Goal: Transaction & Acquisition: Obtain resource

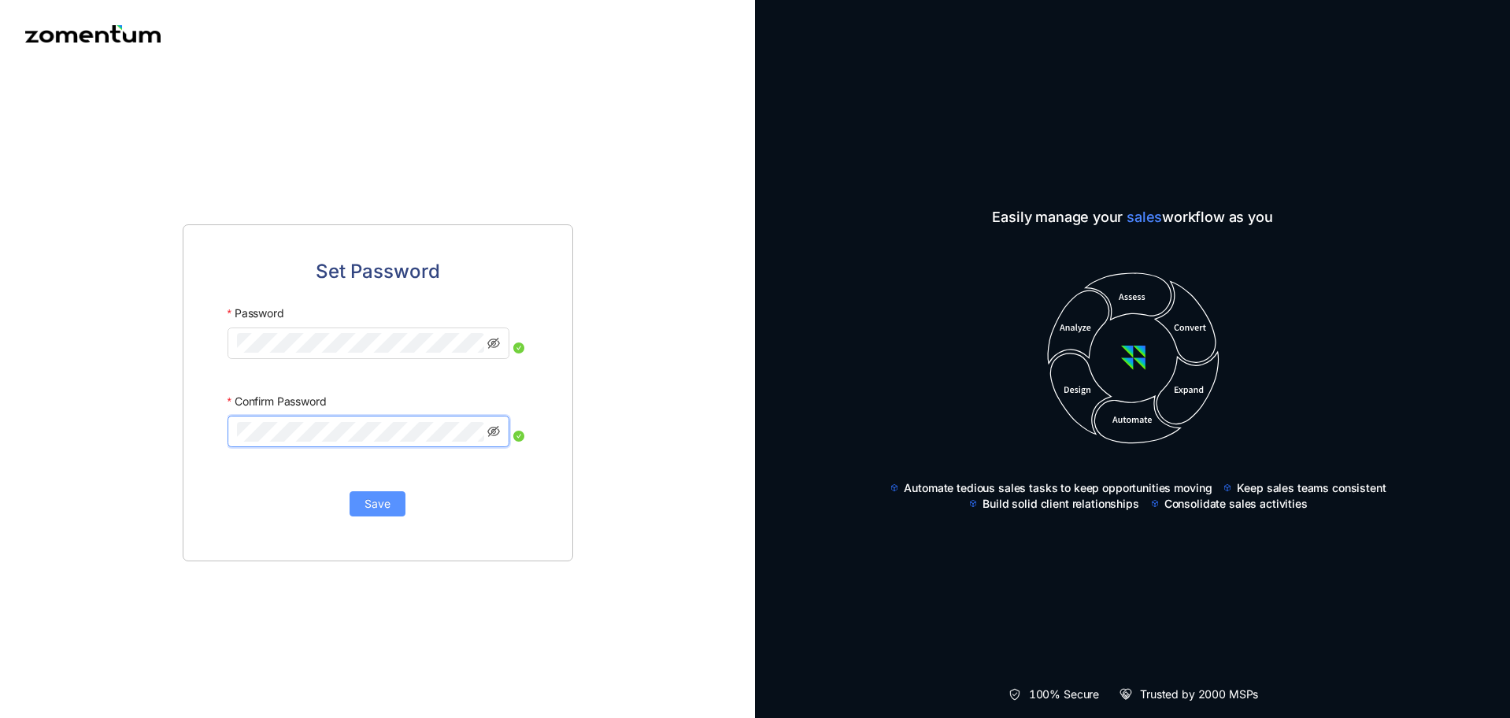
click at [375, 506] on span "Save" at bounding box center [378, 503] width 26 height 17
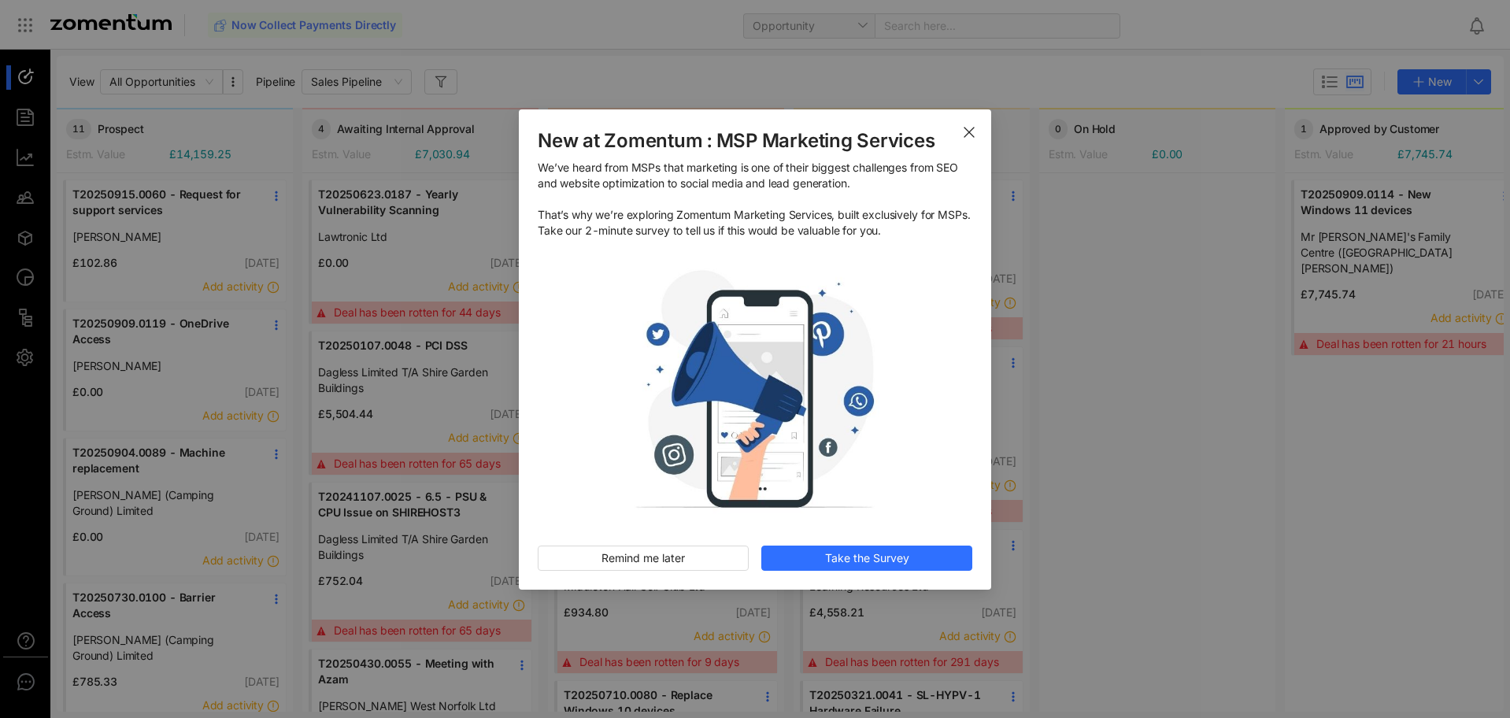
click at [967, 135] on use "Close" at bounding box center [968, 132] width 9 height 9
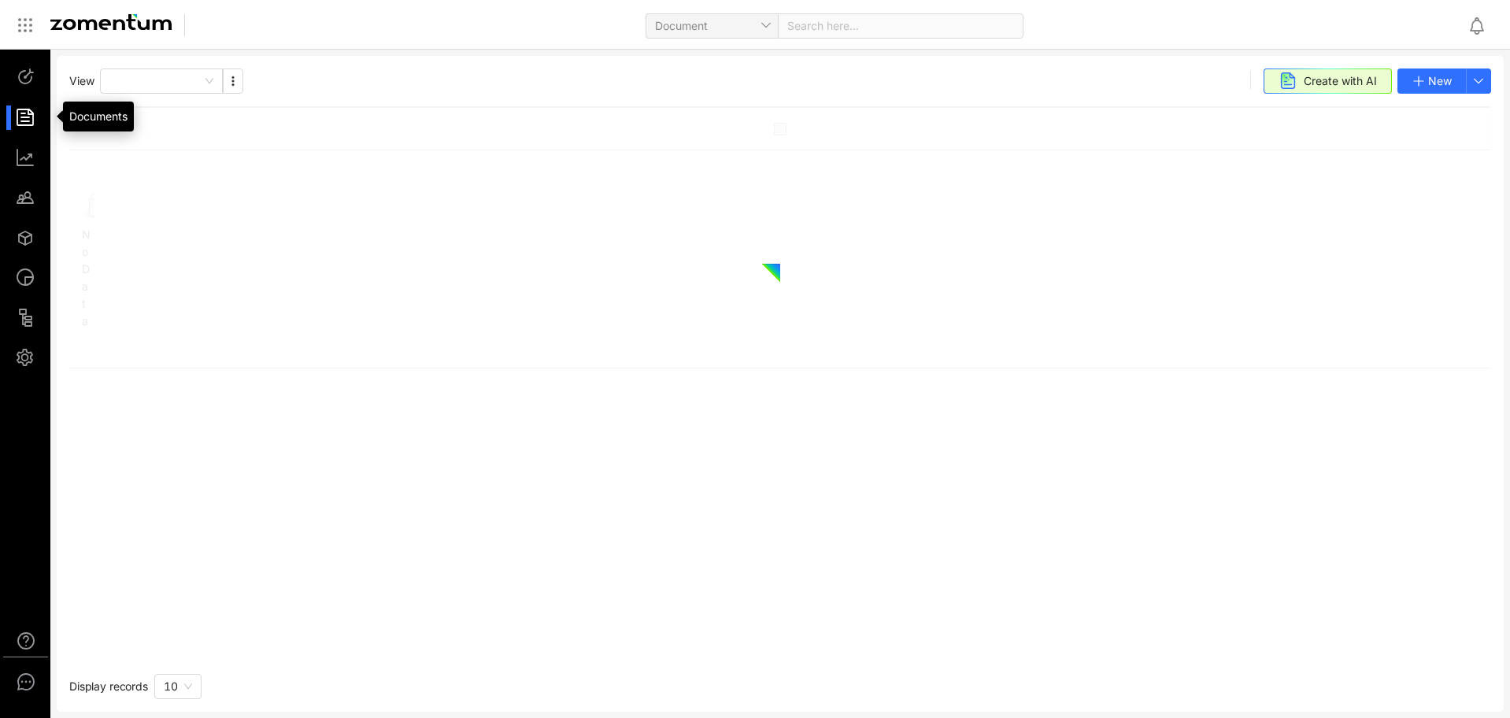
click at [28, 123] on div at bounding box center [33, 117] width 34 height 24
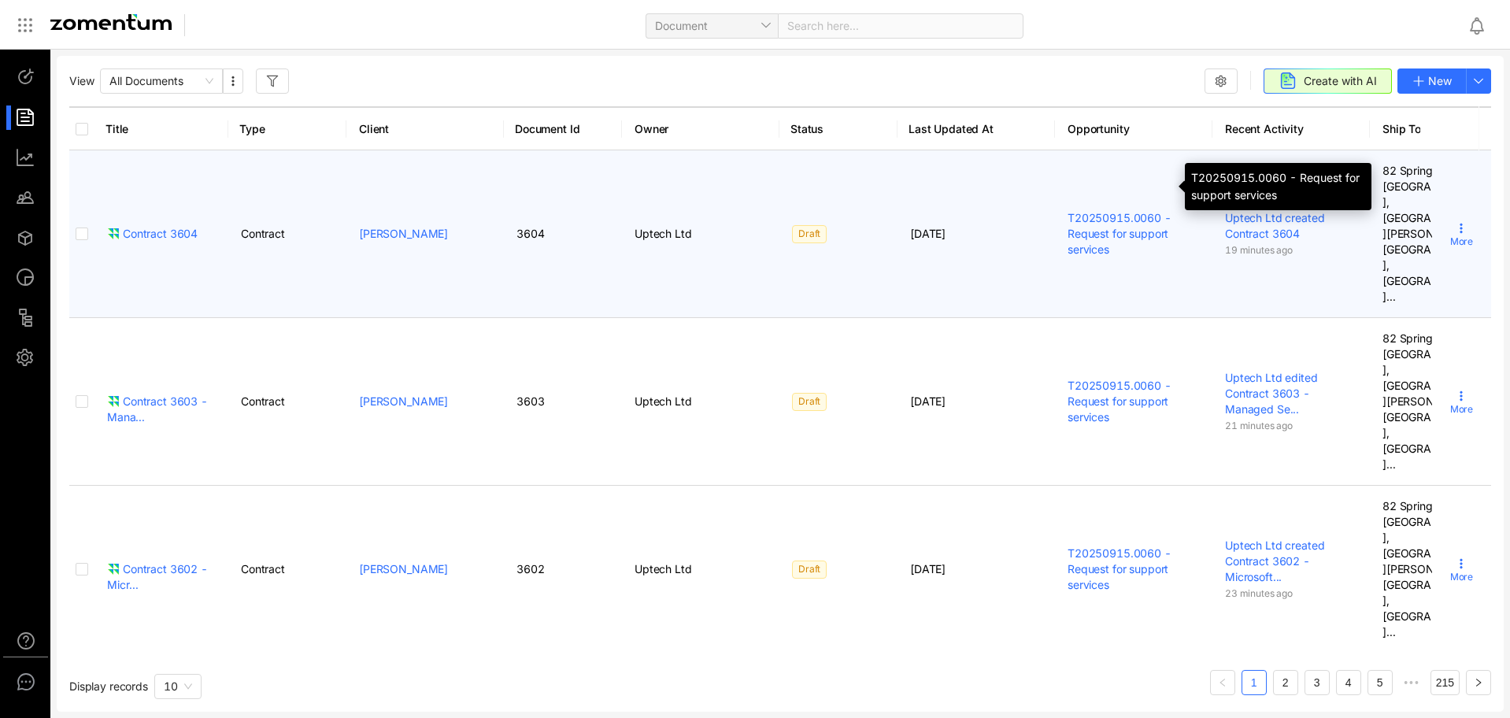
click at [1120, 211] on link "T20250915.0060 - Request for support services" at bounding box center [1120, 233] width 104 height 45
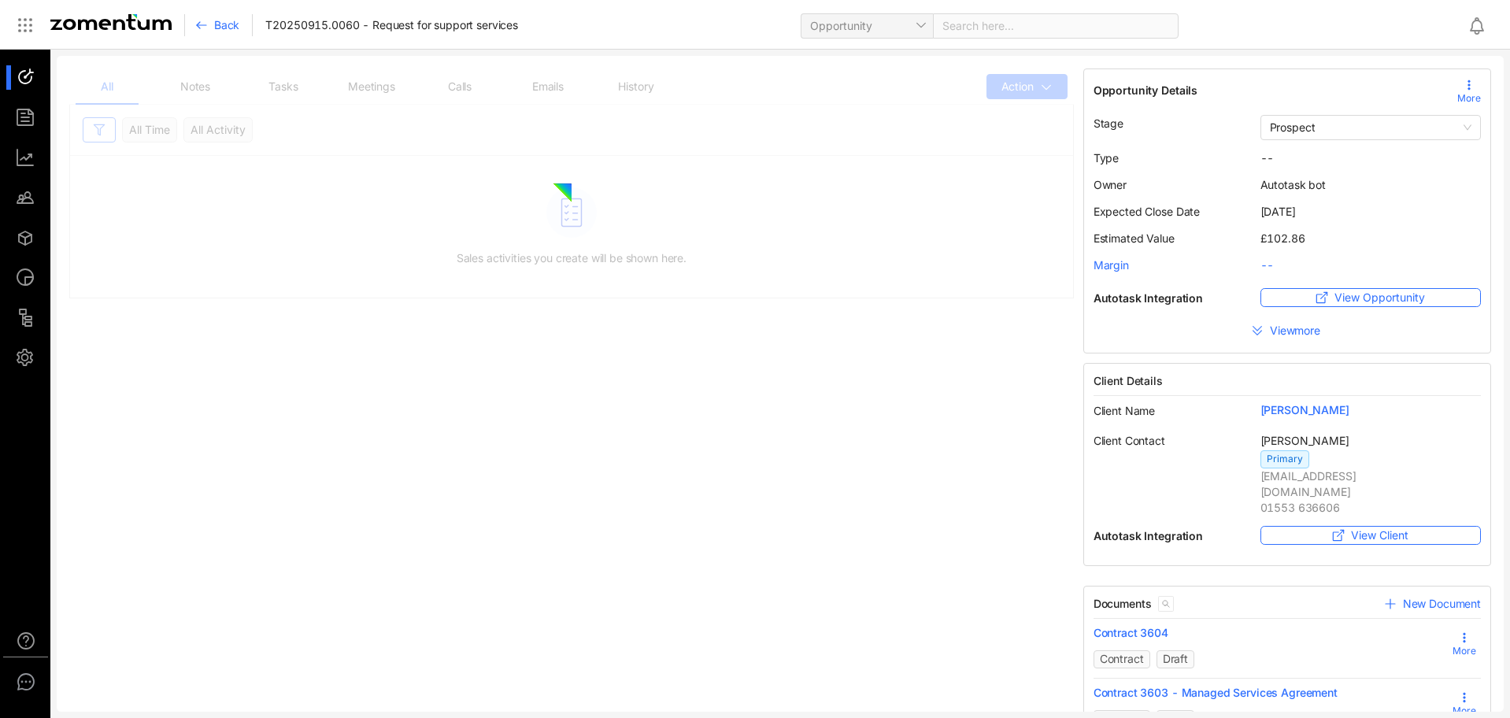
click at [1463, 87] on icon at bounding box center [1469, 85] width 13 height 13
click at [1390, 139] on span "Edit" at bounding box center [1419, 132] width 92 height 17
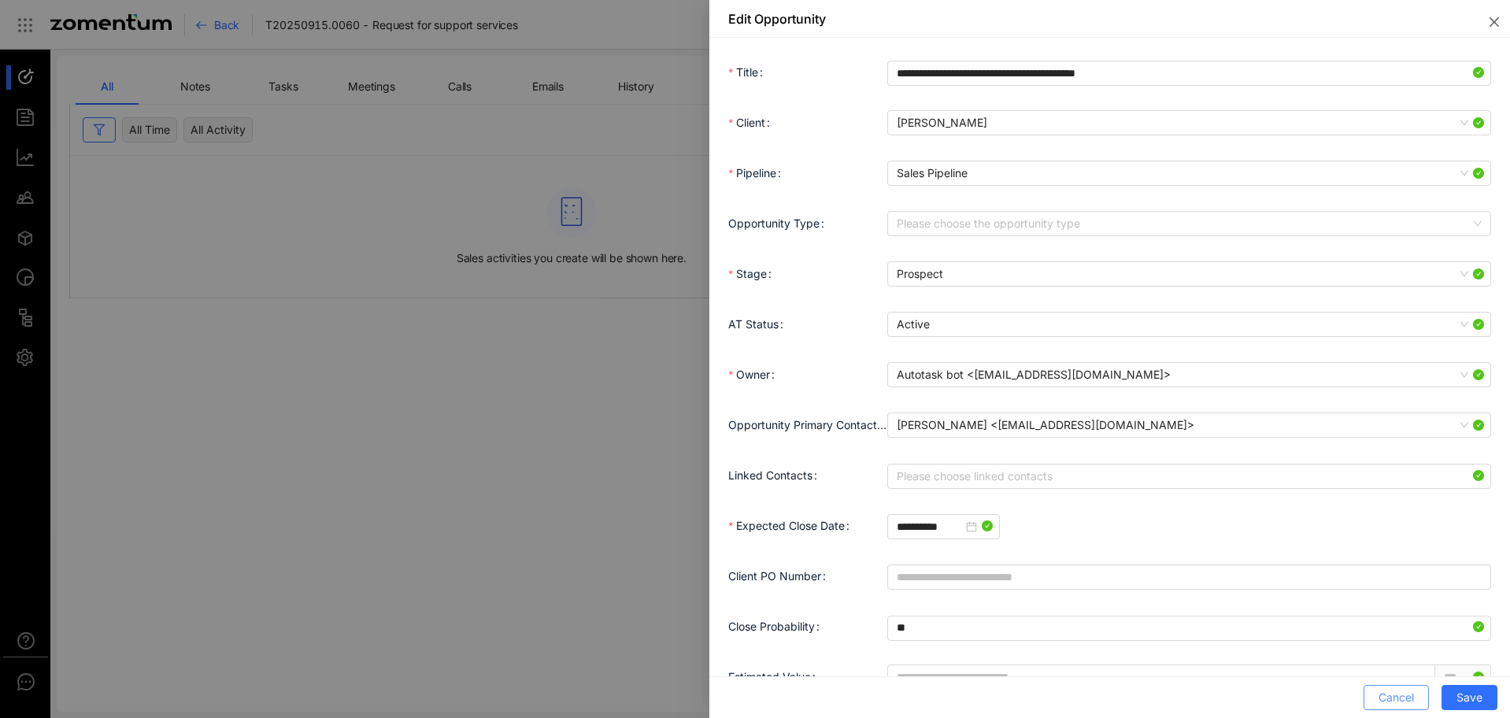
drag, startPoint x: 1401, startPoint y: 698, endPoint x: 1387, endPoint y: 702, distance: 14.7
click at [1401, 699] on span "Cancel" at bounding box center [1396, 697] width 35 height 17
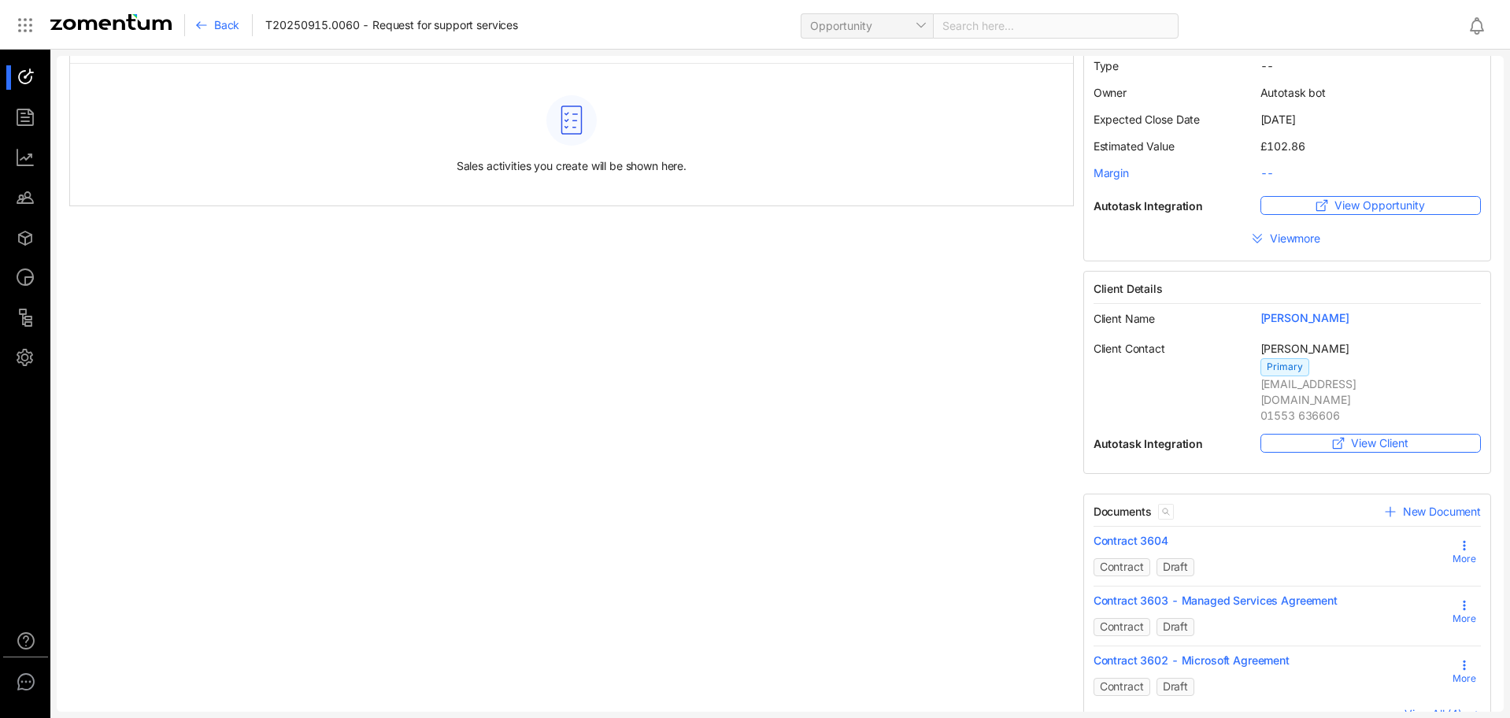
scroll to position [93, 0]
click at [1405, 706] on span "View All (4)" at bounding box center [1433, 712] width 57 height 13
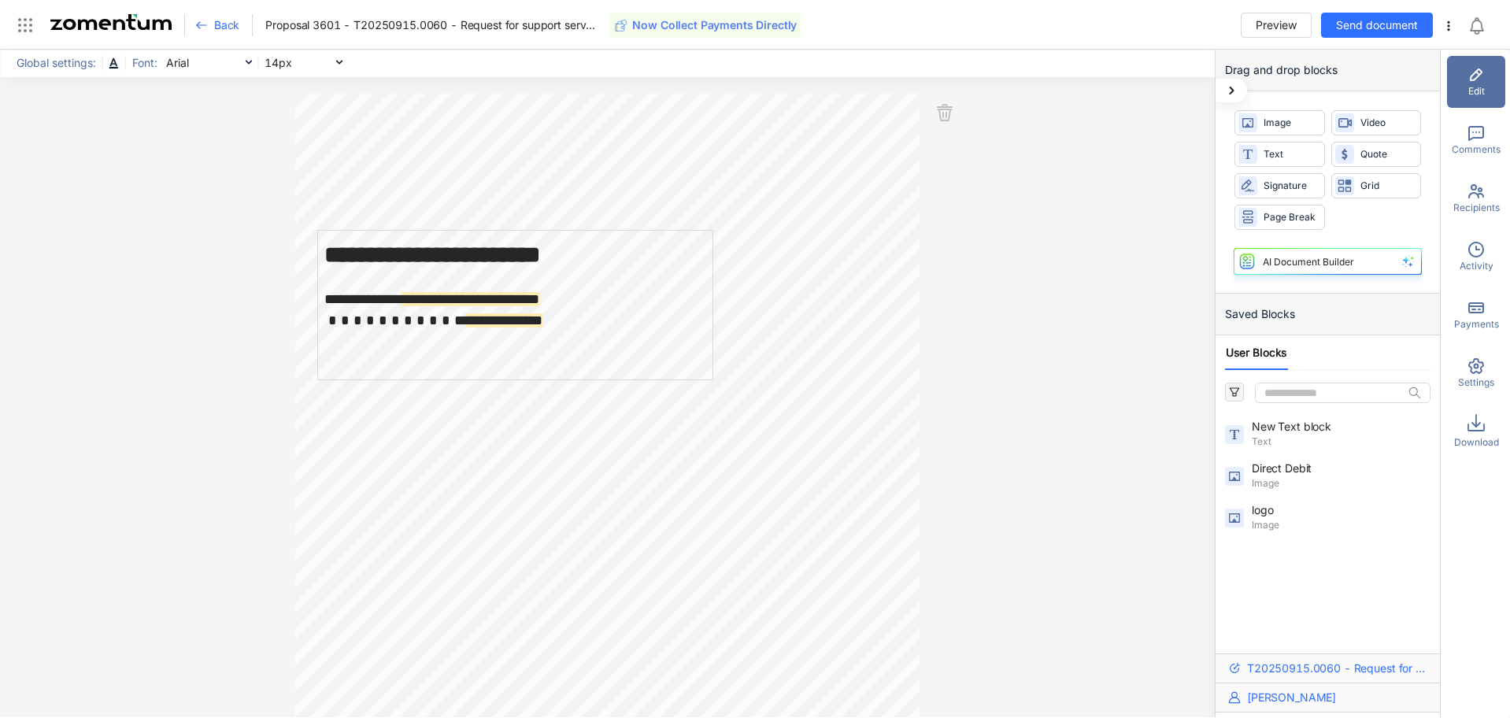
click at [1473, 201] on span "Recipients" at bounding box center [1476, 208] width 46 height 14
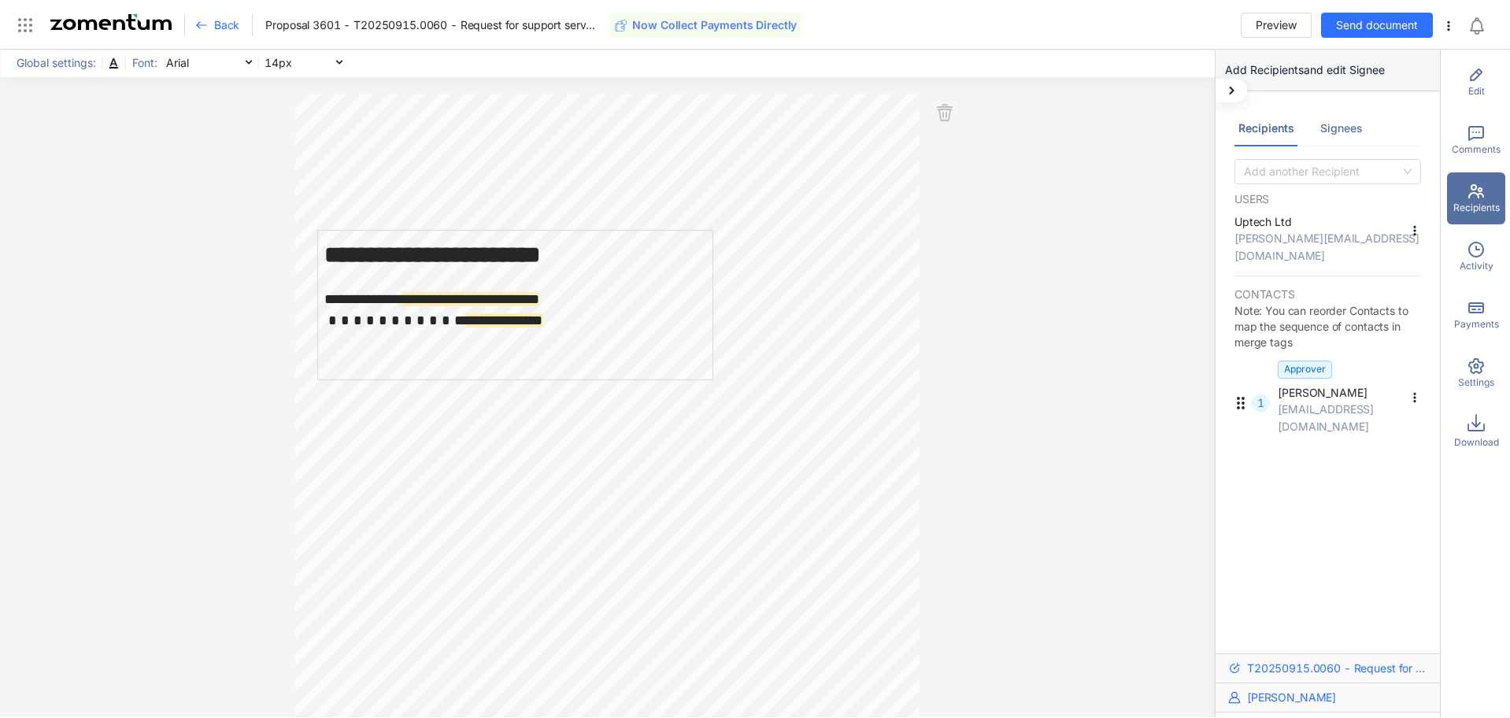
click at [1413, 224] on icon at bounding box center [1414, 230] width 13 height 13
click at [1349, 131] on div "Signees" at bounding box center [1341, 128] width 43 height 17
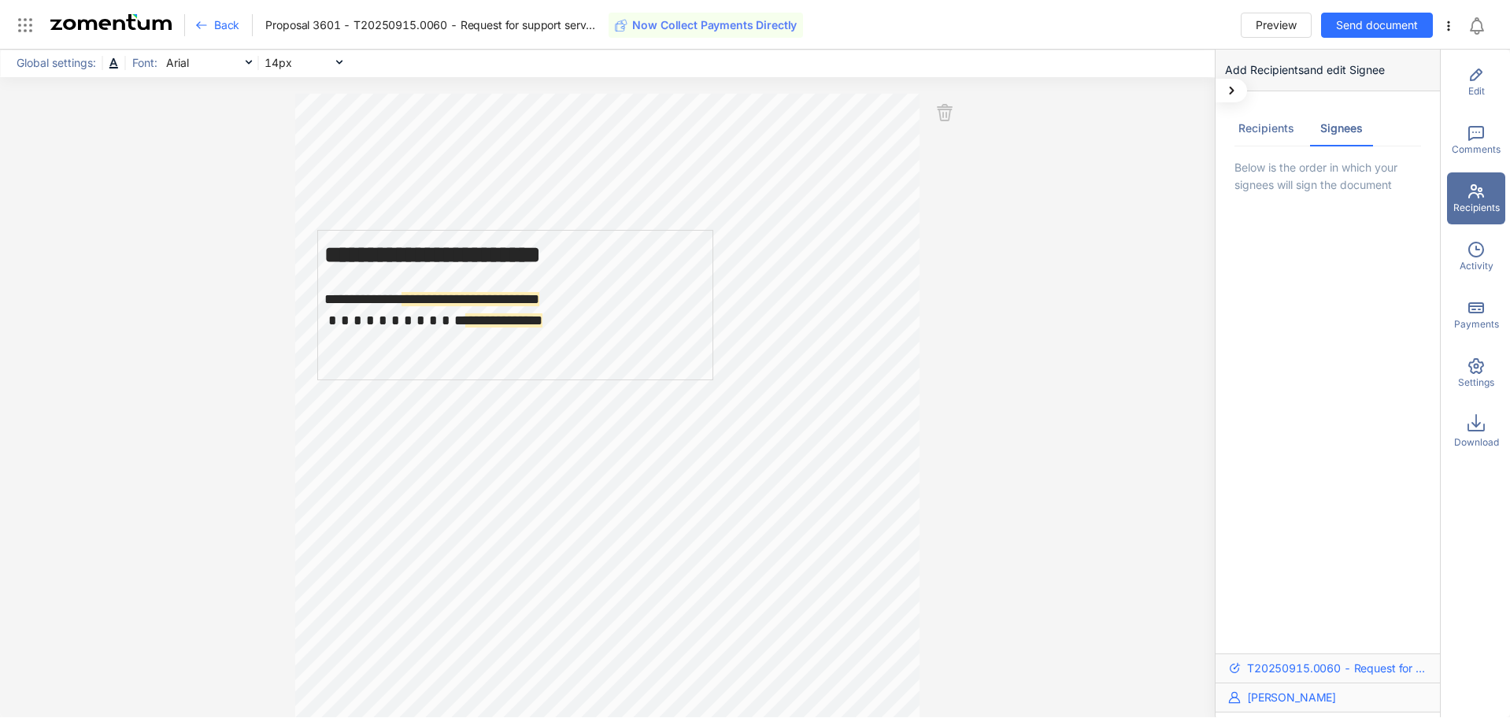
click at [1273, 131] on div "Recipients" at bounding box center [1266, 128] width 56 height 17
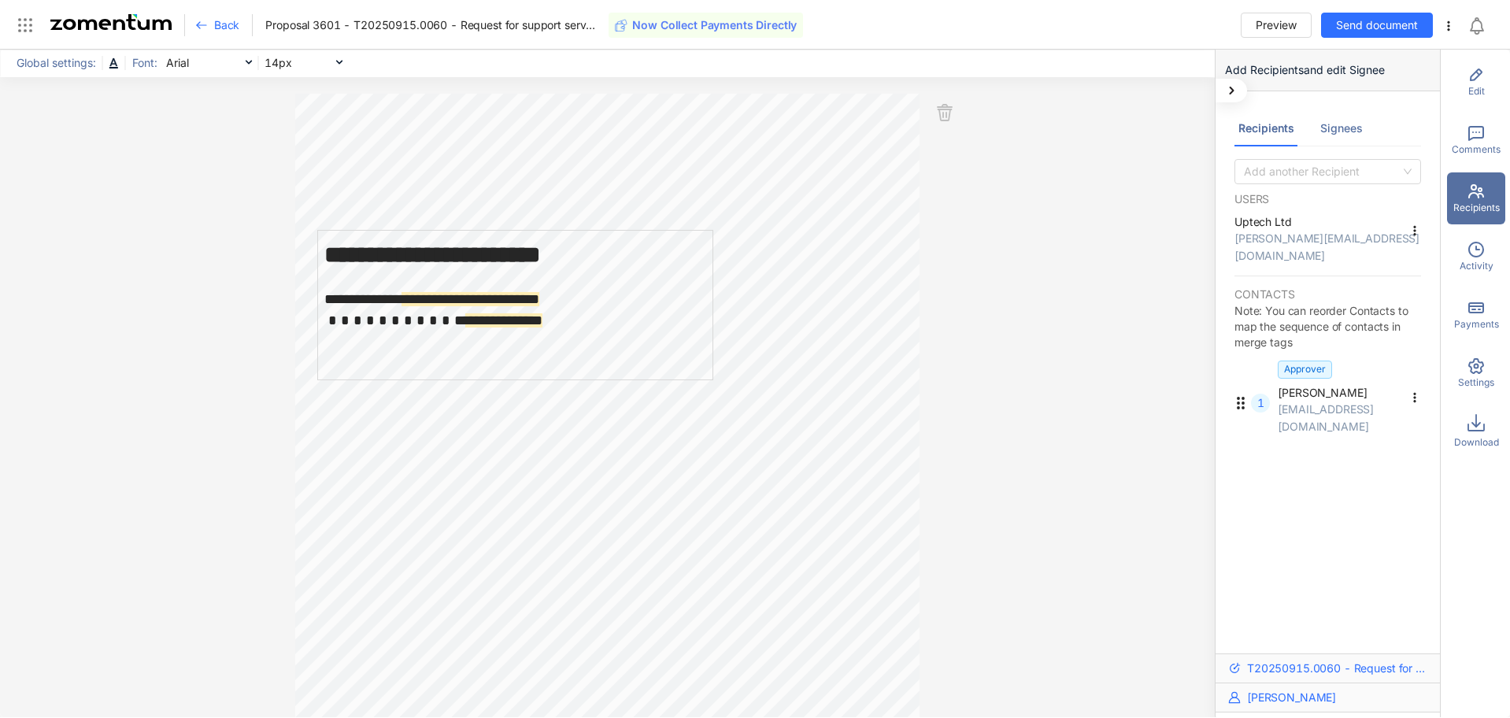
click at [1483, 76] on icon at bounding box center [1476, 74] width 19 height 19
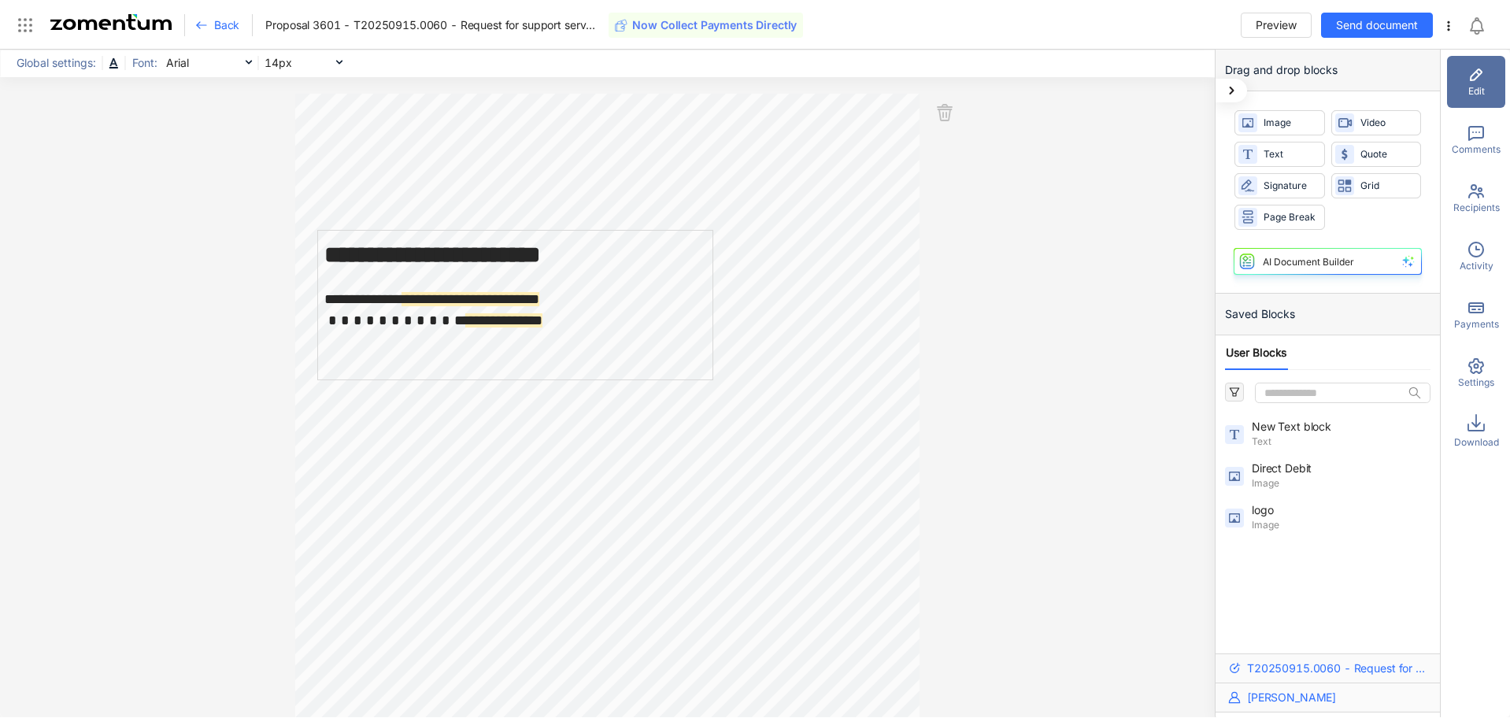
click at [1479, 139] on icon at bounding box center [1476, 133] width 19 height 19
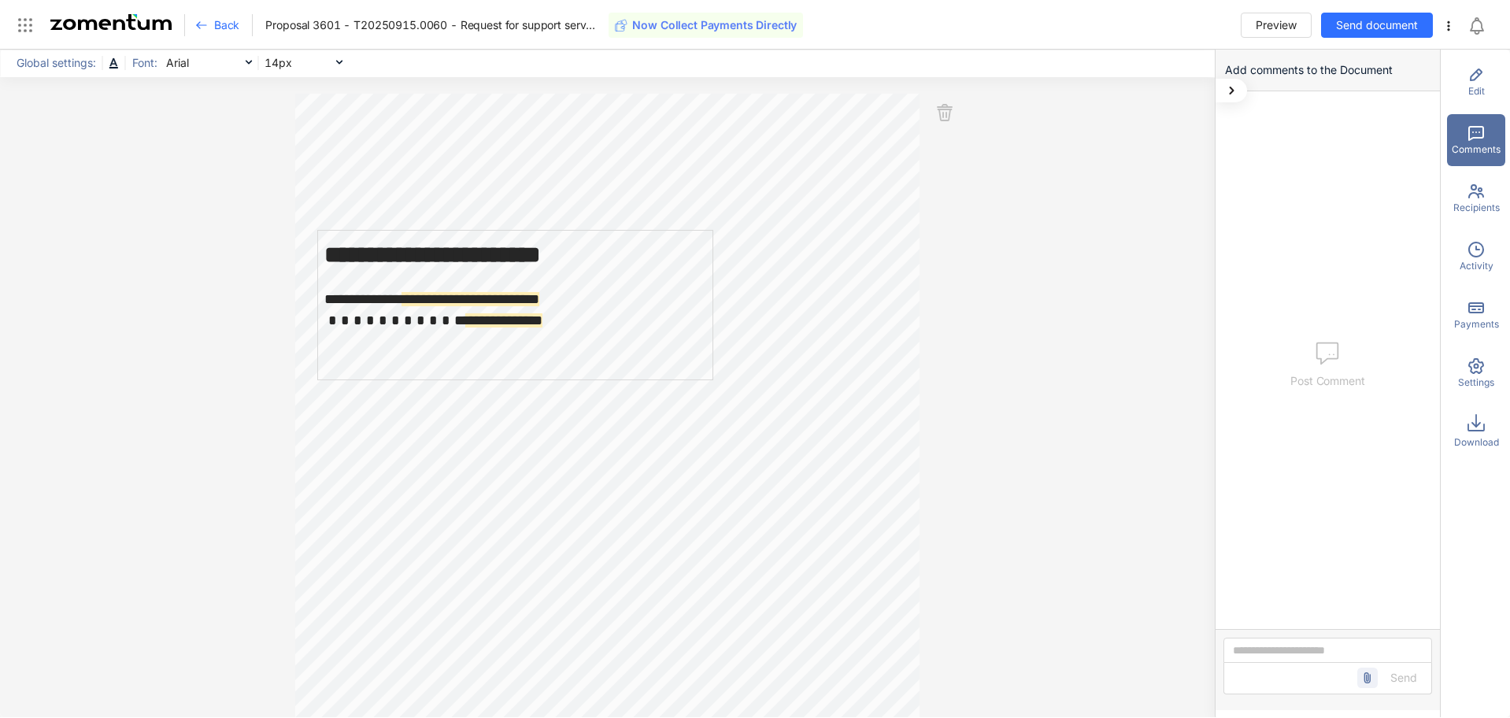
click at [1472, 192] on icon at bounding box center [1476, 191] width 19 height 19
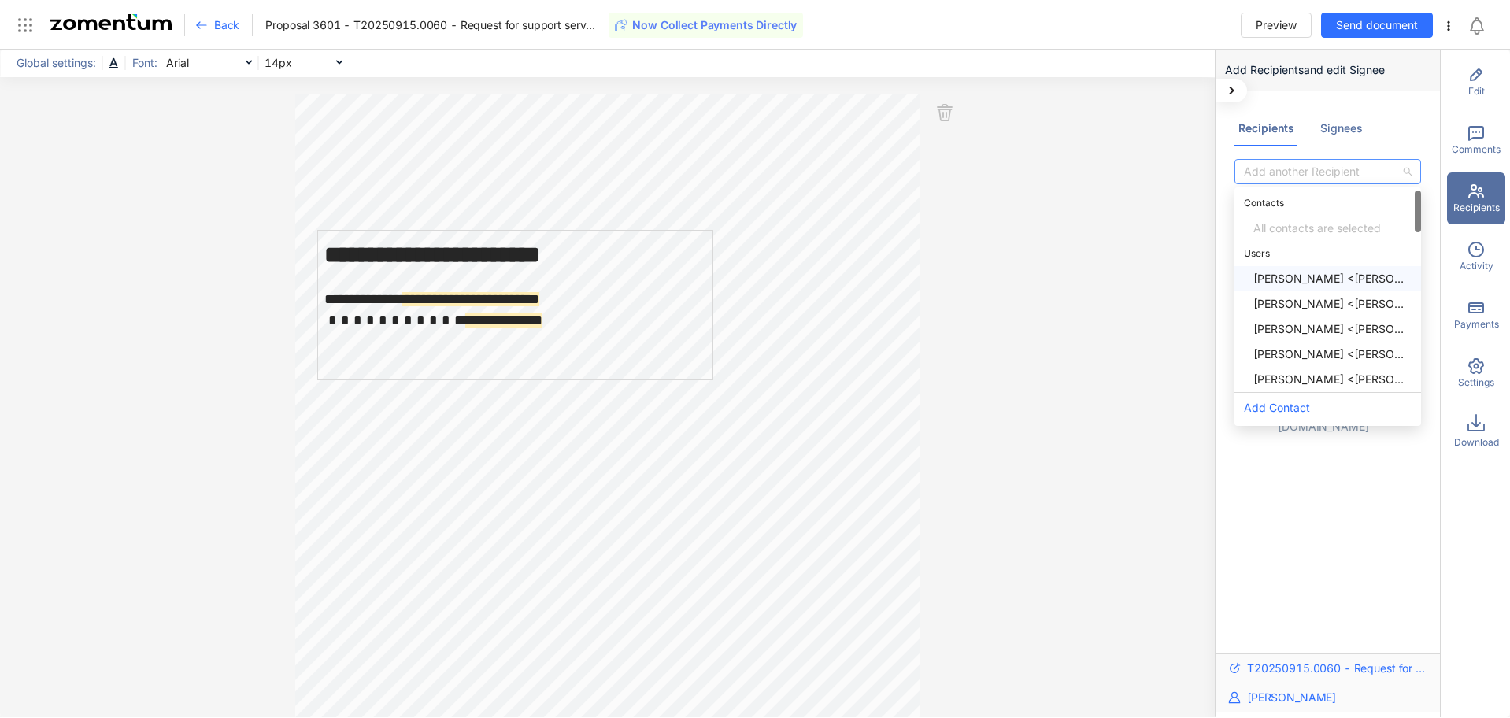
click at [1408, 168] on div "Add another Recipient" at bounding box center [1328, 171] width 187 height 25
click at [1339, 277] on div "Rachel Mudge <rachel.mudge@uptech.co.uk>" at bounding box center [1332, 278] width 158 height 17
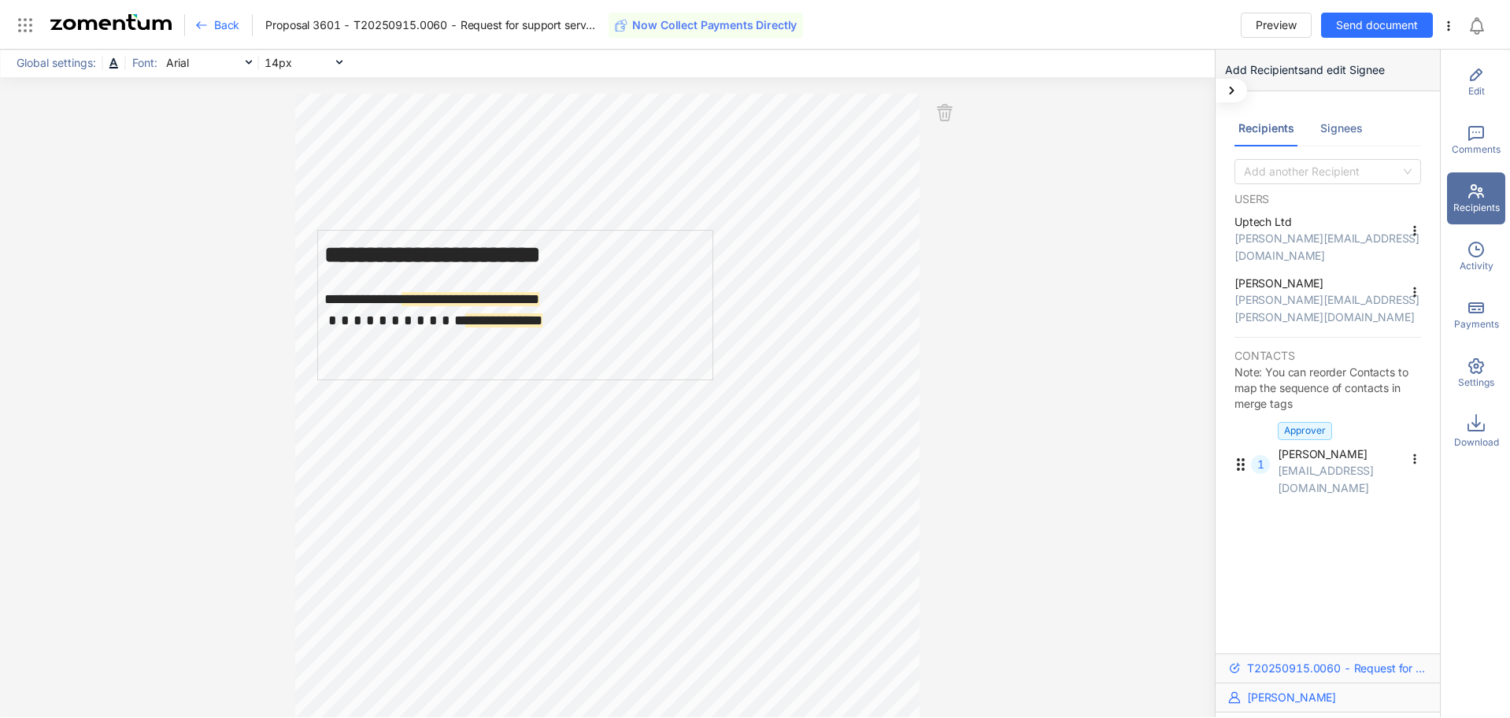
click at [1413, 225] on icon at bounding box center [1414, 230] width 13 height 13
click at [1426, 272] on div "Recipients Signees Add another Recipient USERS Uptech Ltd dylan@uptech.co.uk Ra…" at bounding box center [1328, 371] width 224 height 560
click at [1257, 276] on span "Rachel Mudge" at bounding box center [1313, 284] width 156 height 16
click at [1347, 132] on div "Signees" at bounding box center [1341, 128] width 43 height 17
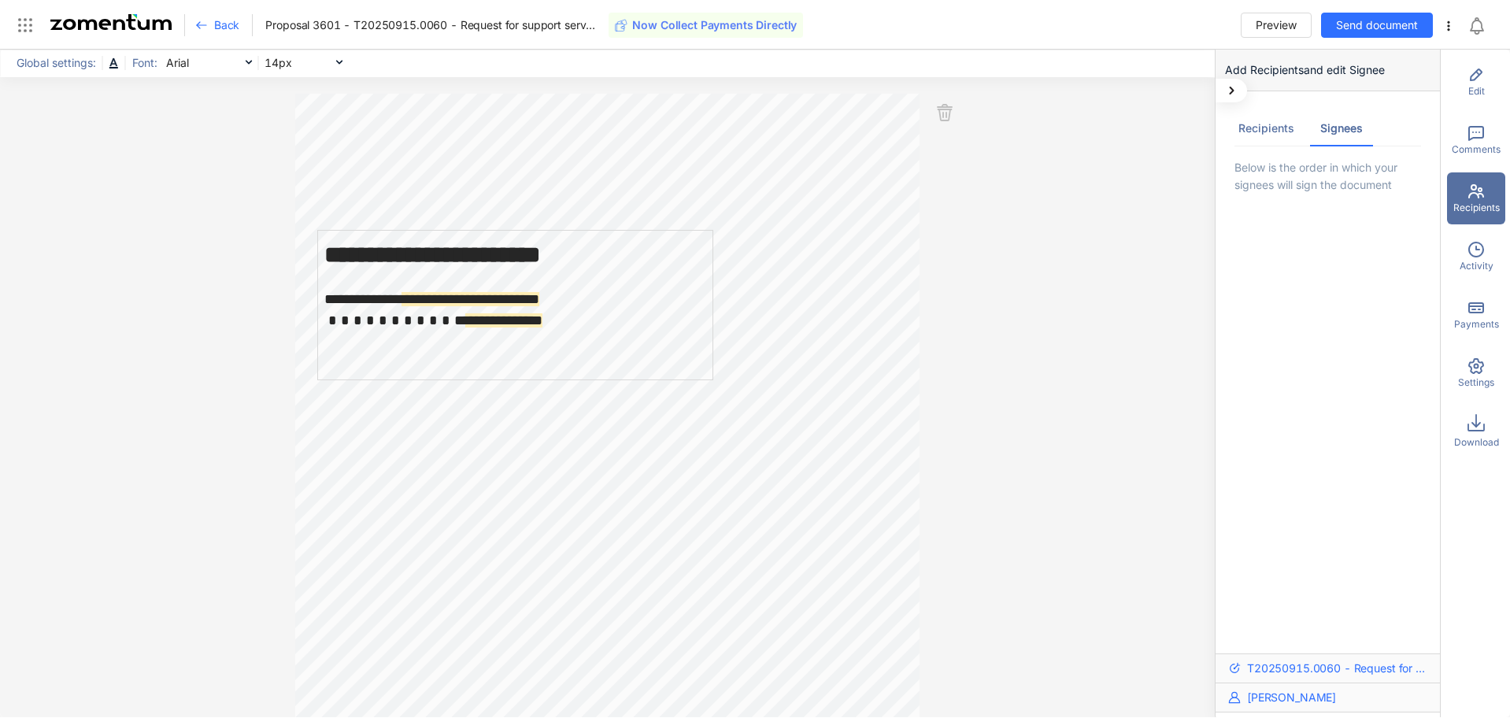
click at [1280, 132] on div "Recipients" at bounding box center [1266, 128] width 56 height 17
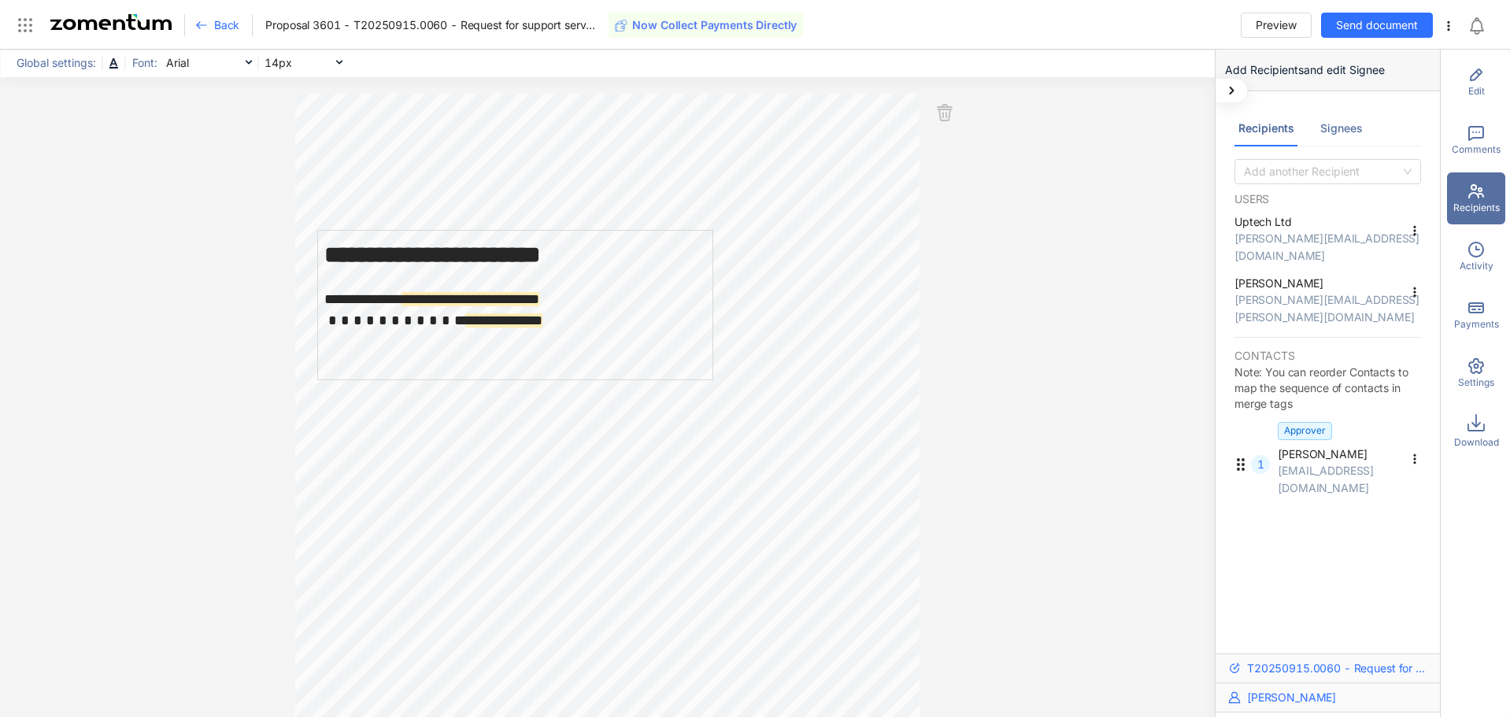
click at [1412, 286] on icon at bounding box center [1414, 292] width 13 height 13
click at [1416, 224] on icon at bounding box center [1414, 230] width 13 height 13
click at [1184, 294] on div "**********" at bounding box center [607, 384] width 1215 height 668
click at [1479, 261] on span "Activity" at bounding box center [1477, 266] width 34 height 14
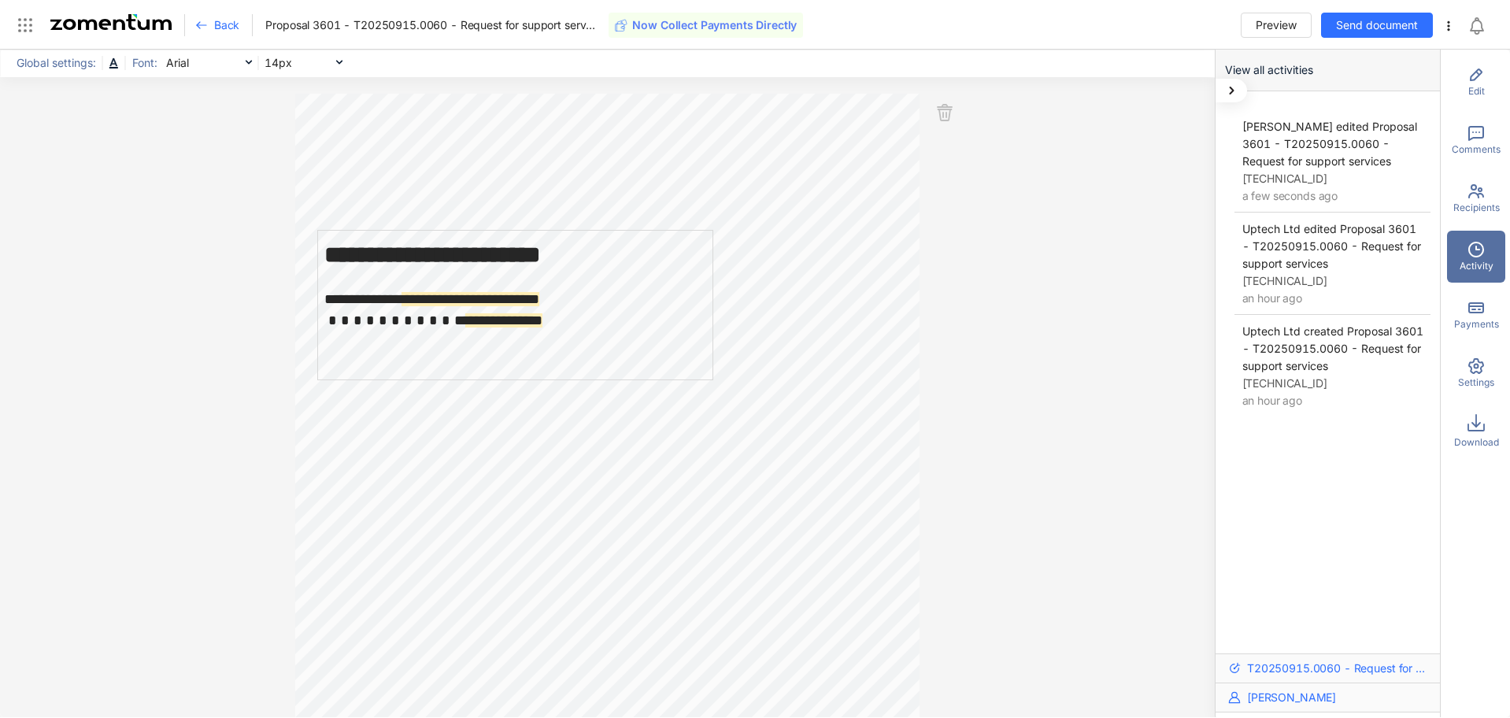
click at [1474, 374] on icon at bounding box center [1476, 366] width 16 height 16
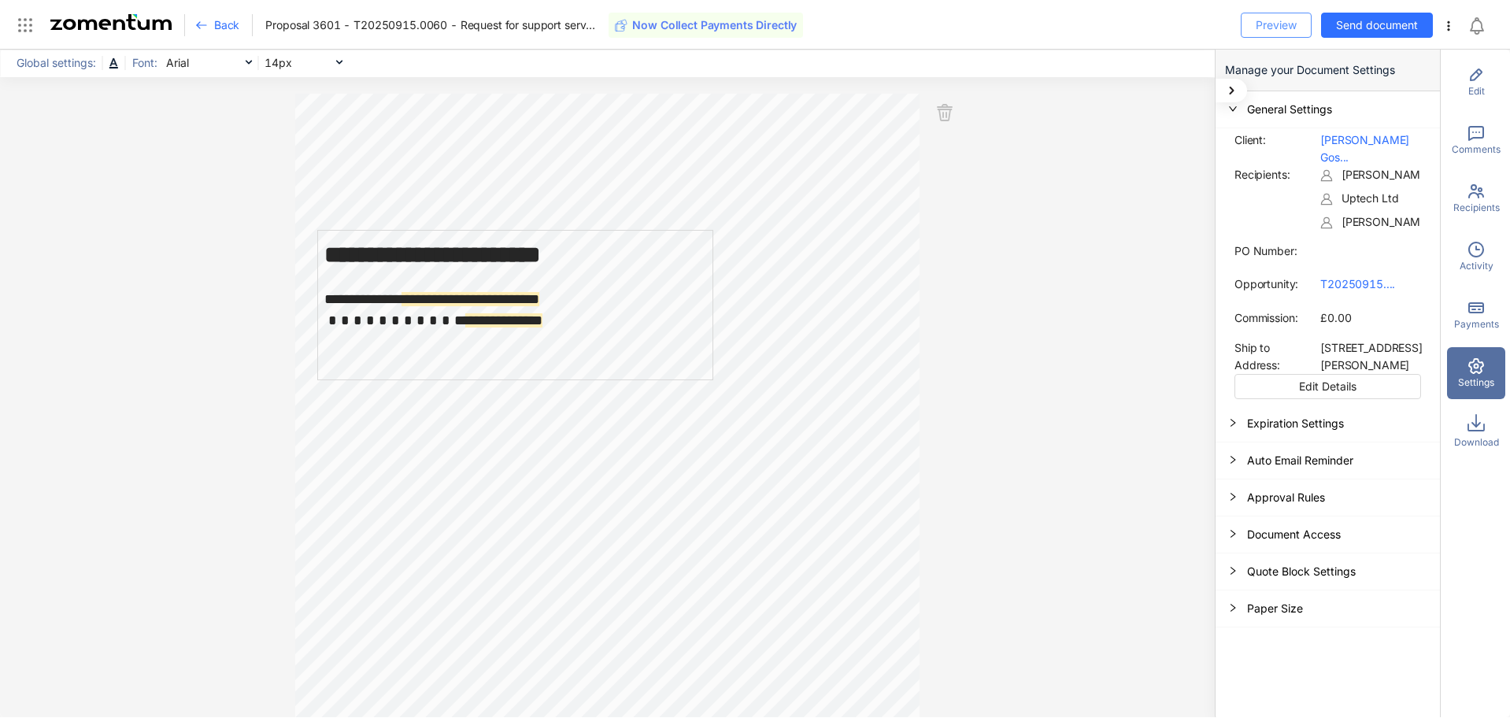
click at [1269, 28] on span "Preview" at bounding box center [1276, 25] width 41 height 17
click at [202, 28] on icon at bounding box center [201, 25] width 13 height 13
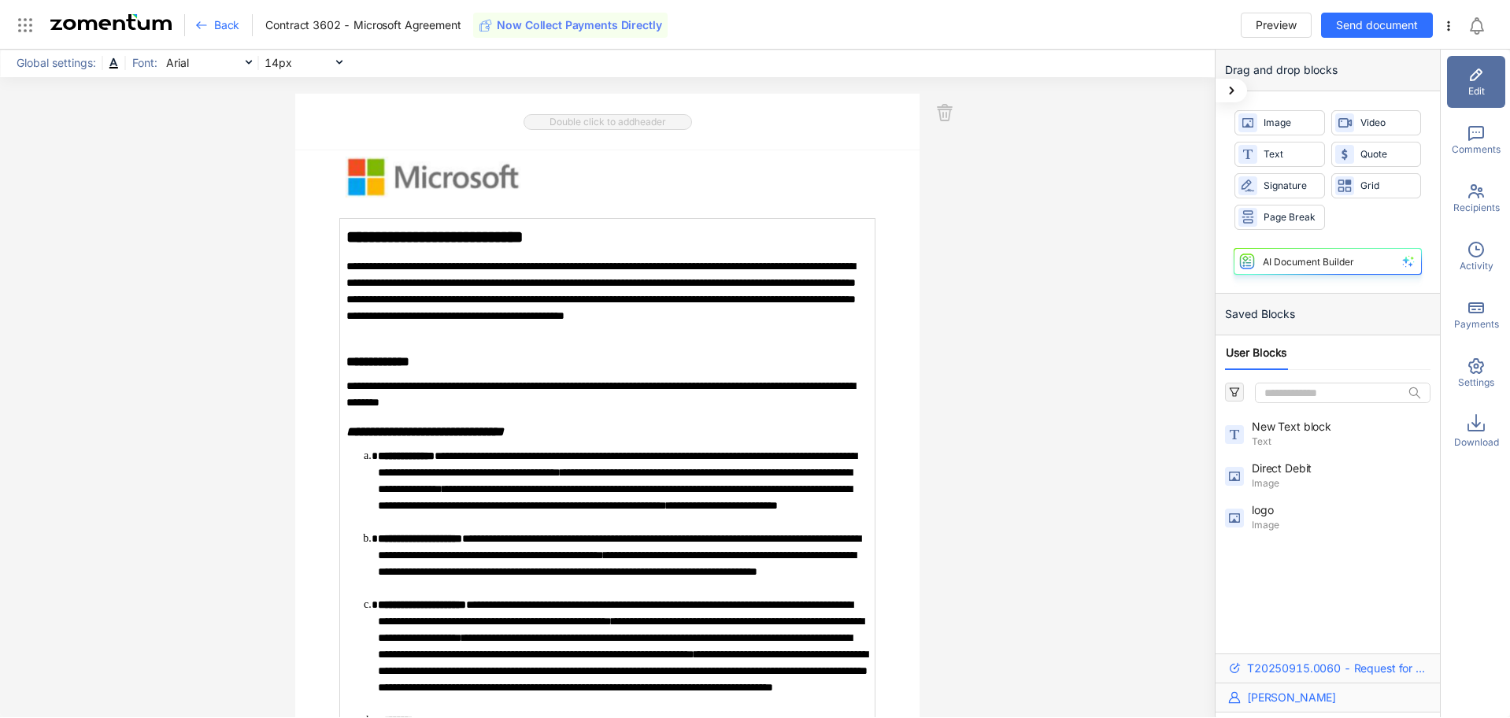
click at [1480, 183] on icon at bounding box center [1476, 191] width 19 height 19
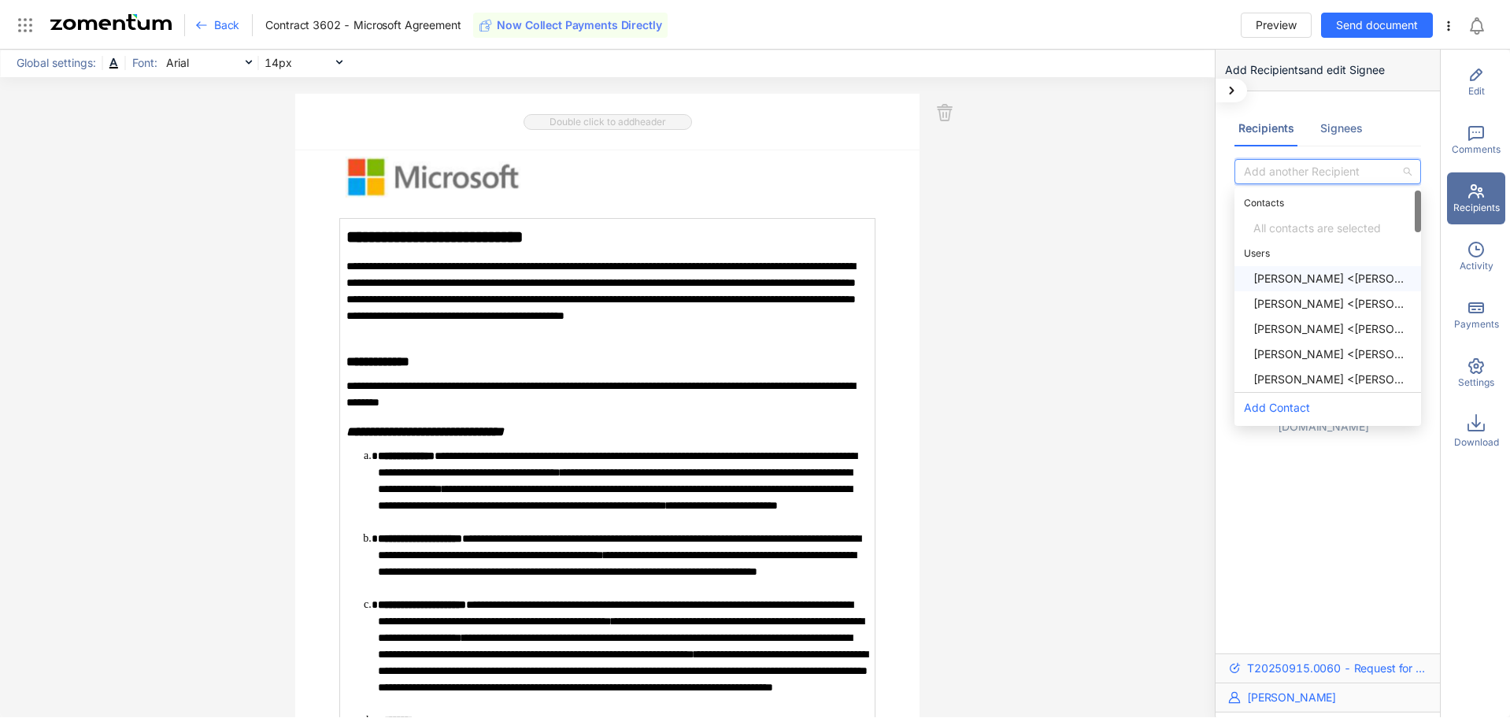
click at [1352, 172] on input "search" at bounding box center [1322, 172] width 157 height 24
click at [1338, 279] on div "Rachel Mudge <rachel.mudge@uptech.co.uk>" at bounding box center [1332, 278] width 158 height 17
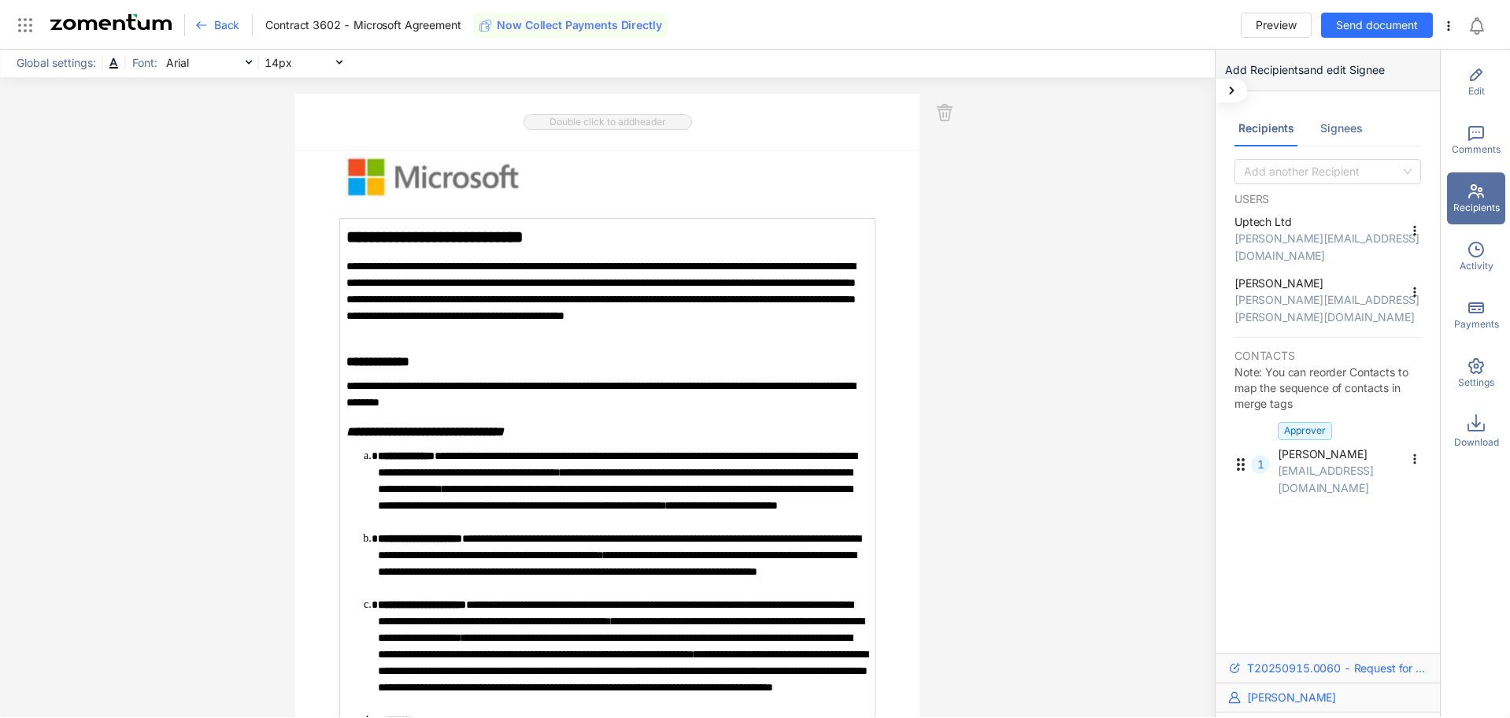
click at [203, 25] on use at bounding box center [201, 25] width 9 height 6
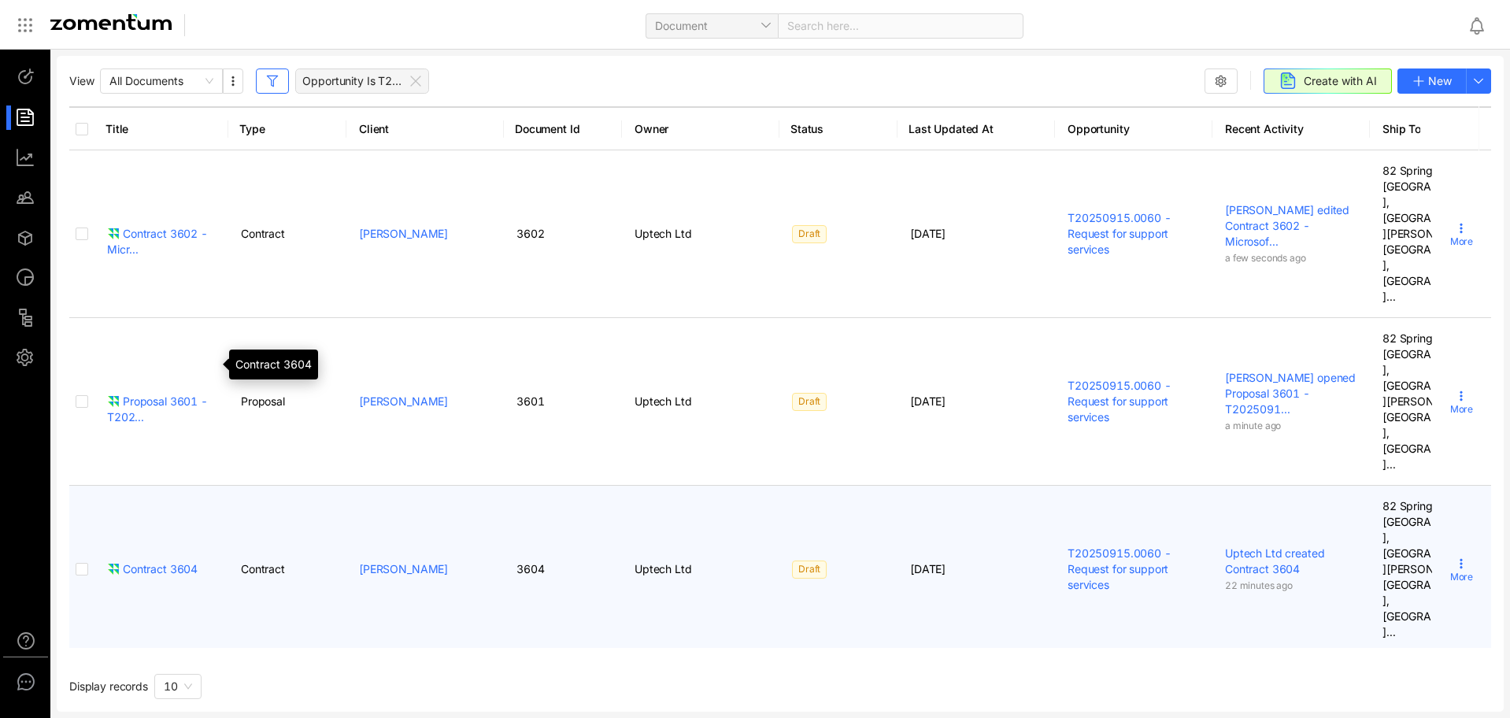
click at [165, 561] on div "Contract 3604" at bounding box center [152, 569] width 91 height 16
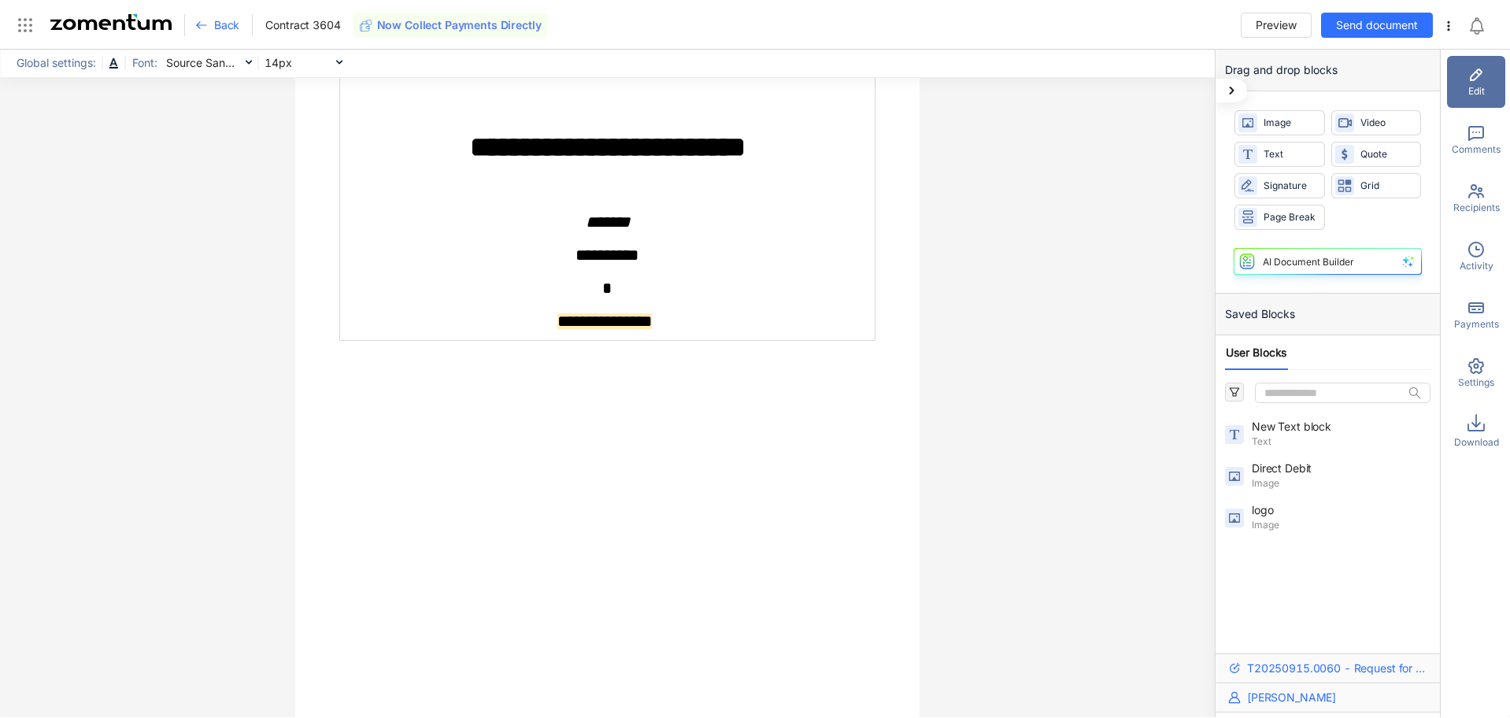
scroll to position [157, 0]
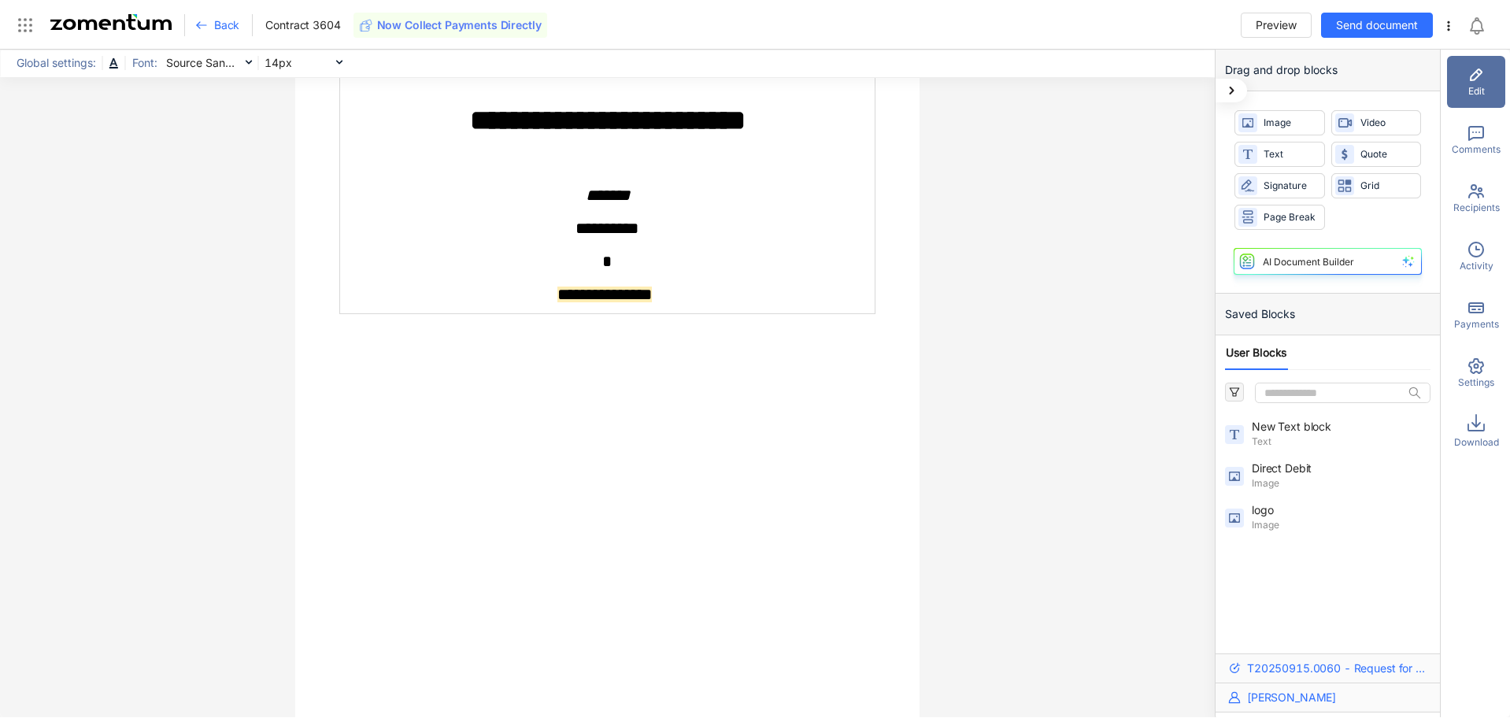
click at [1478, 194] on icon at bounding box center [1476, 191] width 16 height 14
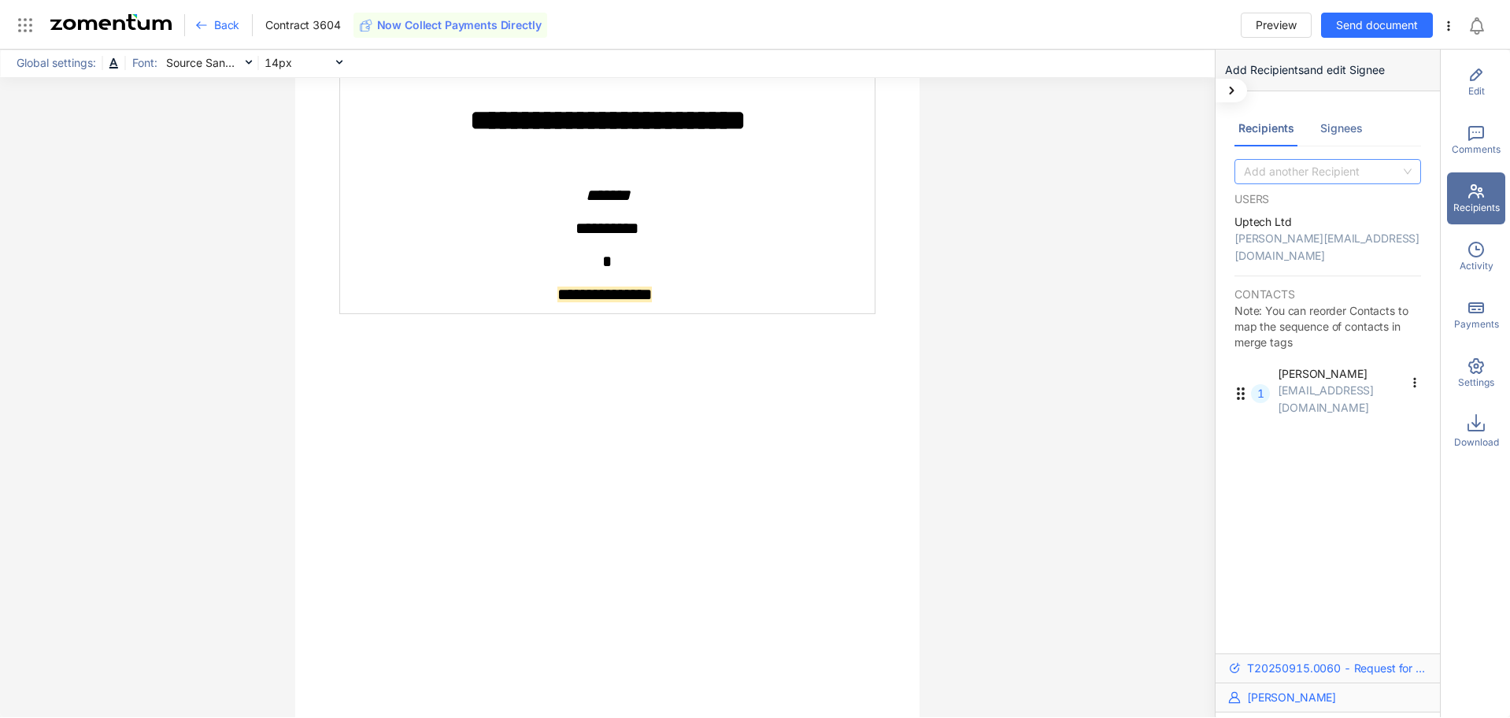
click at [1363, 169] on input "search" at bounding box center [1322, 172] width 157 height 24
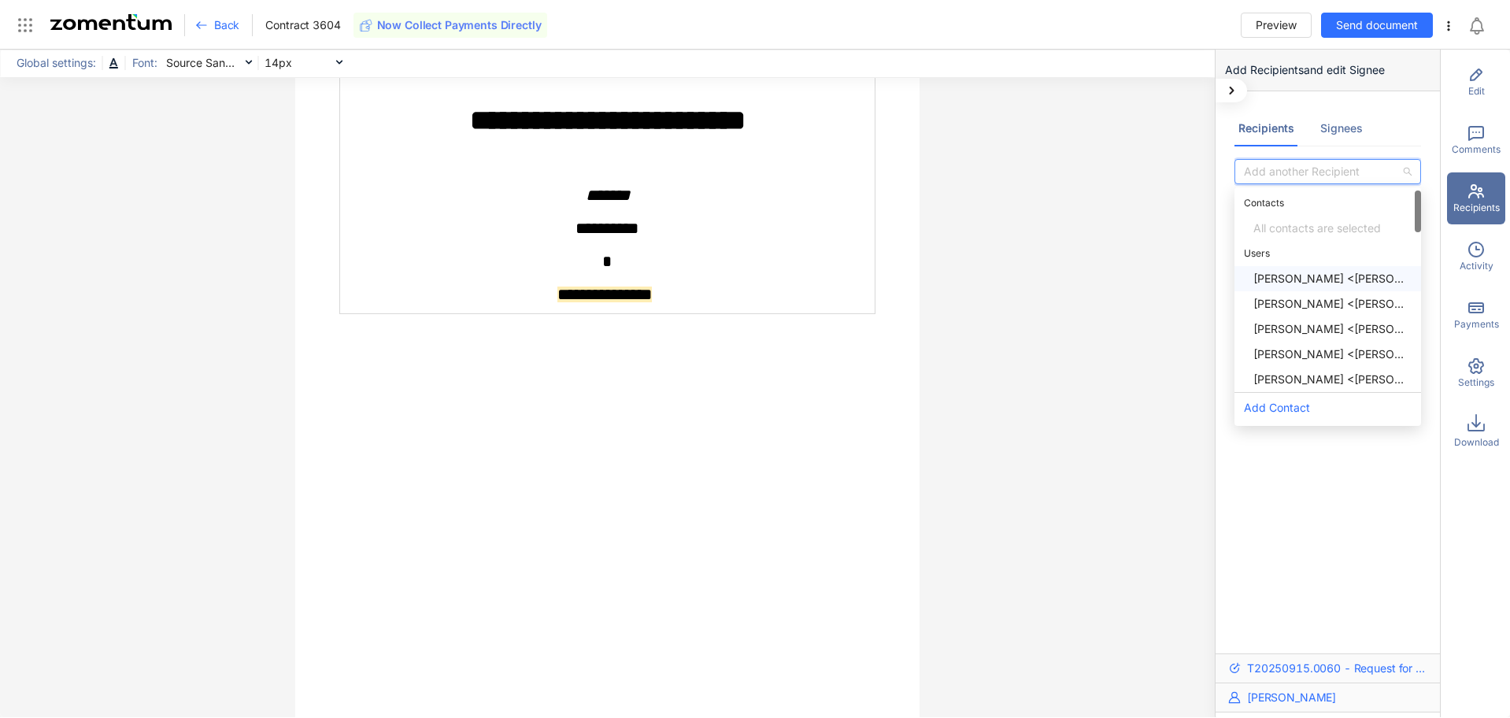
click at [1345, 280] on div "Rachel Mudge <rachel.mudge@uptech.co.uk>" at bounding box center [1332, 278] width 158 height 17
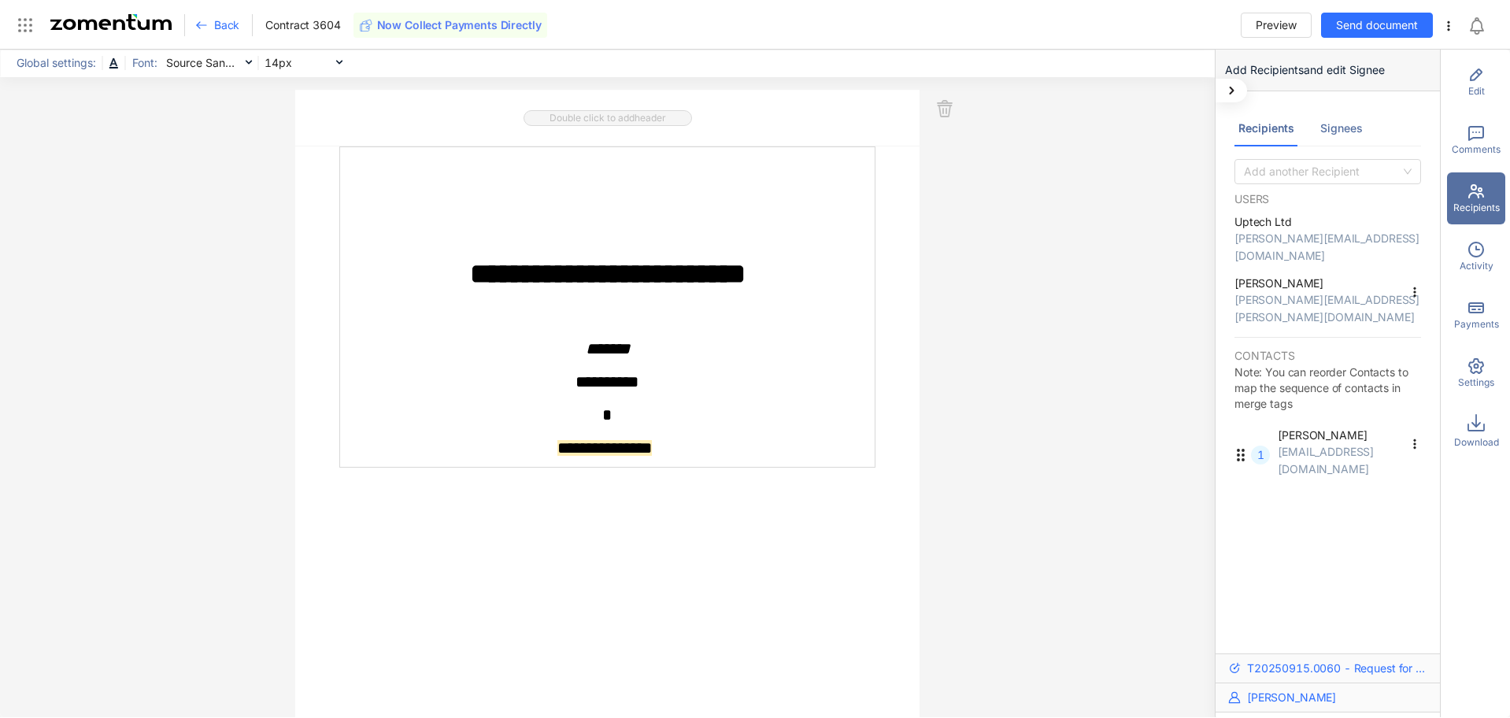
scroll to position [0, 0]
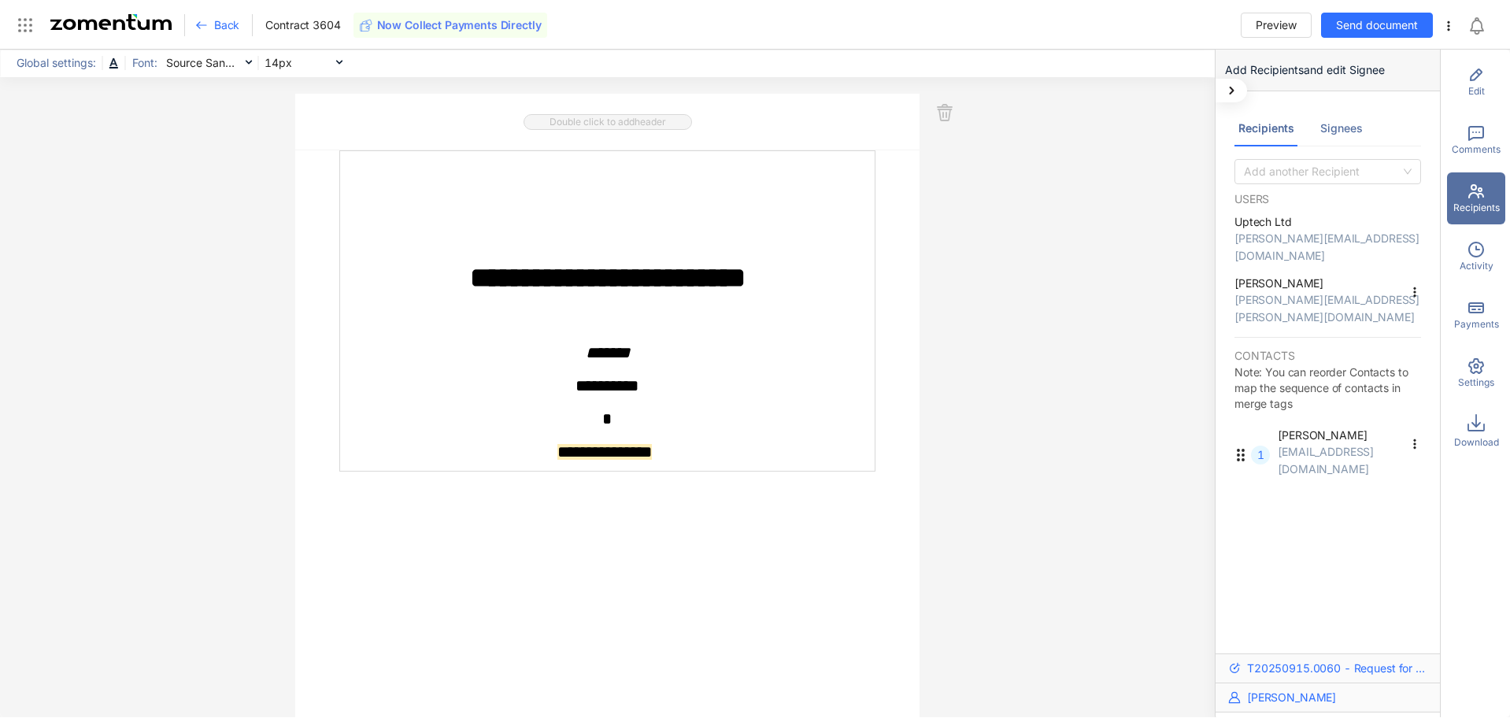
click at [200, 23] on icon at bounding box center [201, 25] width 13 height 13
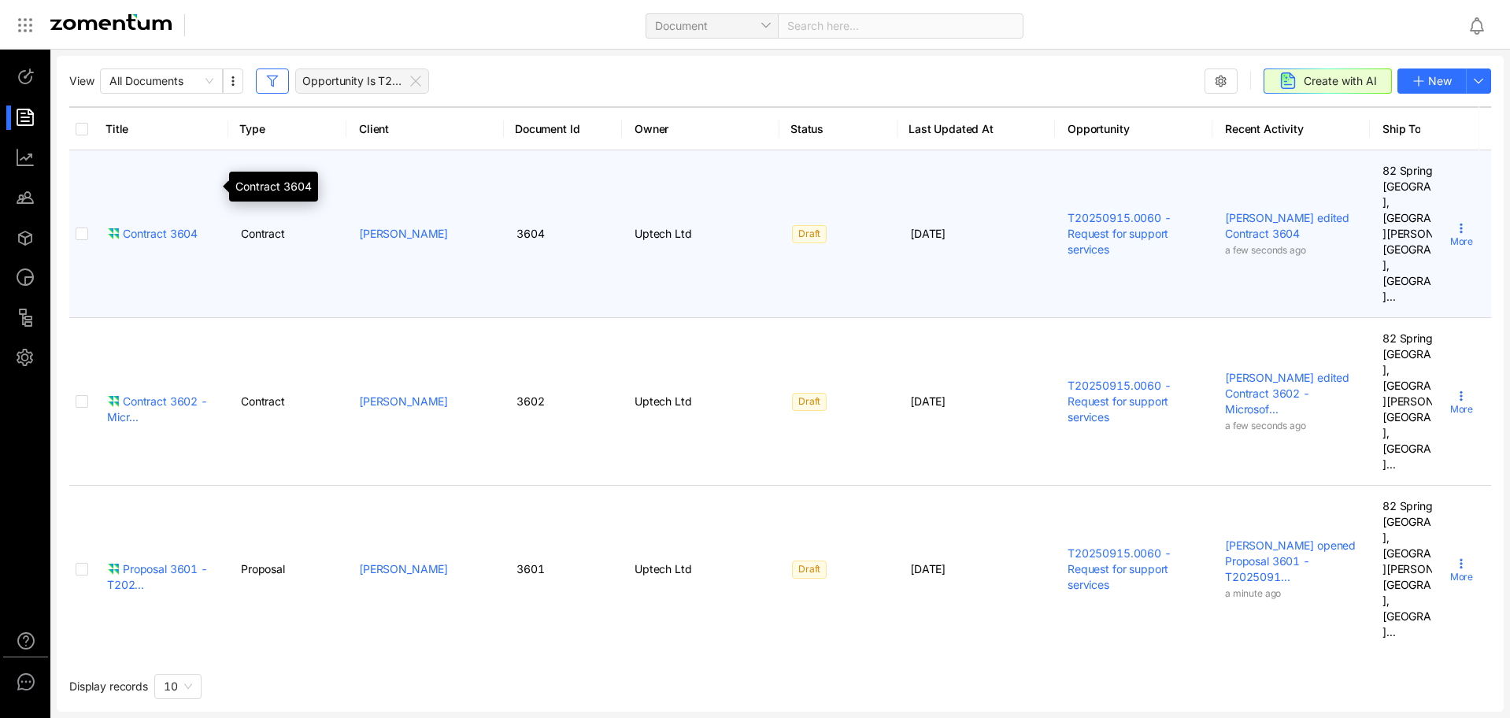
click at [167, 226] on div "Contract 3604" at bounding box center [152, 234] width 91 height 16
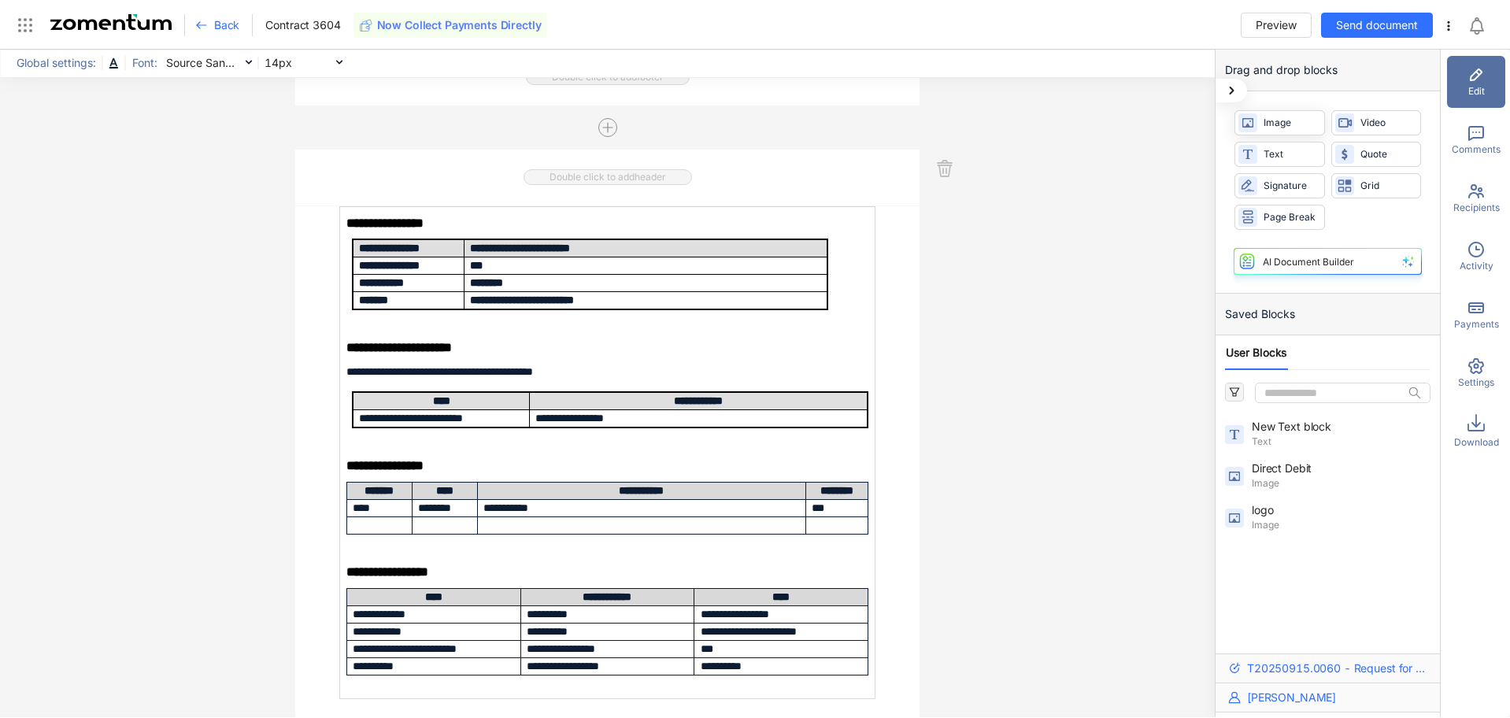
scroll to position [866, 0]
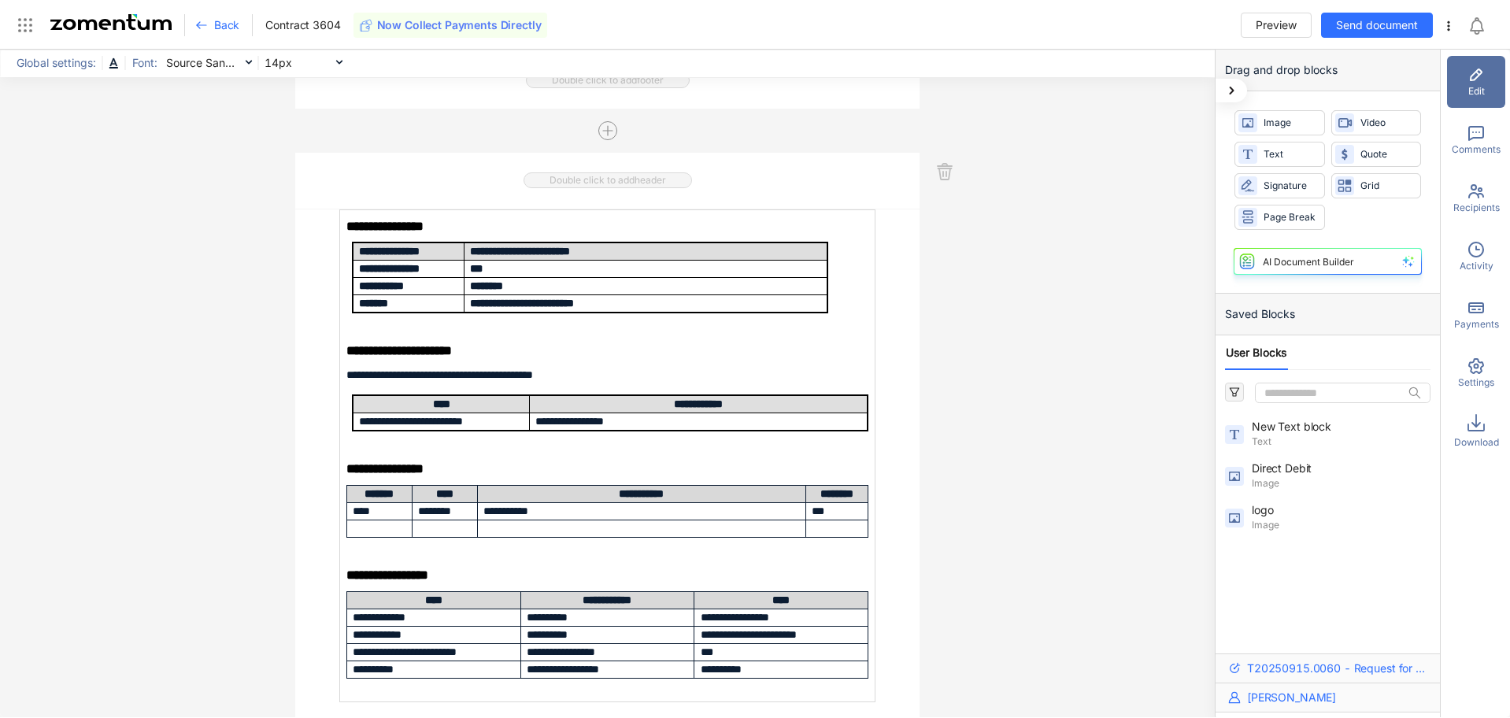
click at [1480, 75] on icon at bounding box center [1476, 74] width 13 height 13
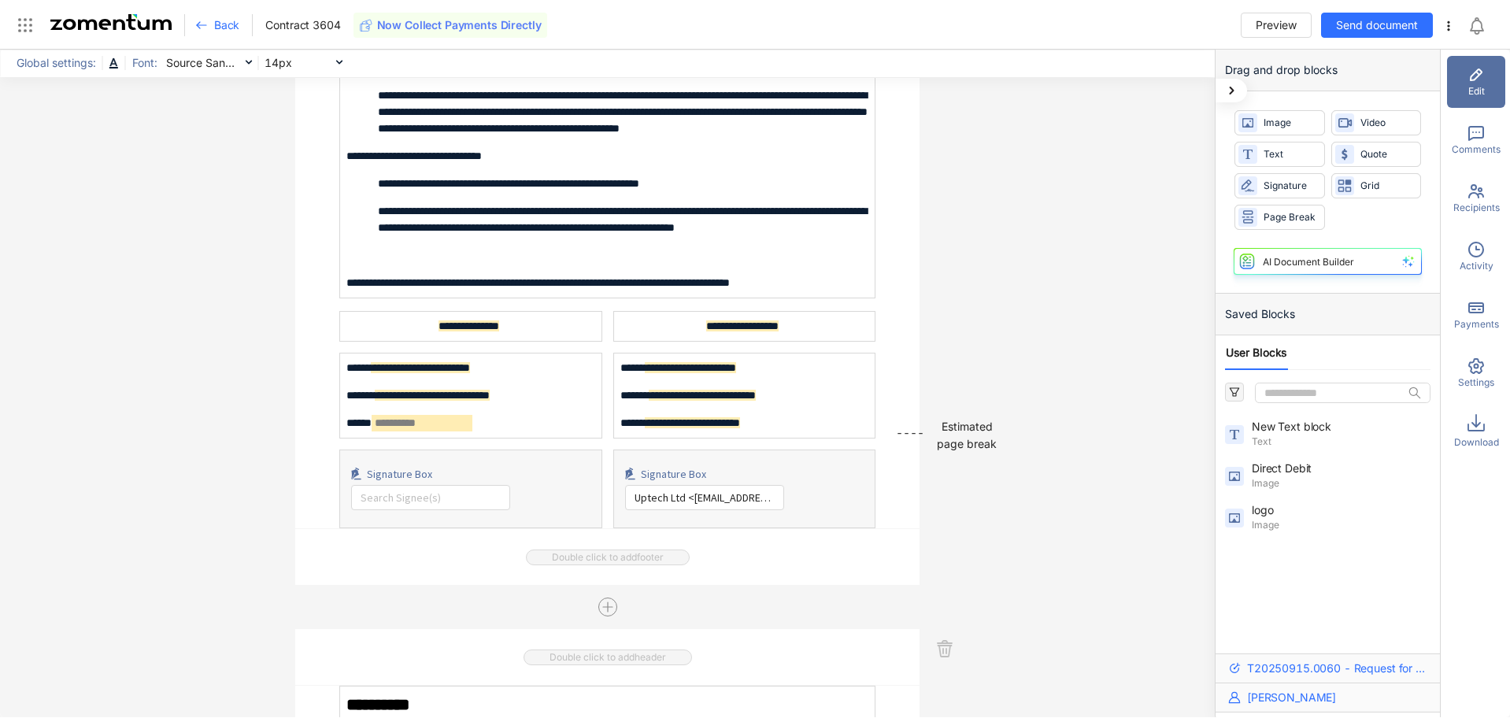
scroll to position [4644, 0]
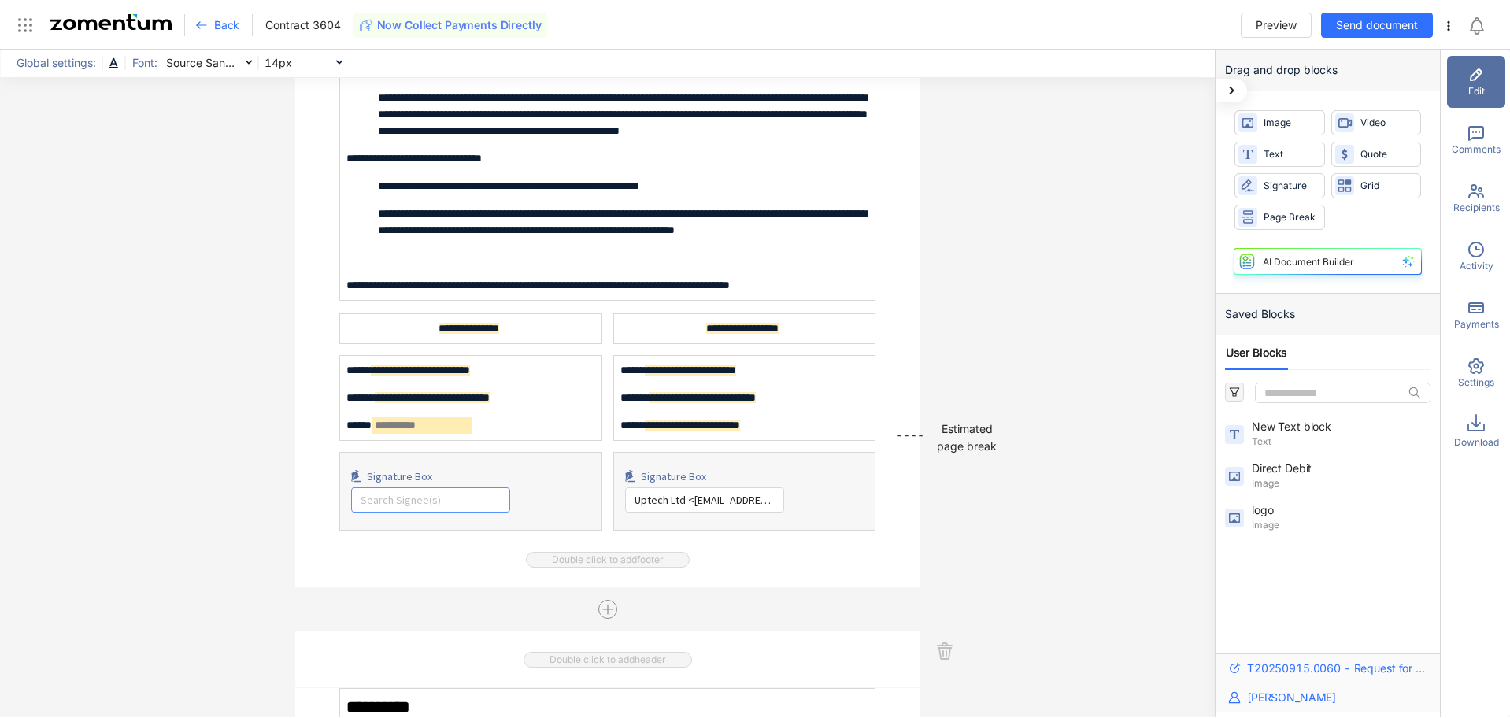
click at [416, 504] on input "search" at bounding box center [431, 500] width 140 height 24
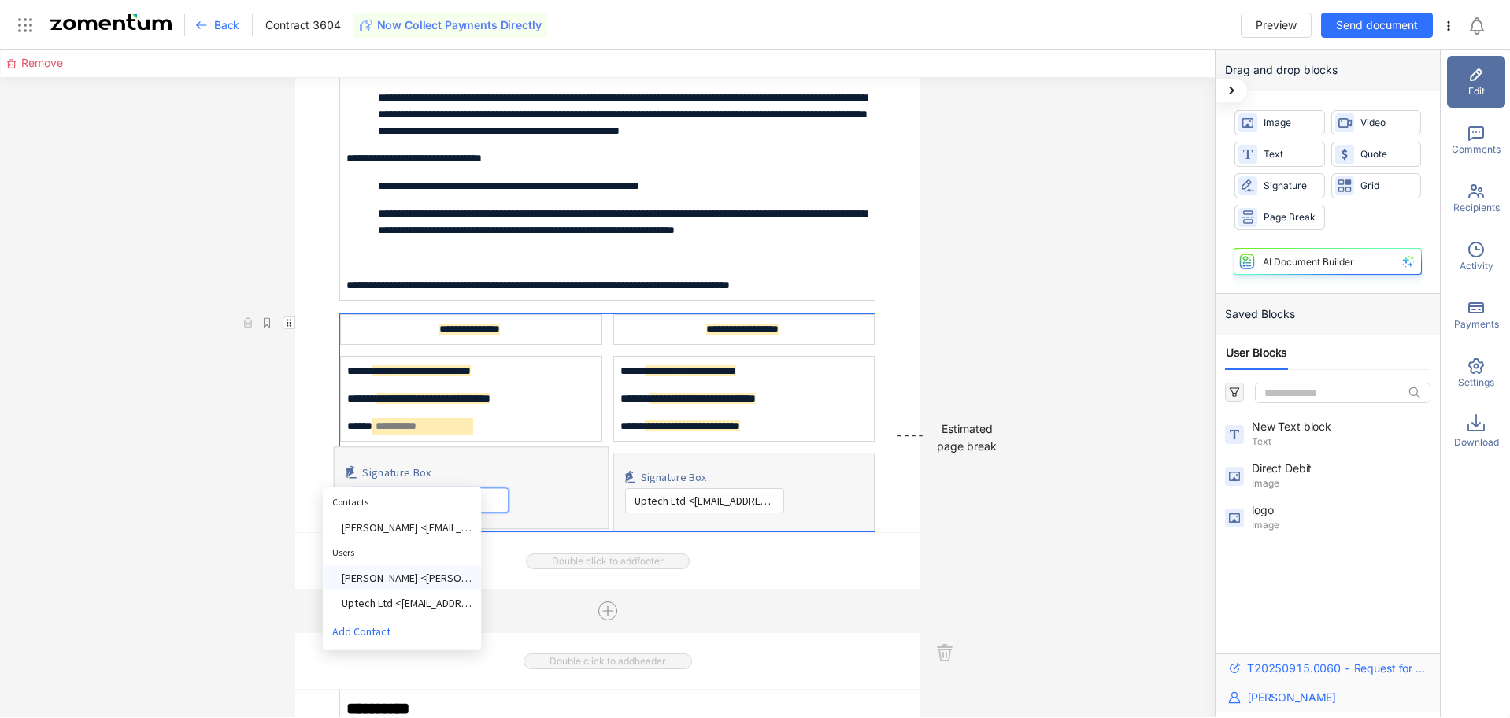
click at [405, 575] on div "Rachel Mudge <rachel.mudge@uptech.co.uk>" at bounding box center [406, 578] width 131 height 17
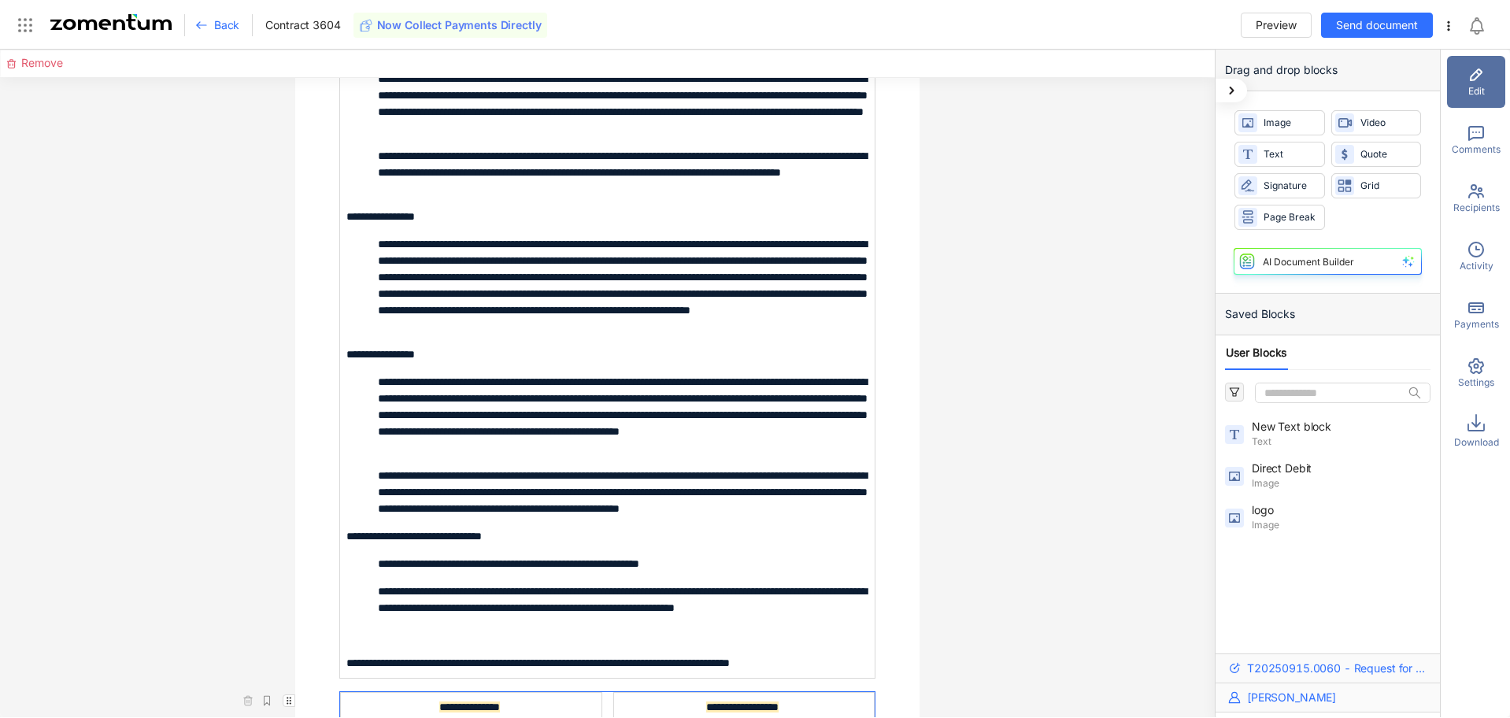
scroll to position [4251, 0]
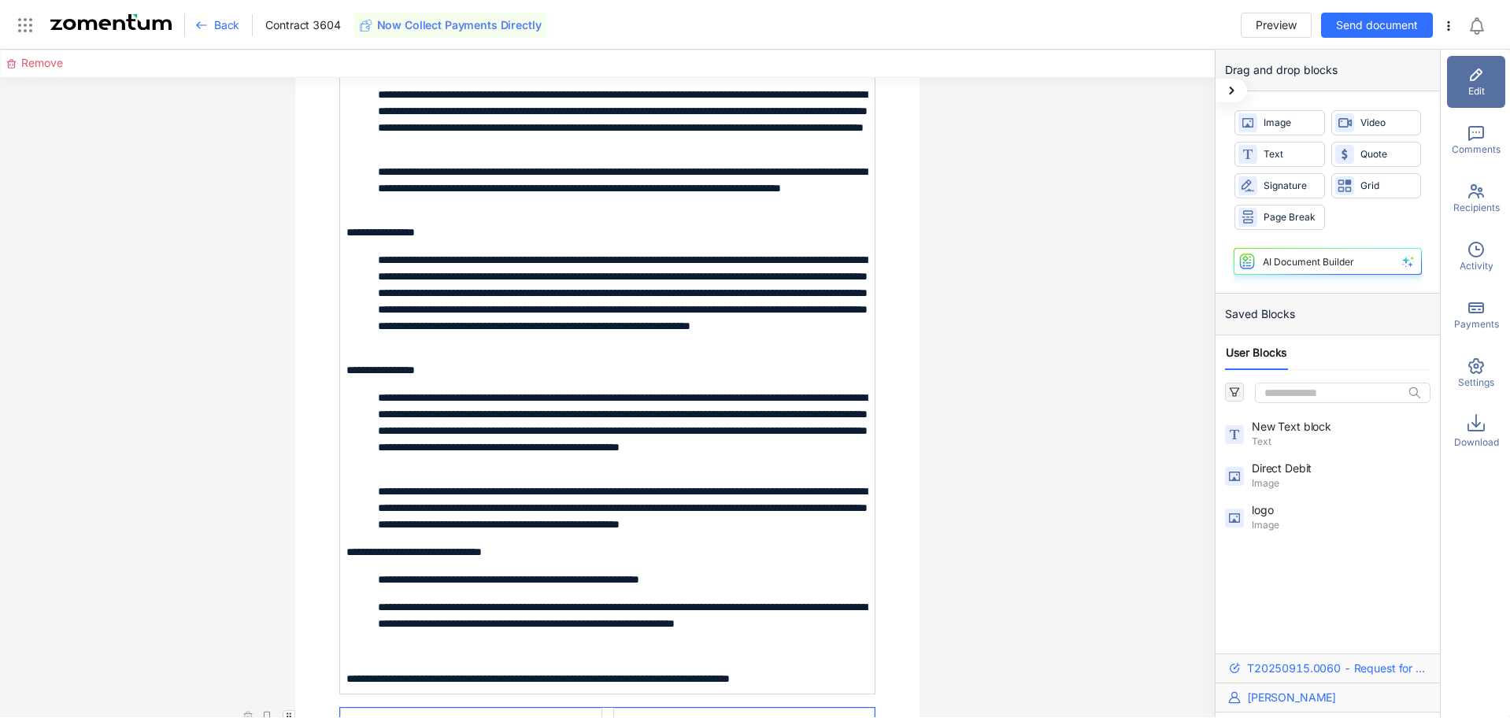
click at [198, 26] on use at bounding box center [201, 25] width 9 height 6
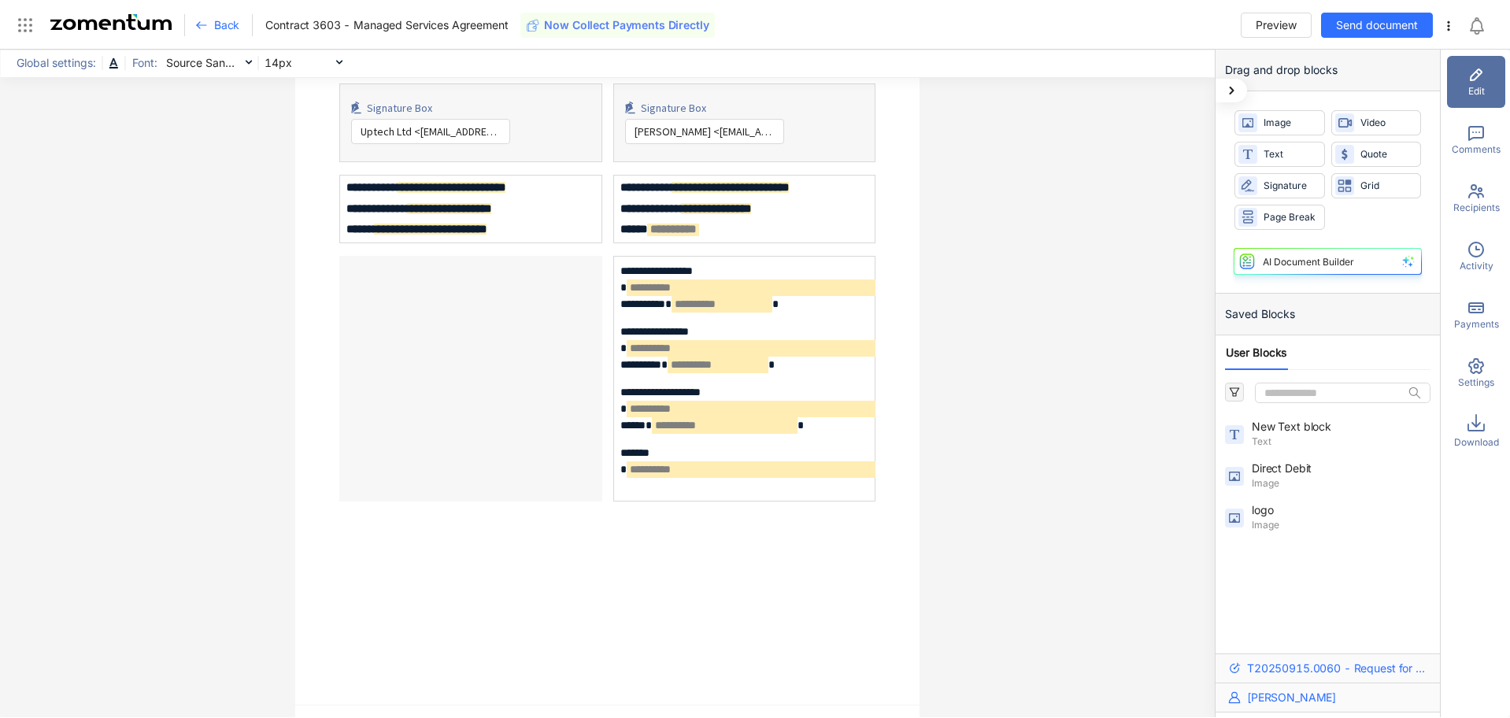
scroll to position [6771, 0]
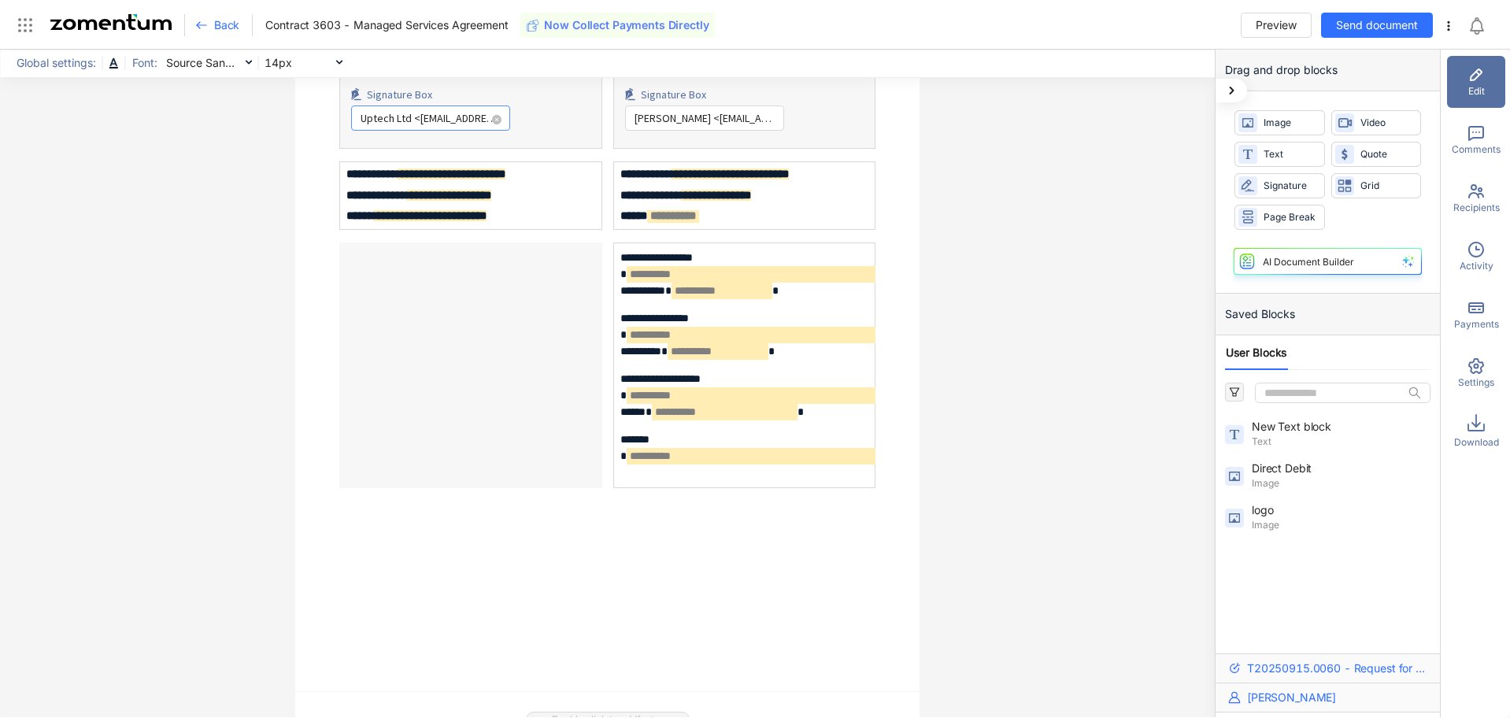
click at [429, 130] on span "Uptech Ltd <dylan@uptech.co.uk>" at bounding box center [431, 118] width 140 height 24
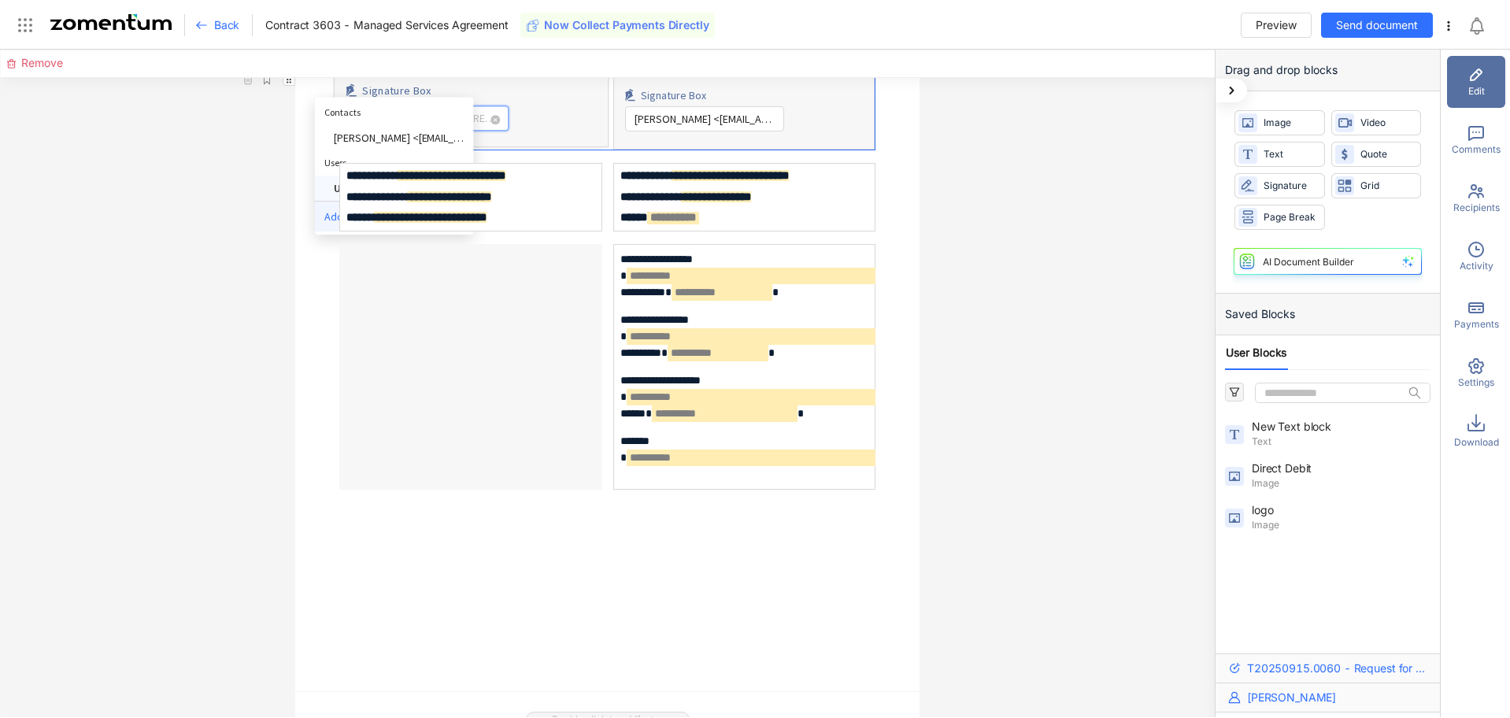
click at [321, 232] on div "Add Contact" at bounding box center [394, 217] width 158 height 31
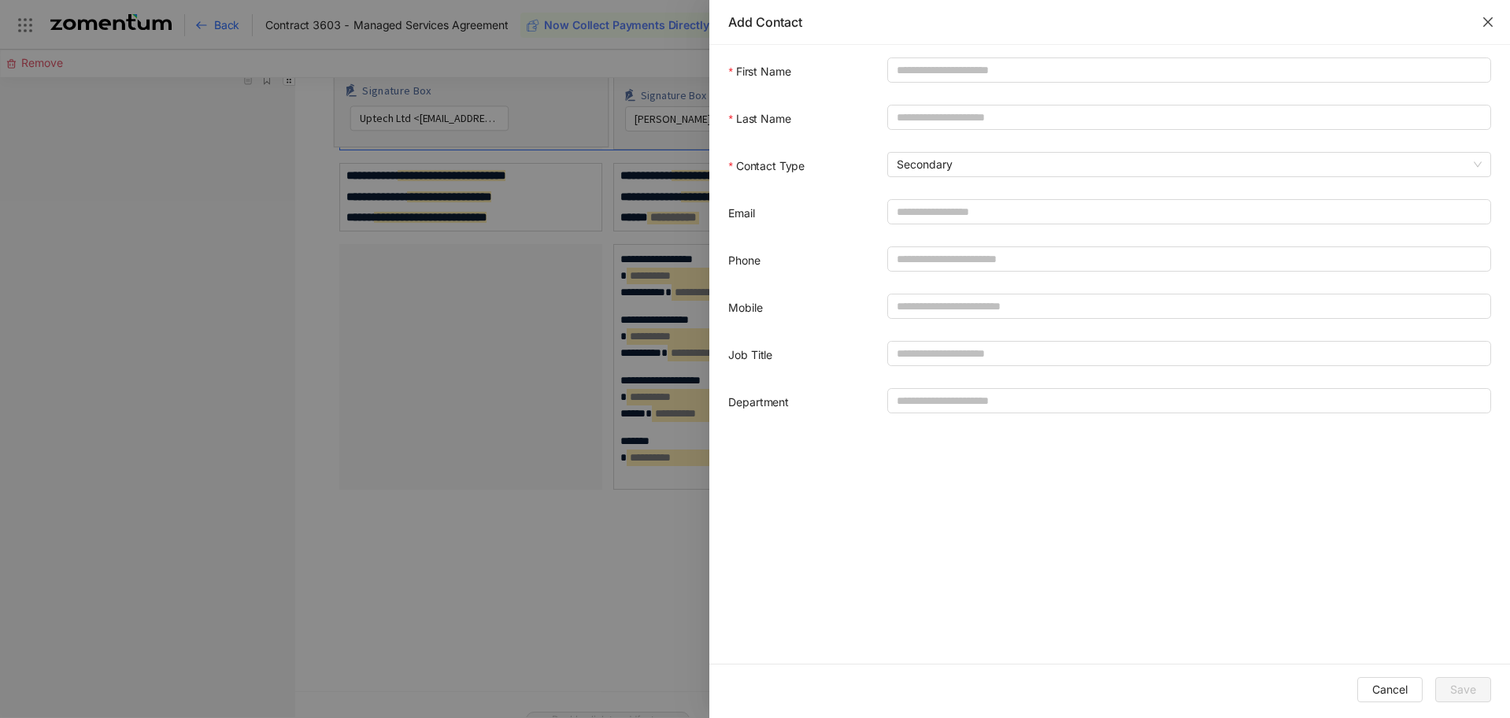
click at [1492, 22] on icon "close" at bounding box center [1488, 22] width 13 height 13
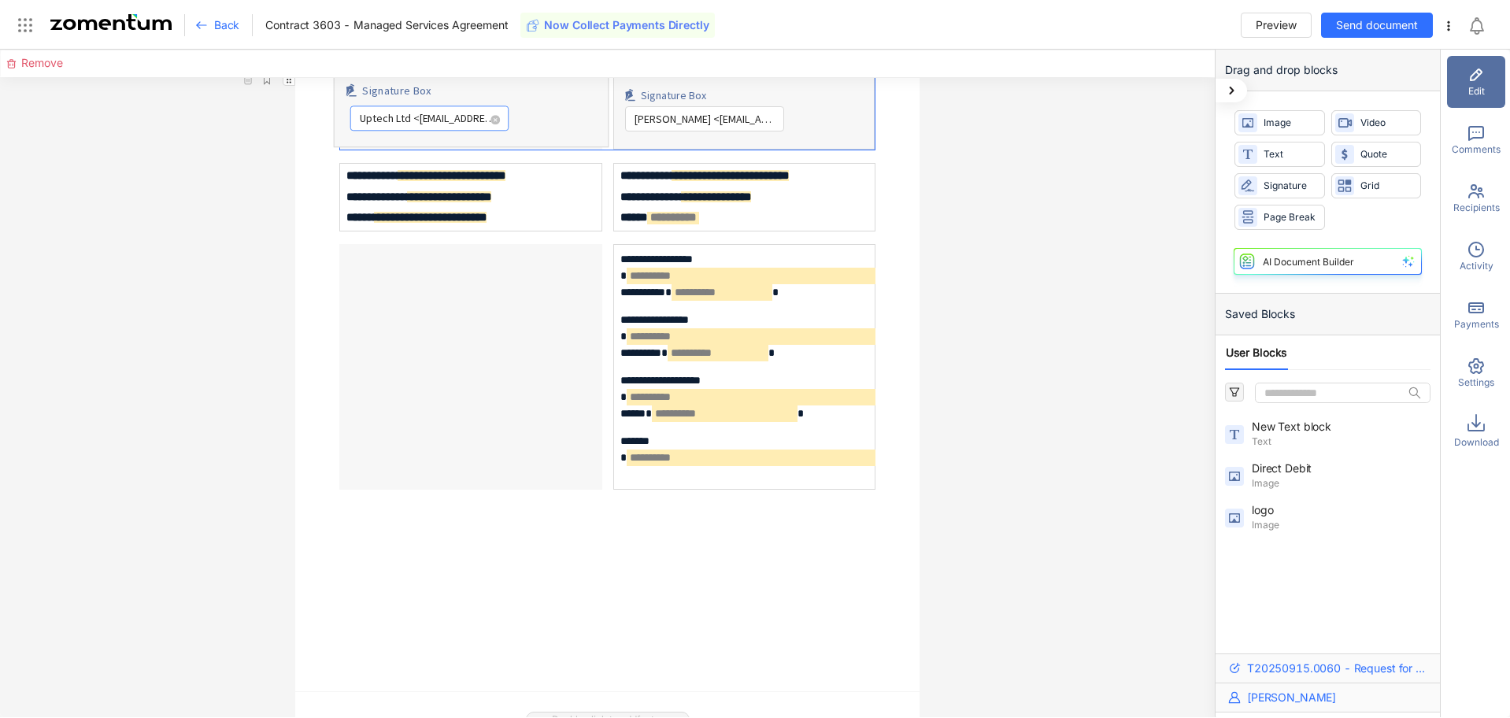
click at [431, 131] on span "Uptech Ltd <dylan@uptech.co.uk>" at bounding box center [429, 119] width 140 height 24
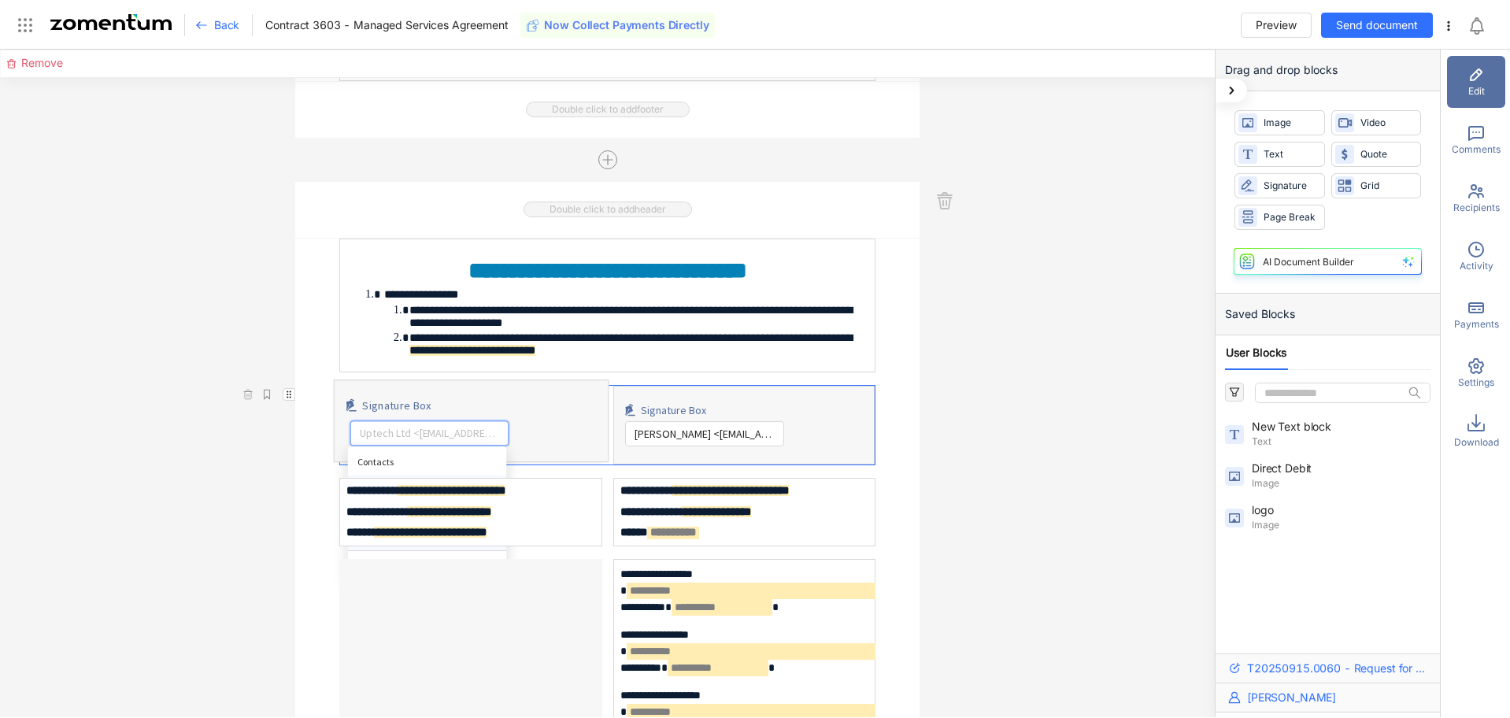
scroll to position [6535, 0]
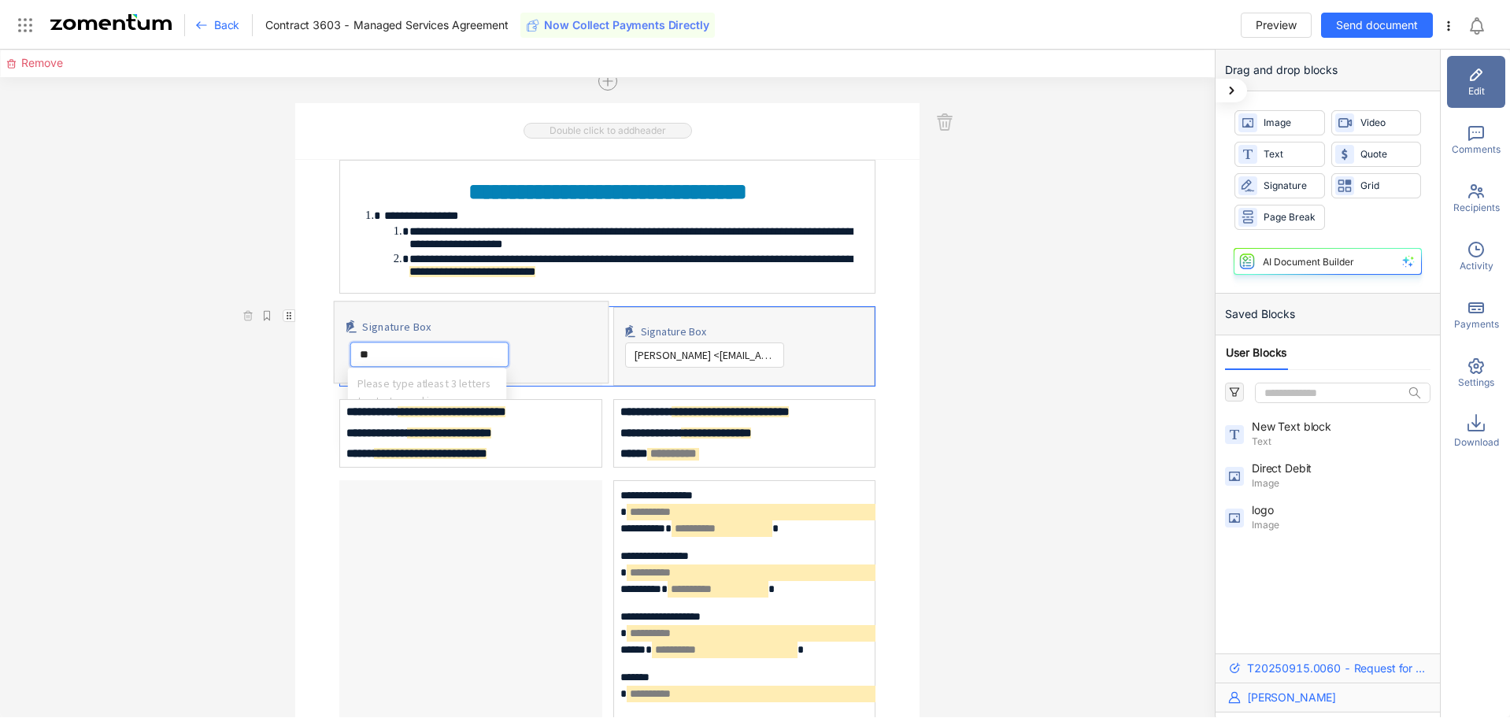
type input "***"
click at [161, 433] on div "**********" at bounding box center [607, 384] width 1215 height 668
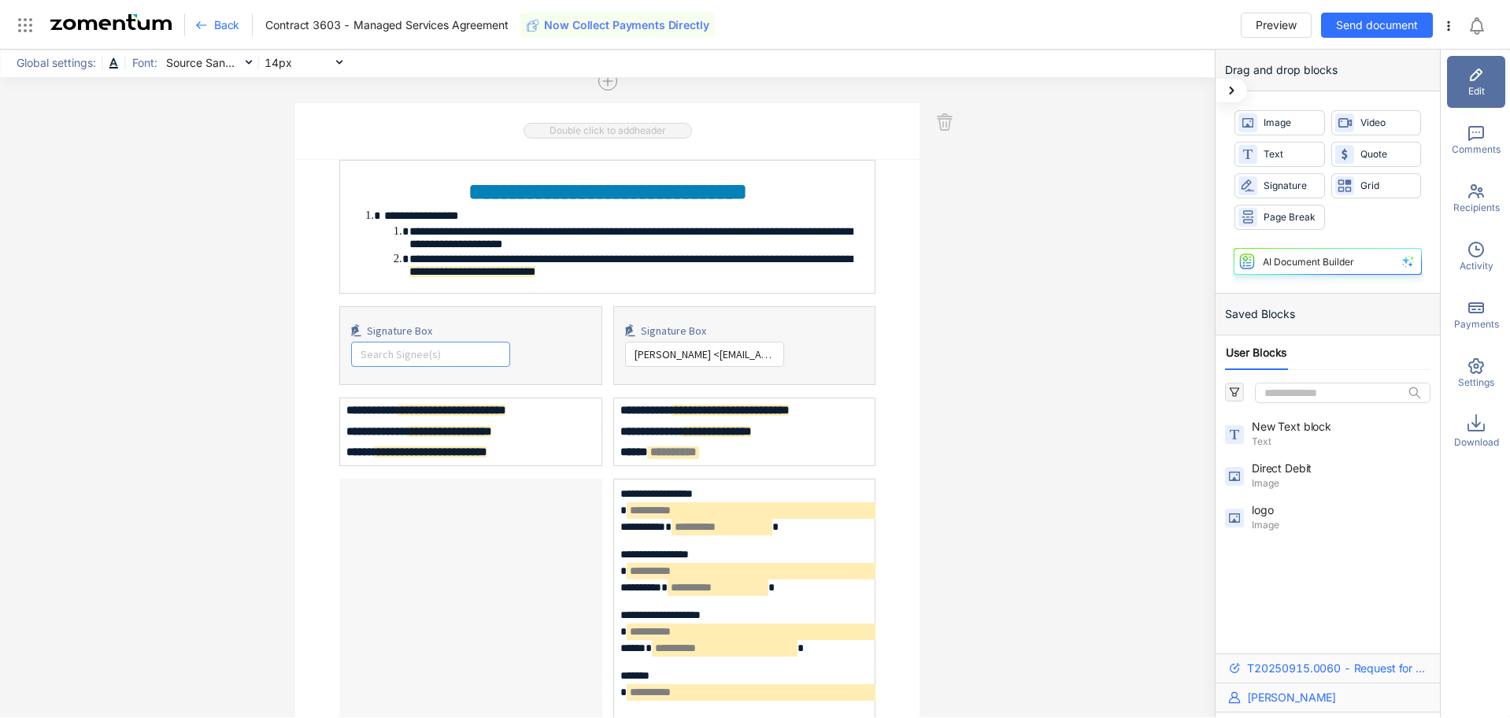
click at [1478, 202] on span "Recipients" at bounding box center [1476, 208] width 46 height 14
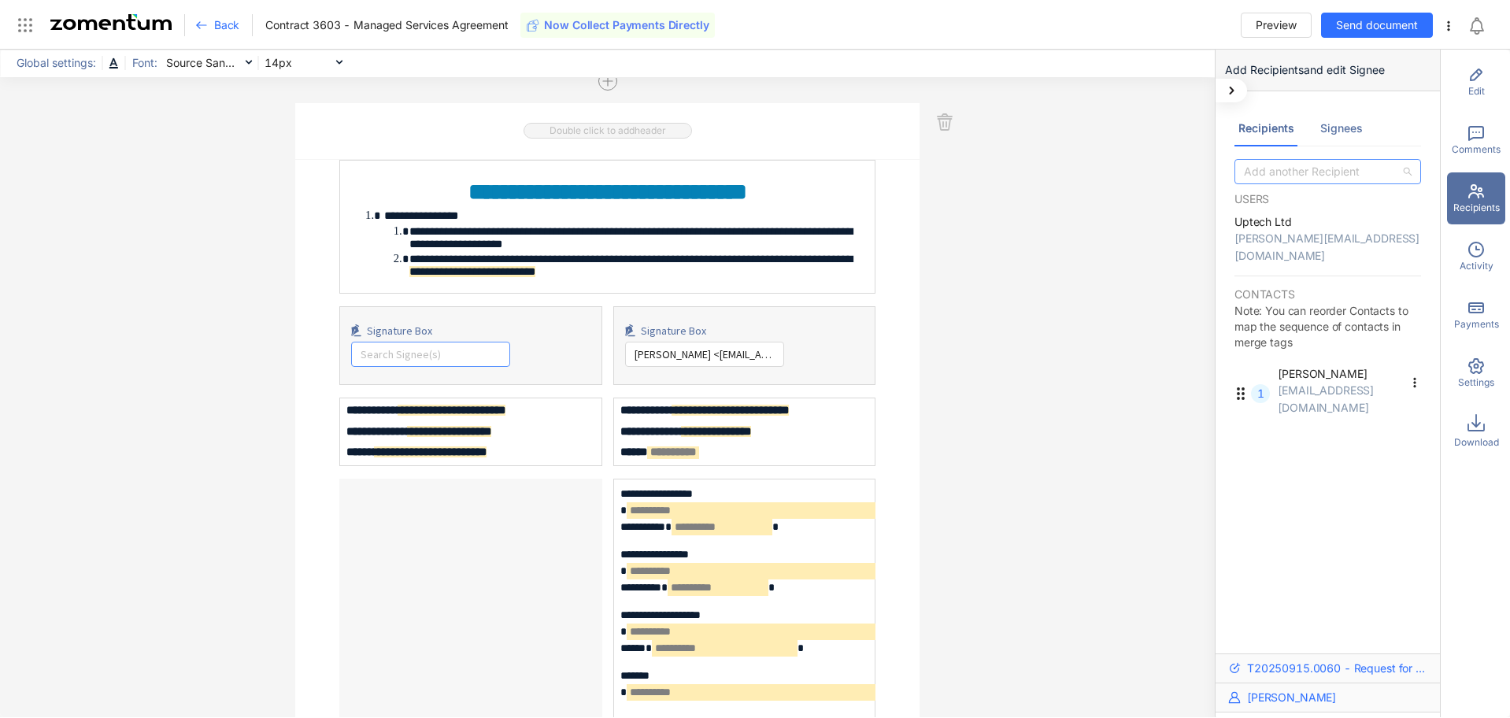
click at [1410, 173] on div "Add another Recipient" at bounding box center [1328, 171] width 187 height 25
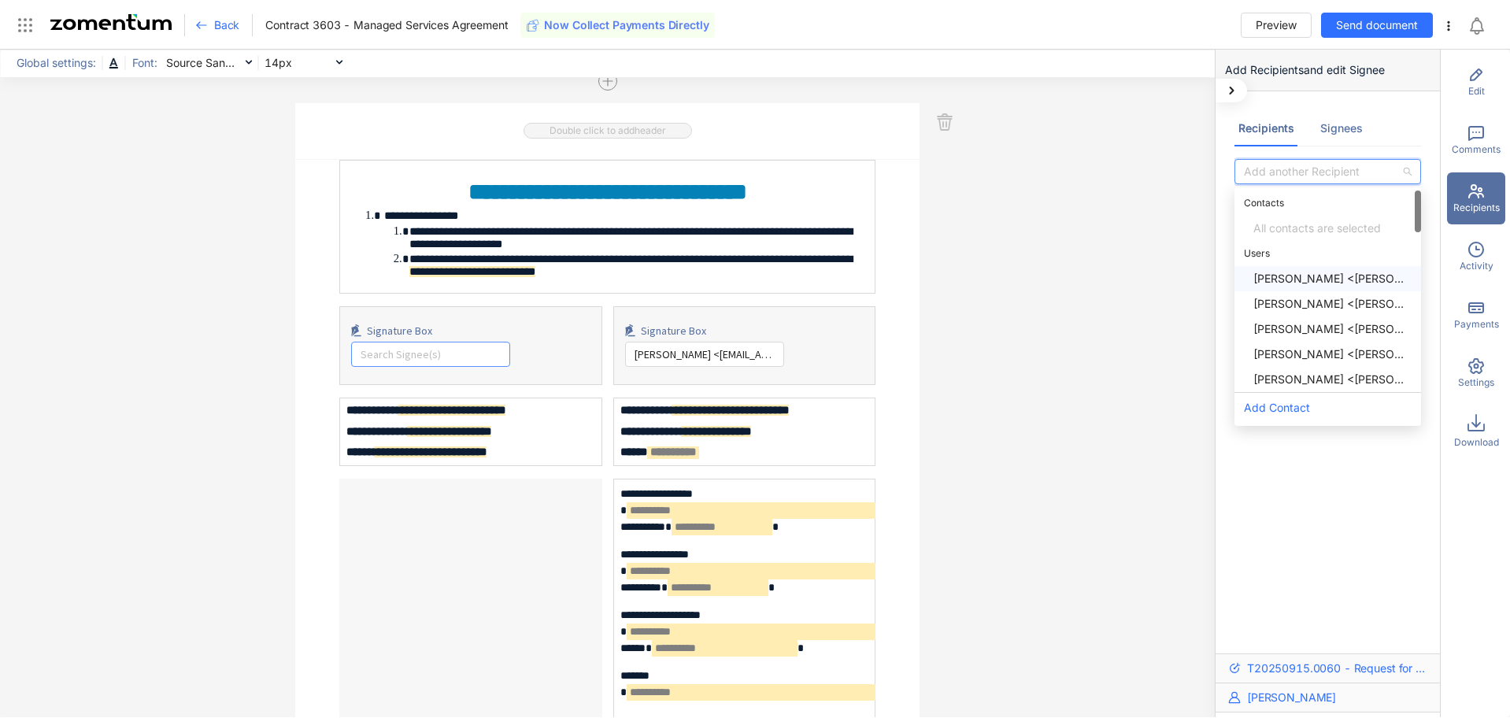
click at [1348, 282] on div "Rachel Mudge <rachel.mudge@uptech.co.uk>" at bounding box center [1332, 278] width 158 height 17
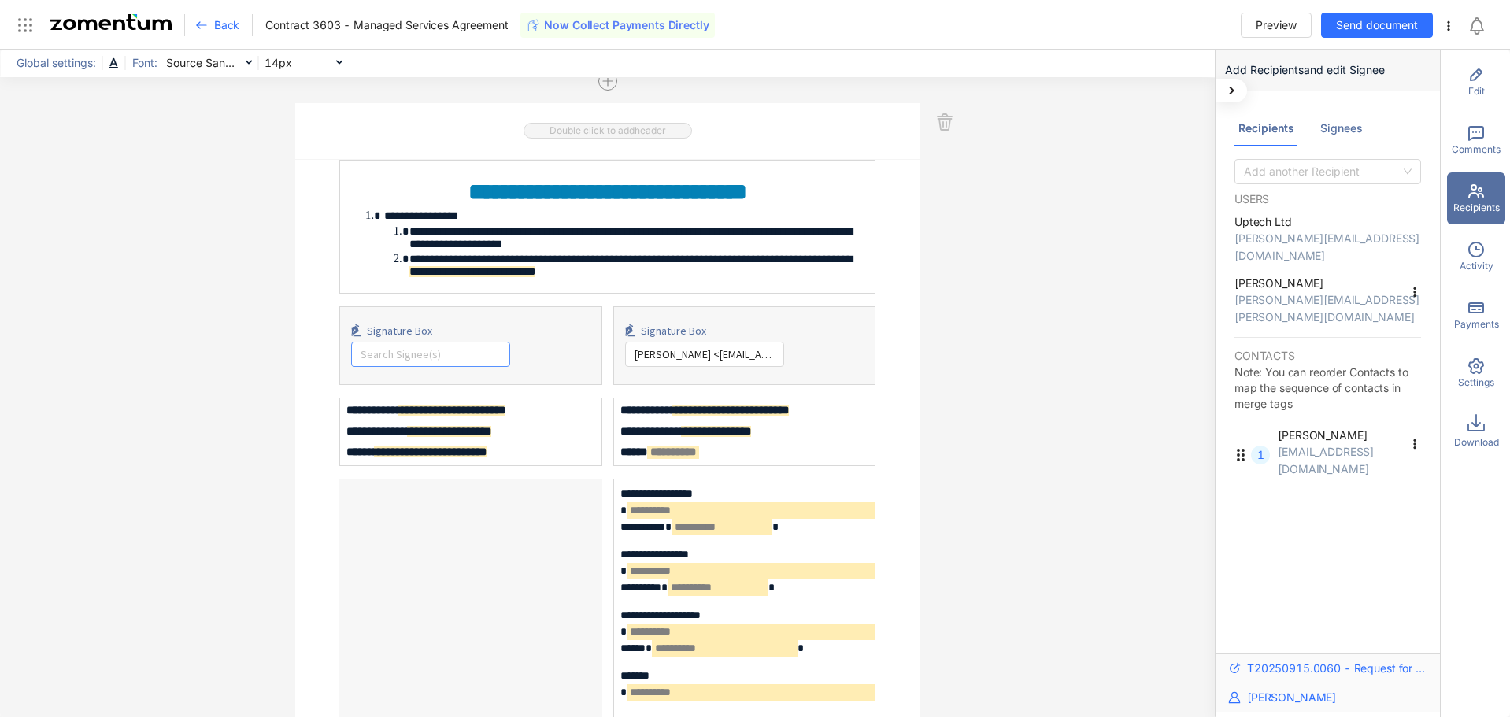
click at [370, 366] on input "search" at bounding box center [431, 354] width 140 height 24
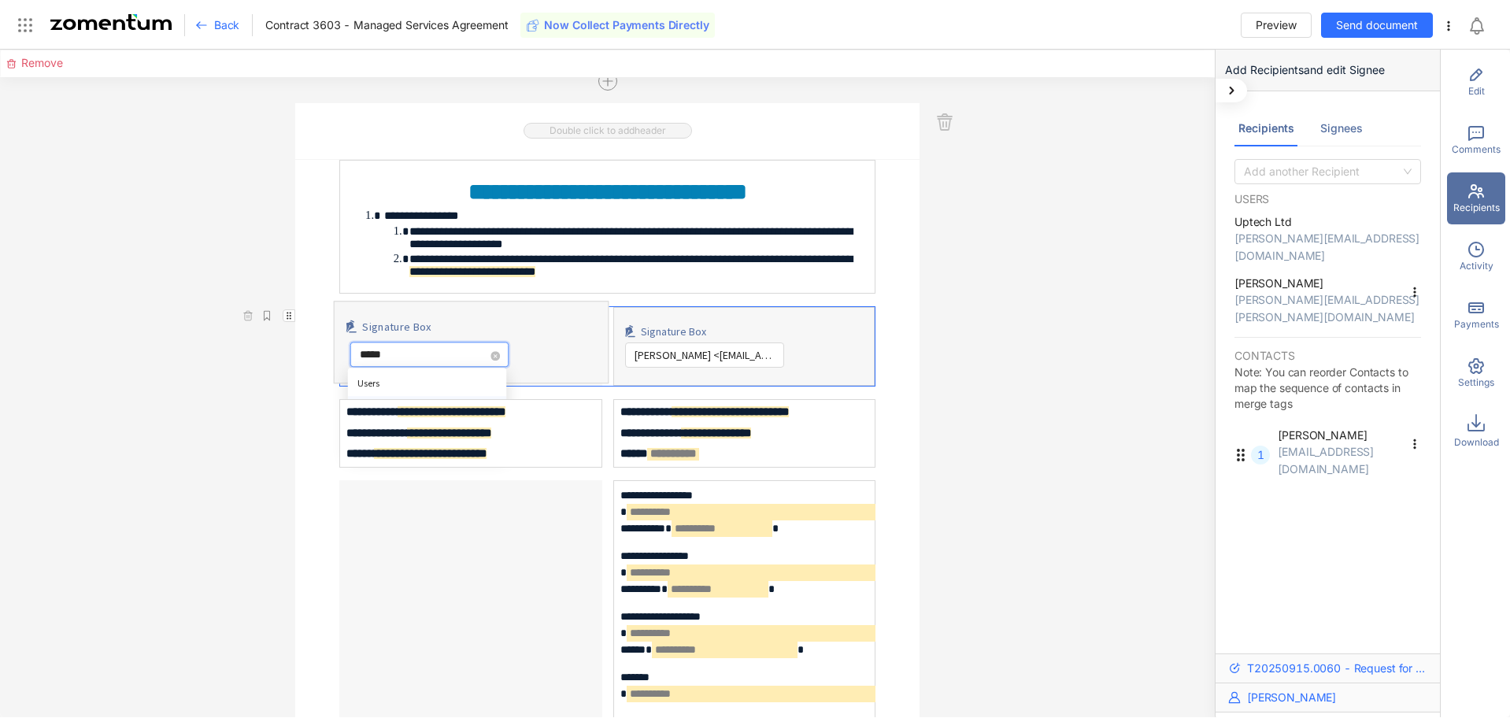
type input "******"
click at [368, 390] on span "Users" at bounding box center [368, 384] width 22 height 12
click at [540, 368] on div "5d52b81a4e164c98a6a1c01ef8af442e Users Rachel Mudge <rachel.mudge@uptech.co.uk>…" at bounding box center [471, 353] width 250 height 30
click at [435, 367] on input "search" at bounding box center [429, 355] width 140 height 24
type input "*****"
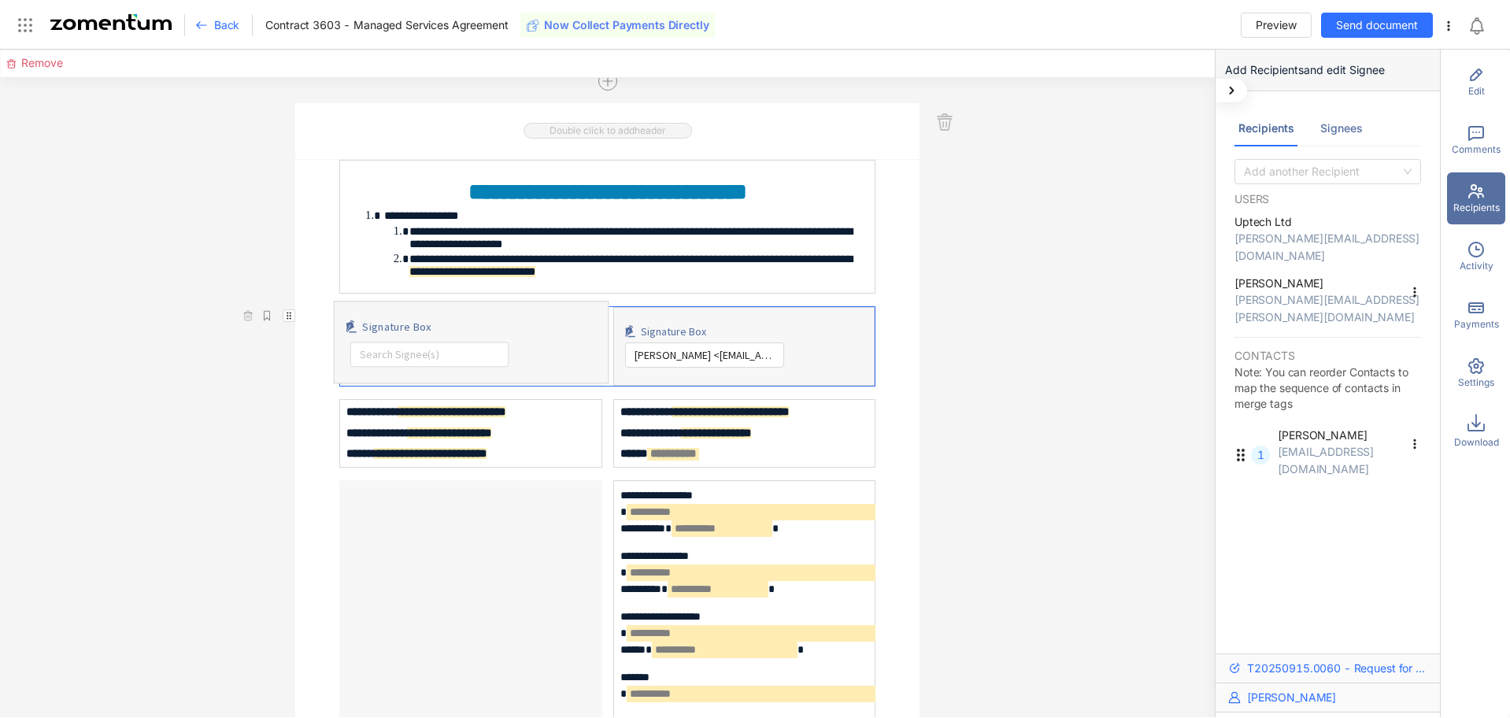
click at [301, 490] on div "**********" at bounding box center [607, 544] width 625 height 768
click at [477, 383] on div "Signature Box Search Signee(s) 5d52b81a4e164c98a6a1c01ef8af442e Users Rachel Mu…" at bounding box center [470, 342] width 275 height 83
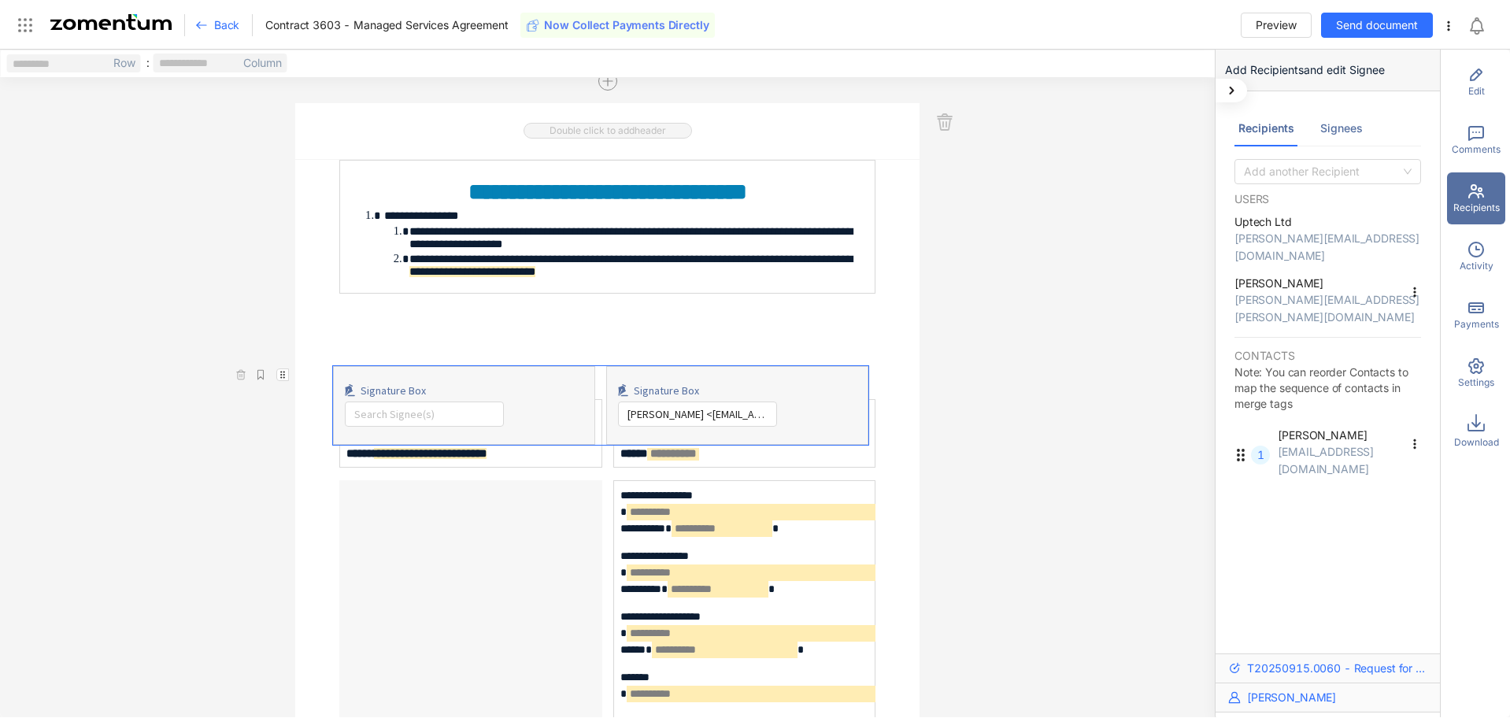
drag, startPoint x: 285, startPoint y: 399, endPoint x: 283, endPoint y: 371, distance: 28.4
click at [283, 371] on div "**********" at bounding box center [607, 384] width 1215 height 668
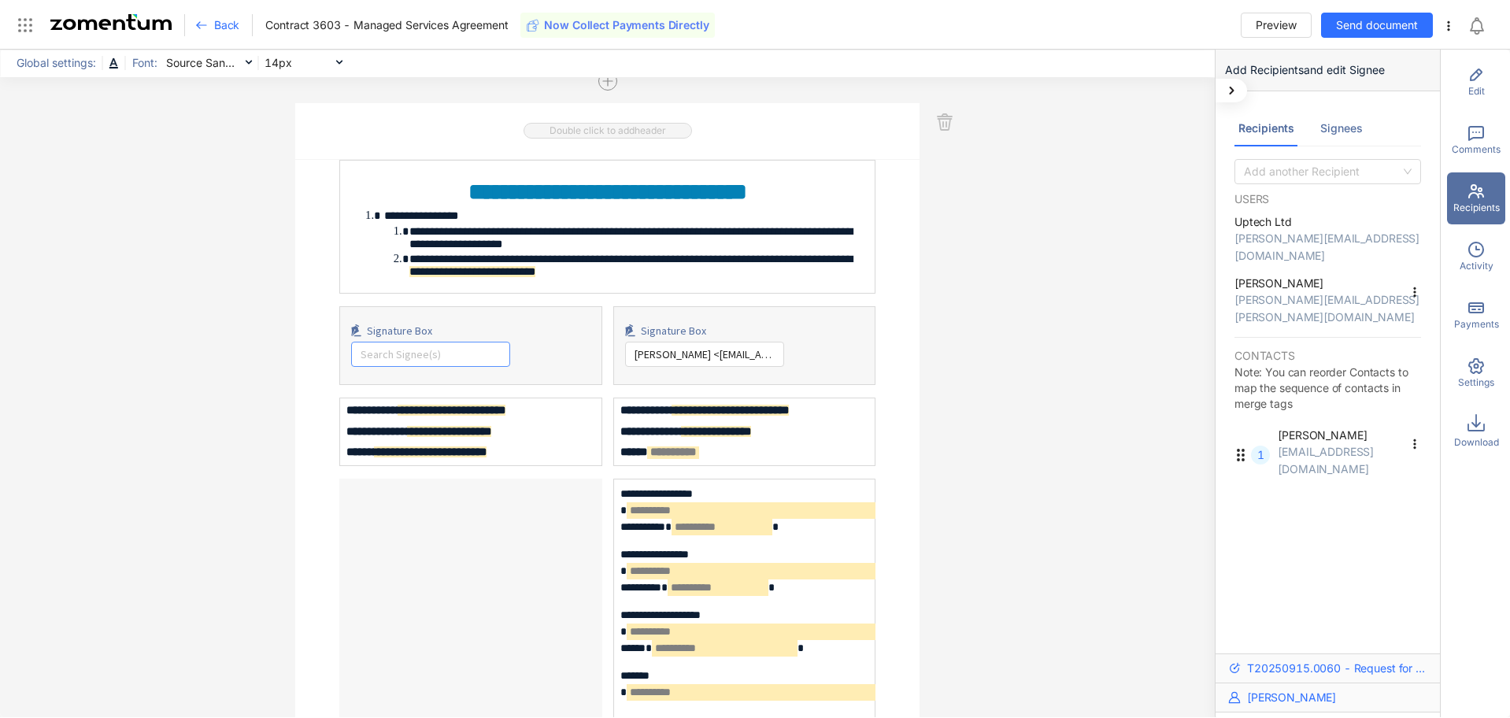
click at [447, 366] on input "search" at bounding box center [431, 354] width 140 height 24
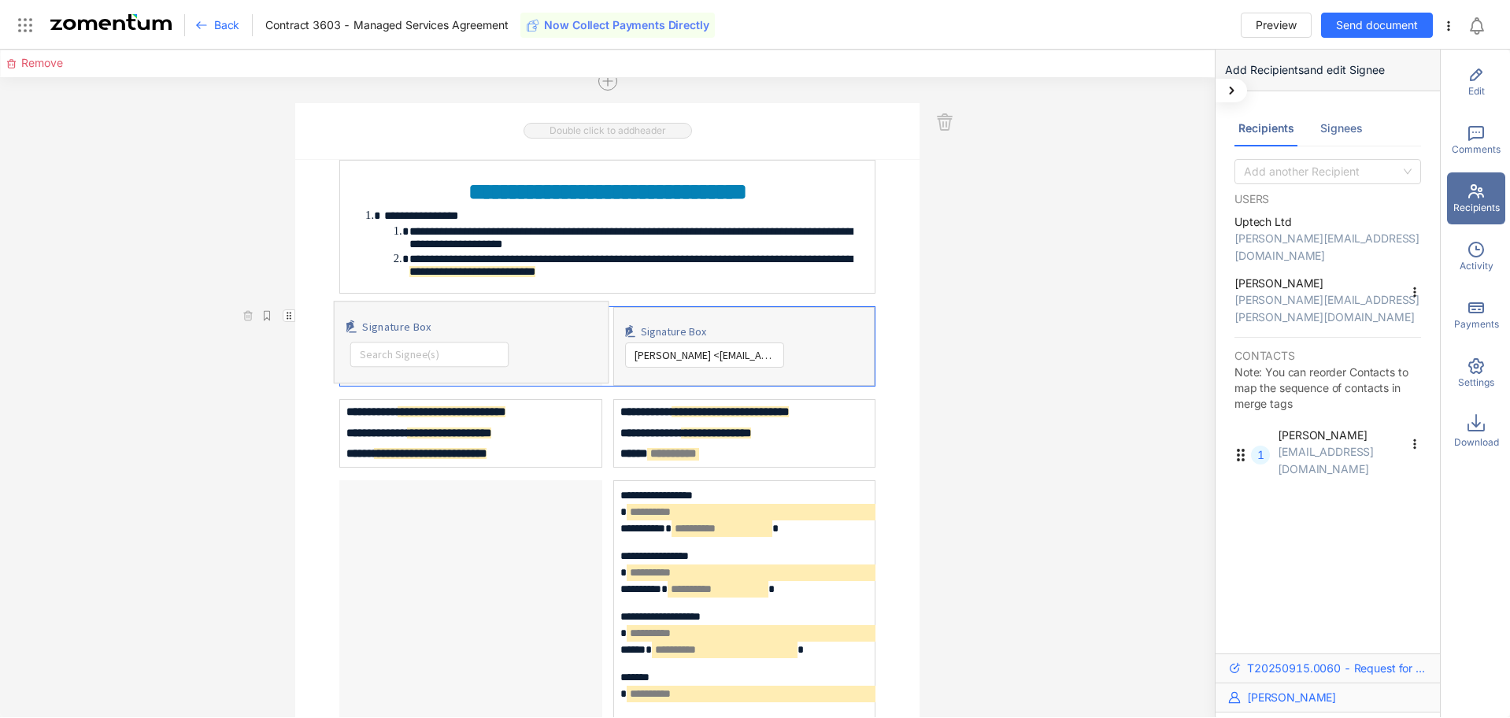
drag, startPoint x: 289, startPoint y: 510, endPoint x: 298, endPoint y: 513, distance: 9.7
click at [295, 510] on div "**********" at bounding box center [607, 544] width 625 height 768
click at [536, 467] on div "**********" at bounding box center [470, 433] width 263 height 68
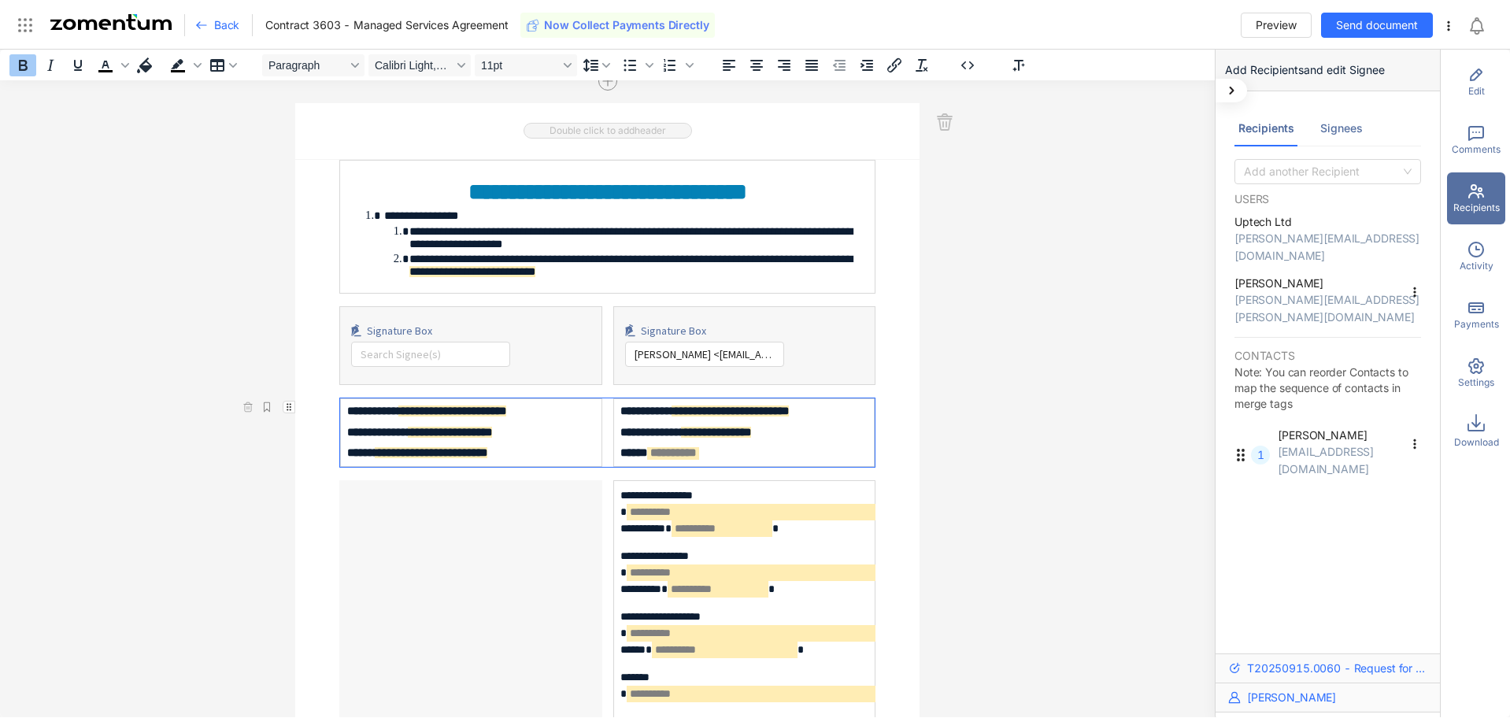
scroll to position [6534, 0]
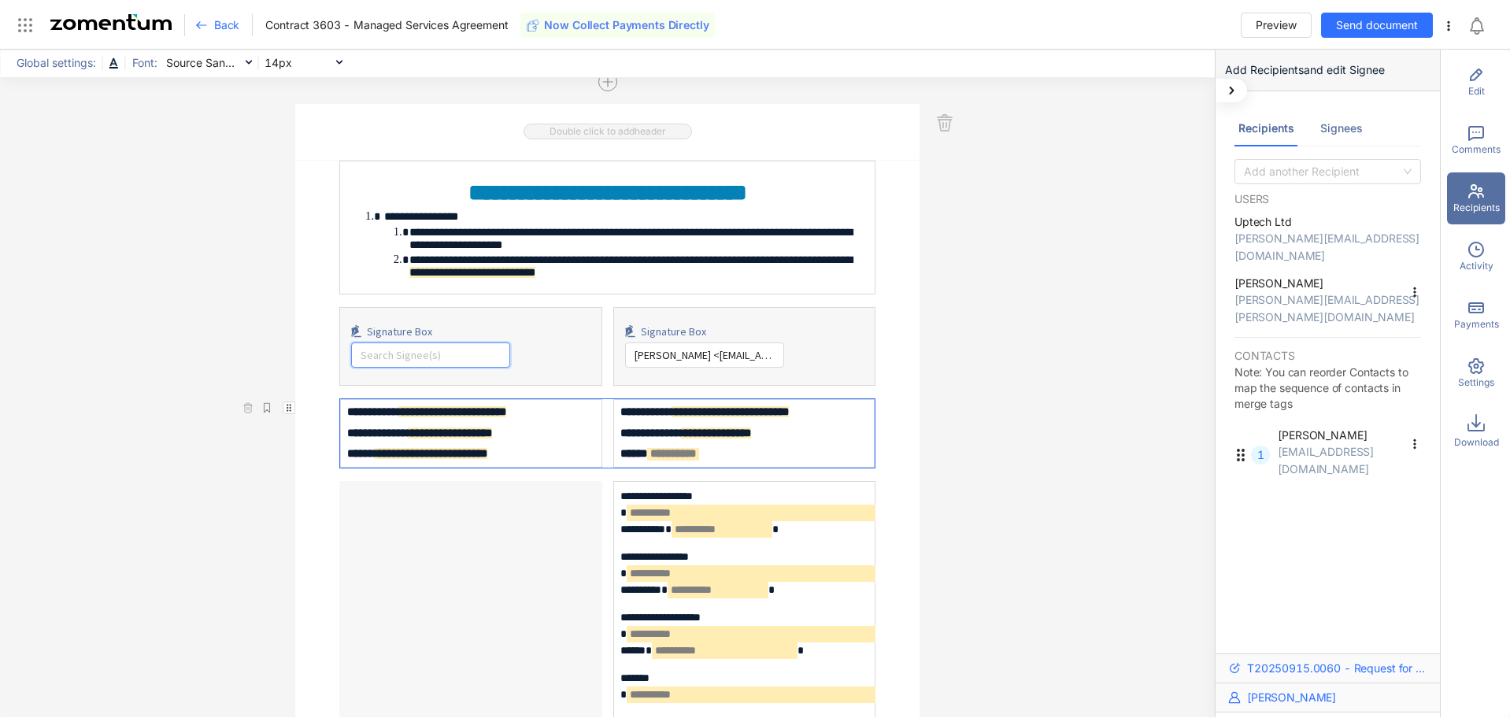
click at [388, 367] on input "search" at bounding box center [431, 355] width 140 height 24
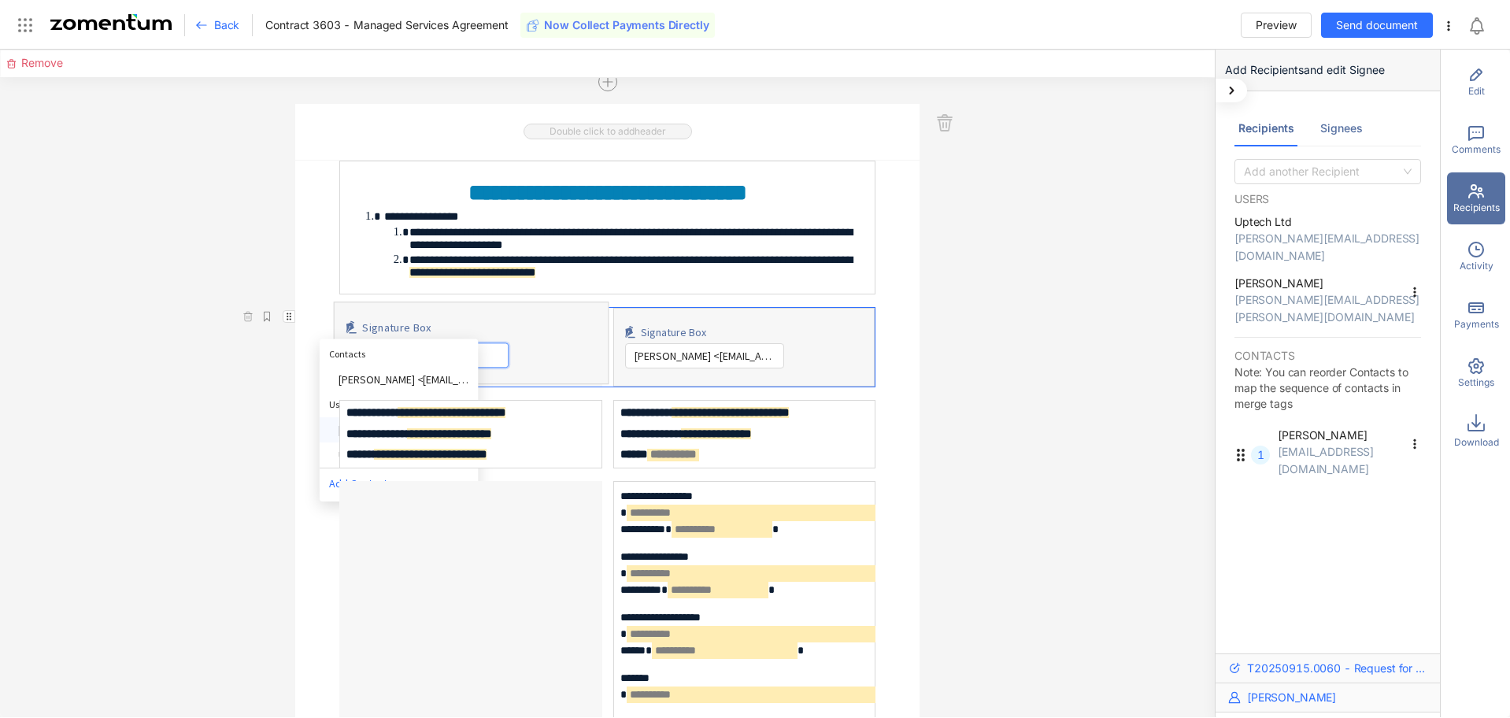
click at [328, 443] on div "Rachel Mudge <rachel.mudge@uptech.co.uk>" at bounding box center [398, 430] width 158 height 25
click at [1019, 427] on div "**********" at bounding box center [607, 384] width 1215 height 668
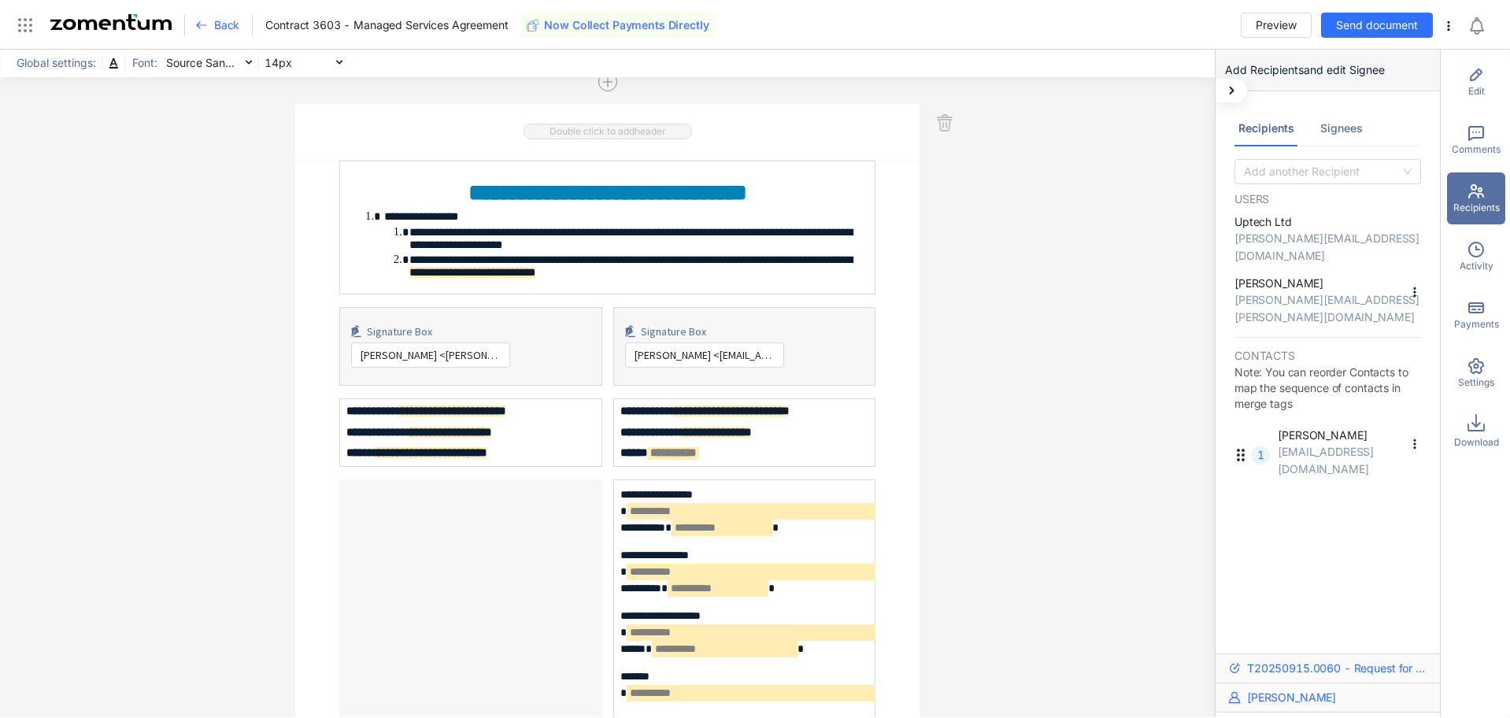
click at [206, 23] on icon at bounding box center [201, 25] width 13 height 13
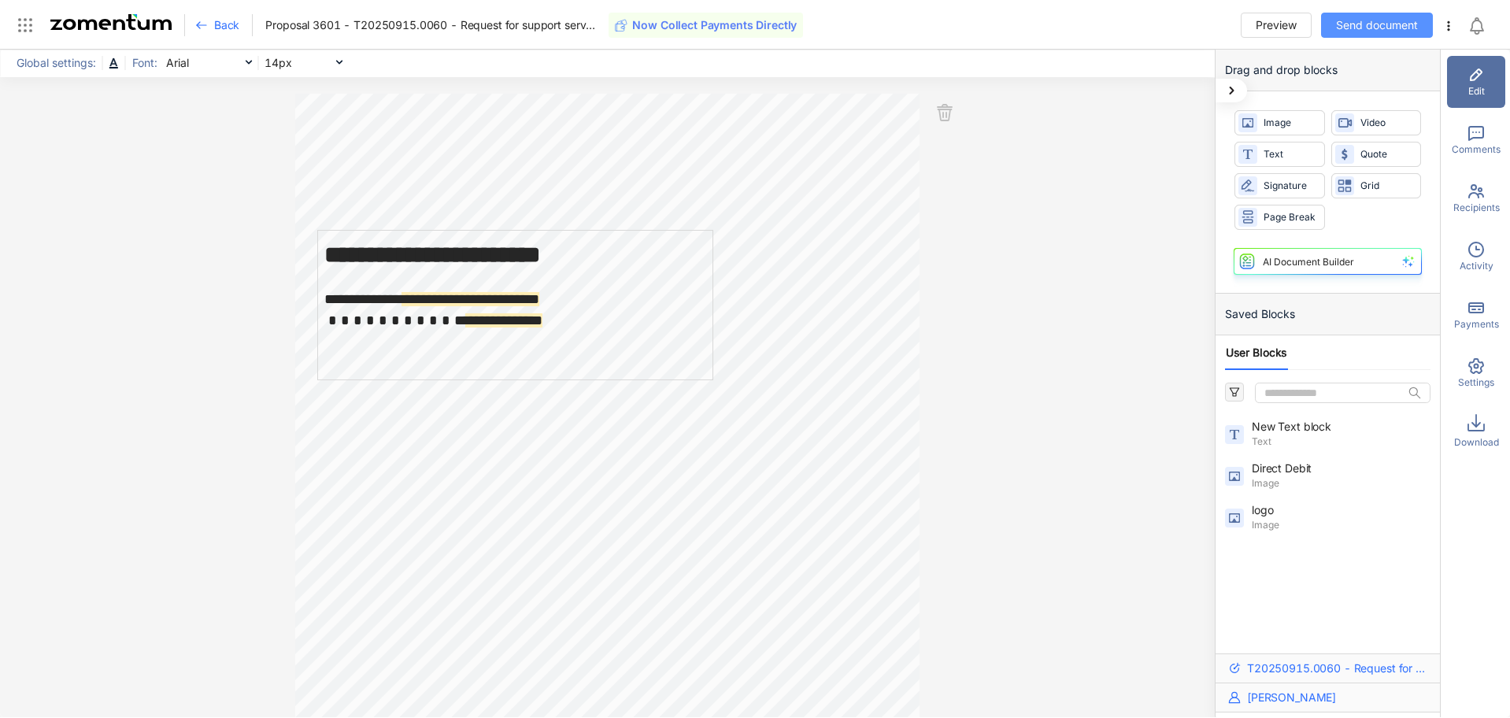
click at [1359, 29] on span "Send document" at bounding box center [1377, 25] width 82 height 17
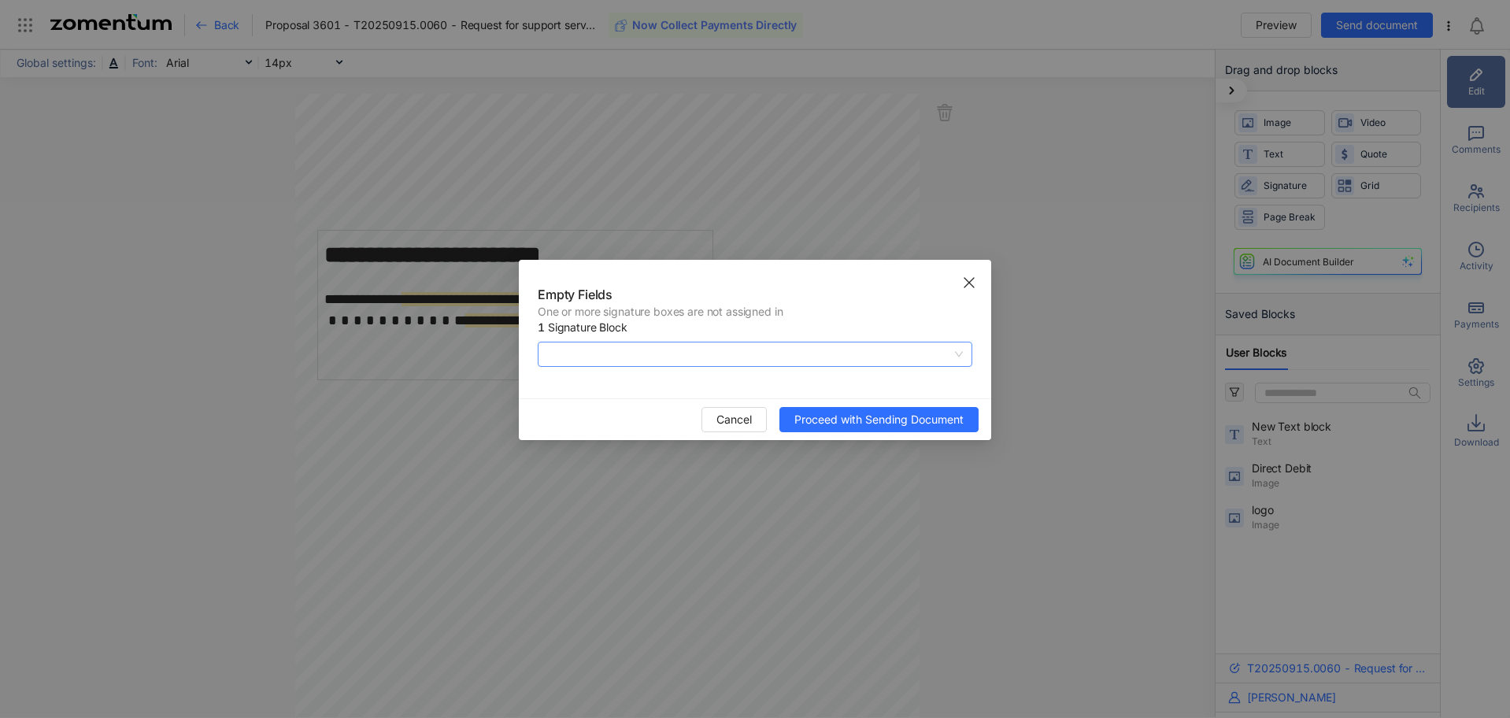
click at [791, 358] on span at bounding box center [755, 354] width 416 height 24
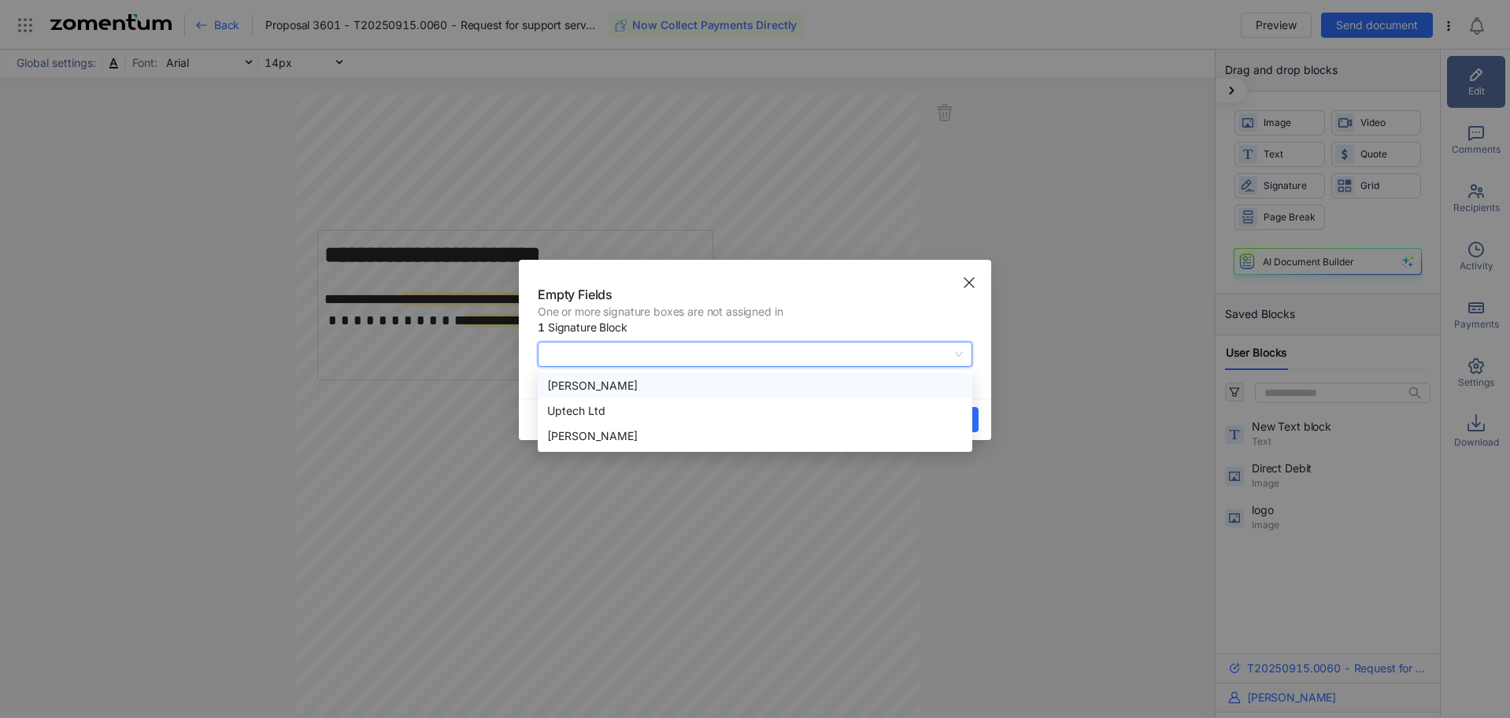
click at [972, 284] on icon "Close" at bounding box center [969, 282] width 13 height 13
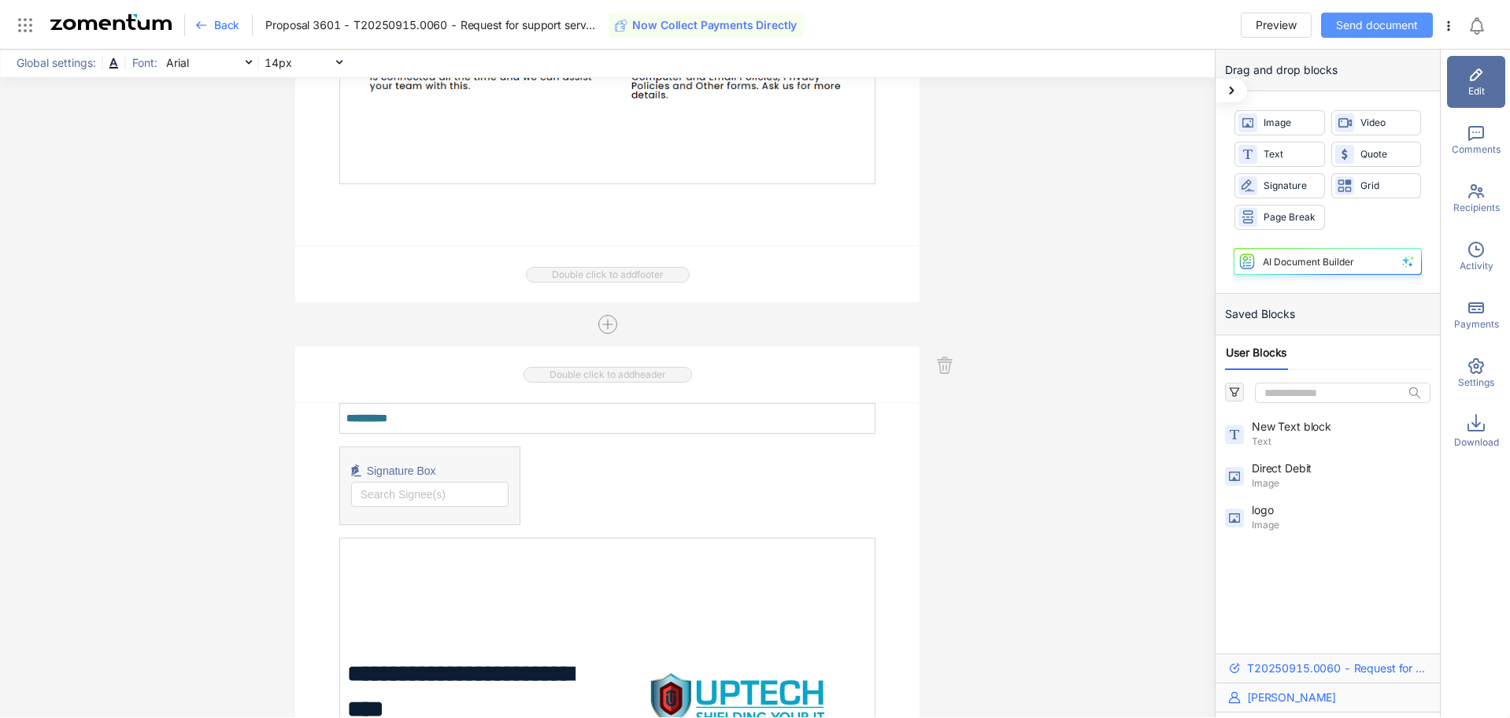
scroll to position [6684, 0]
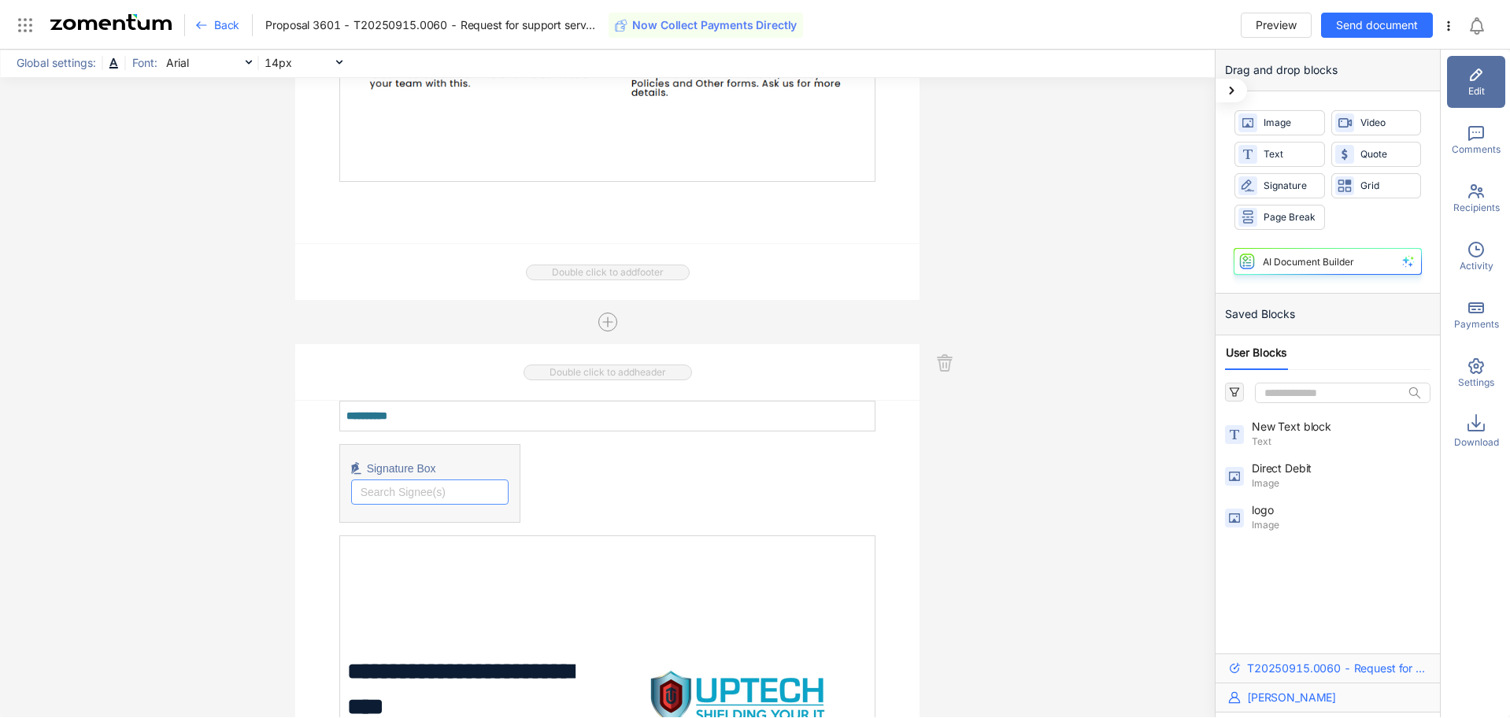
click at [437, 495] on input "search" at bounding box center [430, 492] width 139 height 24
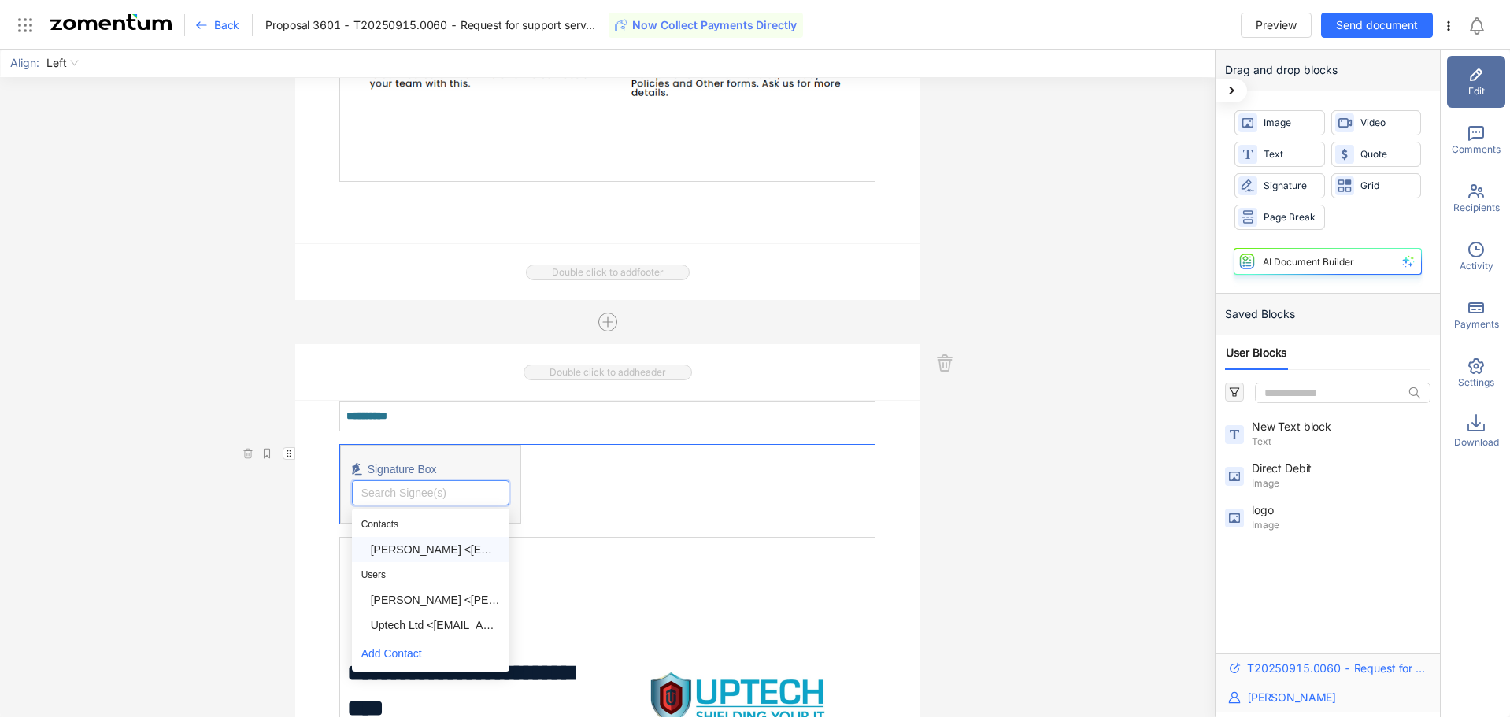
click at [433, 550] on div "Karen Savory <gaytongoslings@btconnect.com>" at bounding box center [435, 549] width 129 height 17
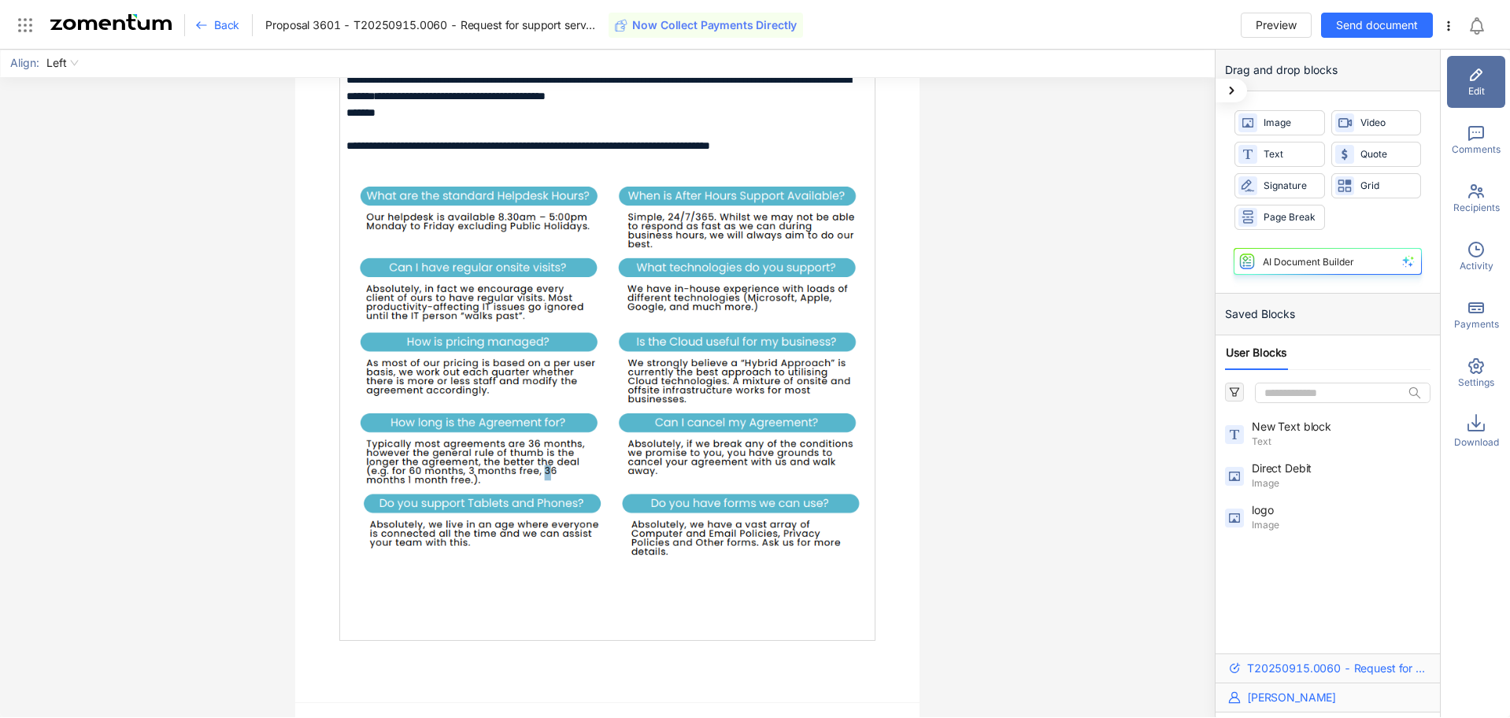
scroll to position [6212, 0]
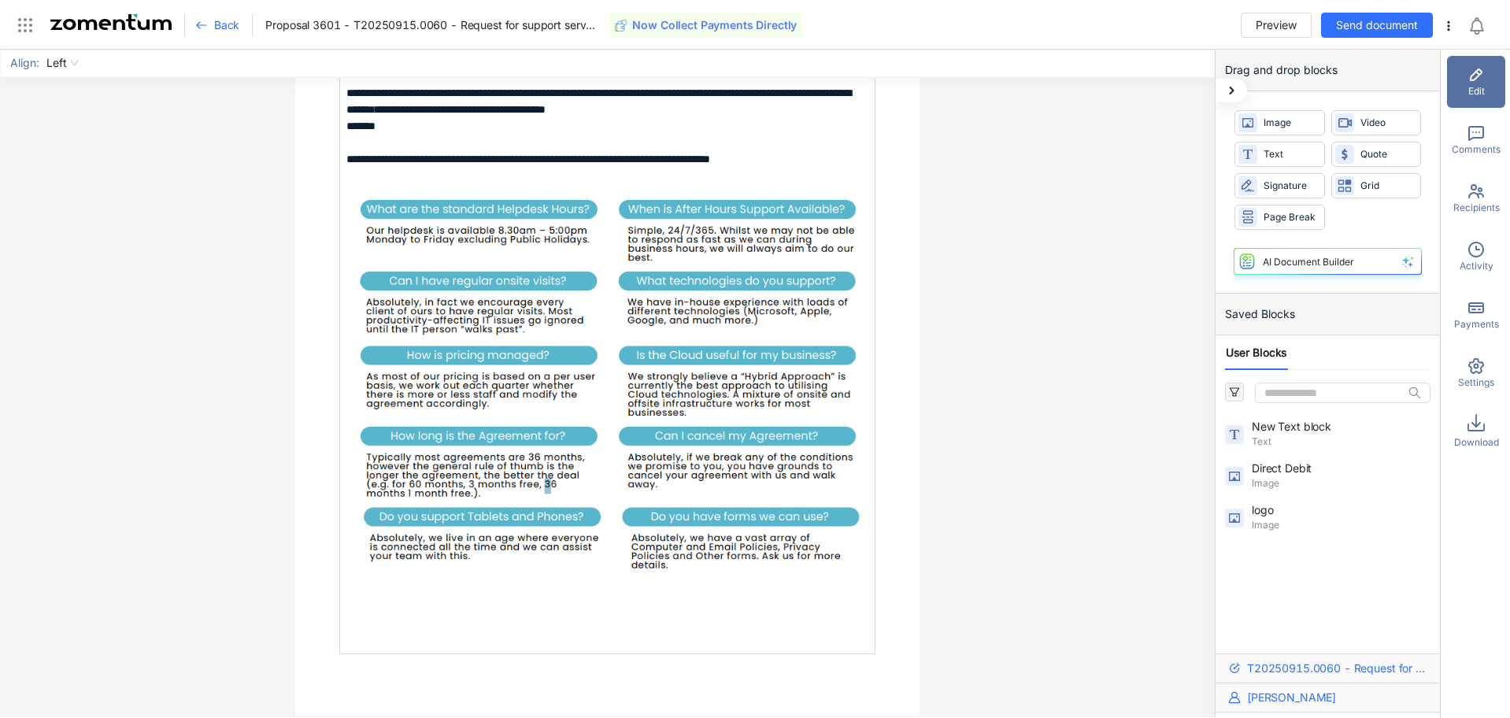
click at [205, 24] on icon at bounding box center [201, 25] width 13 height 13
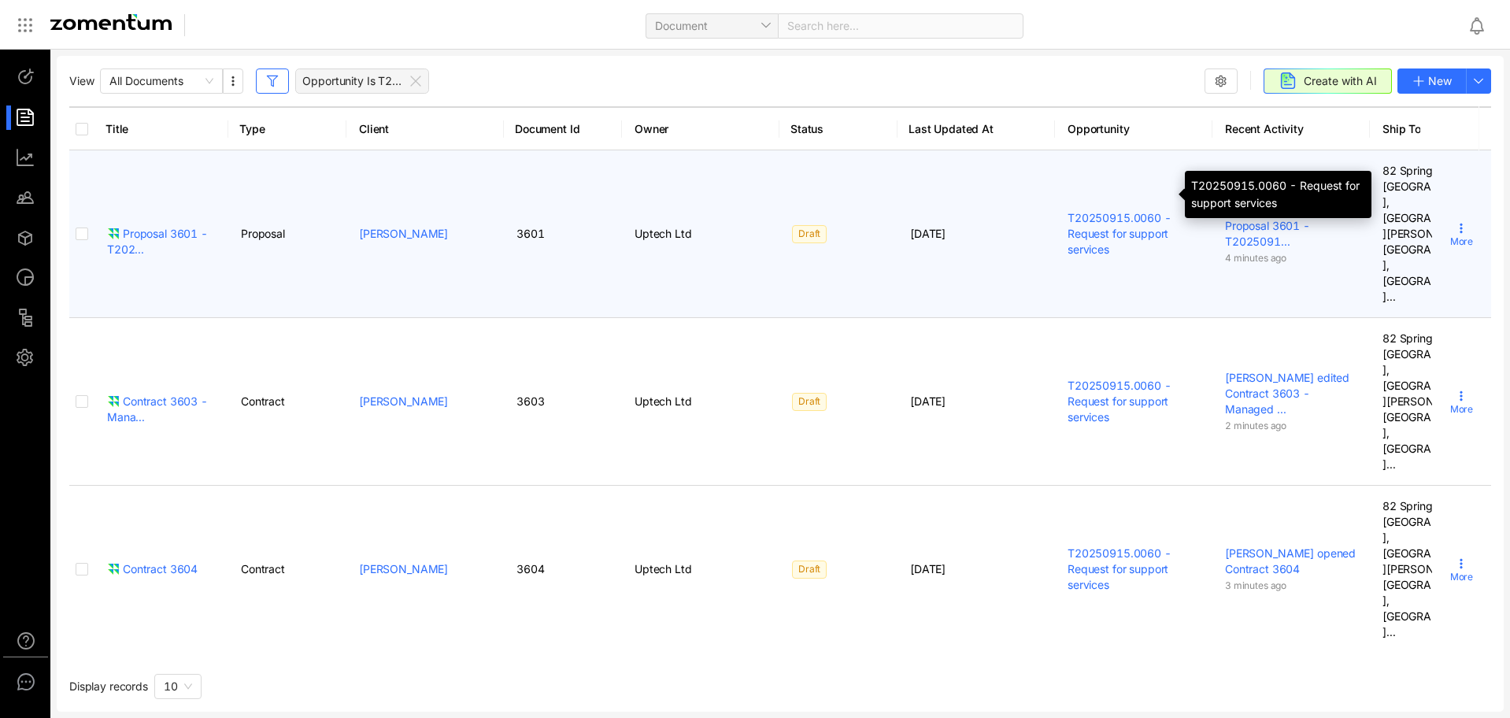
click at [1098, 211] on link "T20250915.0060 - Request for support services" at bounding box center [1120, 233] width 104 height 45
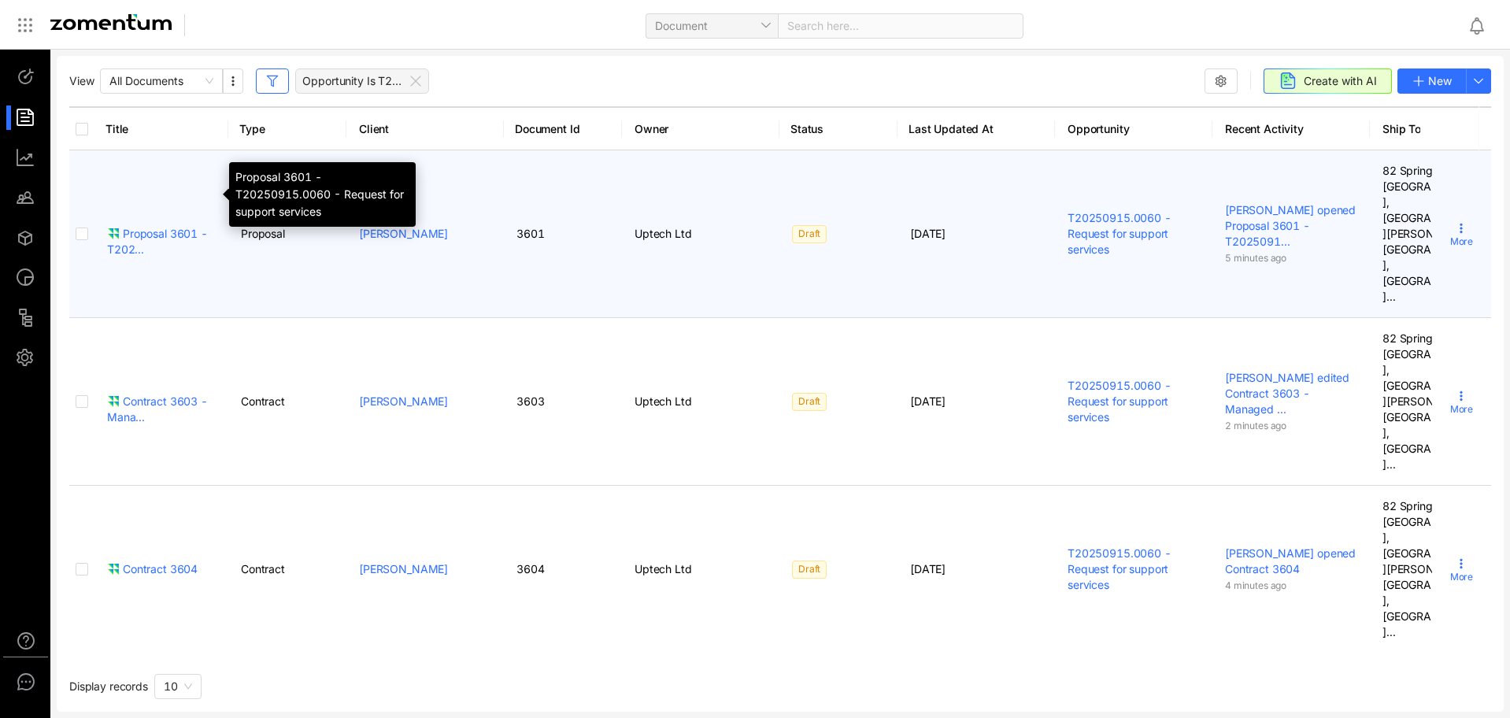
click at [183, 226] on div "Proposal 3601 - T202..." at bounding box center [161, 241] width 109 height 31
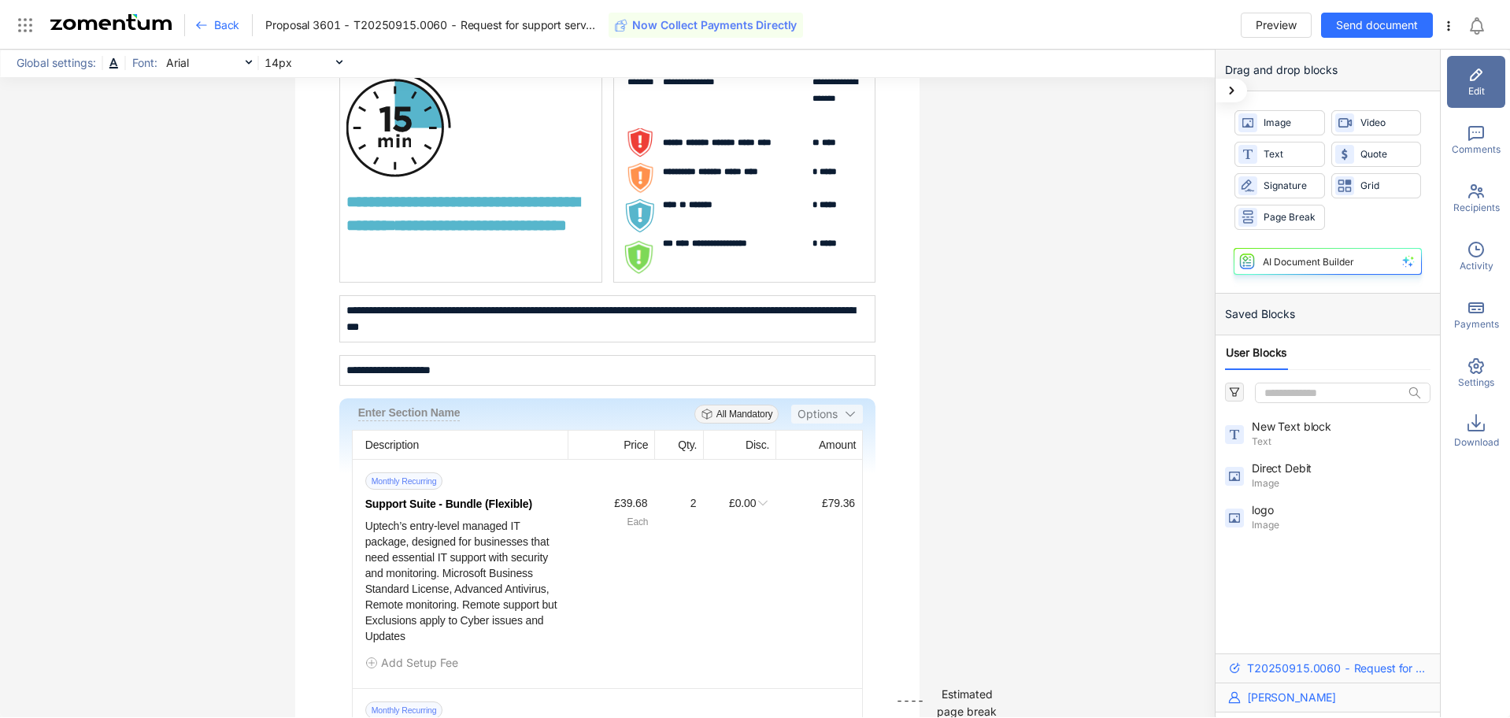
scroll to position [1955, 0]
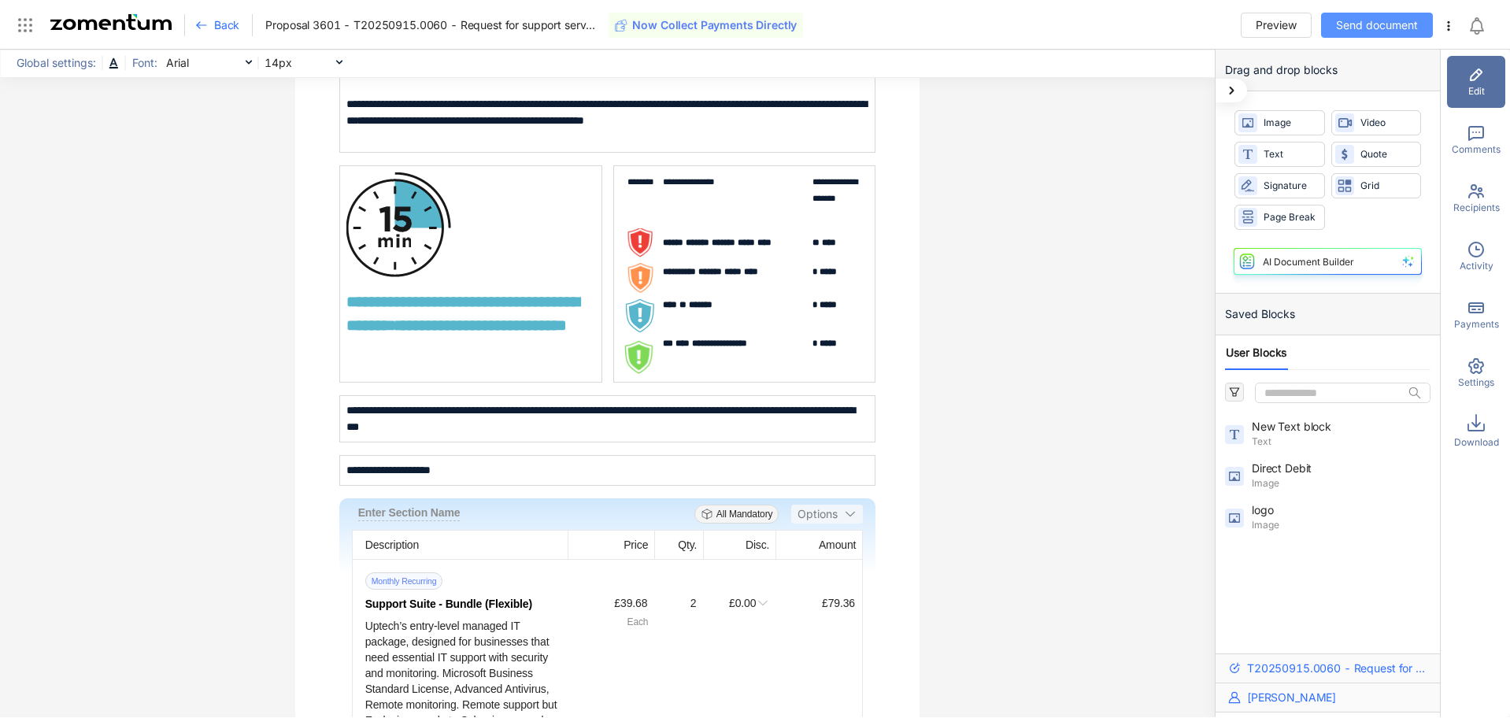
click at [1376, 26] on span "Send document" at bounding box center [1377, 25] width 82 height 17
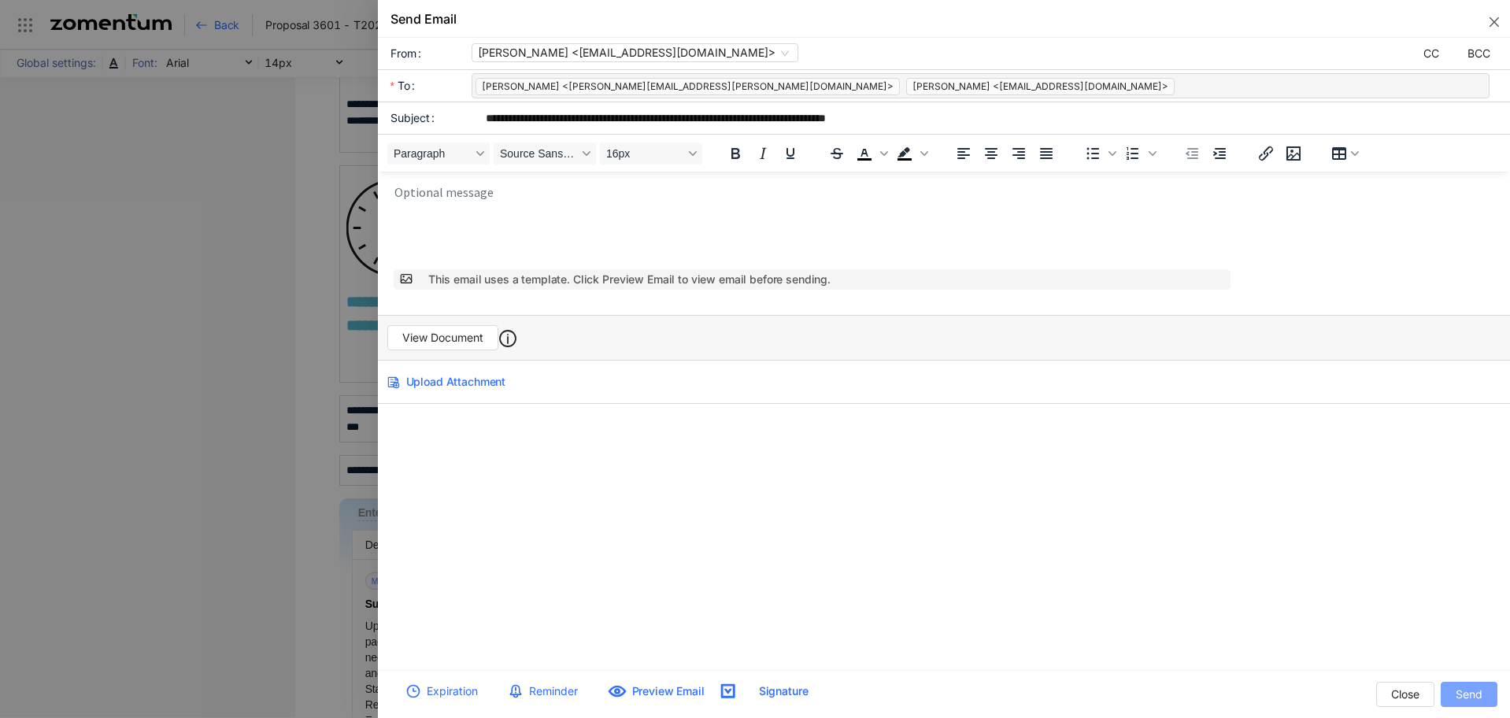
scroll to position [0, 0]
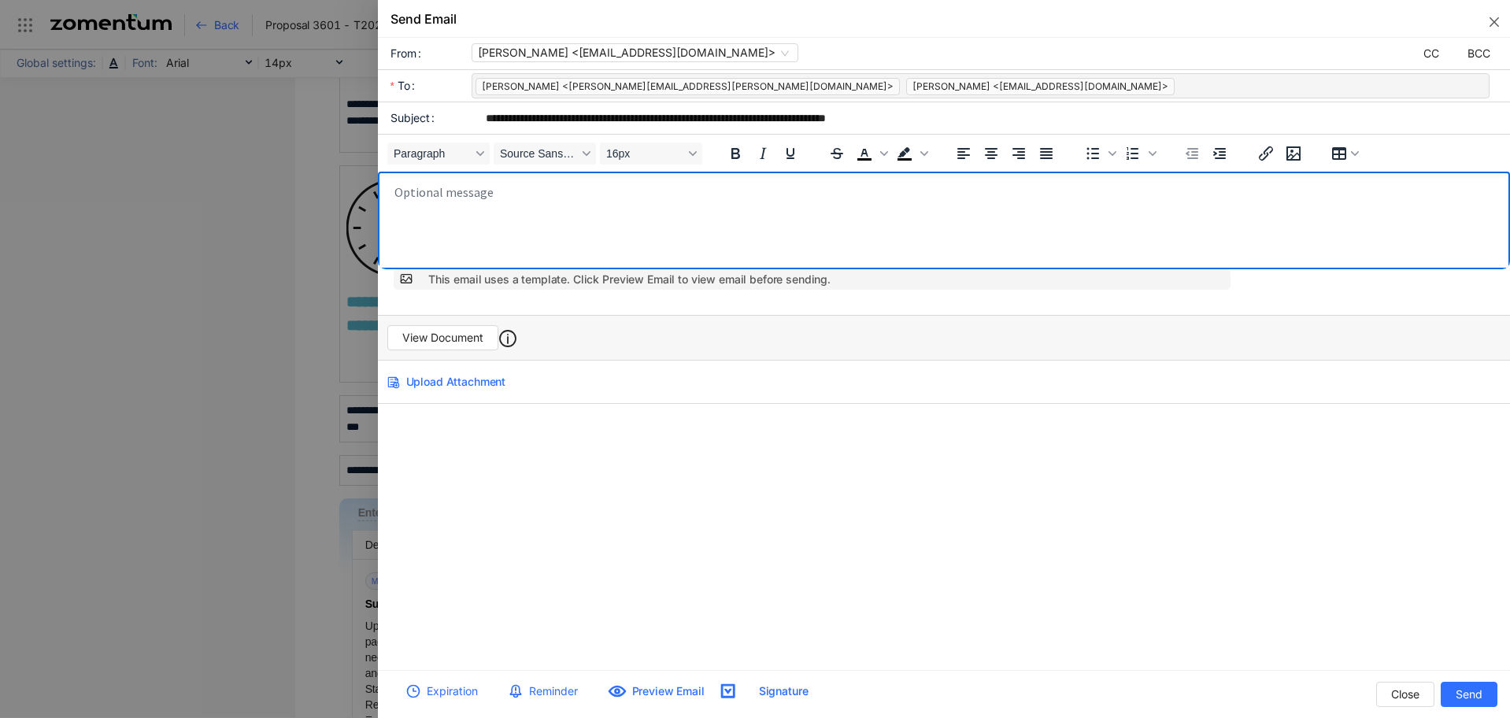
click at [597, 216] on body "Rich Text Area. Press ALT-0 for help." at bounding box center [948, 223] width 1111 height 79
click at [1494, 20] on icon "close" at bounding box center [1494, 21] width 9 height 9
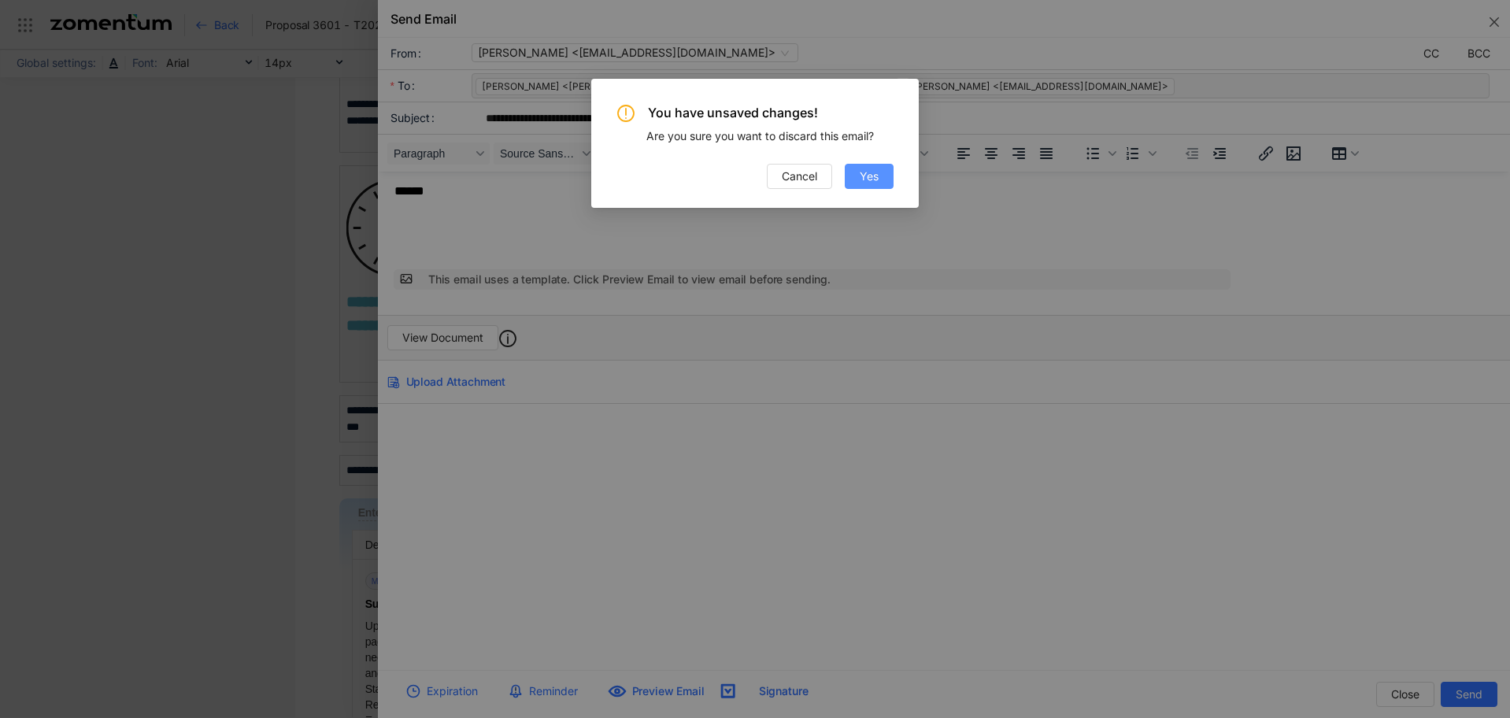
click at [850, 176] on button "Yes" at bounding box center [869, 176] width 49 height 25
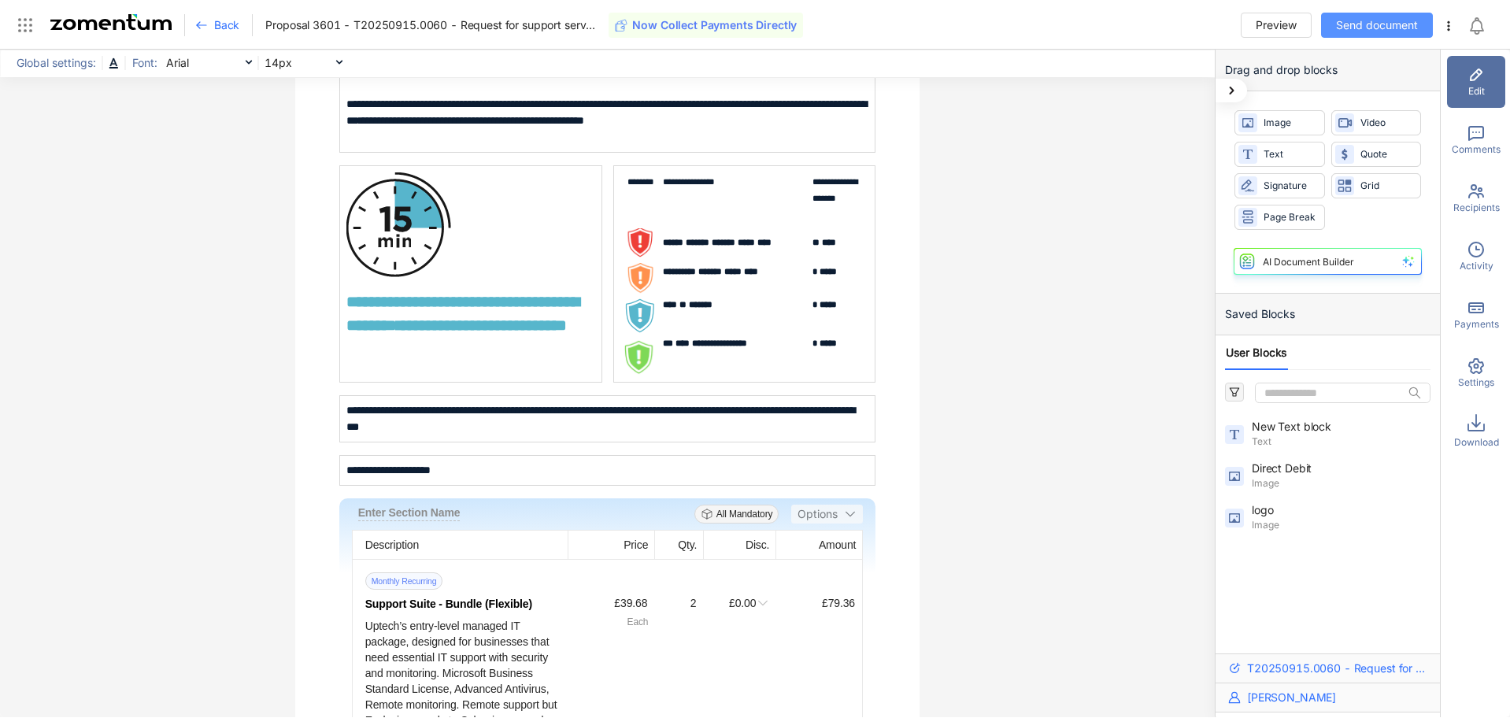
drag, startPoint x: 1386, startPoint y: 31, endPoint x: 1252, endPoint y: 295, distance: 295.8
click at [1386, 31] on span "Send document" at bounding box center [1377, 25] width 82 height 17
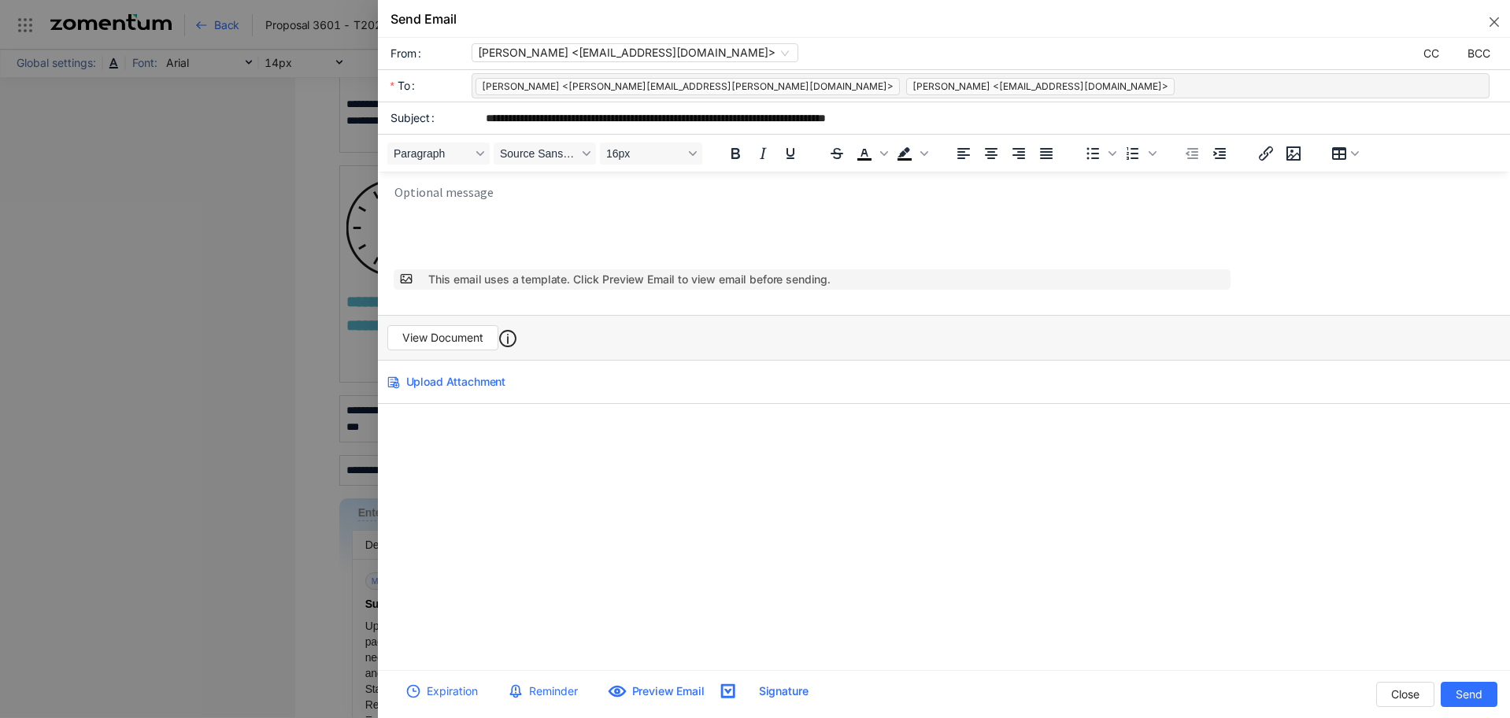
click at [527, 202] on body "Rich Text Area. Press ALT-0 for help." at bounding box center [948, 223] width 1111 height 79
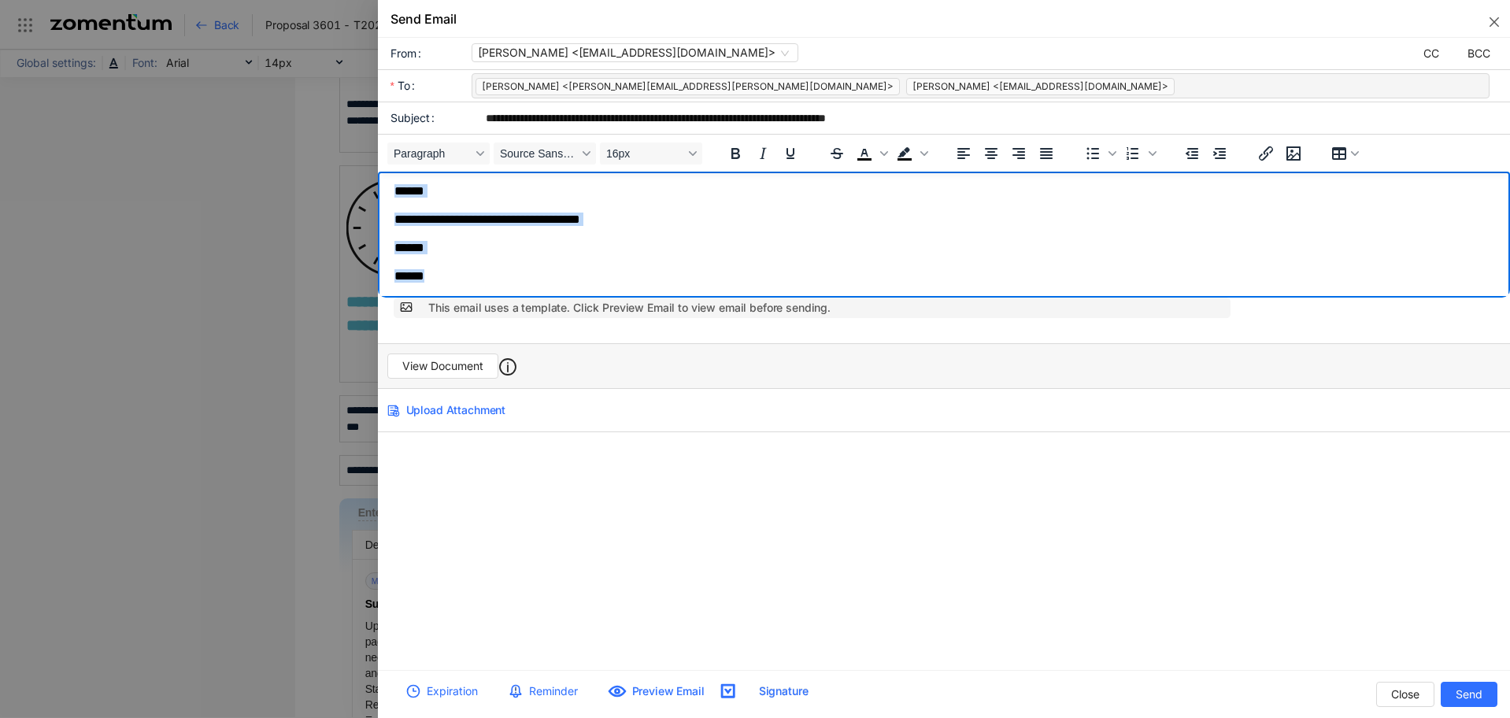
drag, startPoint x: 415, startPoint y: 271, endPoint x: 383, endPoint y: 198, distance: 79.3
click at [383, 198] on html "**********" at bounding box center [943, 235] width 1133 height 126
copy body "**********"
click at [452, 367] on span "View Document" at bounding box center [442, 365] width 81 height 17
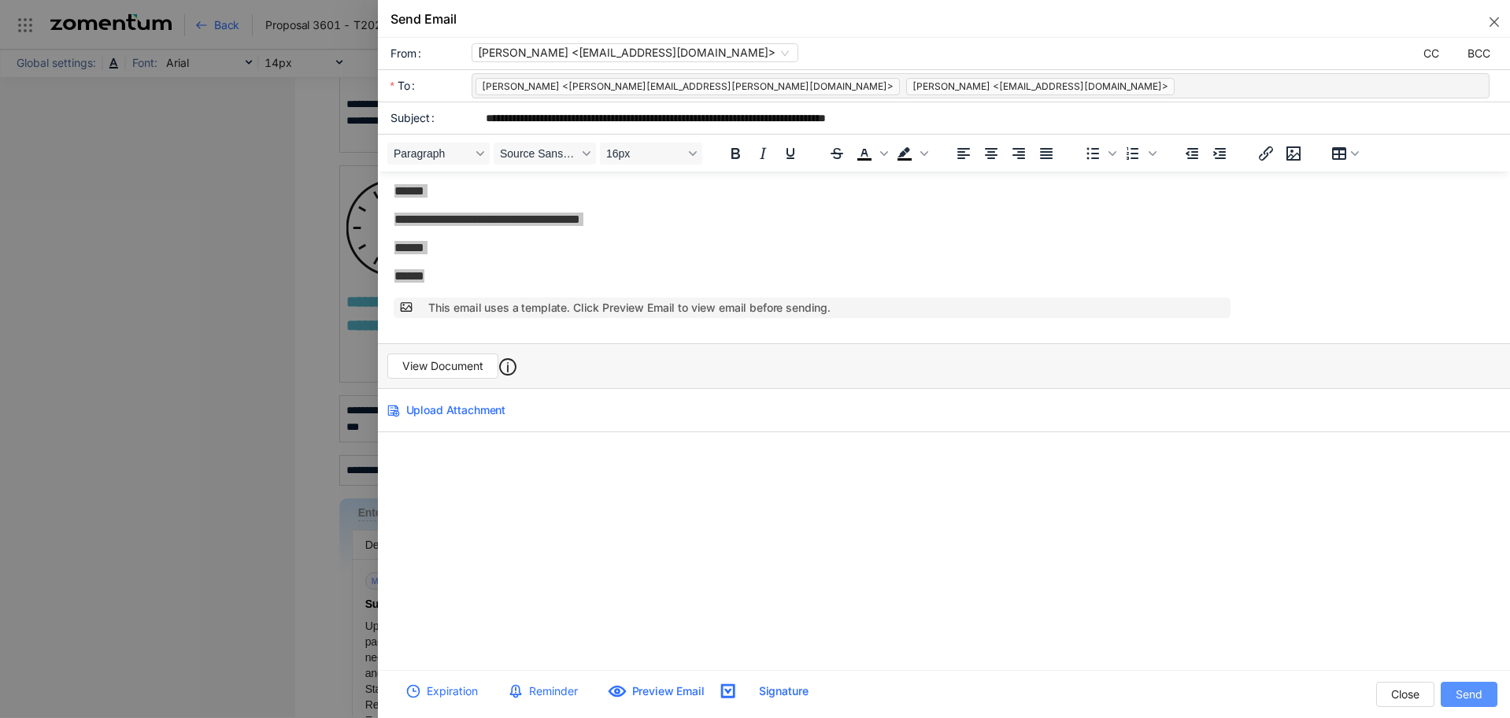
click at [1460, 696] on span "Send" at bounding box center [1469, 694] width 27 height 17
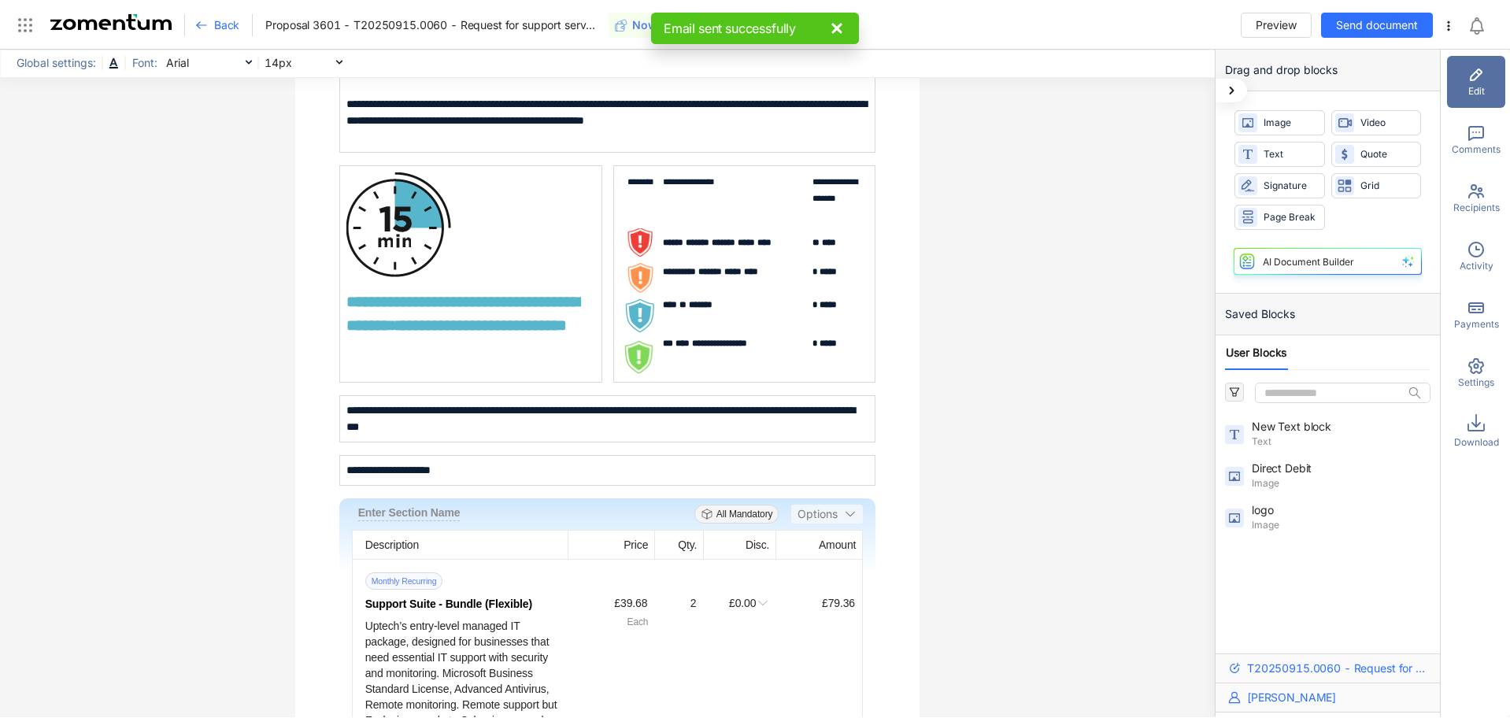
click at [202, 25] on use at bounding box center [201, 25] width 9 height 6
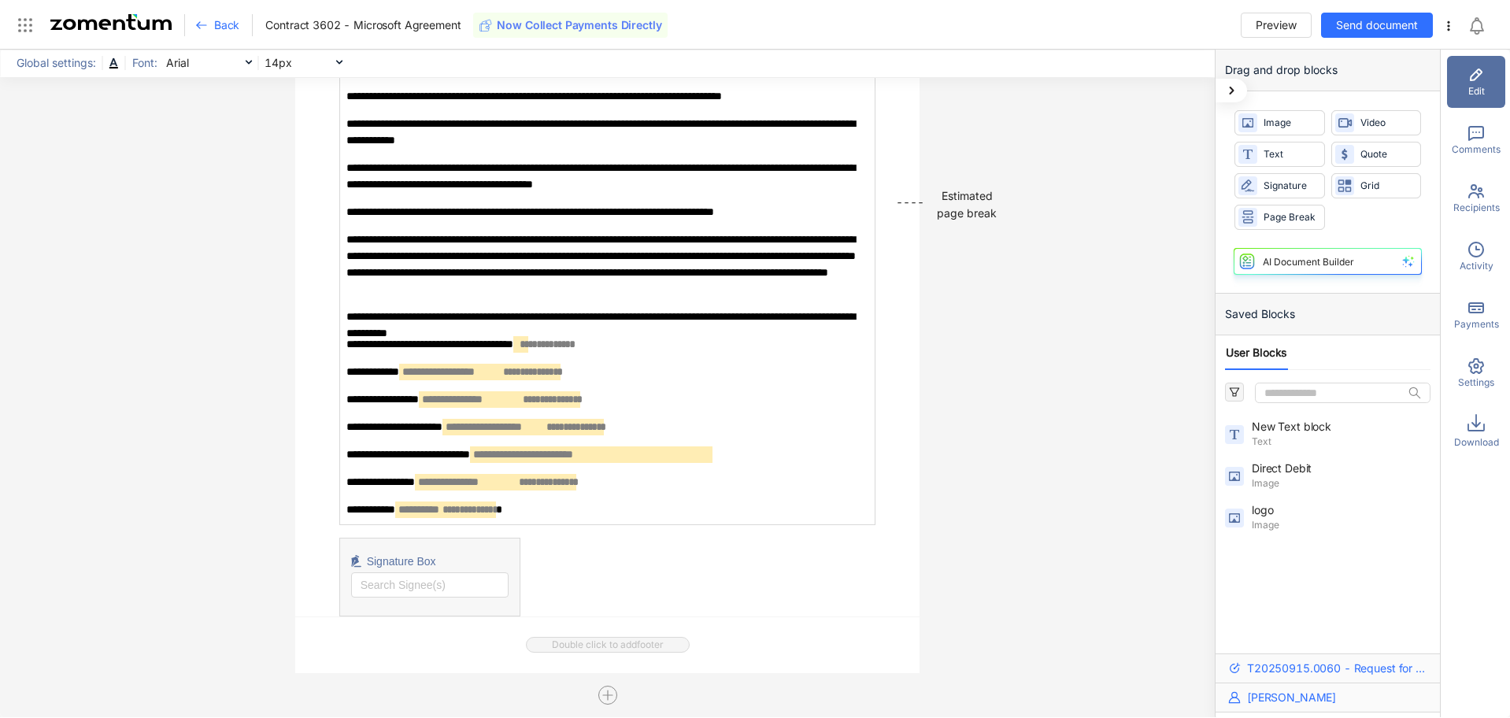
scroll to position [8234, 0]
click at [379, 589] on input "search" at bounding box center [430, 585] width 139 height 24
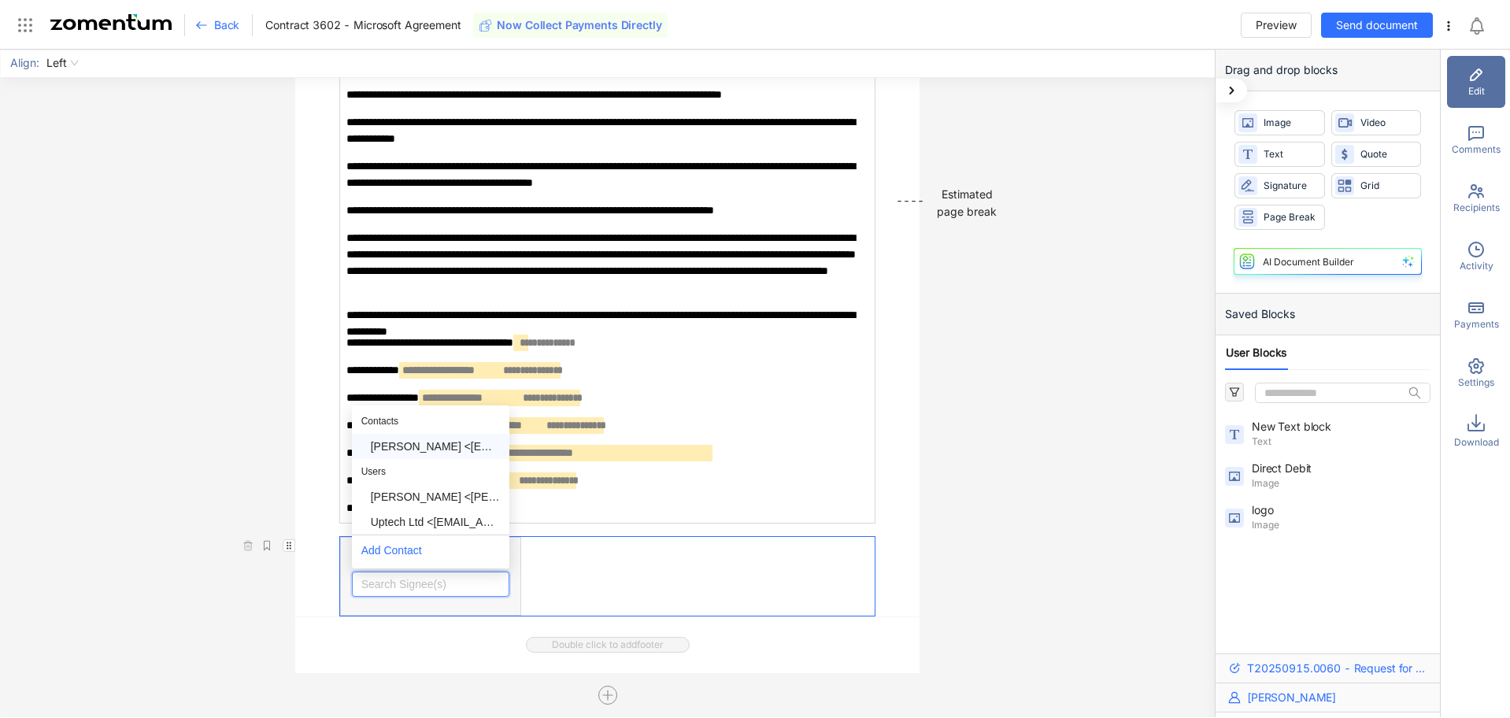
click at [403, 449] on div "Karen Savory <gaytongoslings@btconnect.com>" at bounding box center [435, 446] width 129 height 17
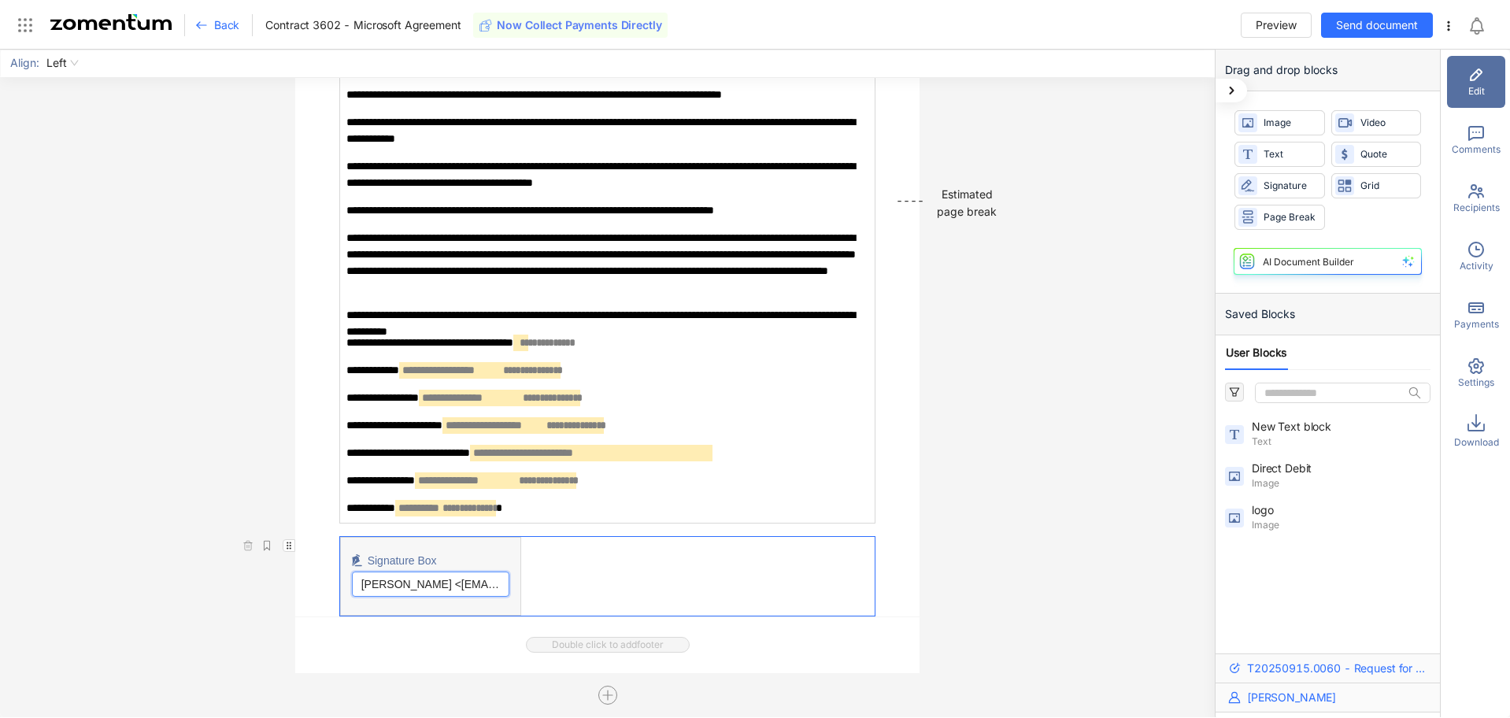
click at [1025, 545] on div "**********" at bounding box center [607, 384] width 1215 height 668
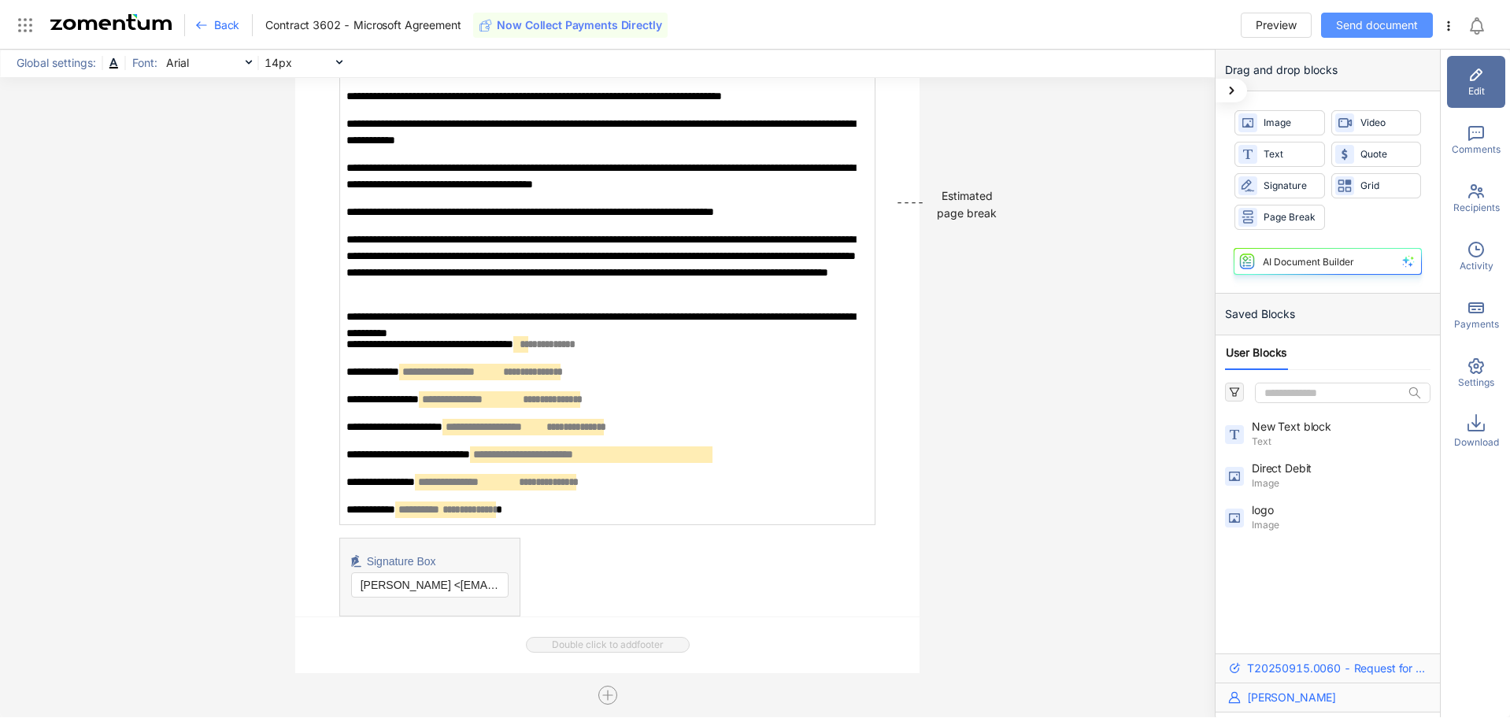
click at [1366, 19] on span "Send document" at bounding box center [1377, 25] width 82 height 17
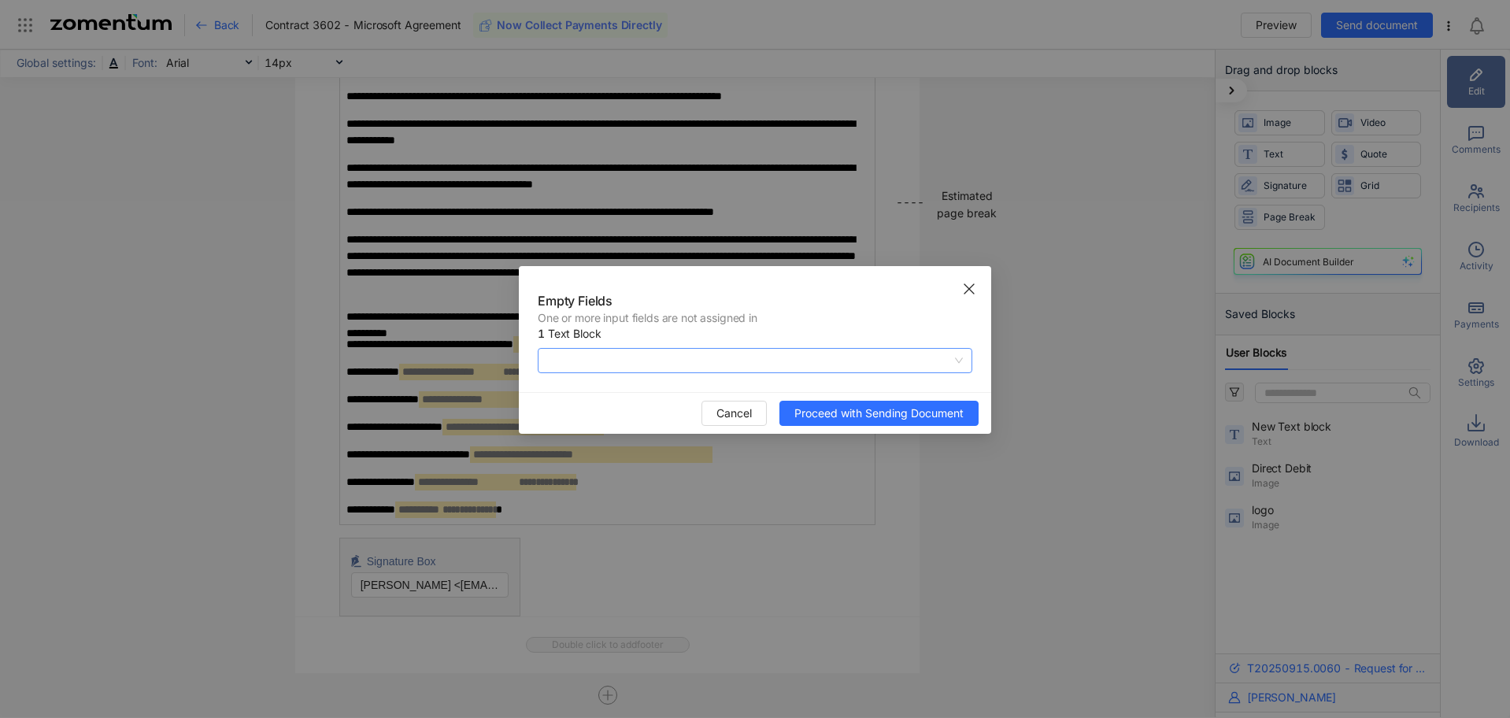
click at [764, 361] on span at bounding box center [755, 361] width 416 height 24
click at [635, 396] on div "Karen Savory" at bounding box center [755, 391] width 416 height 17
click at [847, 414] on span "Proceed with Sending Document" at bounding box center [878, 413] width 169 height 17
click at [651, 358] on span at bounding box center [755, 361] width 416 height 24
click at [638, 394] on div "Karen Savory" at bounding box center [755, 391] width 416 height 17
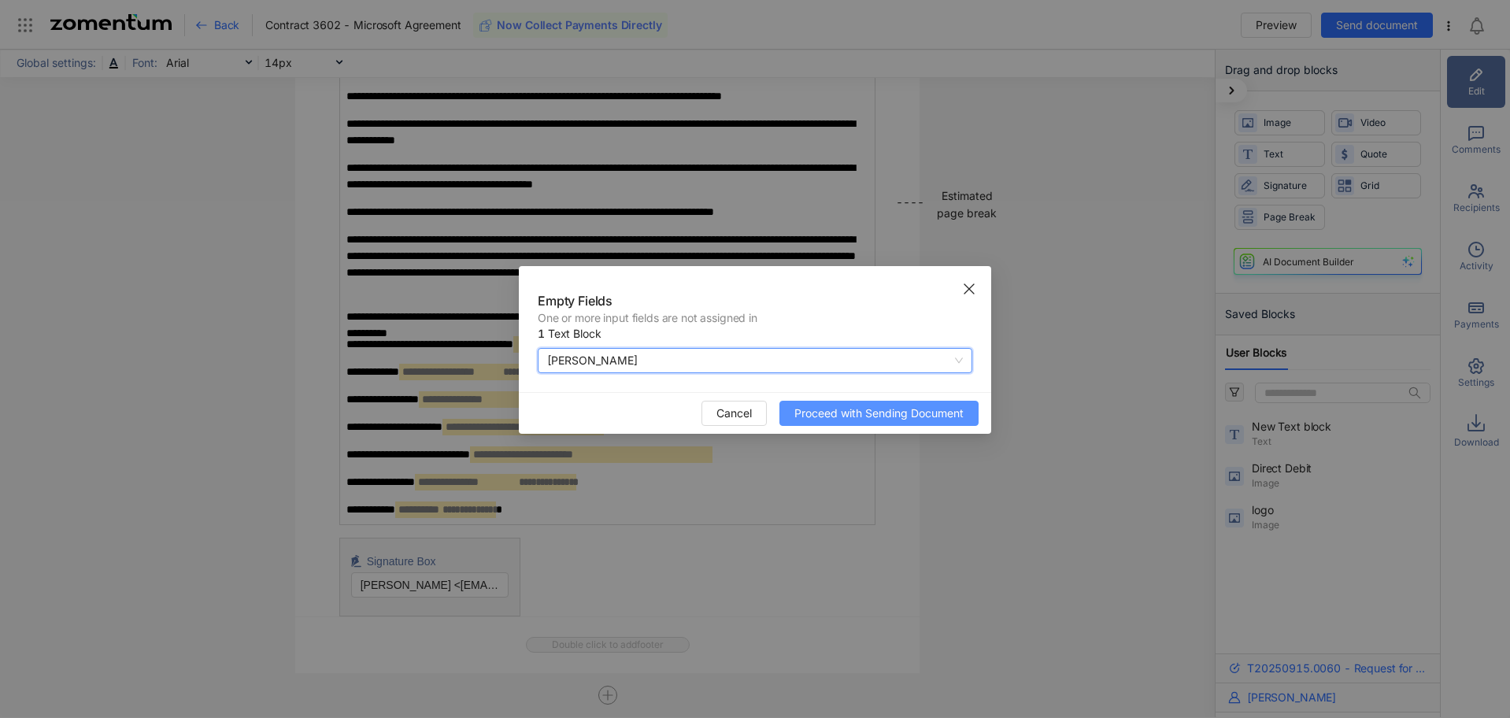
click at [886, 416] on span "Proceed with Sending Document" at bounding box center [878, 413] width 169 height 17
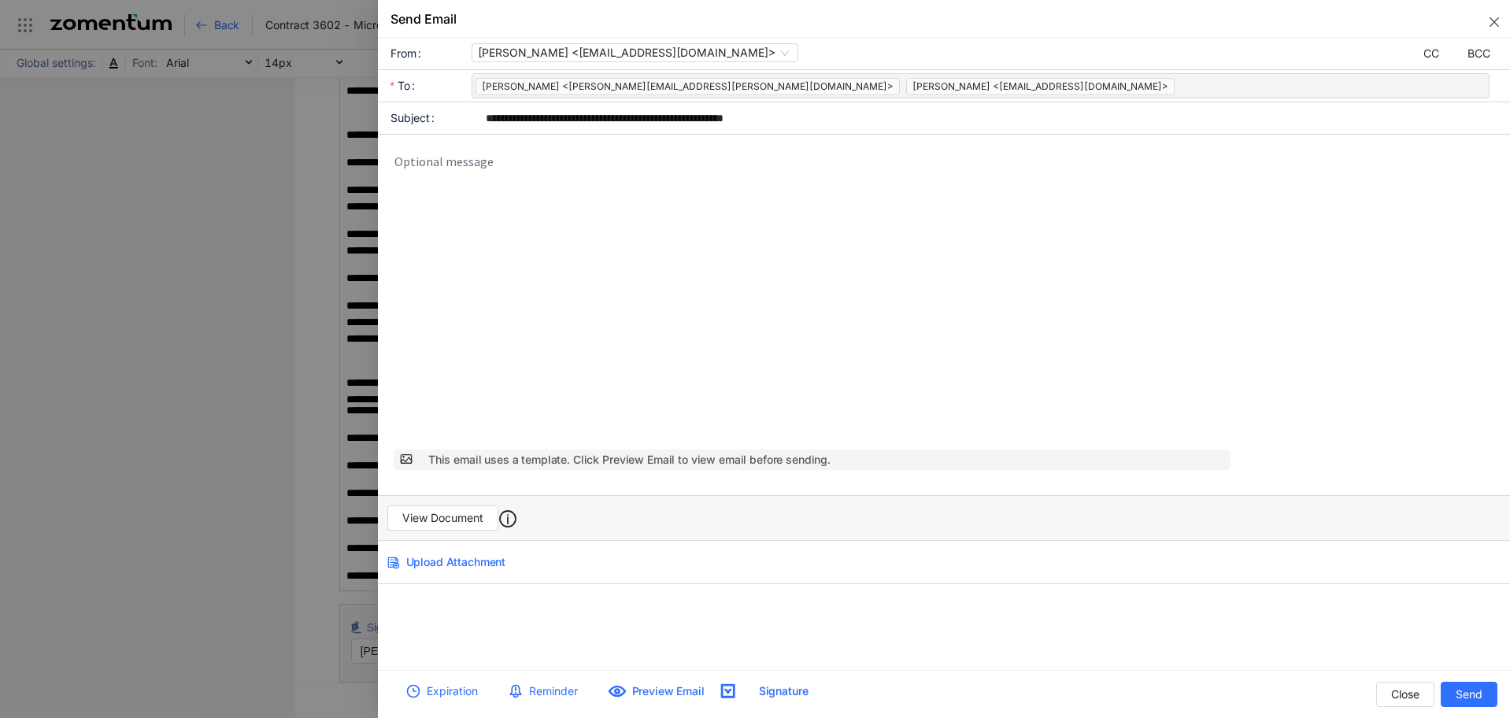
scroll to position [0, 0]
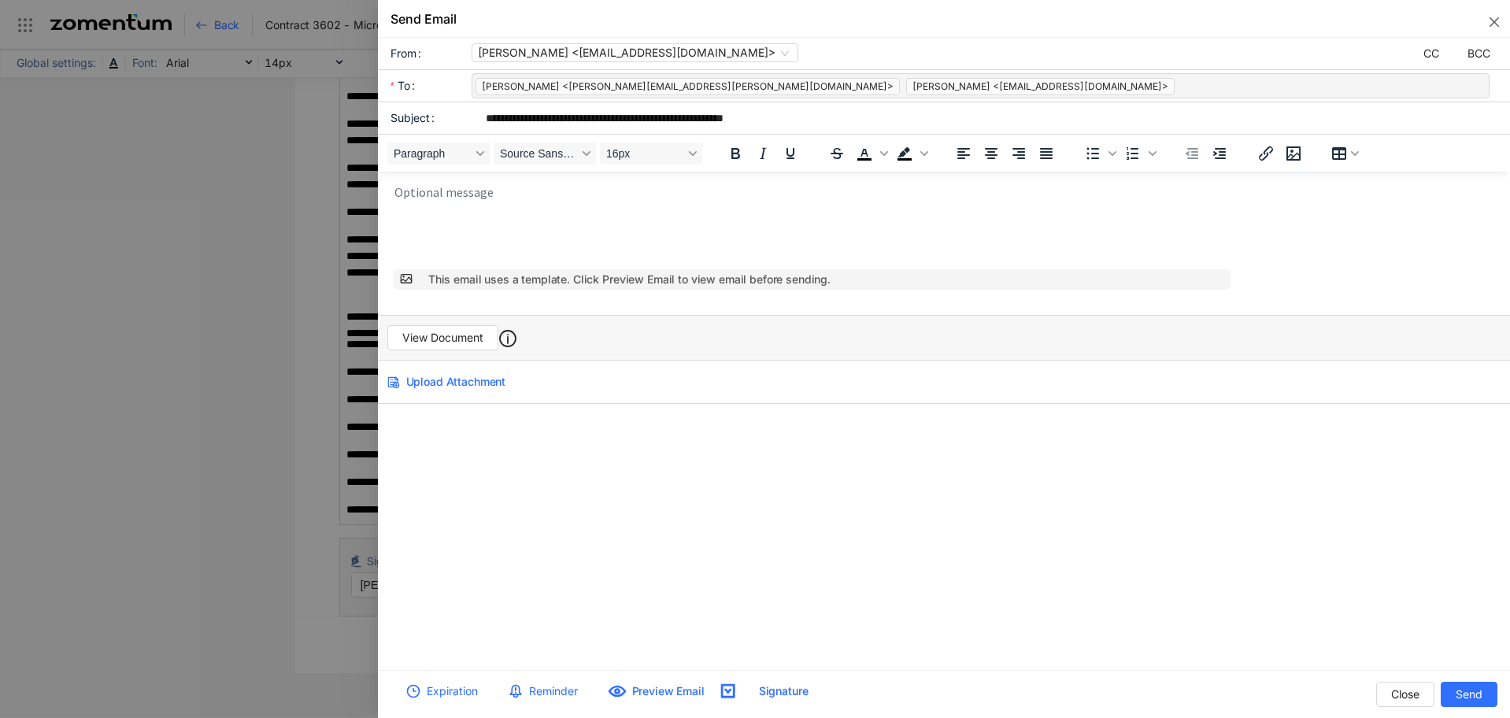
click at [613, 194] on p "Rich Text Area. Press ALT-0 for help." at bounding box center [948, 190] width 1109 height 13
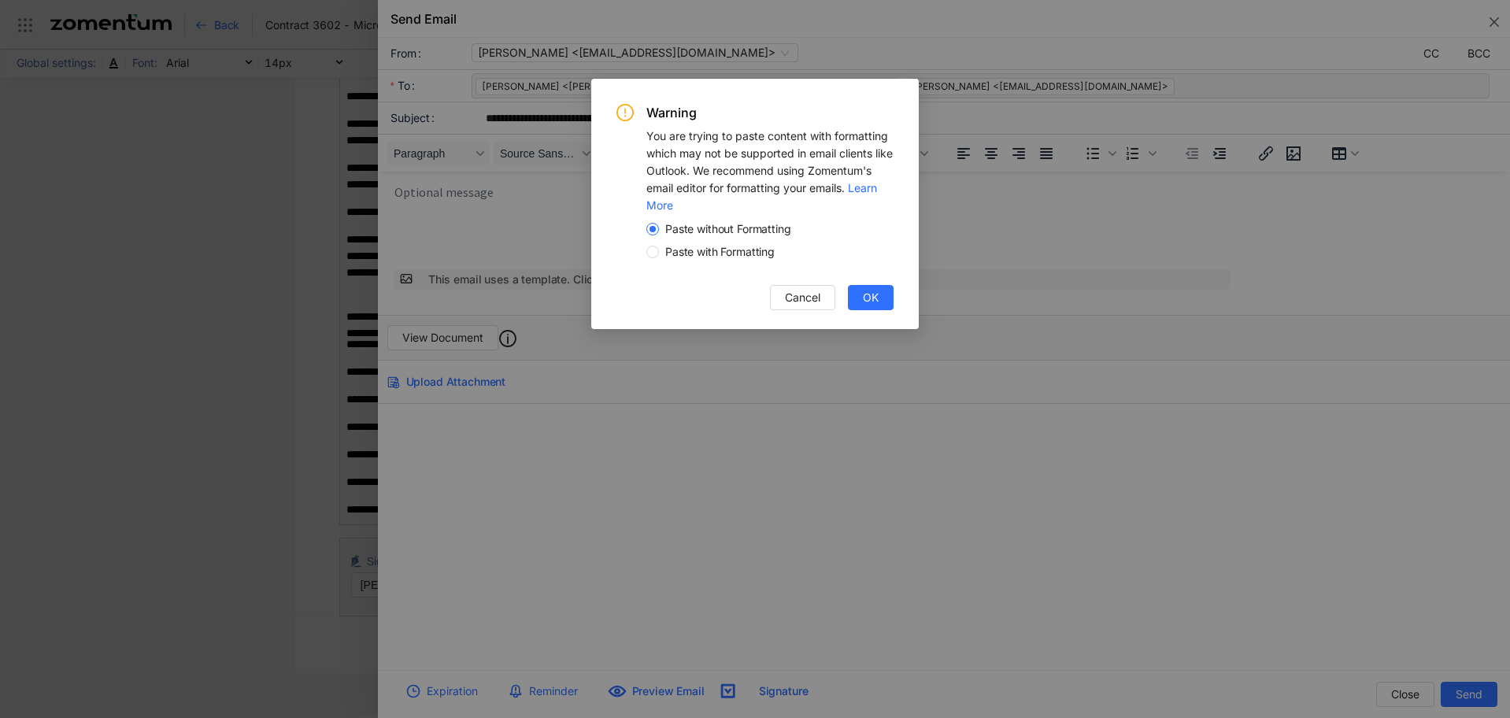
click at [747, 253] on span "Paste with Formatting" at bounding box center [720, 252] width 122 height 16
click at [864, 296] on span "OK" at bounding box center [871, 297] width 16 height 17
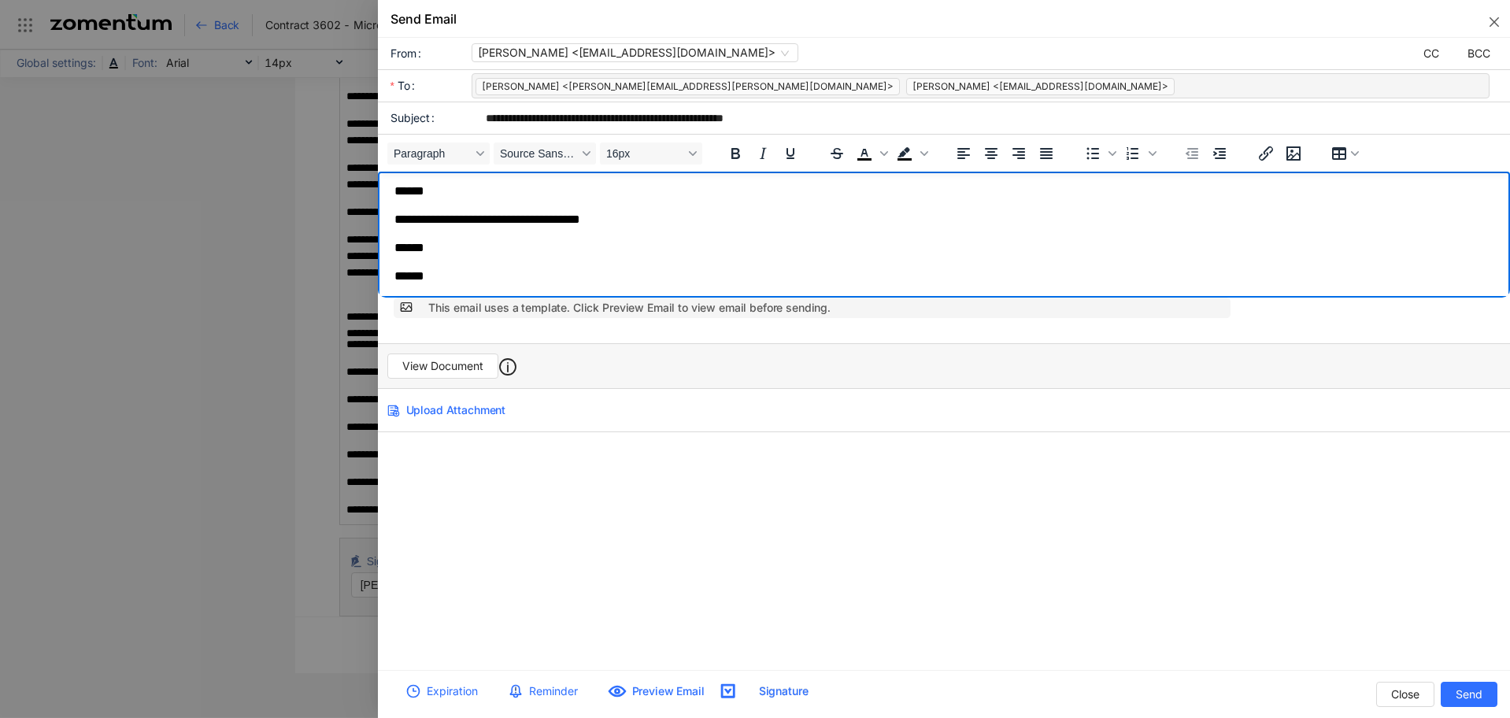
click at [531, 222] on p "**********" at bounding box center [948, 221] width 1109 height 16
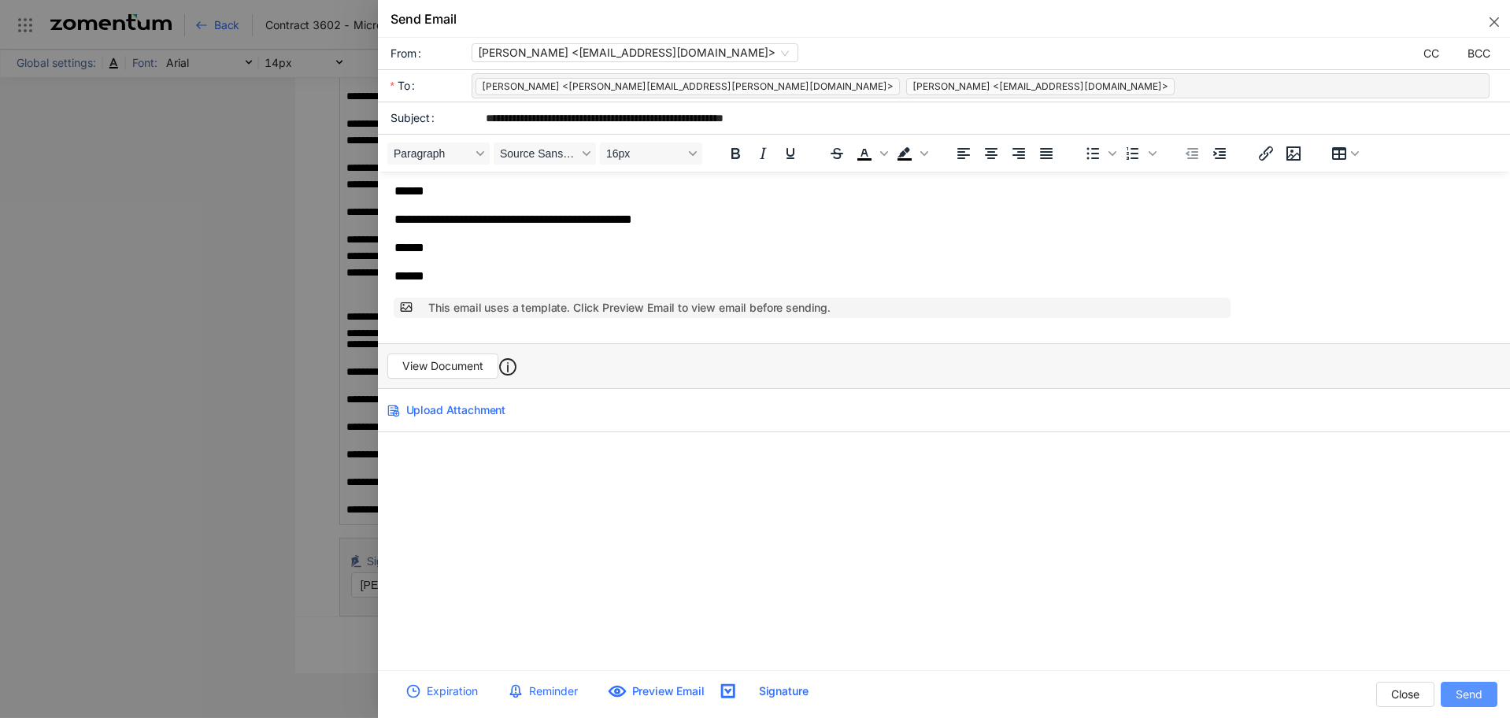
click at [1471, 690] on span "Send" at bounding box center [1469, 694] width 27 height 17
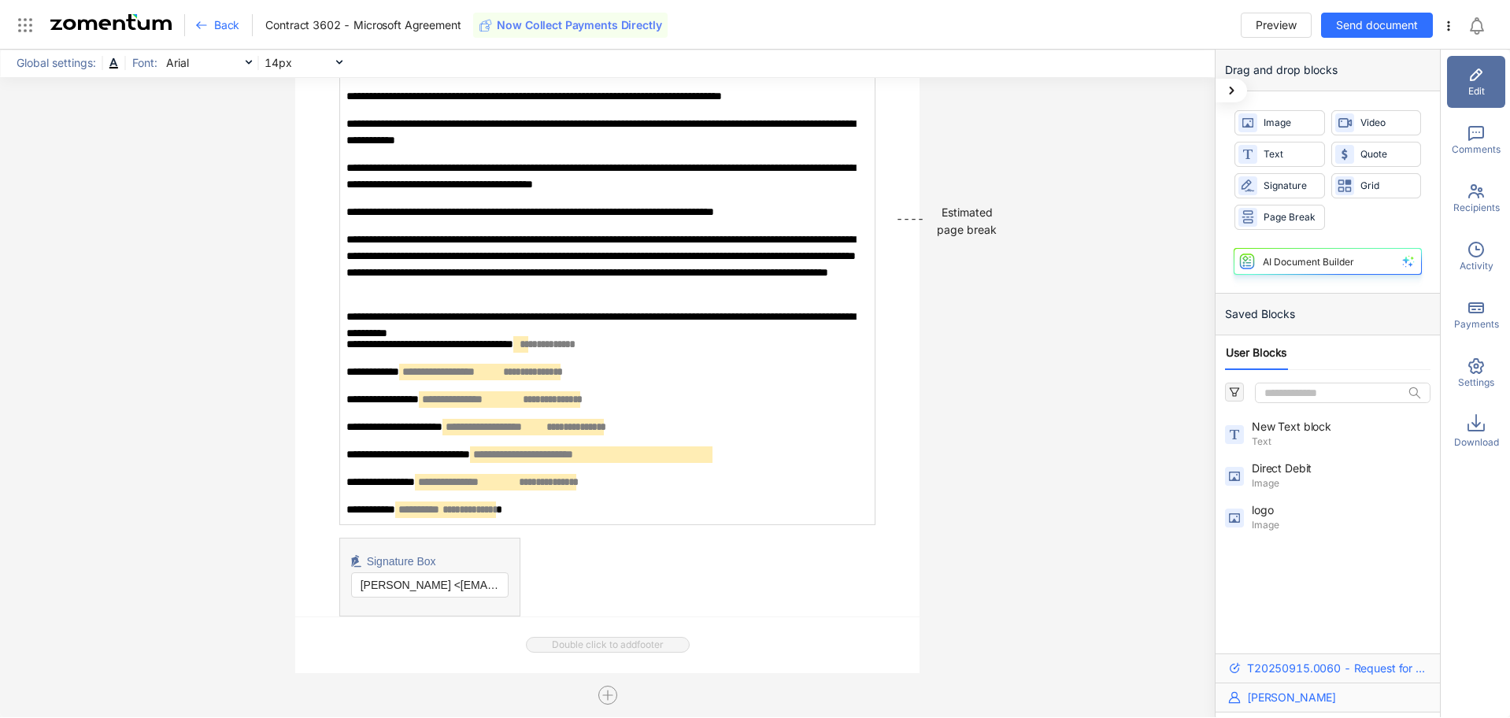
scroll to position [8234, 0]
click at [200, 24] on icon at bounding box center [201, 25] width 13 height 13
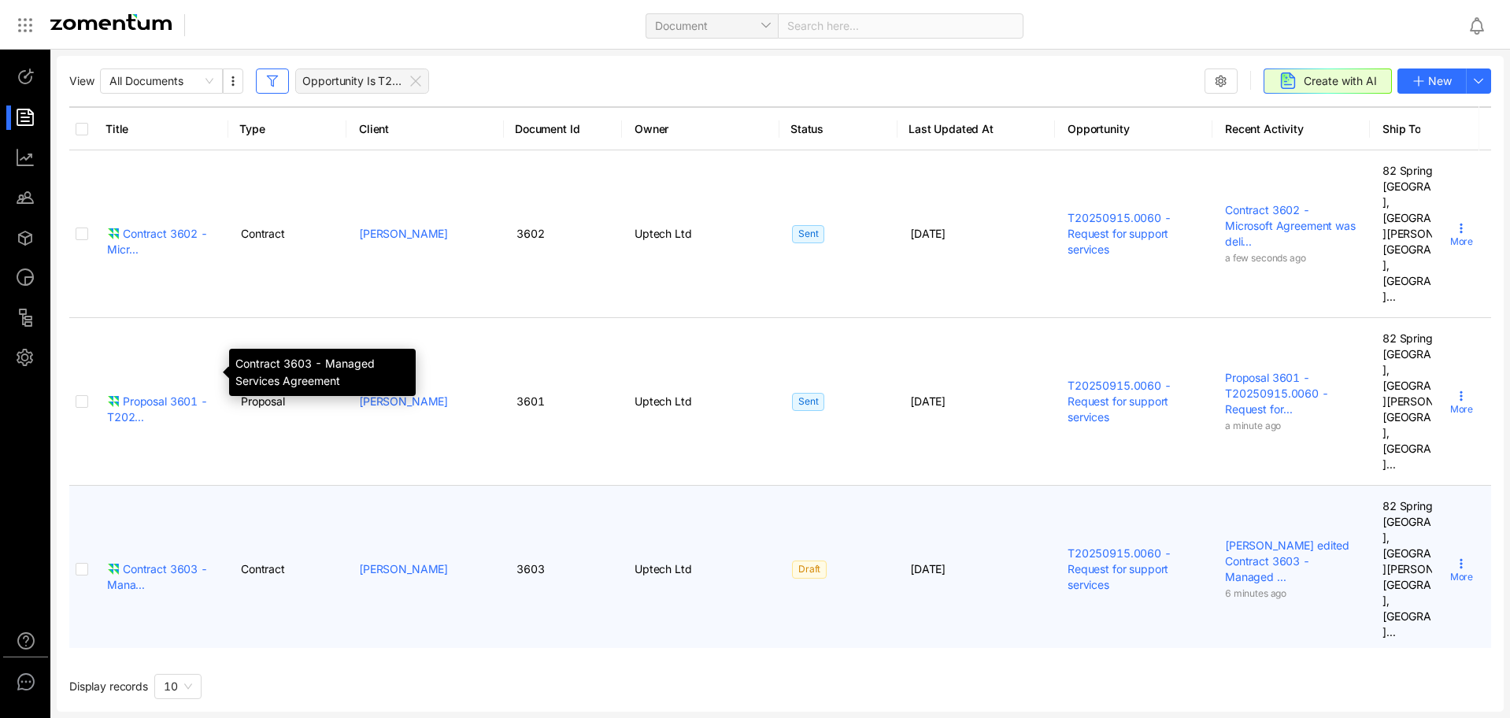
click at [161, 561] on div "Contract 3603 - Mana..." at bounding box center [161, 576] width 109 height 31
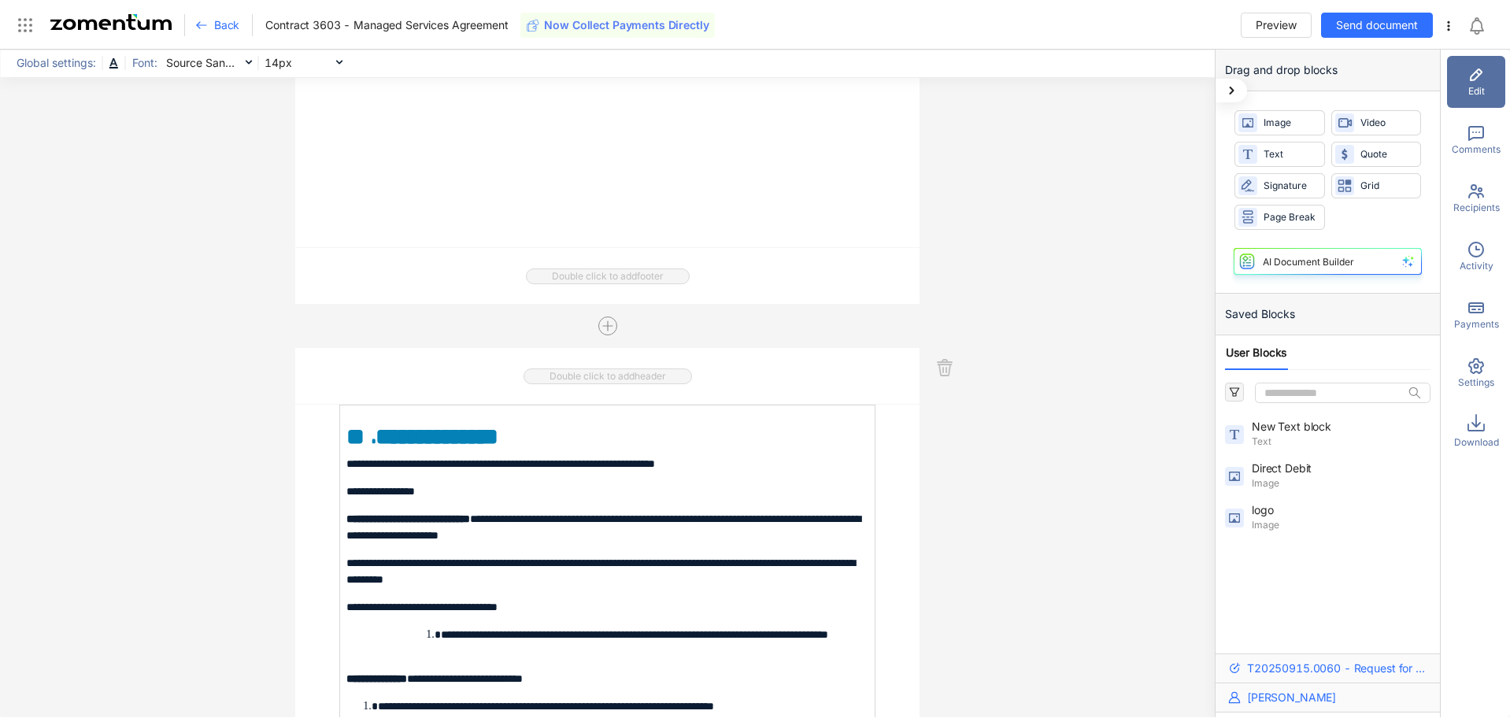
scroll to position [1575, 0]
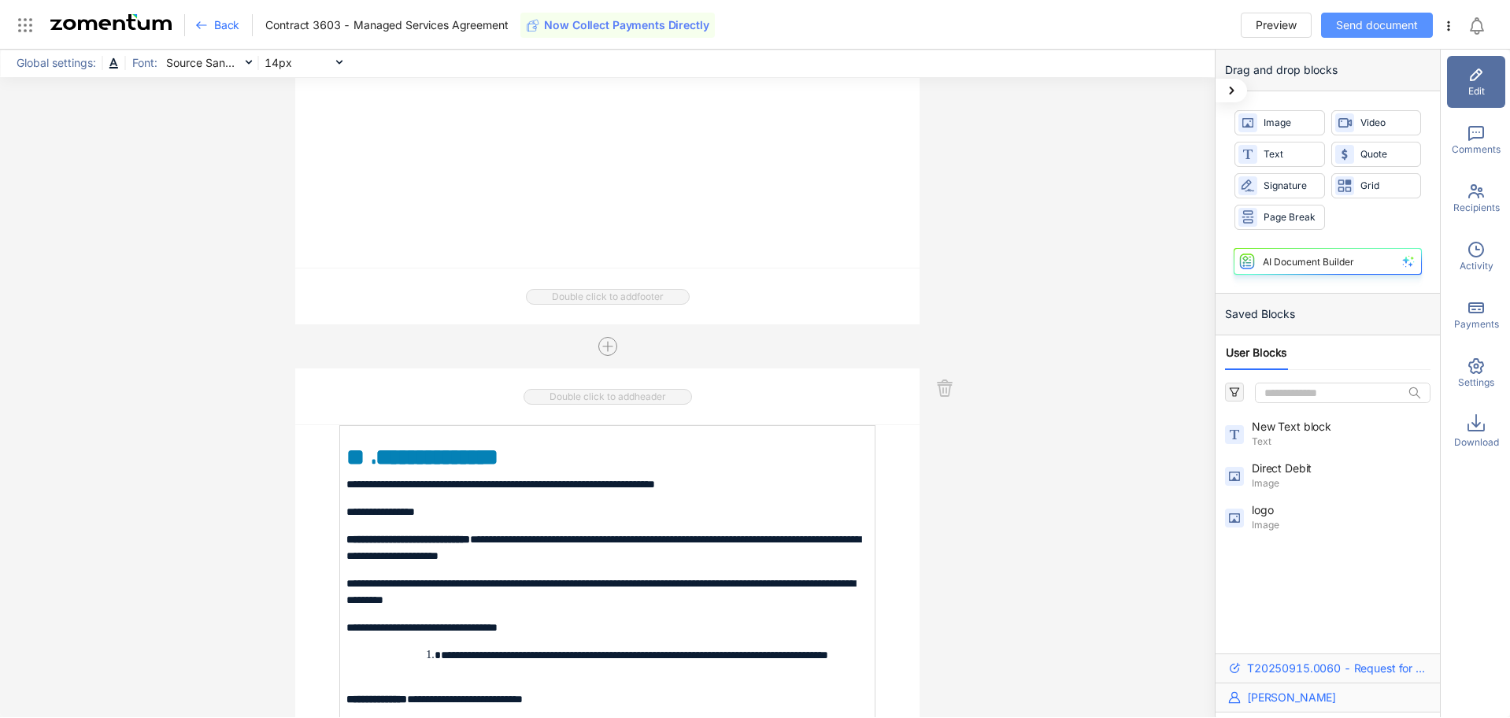
click at [1351, 29] on span "Send document" at bounding box center [1377, 25] width 82 height 17
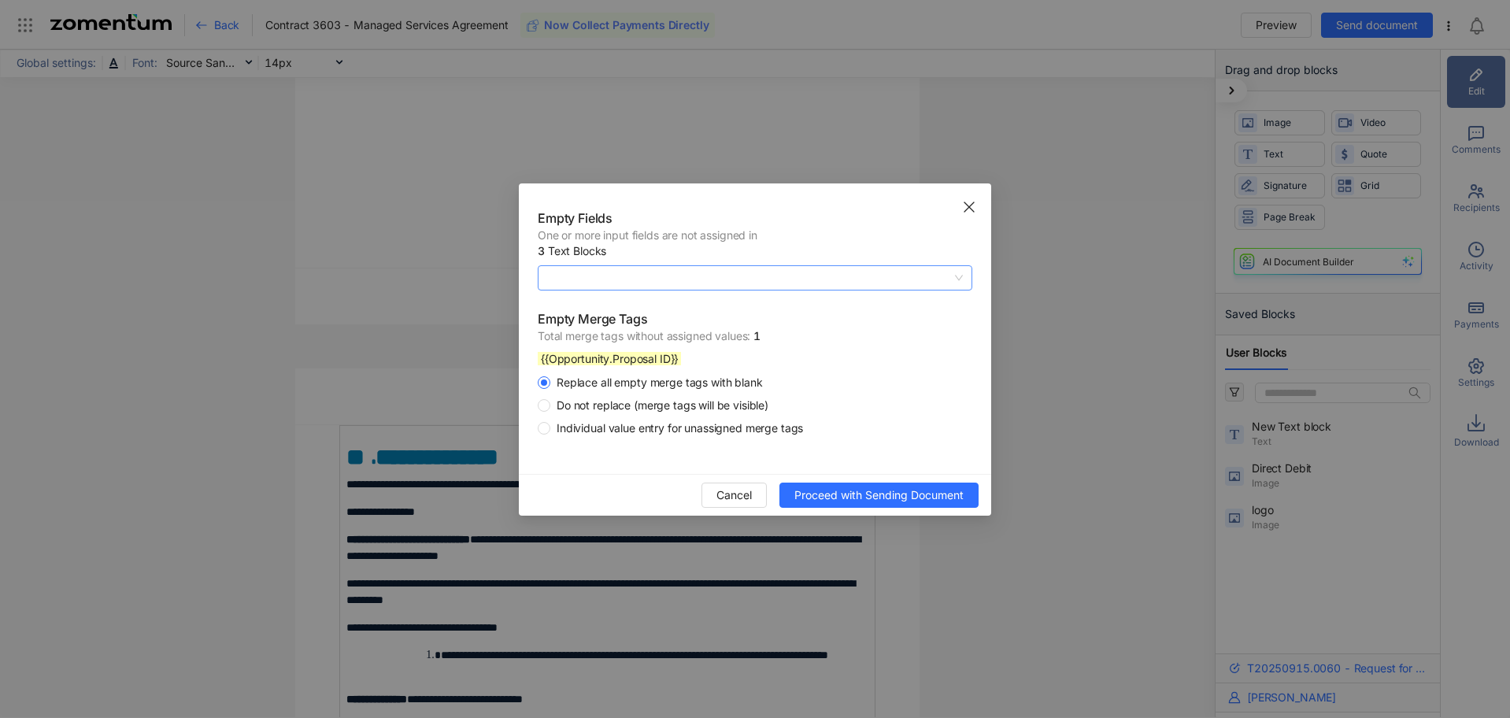
click at [669, 279] on span at bounding box center [755, 278] width 416 height 24
click at [745, 229] on span "One or more input fields are not assigned in" at bounding box center [755, 236] width 435 height 16
click at [740, 494] on span "Cancel" at bounding box center [733, 495] width 35 height 17
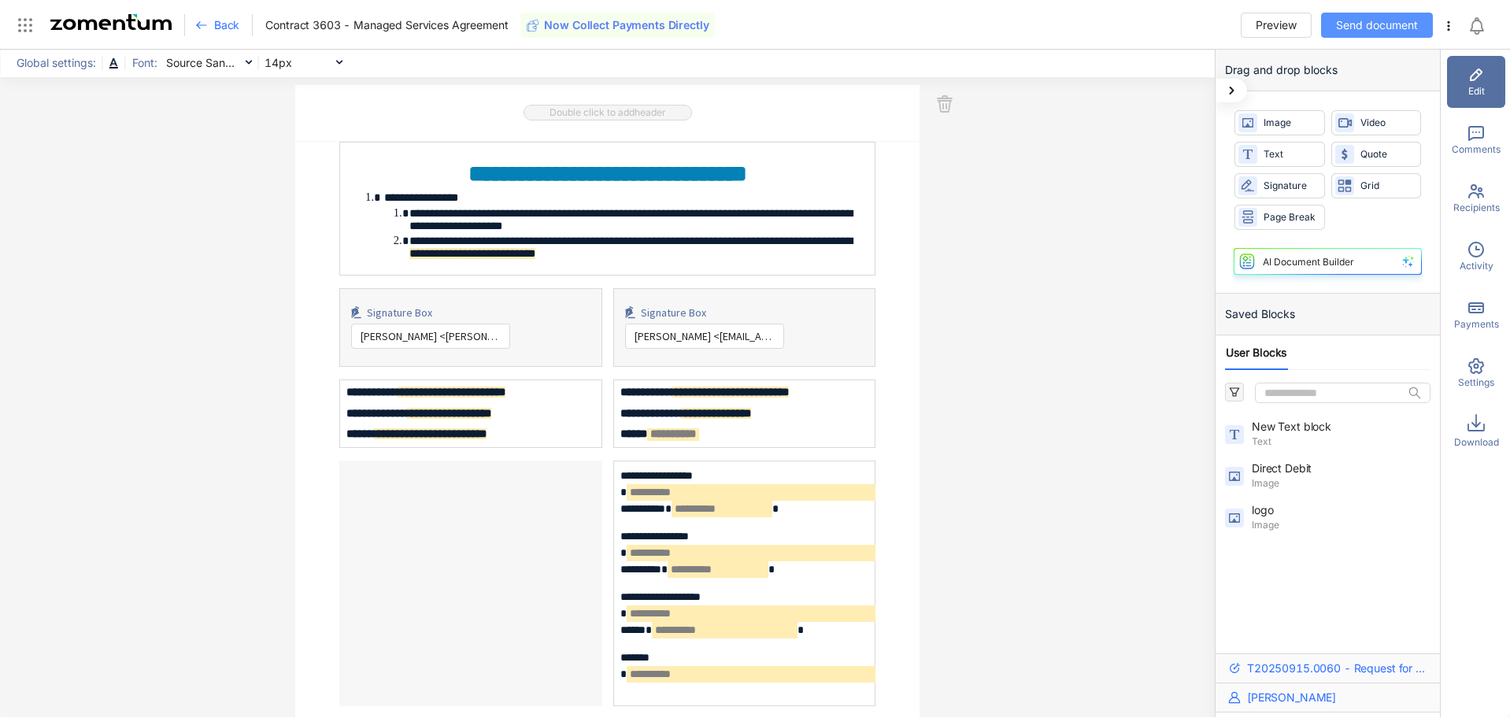
scroll to position [6613, 0]
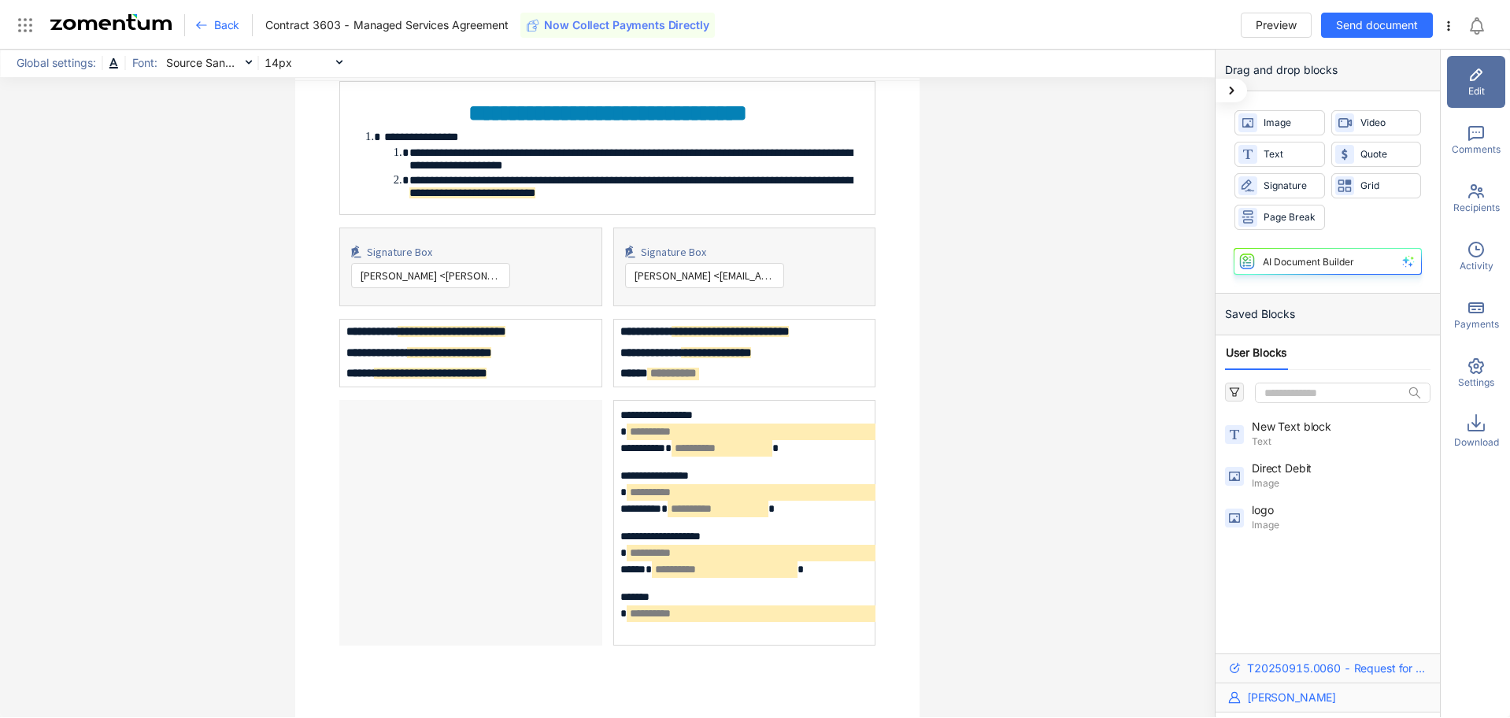
click at [519, 198] on span "**********" at bounding box center [472, 192] width 126 height 11
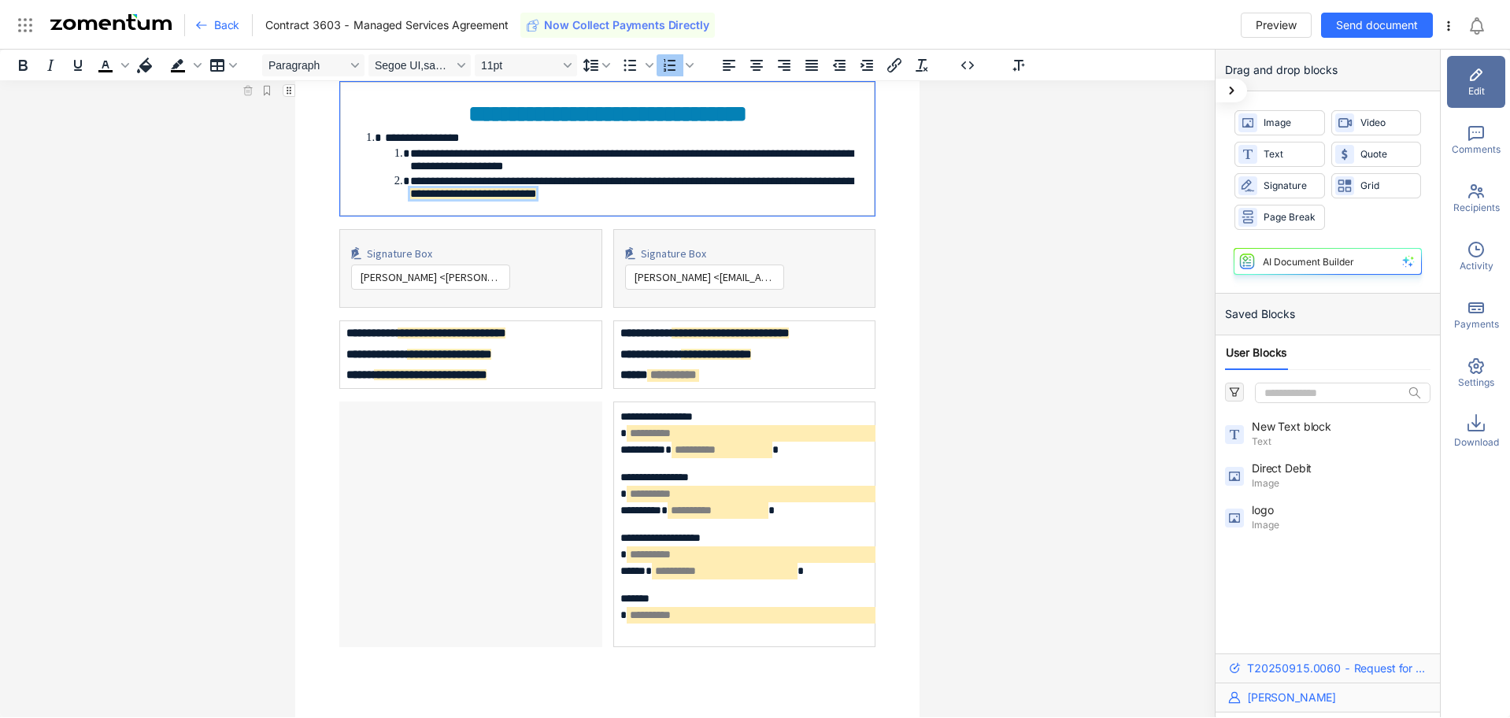
scroll to position [6614, 0]
click at [525, 198] on span "**********" at bounding box center [473, 192] width 126 height 11
click at [428, 199] on li "**********" at bounding box center [639, 187] width 458 height 24
click at [511, 198] on span "**********" at bounding box center [473, 192] width 126 height 11
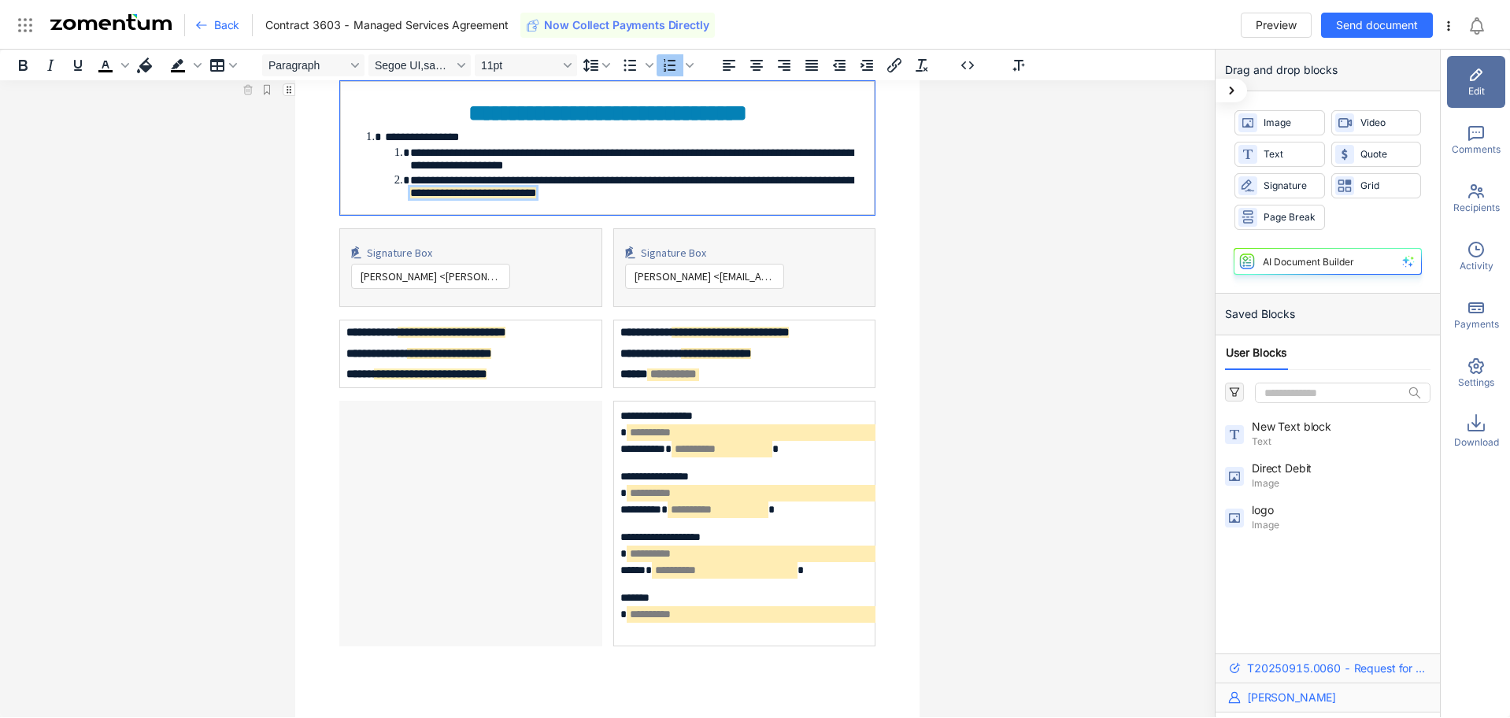
click at [921, 385] on div "**********" at bounding box center [607, 384] width 1215 height 668
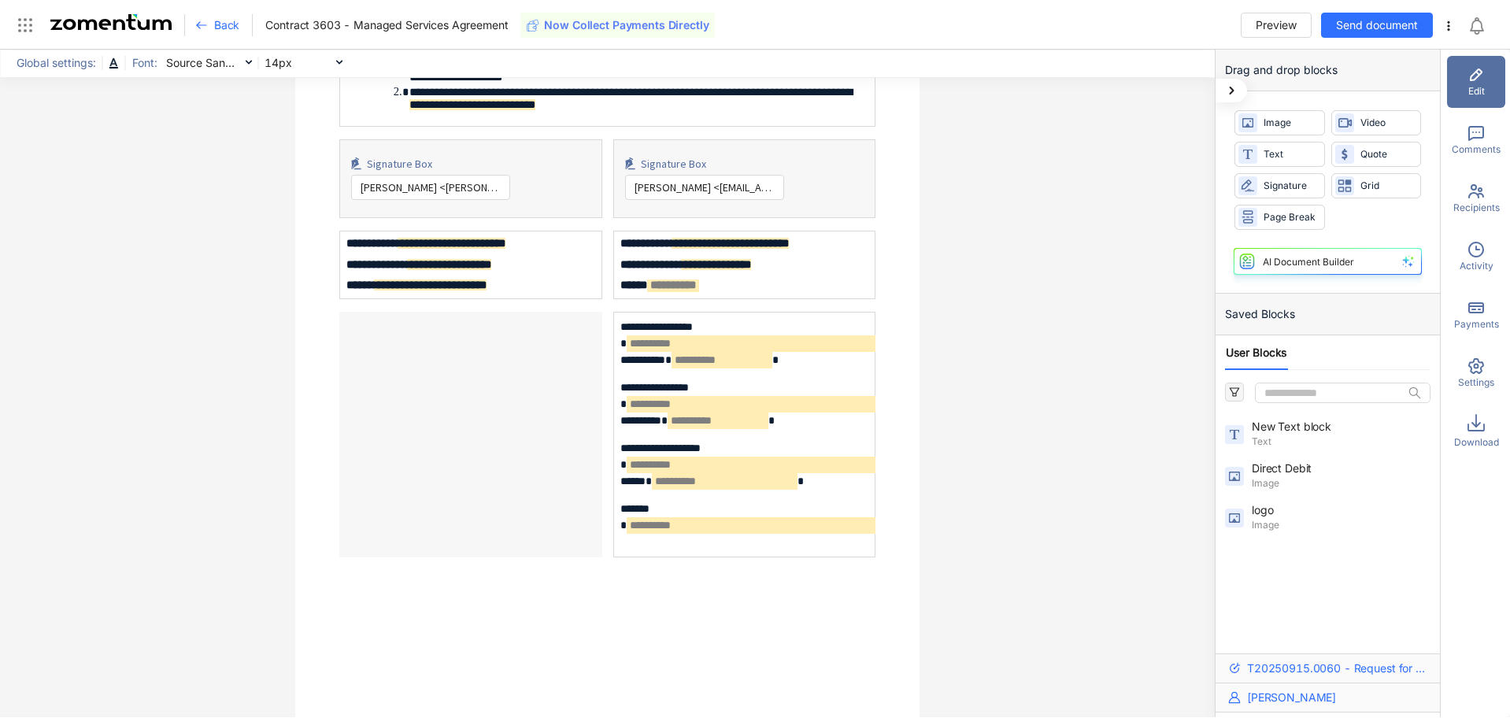
scroll to position [6693, 0]
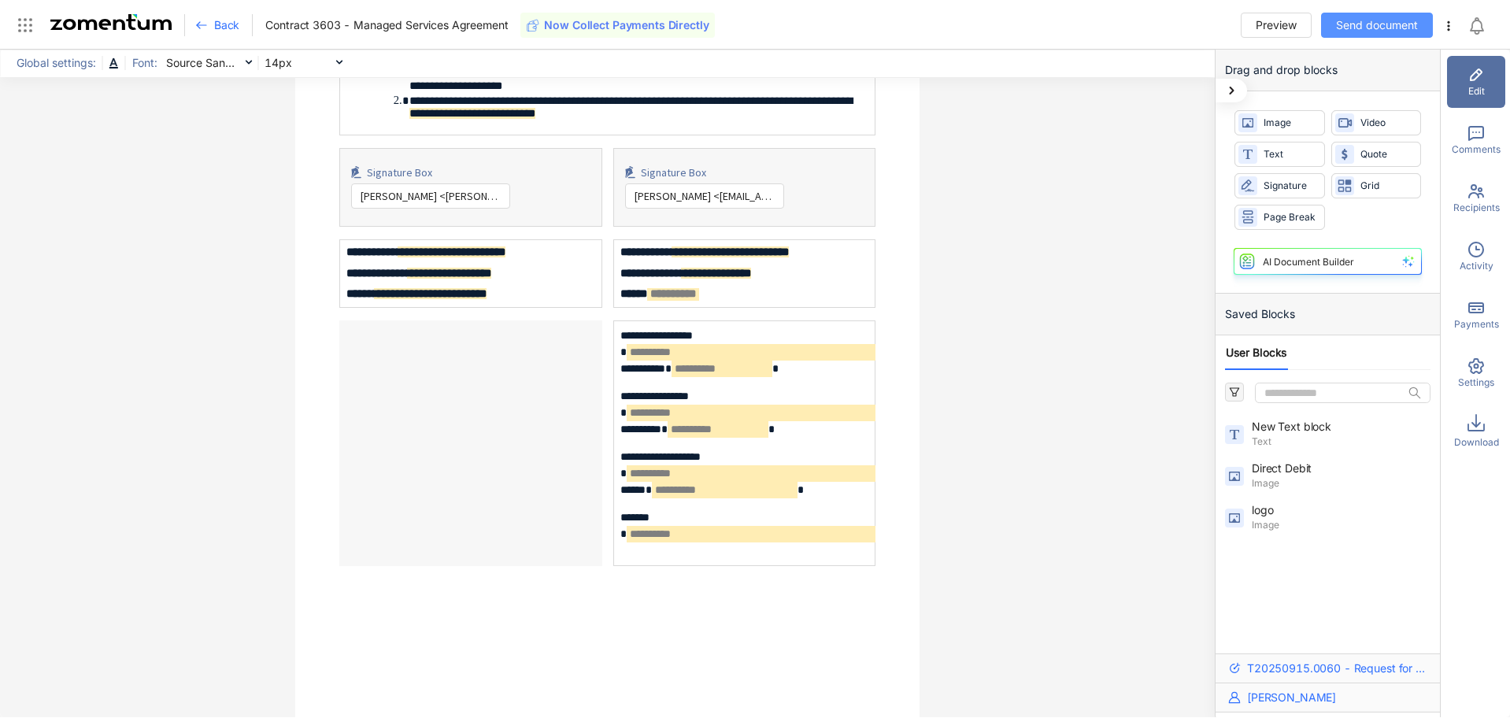
click at [1340, 19] on span "Send document" at bounding box center [1377, 25] width 82 height 17
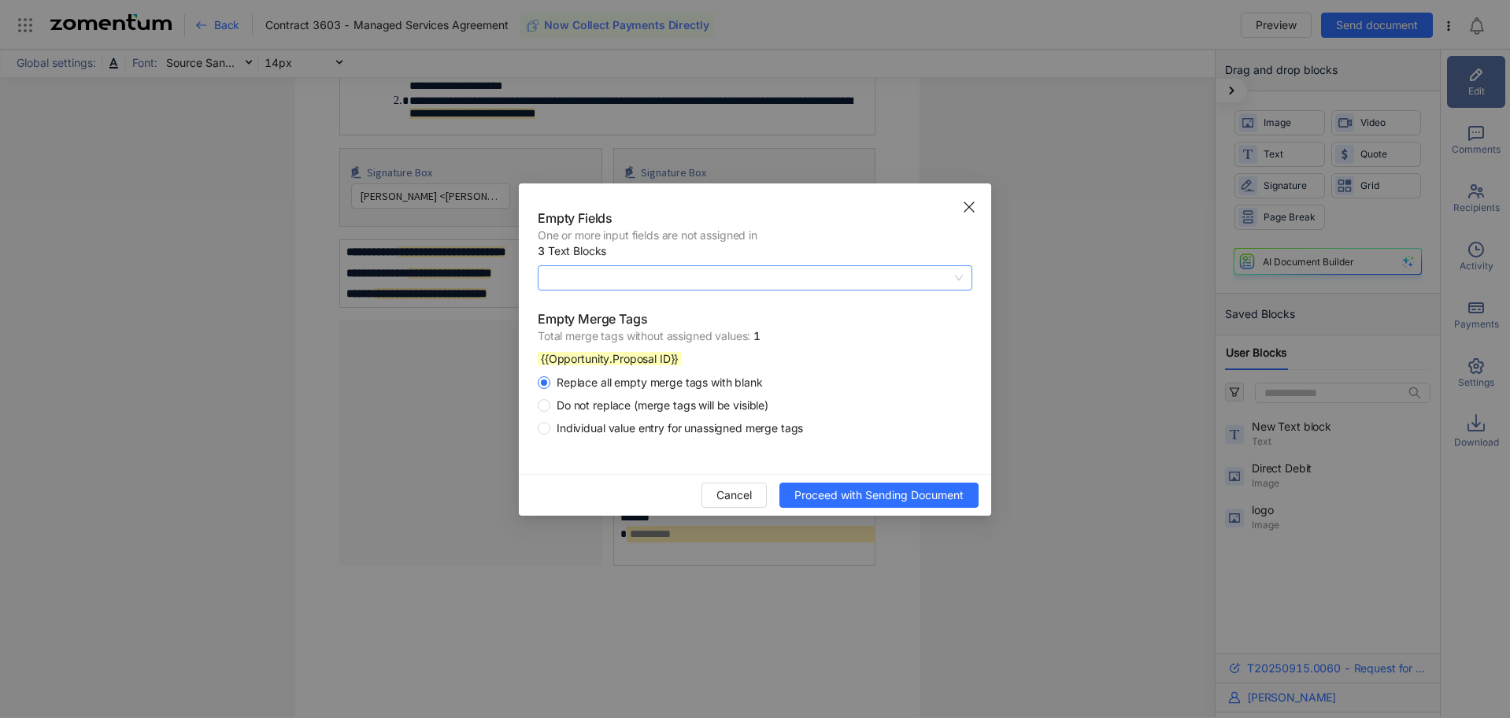
click at [607, 279] on span at bounding box center [755, 278] width 416 height 24
click at [787, 239] on span "One or more input fields are not assigned in" at bounding box center [755, 236] width 435 height 16
click at [613, 425] on span "Individual value entry for unassigned merge tags" at bounding box center [679, 428] width 259 height 16
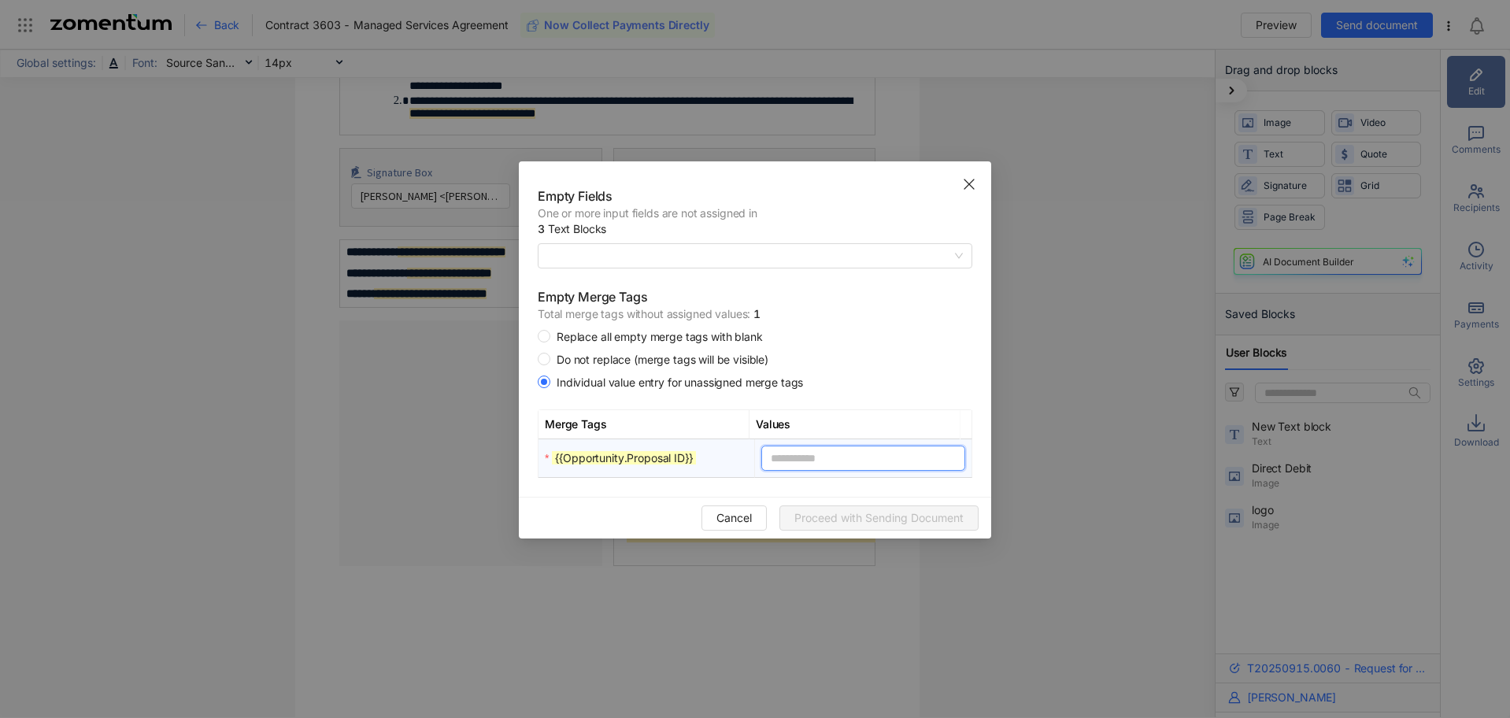
click at [890, 454] on input "text" at bounding box center [862, 458] width 203 height 25
paste input "**********"
type input "**********"
type input "****"
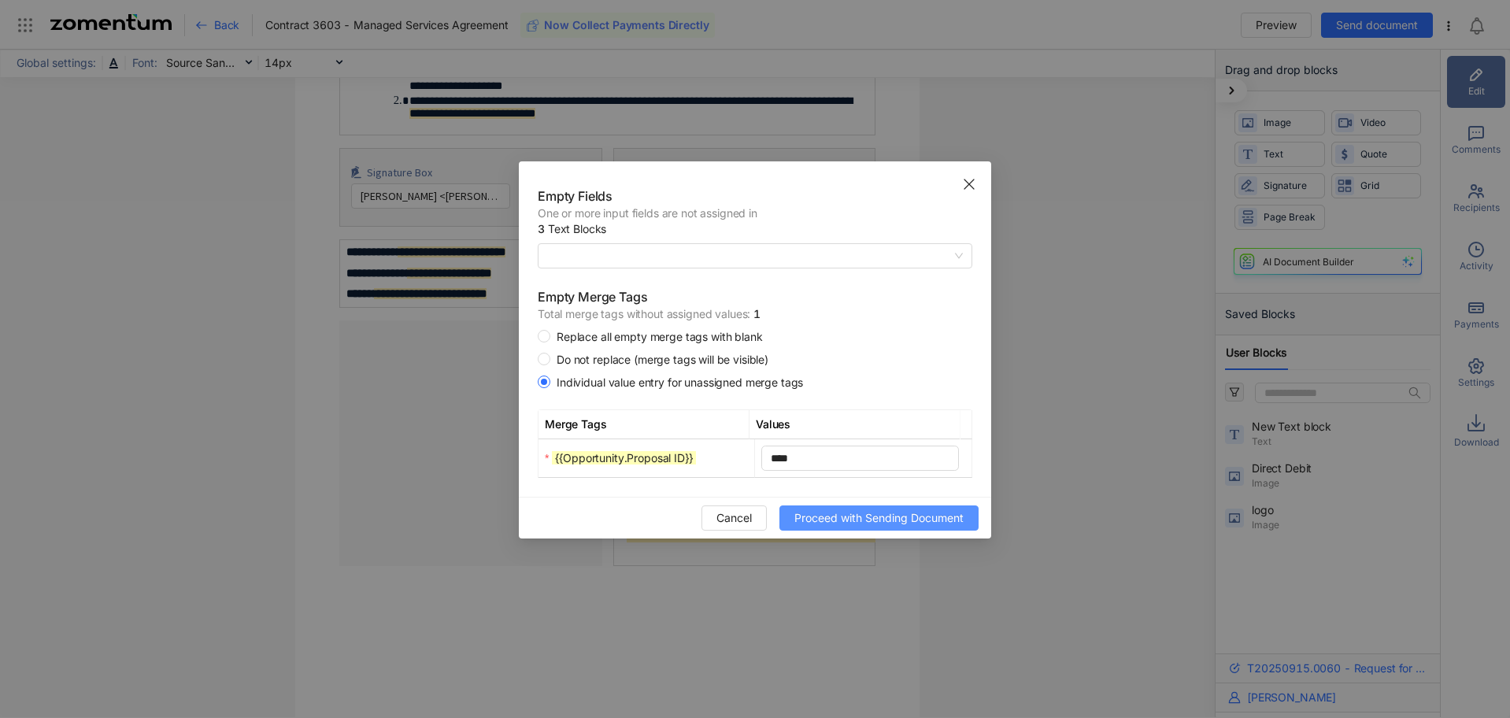
click at [848, 515] on span "Proceed with Sending Document" at bounding box center [878, 517] width 169 height 17
click at [957, 253] on span at bounding box center [755, 256] width 416 height 24
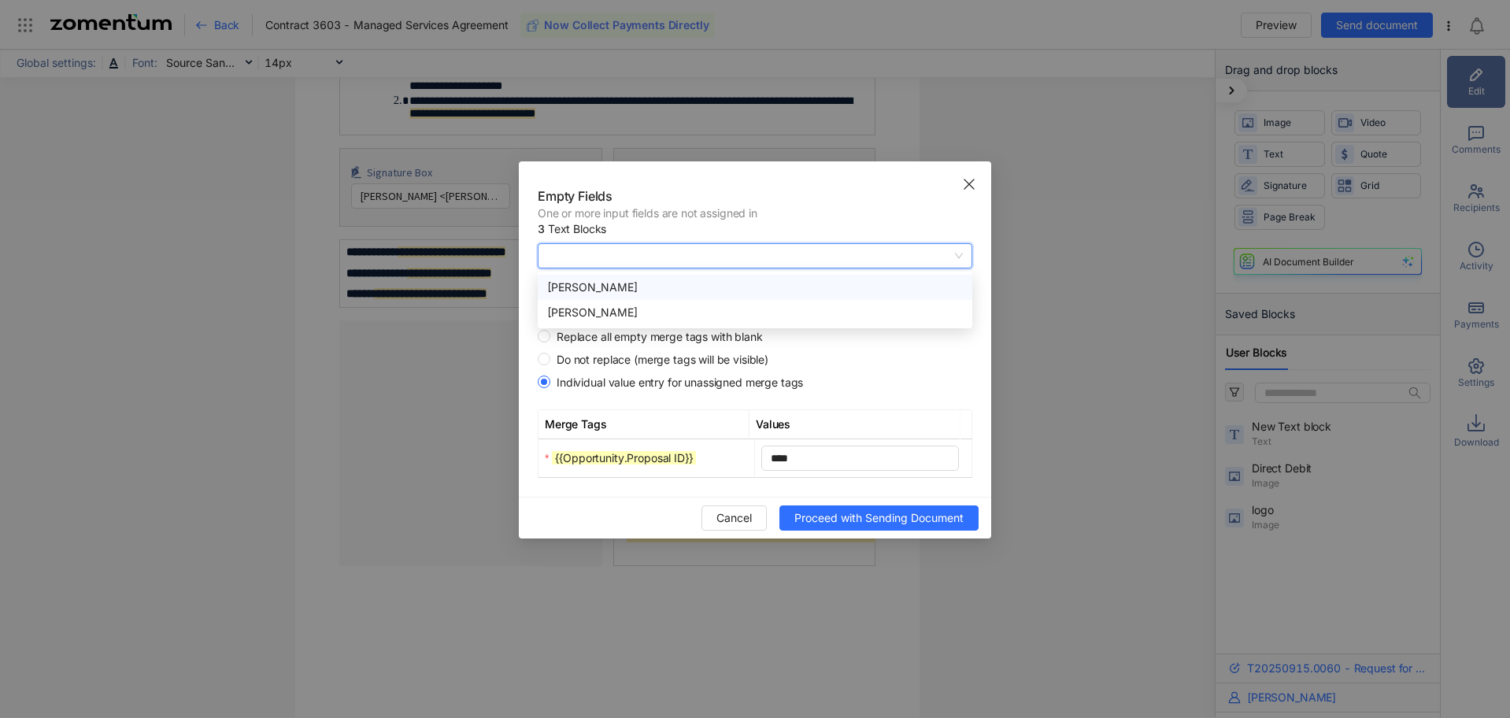
click at [835, 294] on div "Karen Savory" at bounding box center [755, 287] width 416 height 17
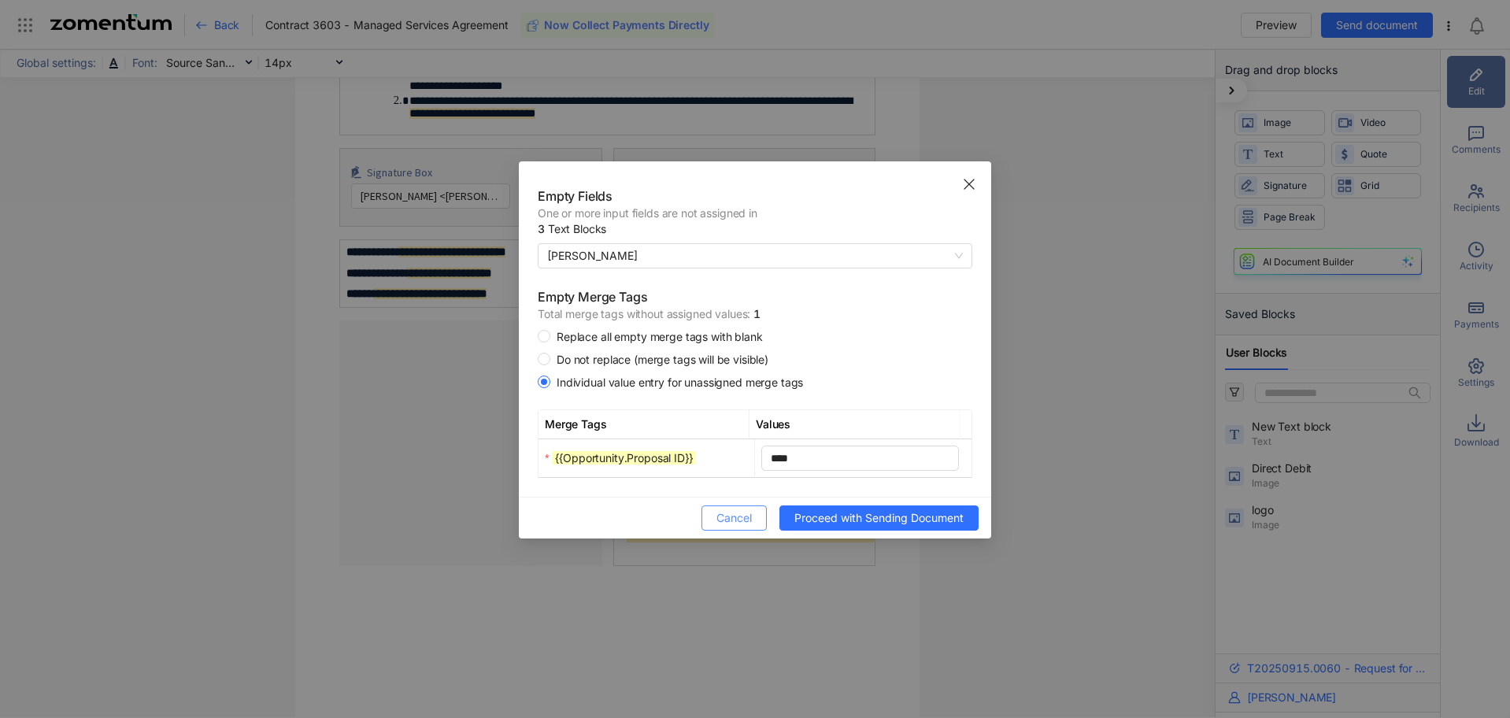
click at [735, 520] on span "Cancel" at bounding box center [733, 517] width 35 height 17
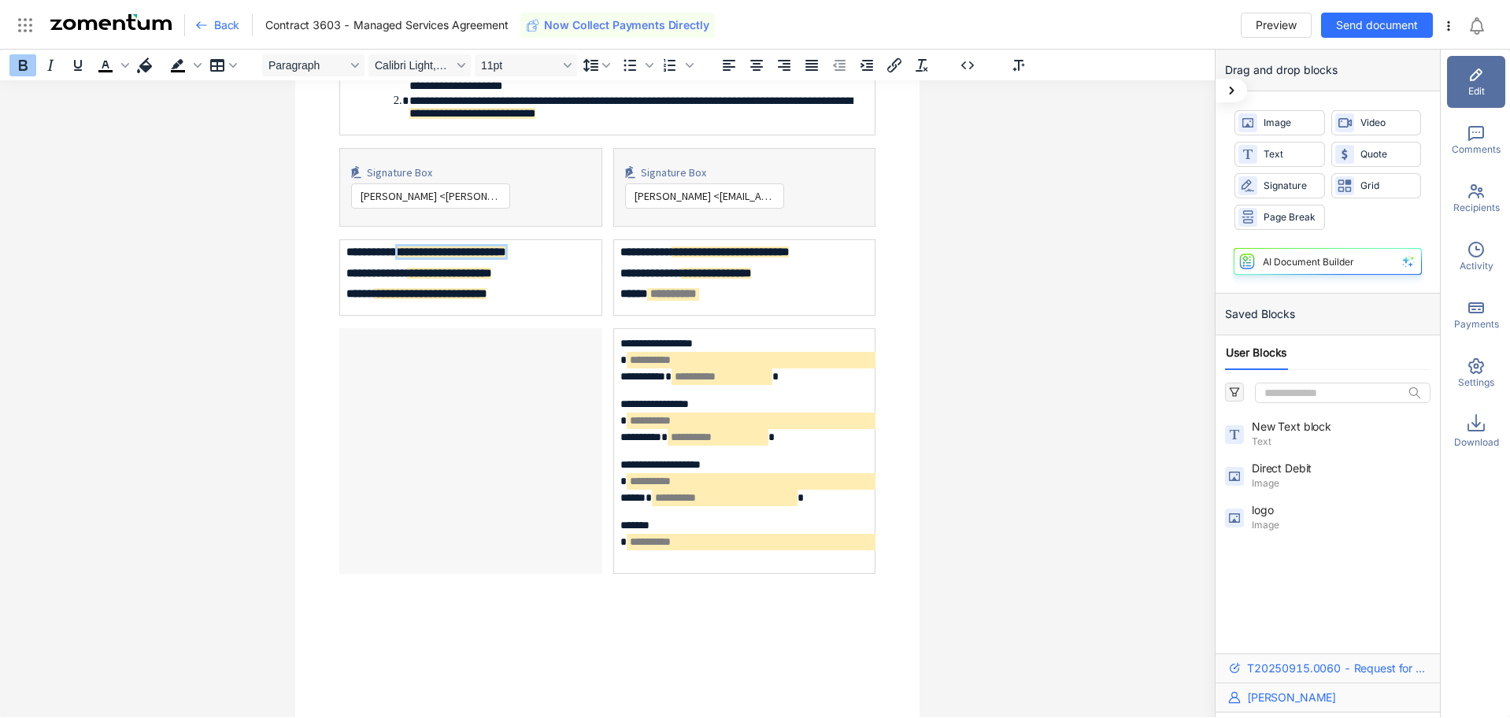
click at [465, 257] on span "**********" at bounding box center [452, 251] width 108 height 11
click at [480, 257] on span "**********" at bounding box center [452, 251] width 108 height 11
click at [1049, 307] on div "**********" at bounding box center [607, 384] width 1215 height 668
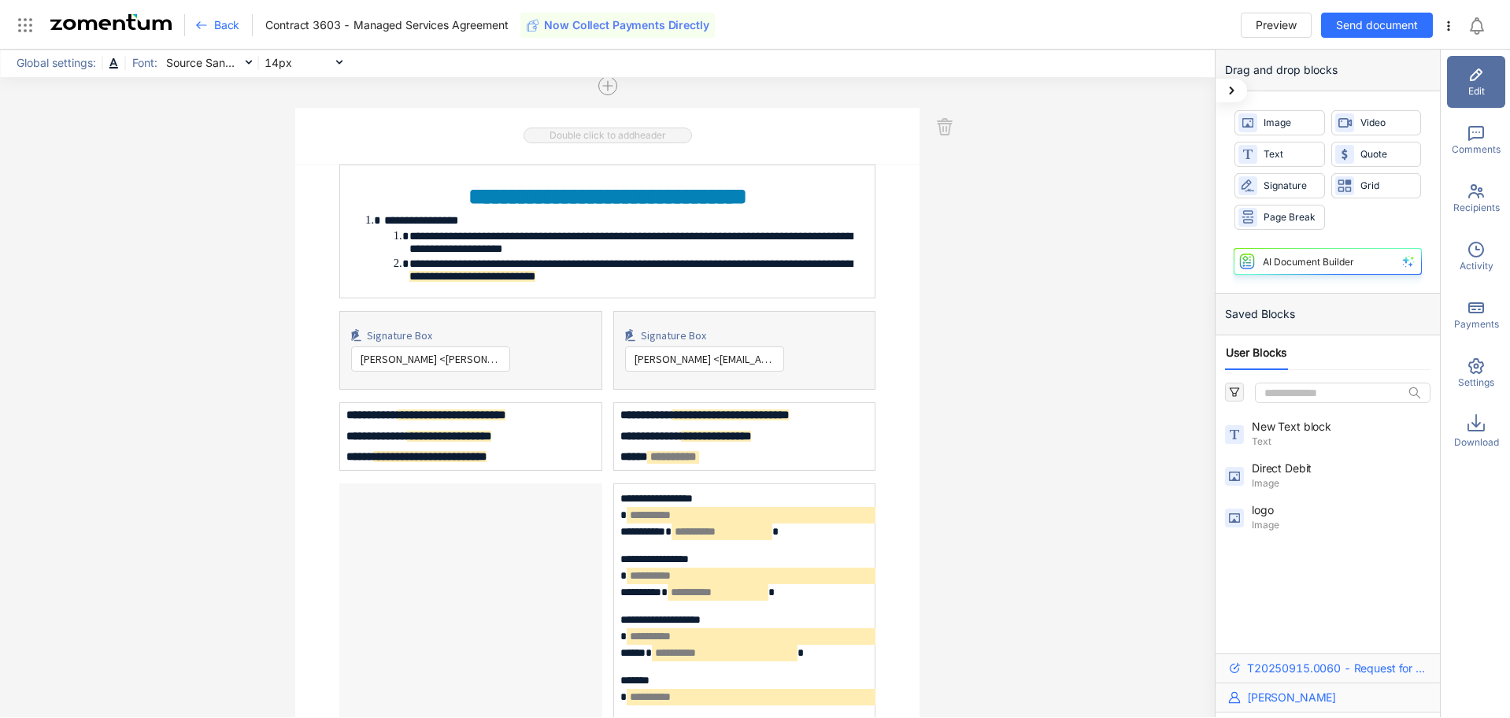
scroll to position [6535, 0]
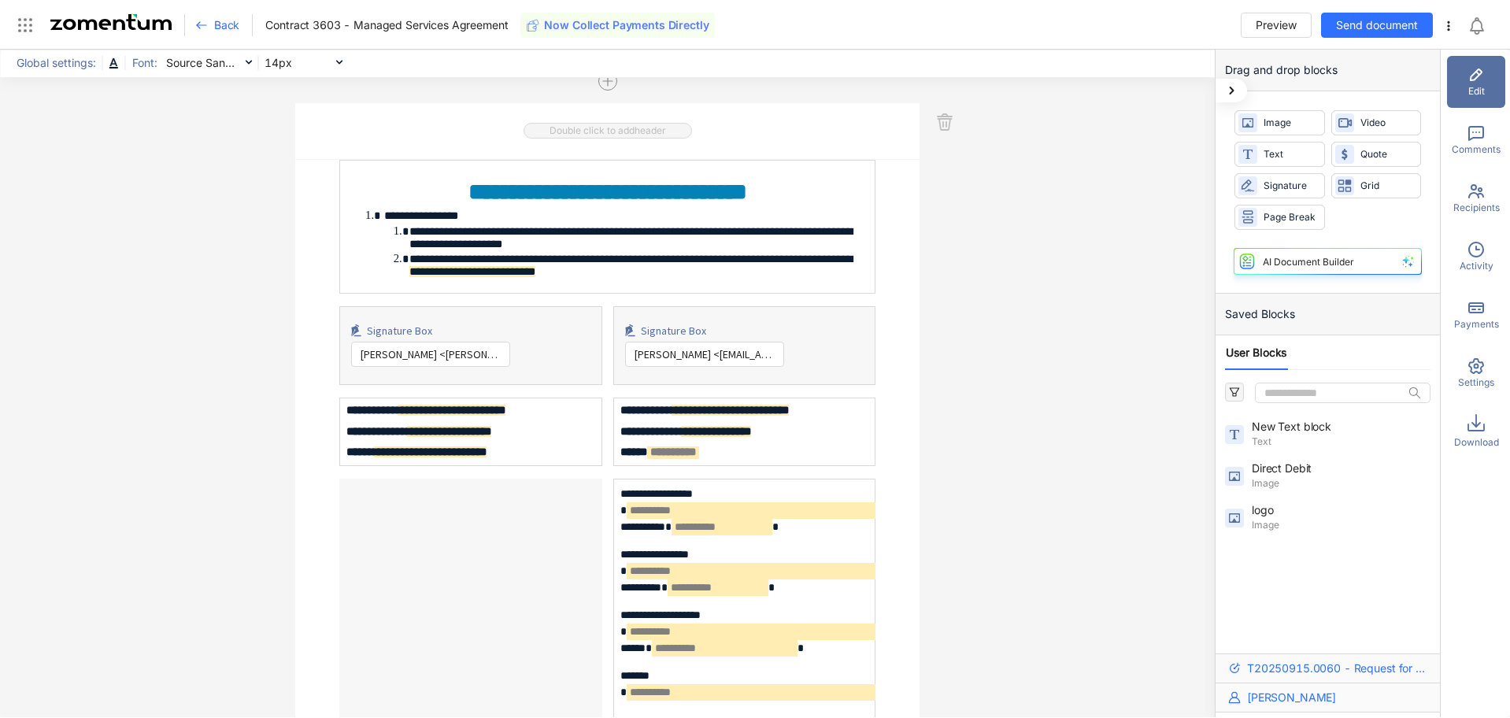
click at [1475, 205] on span "Recipients" at bounding box center [1476, 208] width 46 height 14
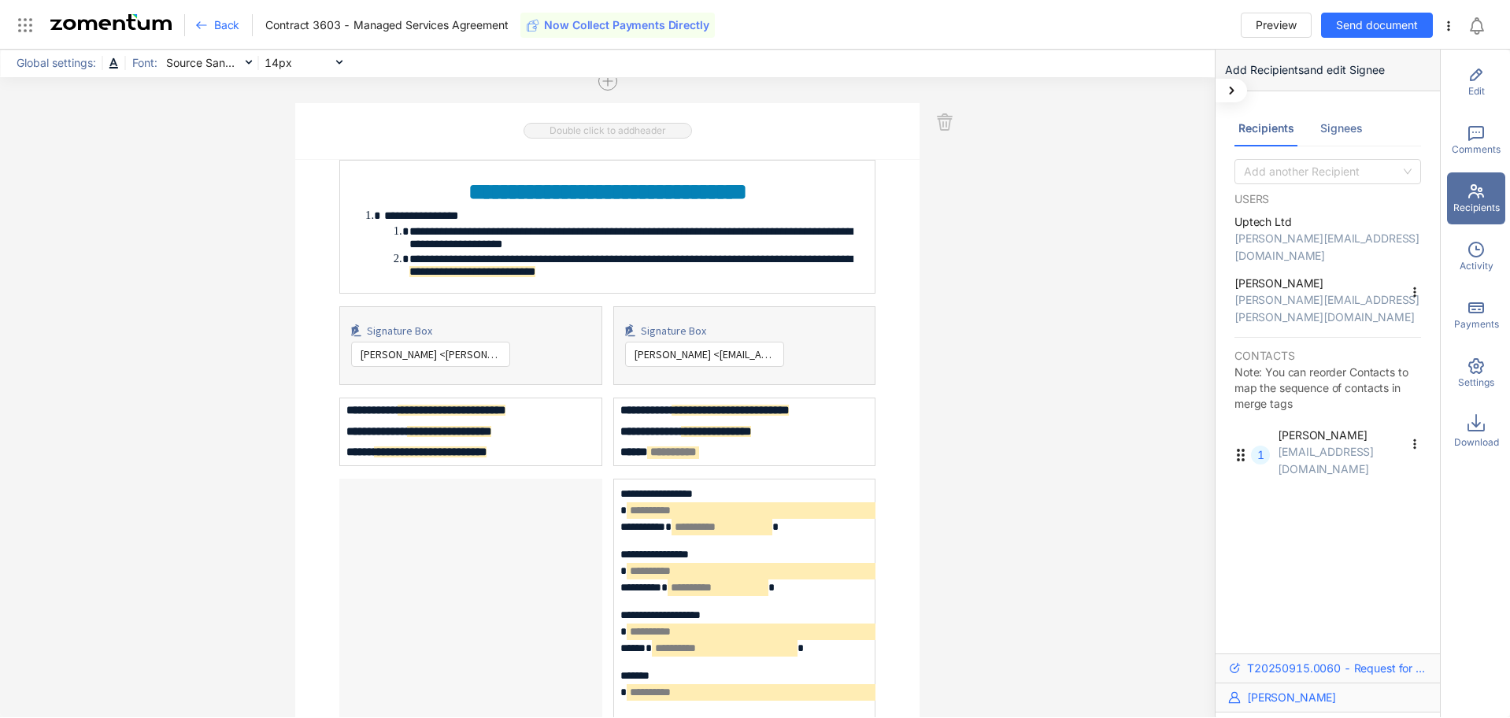
click at [1481, 366] on icon at bounding box center [1476, 366] width 19 height 19
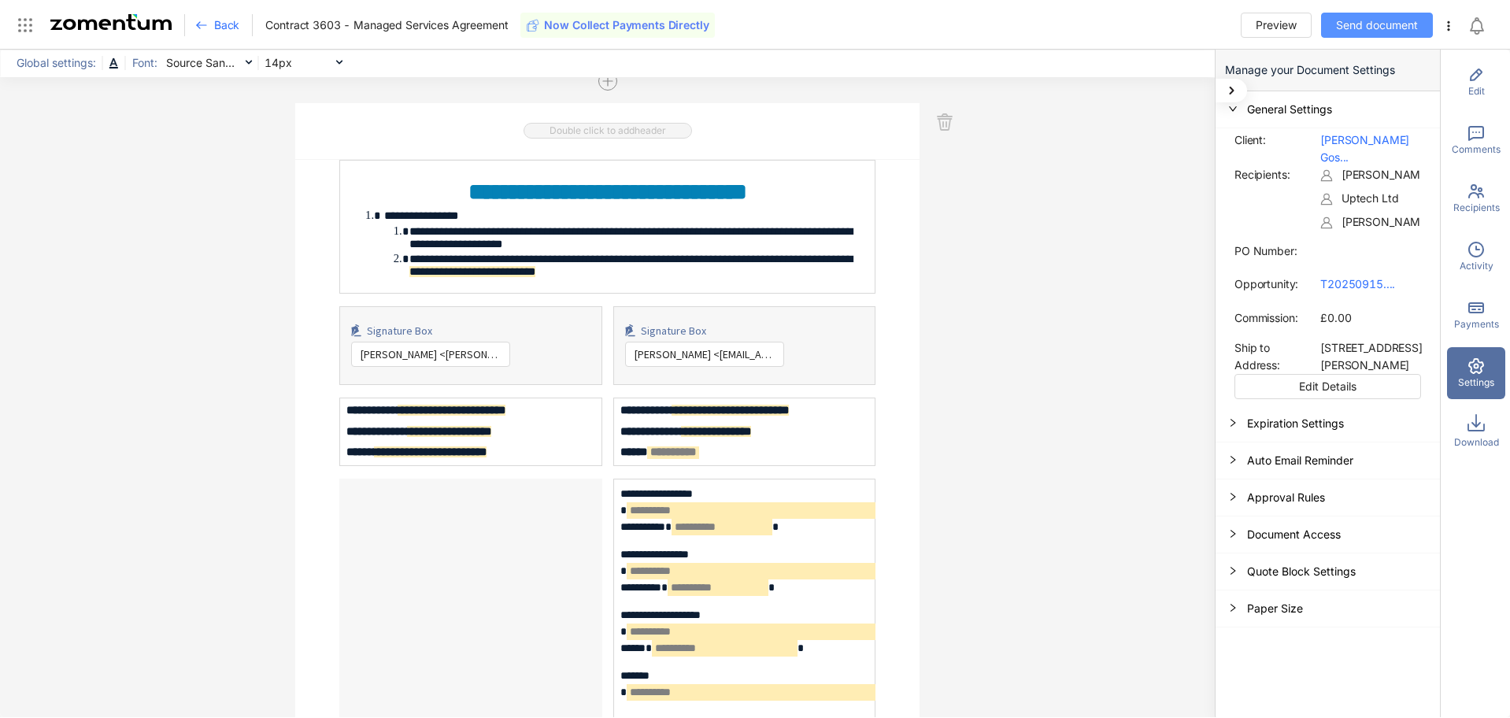
click at [1352, 24] on span "Send document" at bounding box center [1377, 25] width 82 height 17
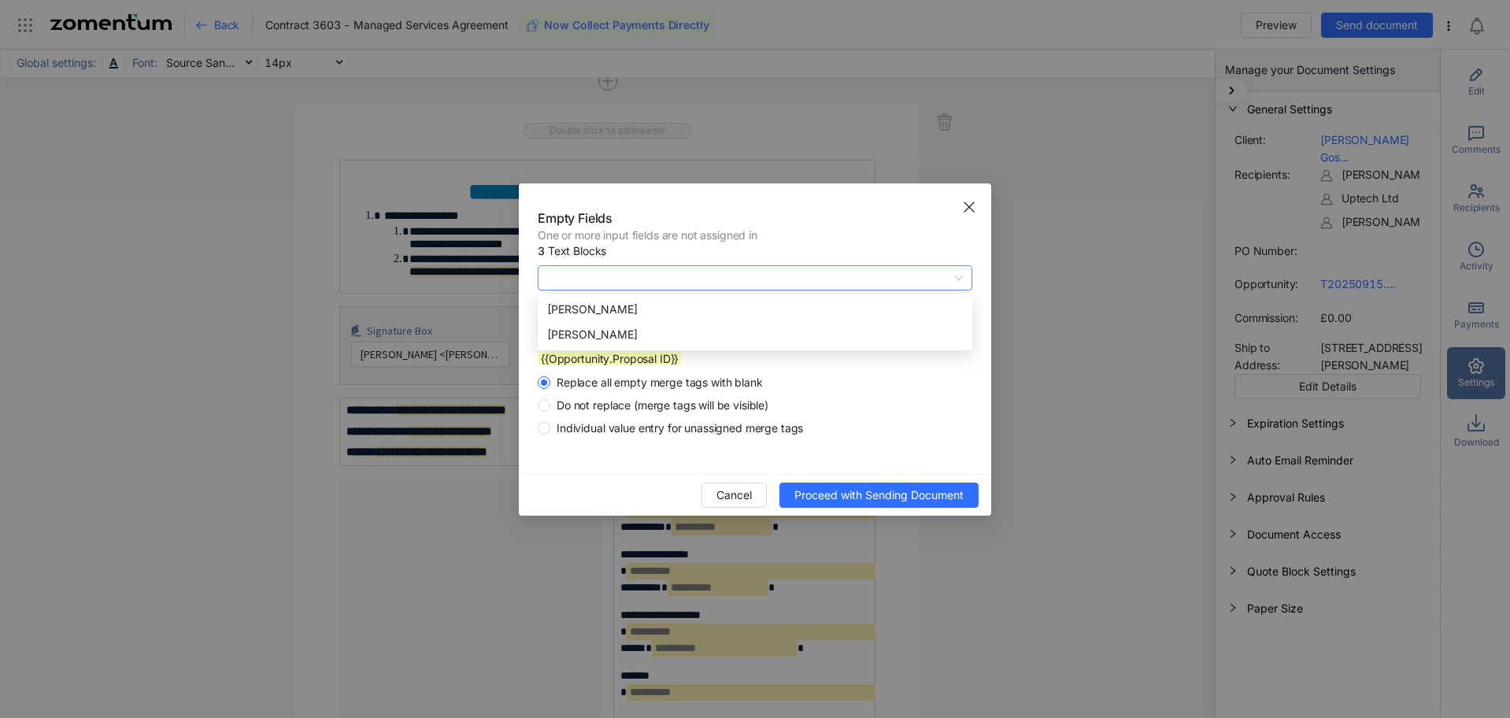
click at [890, 278] on span at bounding box center [755, 278] width 416 height 24
click at [857, 338] on div "Rachel Mudge" at bounding box center [755, 334] width 416 height 17
click at [648, 430] on span "Individual value entry for unassigned merge tags" at bounding box center [679, 428] width 259 height 16
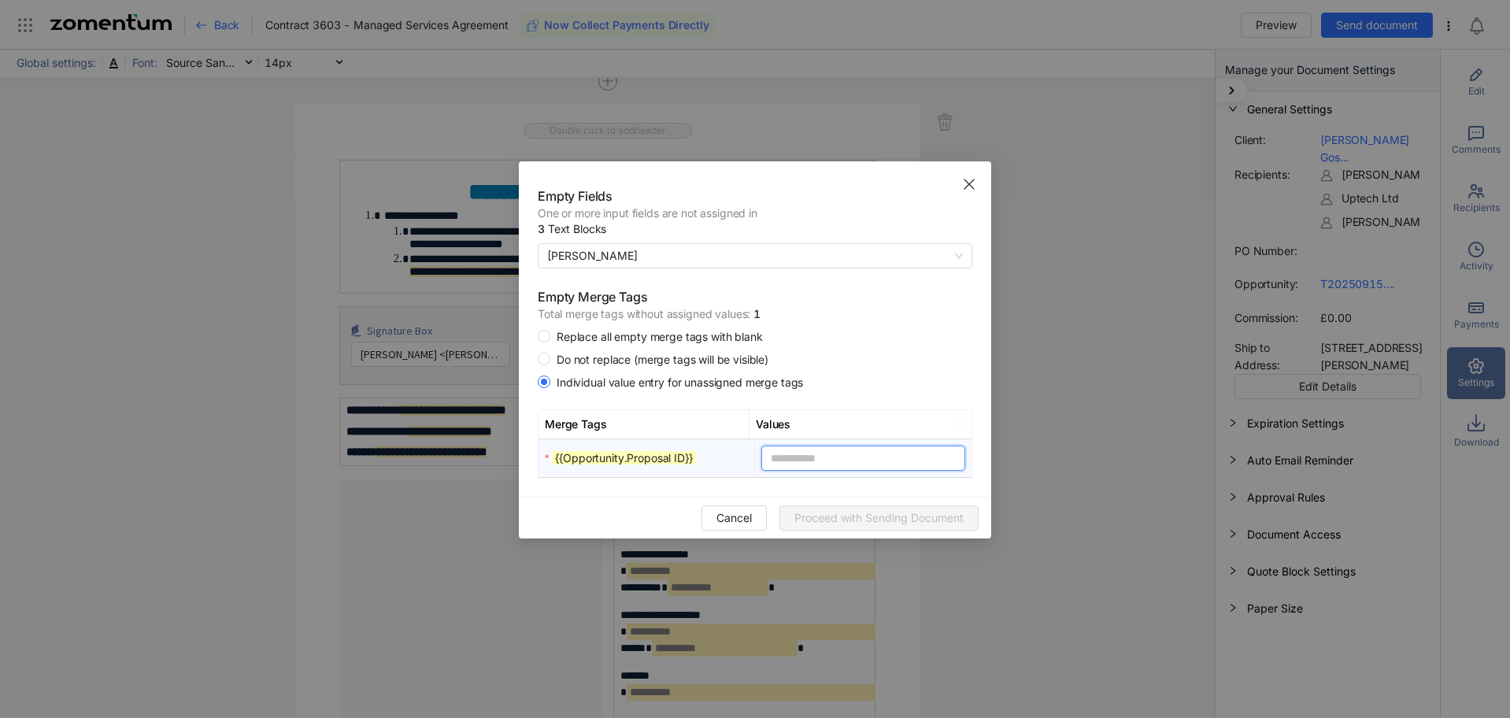
click at [793, 460] on input "text" at bounding box center [862, 458] width 203 height 25
type input "****"
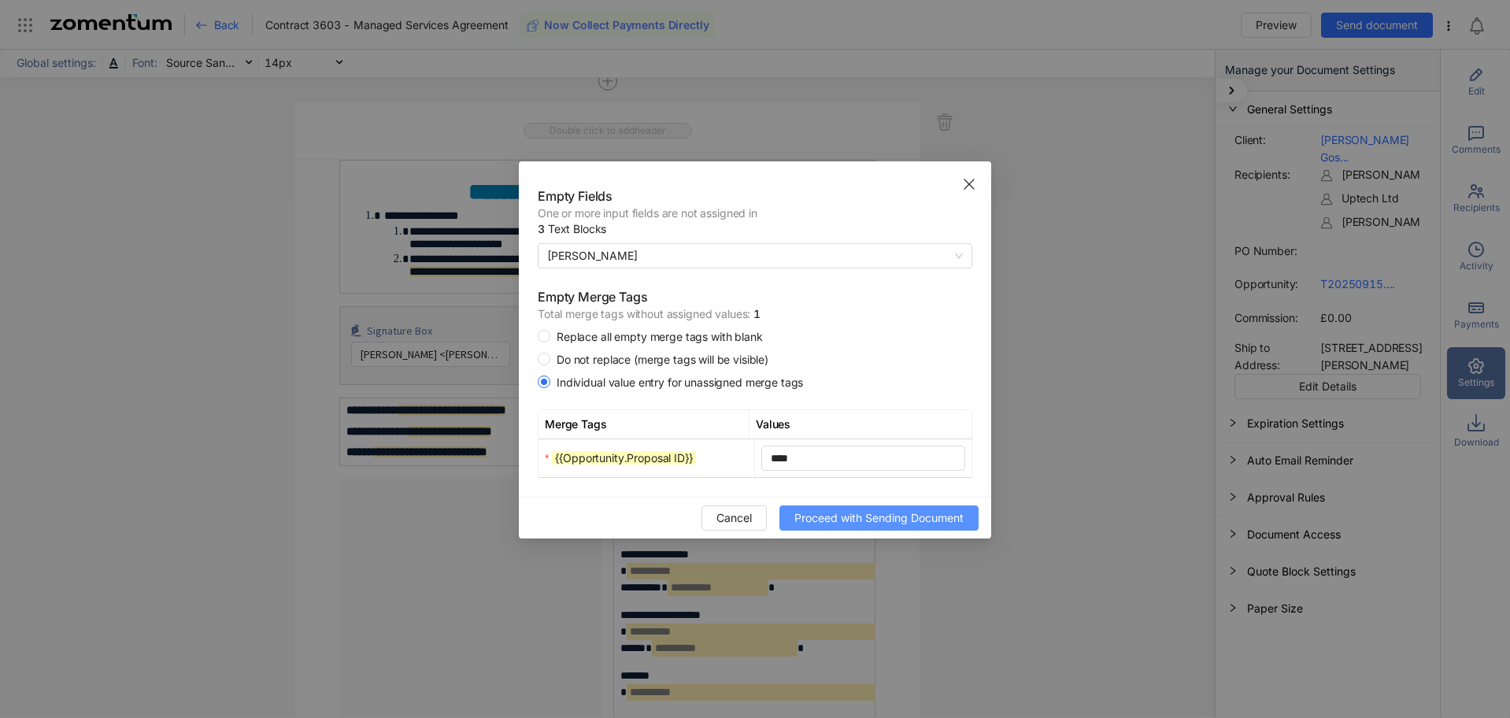
click at [842, 516] on span "Proceed with Sending Document" at bounding box center [878, 517] width 169 height 17
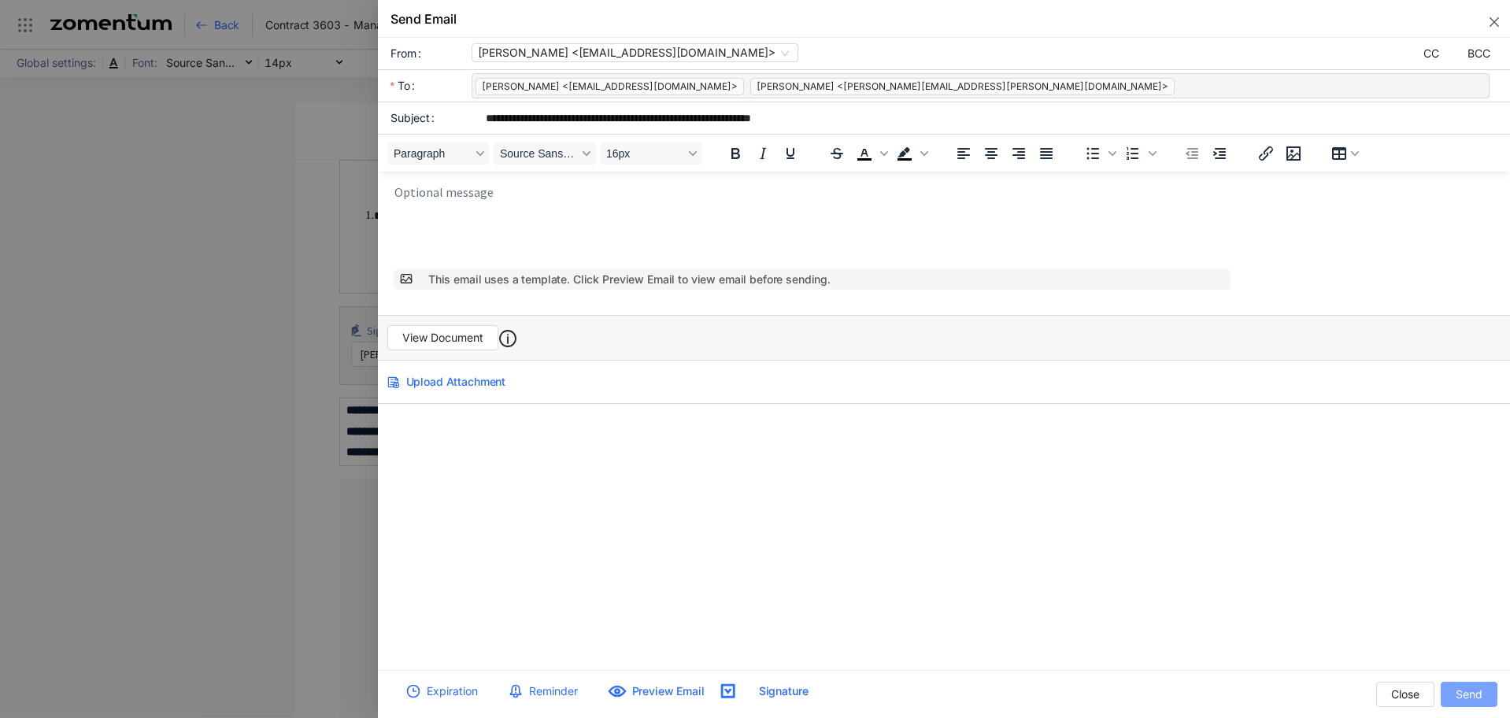
scroll to position [0, 0]
click at [453, 332] on span "View Document" at bounding box center [442, 337] width 81 height 17
click at [697, 222] on body "Rich Text Area. Press ALT-0 for help." at bounding box center [948, 223] width 1111 height 79
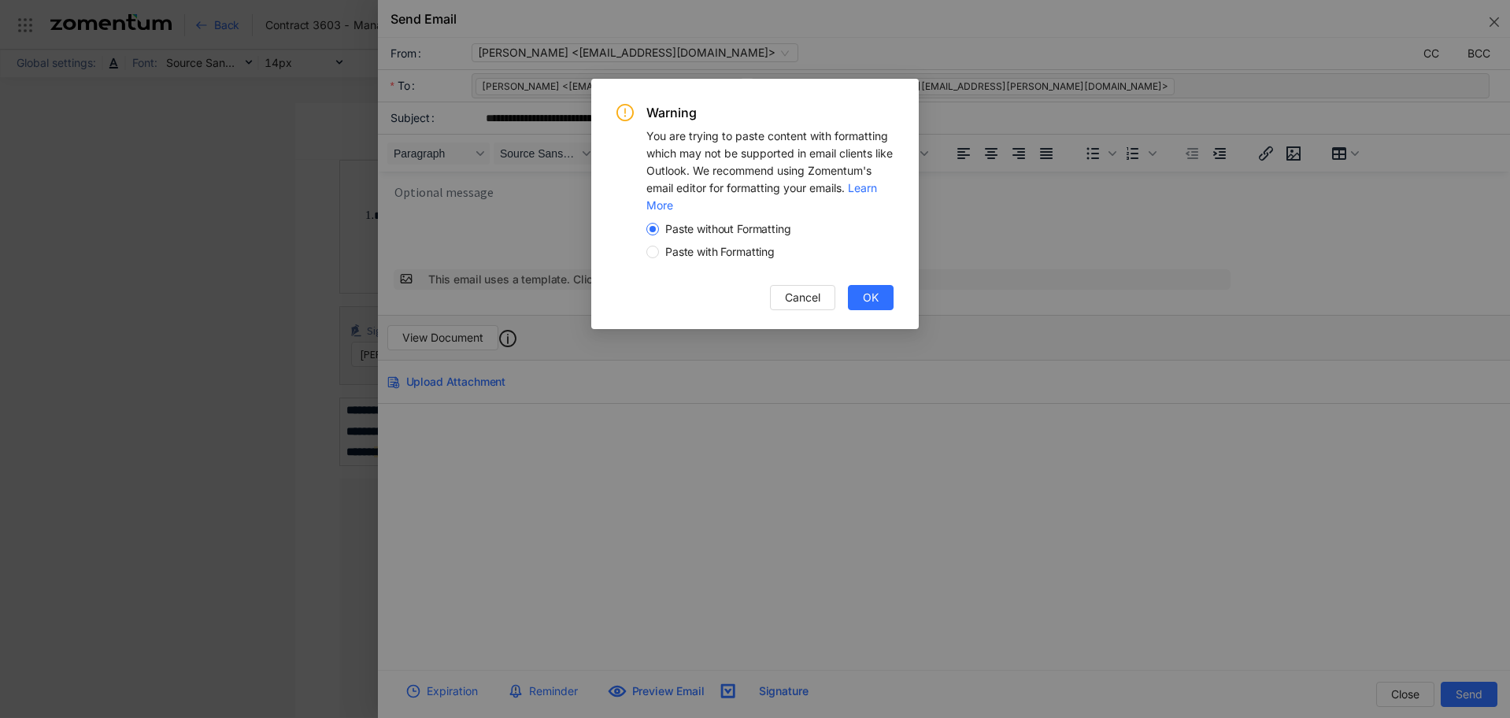
click at [753, 249] on span "Paste with Formatting" at bounding box center [720, 252] width 122 height 16
click at [864, 295] on span "OK" at bounding box center [871, 297] width 16 height 17
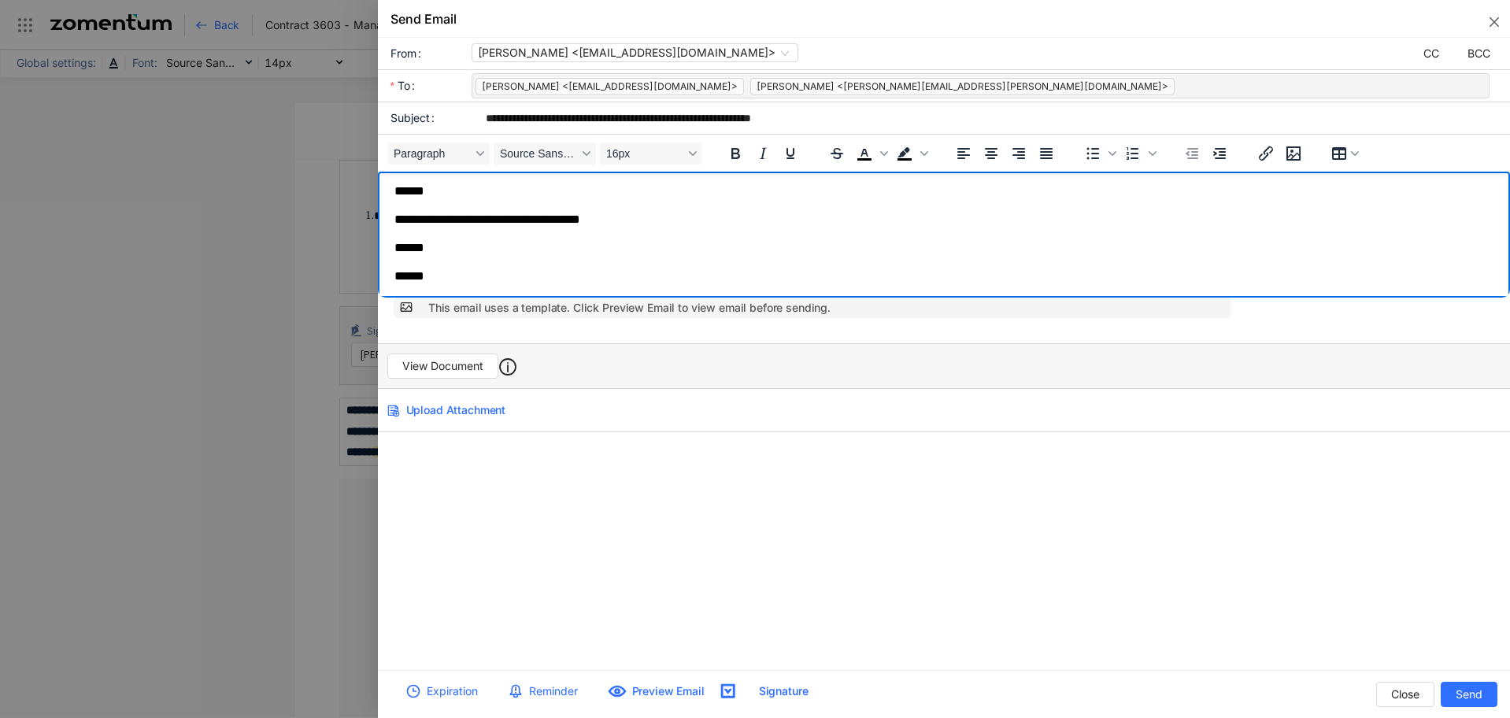
click at [531, 220] on p "**********" at bounding box center [948, 221] width 1109 height 16
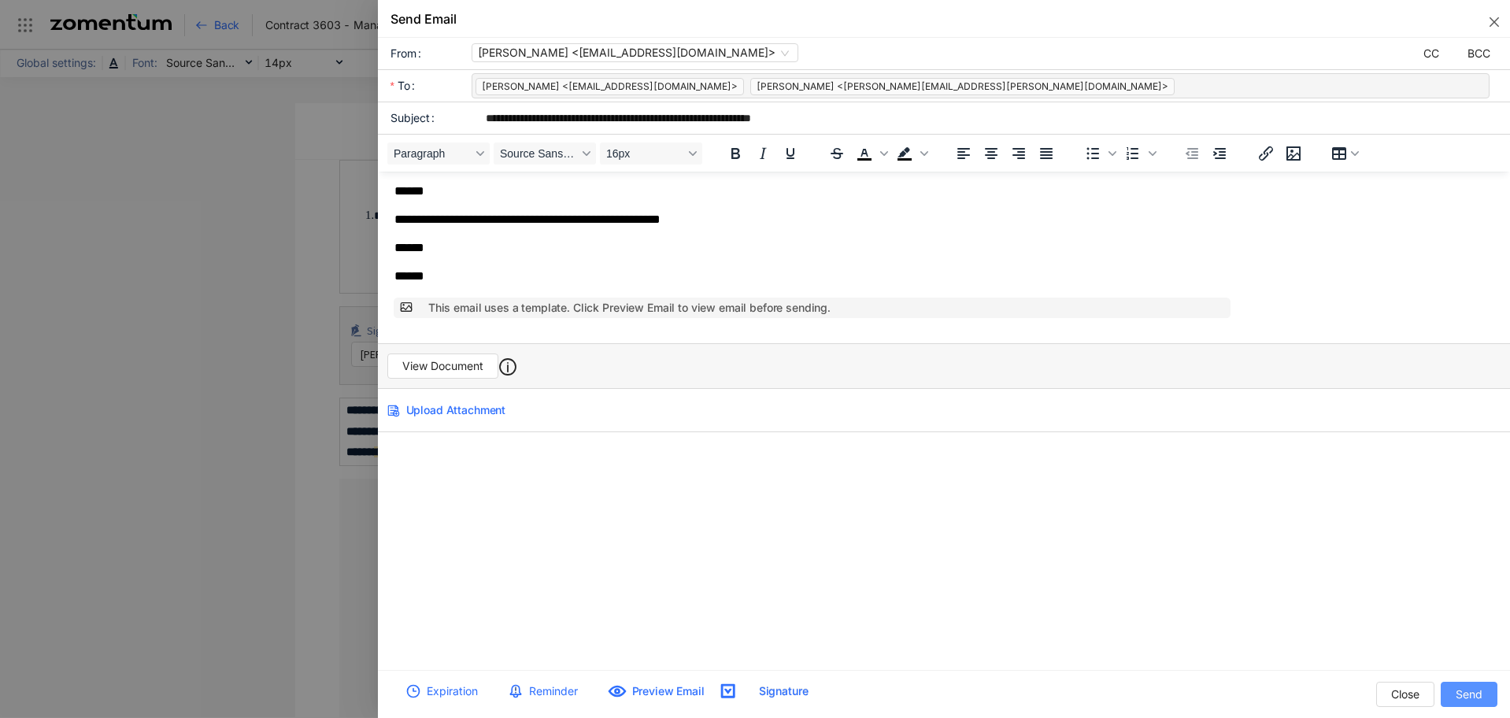
click at [1464, 693] on span "Send" at bounding box center [1469, 694] width 27 height 17
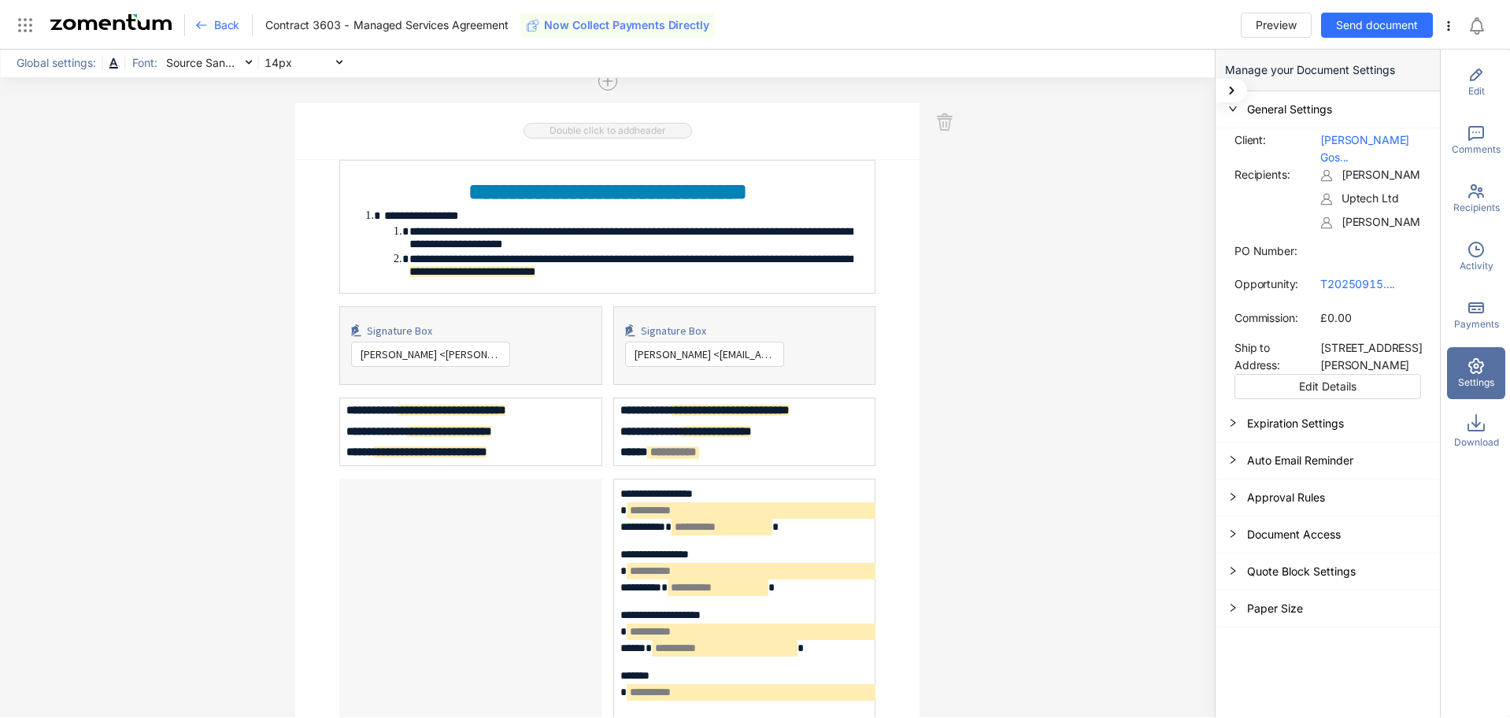
click at [199, 25] on use at bounding box center [201, 25] width 9 height 6
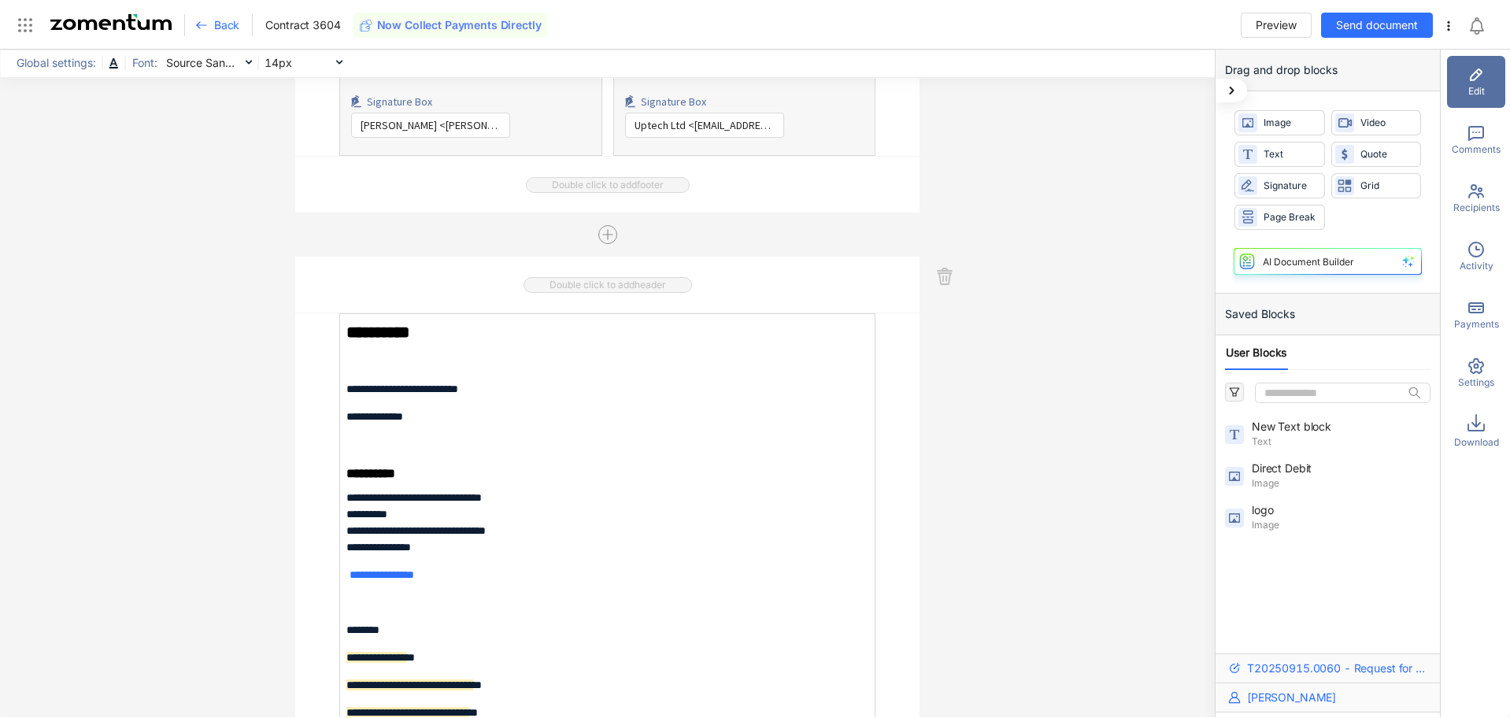
scroll to position [5039, 0]
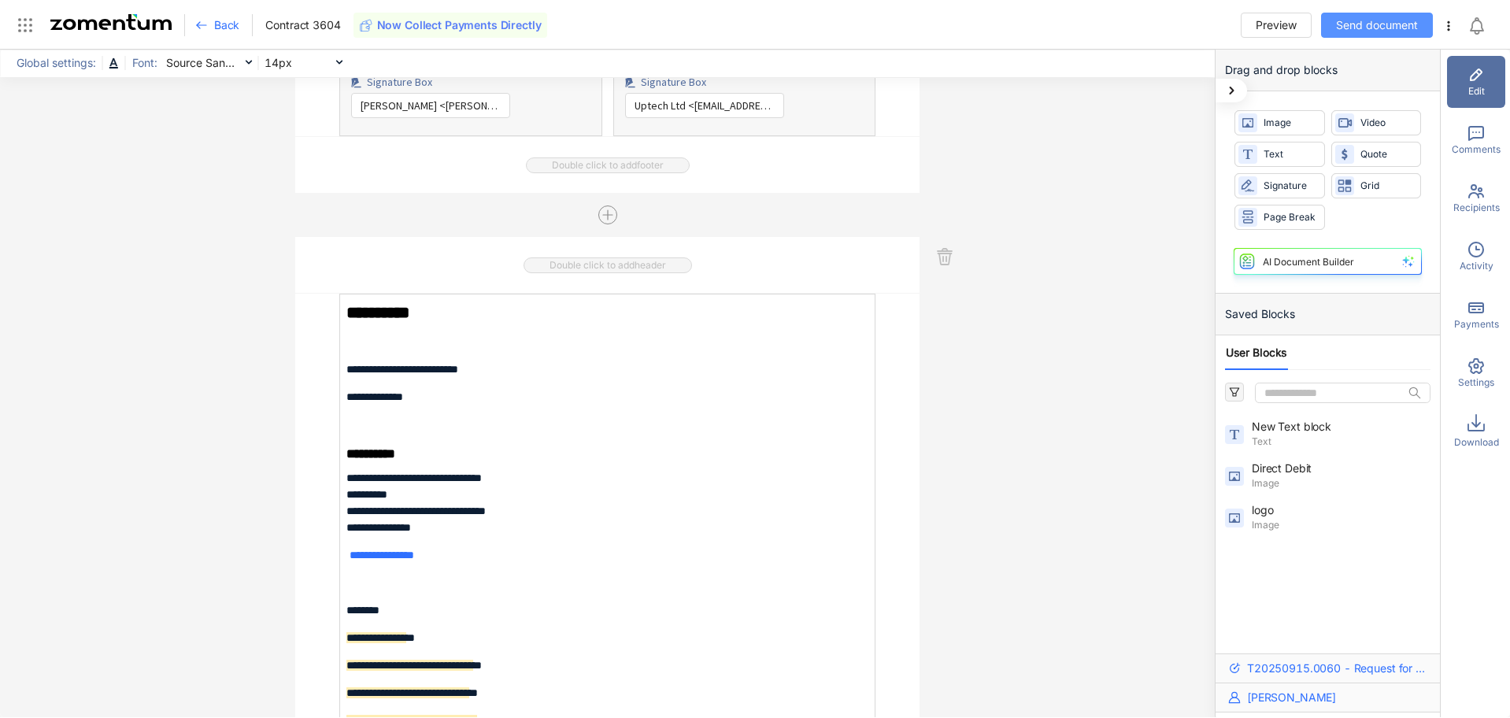
click at [1357, 29] on span "Send document" at bounding box center [1377, 25] width 82 height 17
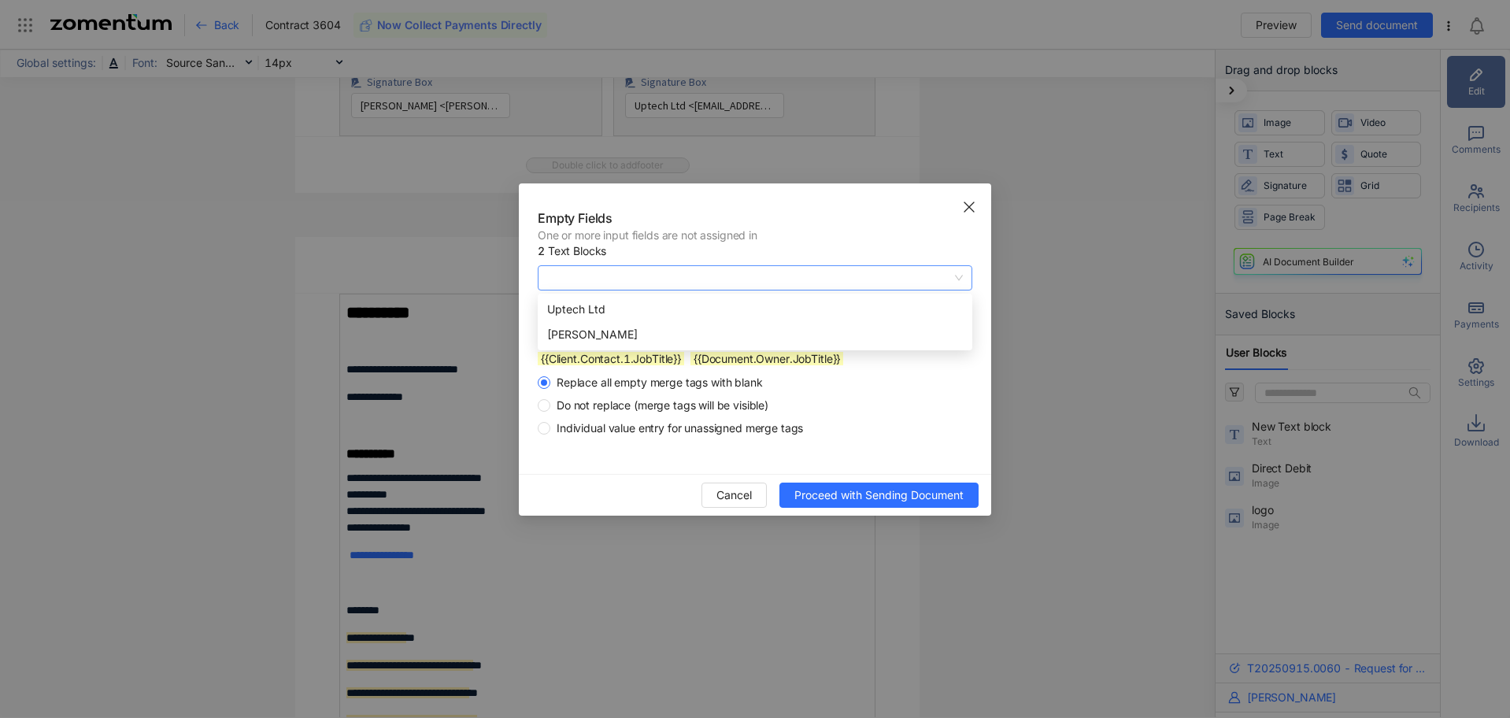
click at [731, 279] on span at bounding box center [755, 278] width 416 height 24
click at [737, 333] on div "Rachel Mudge" at bounding box center [755, 334] width 416 height 17
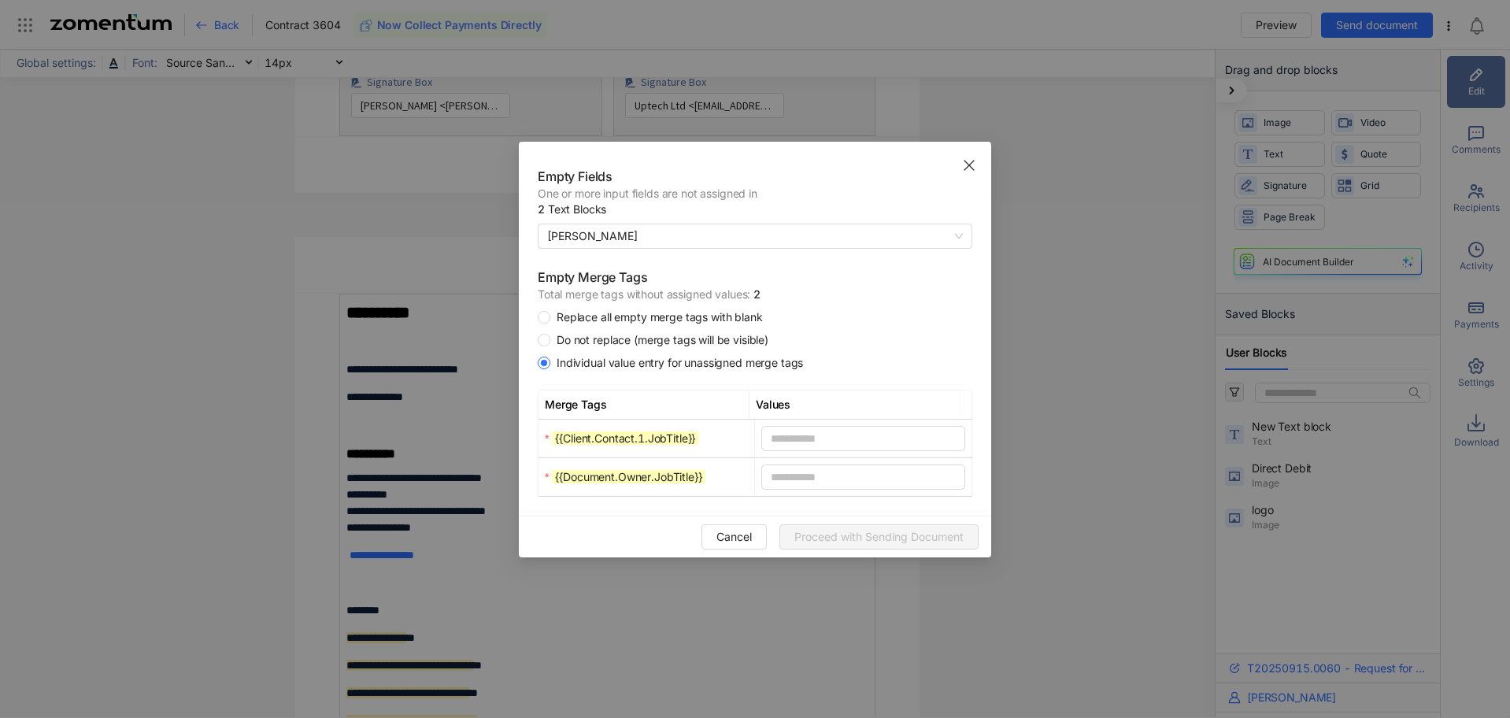
click at [615, 322] on span "Replace all empty merge tags with blank" at bounding box center [659, 317] width 219 height 16
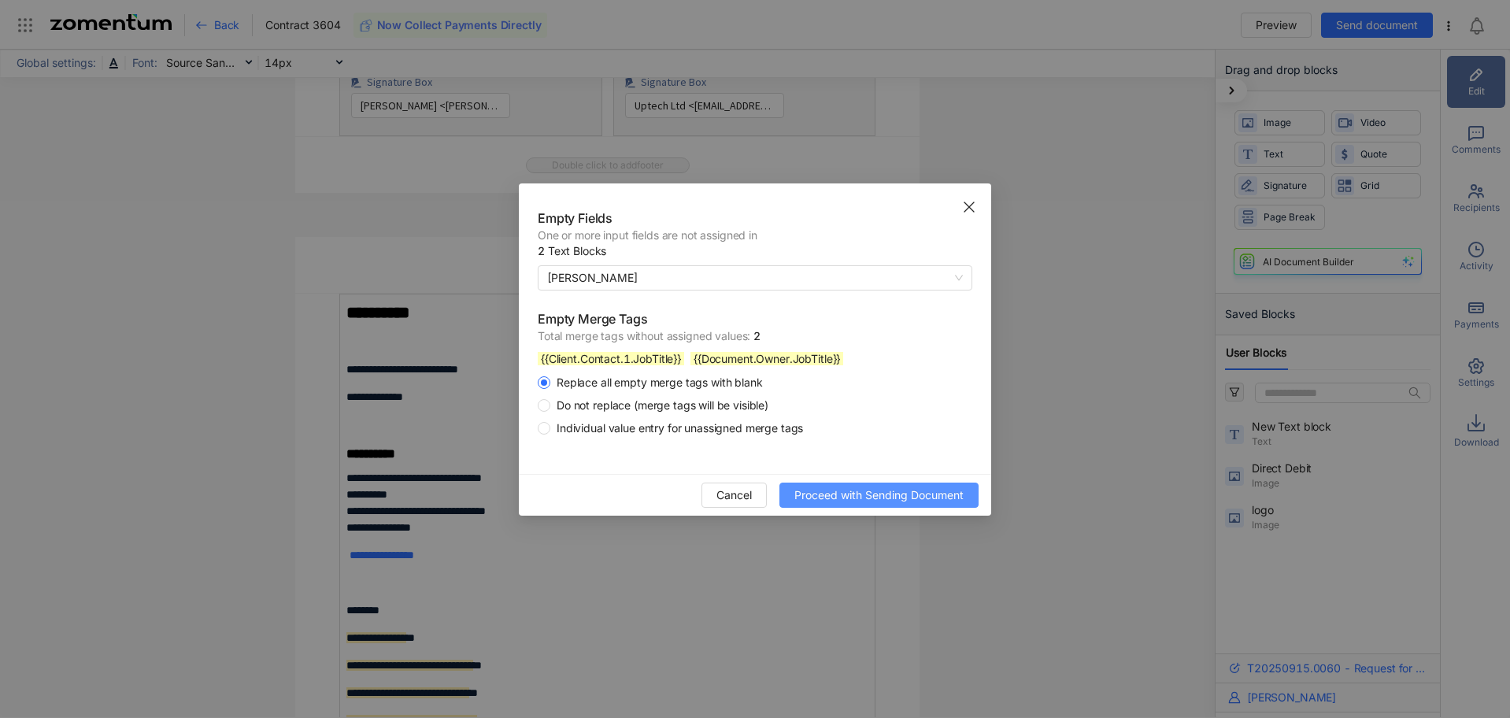
click at [826, 496] on span "Proceed with Sending Document" at bounding box center [878, 495] width 169 height 17
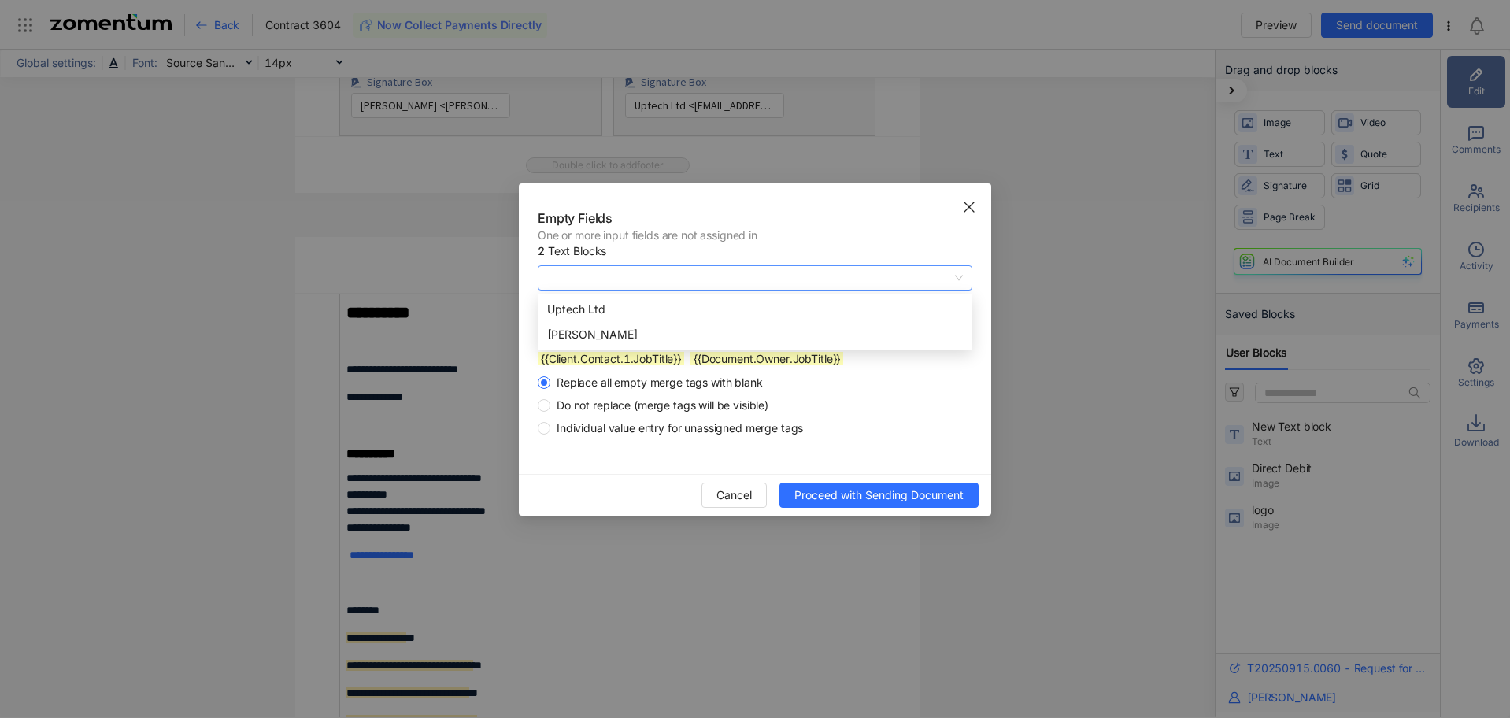
click at [712, 279] on span at bounding box center [755, 278] width 416 height 24
click at [596, 427] on span "Individual value entry for unassigned merge tags" at bounding box center [679, 428] width 259 height 16
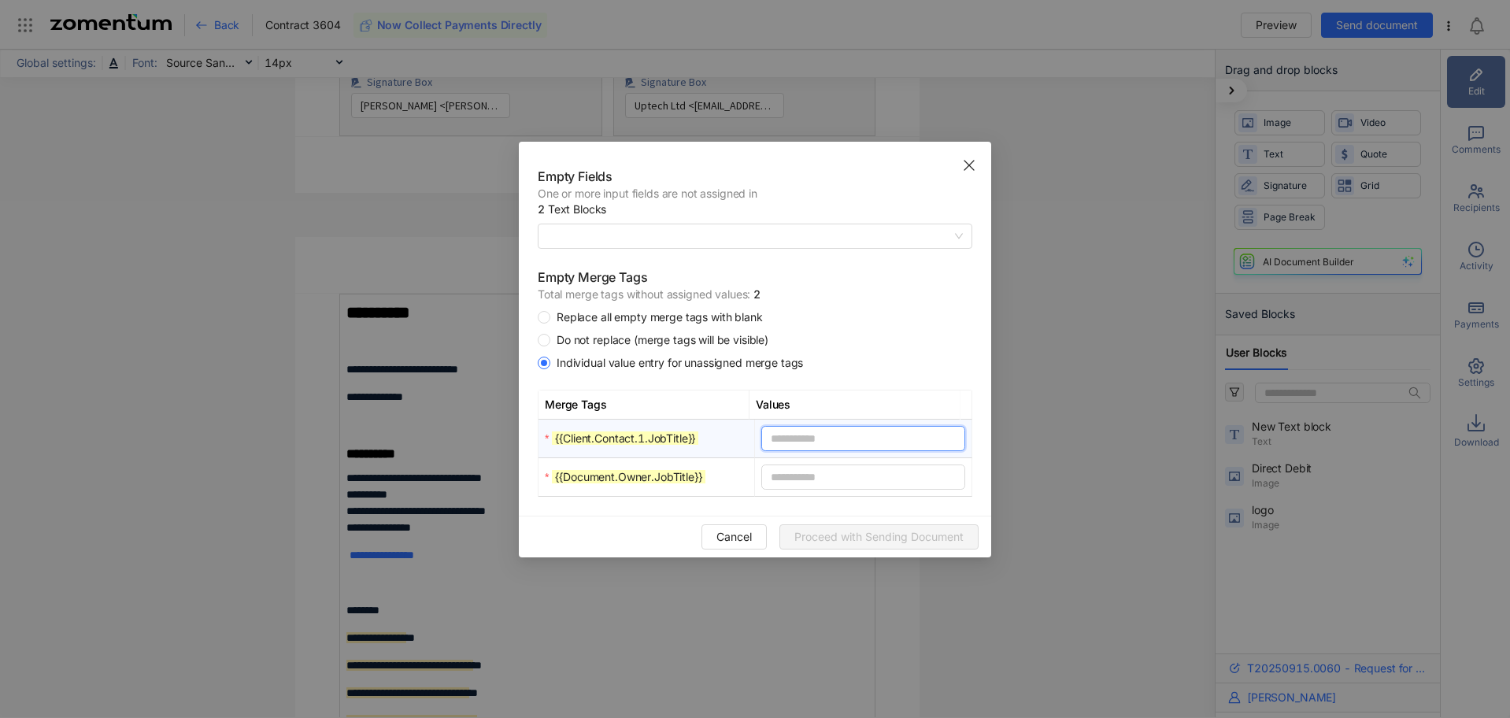
click at [818, 442] on input "text" at bounding box center [862, 438] width 203 height 25
click at [809, 235] on span at bounding box center [755, 236] width 416 height 24
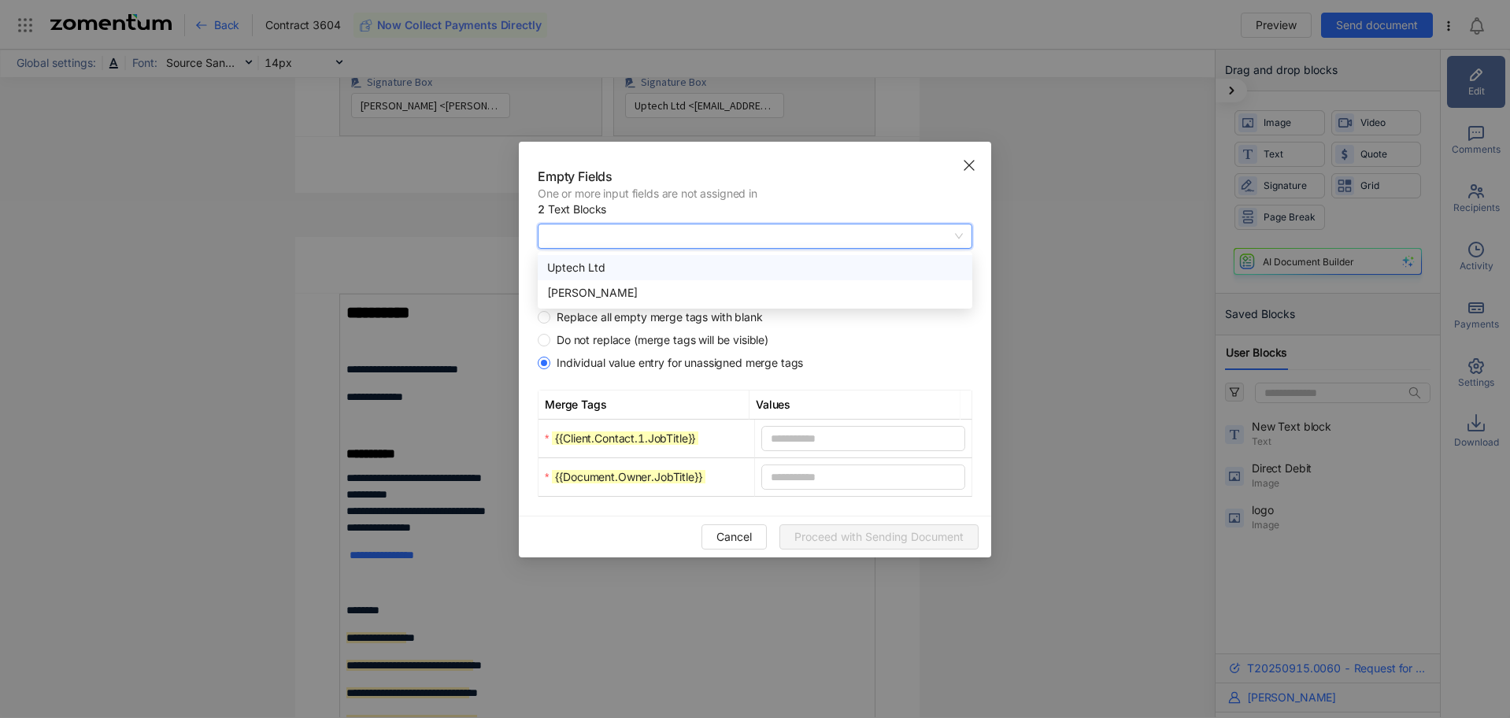
click at [970, 168] on icon "Close" at bounding box center [969, 165] width 13 height 13
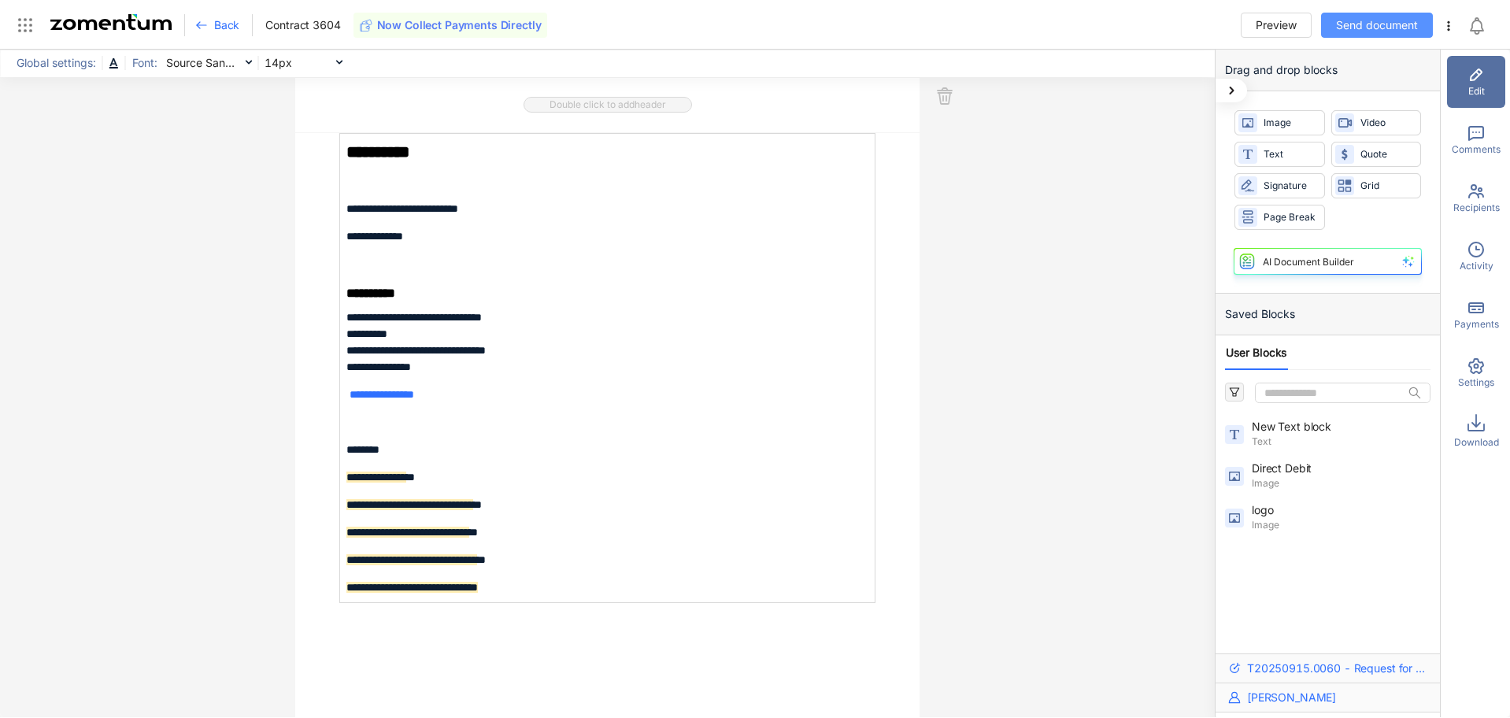
scroll to position [5196, 0]
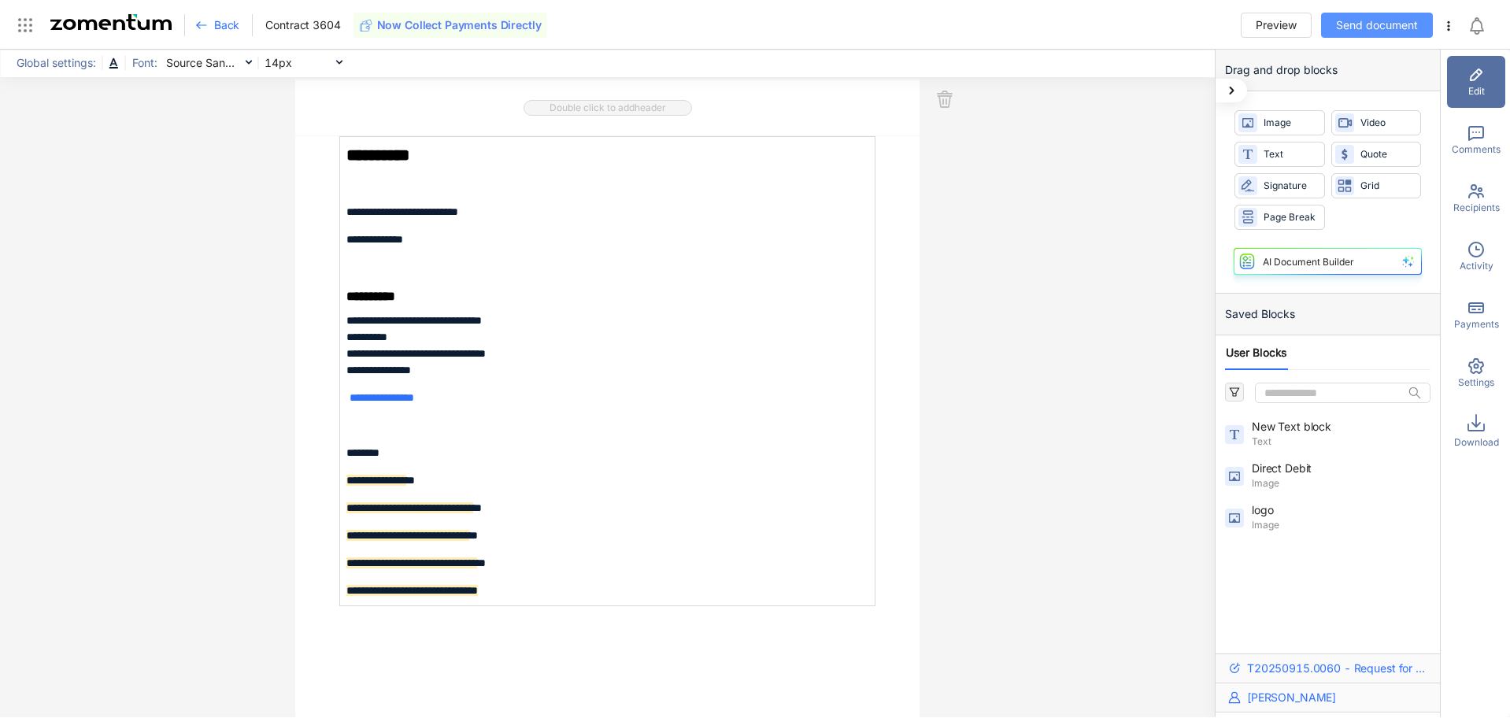
click at [1386, 23] on span "Send document" at bounding box center [1377, 25] width 82 height 17
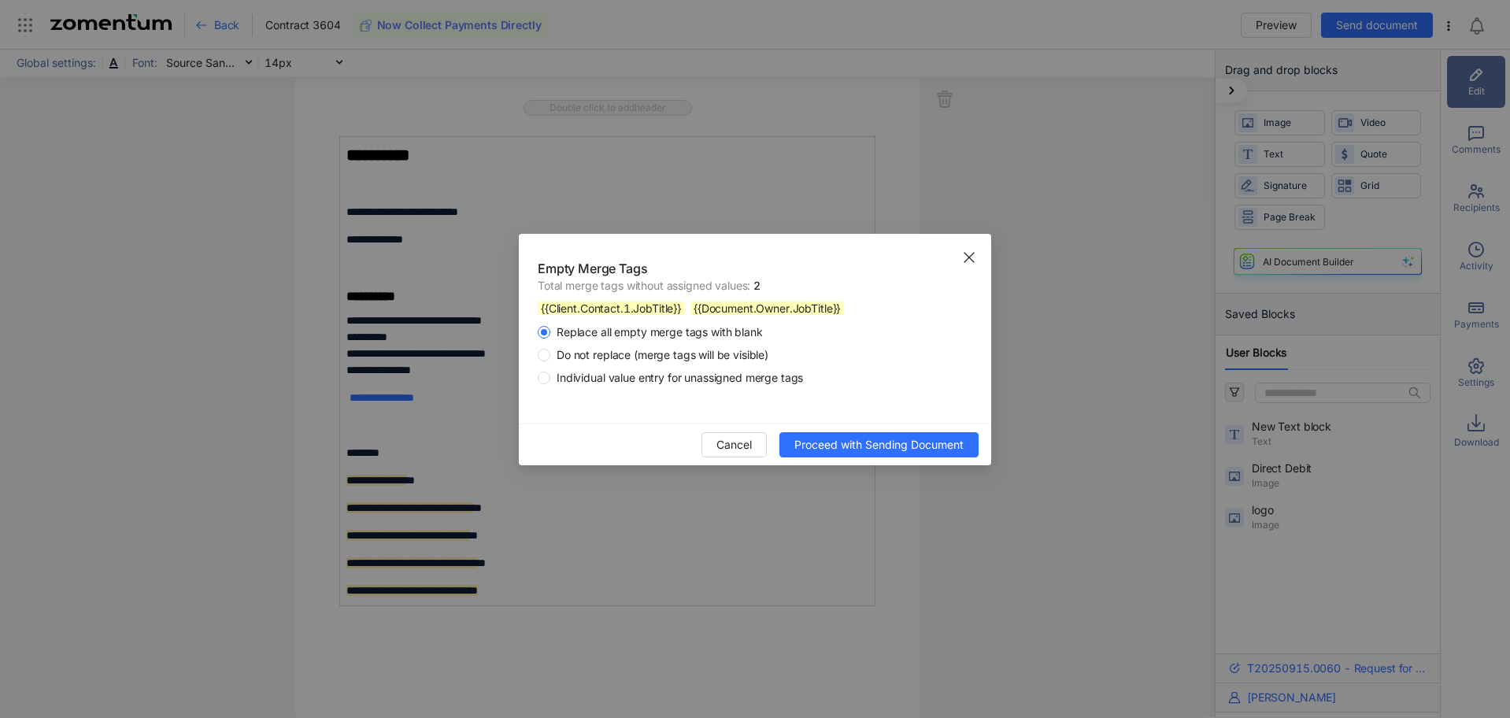
click at [653, 378] on span "Individual value entry for unassigned merge tags" at bounding box center [679, 378] width 259 height 16
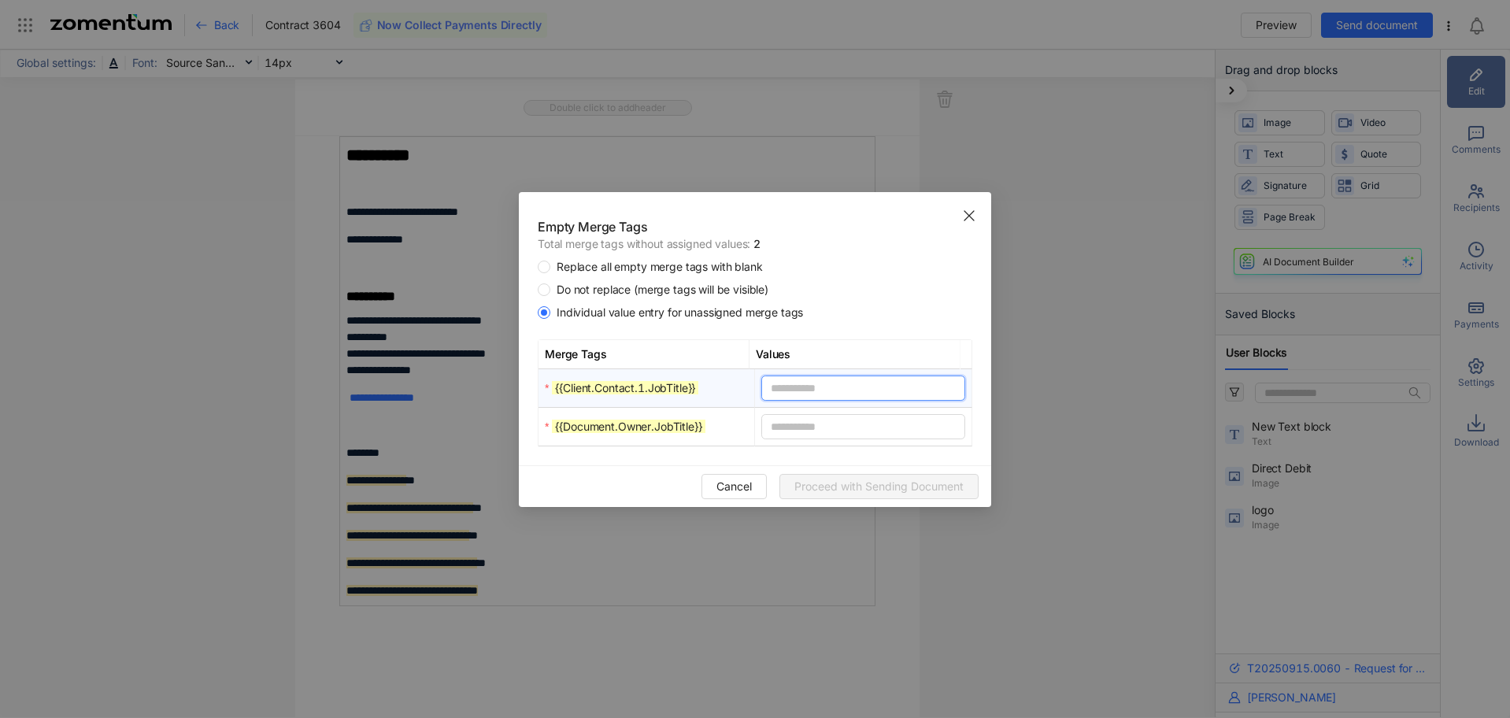
drag, startPoint x: 793, startPoint y: 385, endPoint x: 802, endPoint y: 389, distance: 10.2
click at [794, 385] on input "text" at bounding box center [862, 388] width 203 height 25
type input "**********"
click at [837, 424] on input "text" at bounding box center [862, 426] width 203 height 25
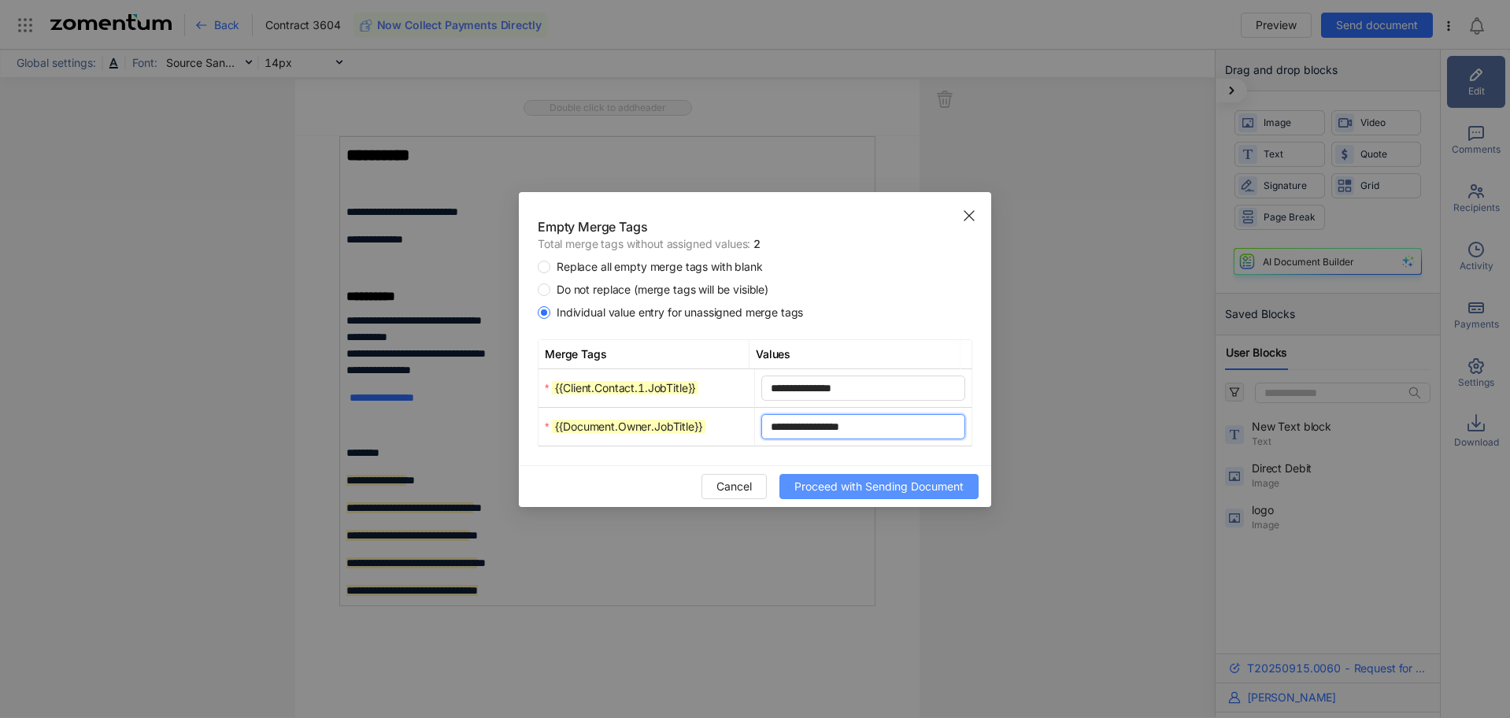
type input "**********"
click at [860, 489] on span "Proceed with Sending Document" at bounding box center [878, 486] width 169 height 17
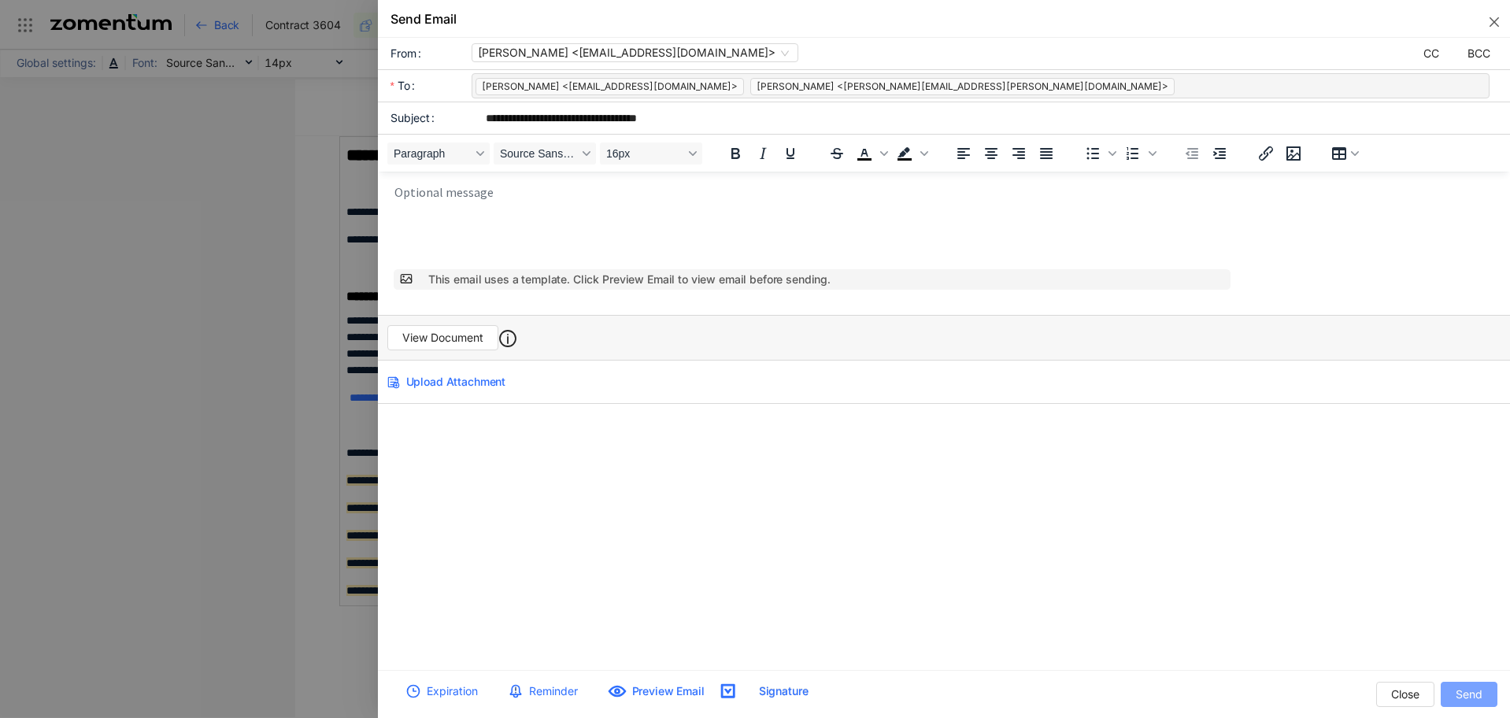
scroll to position [0, 0]
click at [451, 332] on span "View Document" at bounding box center [442, 337] width 81 height 17
click at [1499, 25] on icon "close" at bounding box center [1494, 22] width 13 height 13
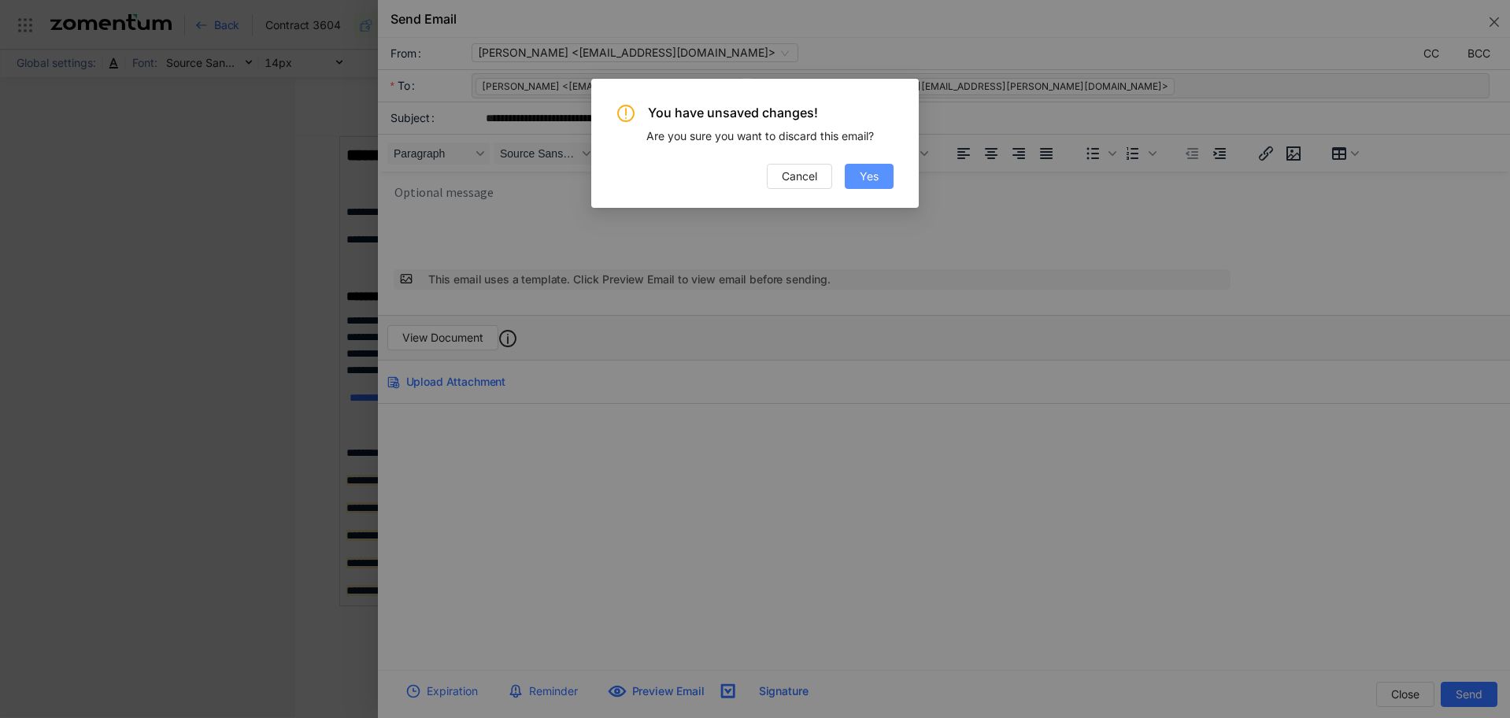
click at [871, 179] on span "Yes" at bounding box center [869, 176] width 19 height 17
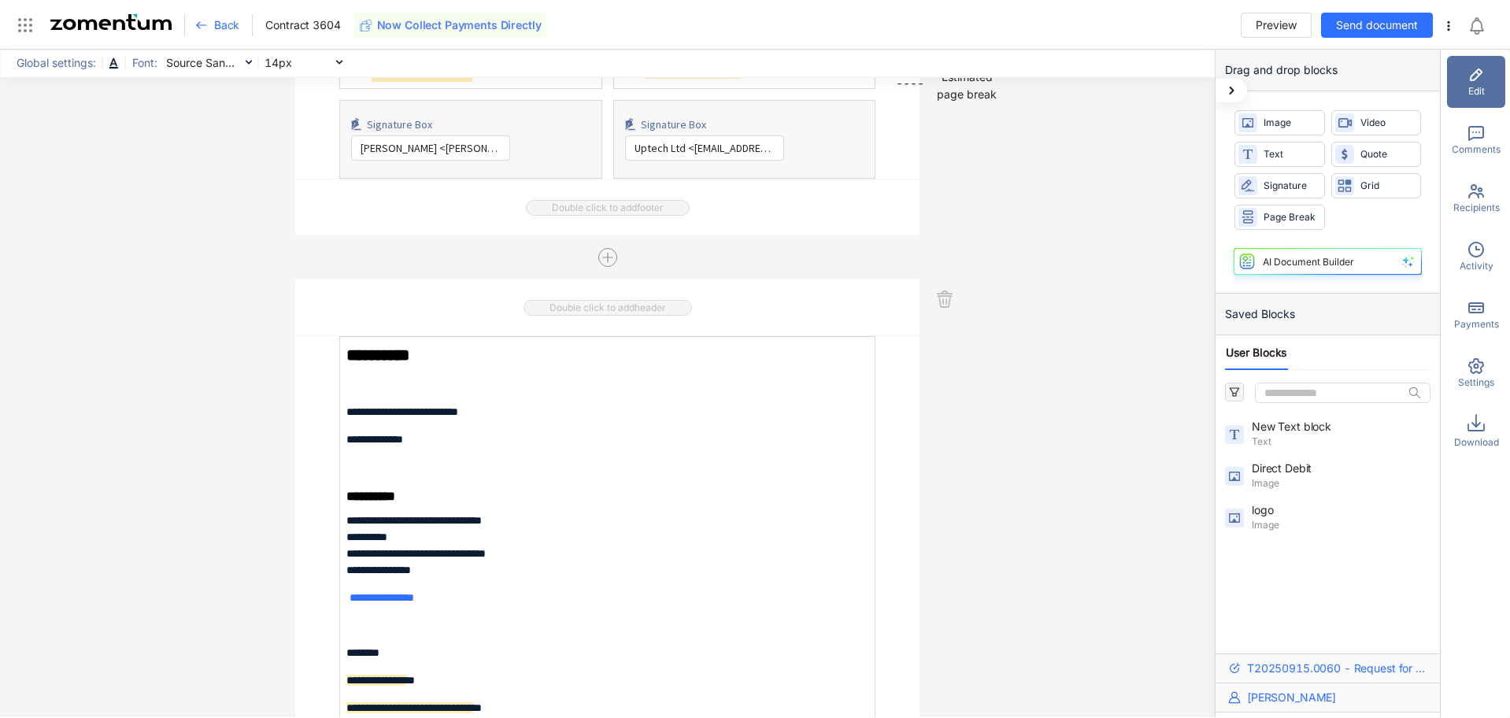
scroll to position [4803, 0]
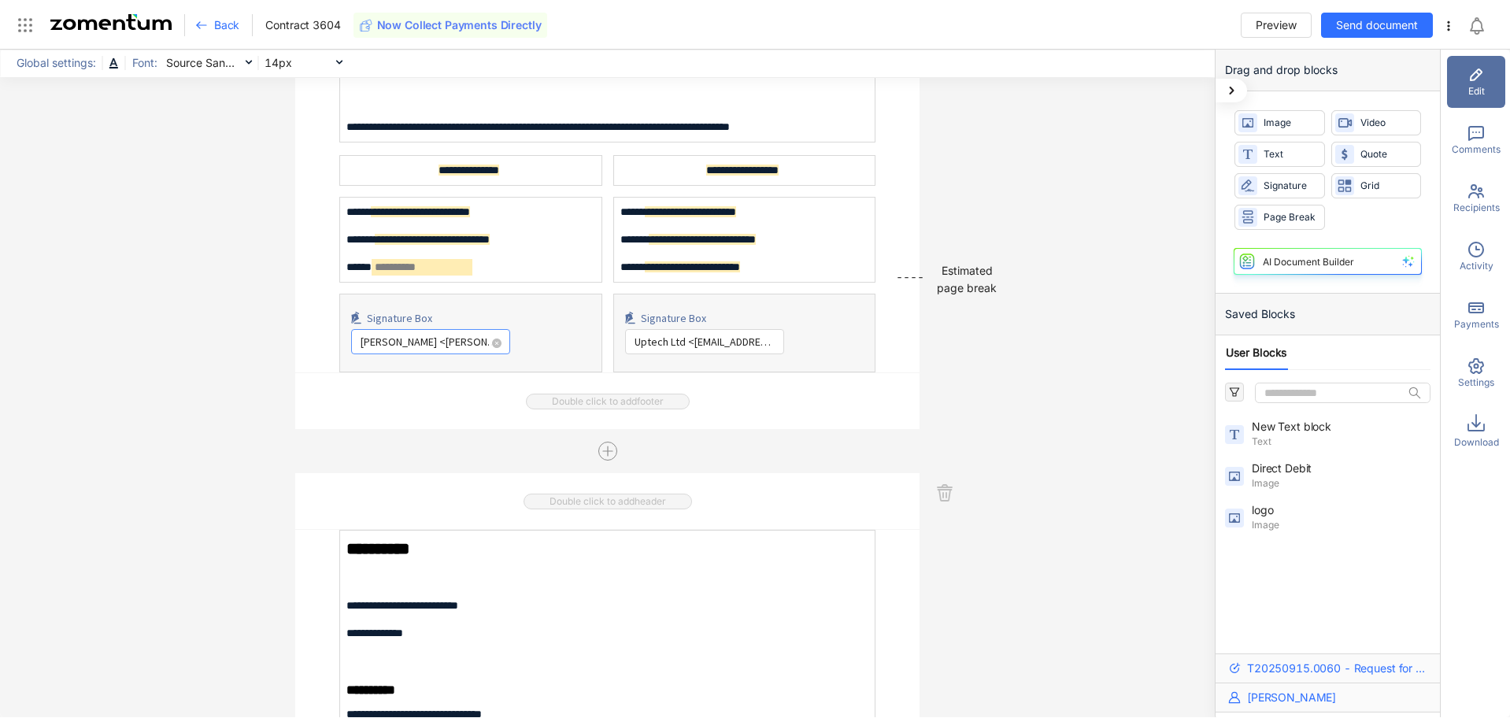
click at [464, 348] on span "Rachel Mudge <rachel.mudge@uptech.co.uk>" at bounding box center [431, 342] width 140 height 24
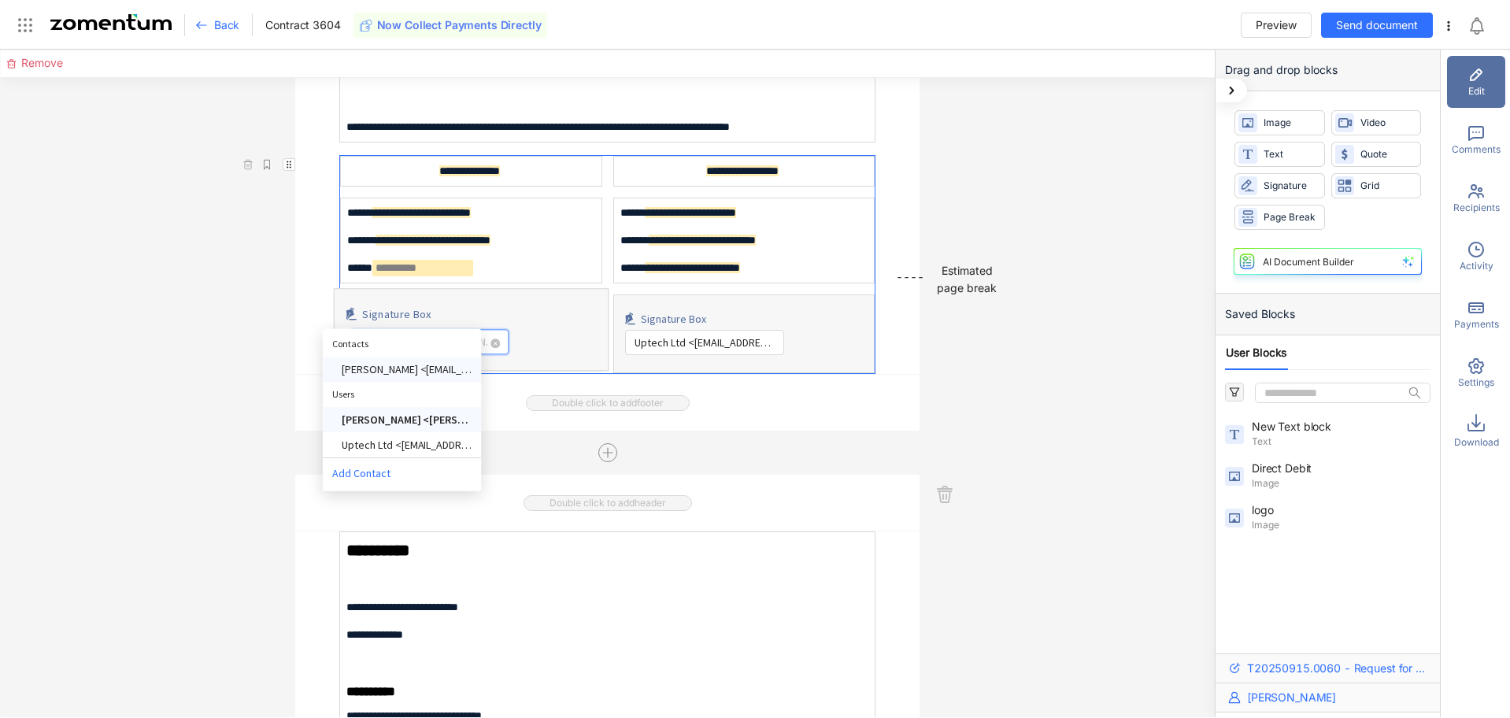
click at [419, 368] on div "Karen Savory <gaytongoslings@btconnect.com>" at bounding box center [406, 369] width 131 height 17
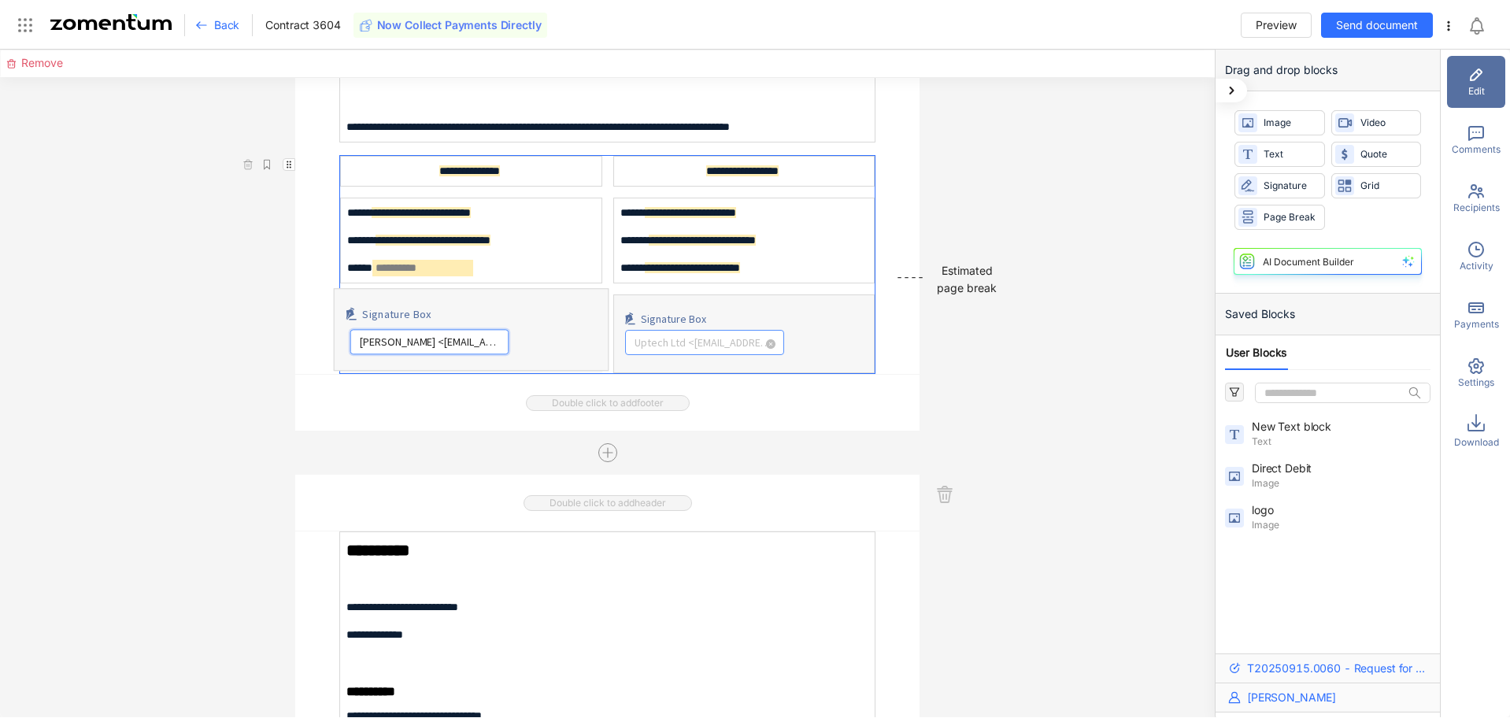
click at [731, 342] on span "Uptech Ltd <dylan@uptech.co.uk>" at bounding box center [705, 343] width 140 height 24
click at [719, 430] on div "Rachel Mudge <rachel.mudge@uptech.co.uk>" at bounding box center [689, 431] width 131 height 17
click at [1386, 29] on span "Send document" at bounding box center [1377, 25] width 82 height 17
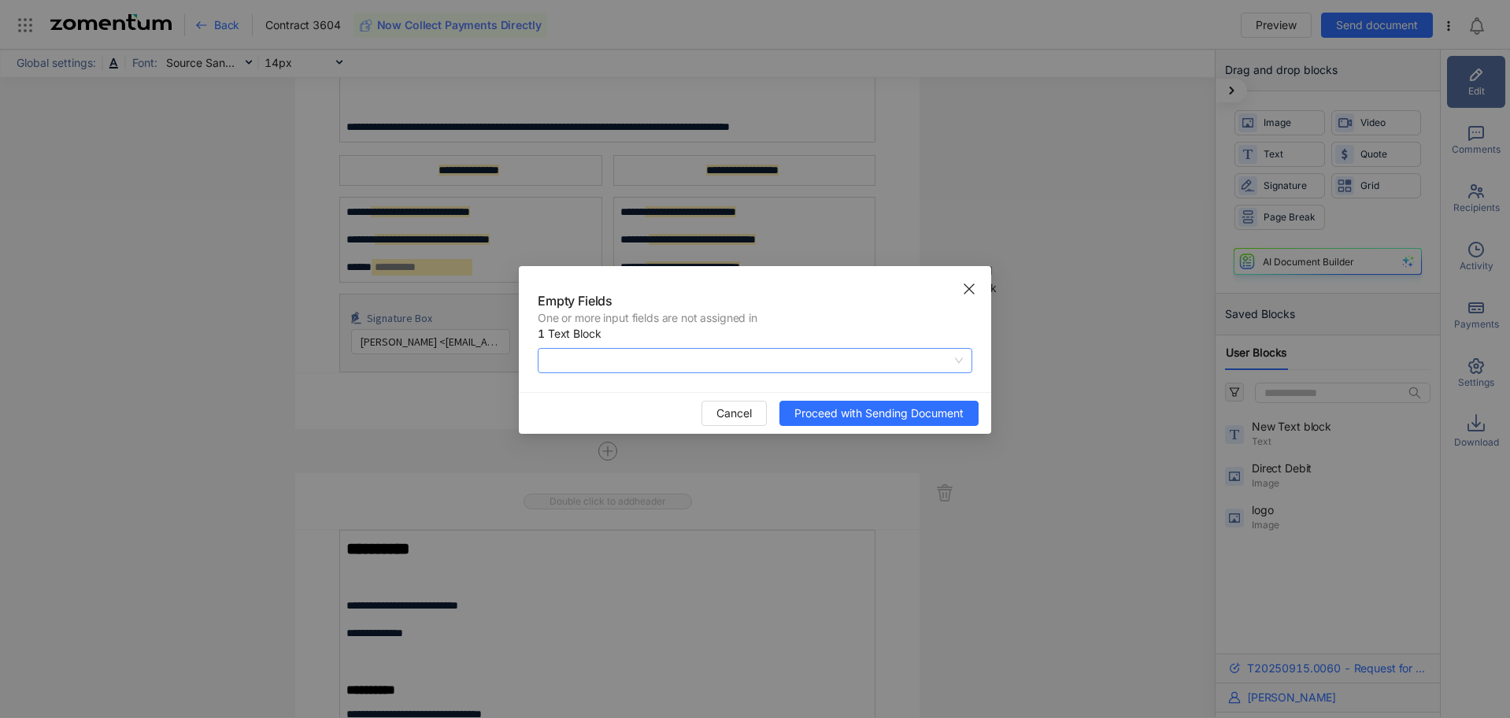
click at [730, 361] on span at bounding box center [755, 361] width 416 height 24
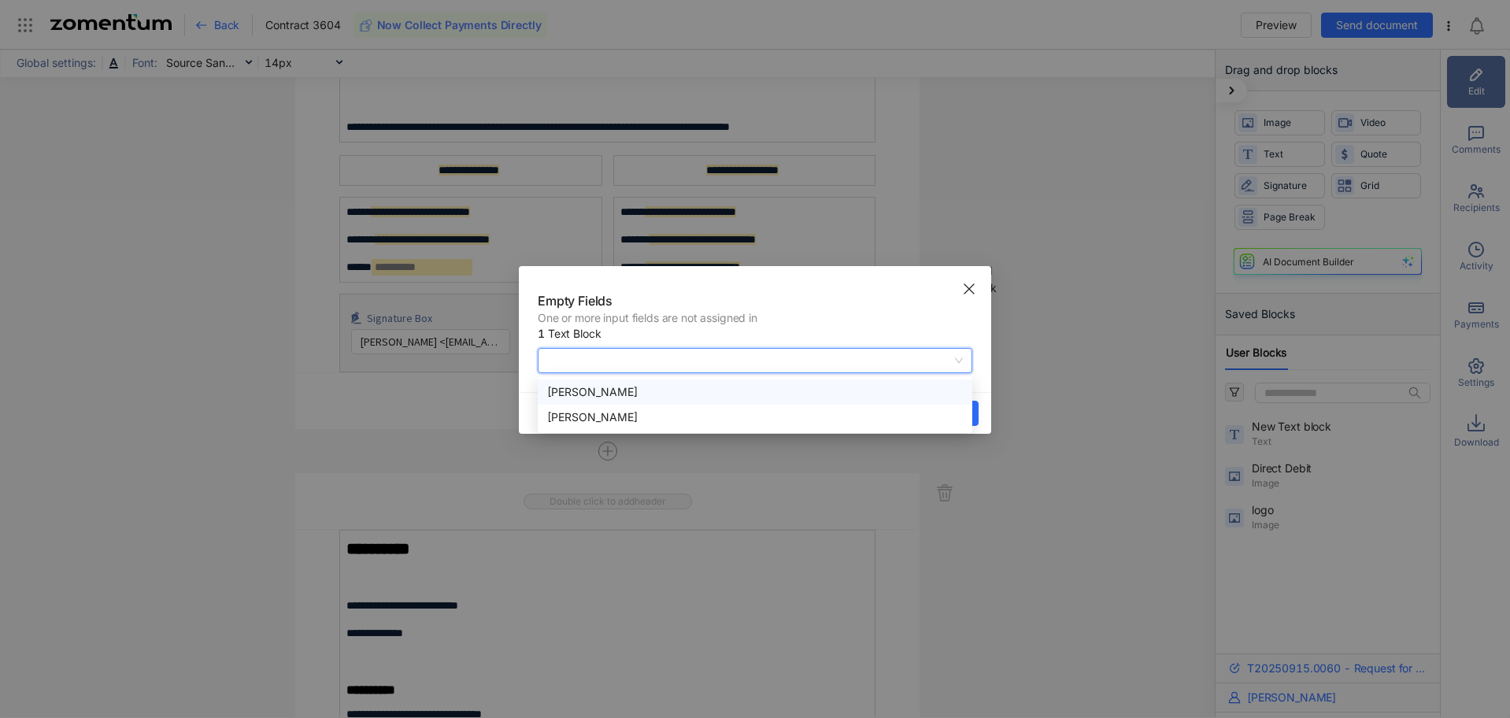
click at [700, 391] on div "Karen Savory" at bounding box center [755, 391] width 416 height 17
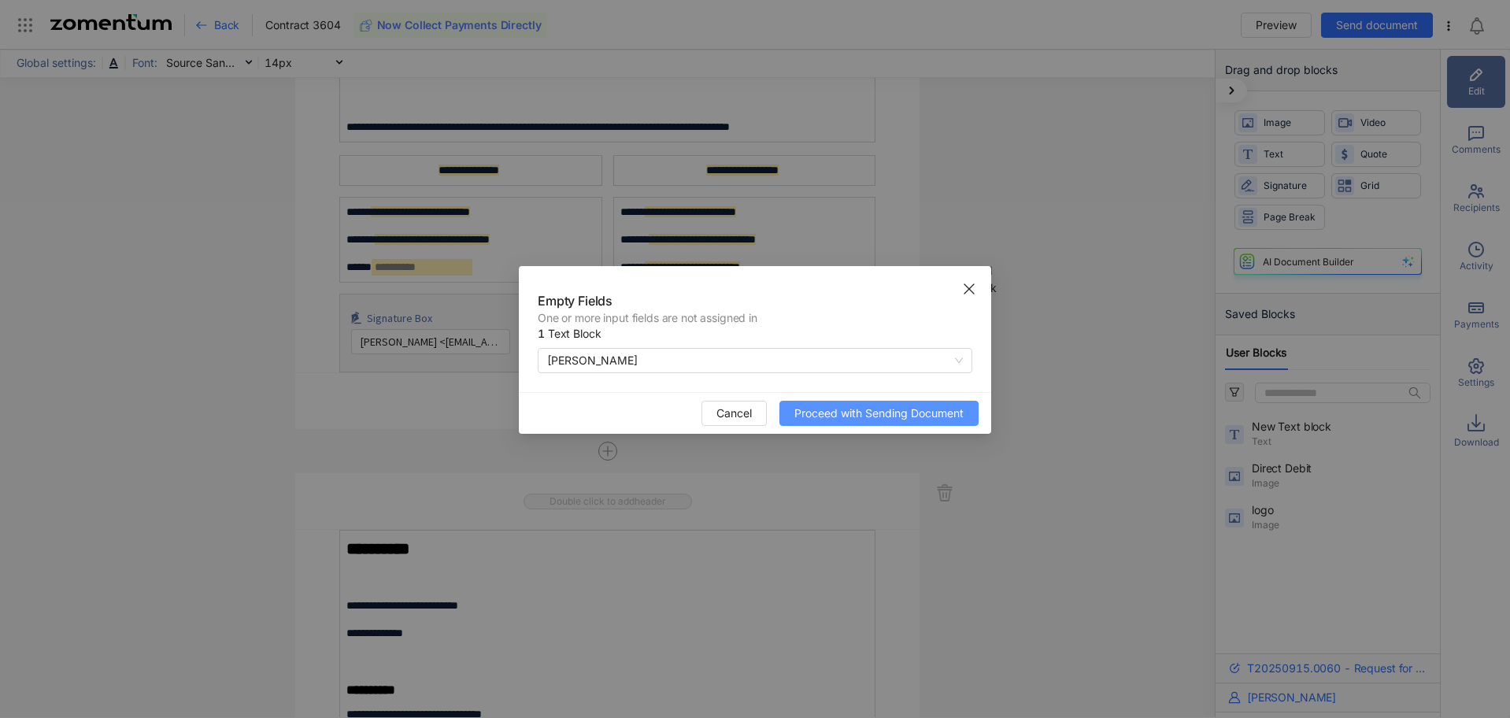
click at [901, 416] on span "Proceed with Sending Document" at bounding box center [878, 413] width 169 height 17
click at [853, 359] on span at bounding box center [755, 361] width 416 height 24
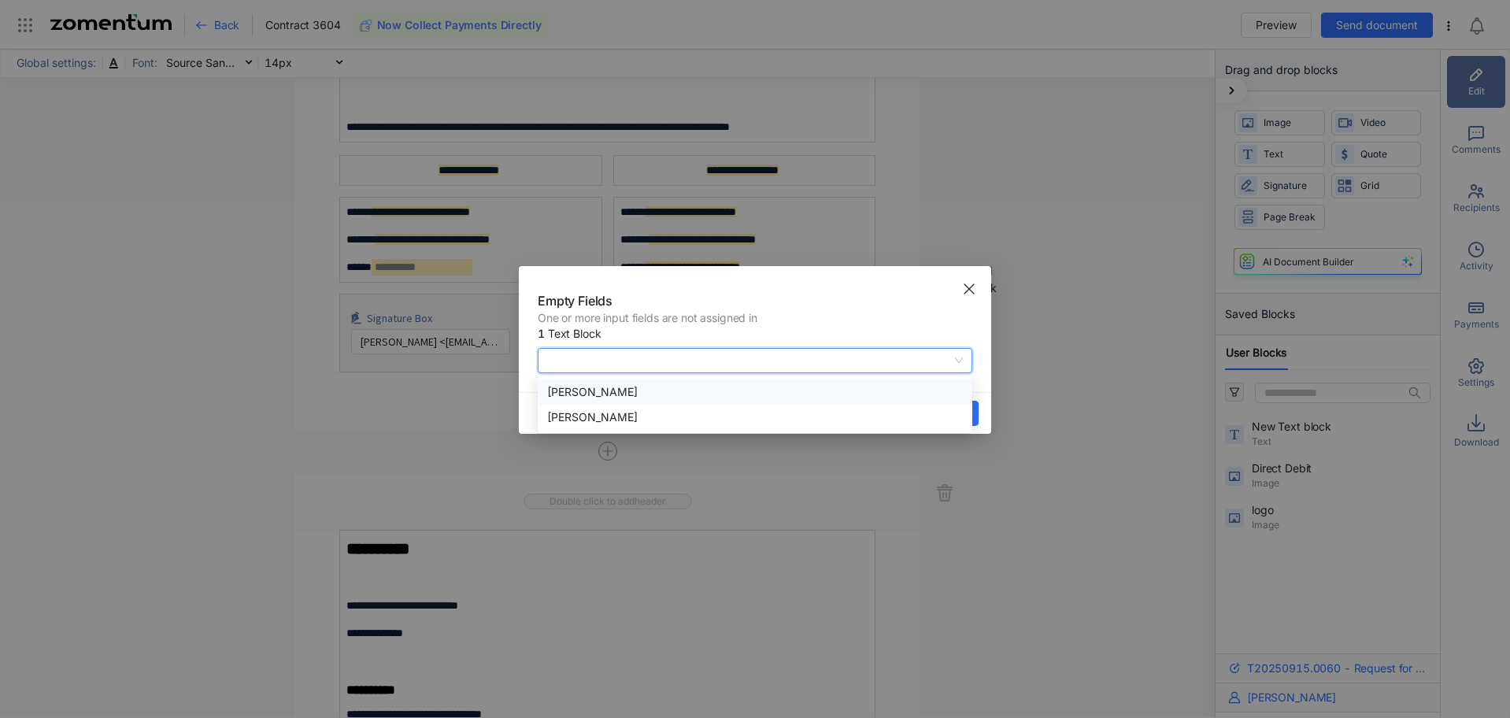
click at [832, 391] on div "Karen Savory" at bounding box center [755, 391] width 416 height 17
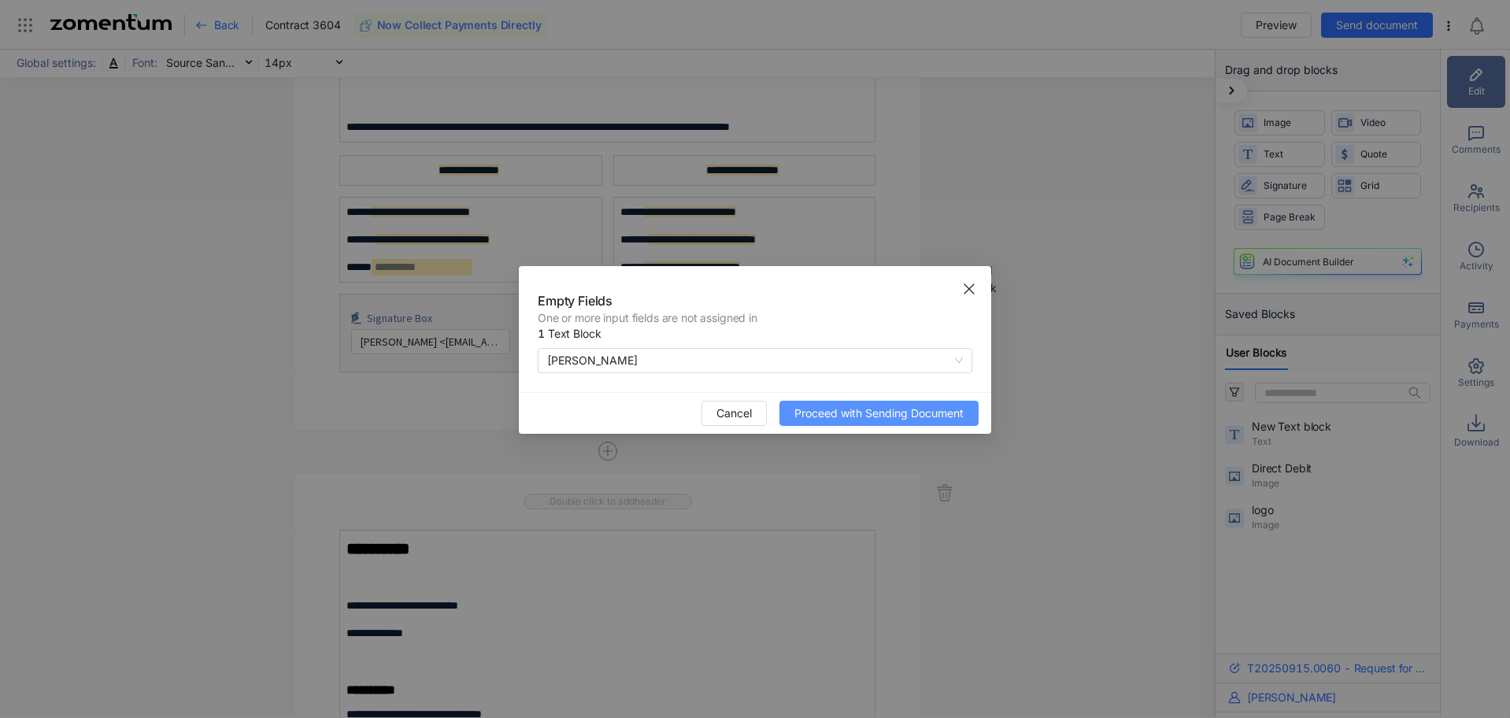
click at [893, 416] on span "Proceed with Sending Document" at bounding box center [878, 413] width 169 height 17
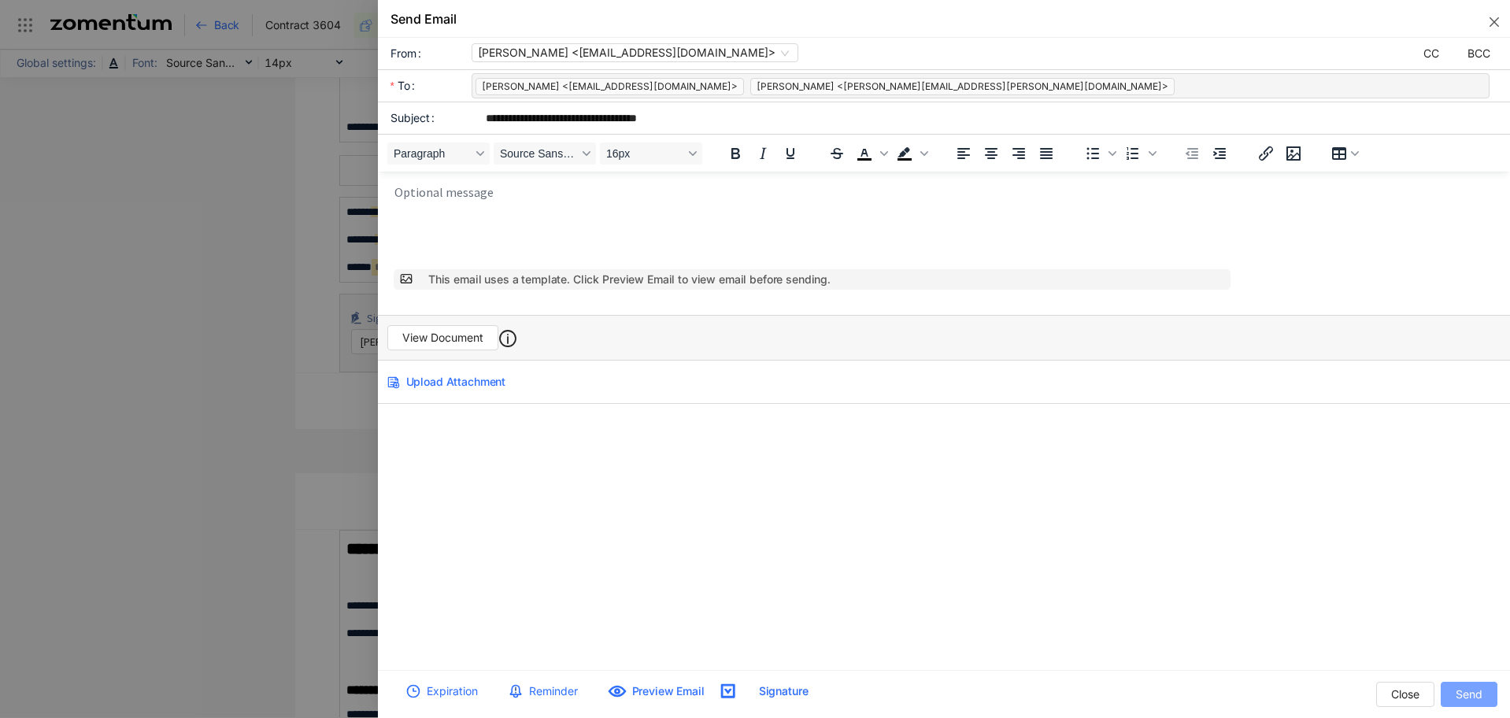
scroll to position [0, 0]
click at [435, 342] on span "View Document" at bounding box center [442, 337] width 81 height 17
click at [1489, 22] on icon "close" at bounding box center [1494, 22] width 13 height 13
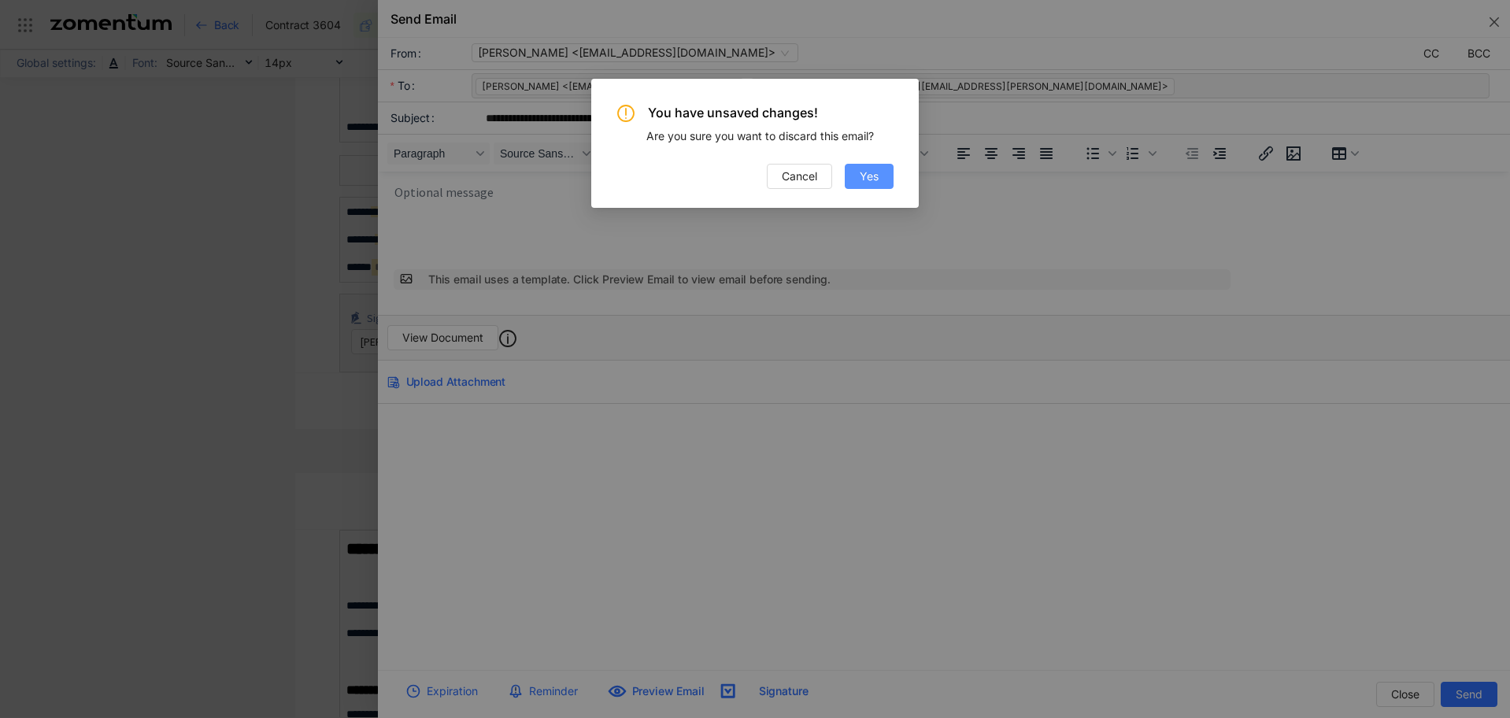
click at [872, 184] on span "Yes" at bounding box center [869, 176] width 19 height 17
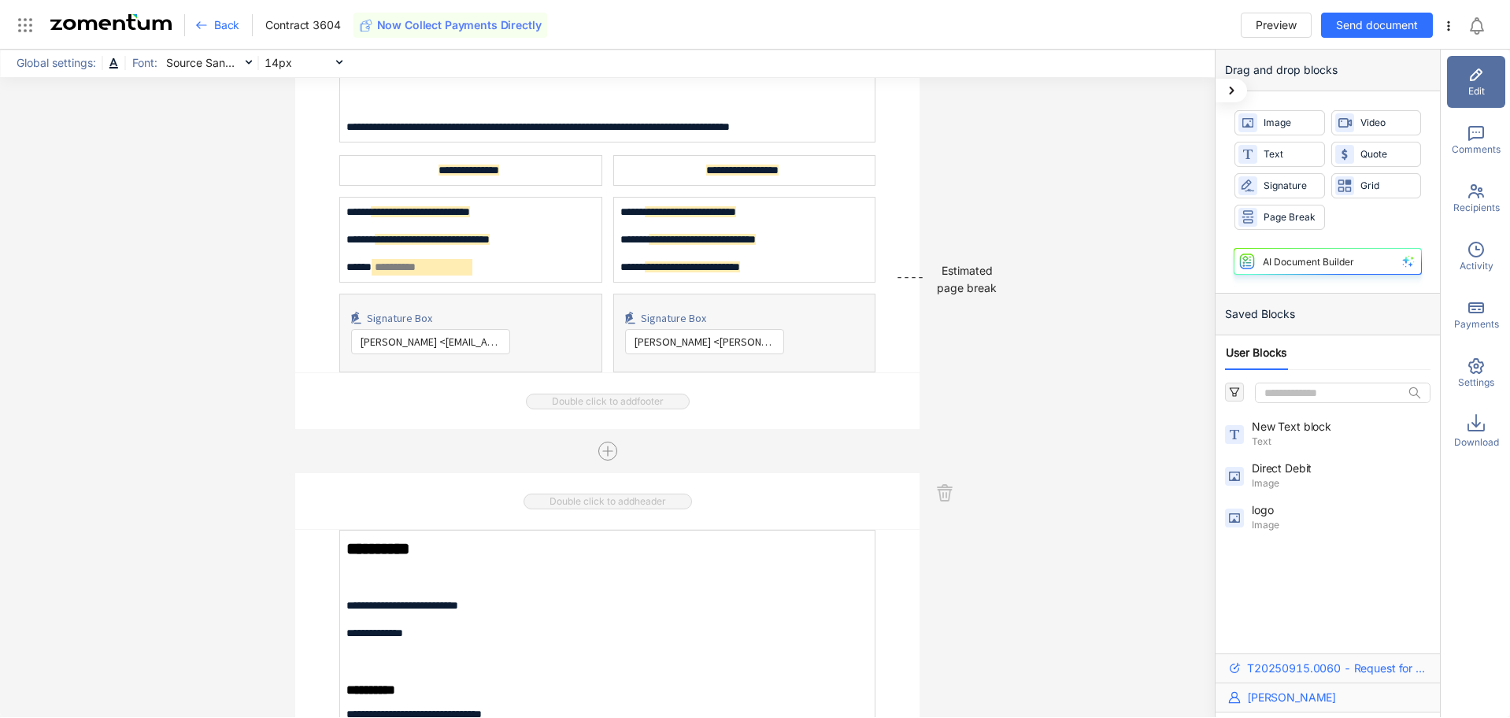
click at [202, 28] on icon at bounding box center [201, 25] width 13 height 13
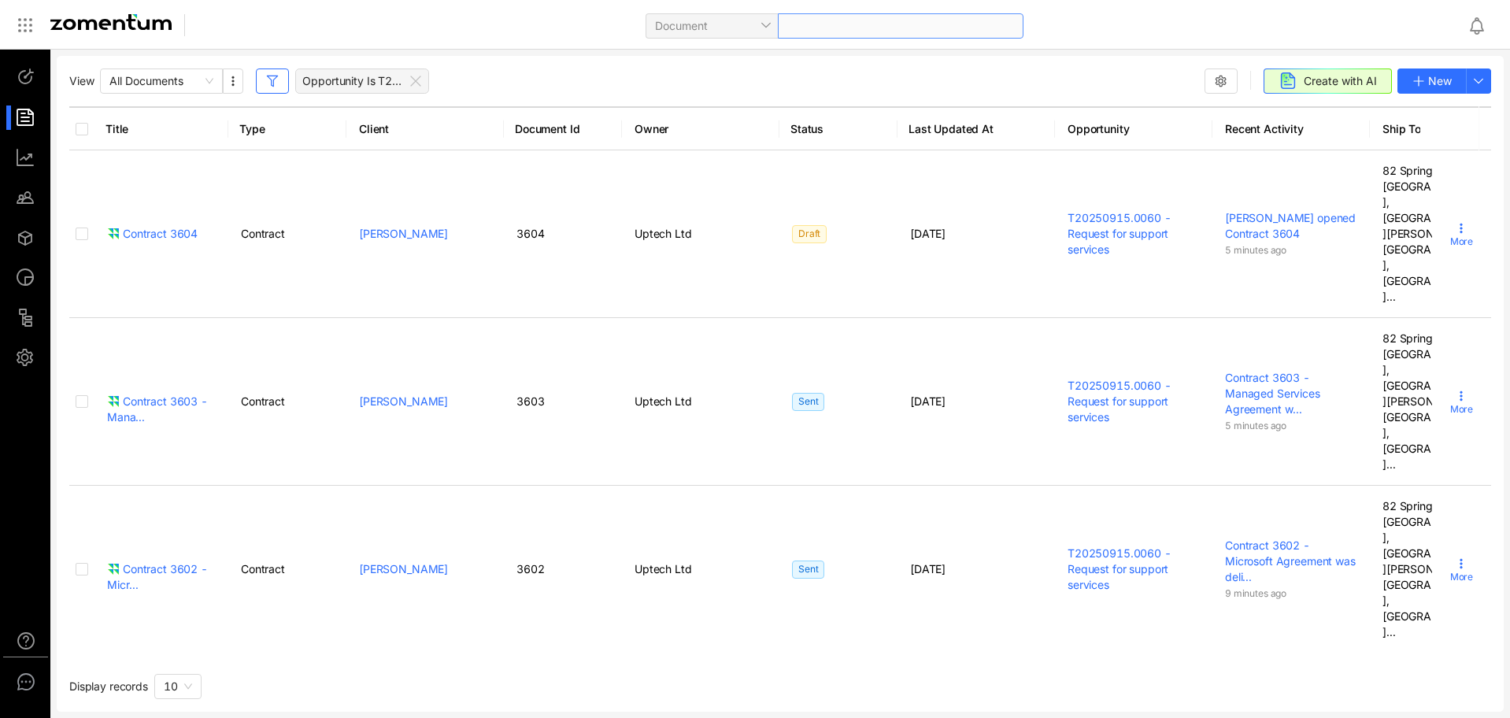
click at [812, 24] on div at bounding box center [901, 25] width 246 height 25
click at [765, 29] on span "Document" at bounding box center [711, 26] width 113 height 24
click at [724, 157] on div "Client" at bounding box center [711, 157] width 113 height 17
click at [829, 29] on span at bounding box center [900, 26] width 227 height 24
type input "*********"
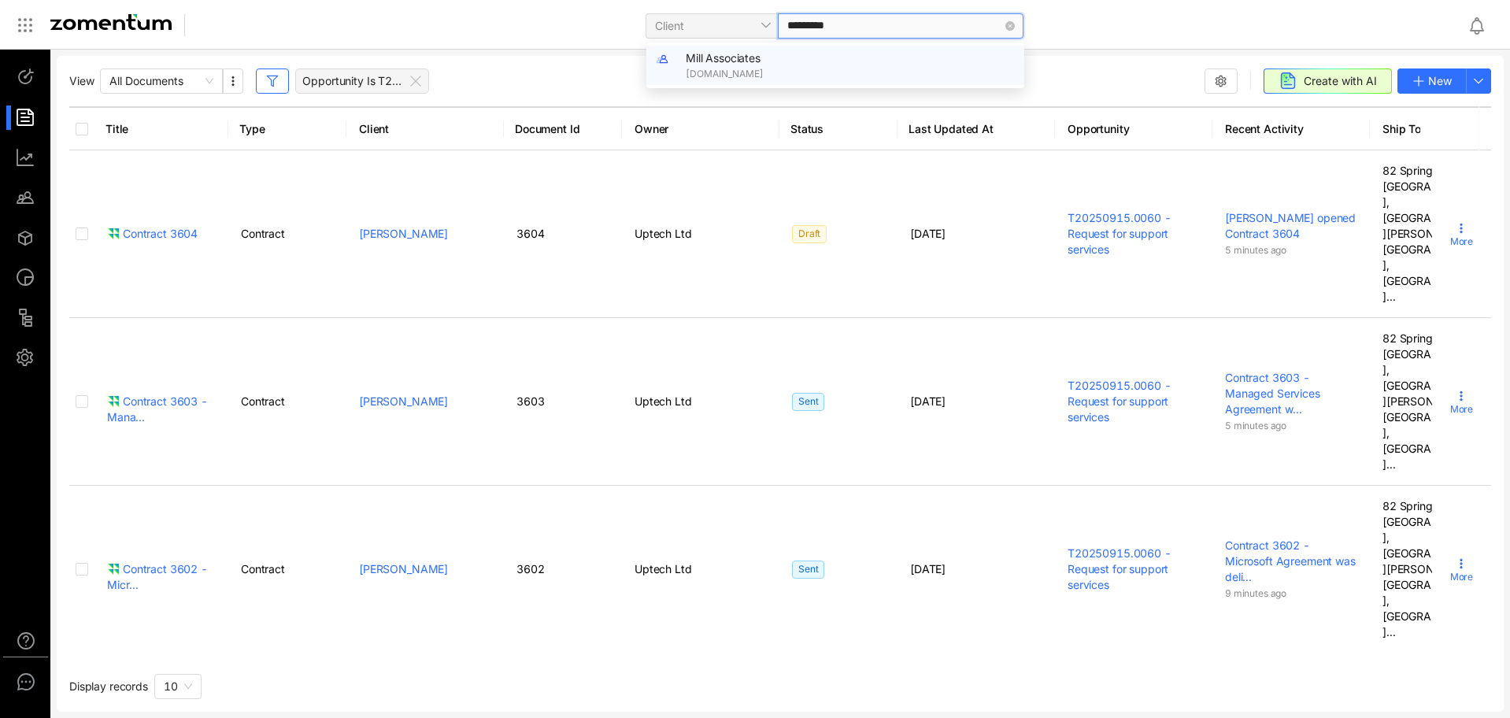
click at [743, 72] on span "www.millassociates.co.uk" at bounding box center [850, 74] width 329 height 14
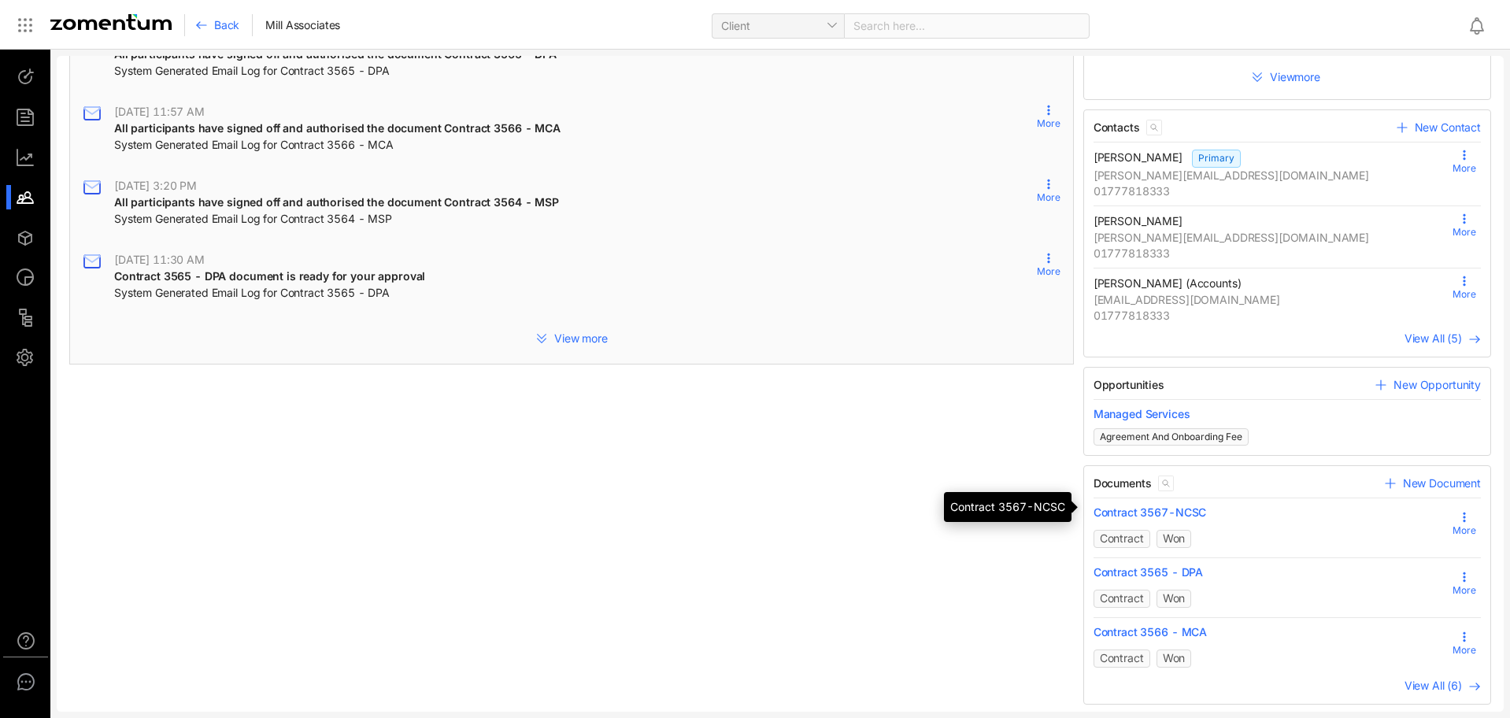
scroll to position [259, 0]
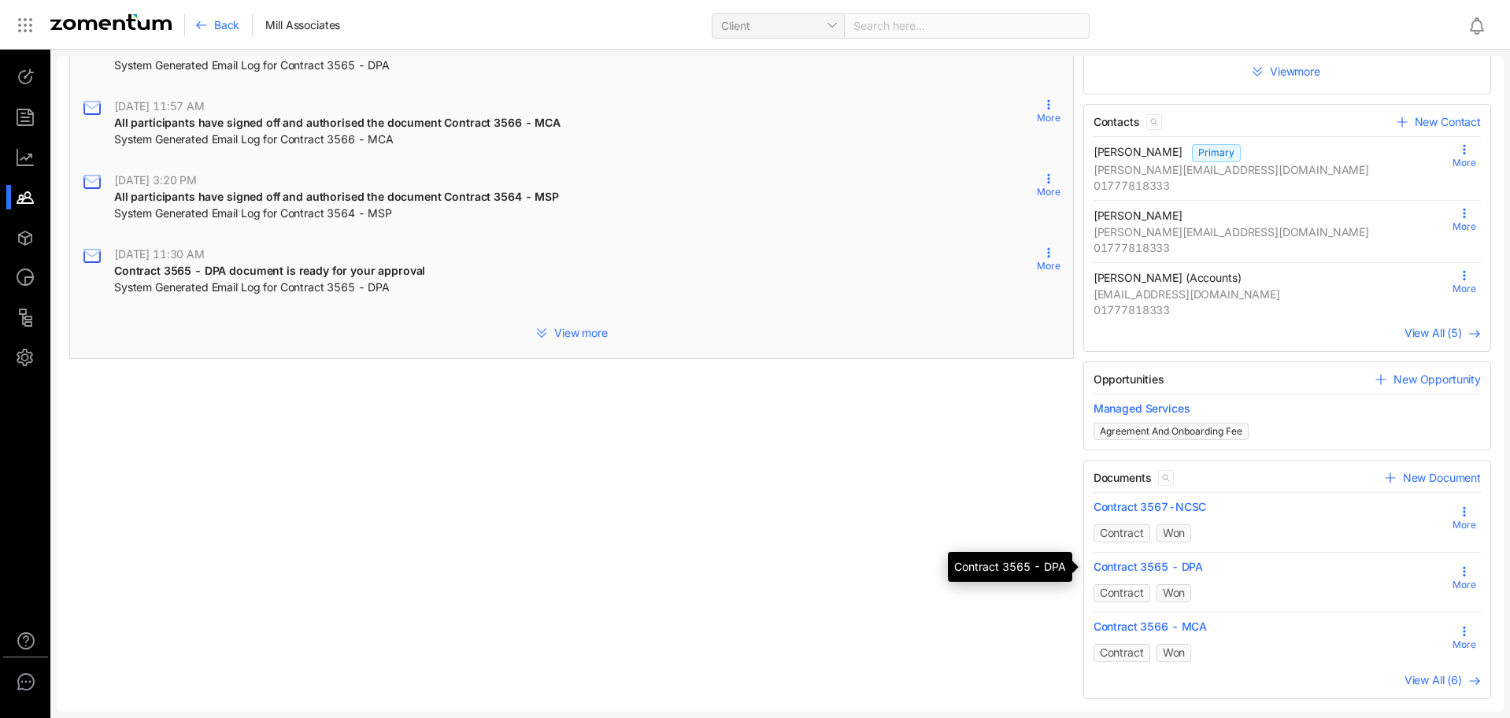
click at [1135, 565] on span "Contract 3565 - DPA" at bounding box center [1148, 567] width 109 height 16
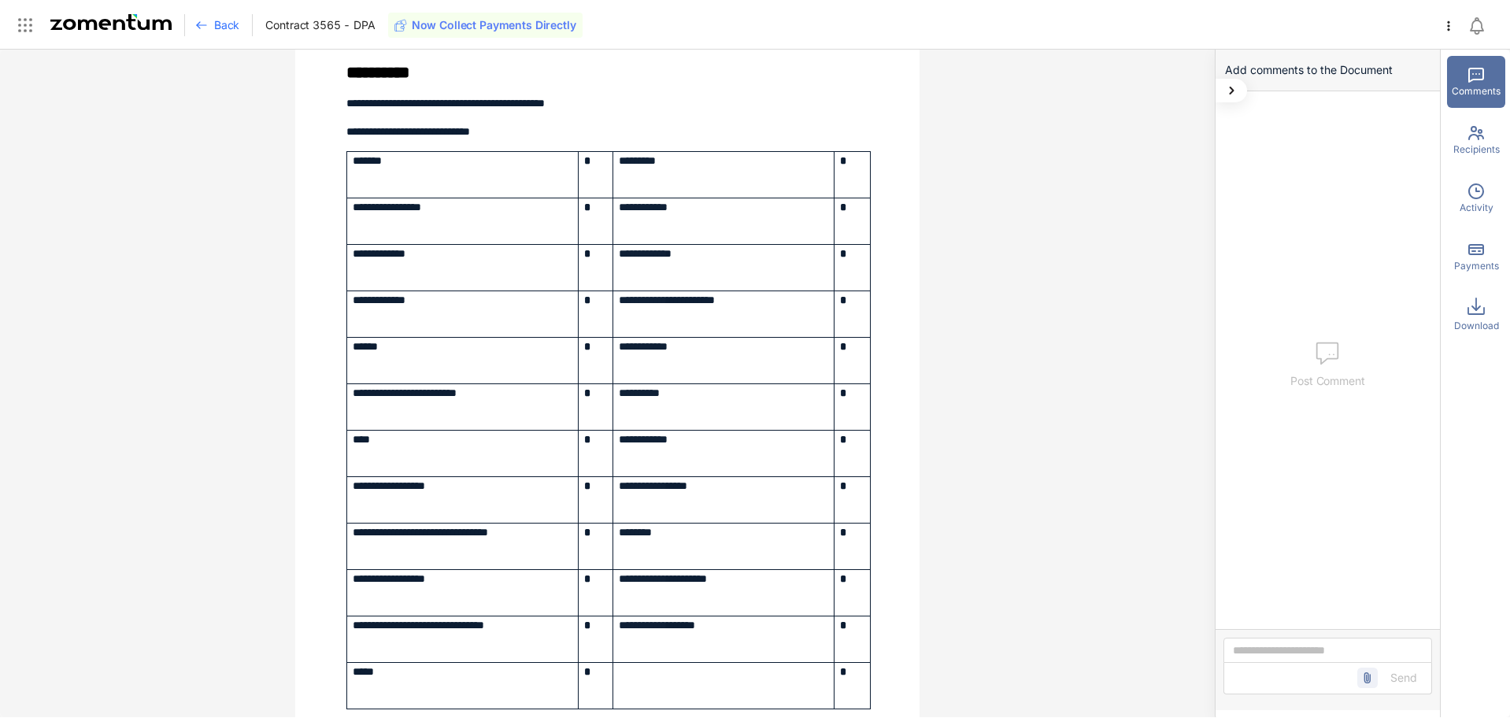
scroll to position [6235, 0]
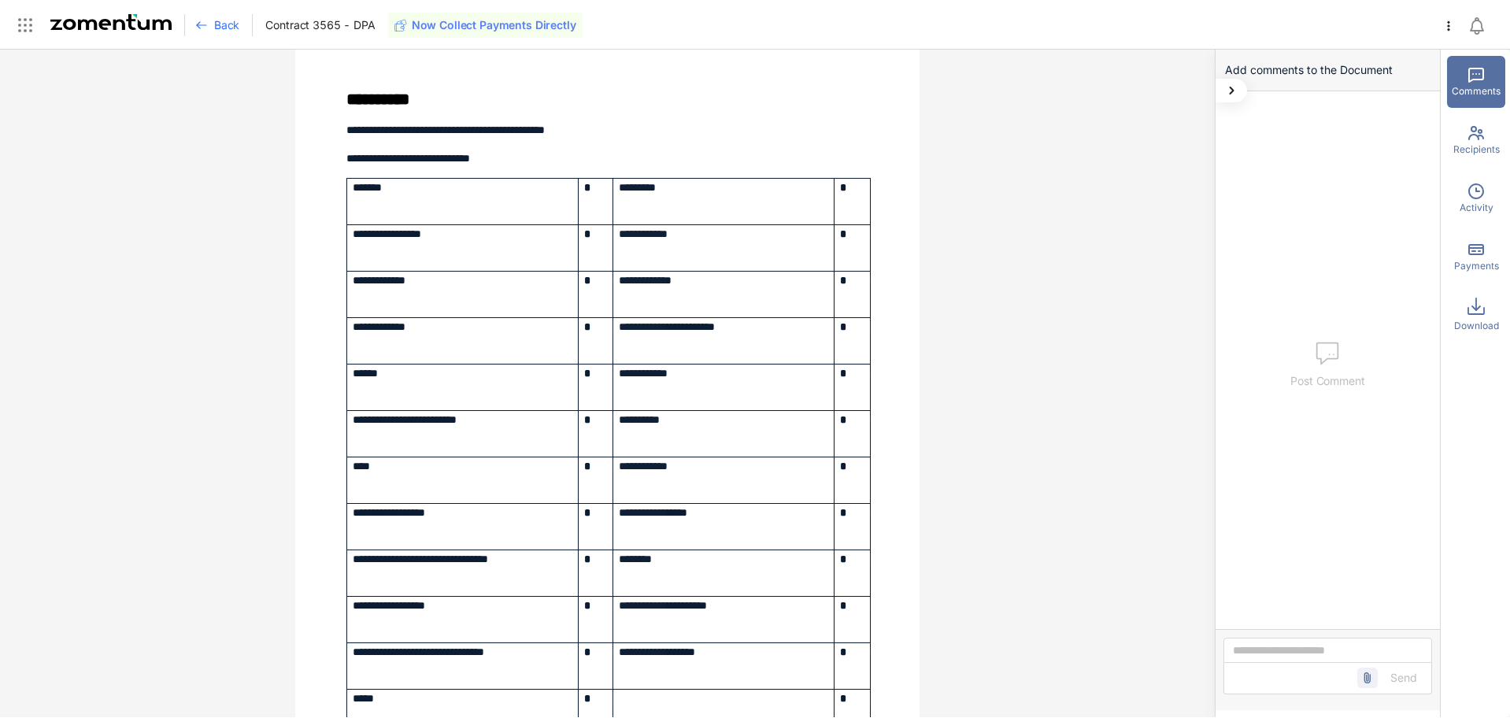
click at [205, 24] on icon at bounding box center [201, 25] width 13 height 13
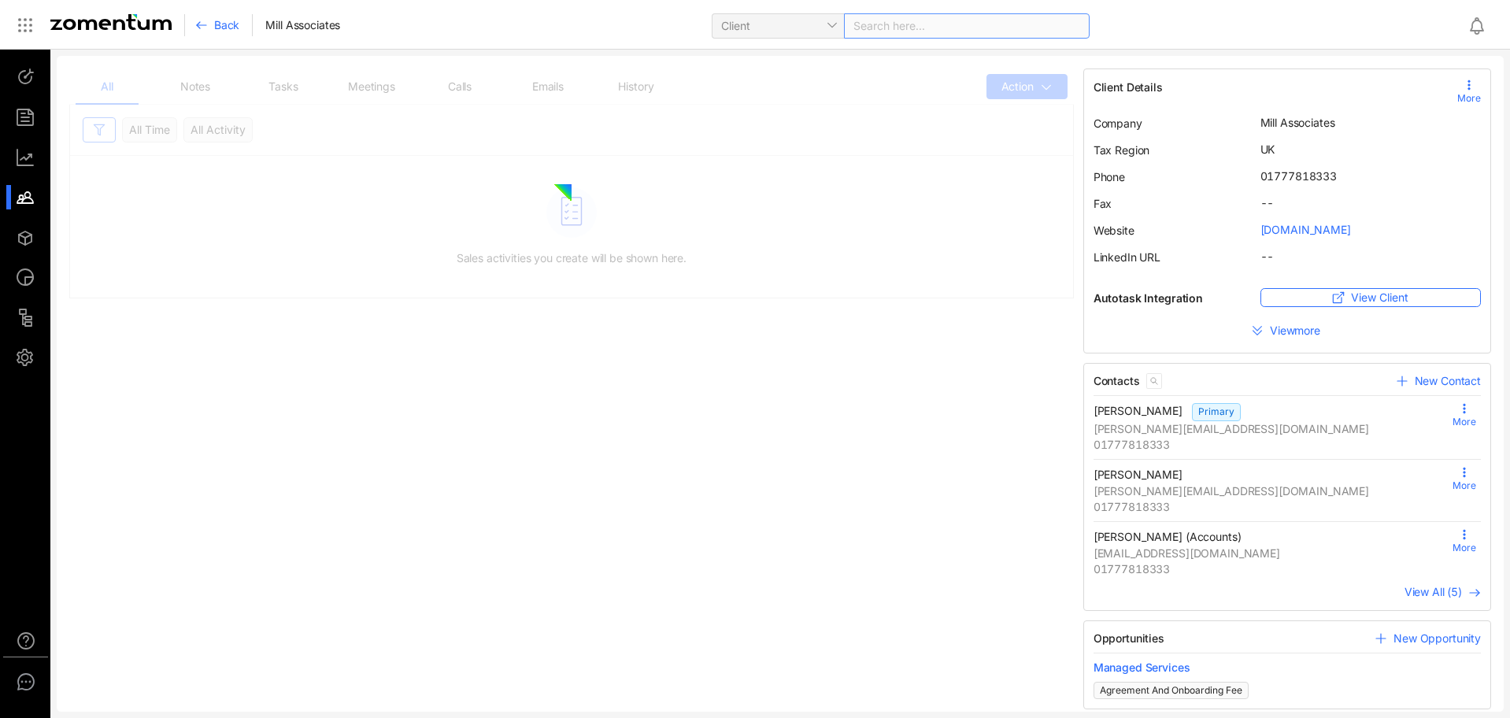
click at [888, 24] on div "Search here..." at bounding box center [967, 25] width 246 height 25
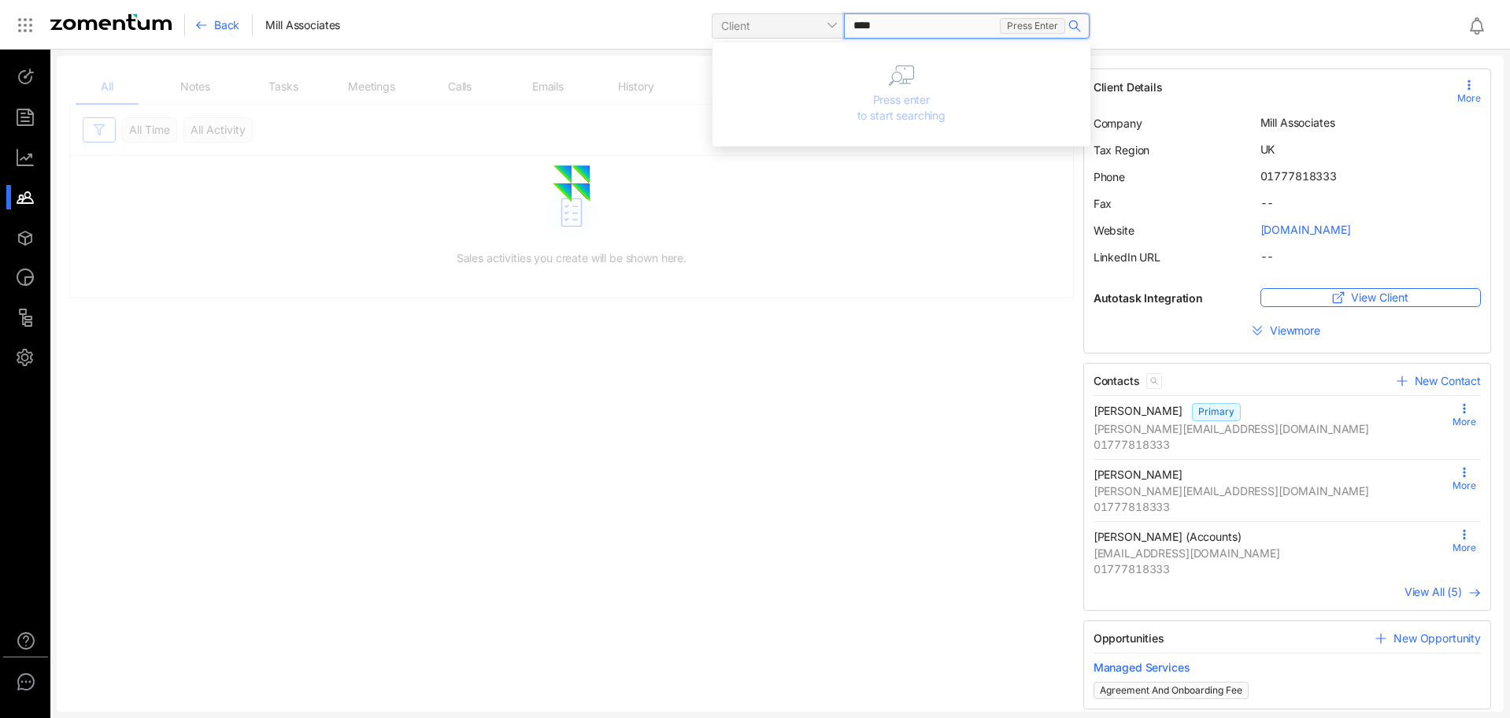
type input "*****"
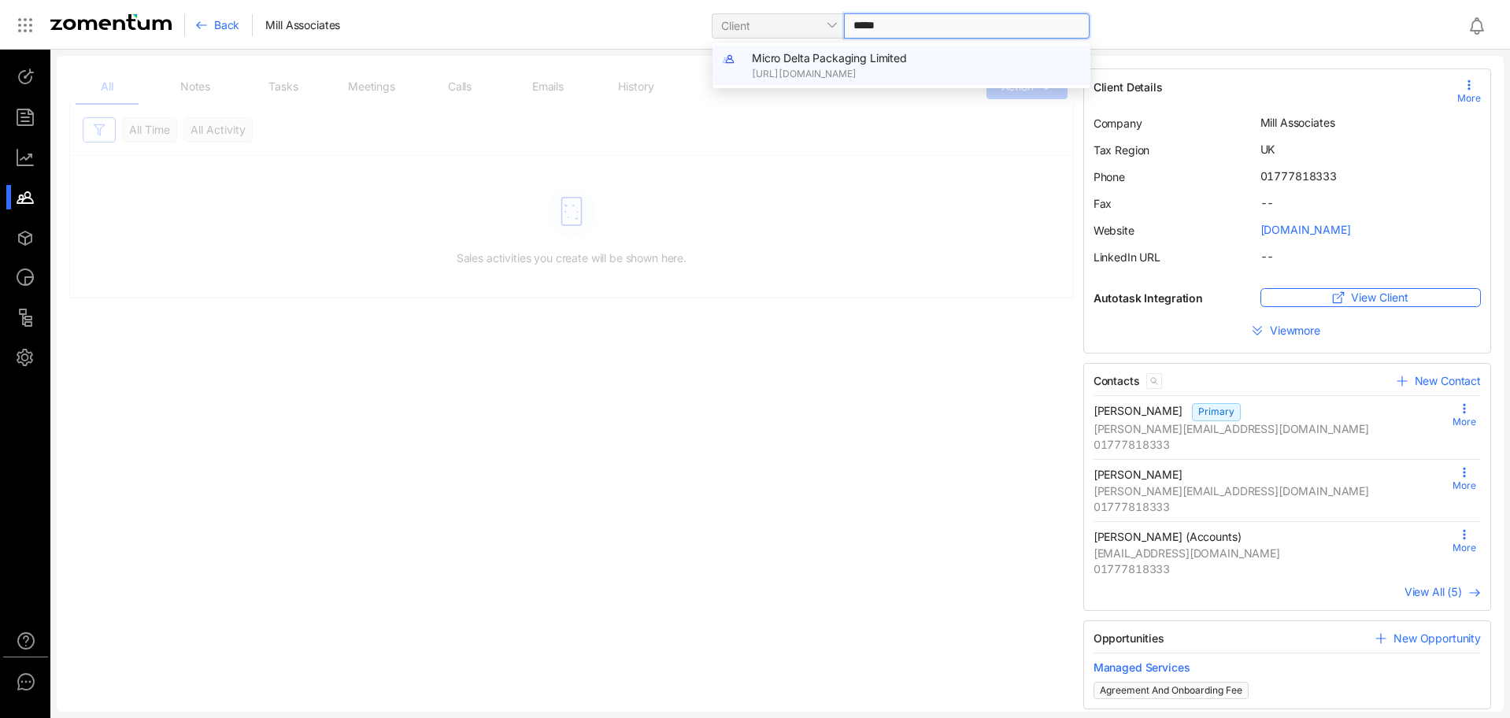
click at [857, 61] on span "Micro Delta Packaging Limited" at bounding box center [829, 57] width 155 height 13
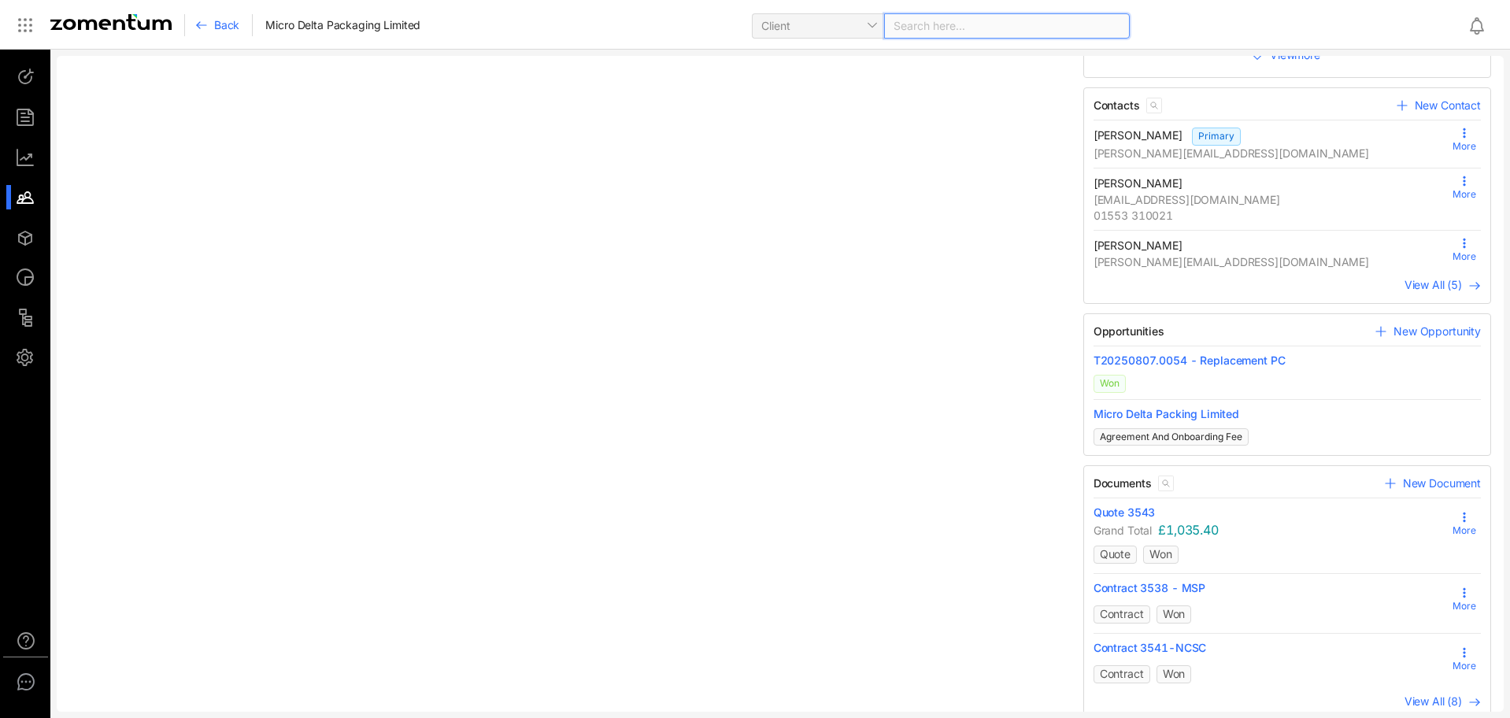
scroll to position [297, 0]
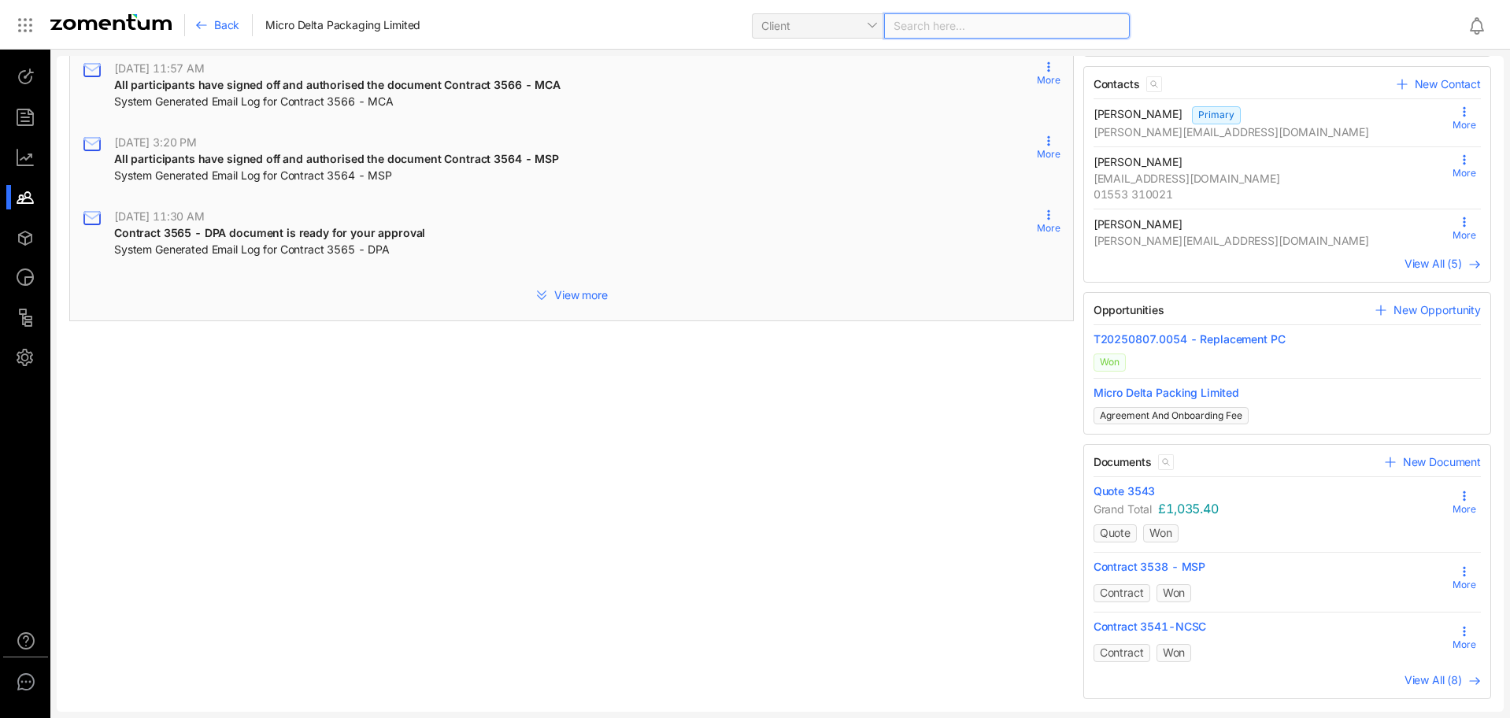
click at [1426, 684] on span "View All (8)" at bounding box center [1433, 679] width 57 height 13
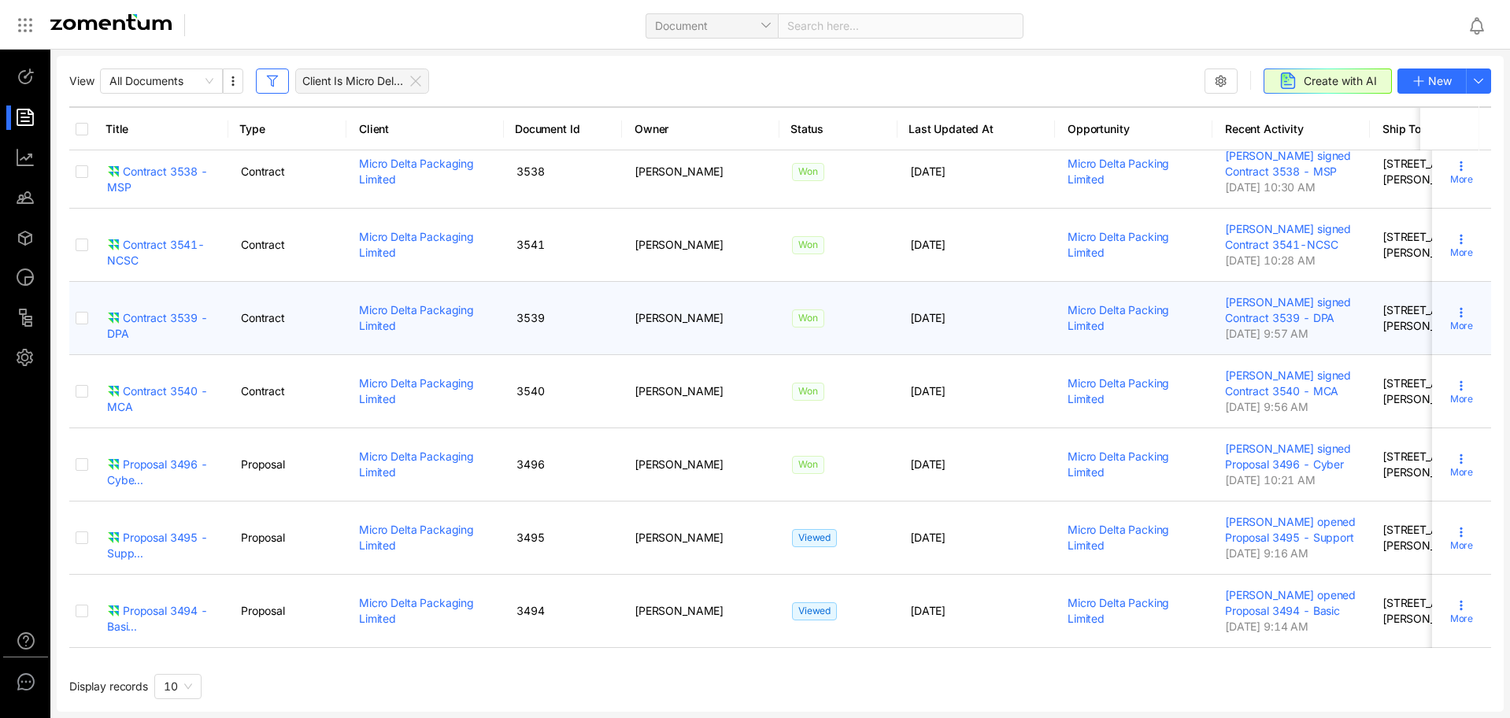
scroll to position [116, 0]
click at [169, 310] on div "Contract 3539 - DPA" at bounding box center [161, 325] width 109 height 31
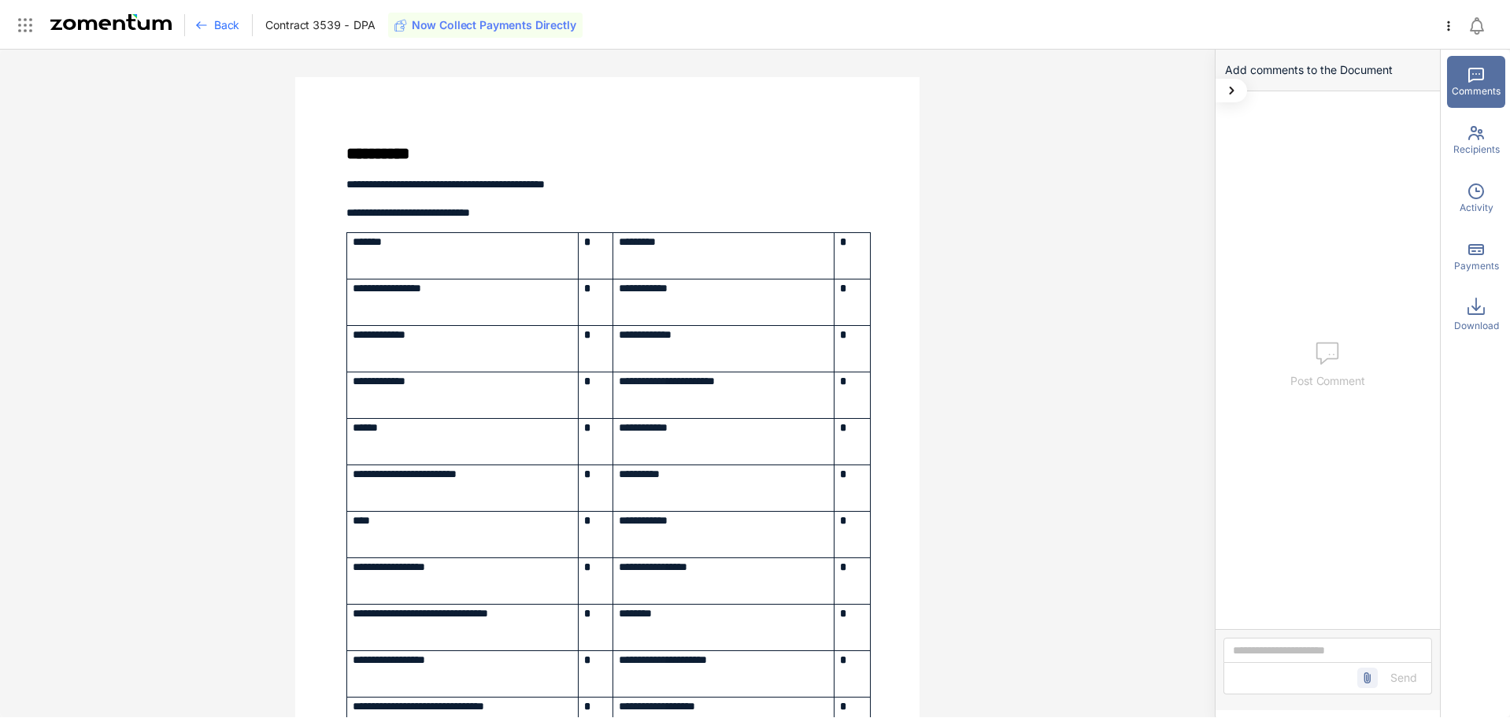
scroll to position [6129, 0]
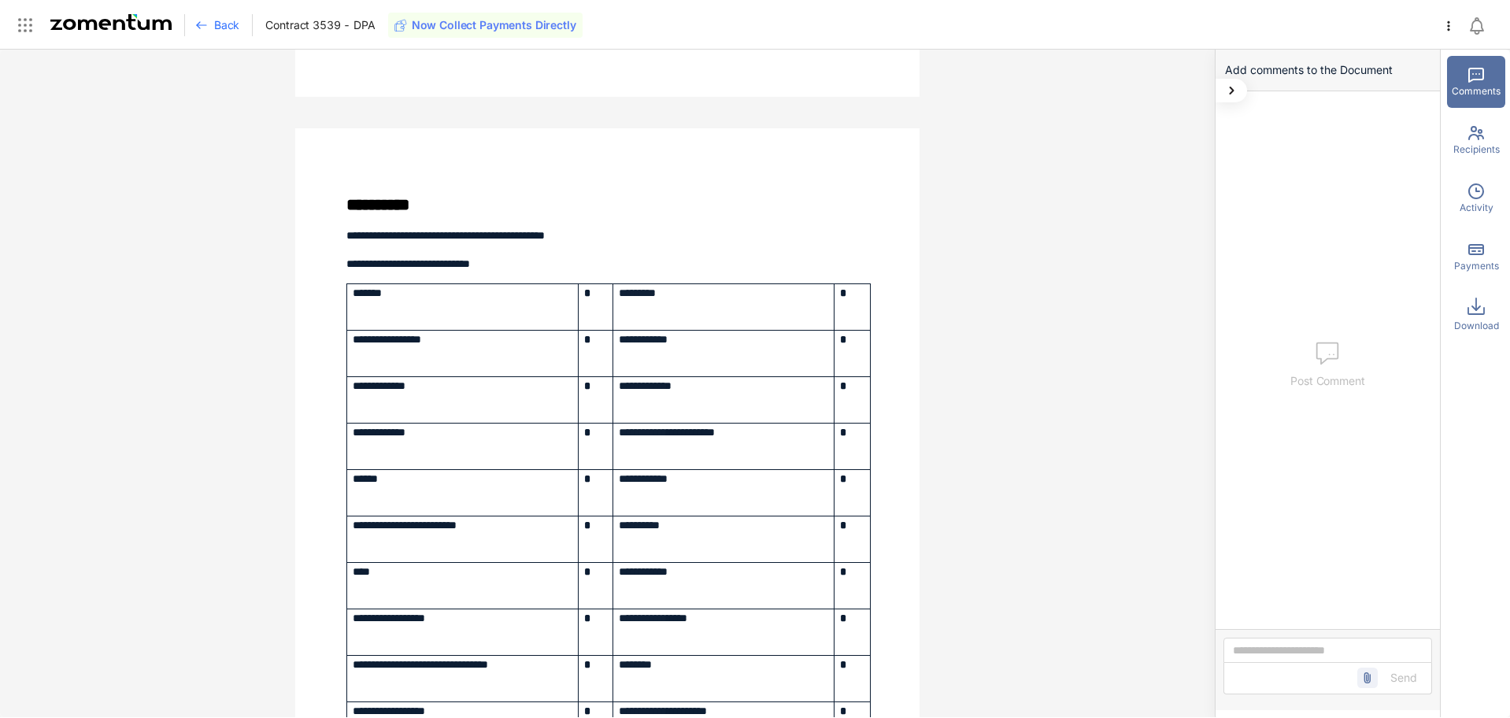
click at [195, 24] on icon at bounding box center [201, 25] width 13 height 13
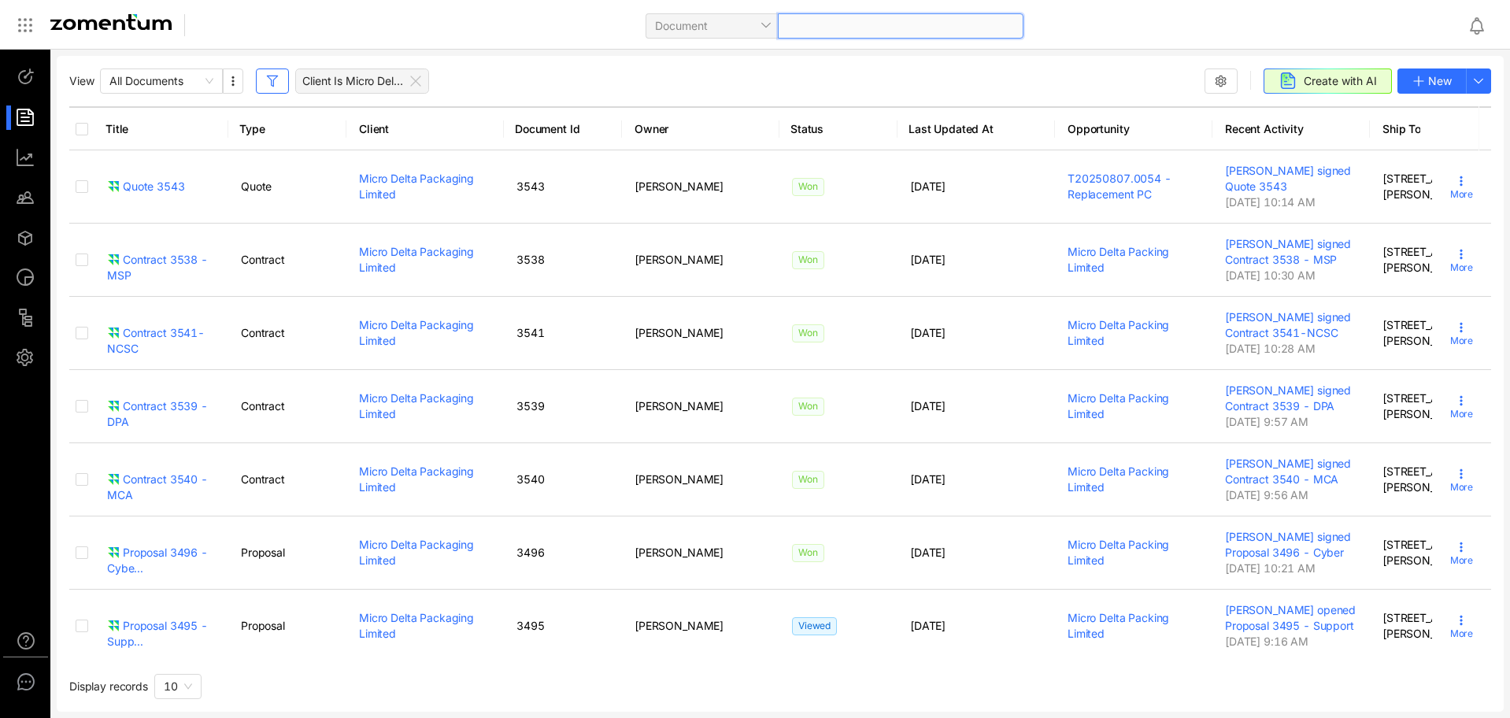
click at [820, 33] on div at bounding box center [901, 25] width 246 height 25
click at [767, 24] on span "Document" at bounding box center [711, 26] width 113 height 24
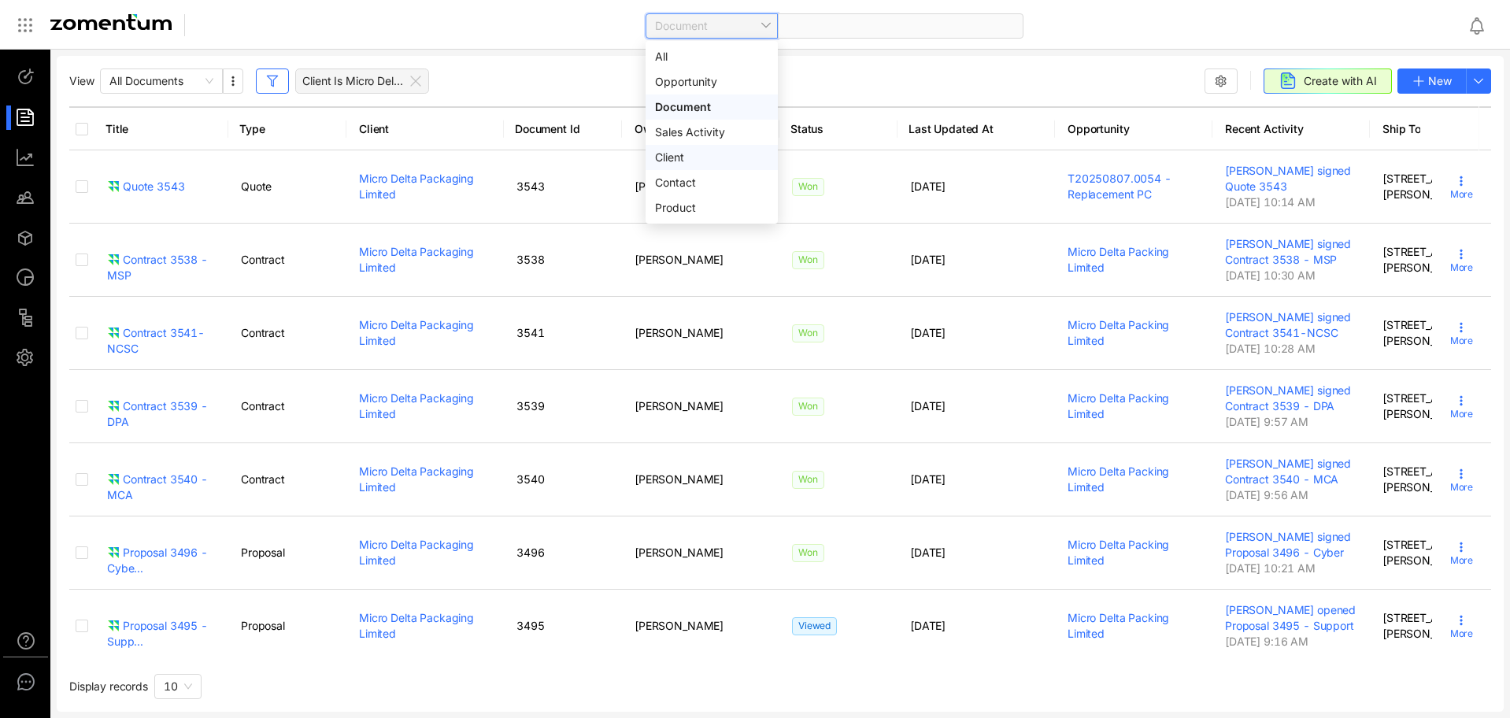
click at [716, 154] on div "Client" at bounding box center [711, 157] width 113 height 17
click at [820, 26] on span at bounding box center [900, 26] width 227 height 24
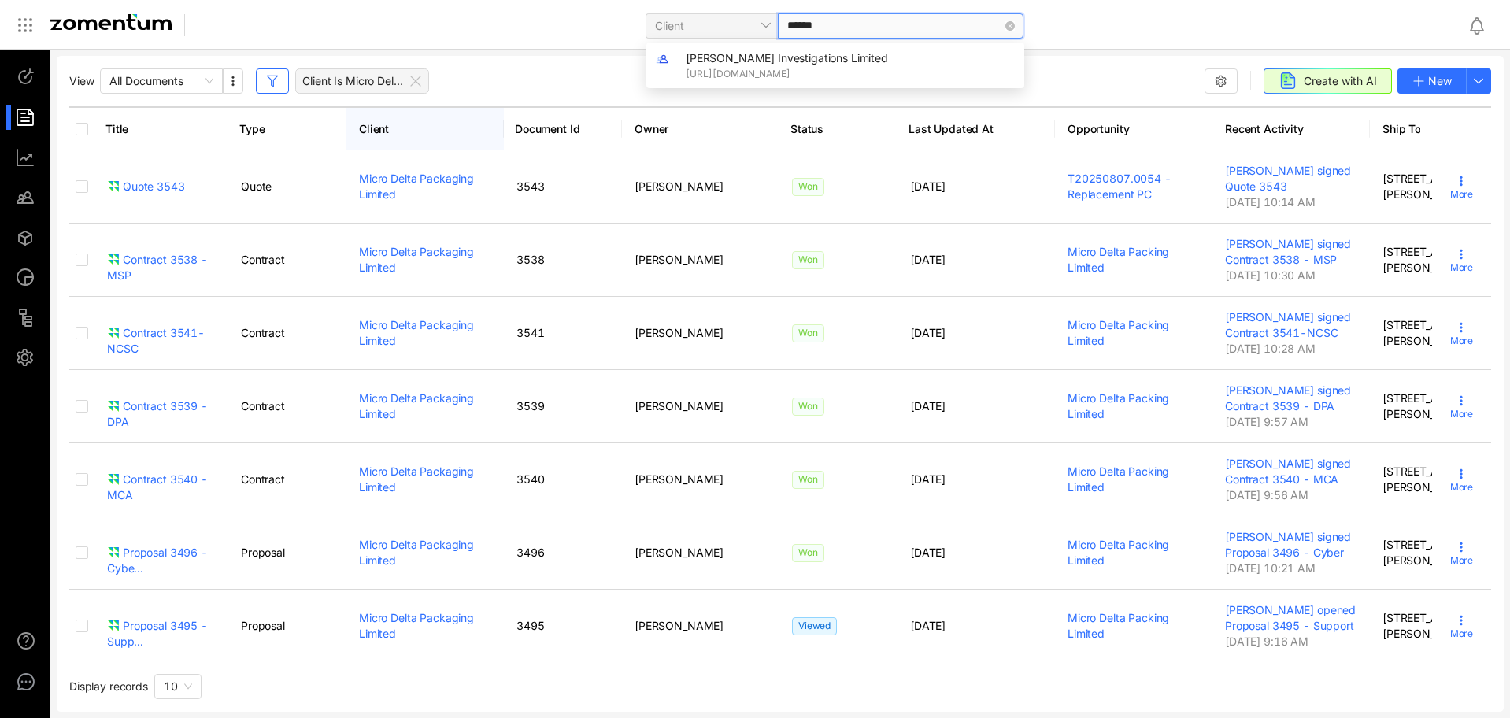
type input "******"
click at [838, 26] on span at bounding box center [900, 26] width 227 height 24
type input "***"
click at [820, 65] on div "Gayton Goslings Kings Lynn" at bounding box center [850, 65] width 329 height 31
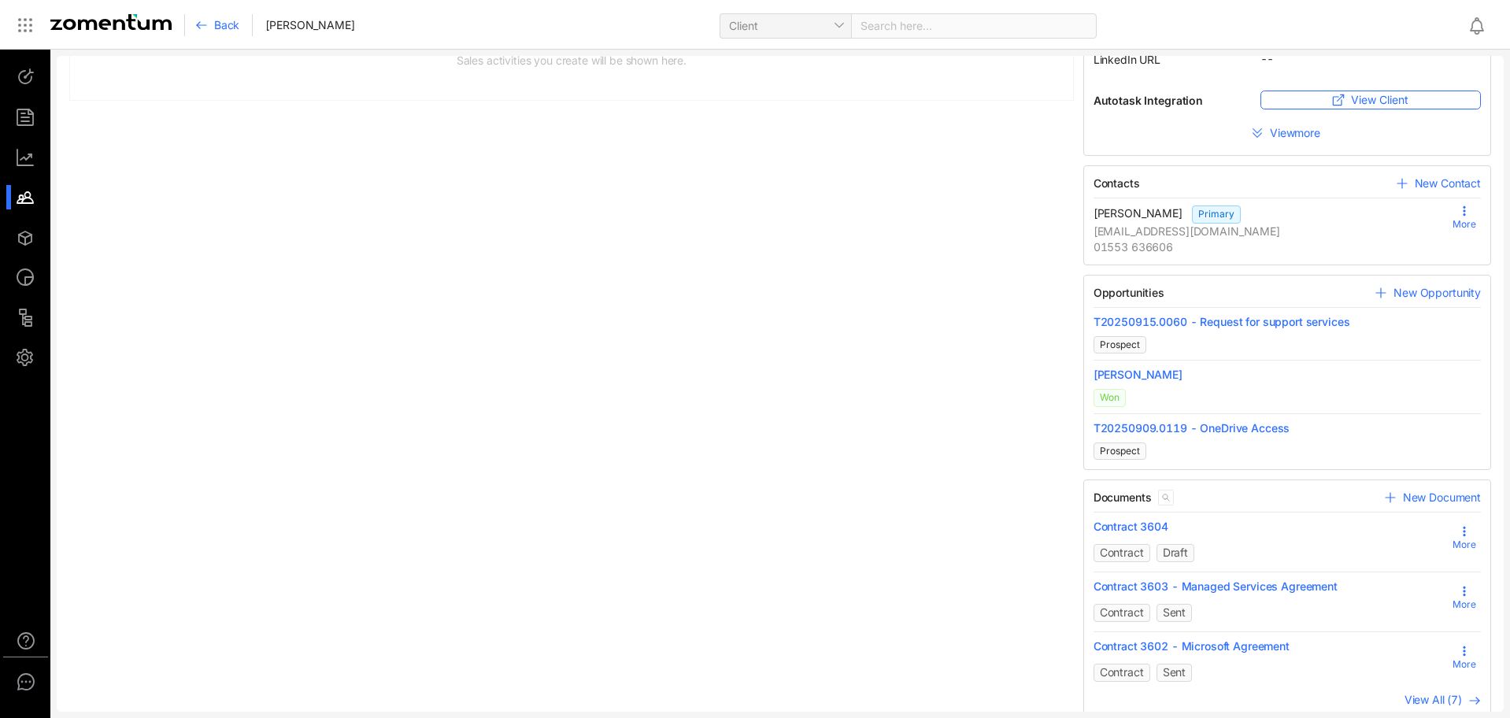
scroll to position [217, 0]
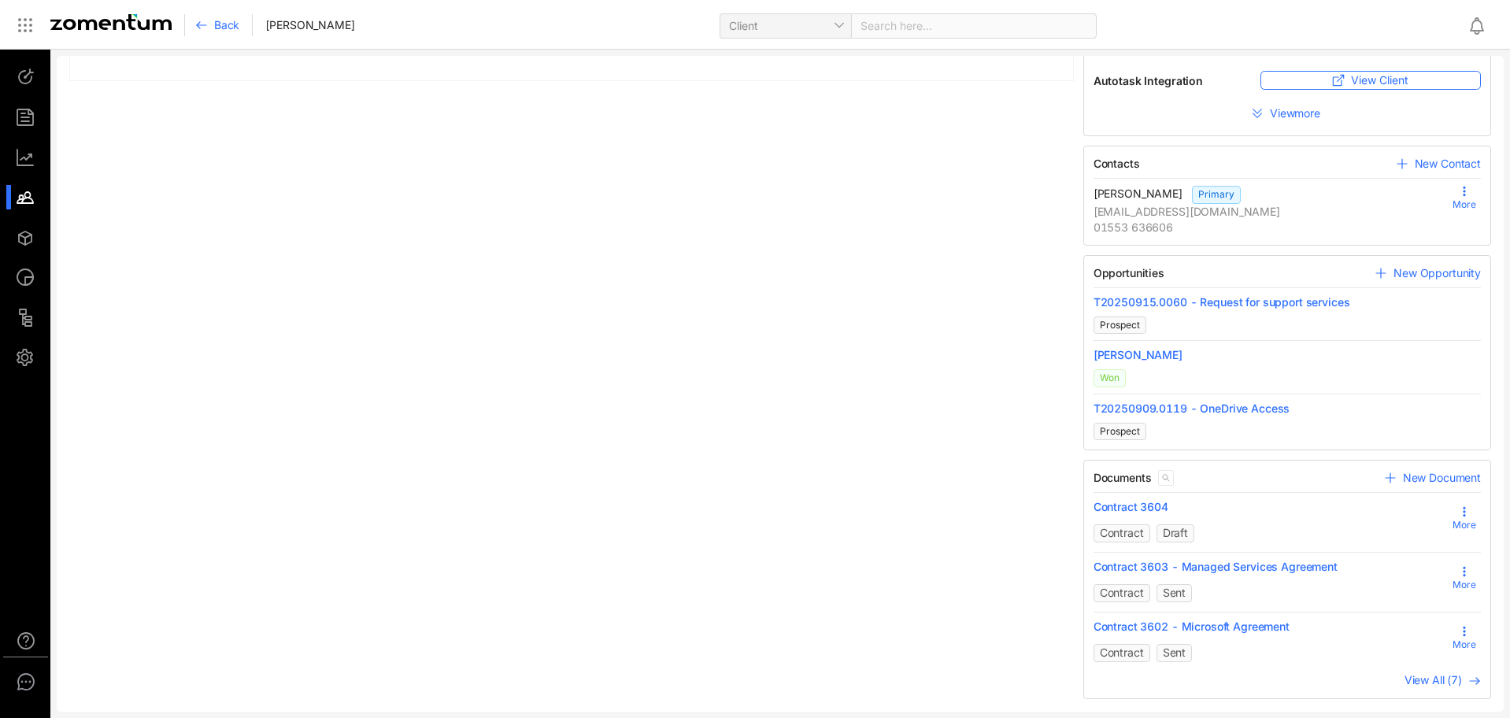
click at [1417, 680] on span "View All (7)" at bounding box center [1433, 679] width 57 height 13
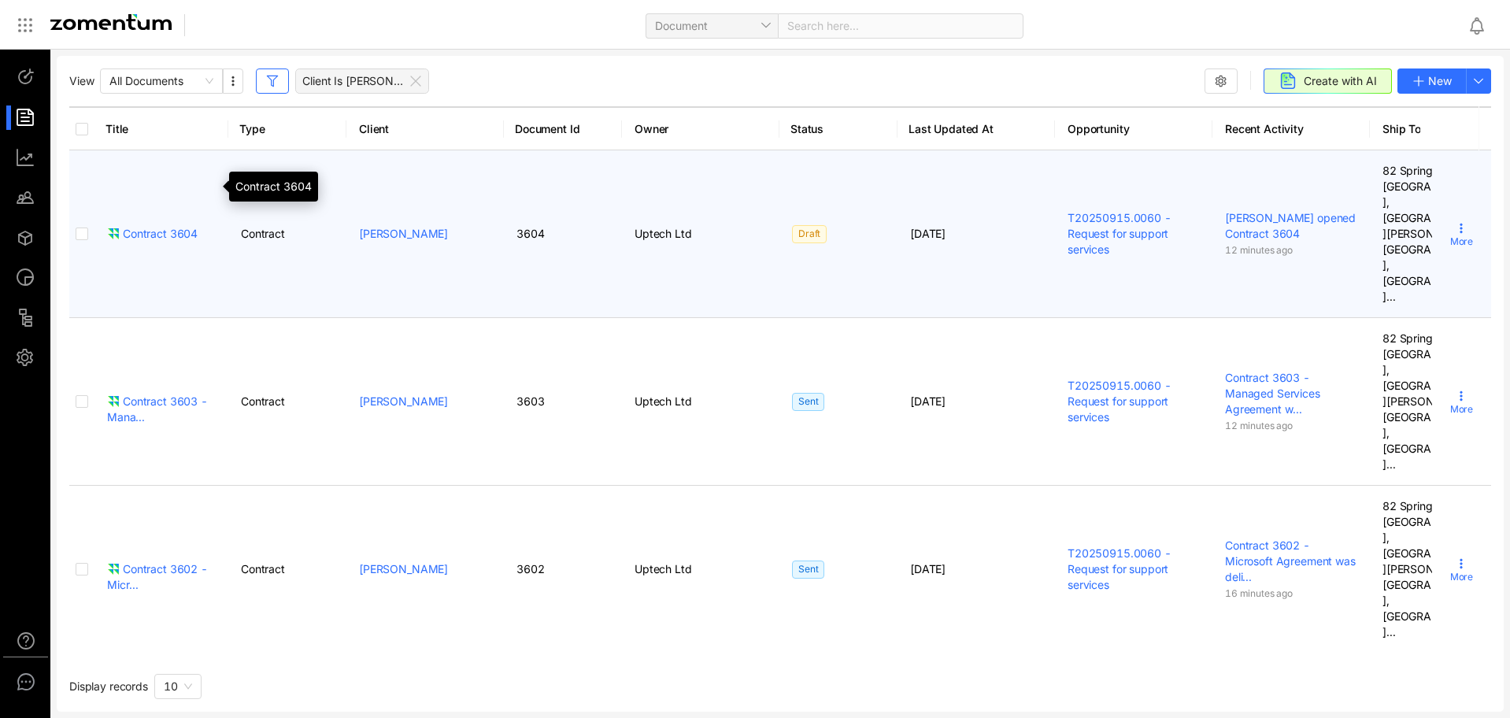
click at [168, 226] on div "Contract 3604" at bounding box center [152, 234] width 91 height 16
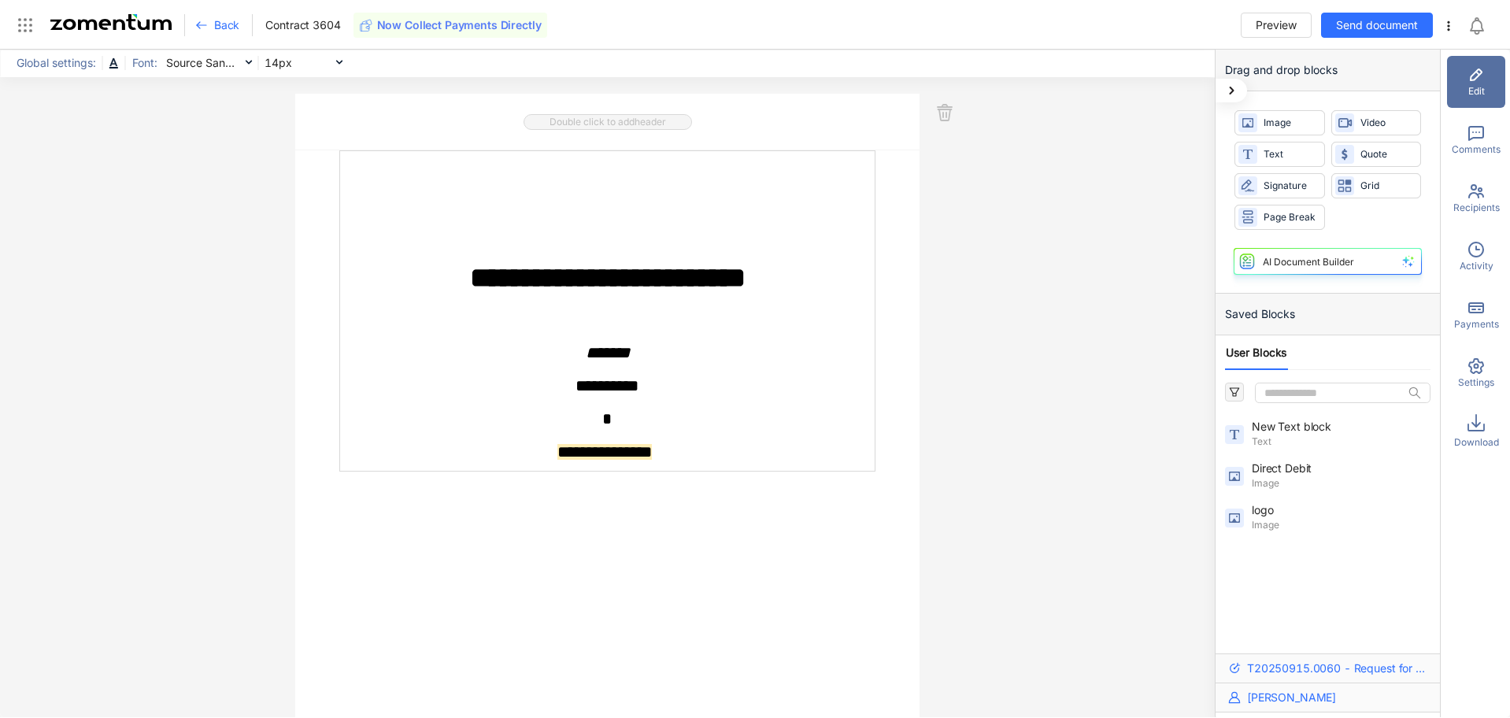
click at [204, 29] on icon at bounding box center [201, 25] width 13 height 13
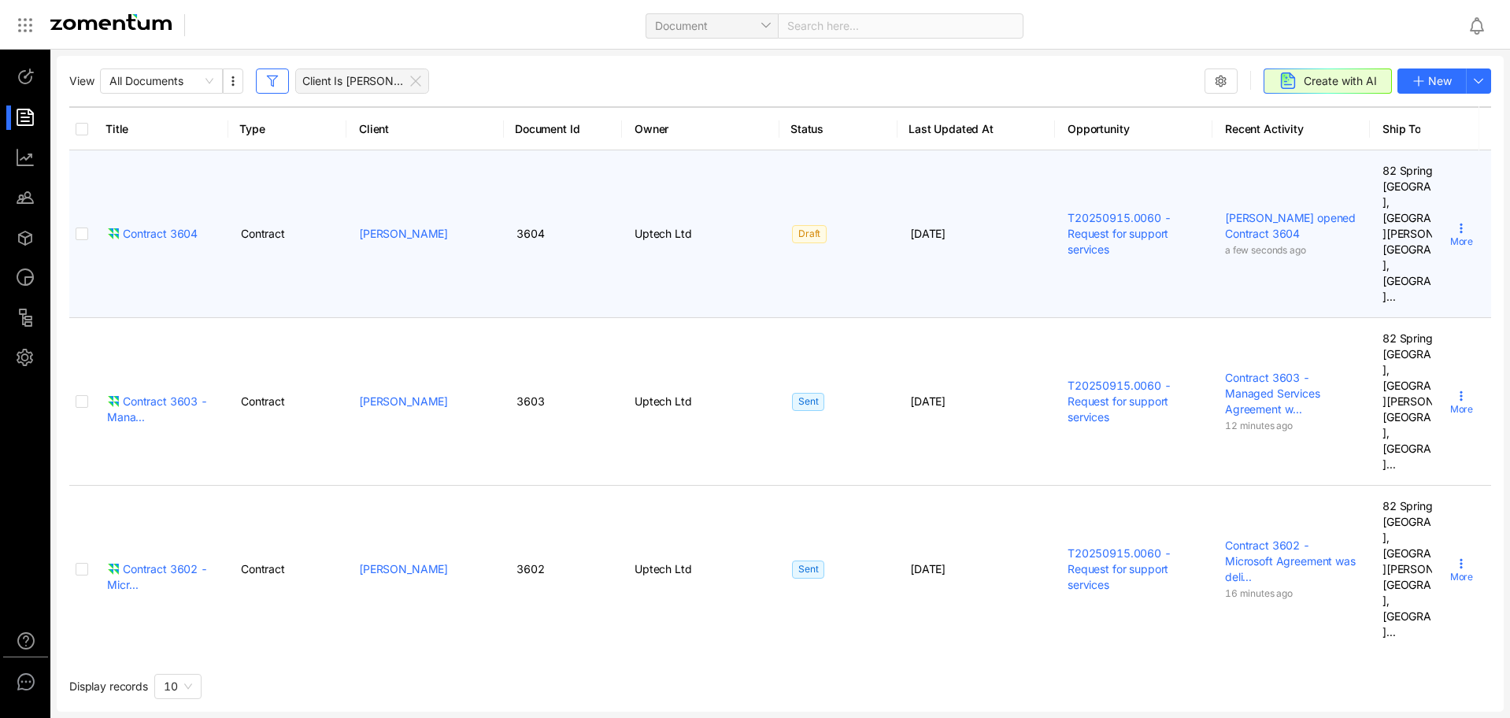
click at [1455, 222] on icon at bounding box center [1461, 228] width 13 height 13
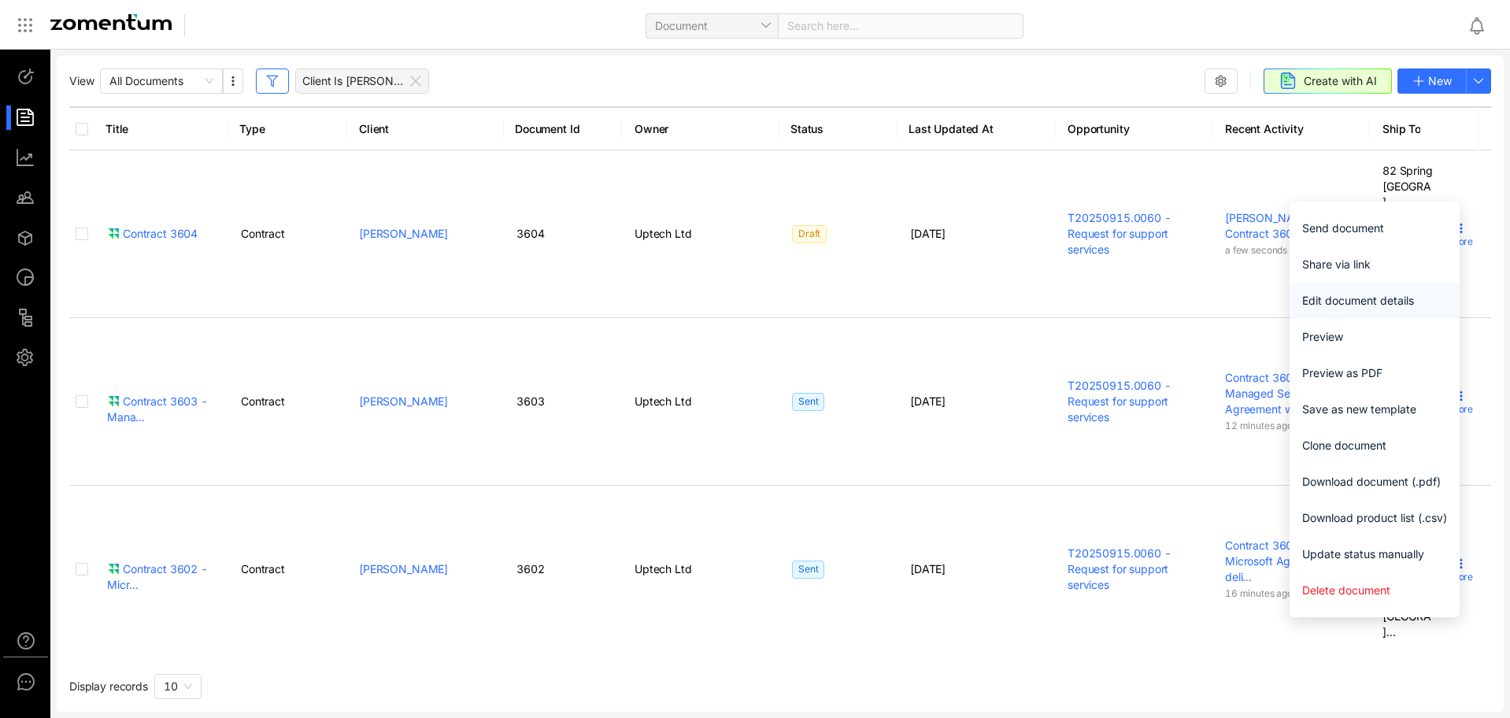
click at [1345, 302] on span "Edit document details" at bounding box center [1374, 300] width 145 height 17
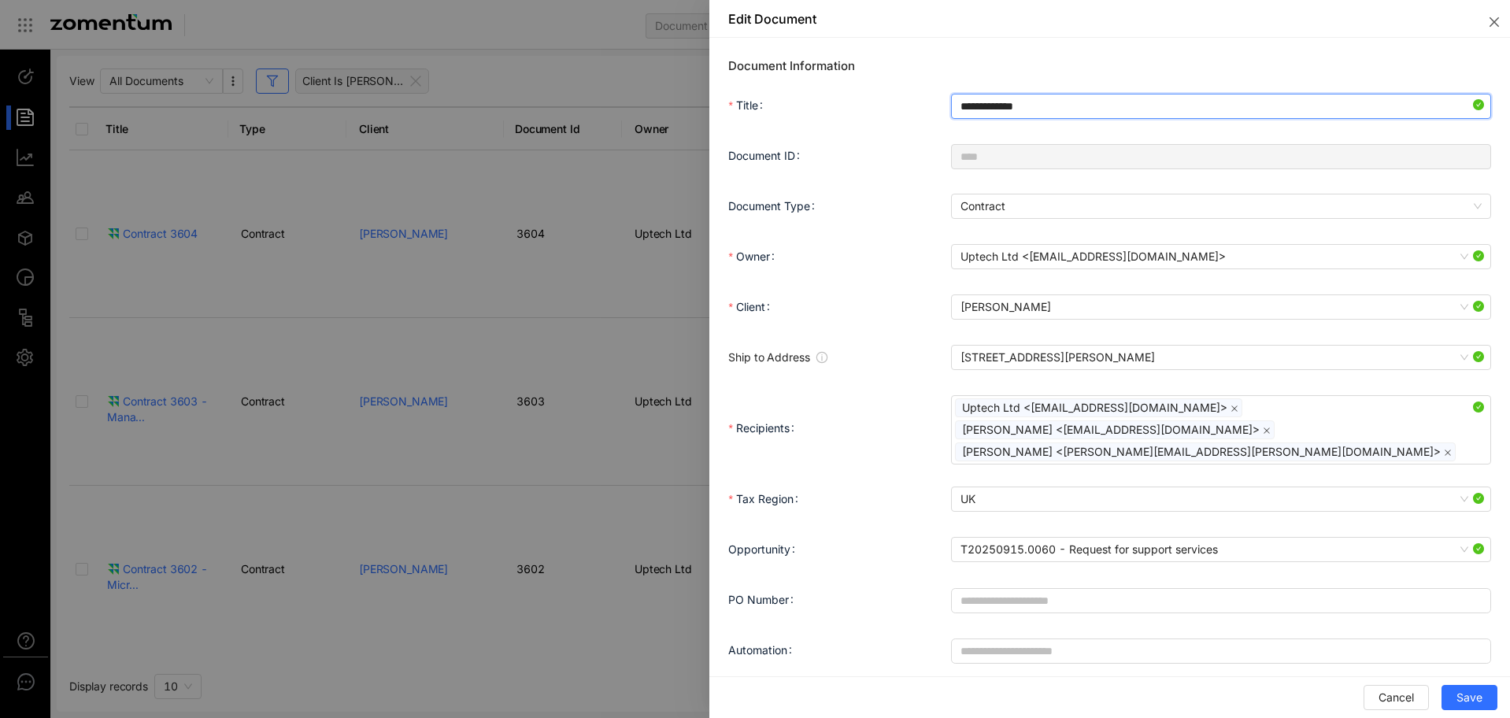
click at [1068, 110] on input "**********" at bounding box center [1221, 106] width 540 height 25
type input "**********"
click at [1484, 697] on button "Save" at bounding box center [1470, 697] width 56 height 25
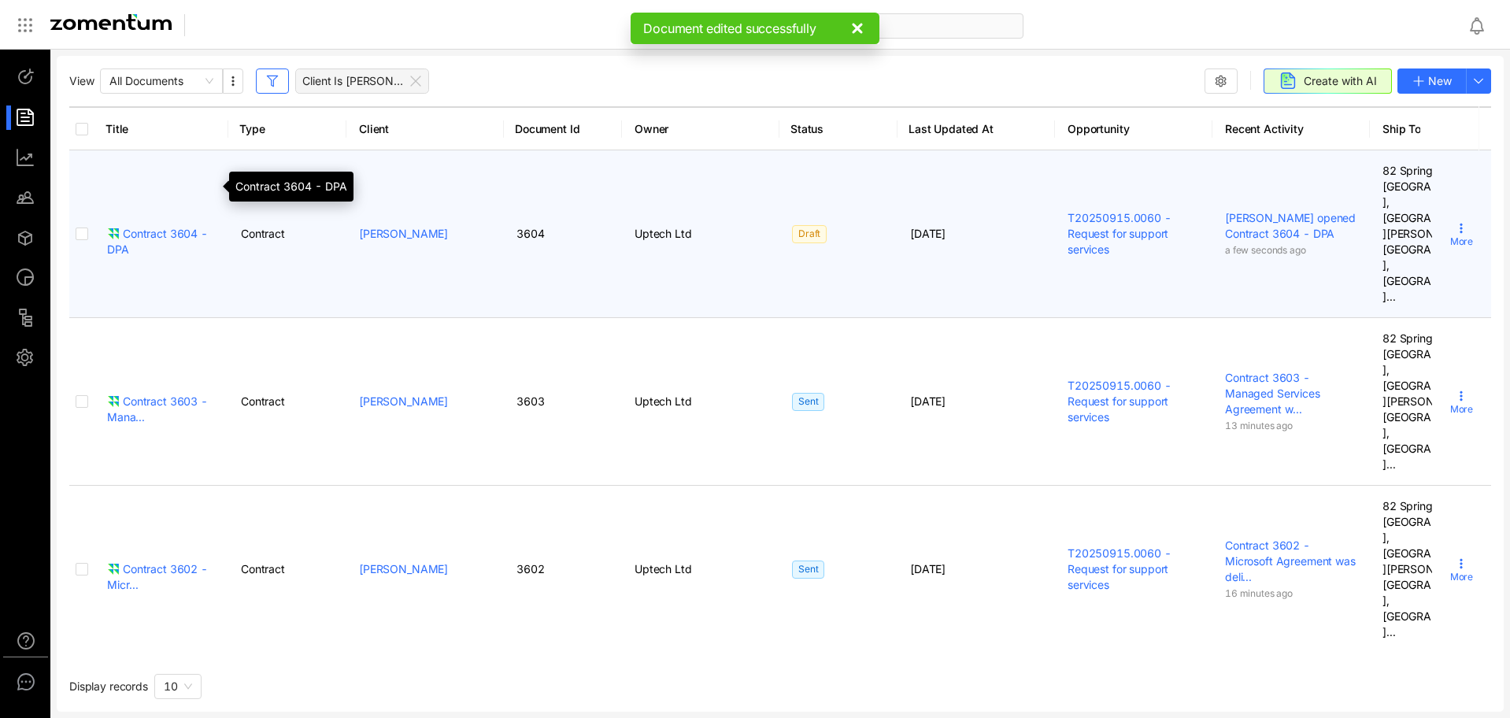
click at [159, 226] on div "Contract 3604 - DPA" at bounding box center [161, 241] width 109 height 31
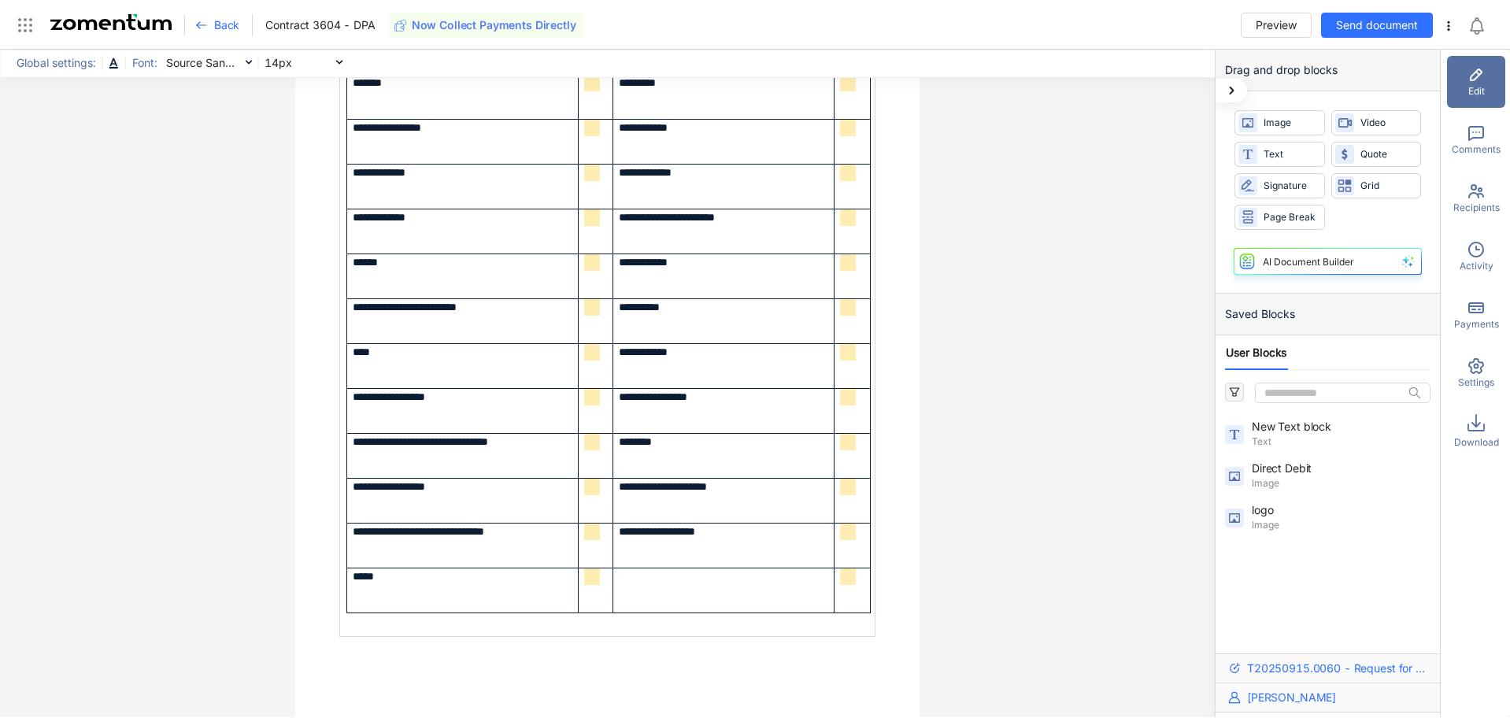
scroll to position [6251, 0]
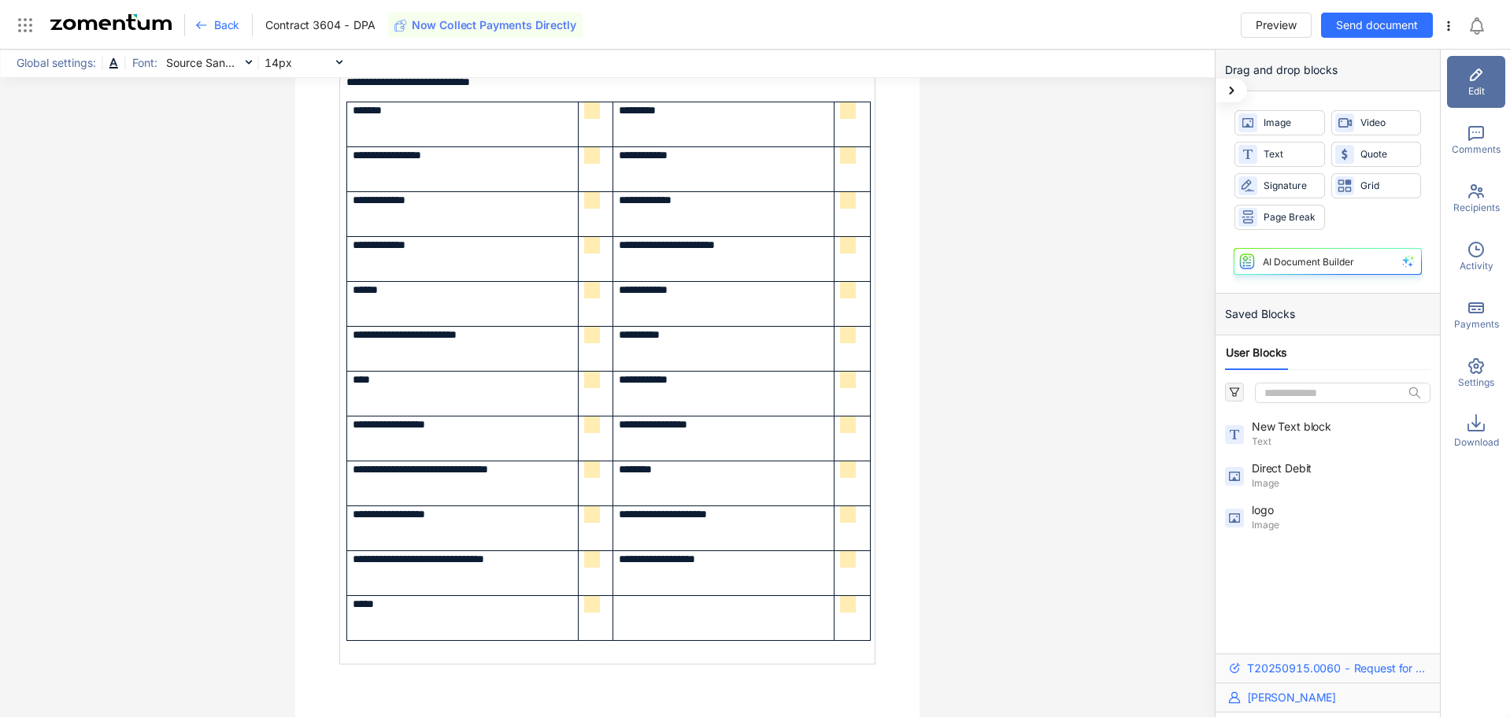
click at [590, 112] on span "**********" at bounding box center [617, 110] width 54 height 11
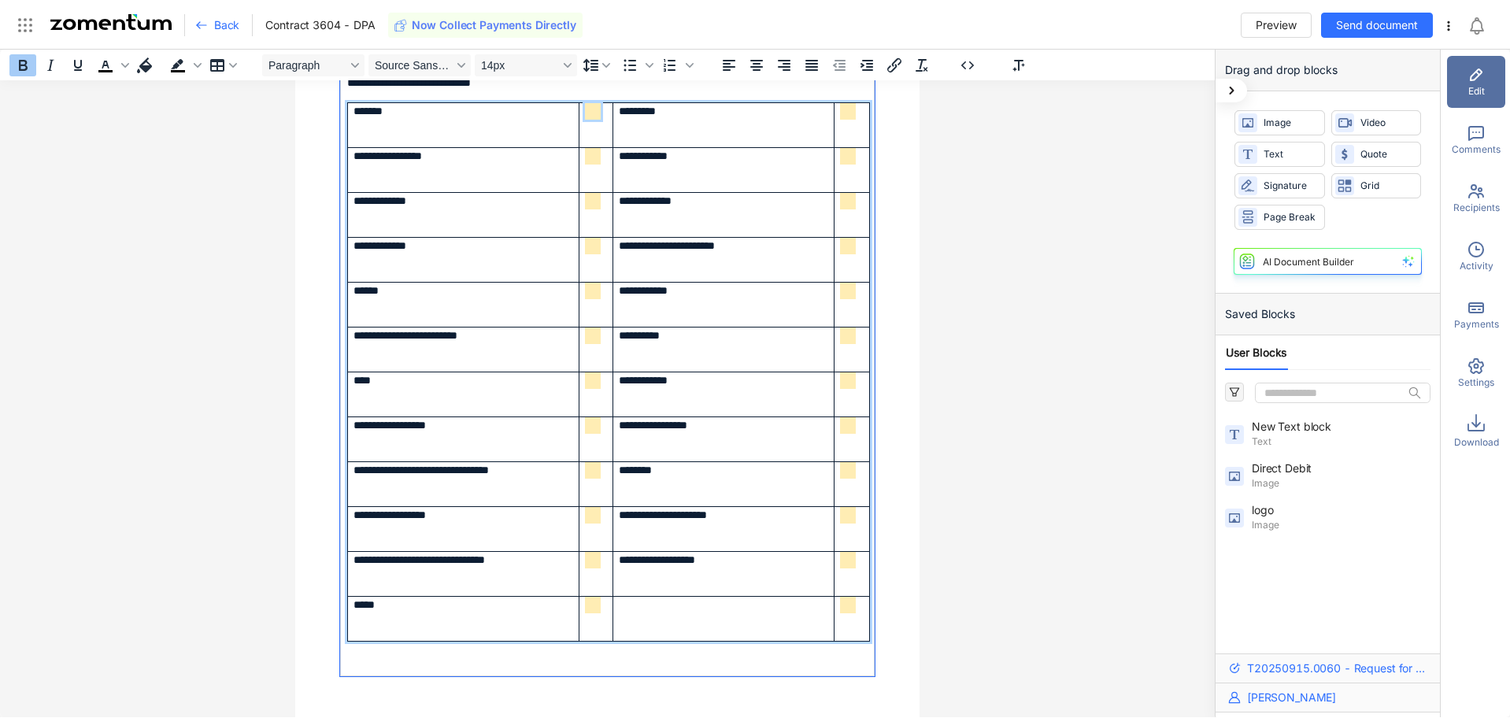
scroll to position [6252, 0]
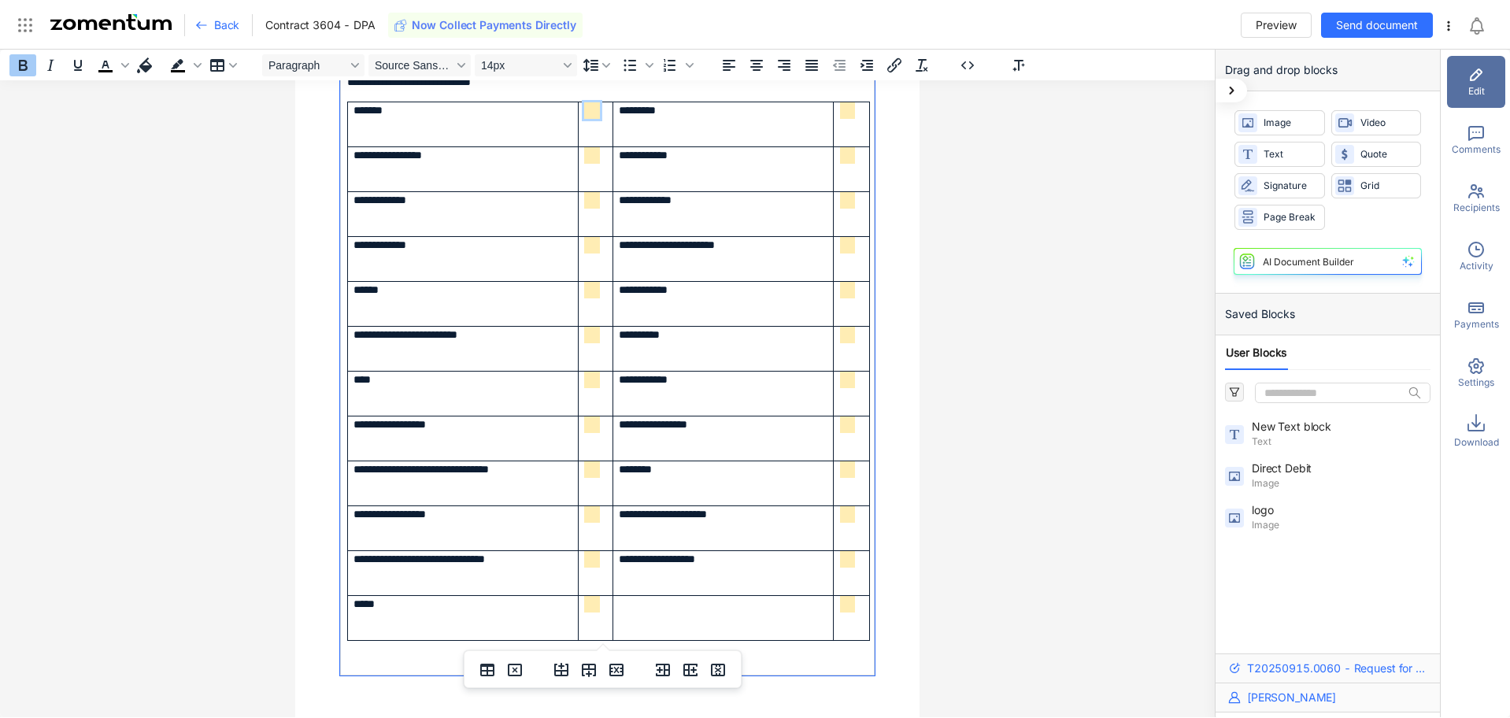
click at [590, 113] on span "**********" at bounding box center [617, 110] width 54 height 11
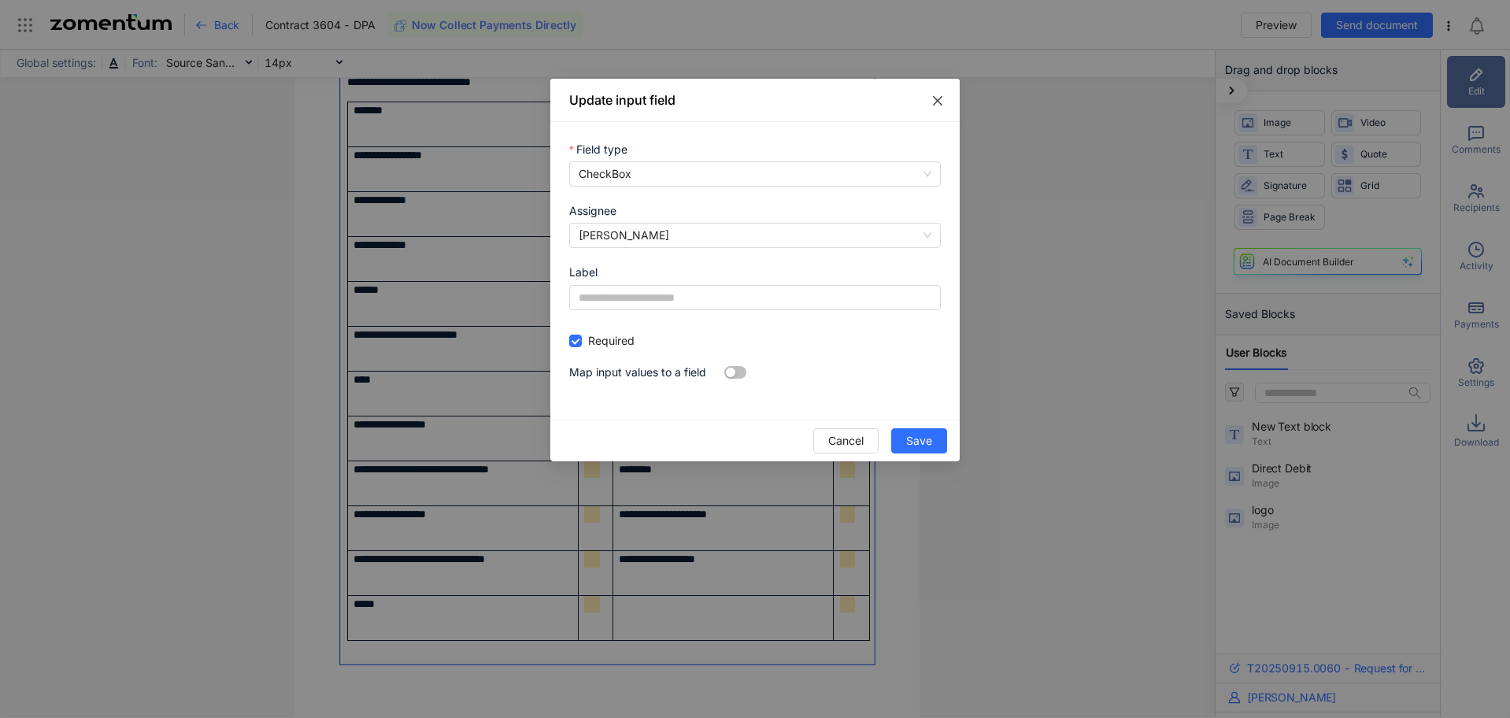
click at [935, 103] on icon "close" at bounding box center [937, 100] width 9 height 9
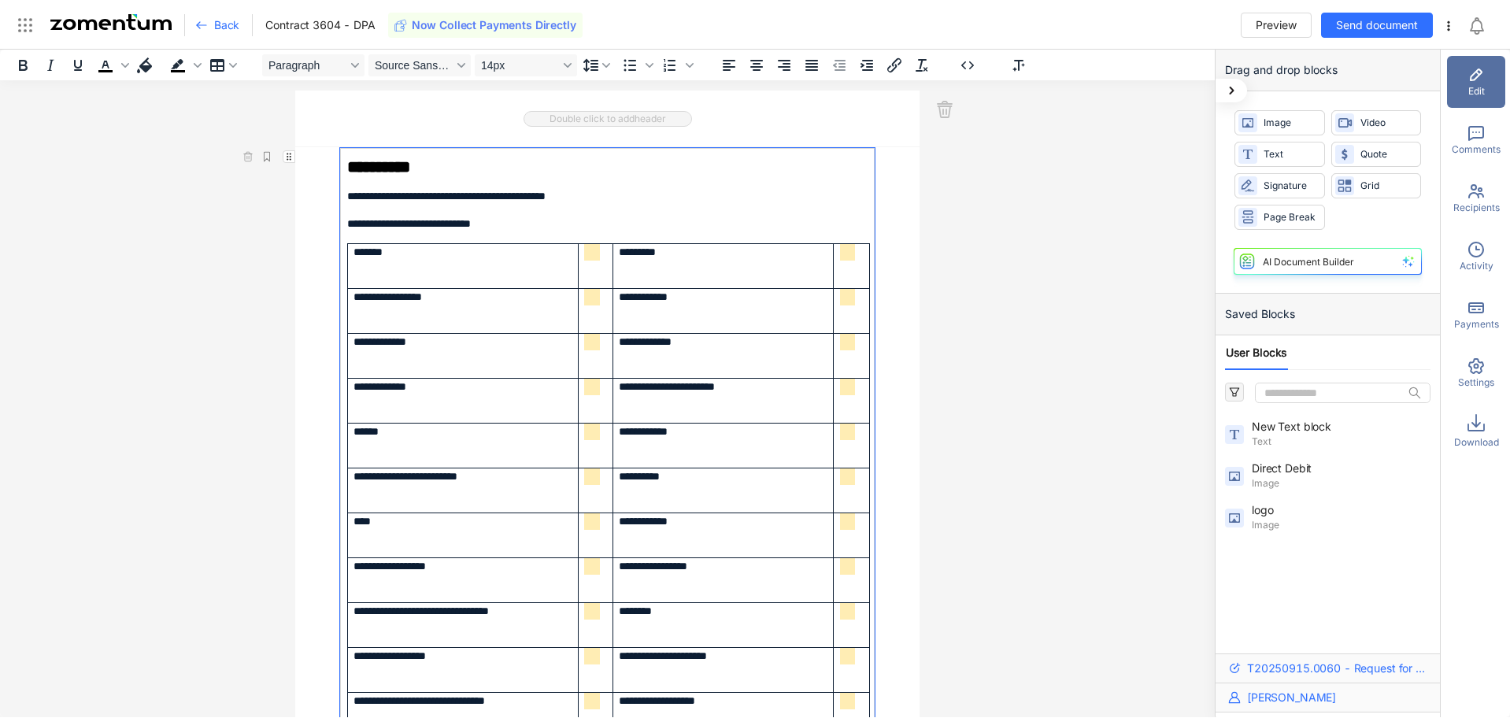
scroll to position [6095, 0]
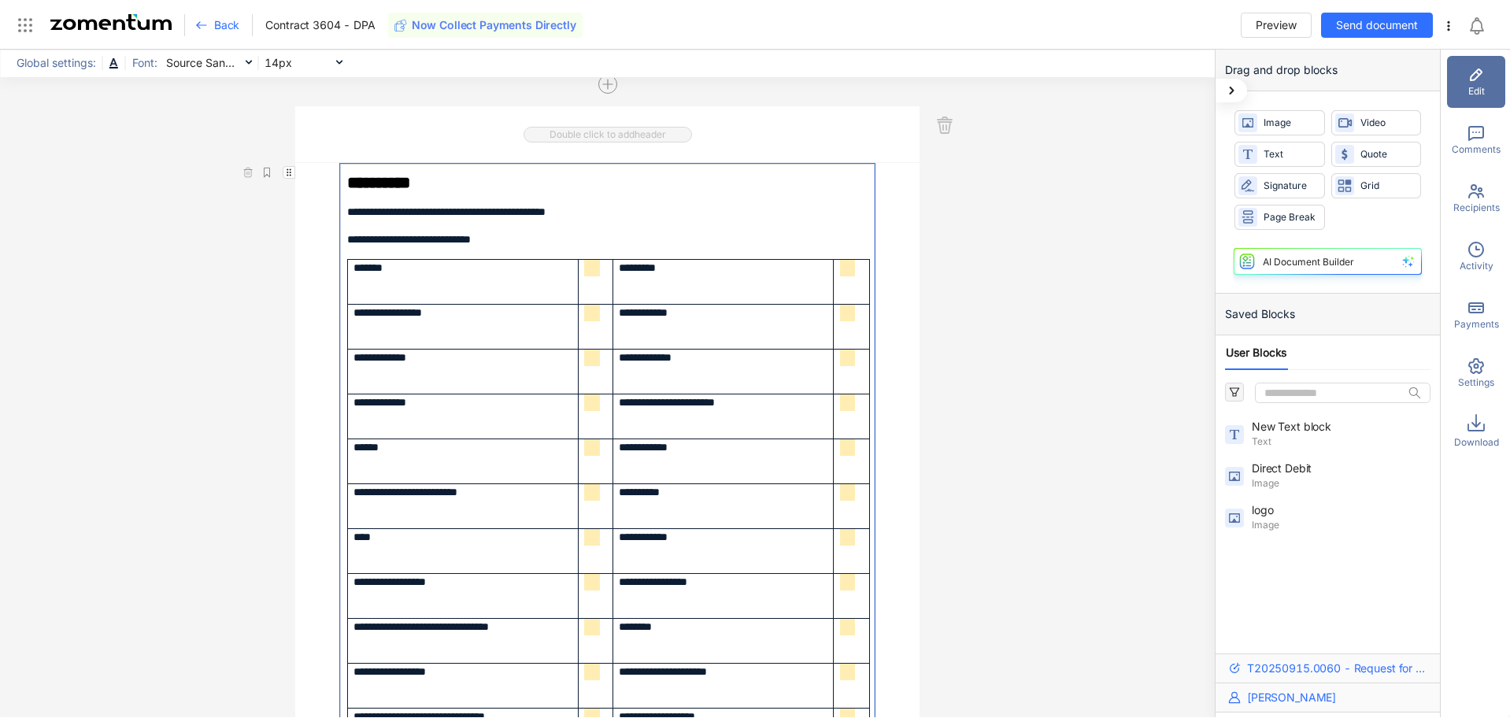
click at [890, 258] on div "**********" at bounding box center [607, 547] width 625 height 768
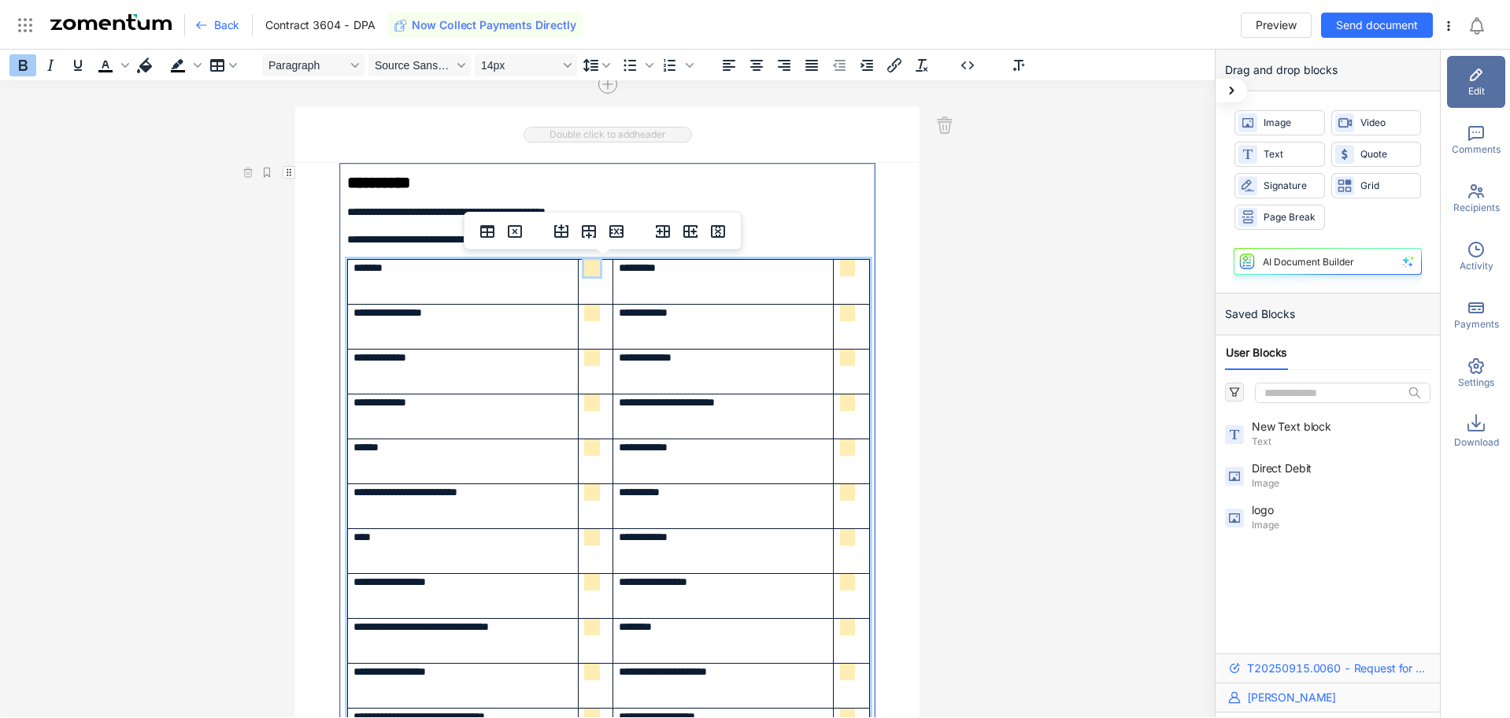
click at [590, 268] on span "**********" at bounding box center [617, 267] width 54 height 11
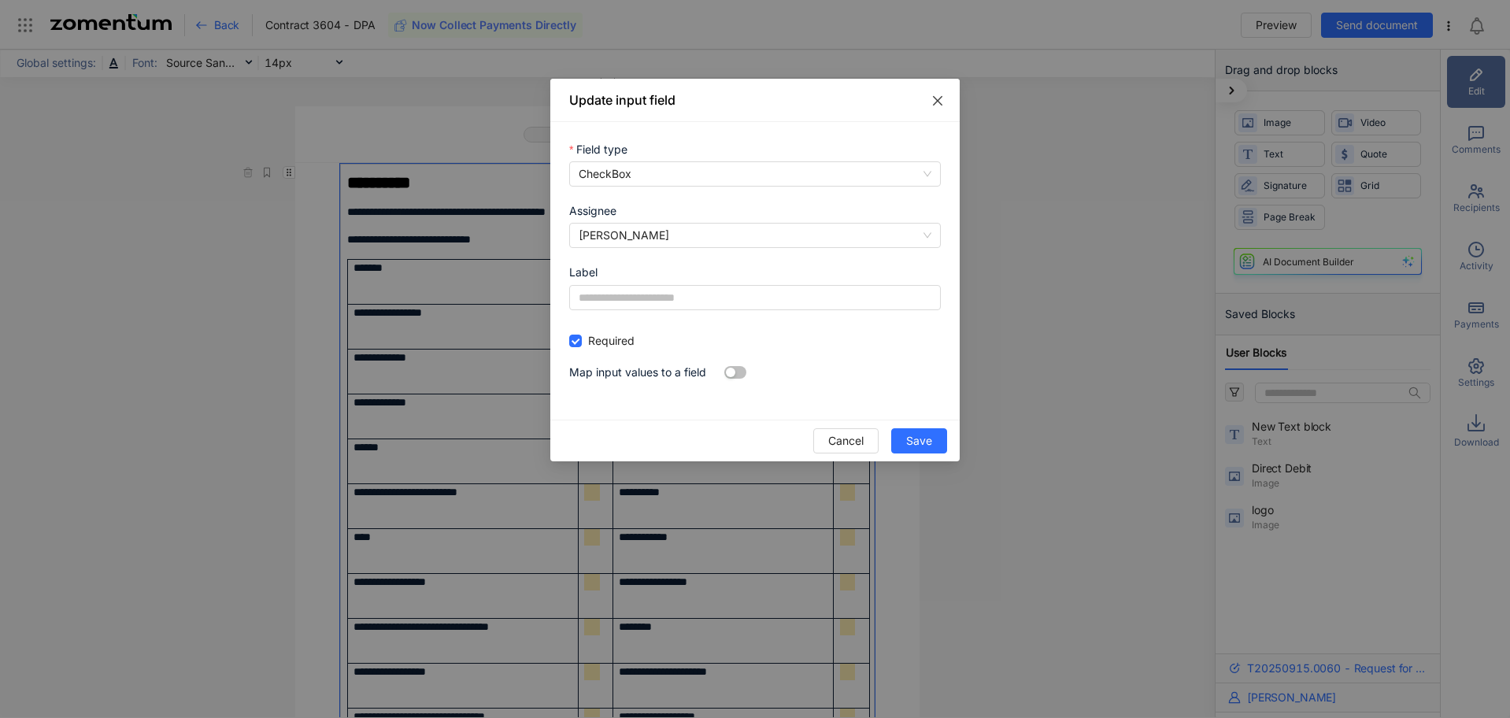
click at [940, 99] on icon "close" at bounding box center [937, 100] width 9 height 9
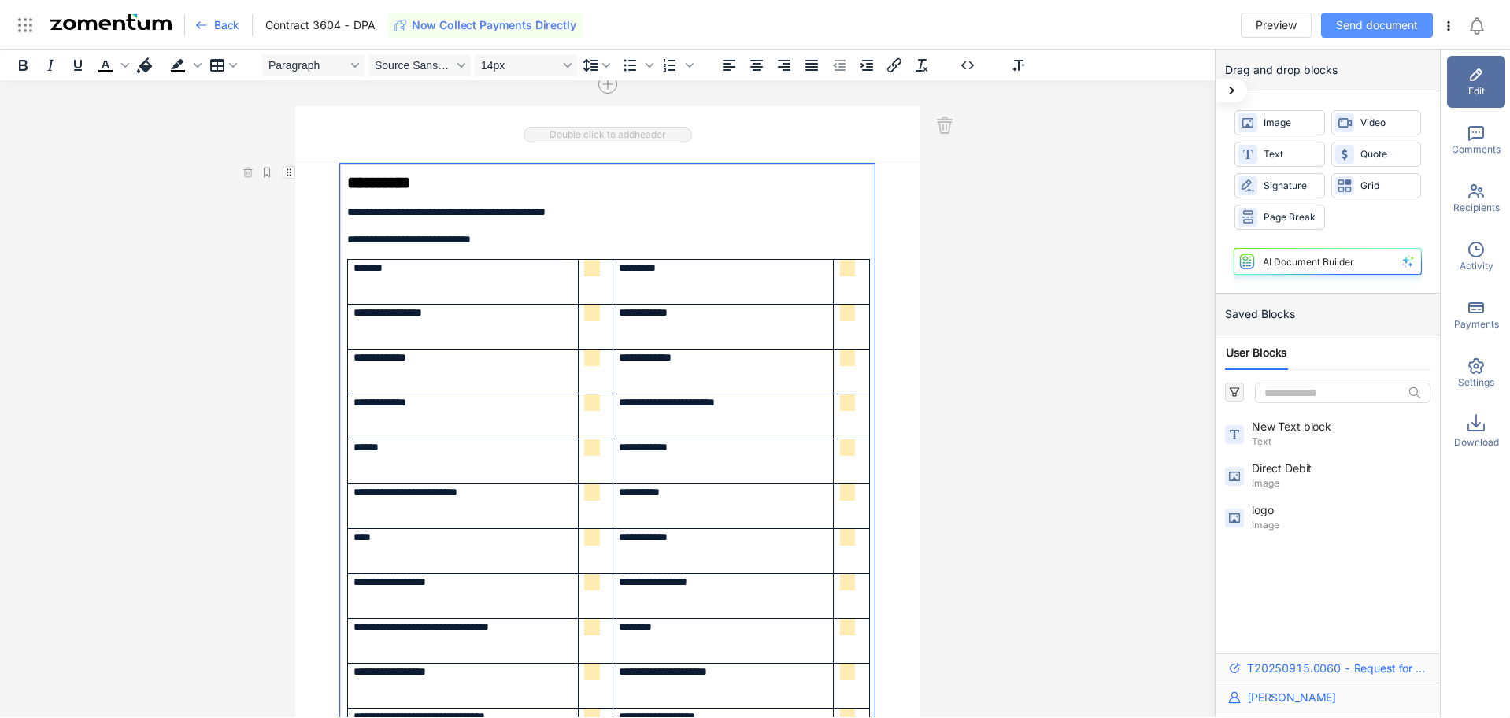
click at [1371, 27] on span "Send document" at bounding box center [1377, 25] width 82 height 17
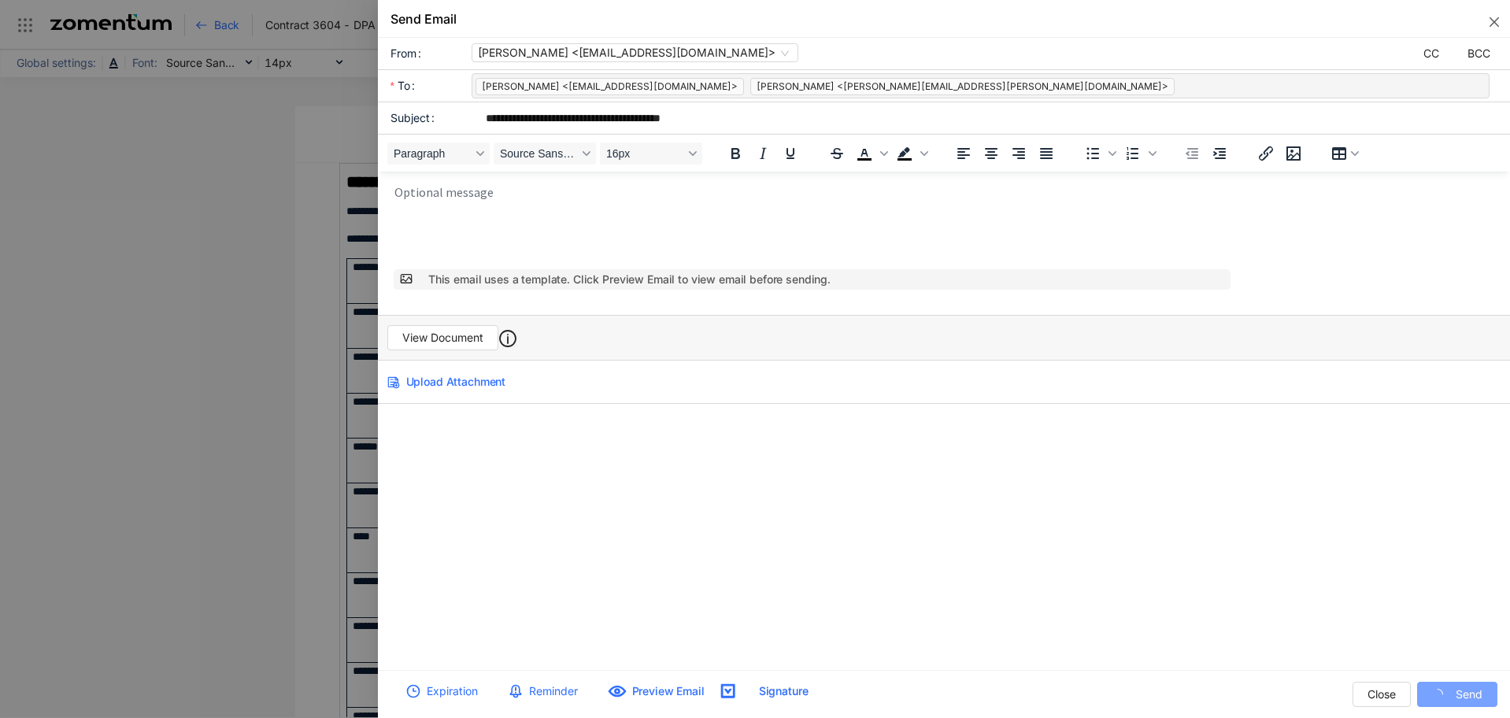
scroll to position [0, 0]
click at [469, 337] on span "View Document" at bounding box center [442, 337] width 81 height 17
click at [1499, 19] on icon "close" at bounding box center [1494, 22] width 13 height 13
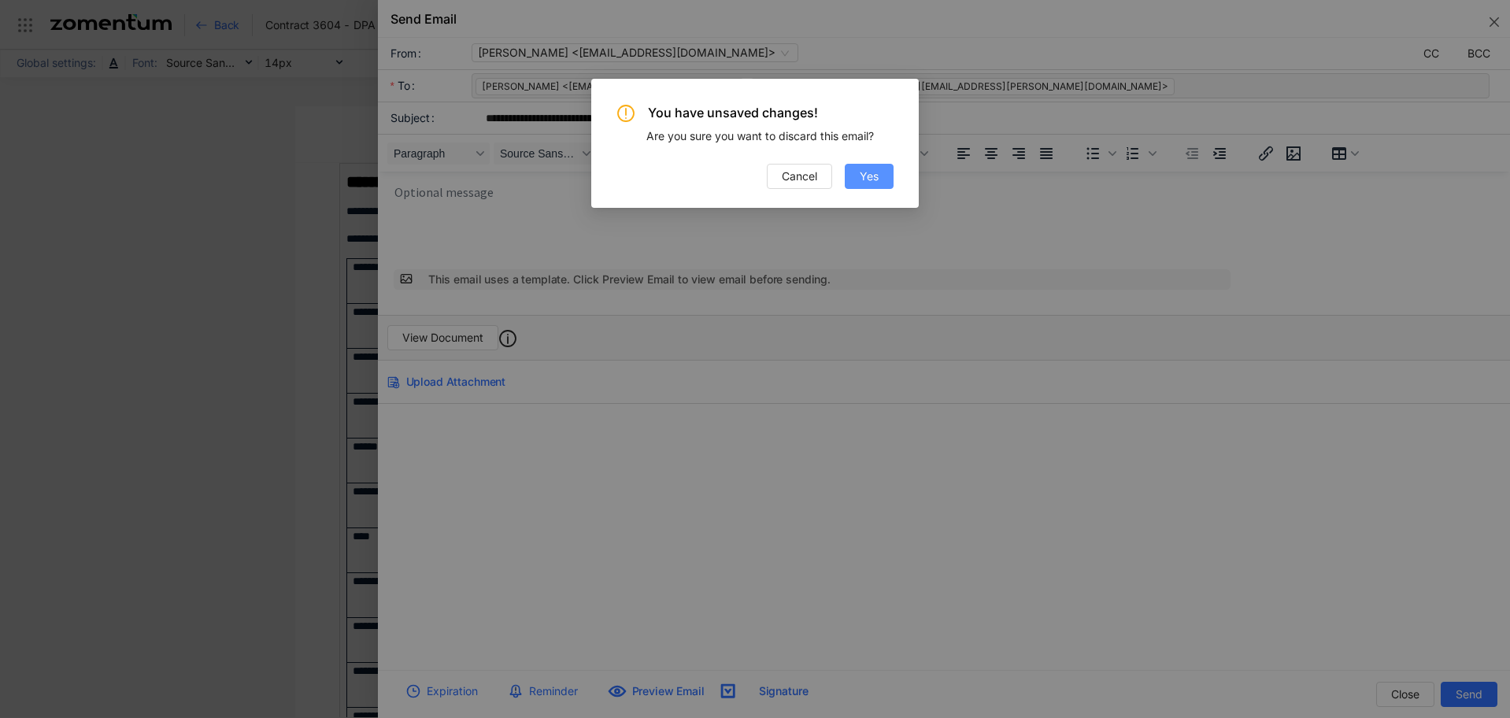
drag, startPoint x: 863, startPoint y: 182, endPoint x: 851, endPoint y: 180, distance: 11.9
click at [861, 182] on span "Yes" at bounding box center [869, 176] width 19 height 17
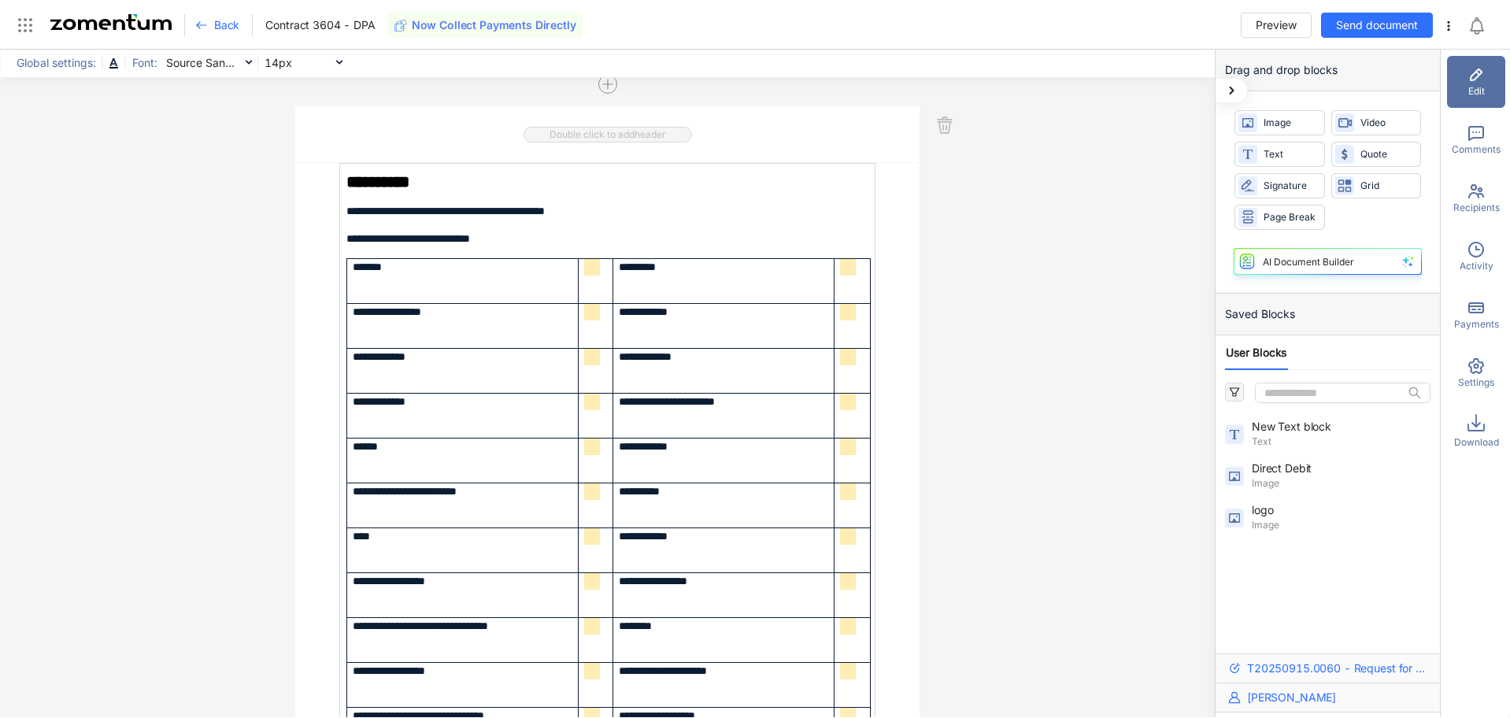
click at [200, 28] on use at bounding box center [201, 25] width 9 height 6
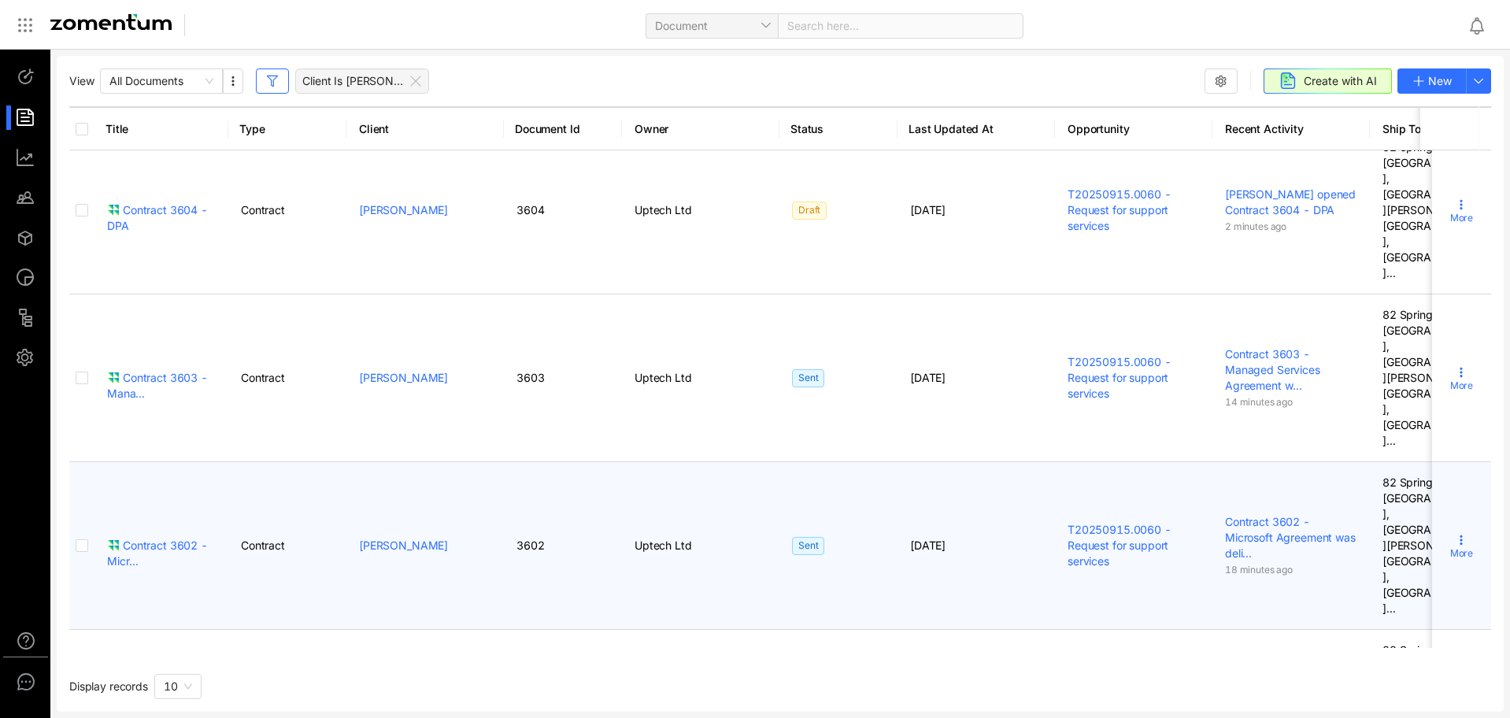
scroll to position [11, 0]
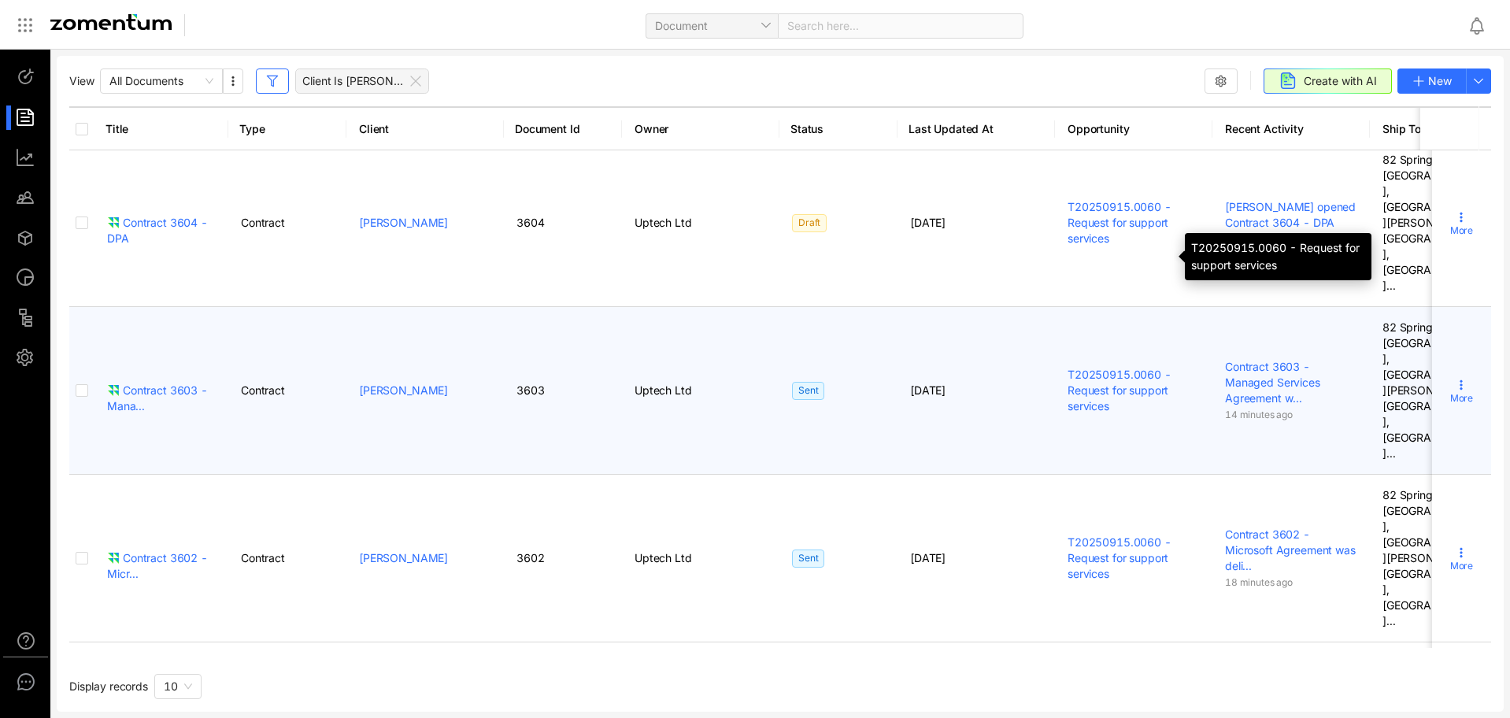
click at [1100, 368] on link "T20250915.0060 - Request for support services" at bounding box center [1120, 390] width 104 height 45
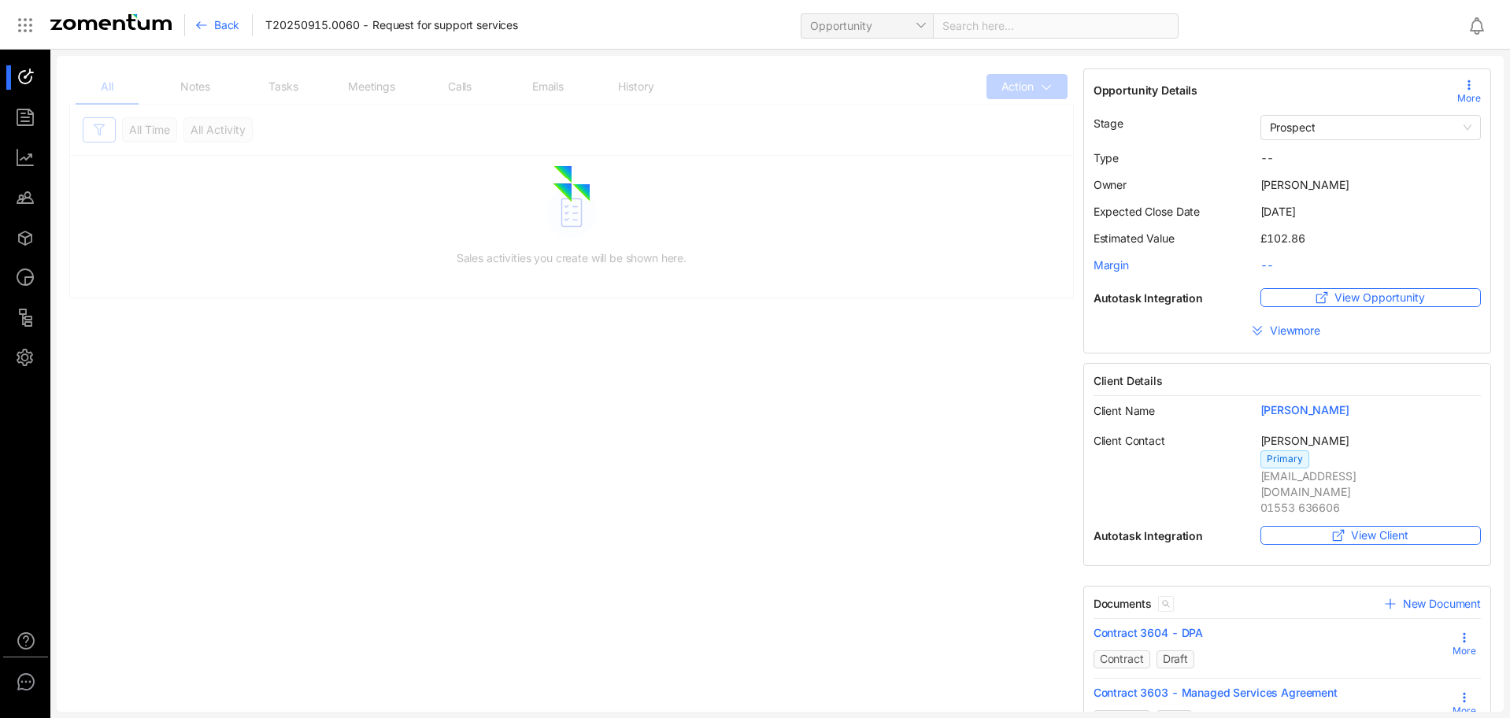
click at [1427, 596] on span "New Document" at bounding box center [1442, 604] width 78 height 16
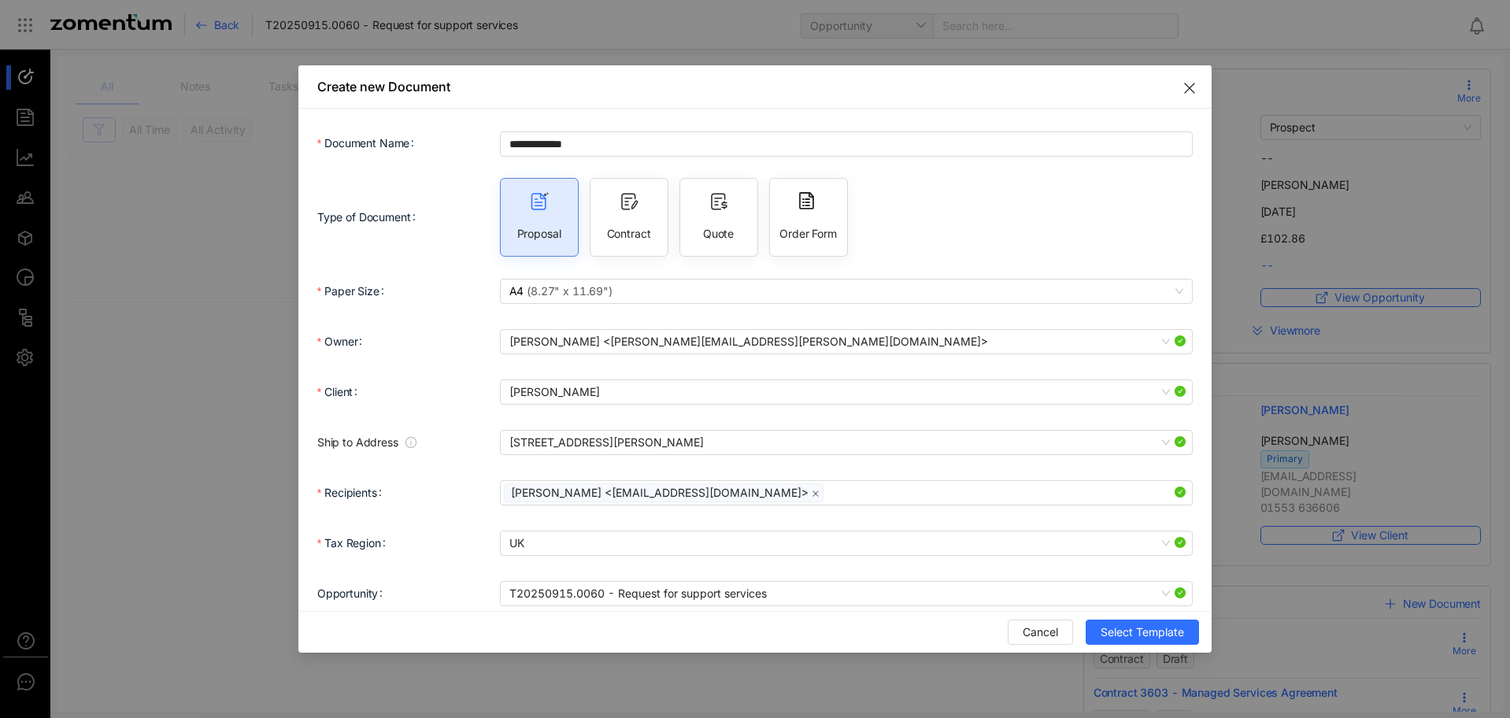
click at [637, 221] on div "Contract" at bounding box center [629, 217] width 79 height 79
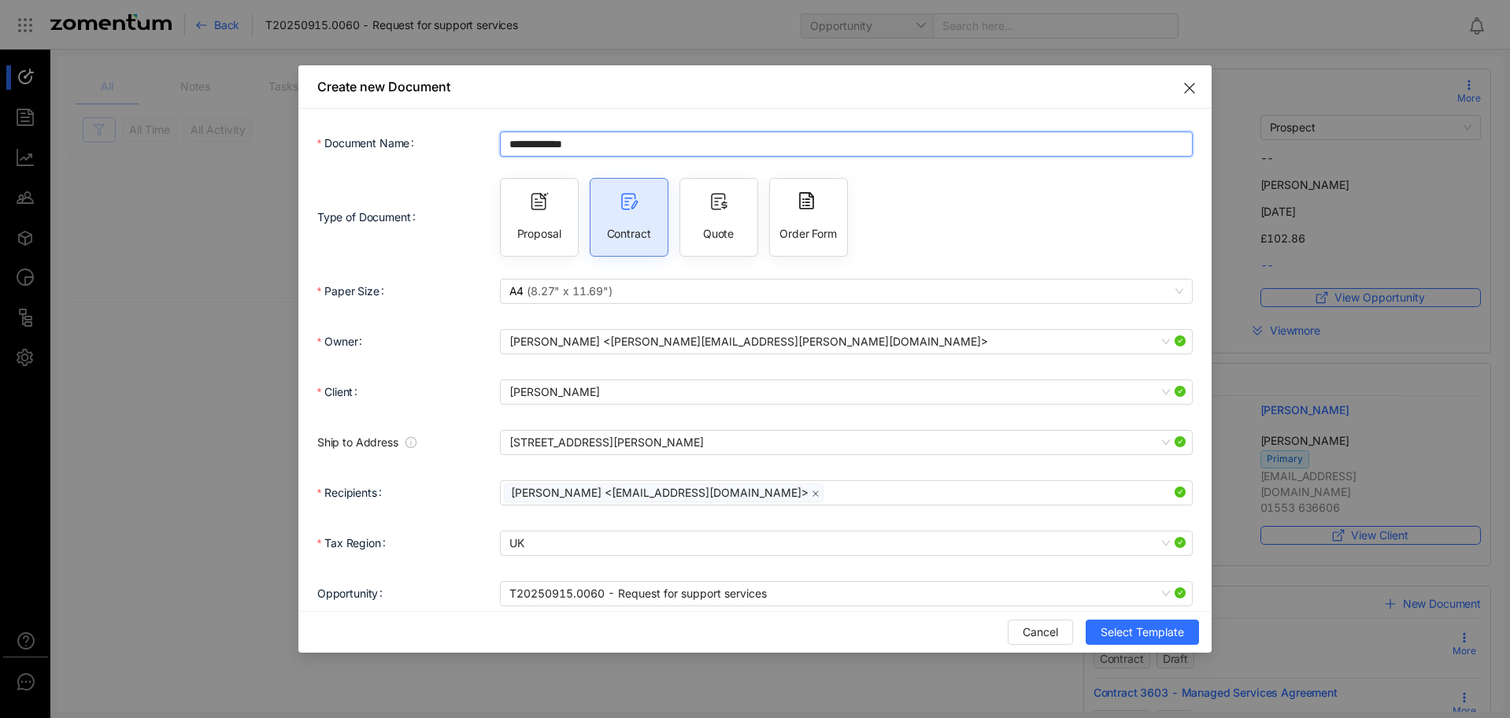
click at [625, 140] on input "**********" at bounding box center [847, 143] width 694 height 25
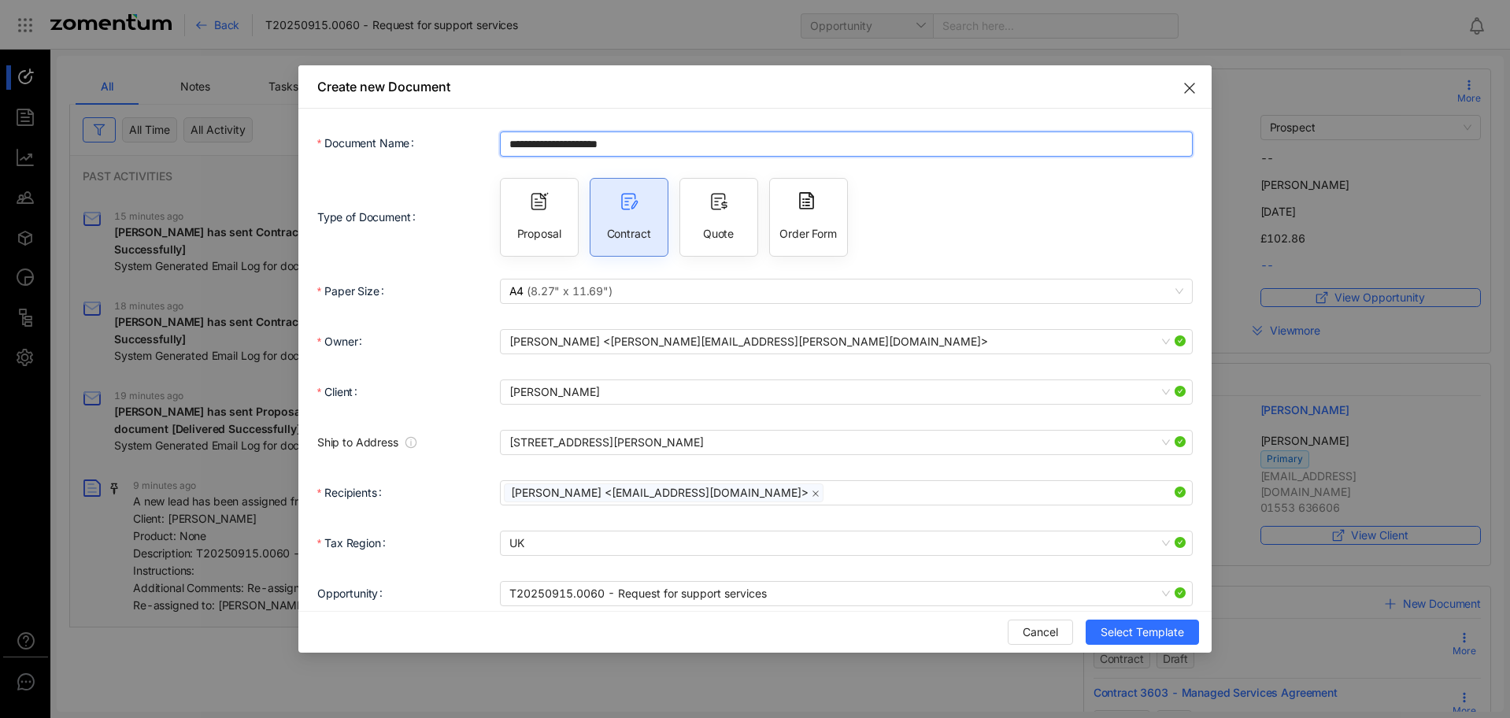
click at [648, 142] on input "**********" at bounding box center [847, 143] width 694 height 25
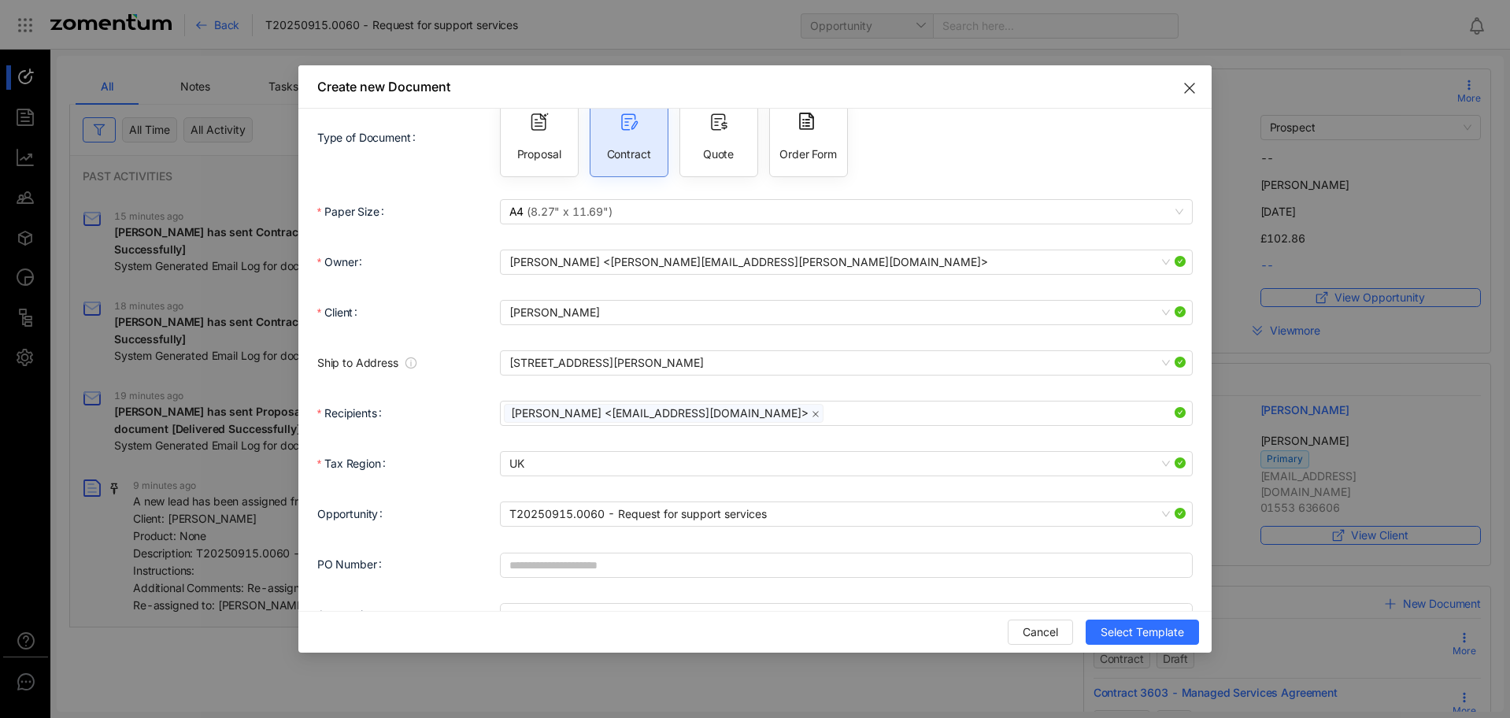
scroll to position [118, 0]
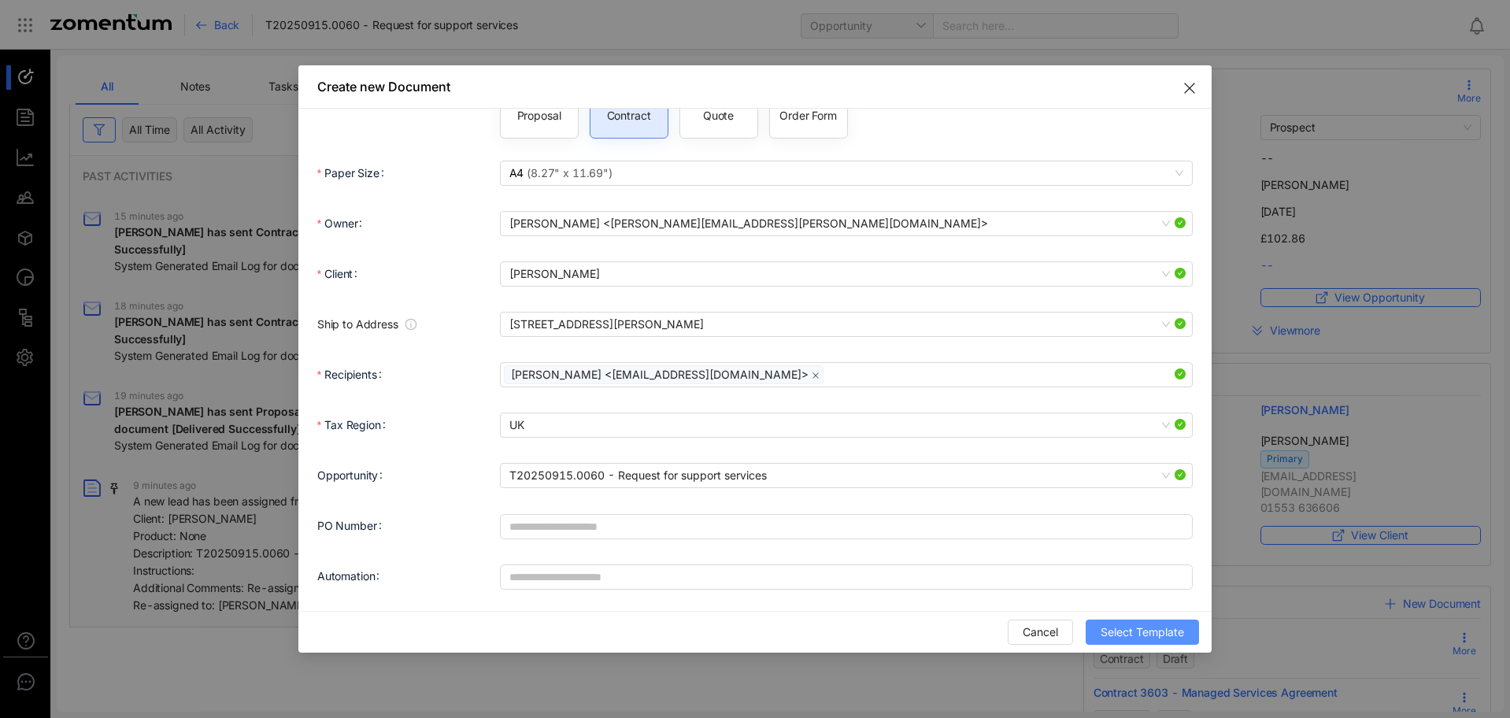
type input "**********"
click at [1126, 631] on span "Select Template" at bounding box center [1142, 632] width 83 height 17
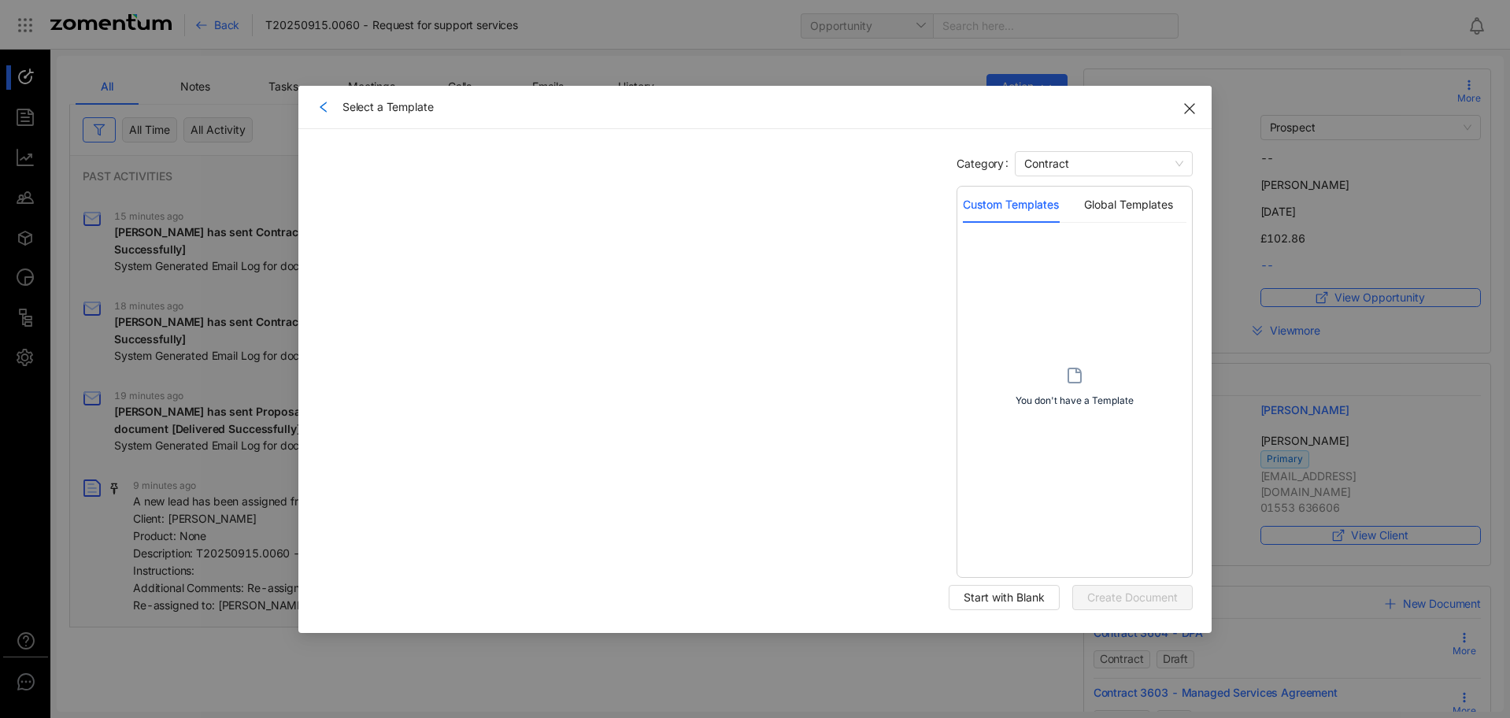
scroll to position [0, 0]
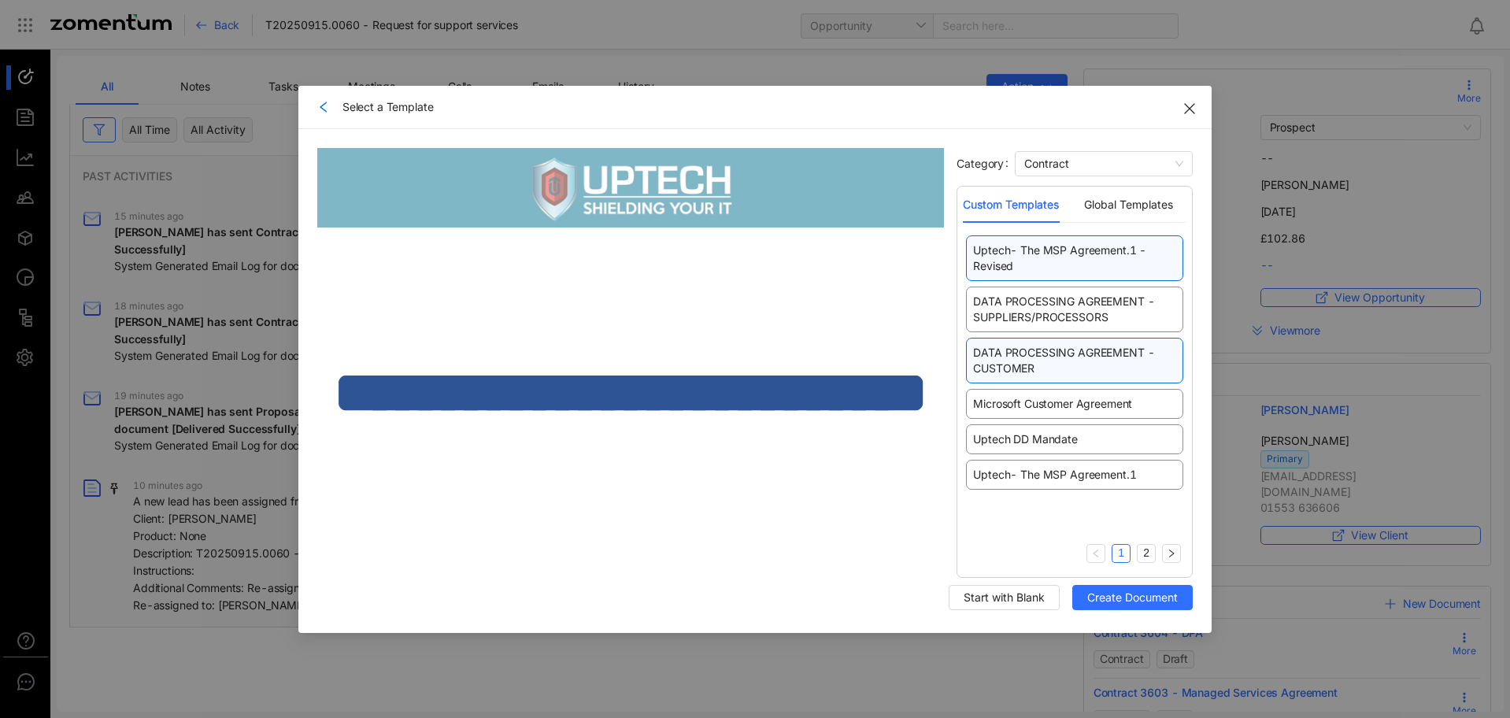
click at [1058, 356] on span "DATA PROCESSING AGREEMENT - CUSTOMER" at bounding box center [1074, 360] width 203 height 31
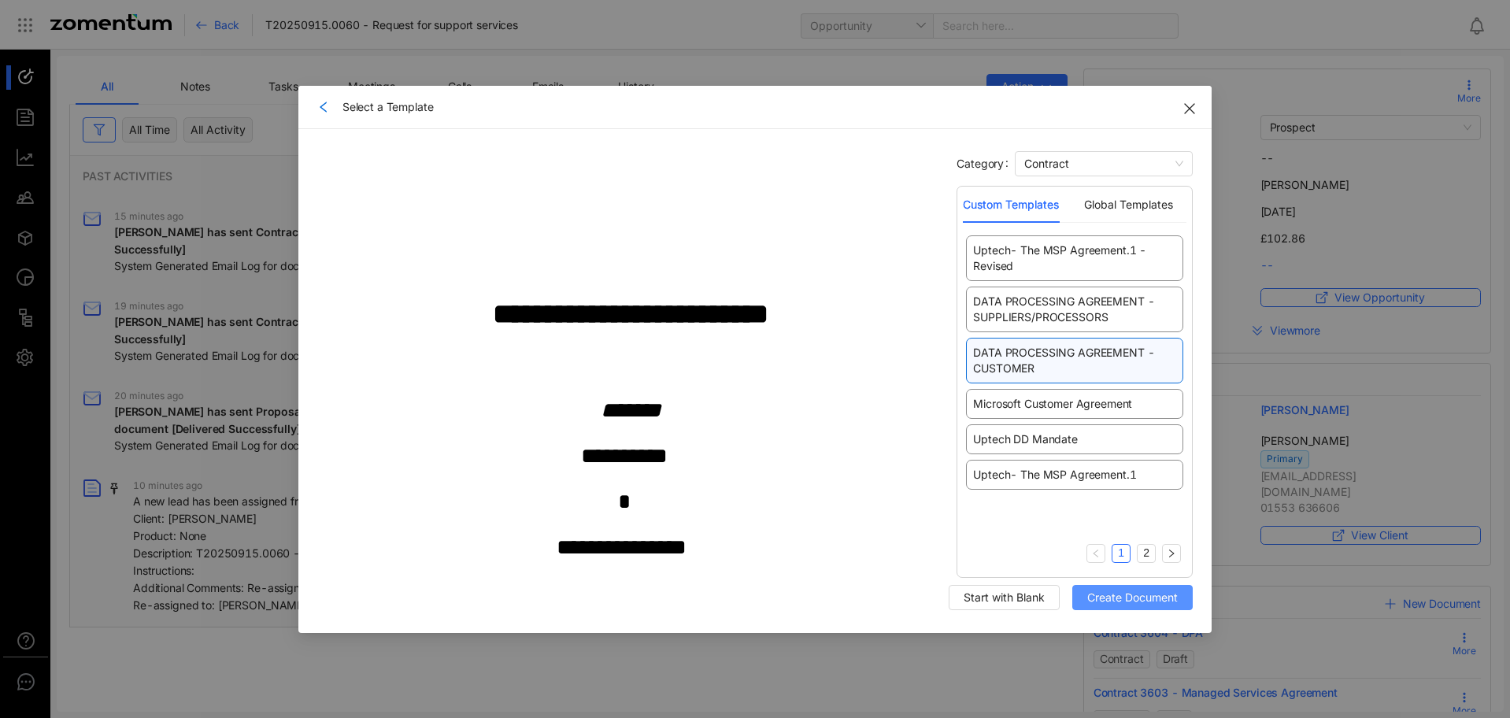
click at [1114, 602] on span "Create Document" at bounding box center [1132, 597] width 91 height 17
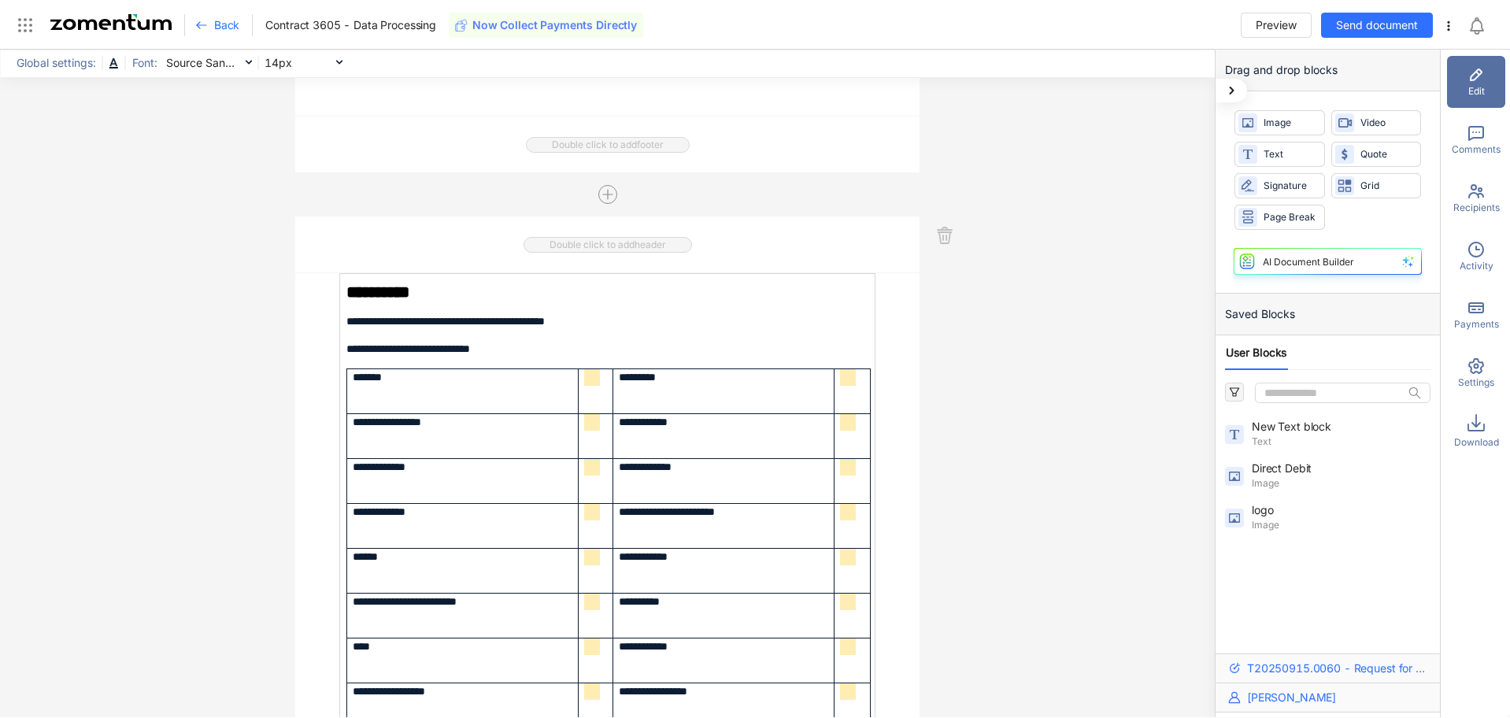
scroll to position [5984, 0]
click at [590, 383] on span "**********" at bounding box center [617, 377] width 54 height 11
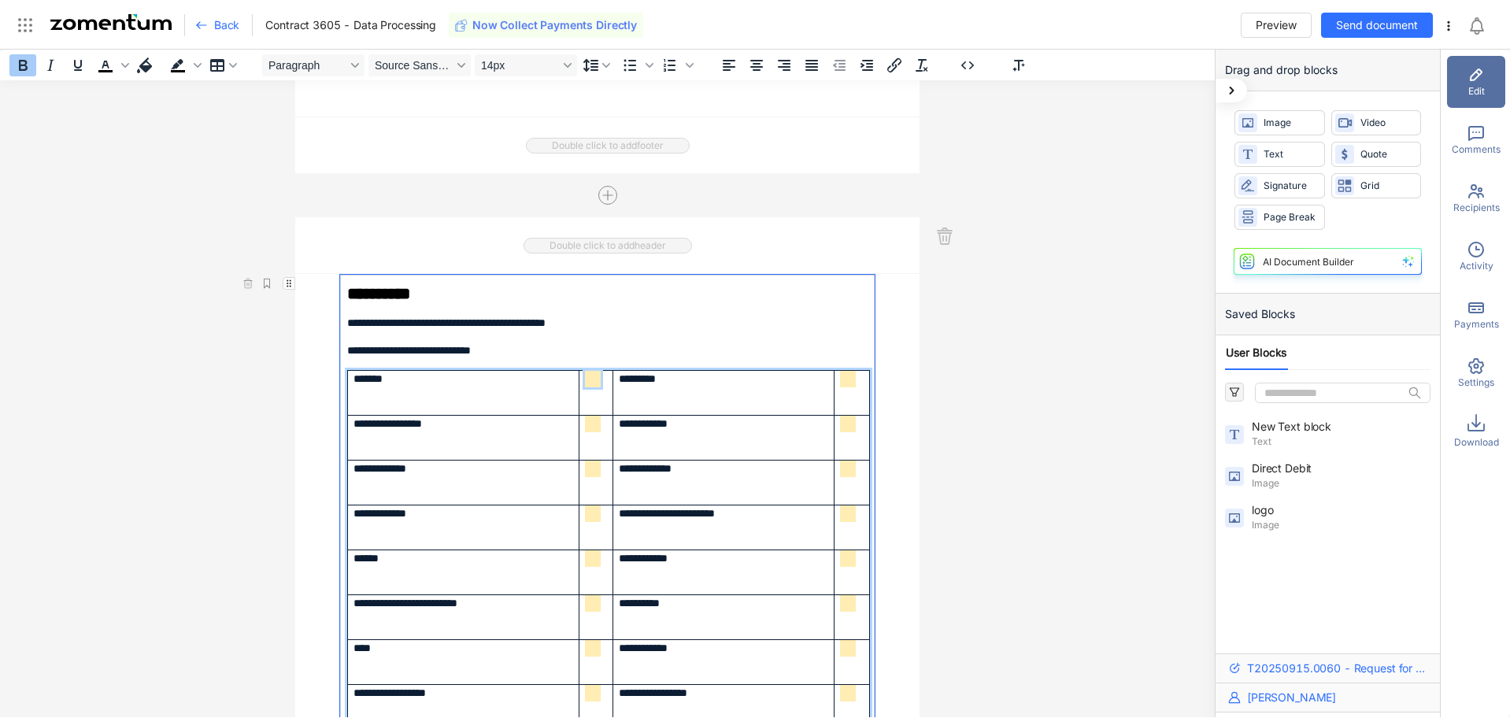
scroll to position [5984, 0]
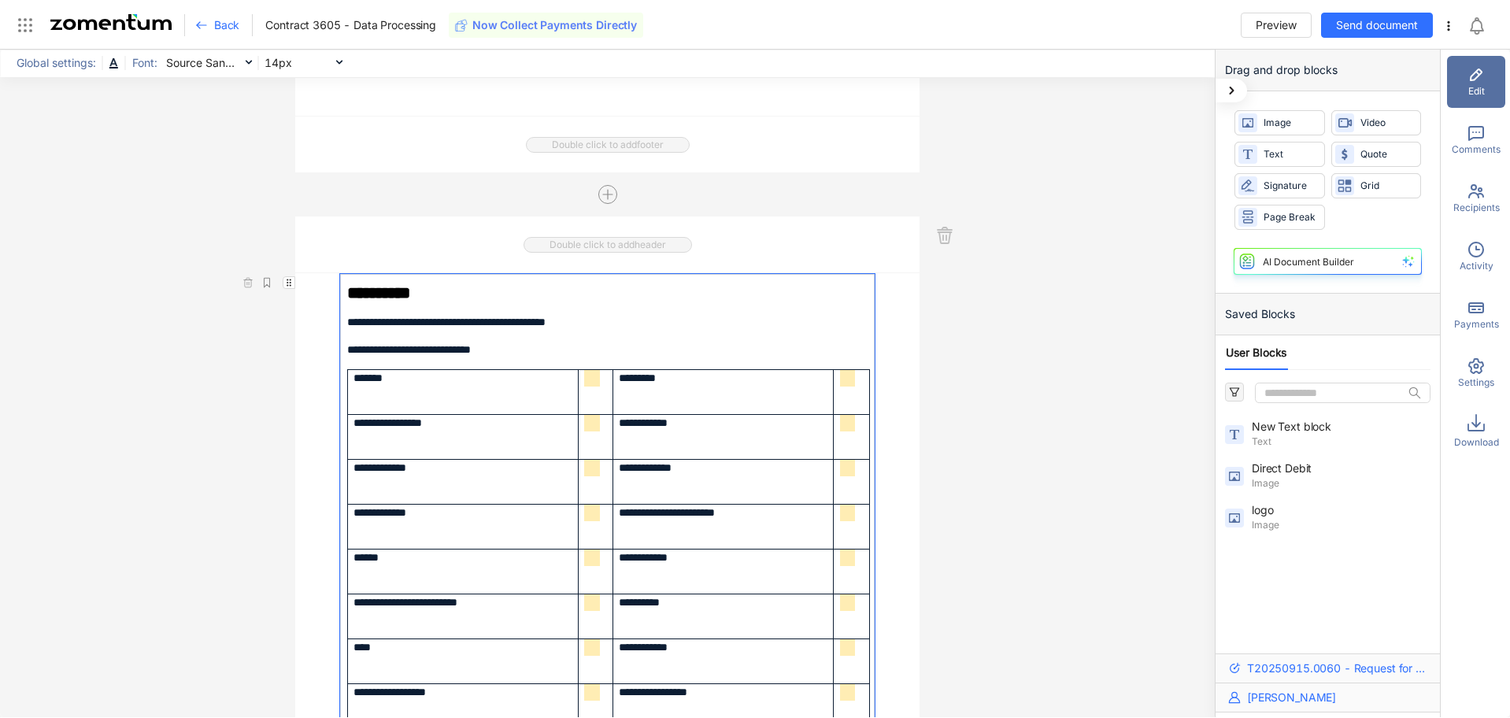
click at [1034, 347] on div "**********" at bounding box center [607, 384] width 1215 height 668
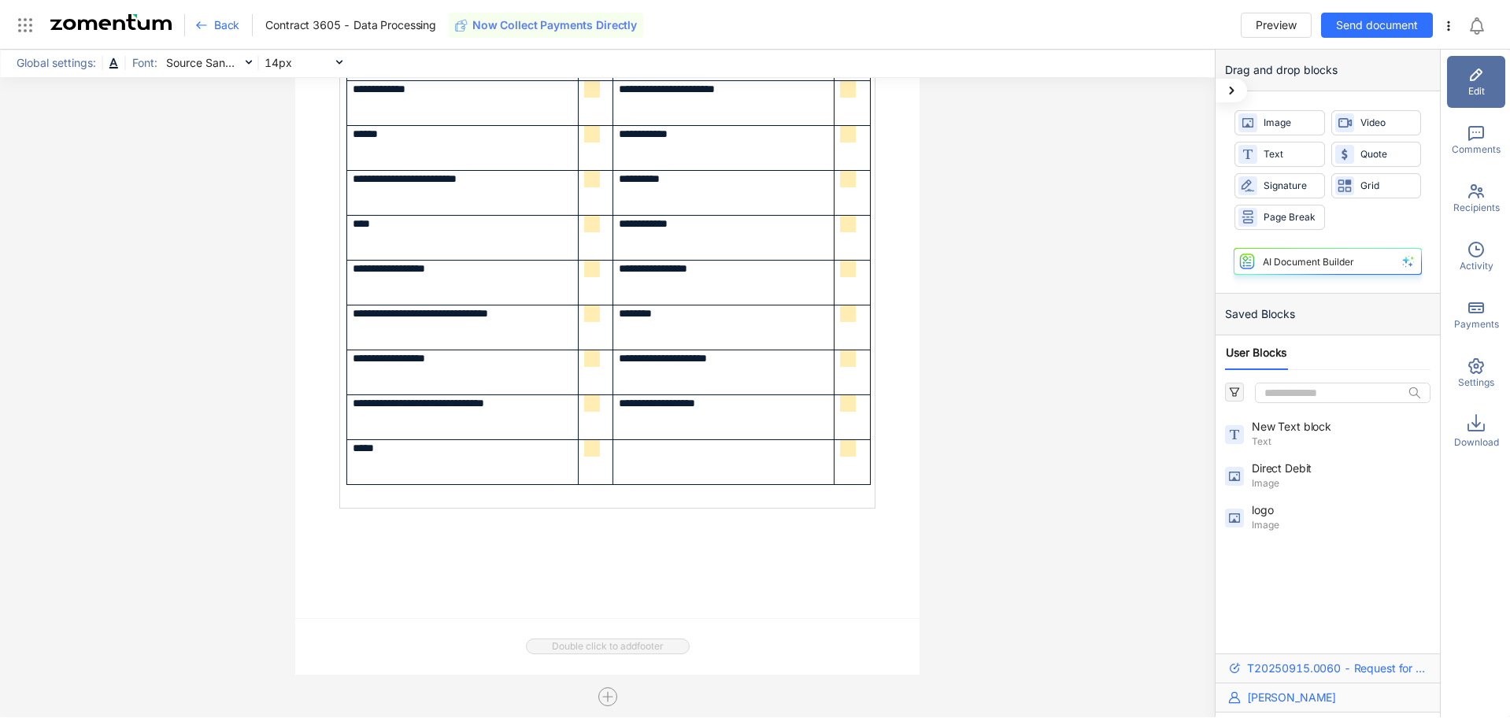
scroll to position [6409, 0]
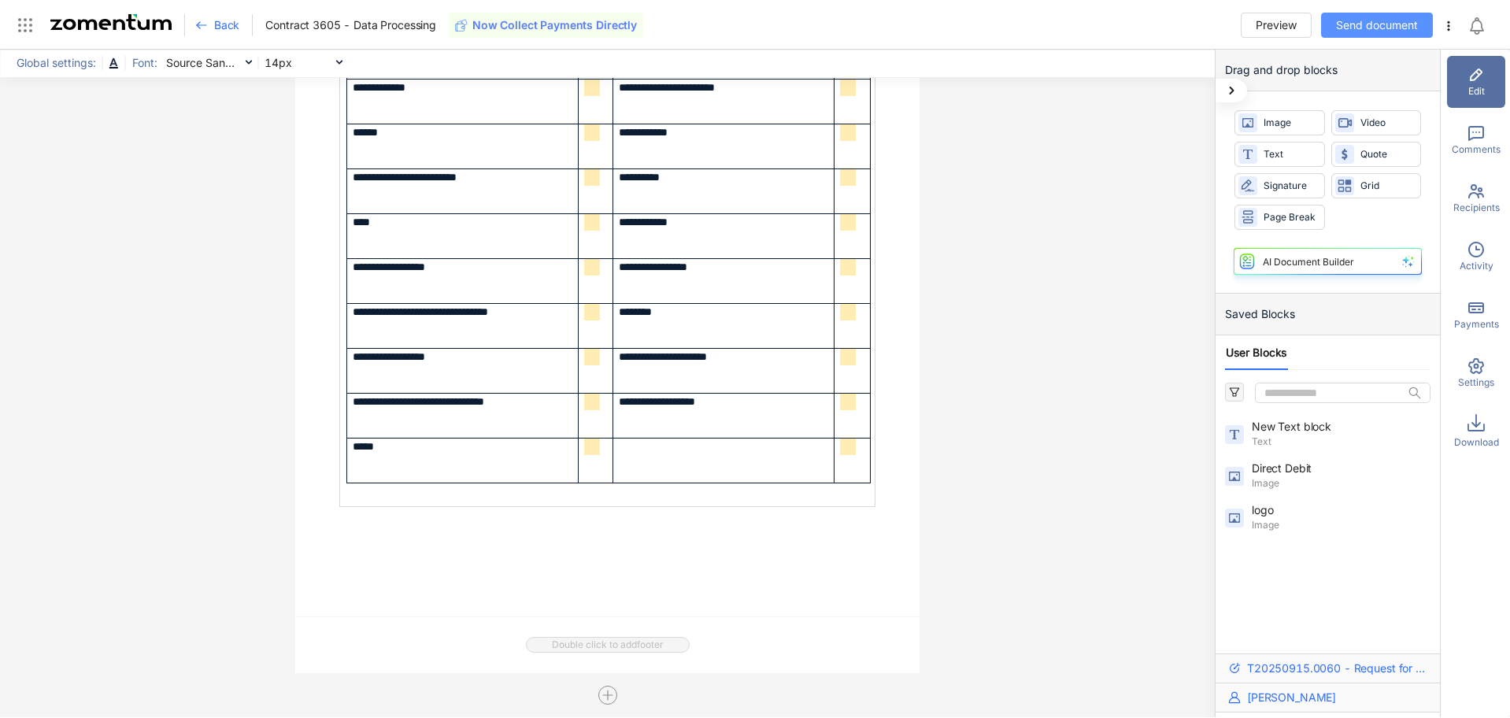
drag, startPoint x: 1360, startPoint y: 28, endPoint x: 1341, endPoint y: 53, distance: 31.4
click at [1360, 28] on span "Send document" at bounding box center [1377, 25] width 82 height 17
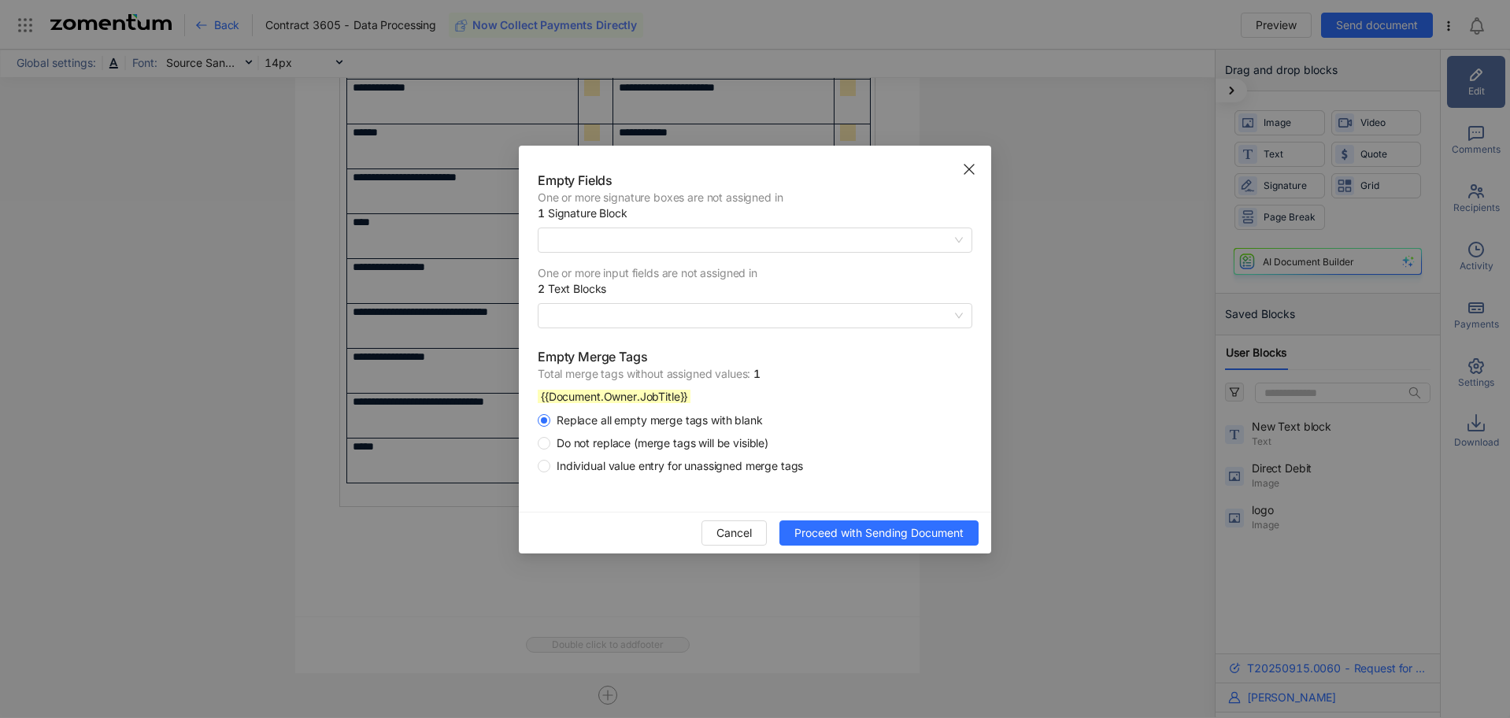
click at [971, 171] on use "Close" at bounding box center [968, 169] width 9 height 9
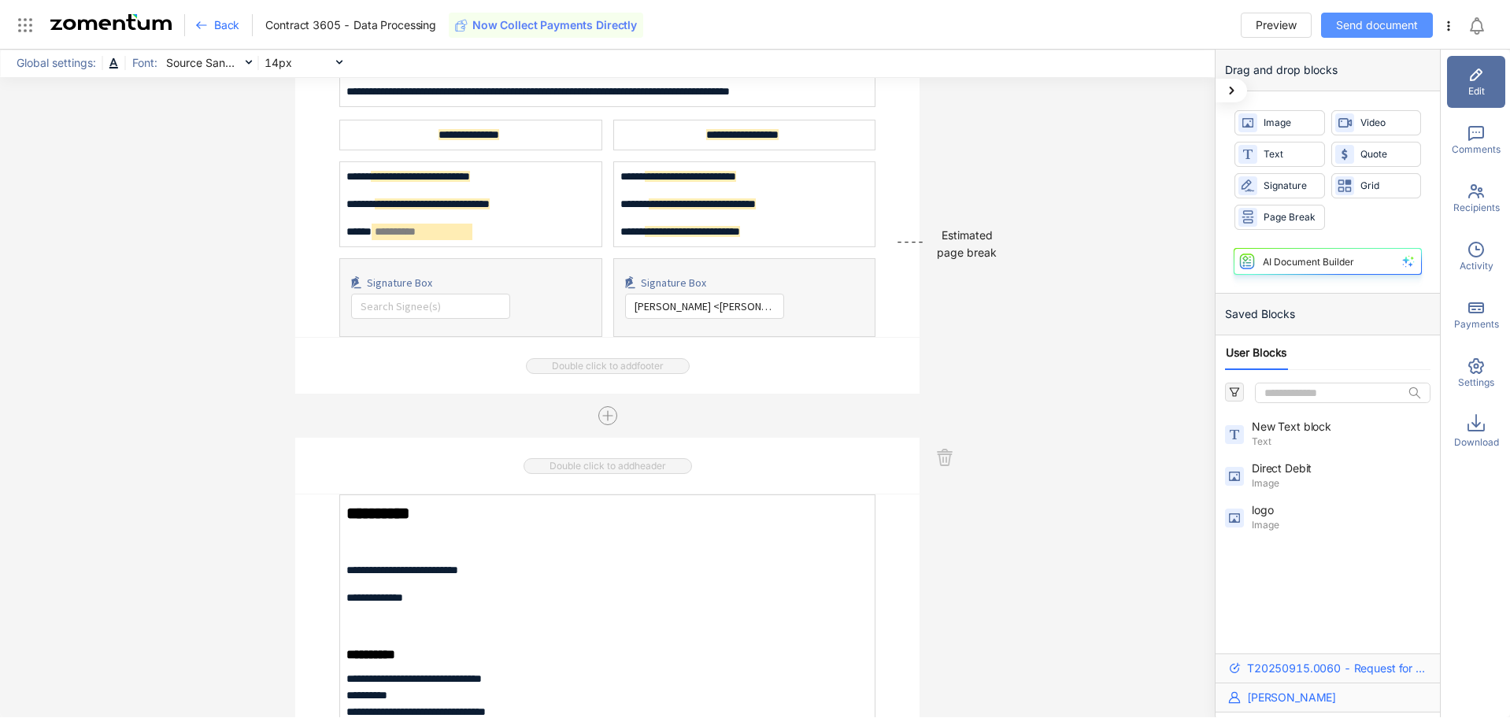
scroll to position [4755, 0]
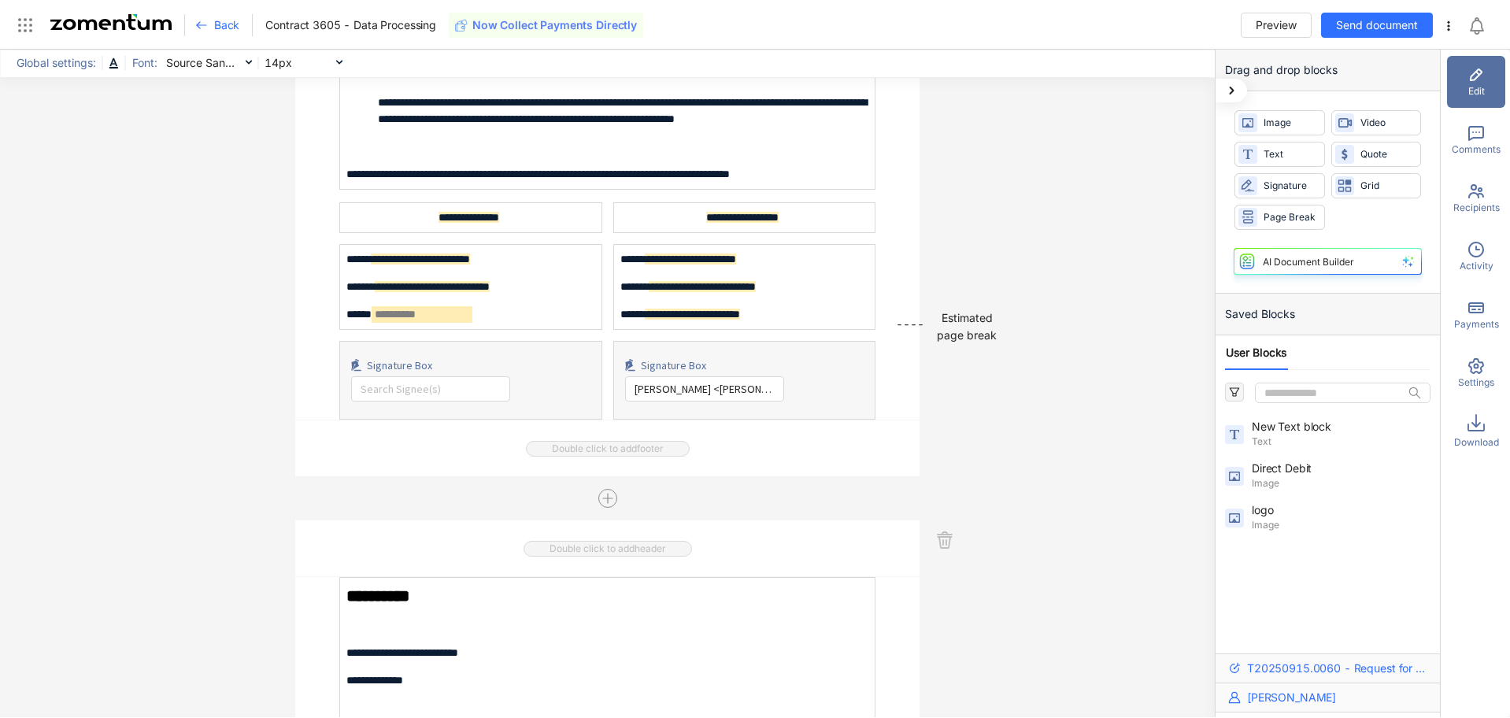
click at [731, 260] on span "**********" at bounding box center [690, 259] width 91 height 11
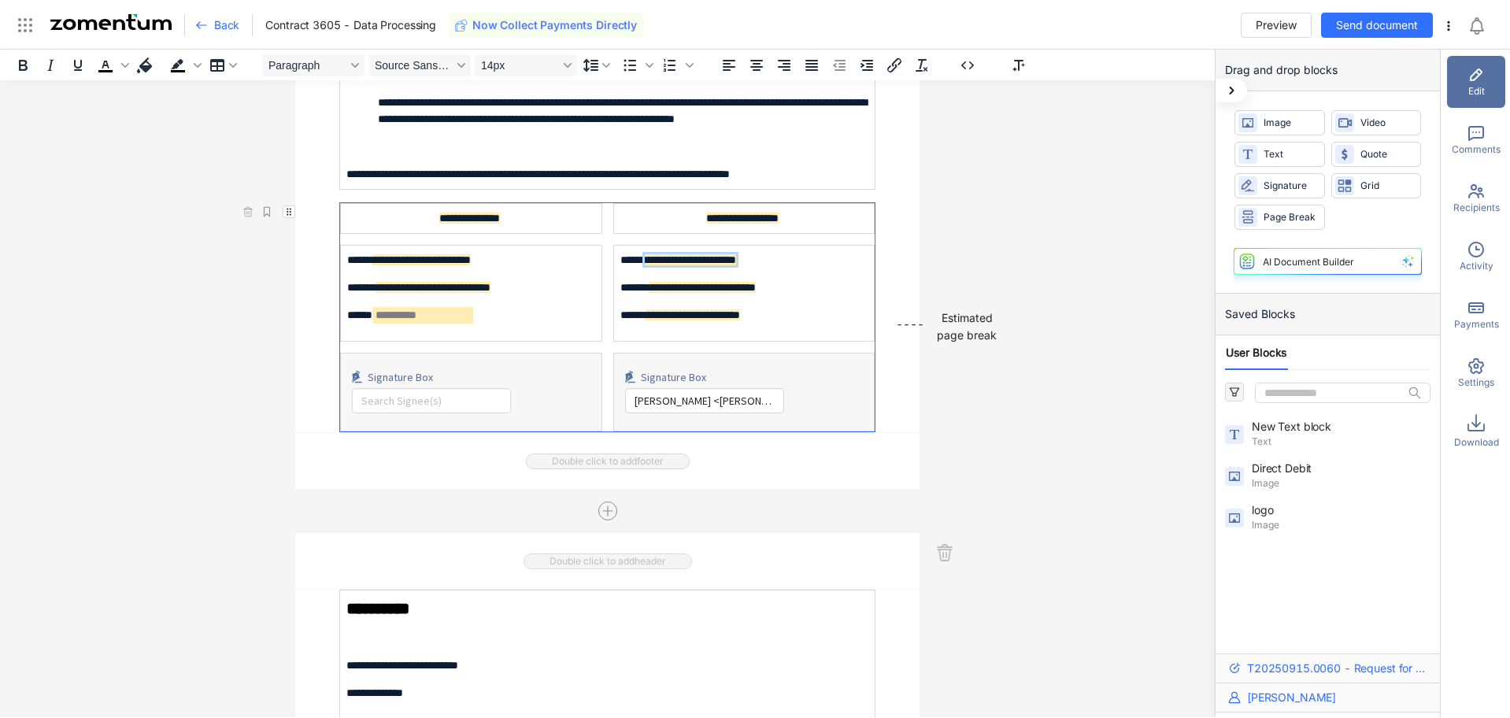
scroll to position [4756, 0]
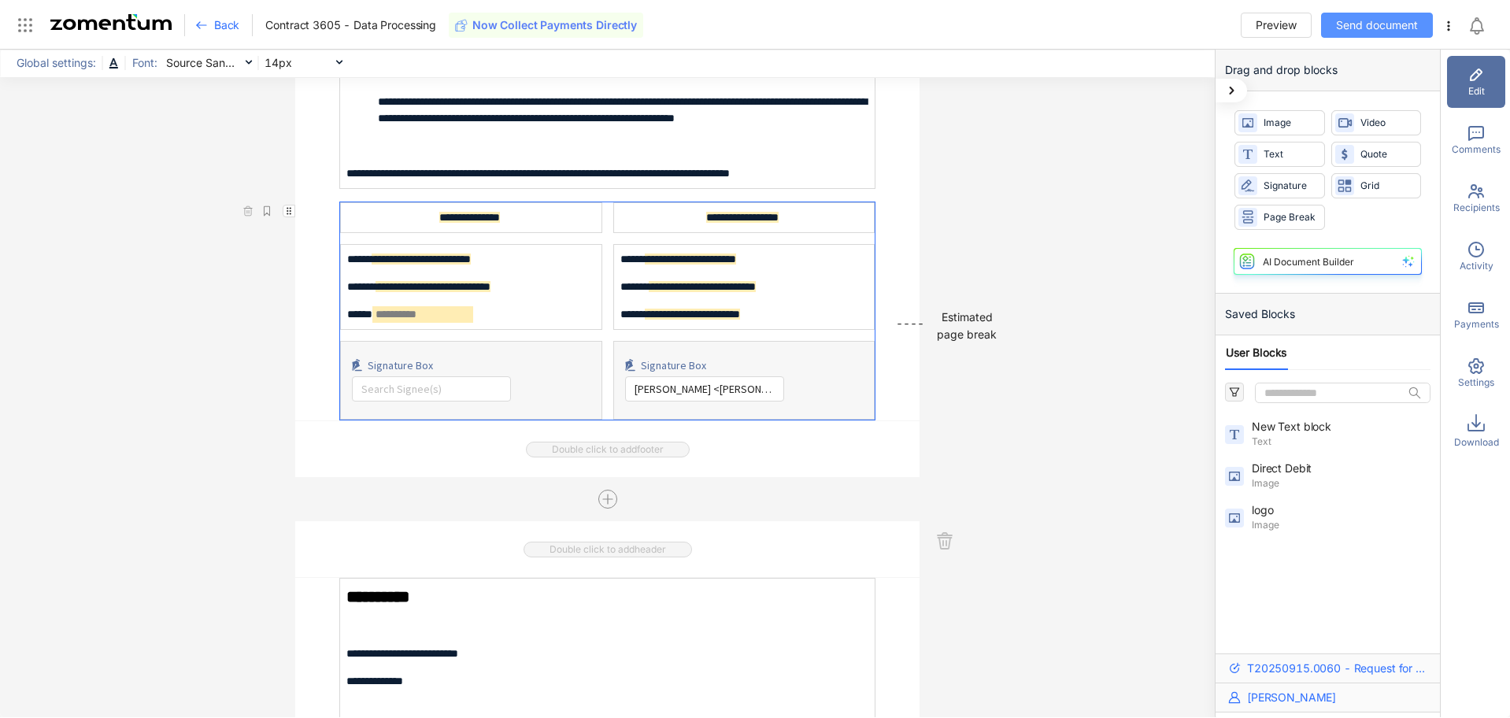
click at [1354, 24] on span "Send document" at bounding box center [1377, 25] width 82 height 17
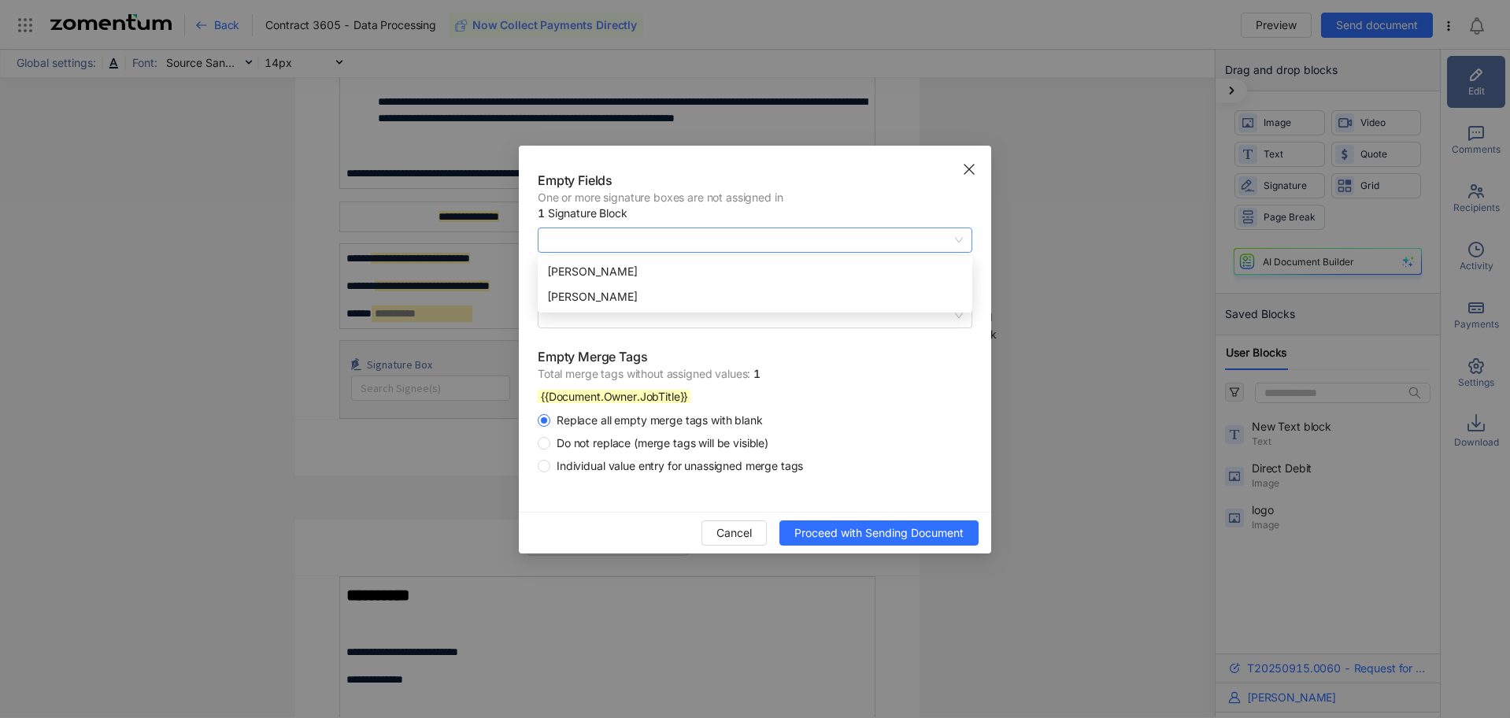
click at [667, 240] on span at bounding box center [755, 240] width 416 height 24
click at [671, 275] on div "Karen Savory" at bounding box center [755, 271] width 416 height 17
click at [677, 313] on span at bounding box center [755, 316] width 416 height 24
click at [972, 267] on div "Empty Fields One or more signature boxes are not assigned in 1 Signature Block …" at bounding box center [755, 329] width 472 height 366
click at [699, 470] on span "Individual value entry for unassigned merge tags" at bounding box center [679, 466] width 259 height 16
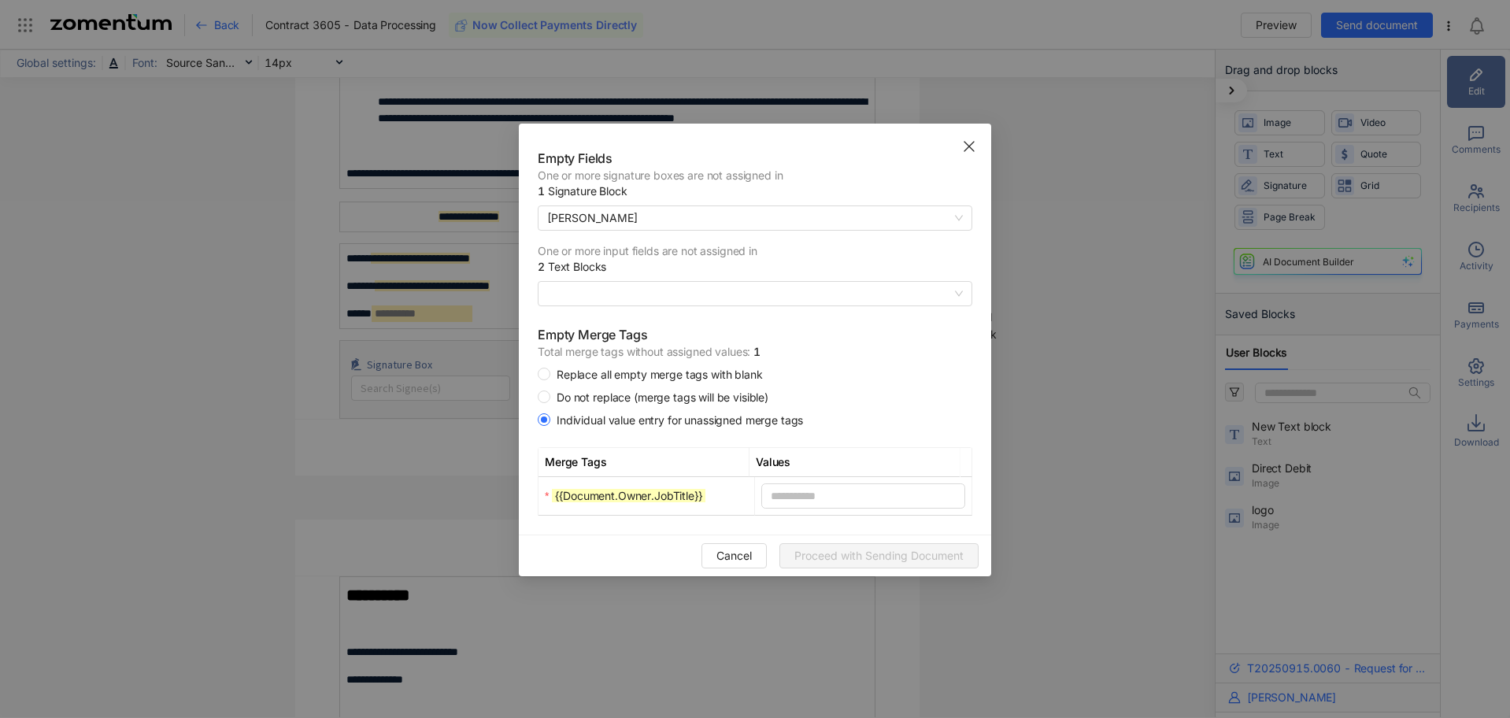
click at [976, 146] on span "Close" at bounding box center [969, 146] width 44 height 44
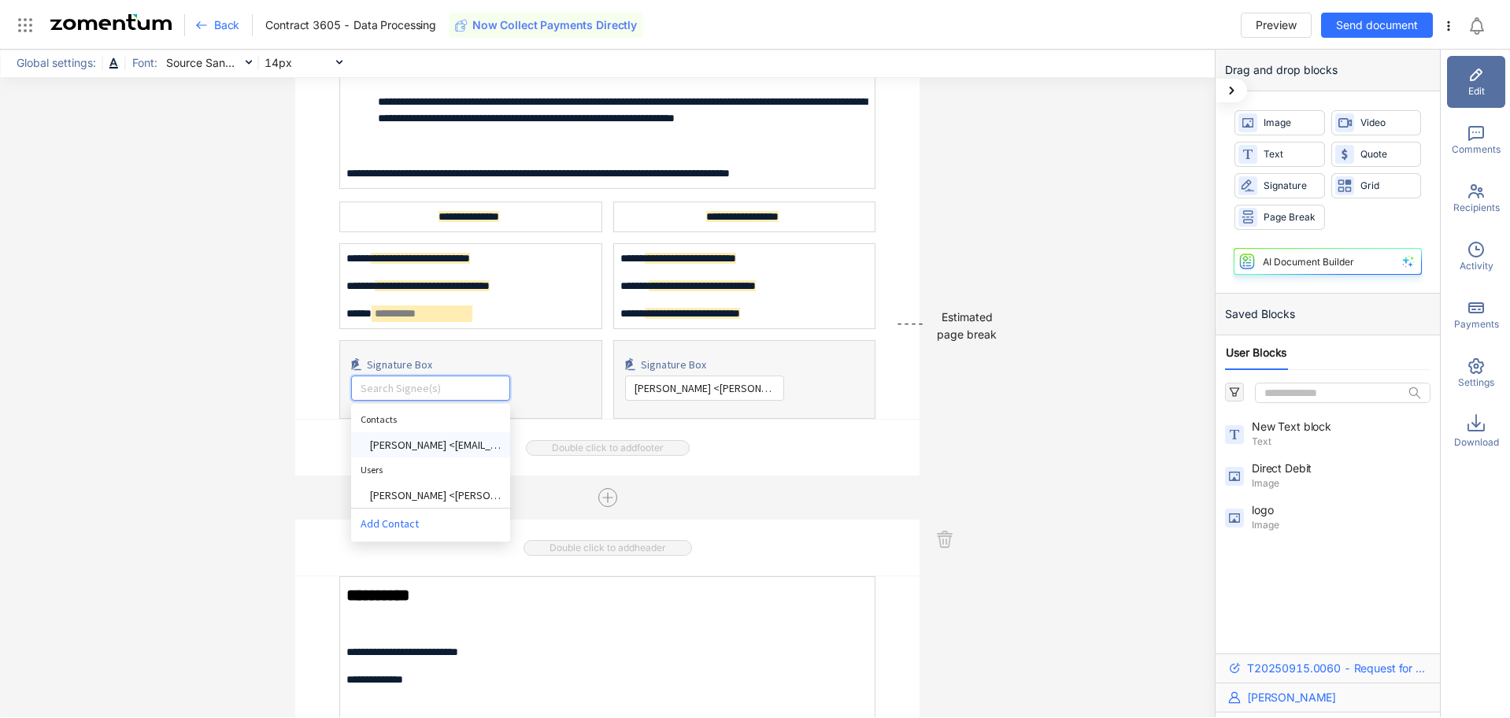
click at [380, 393] on input "search" at bounding box center [431, 388] width 140 height 24
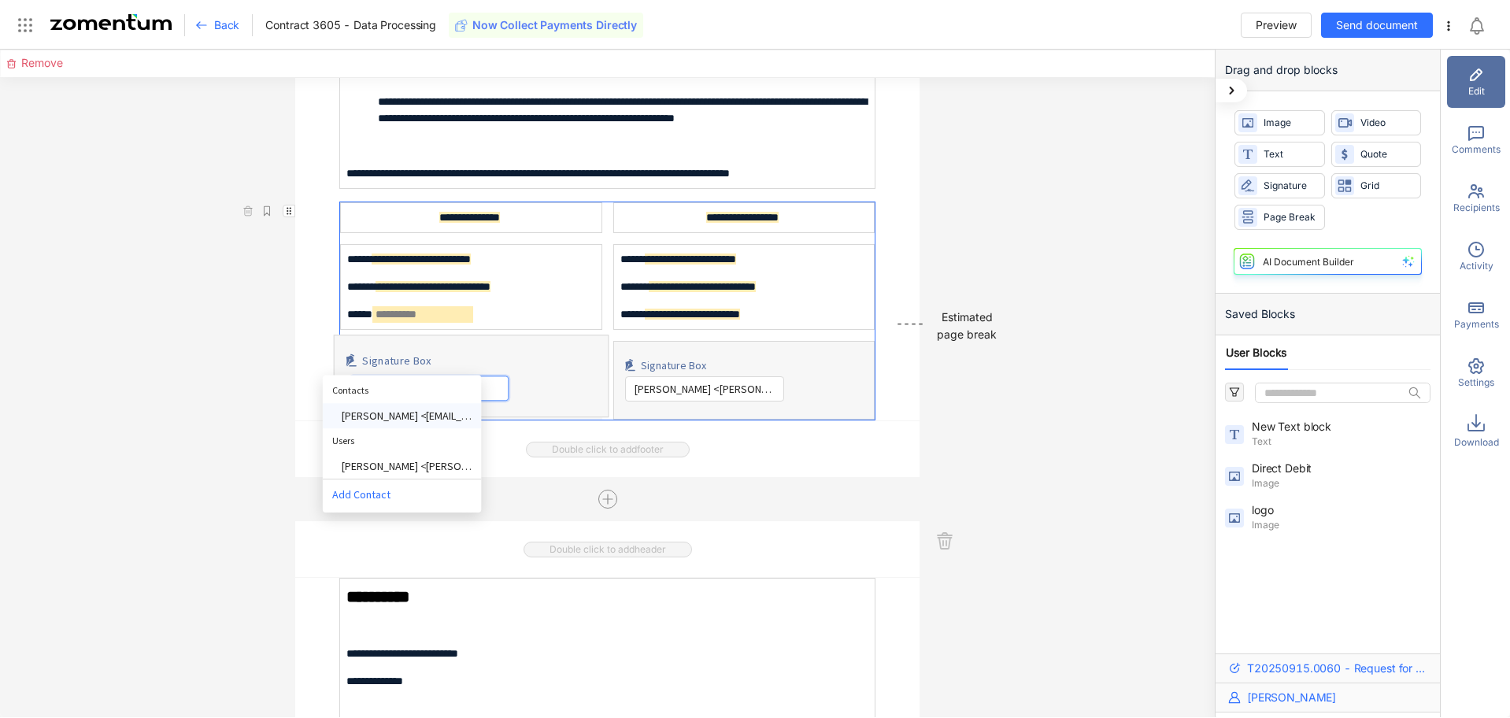
click at [374, 418] on div "Karen Savory <gaytongoslings@btconnect.com>" at bounding box center [406, 416] width 131 height 17
click at [954, 371] on div "**********" at bounding box center [607, 384] width 1215 height 668
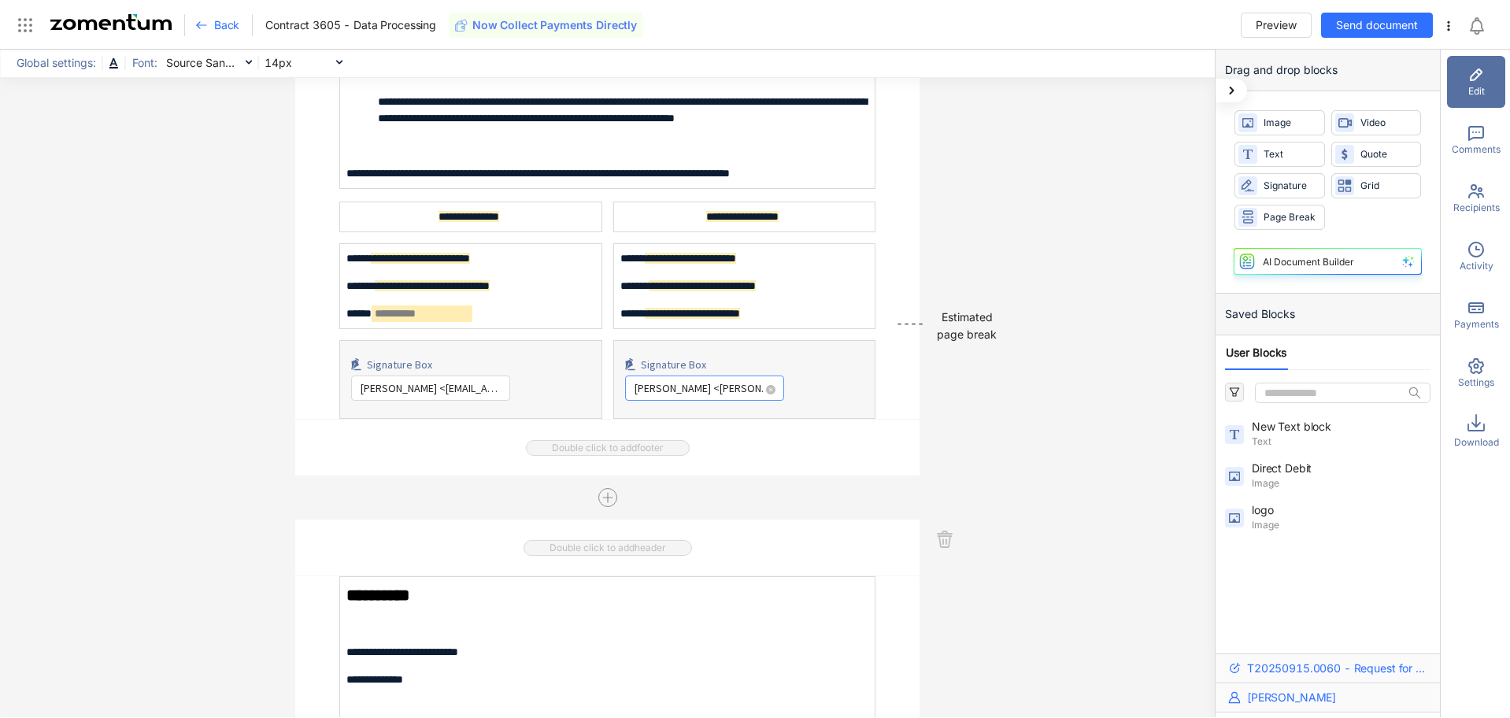
click at [738, 389] on span "Rachel Mudge <rachel.mudge@uptech.co.uk>" at bounding box center [705, 388] width 140 height 24
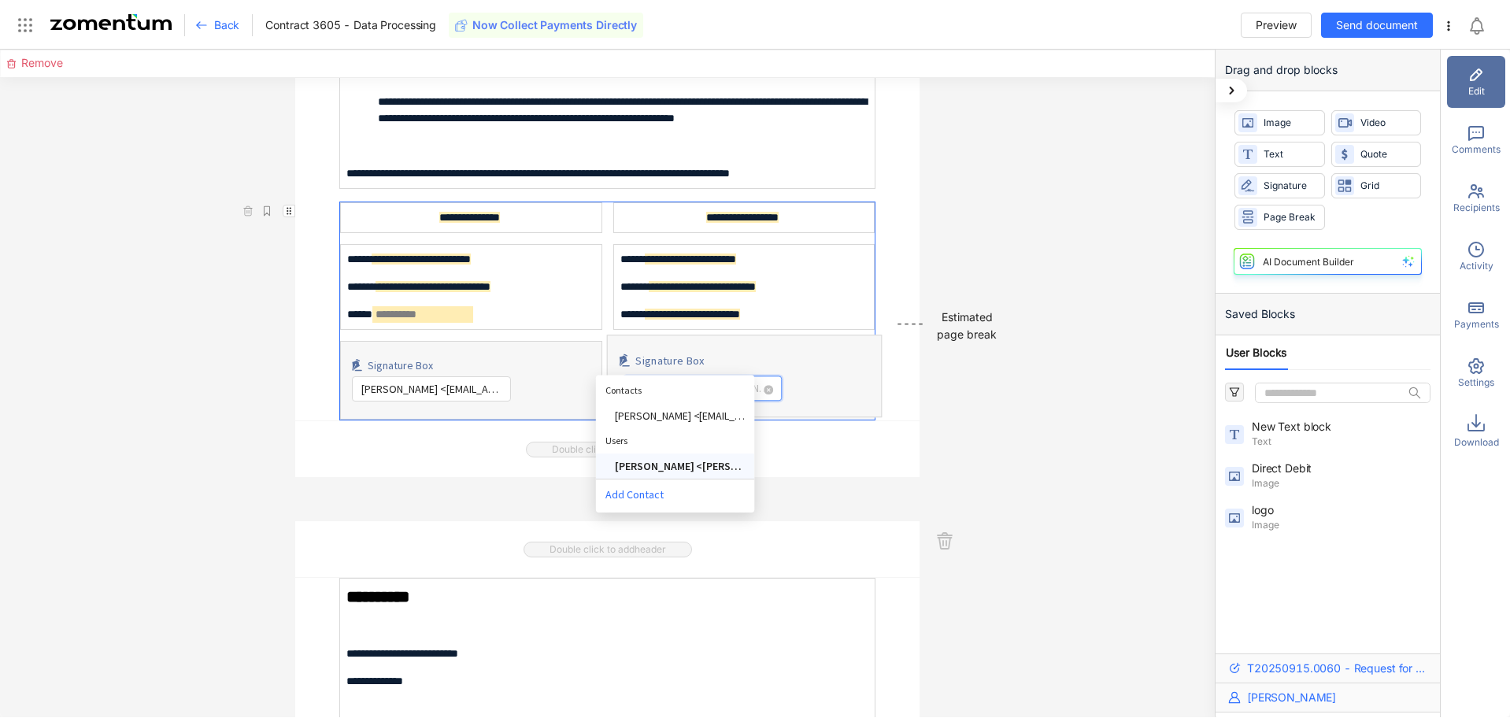
click at [707, 472] on div "Rachel Mudge <rachel.mudge@uptech.co.uk>" at bounding box center [679, 466] width 131 height 17
click at [722, 260] on span "**********" at bounding box center [690, 259] width 91 height 11
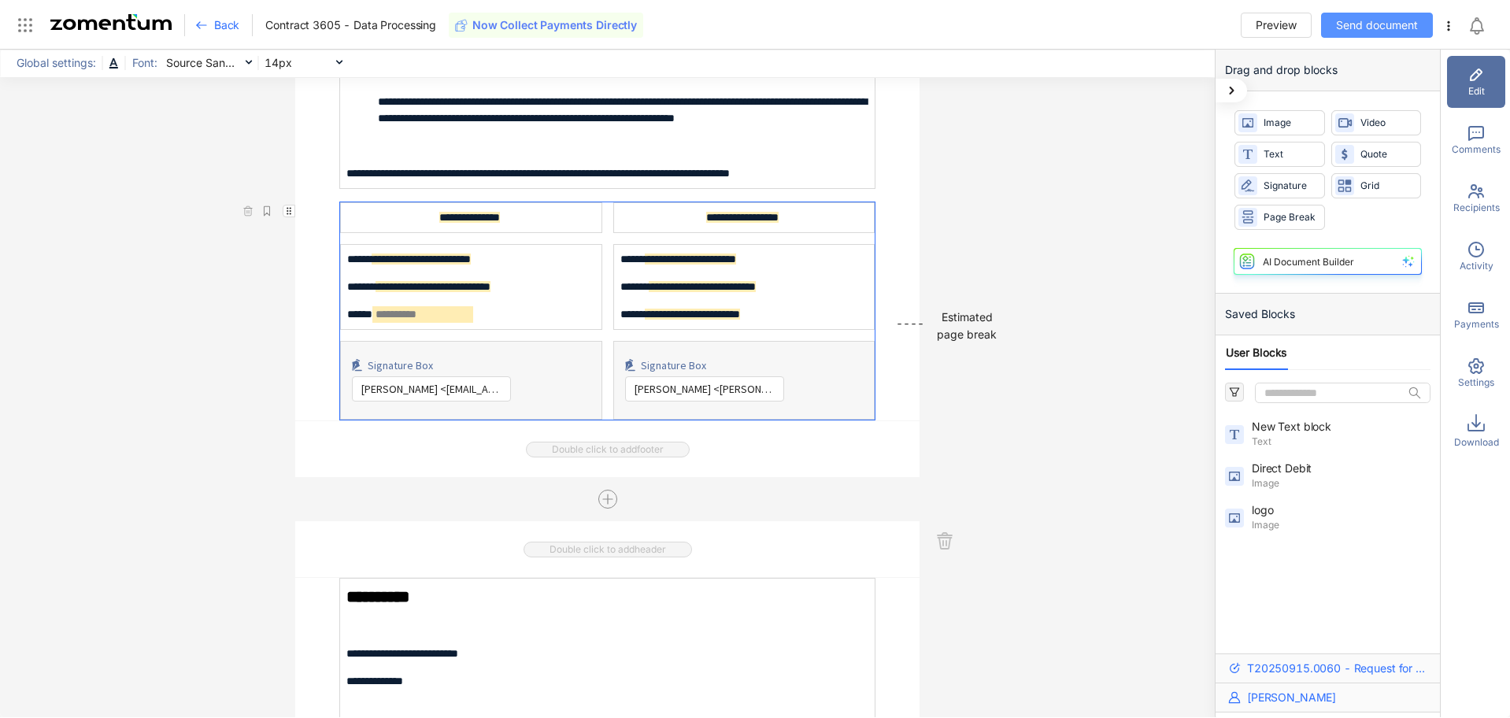
click at [1362, 28] on span "Send document" at bounding box center [1377, 25] width 82 height 17
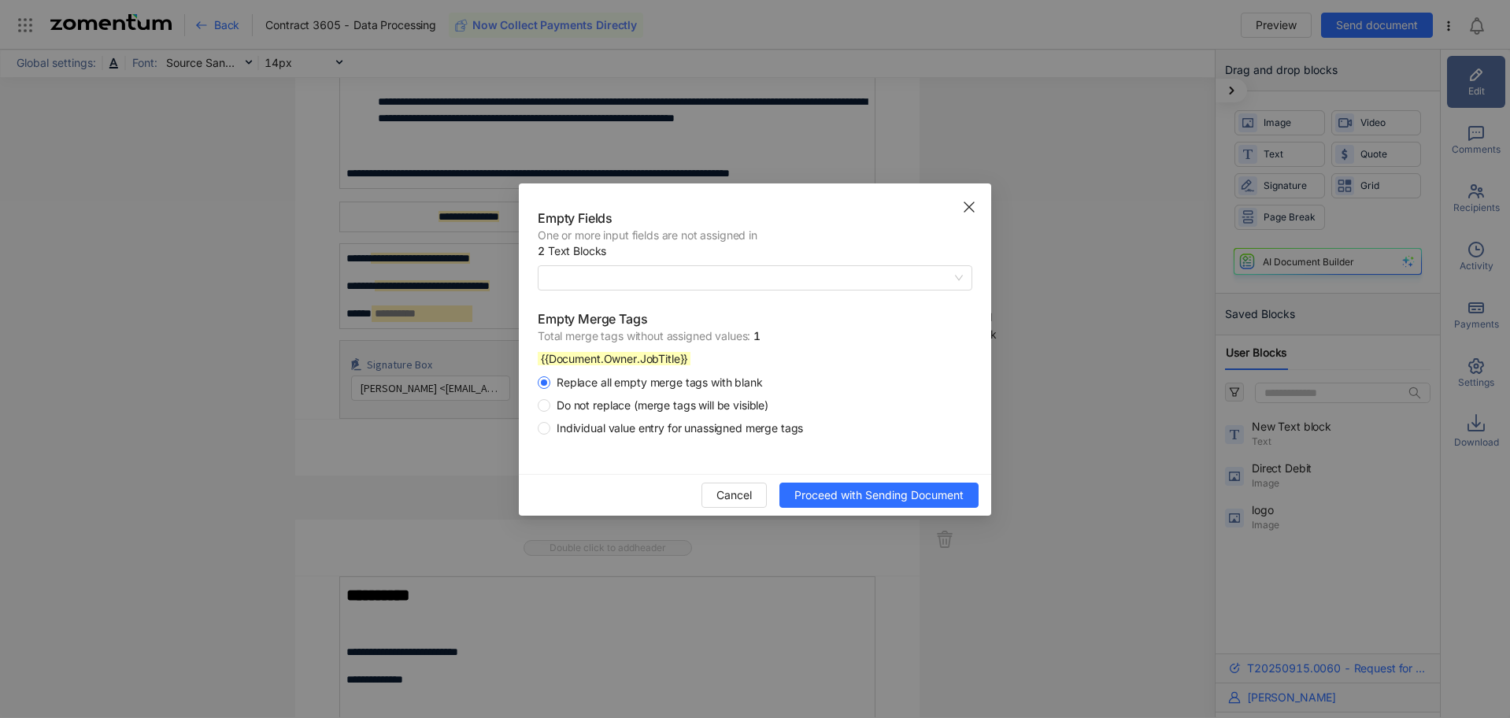
click at [644, 430] on span "Individual value entry for unassigned merge tags" at bounding box center [679, 428] width 259 height 16
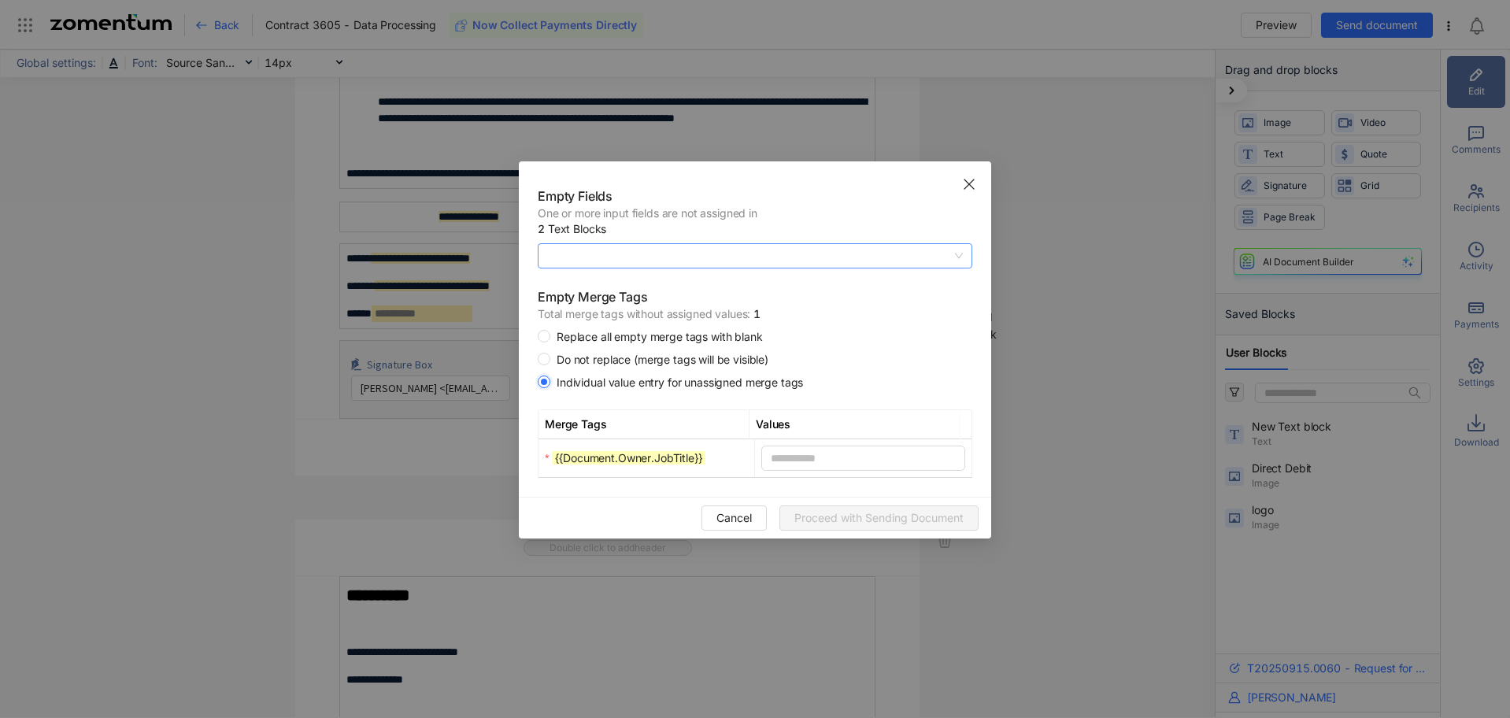
click at [958, 254] on span at bounding box center [755, 256] width 416 height 24
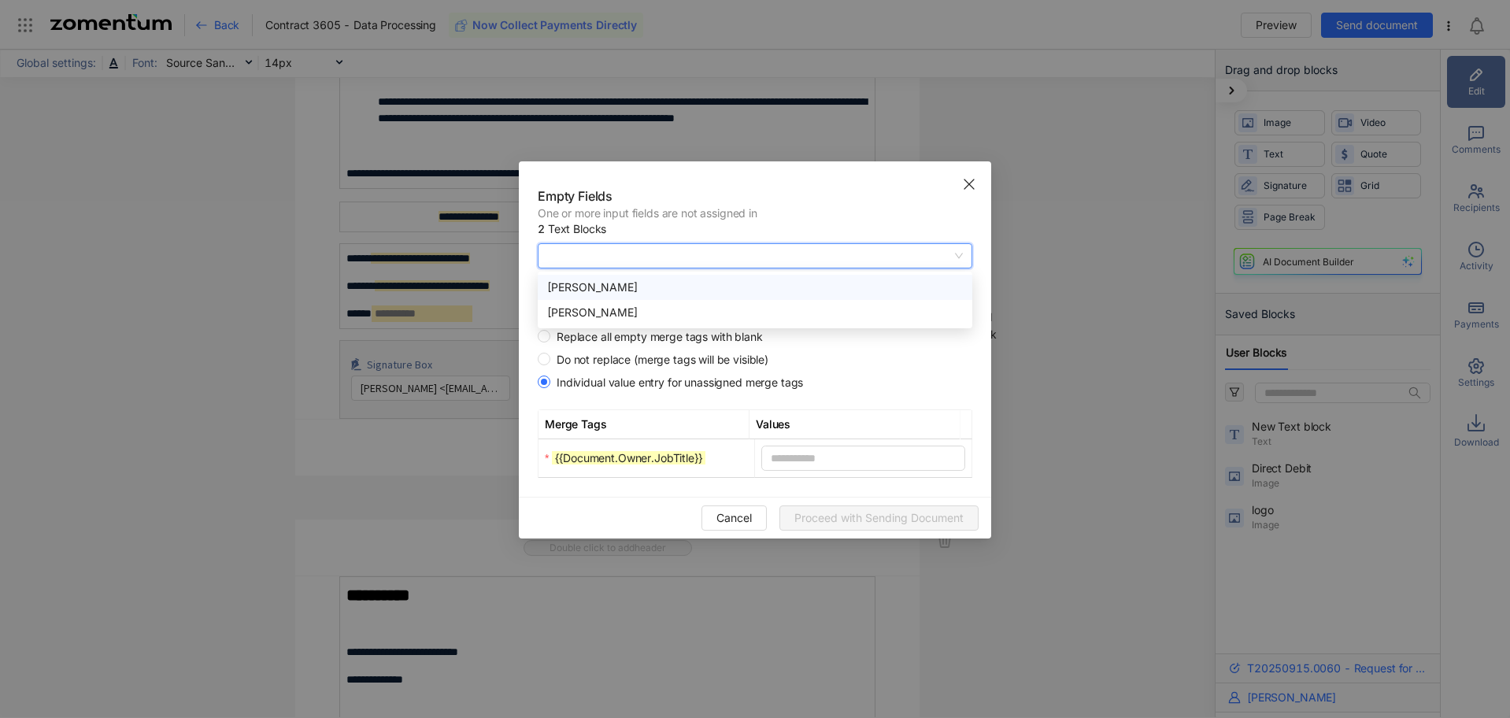
click at [922, 283] on div "Rachel Mudge" at bounding box center [755, 287] width 416 height 17
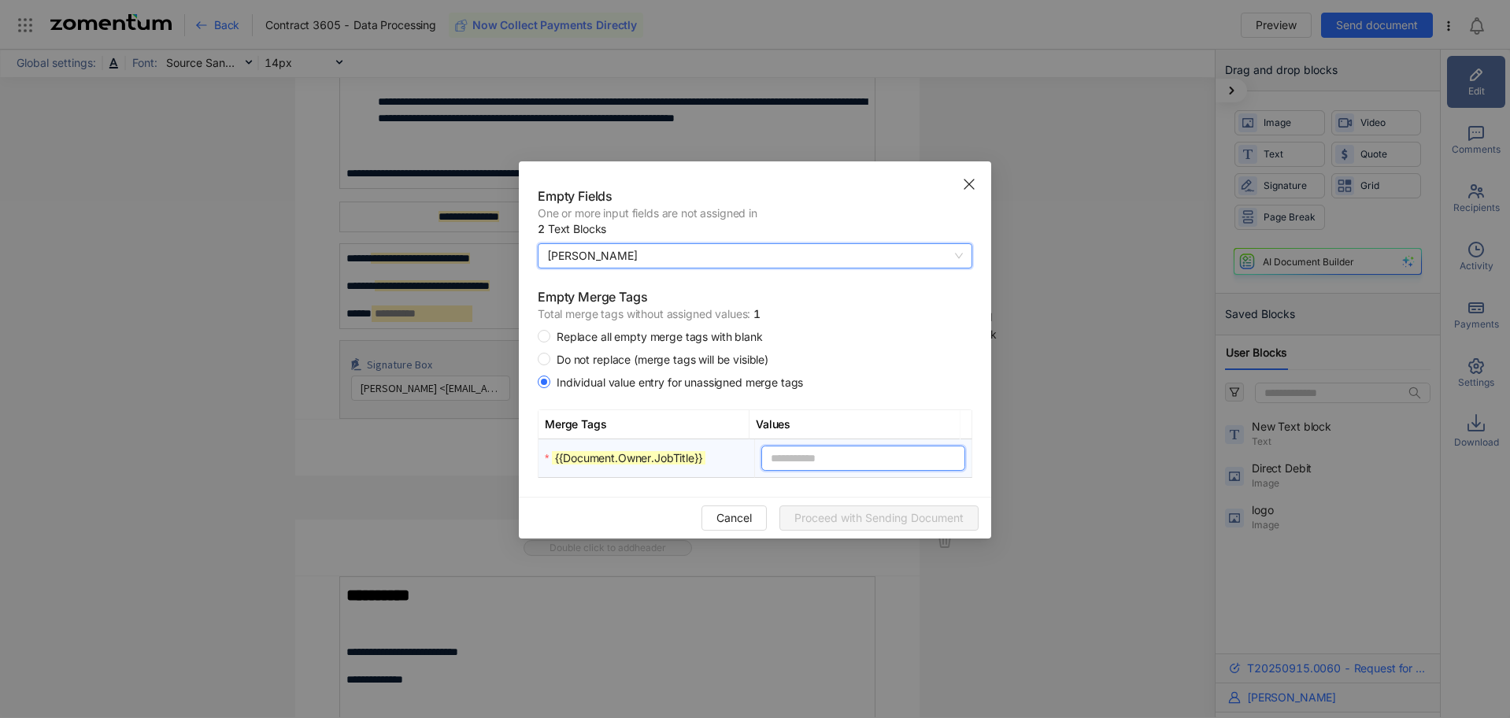
click at [783, 458] on input "text" at bounding box center [862, 458] width 203 height 25
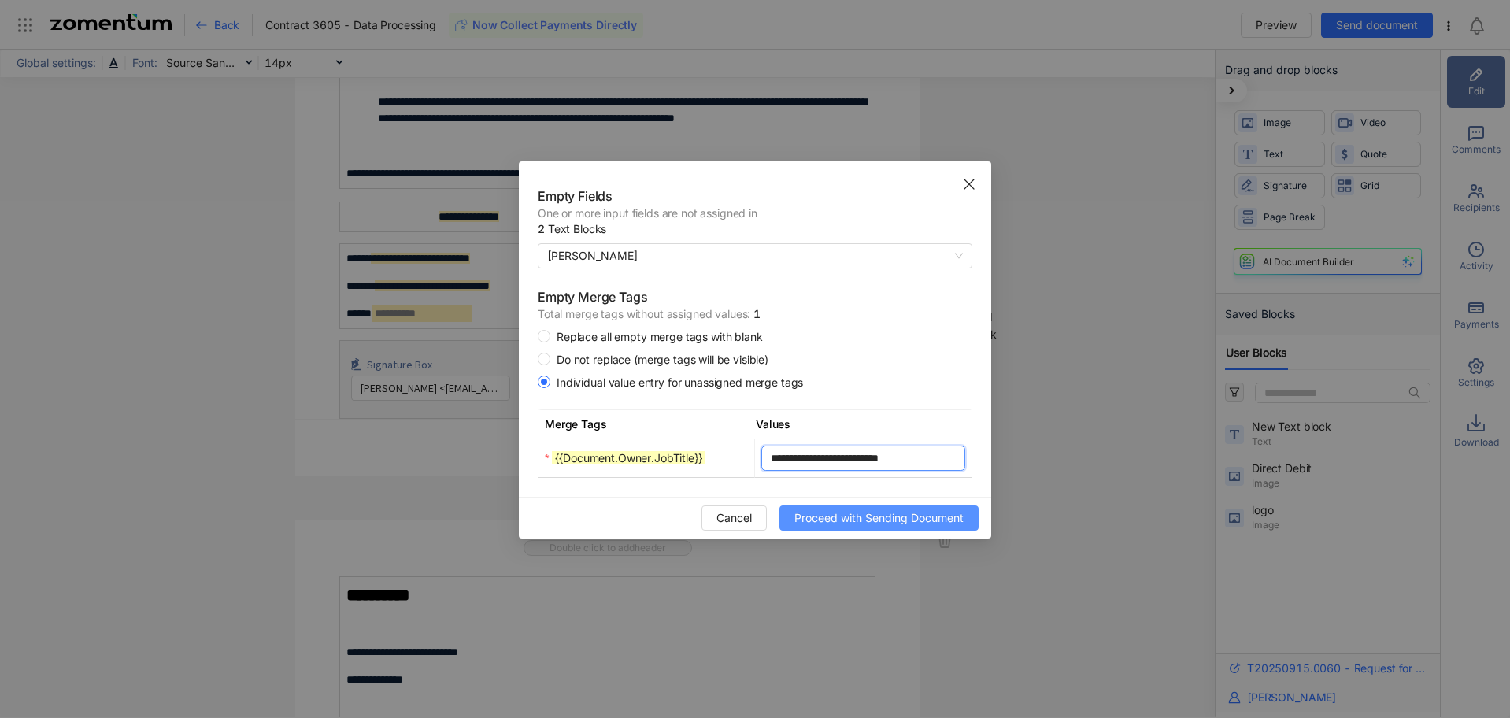
type input "**********"
click at [892, 516] on span "Proceed with Sending Document" at bounding box center [878, 517] width 169 height 17
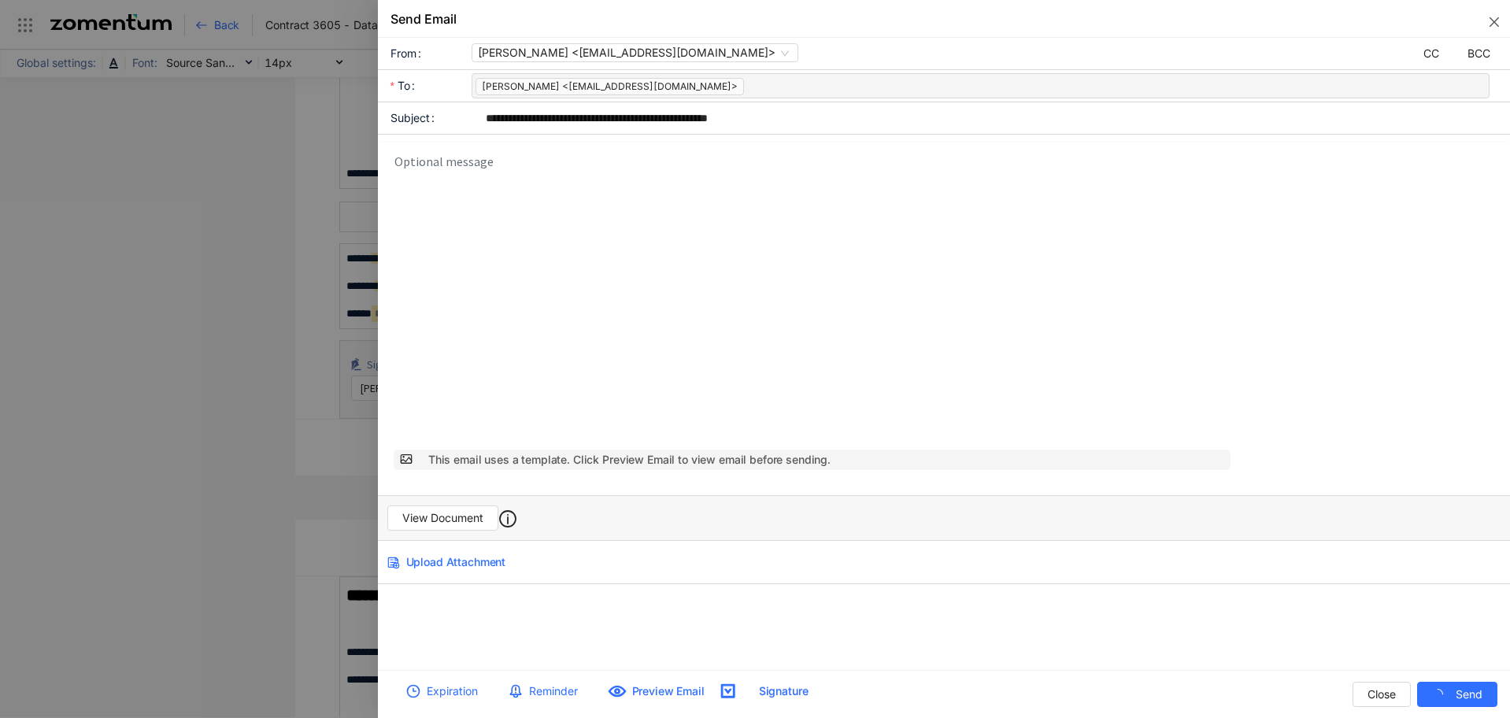
scroll to position [0, 0]
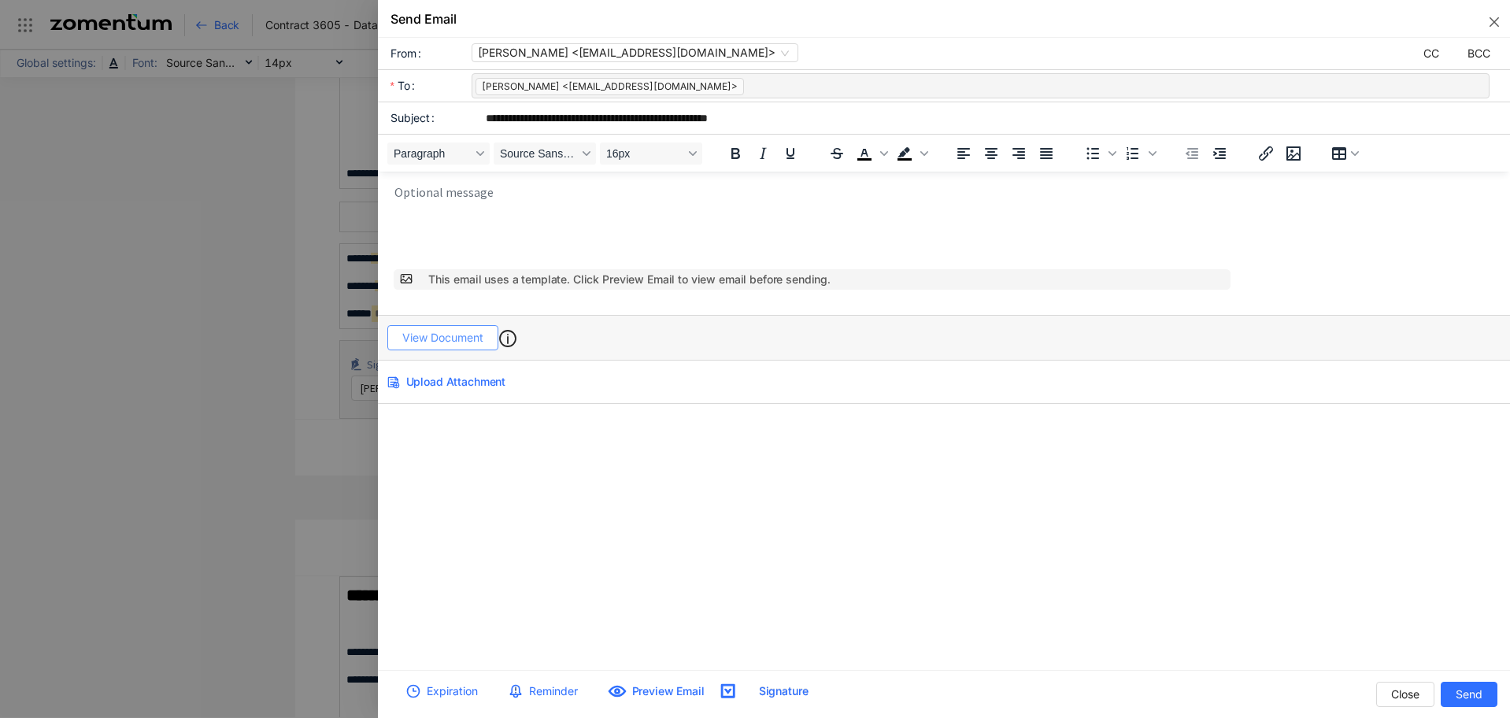
click at [461, 342] on span "View Document" at bounding box center [442, 337] width 81 height 17
click at [1499, 22] on icon "close" at bounding box center [1494, 22] width 13 height 13
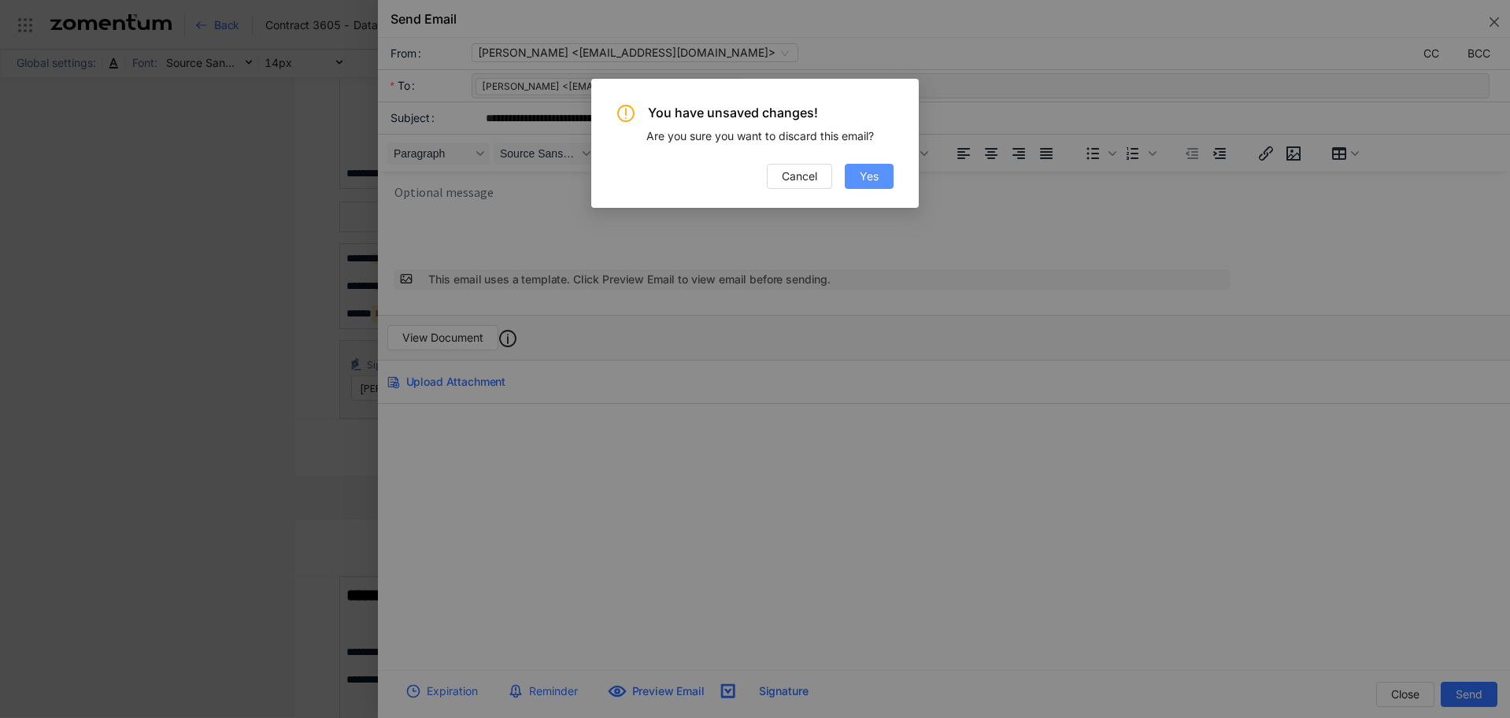
click at [864, 180] on span "Yes" at bounding box center [869, 176] width 19 height 17
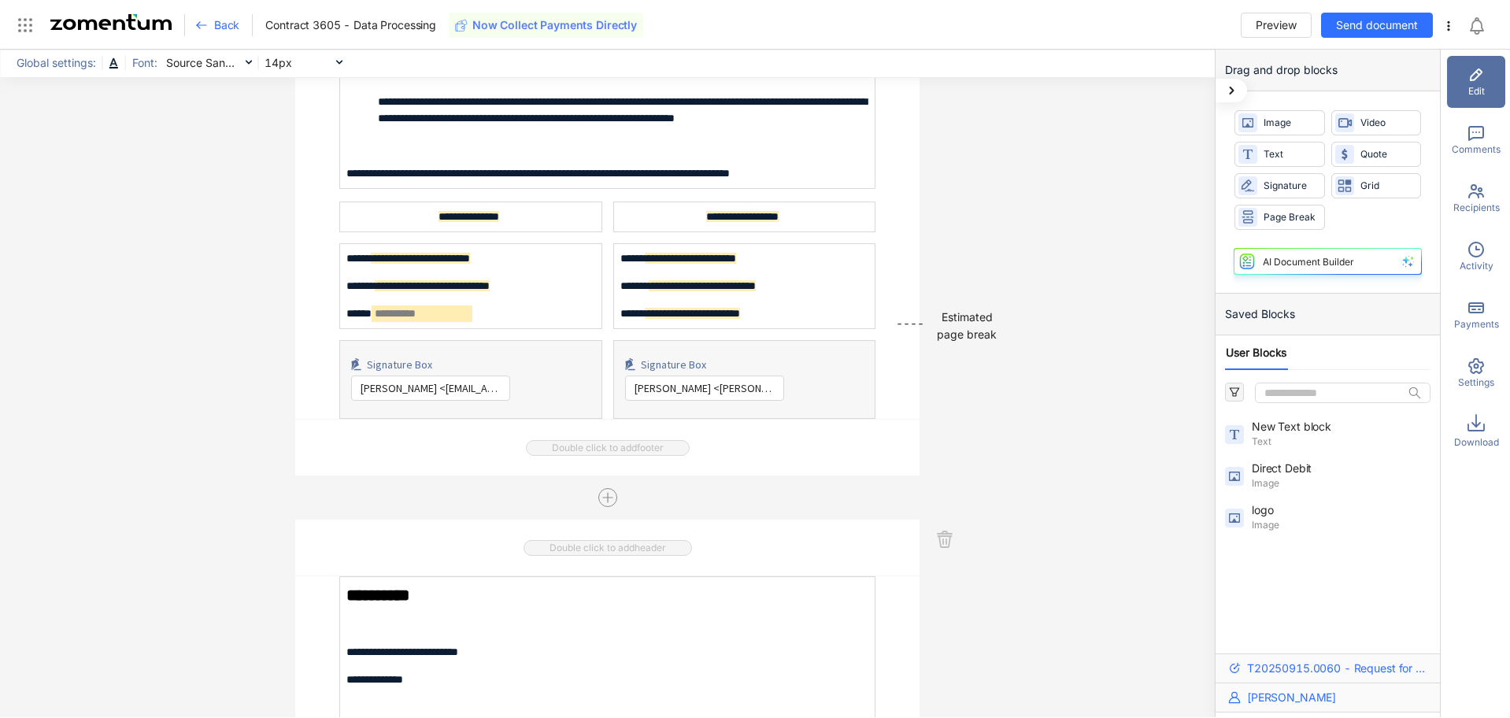
click at [1445, 25] on icon at bounding box center [1448, 26] width 13 height 13
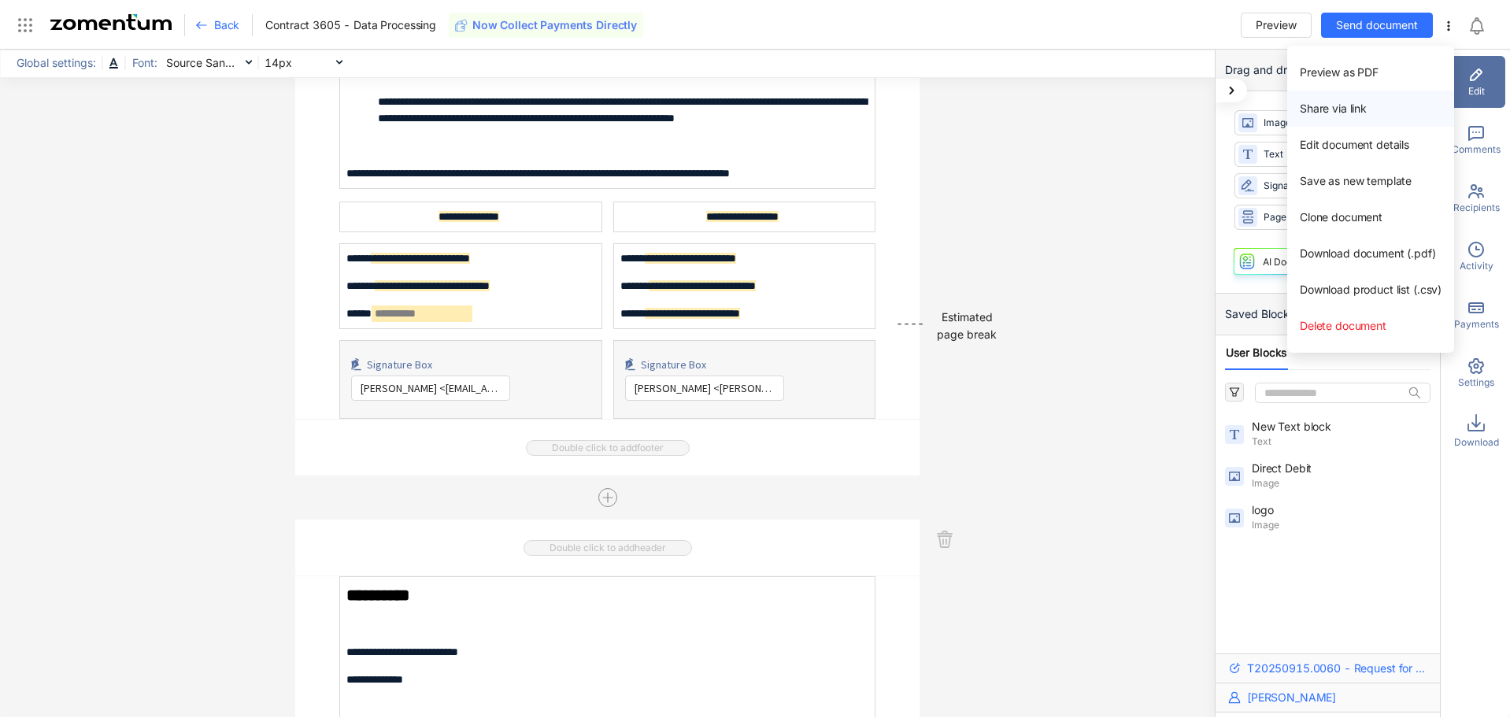
click at [1331, 113] on span "Share via link" at bounding box center [1333, 108] width 67 height 13
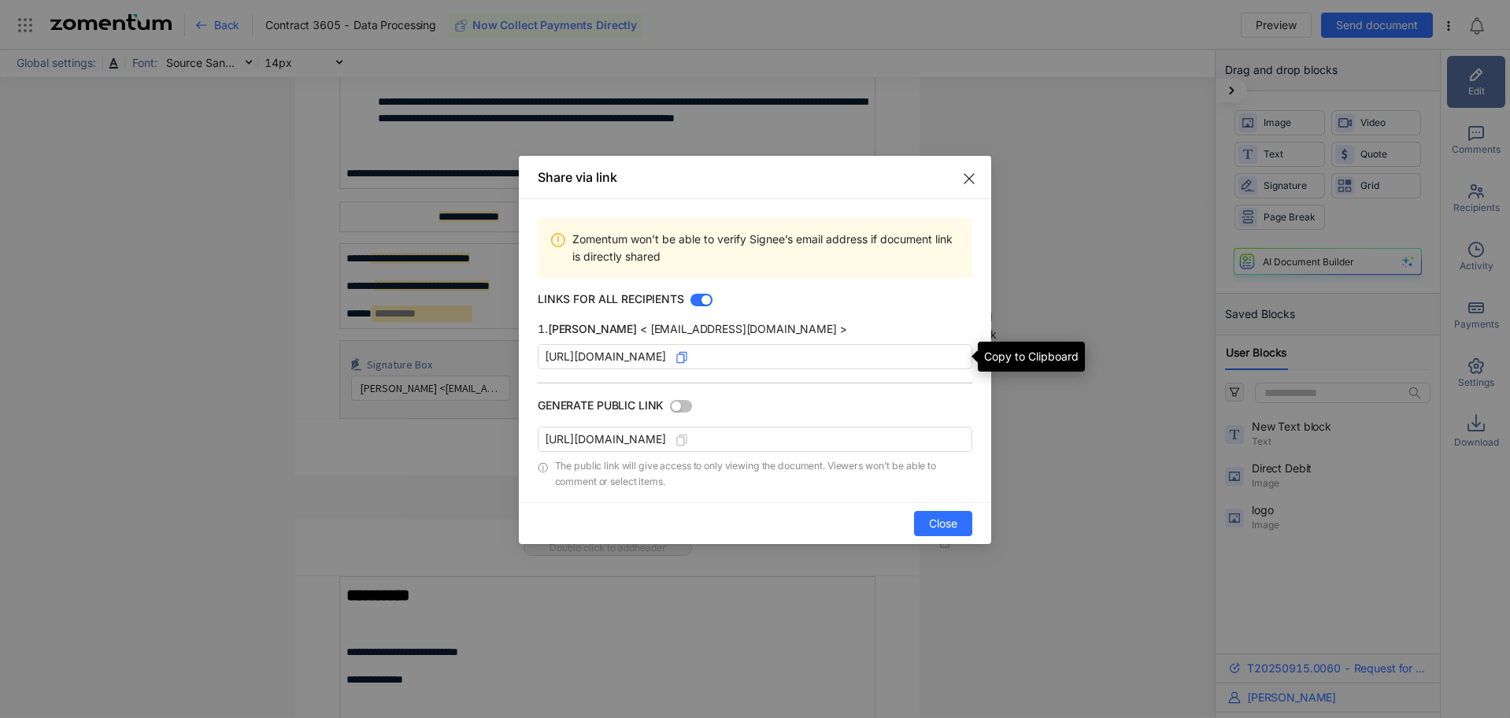
click at [687, 358] on use at bounding box center [681, 357] width 9 height 10
click at [972, 177] on icon "Close" at bounding box center [969, 178] width 13 height 13
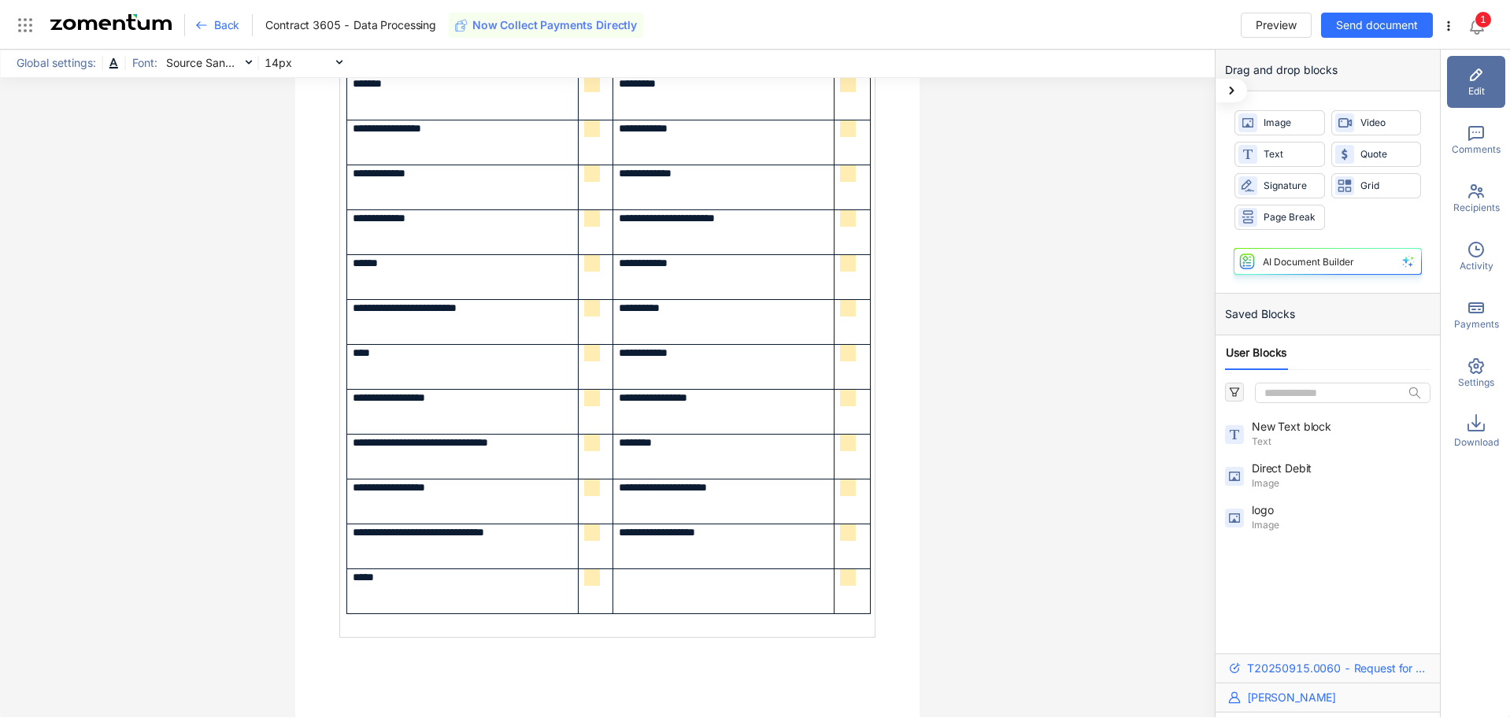
scroll to position [6251, 0]
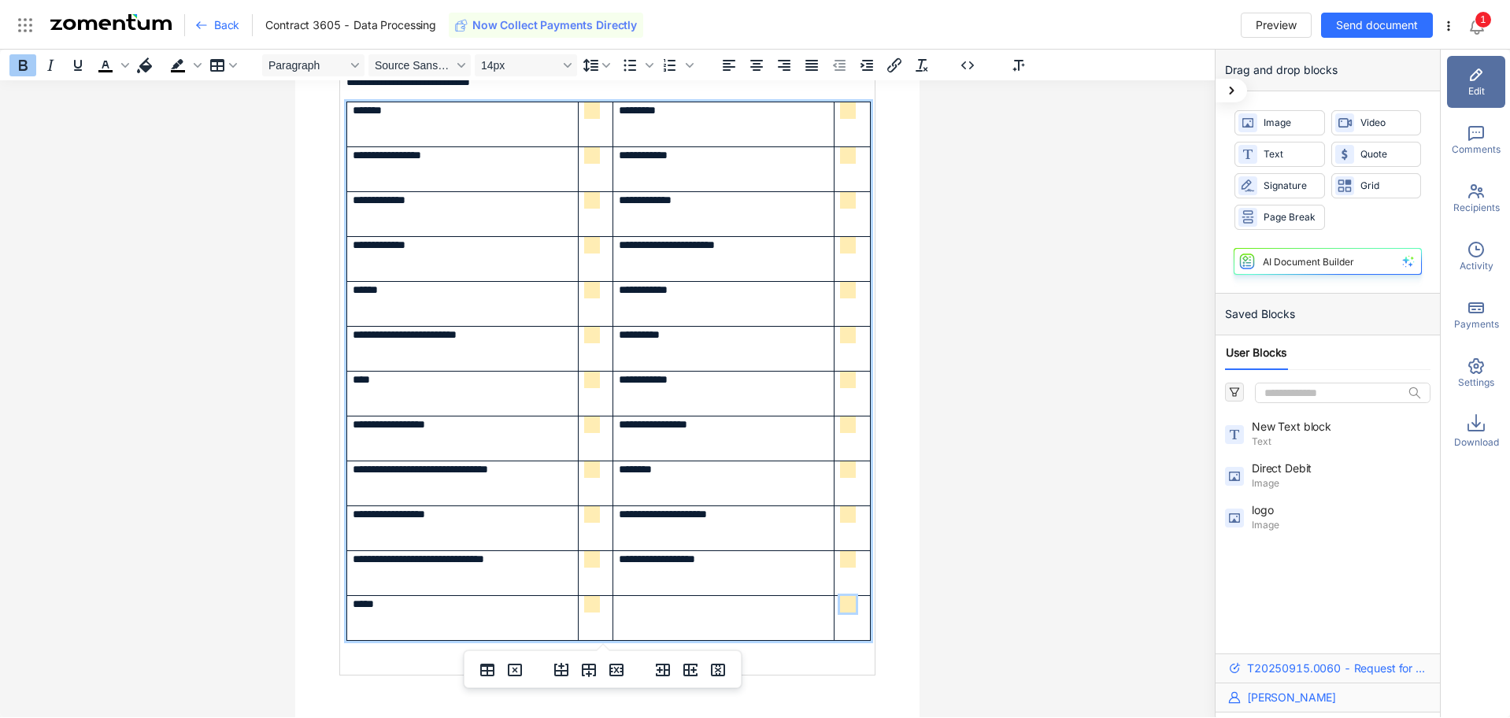
click at [846, 606] on span "**********" at bounding box center [873, 603] width 54 height 11
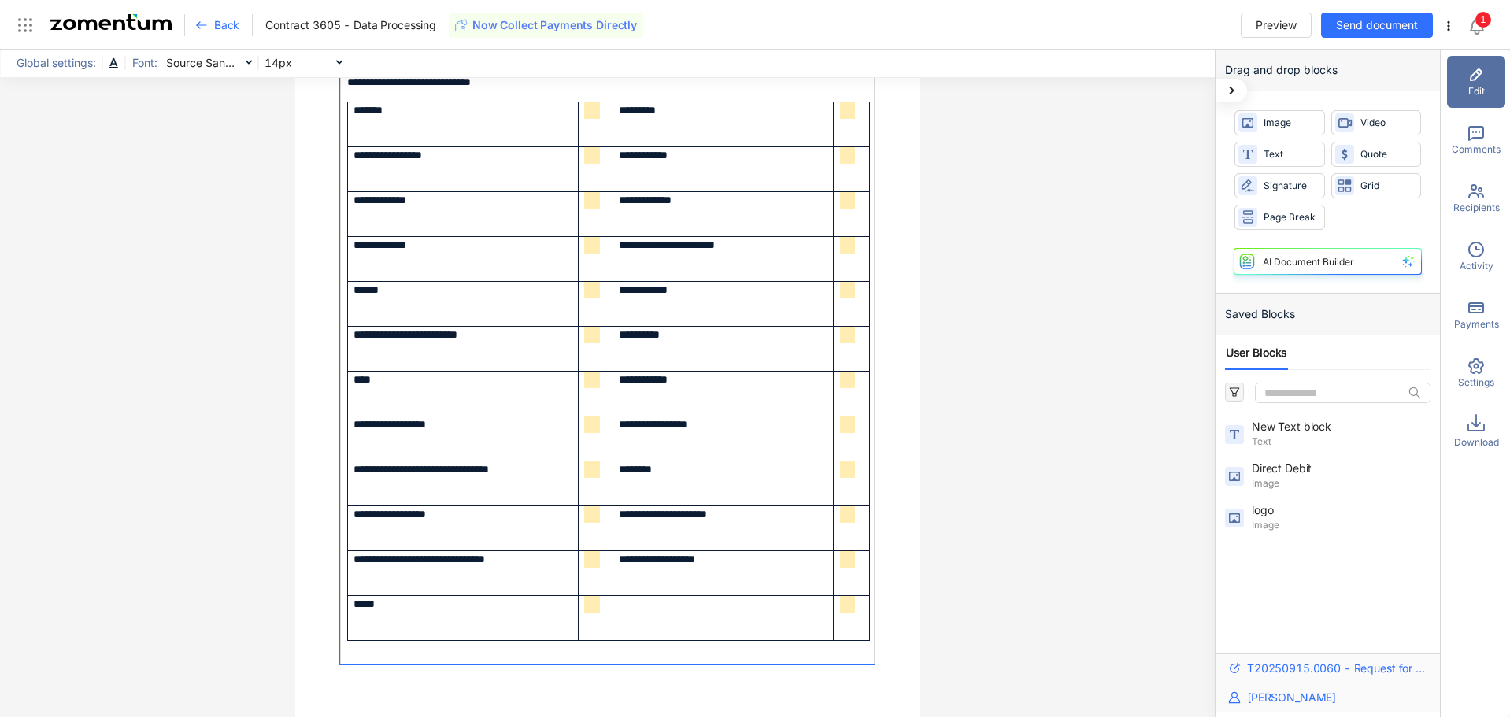
click at [995, 575] on div "**********" at bounding box center [607, 384] width 1215 height 668
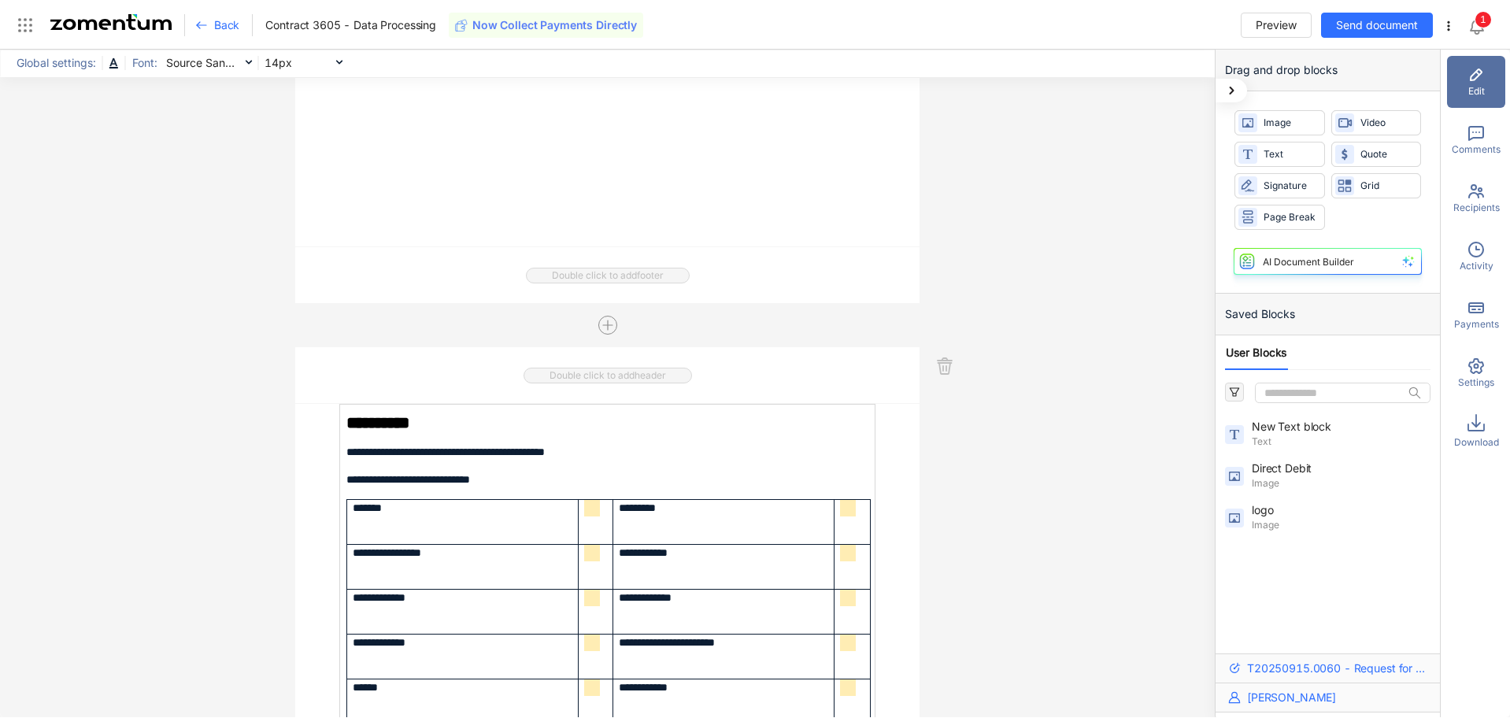
scroll to position [5700, 0]
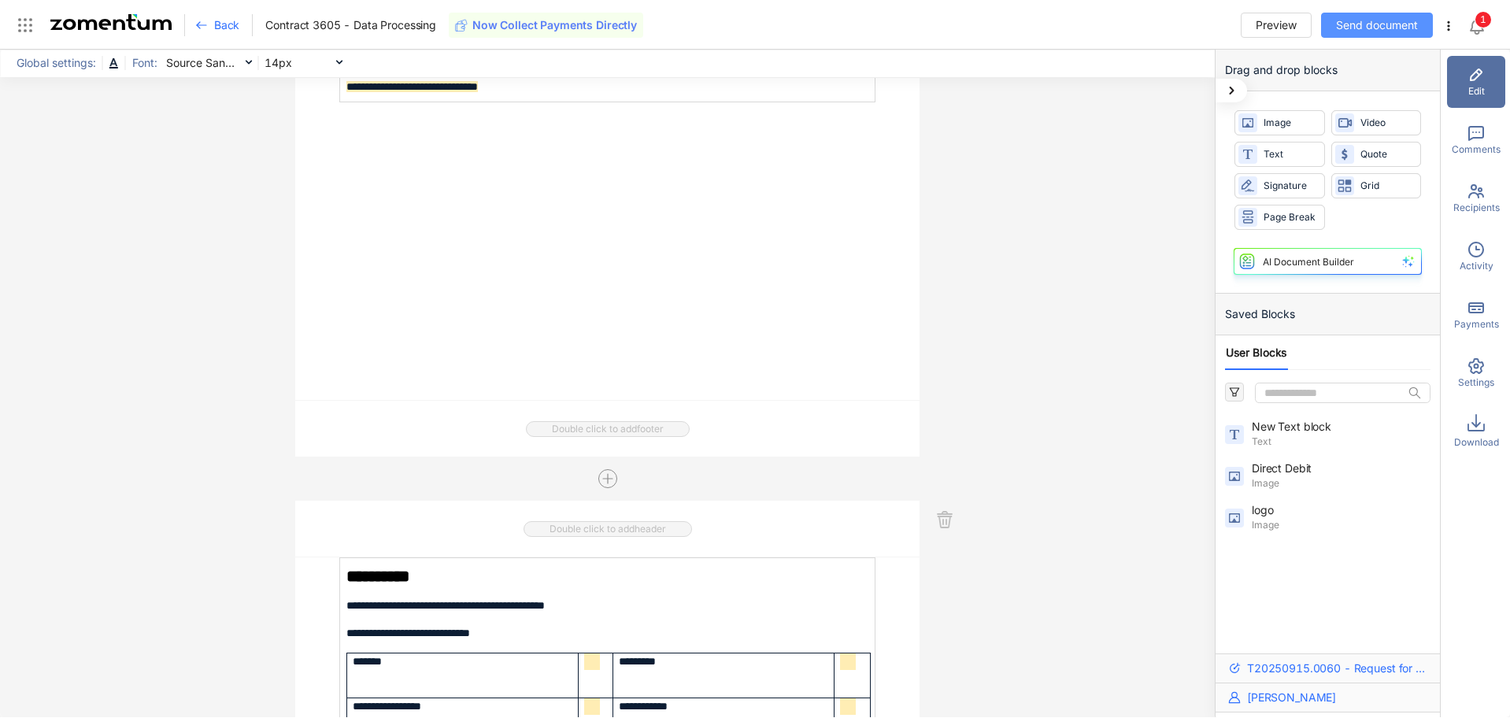
click at [1371, 21] on span "Send document" at bounding box center [1377, 25] width 82 height 17
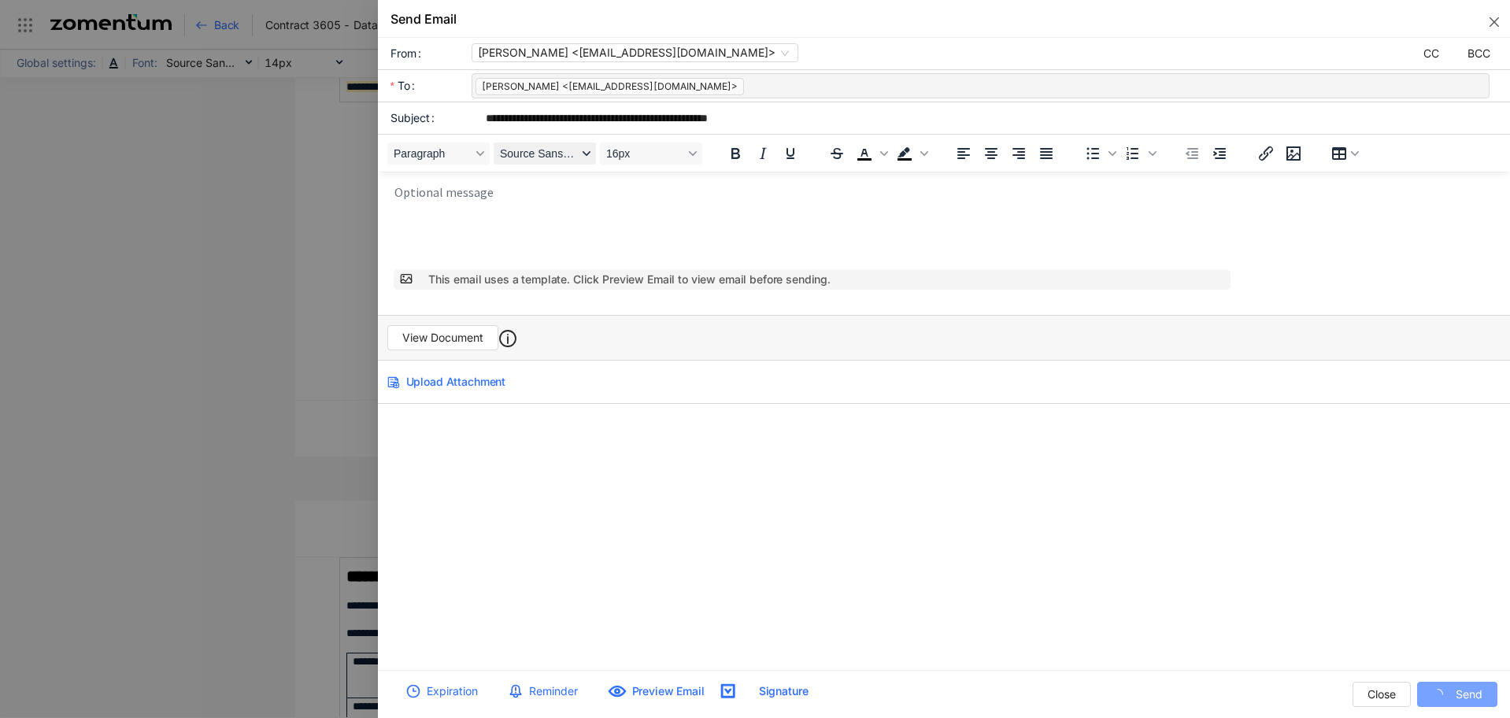
scroll to position [0, 0]
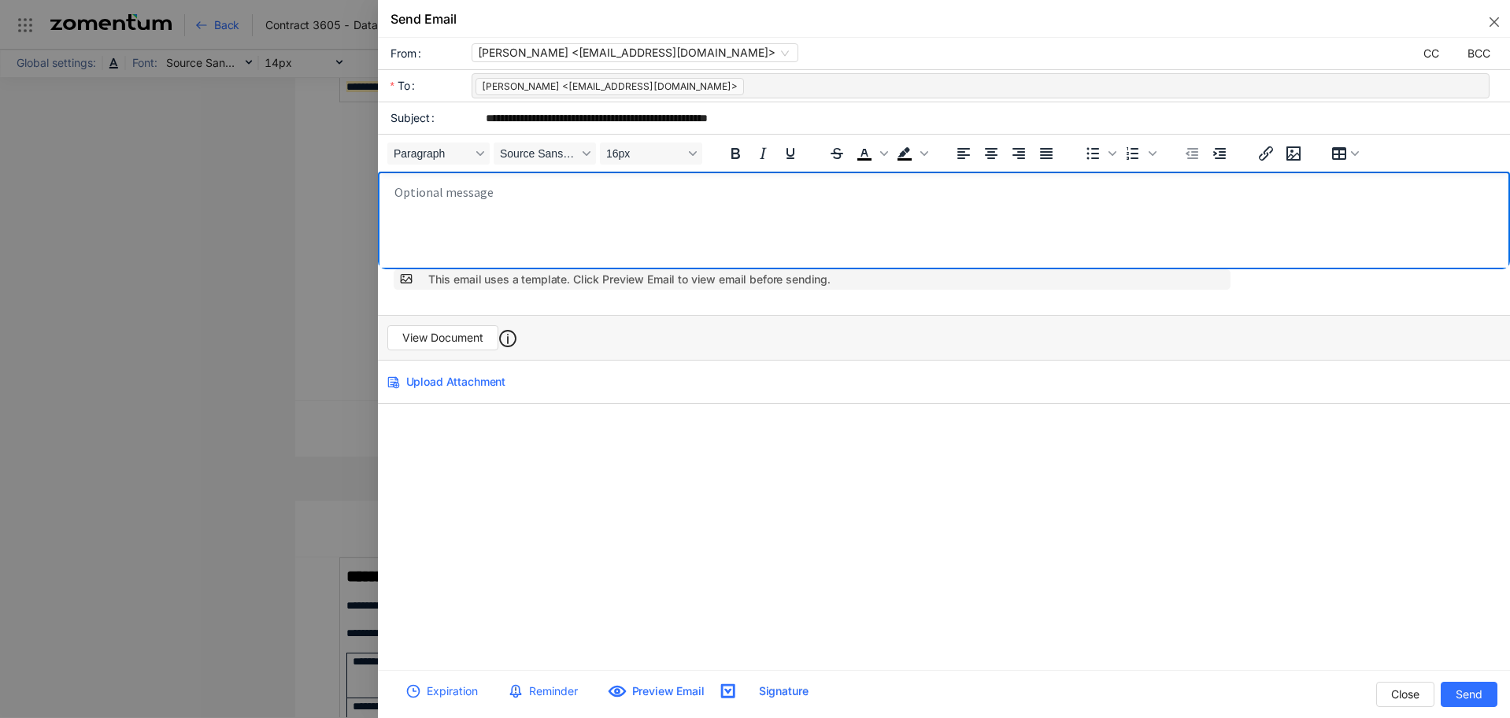
click at [520, 213] on body "Rich Text Area. Press ALT-0 for help." at bounding box center [948, 223] width 1111 height 79
paste body "Rich Text Area. Press ALT-0 for help."
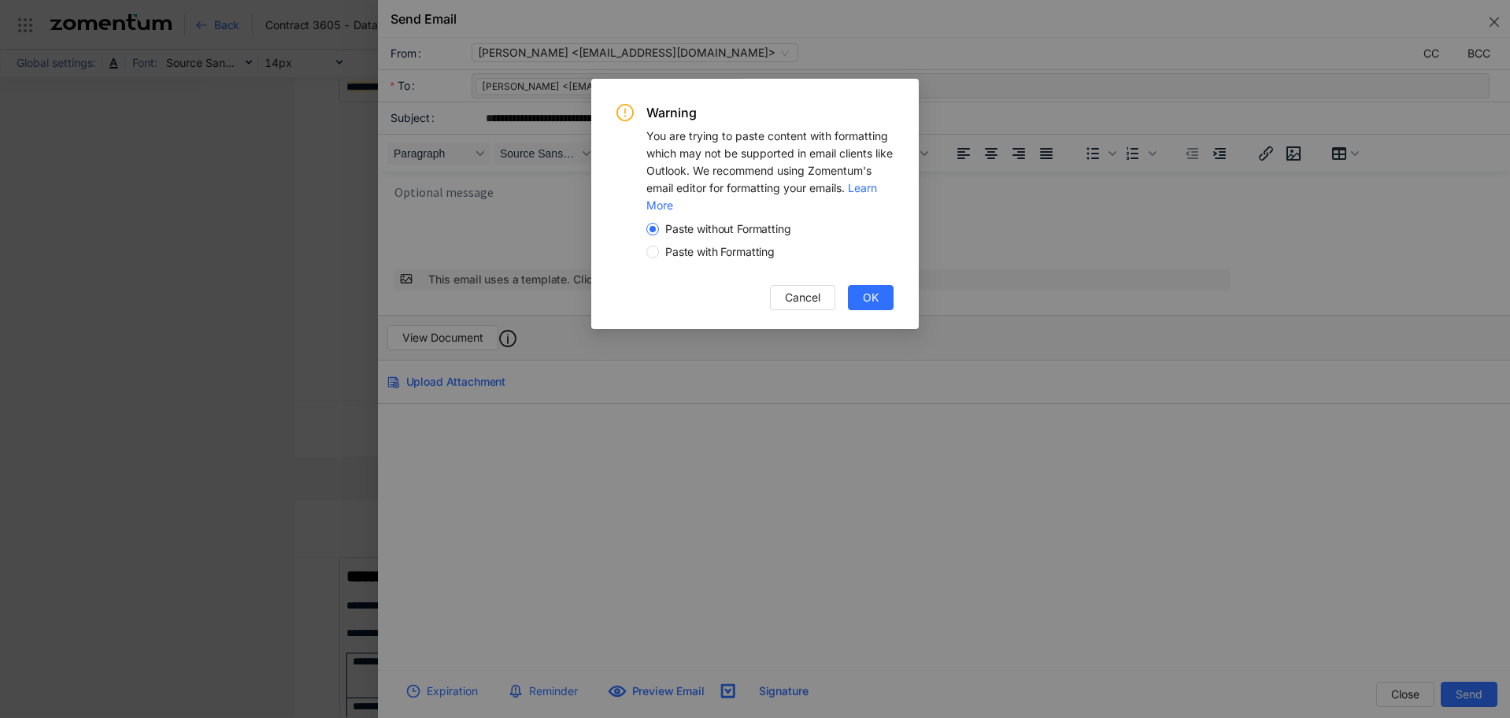
click at [748, 254] on span "Paste with Formatting" at bounding box center [720, 252] width 122 height 16
click at [867, 295] on span "OK" at bounding box center [871, 297] width 16 height 17
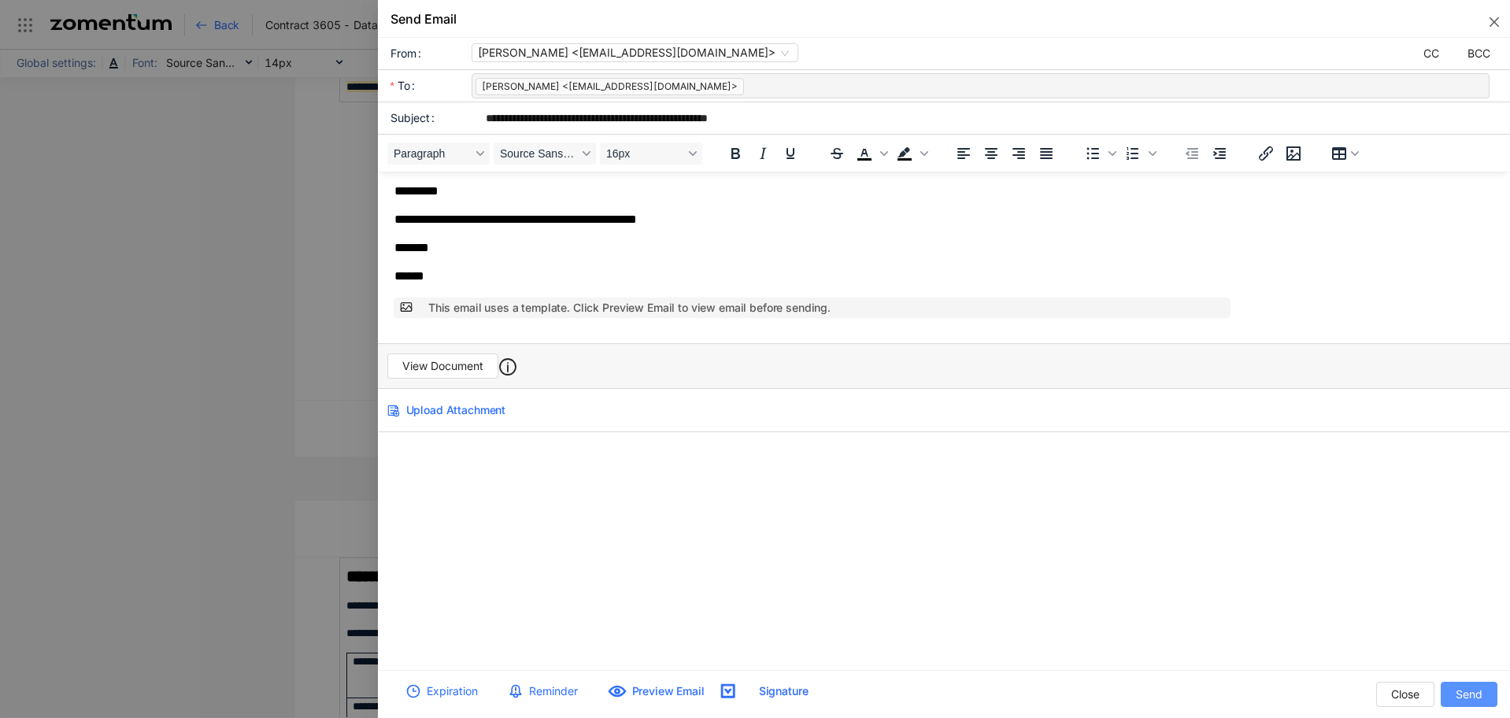
click at [1458, 694] on span "Send" at bounding box center [1469, 694] width 27 height 17
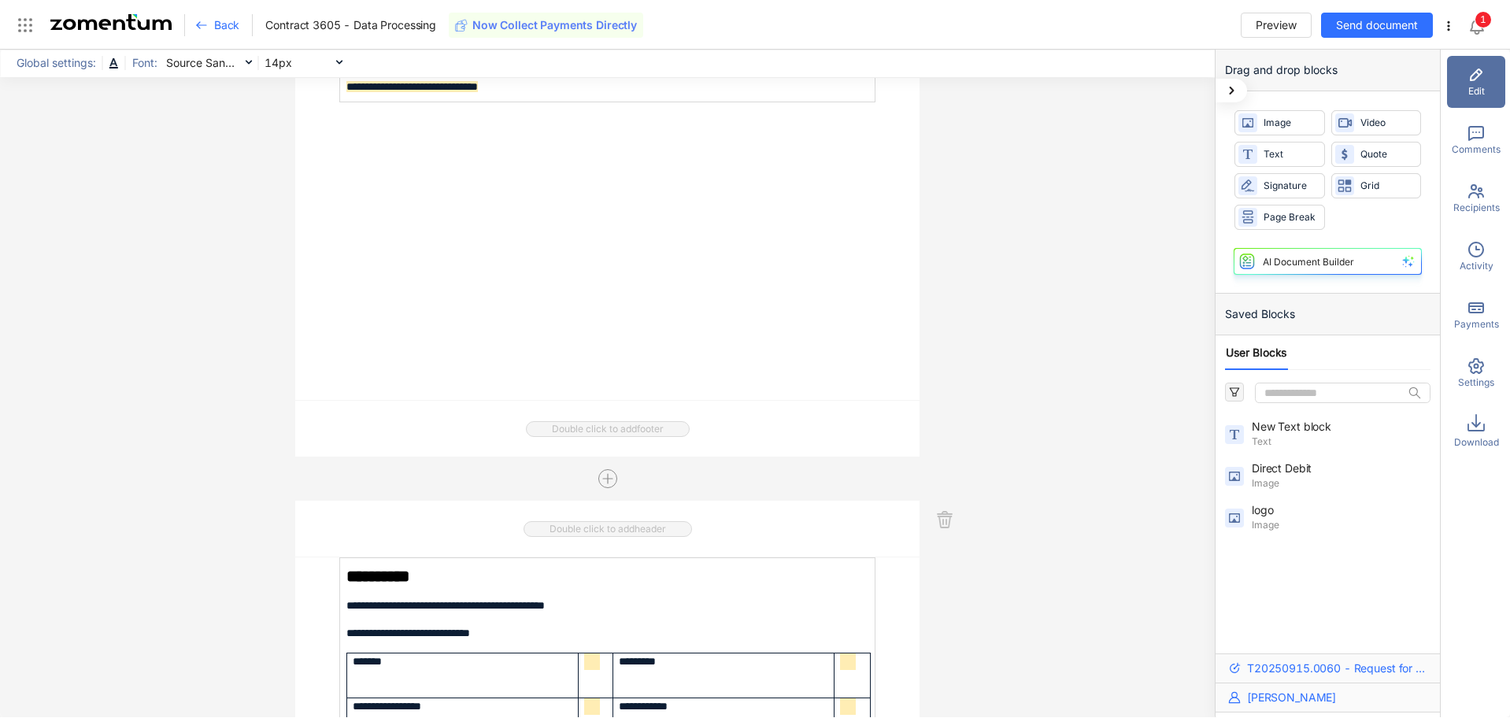
click at [206, 21] on icon at bounding box center [201, 25] width 13 height 13
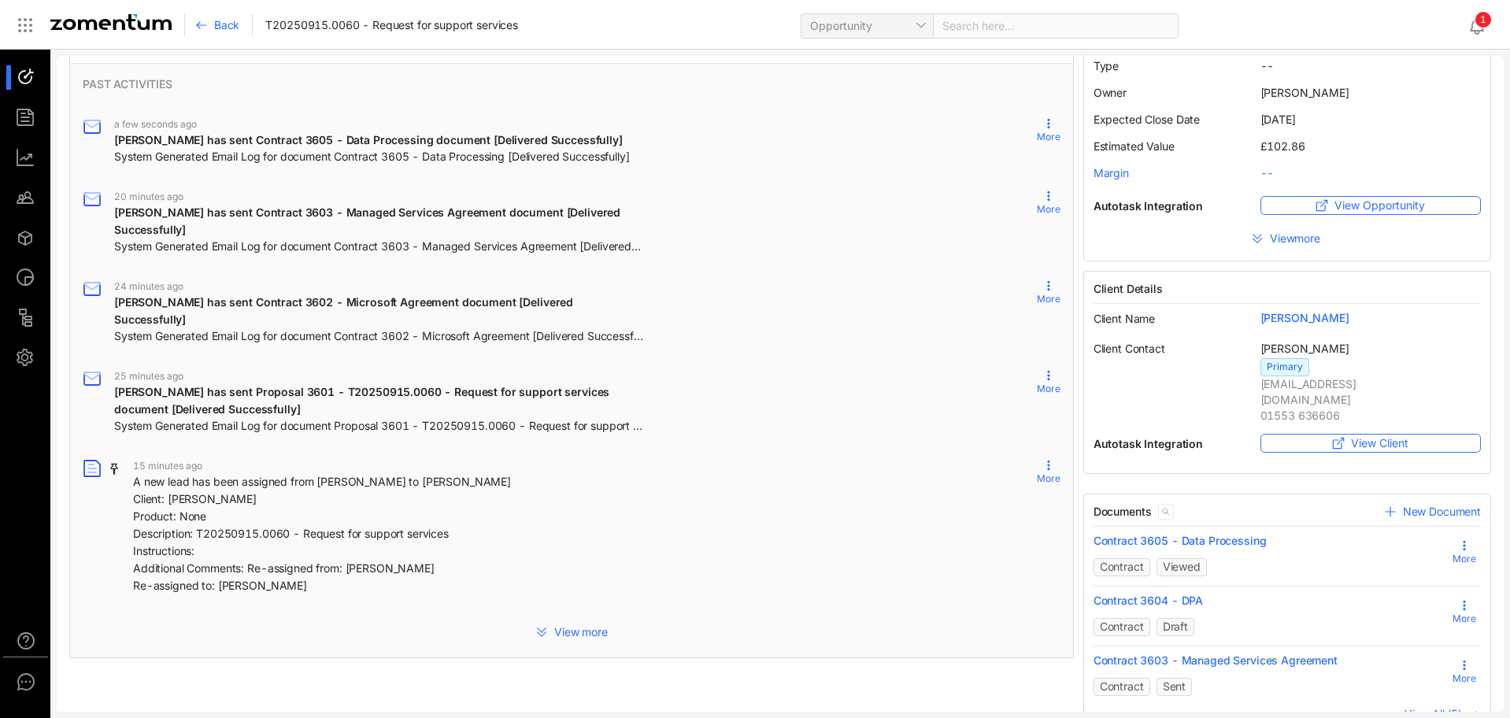
scroll to position [93, 0]
click at [1426, 706] on span "View All (5)" at bounding box center [1433, 712] width 57 height 13
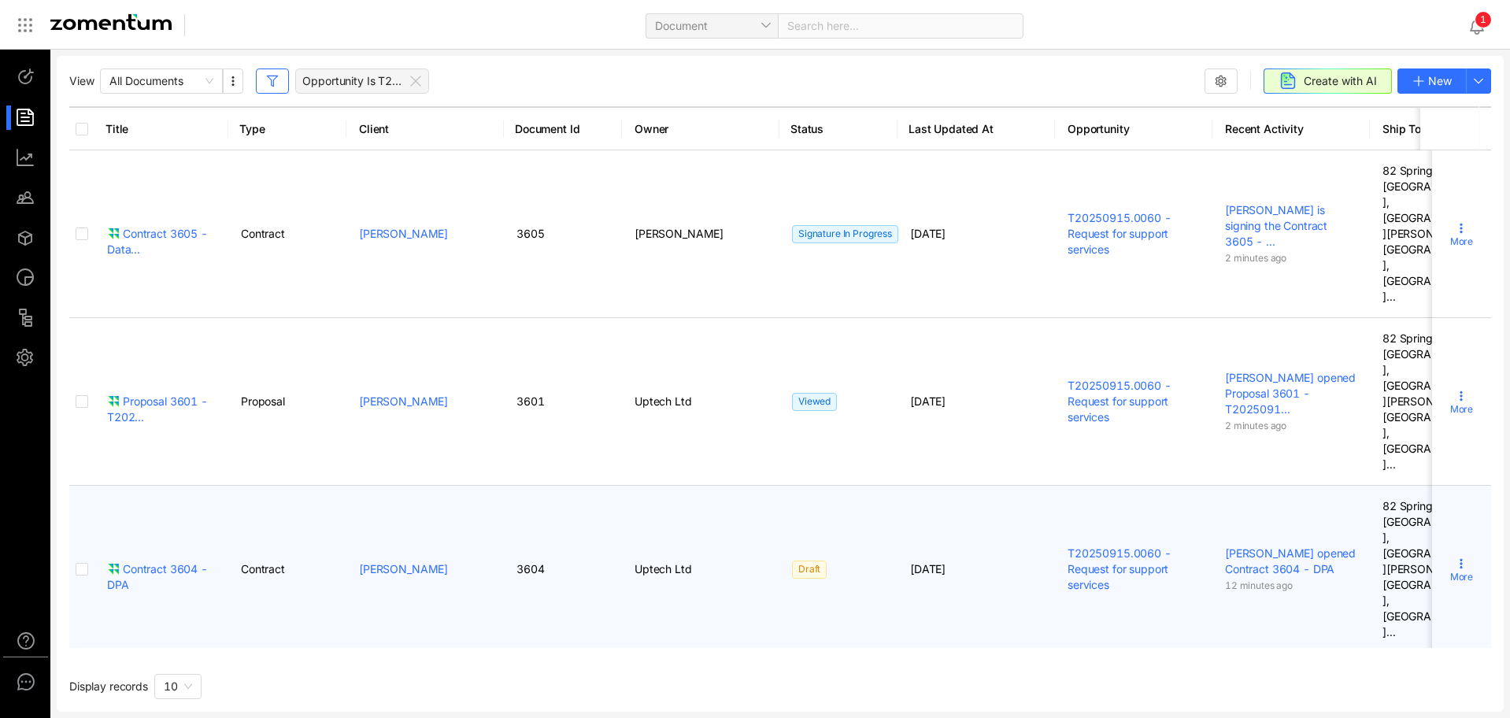
click at [1455, 557] on icon at bounding box center [1461, 563] width 13 height 13
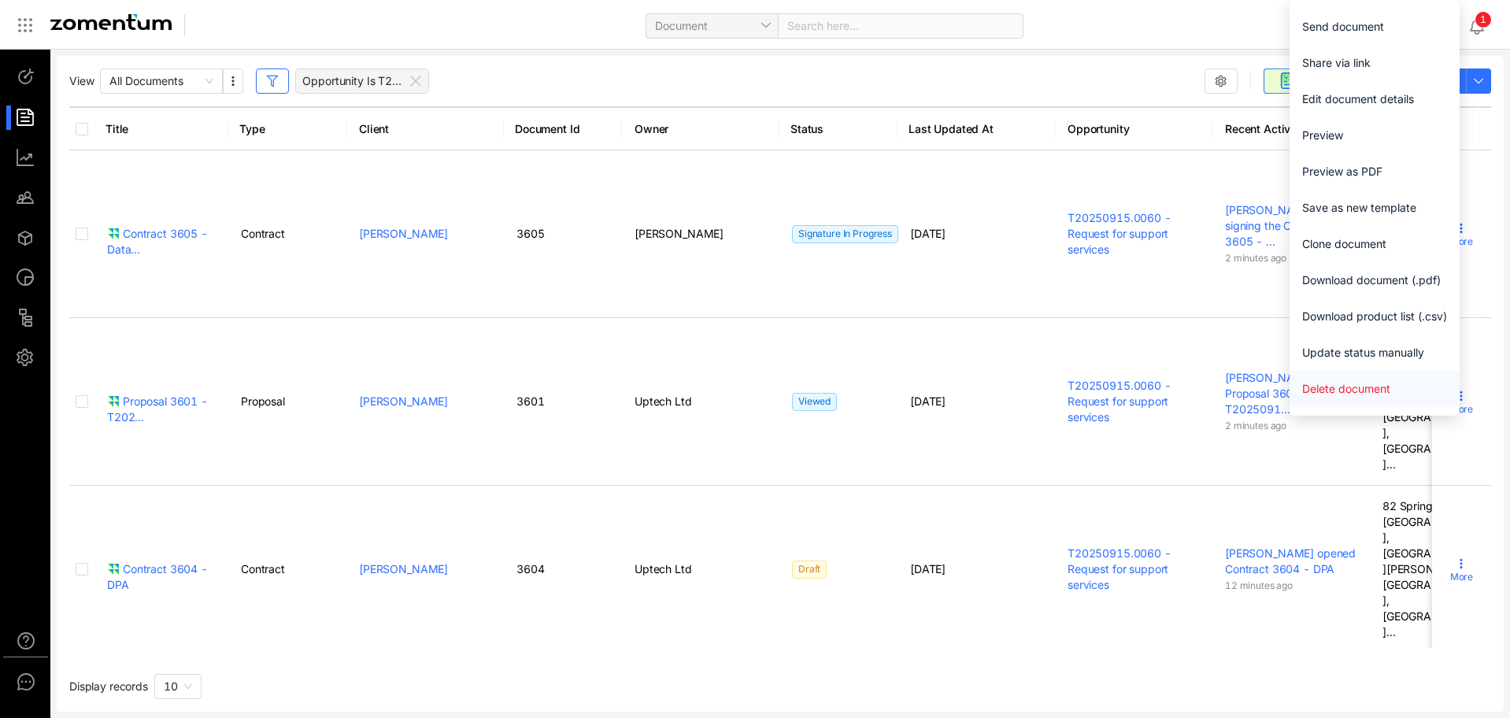
click at [1366, 390] on span "Delete document" at bounding box center [1374, 388] width 145 height 17
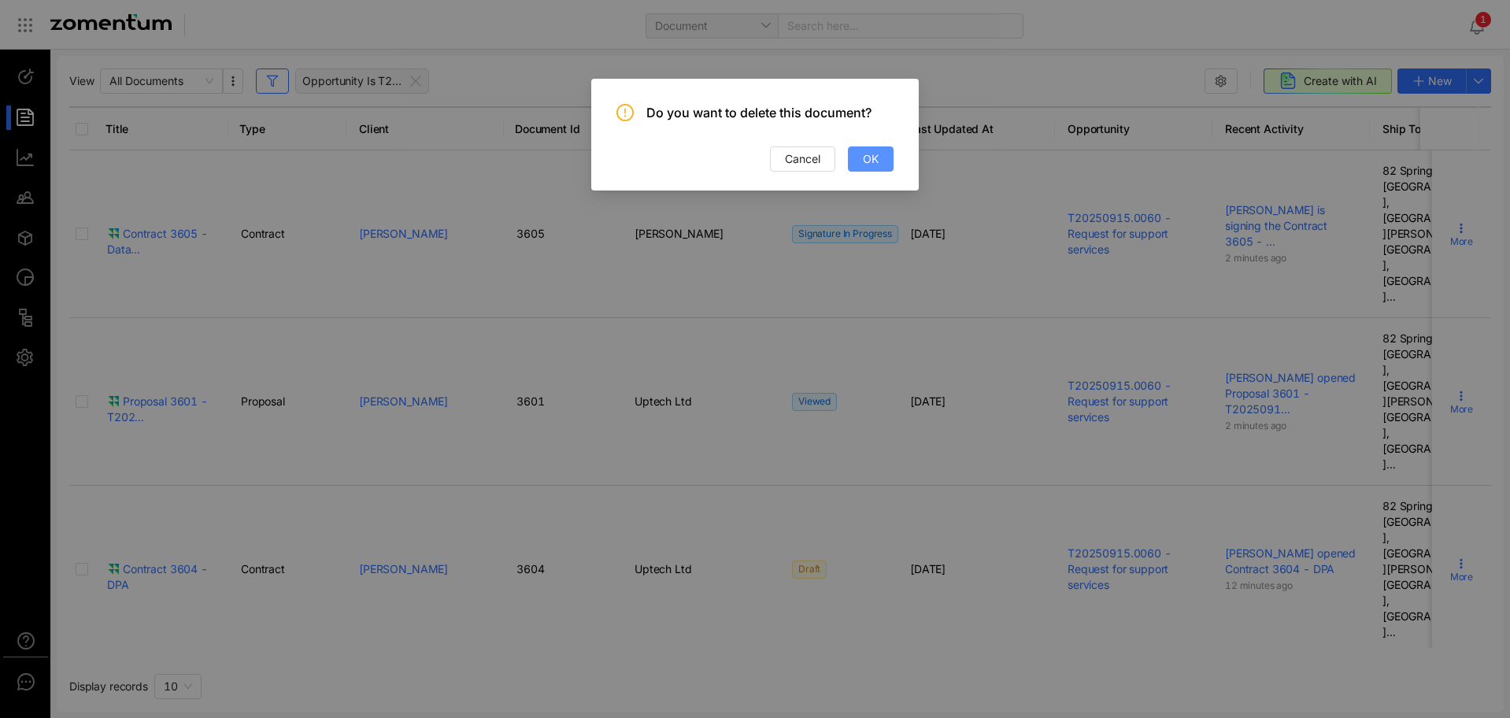
click at [868, 154] on span "OK" at bounding box center [871, 158] width 16 height 17
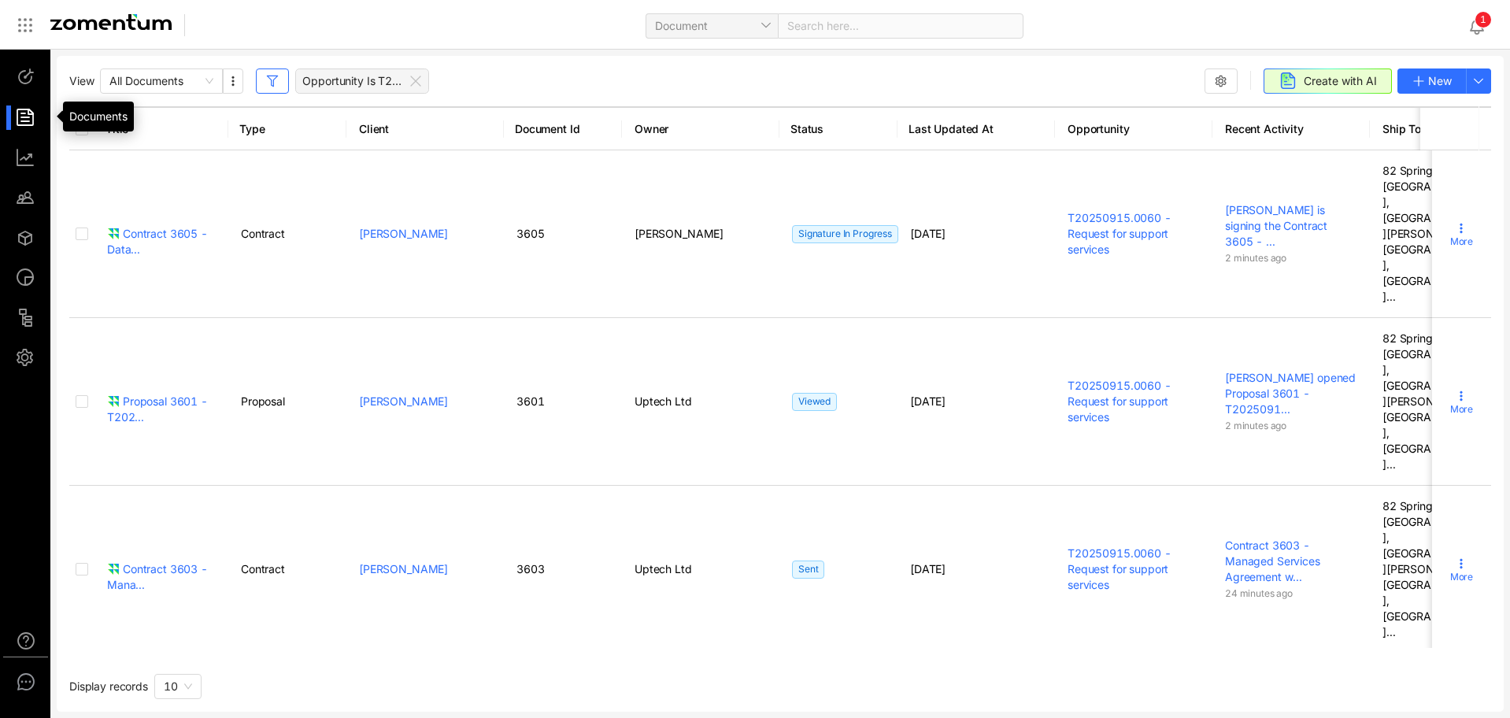
click at [27, 117] on div at bounding box center [33, 117] width 34 height 24
click at [25, 72] on div at bounding box center [33, 77] width 34 height 24
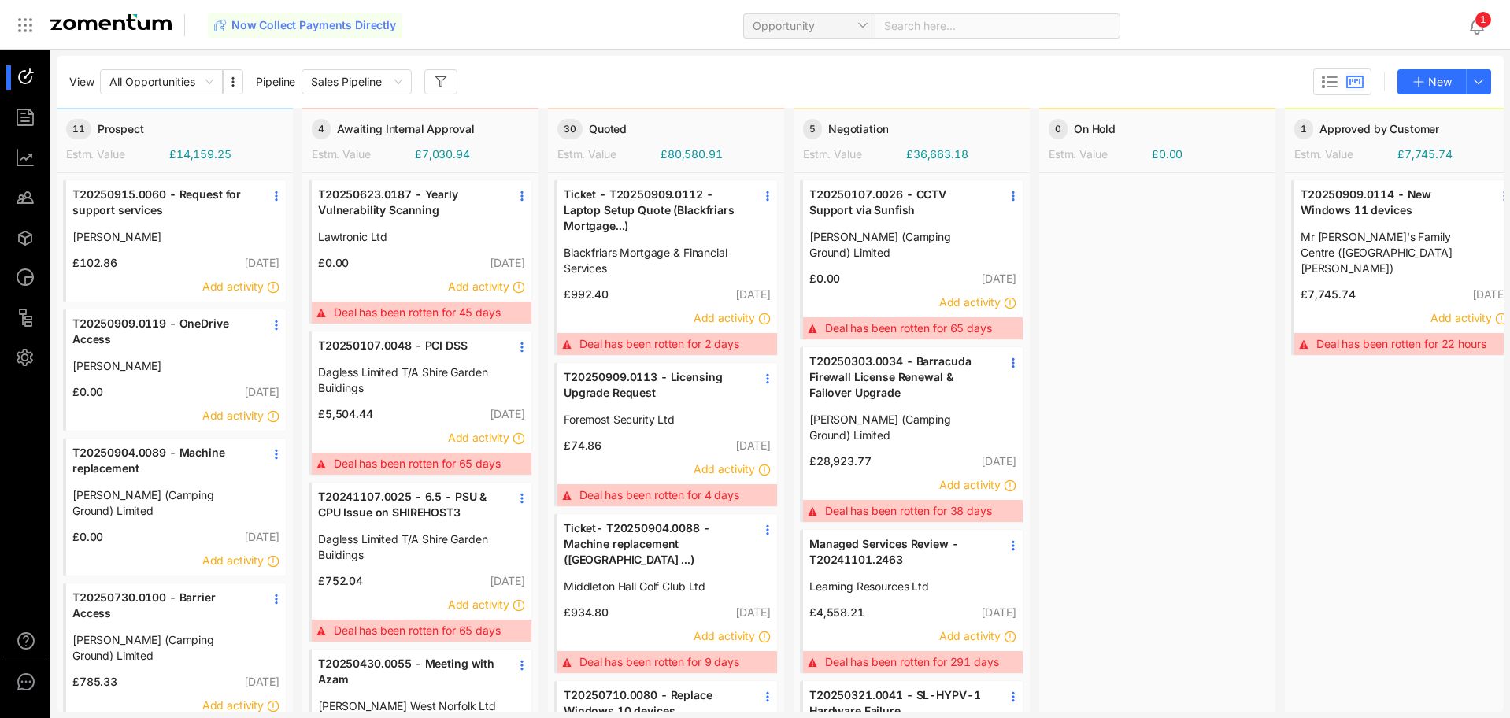
click at [139, 202] on span "T20250915.0060 - Request for support services" at bounding box center [162, 202] width 181 height 31
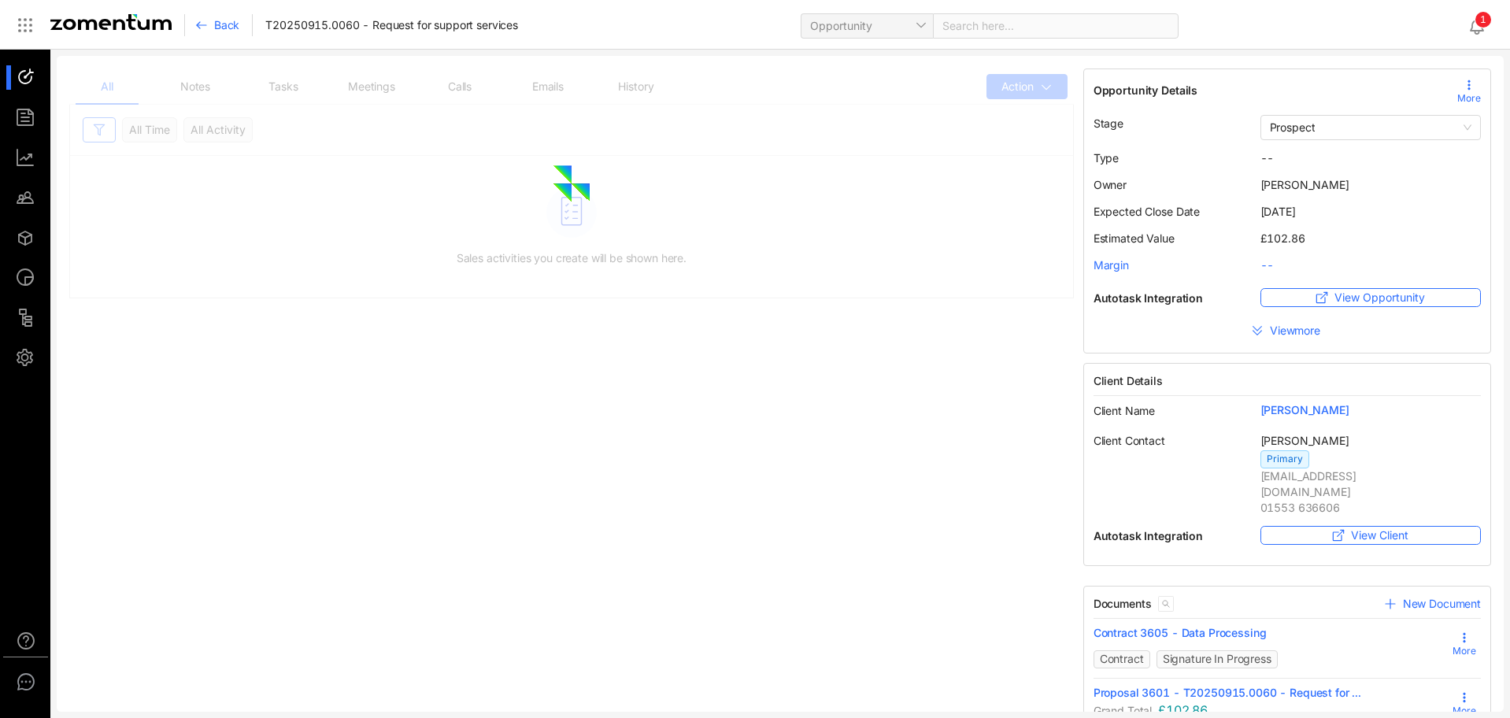
click at [205, 23] on icon at bounding box center [201, 25] width 13 height 13
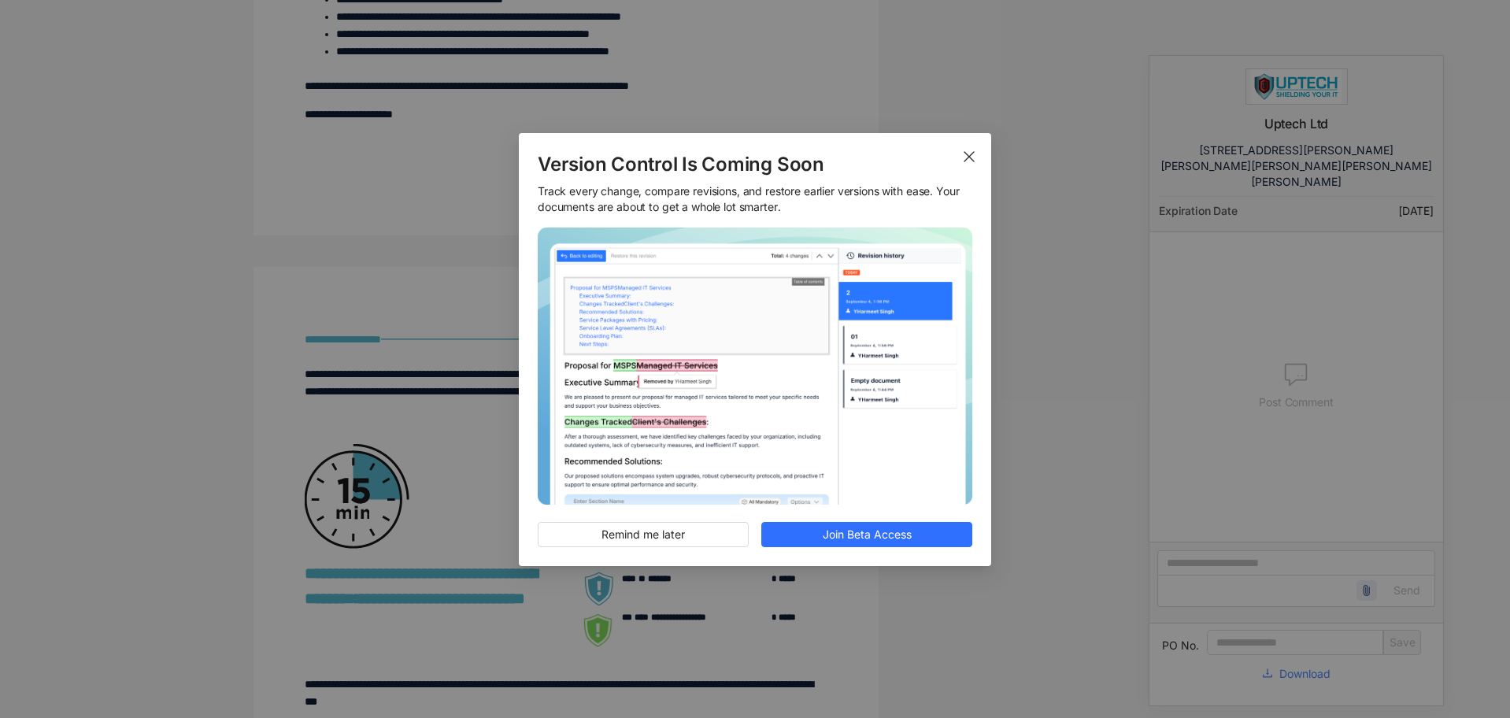
scroll to position [1653, 0]
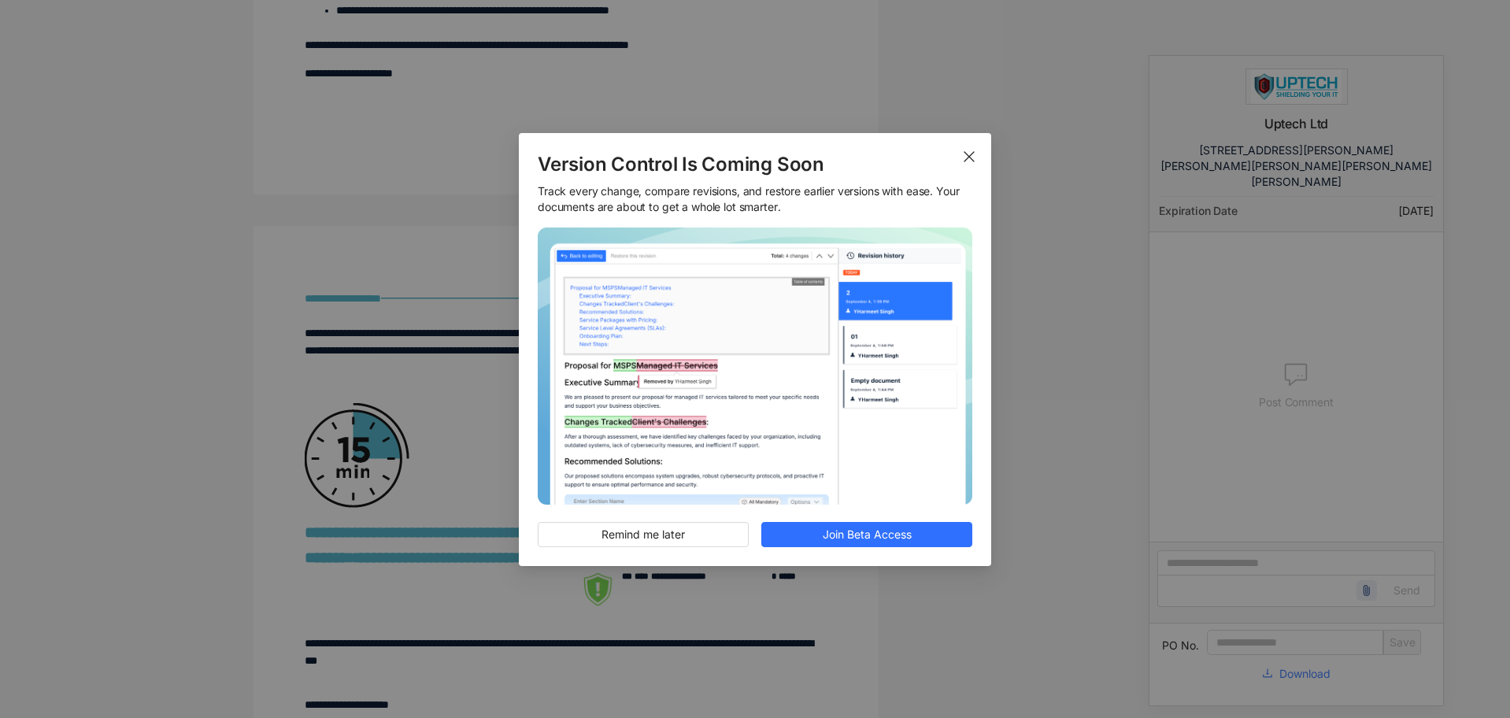
click at [972, 157] on icon "Close" at bounding box center [969, 156] width 13 height 13
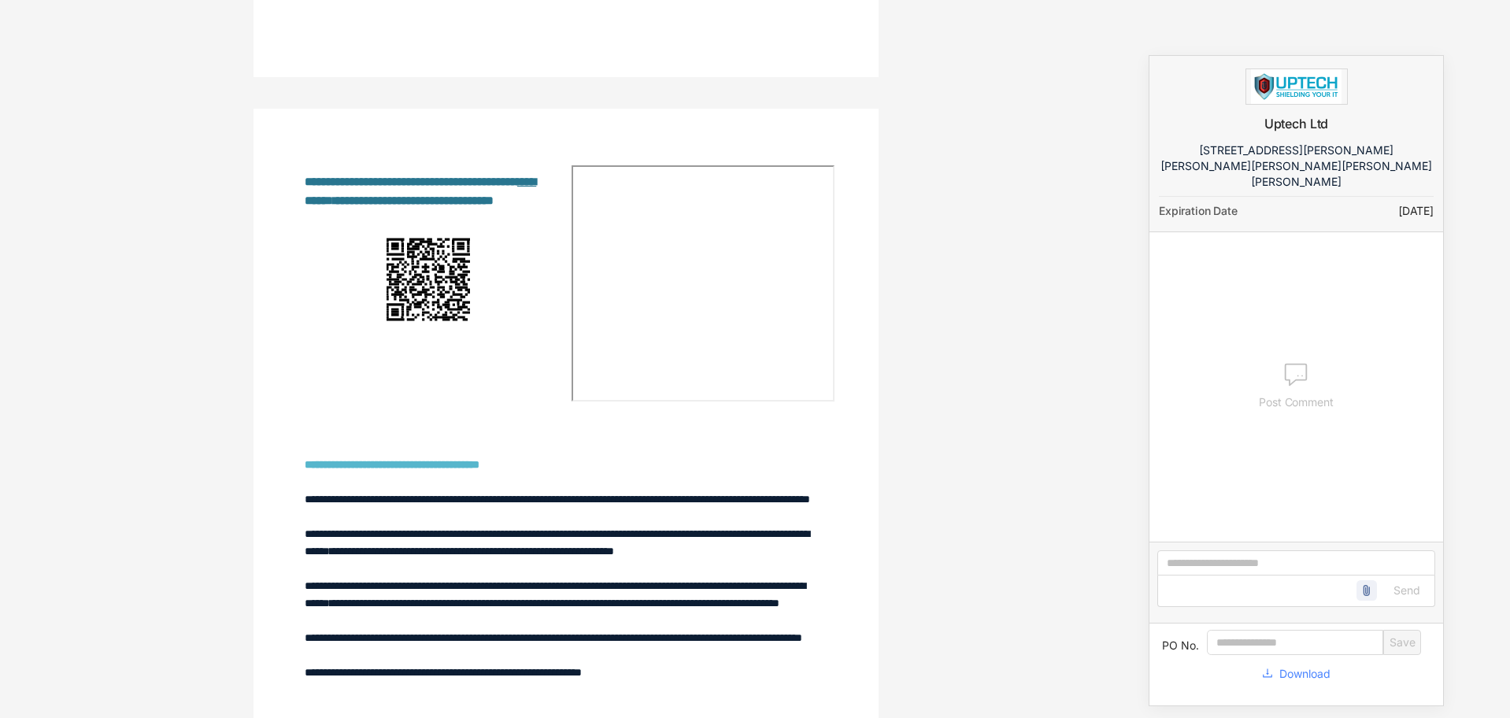
scroll to position [4409, 0]
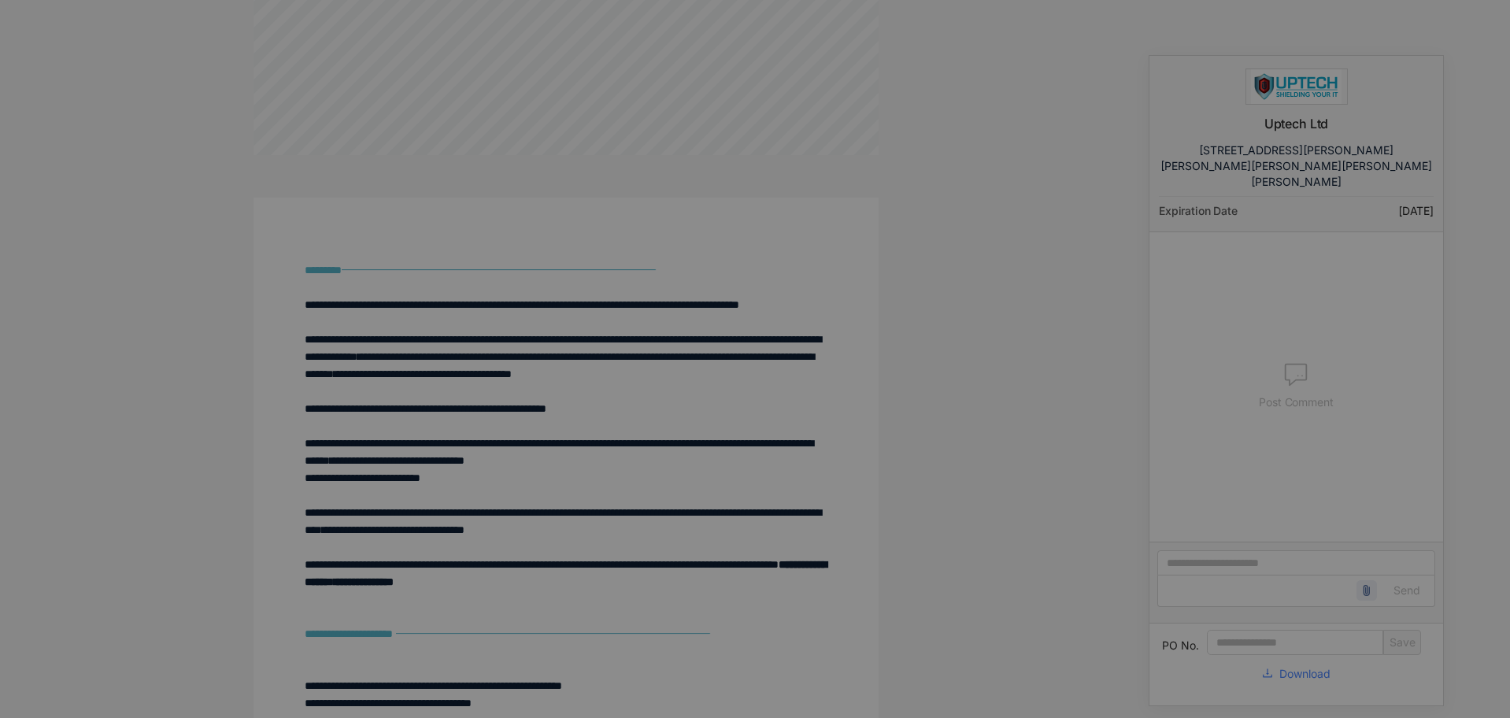
scroll to position [1102, 0]
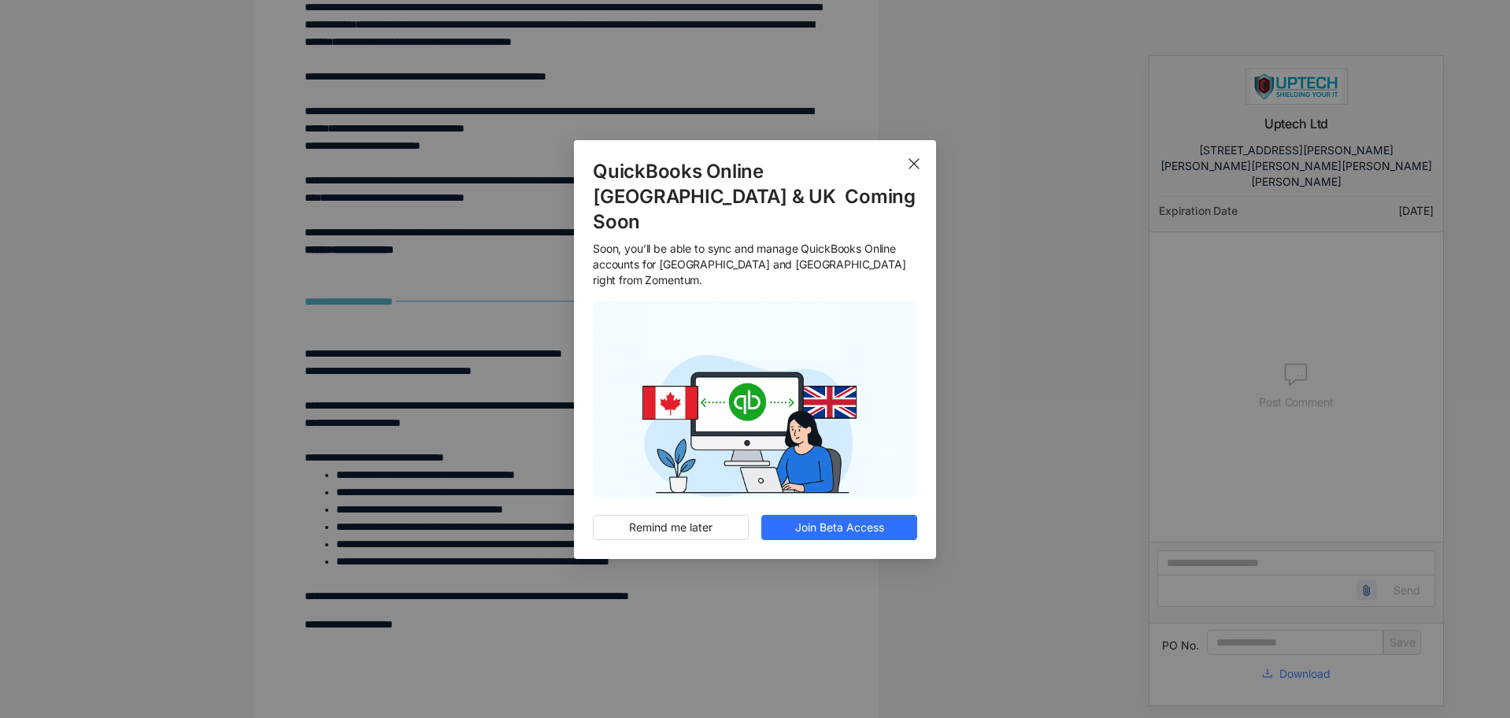
click at [917, 168] on use "Close" at bounding box center [913, 163] width 9 height 9
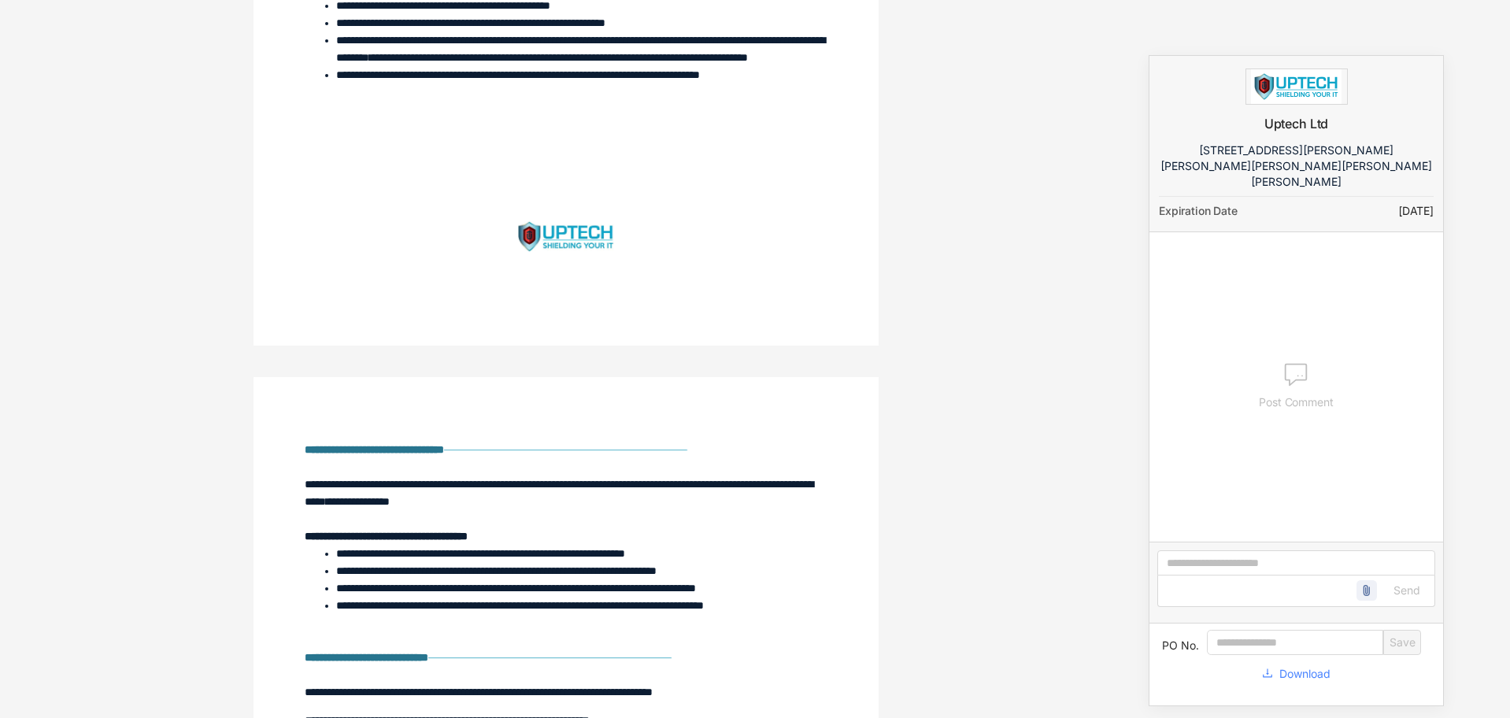
scroll to position [4094, 0]
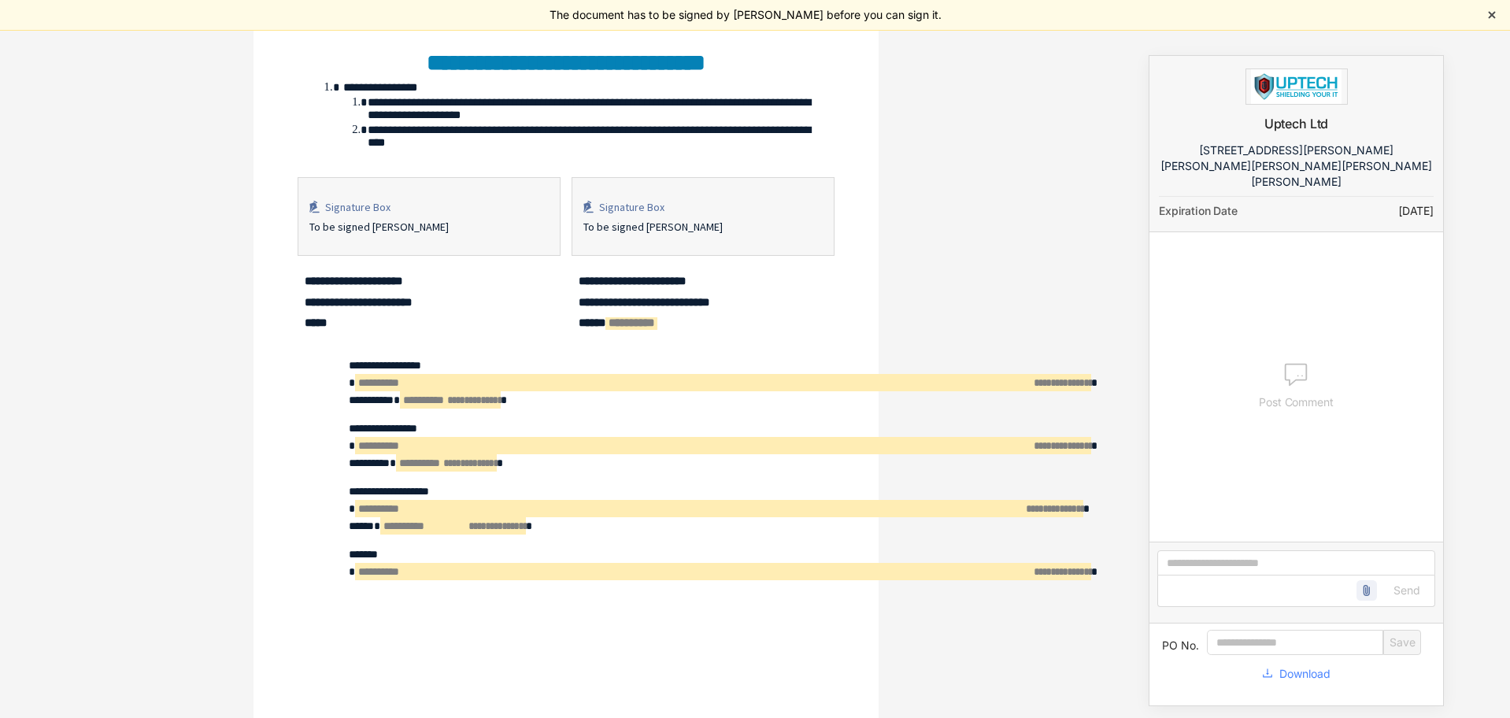
scroll to position [6610, 0]
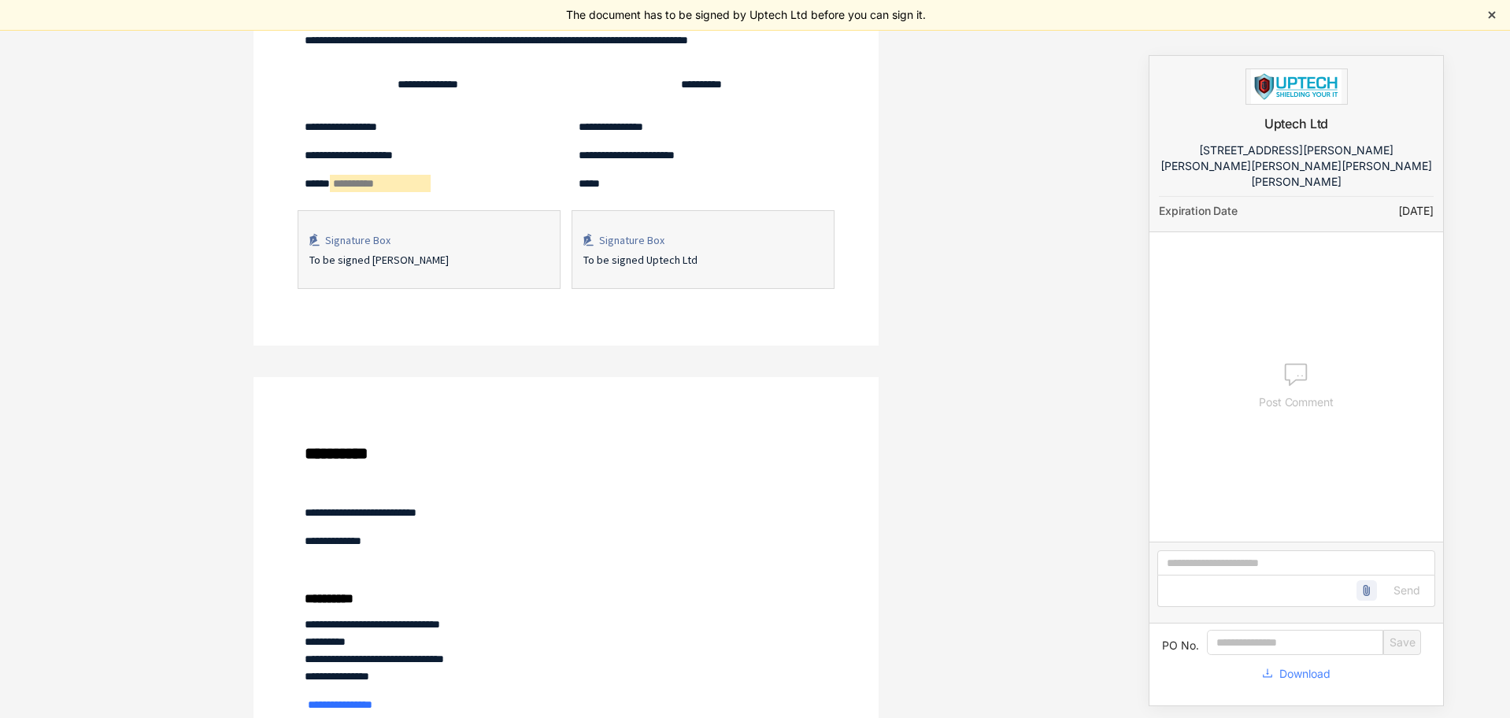
scroll to position [4881, 0]
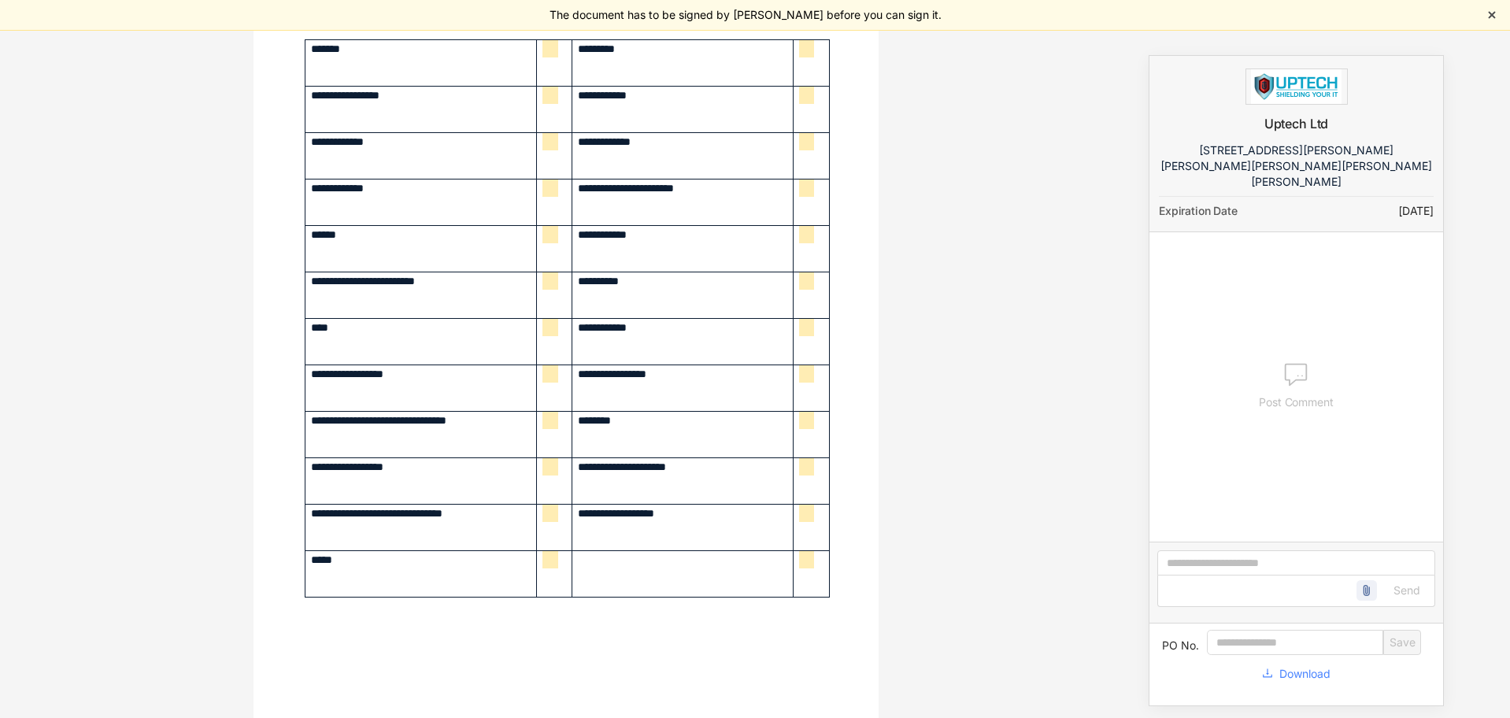
scroll to position [6243, 0]
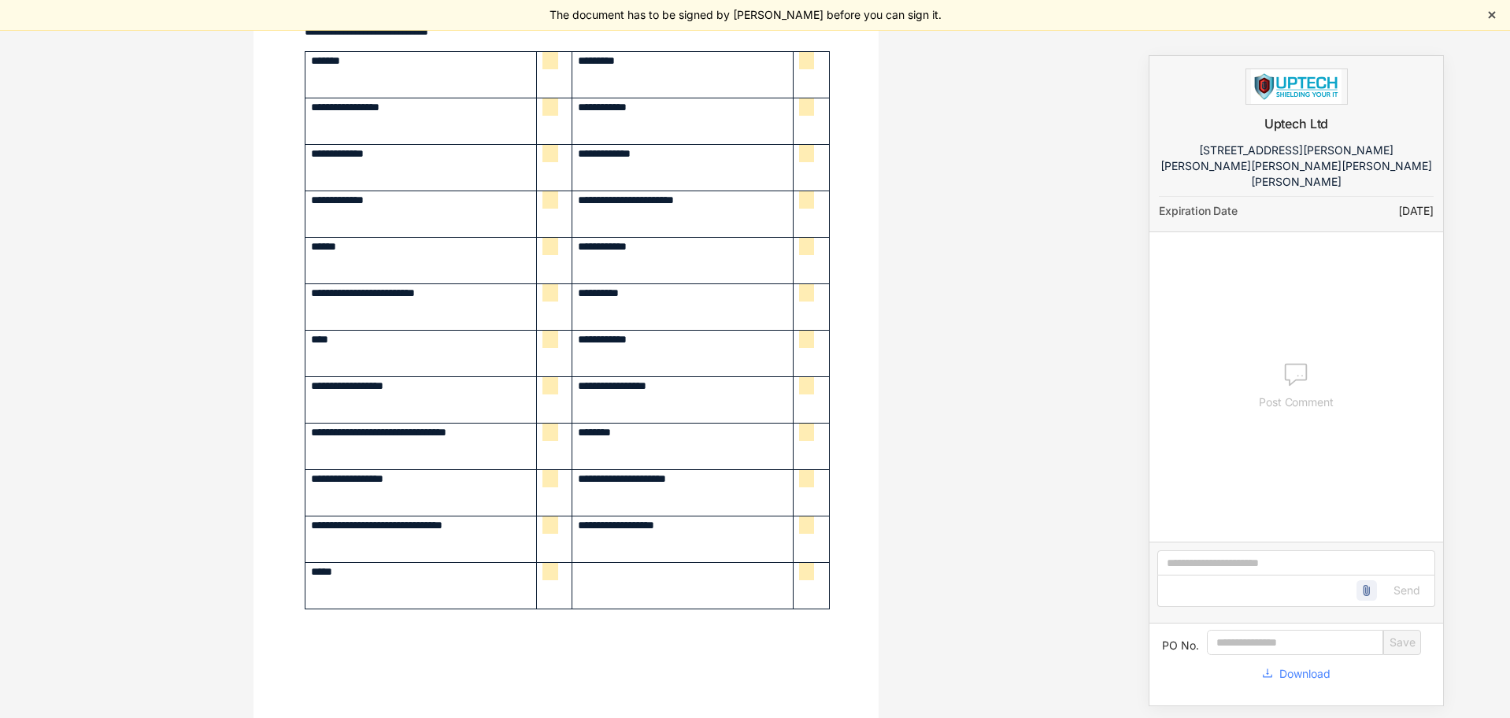
scroll to position [6220, 0]
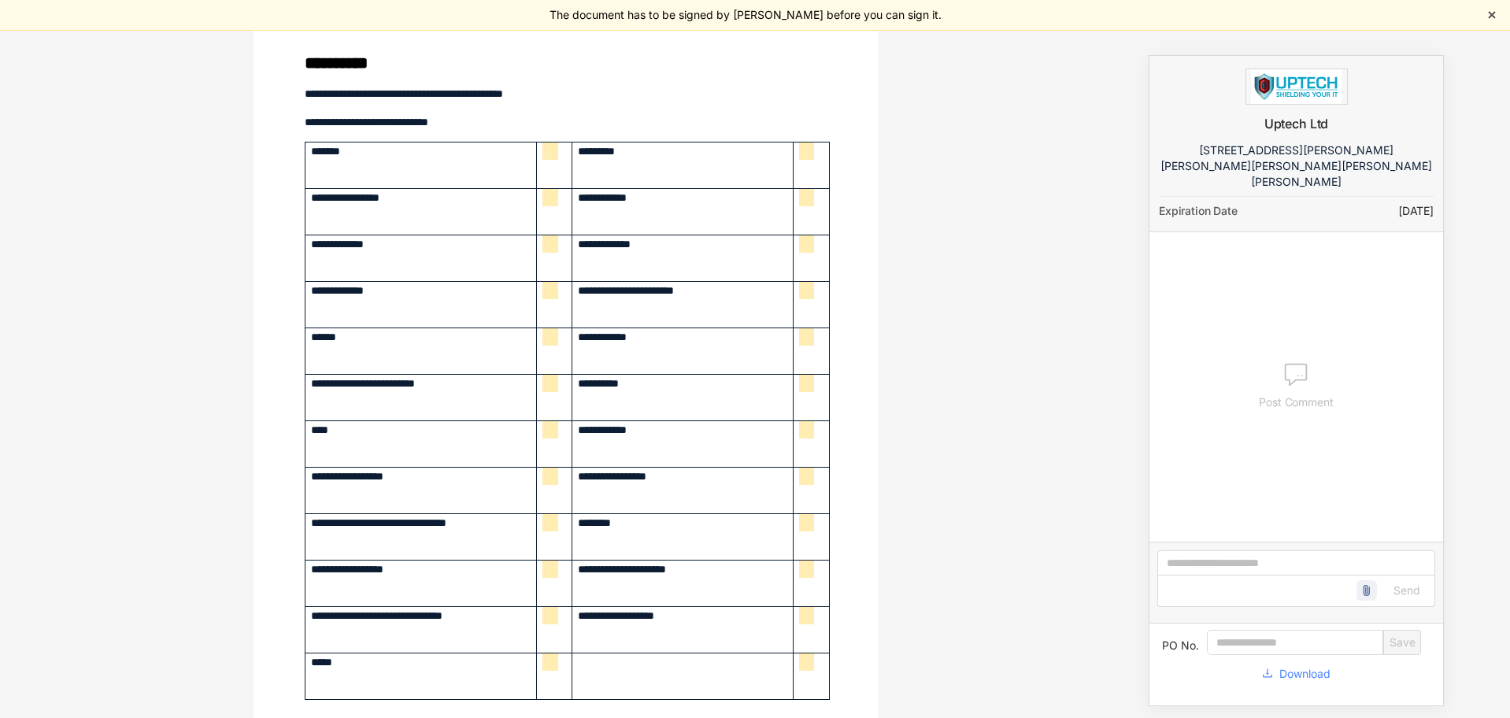
click at [549, 153] on span "**********" at bounding box center [576, 151] width 54 height 11
drag, startPoint x: 547, startPoint y: 152, endPoint x: 1017, endPoint y: 180, distance: 470.9
click at [1017, 180] on div "**********" at bounding box center [566, 374] width 1132 height 687
click at [1495, 14] on icon "button" at bounding box center [1492, 15] width 13 height 13
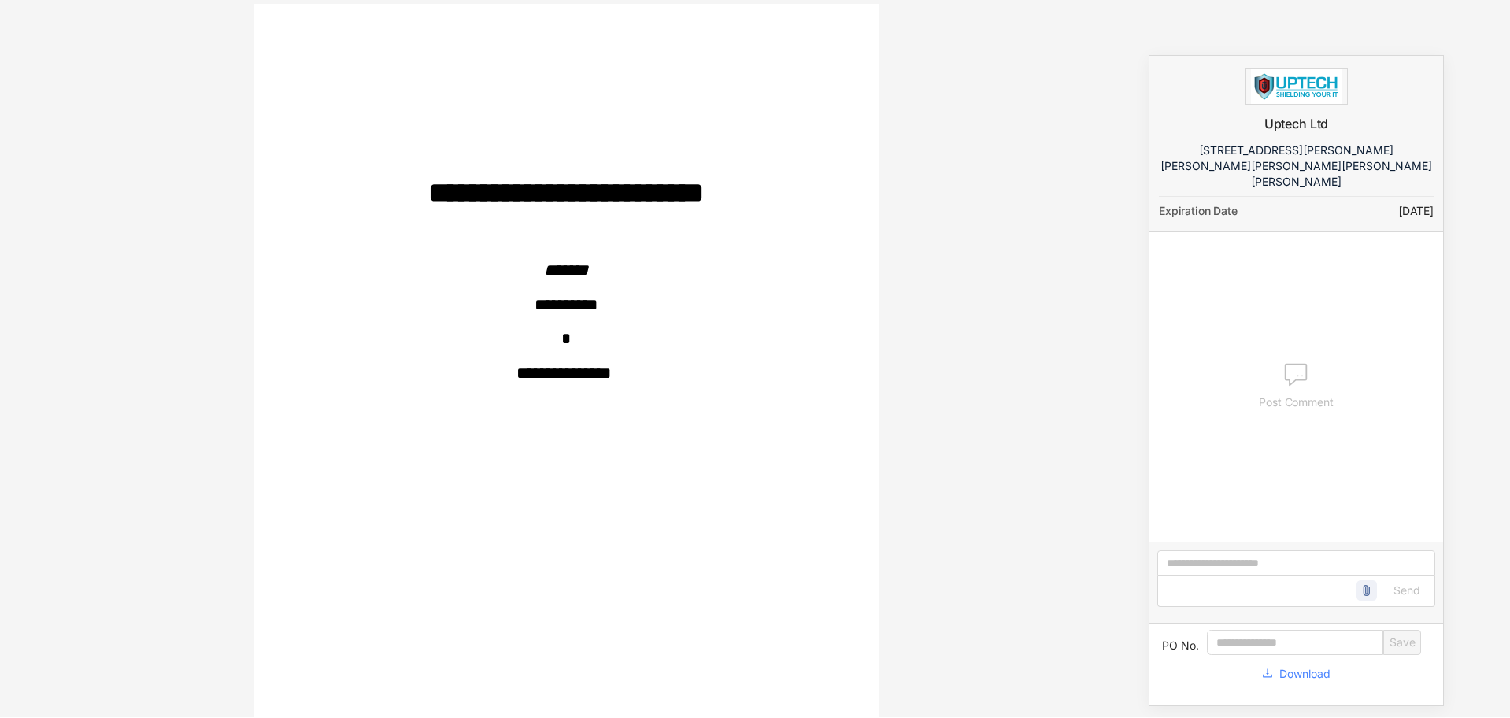
scroll to position [0, 0]
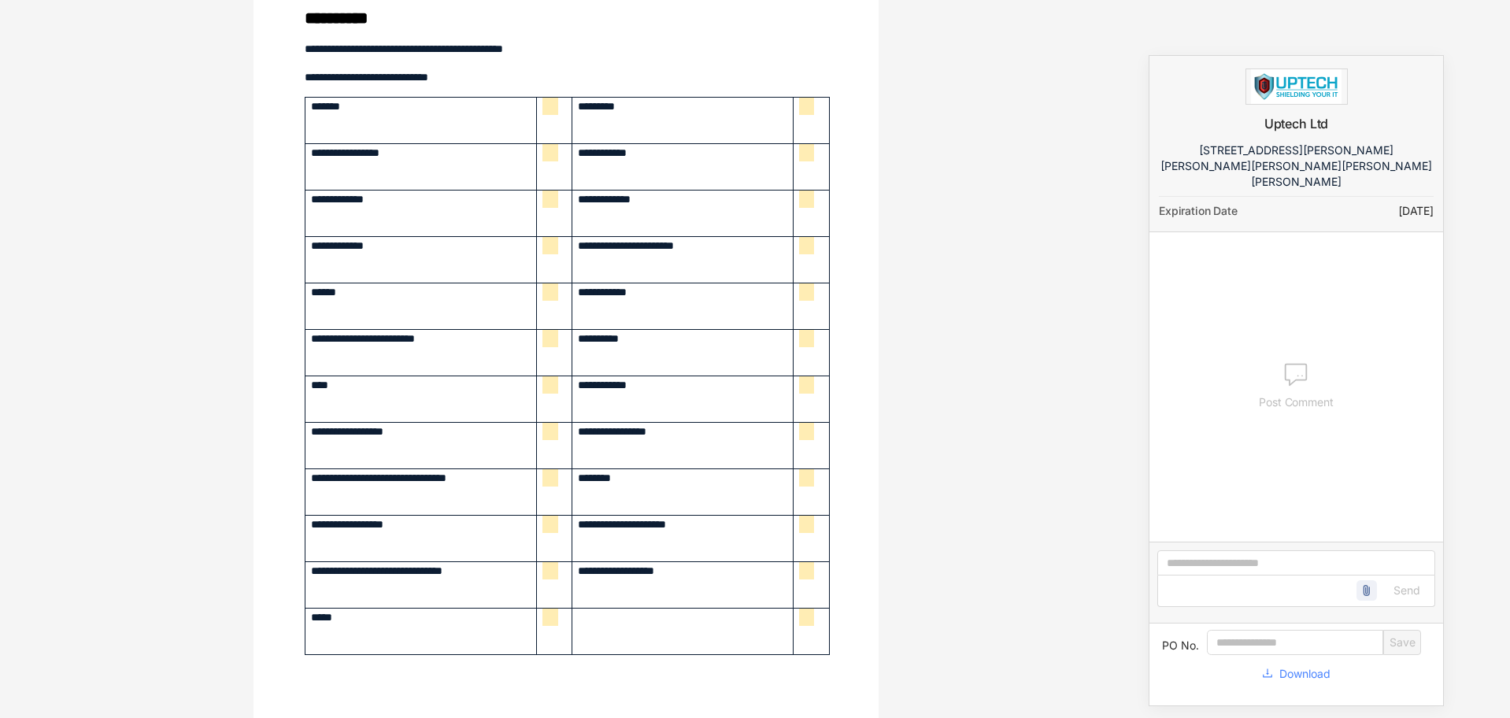
scroll to position [6265, 0]
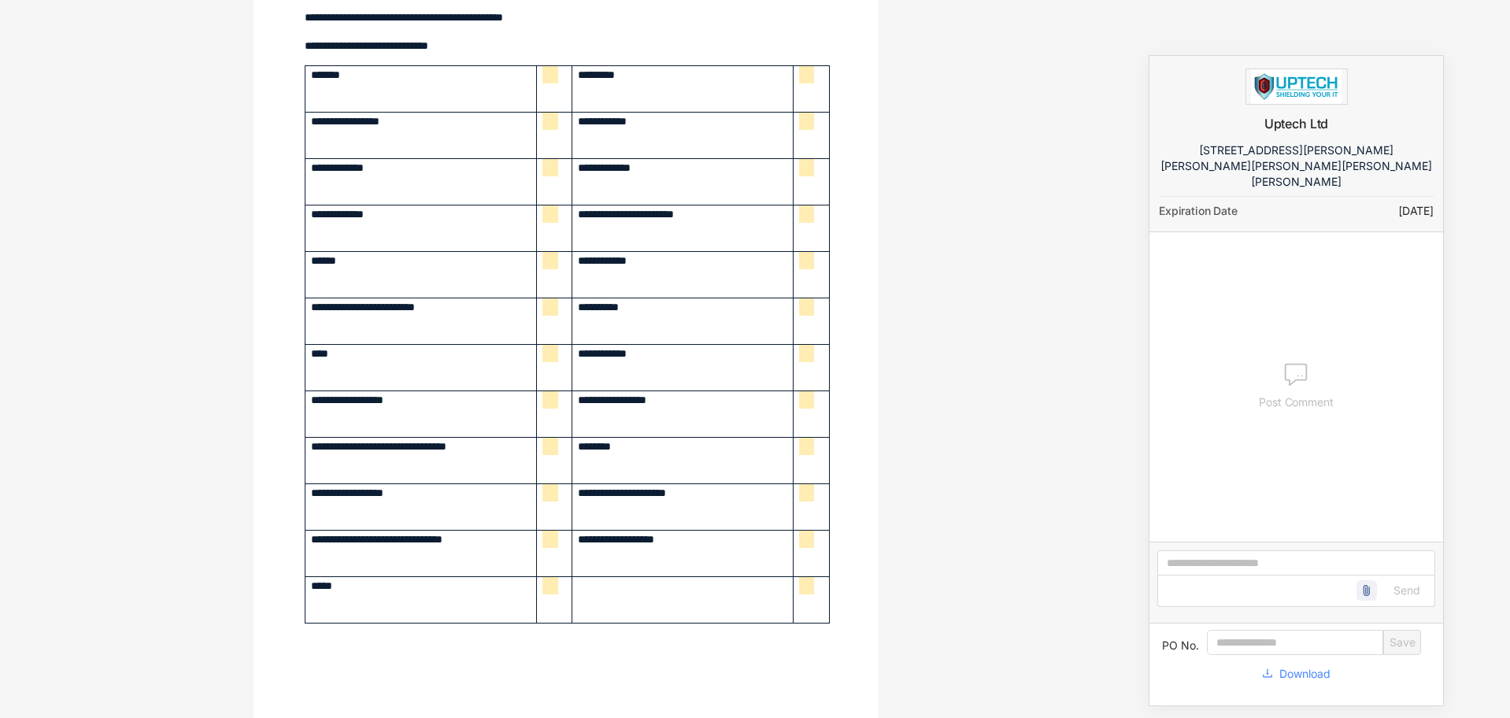
click at [549, 78] on span "**********" at bounding box center [576, 74] width 54 height 11
click at [549, 76] on span "**********" at bounding box center [576, 74] width 54 height 11
click at [549, 77] on span "**********" at bounding box center [576, 74] width 54 height 11
click at [805, 78] on span "**********" at bounding box center [832, 74] width 54 height 11
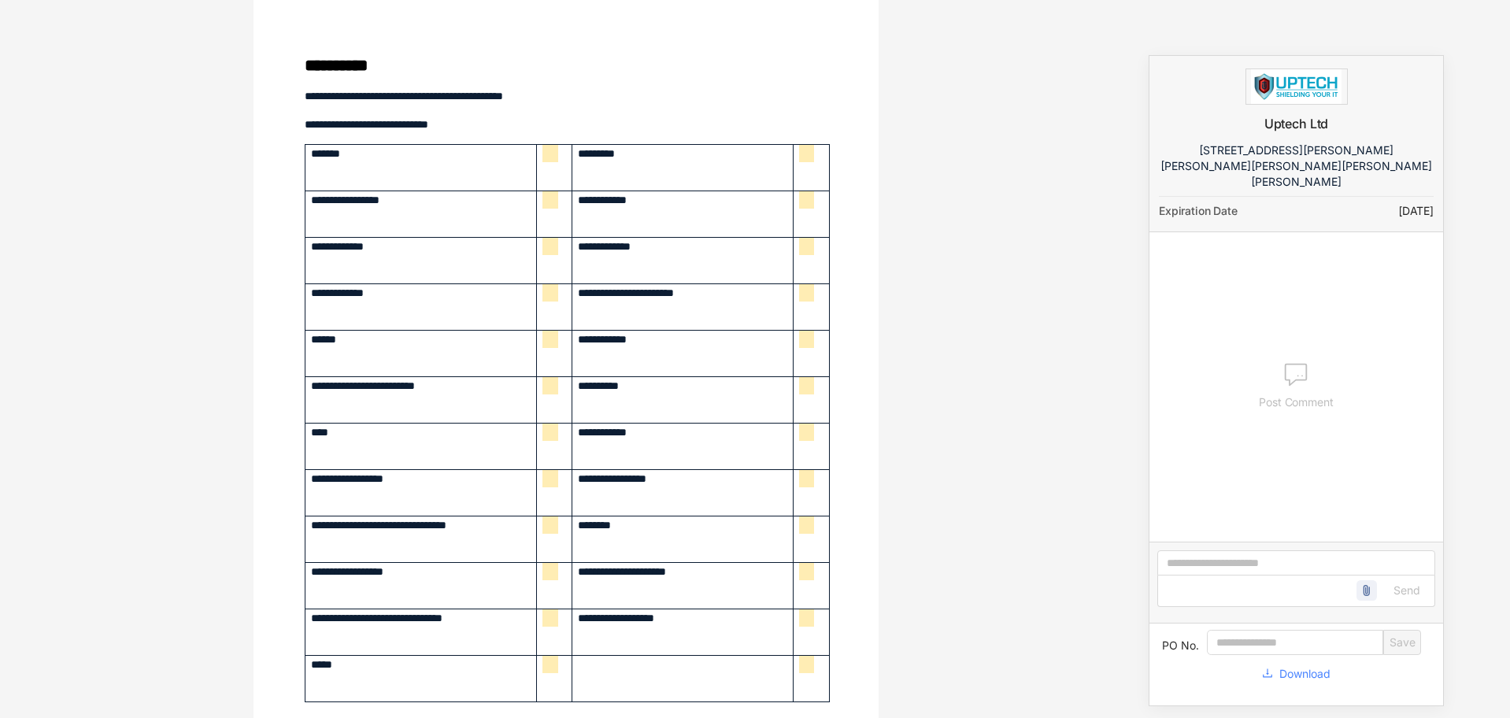
scroll to position [6370, 0]
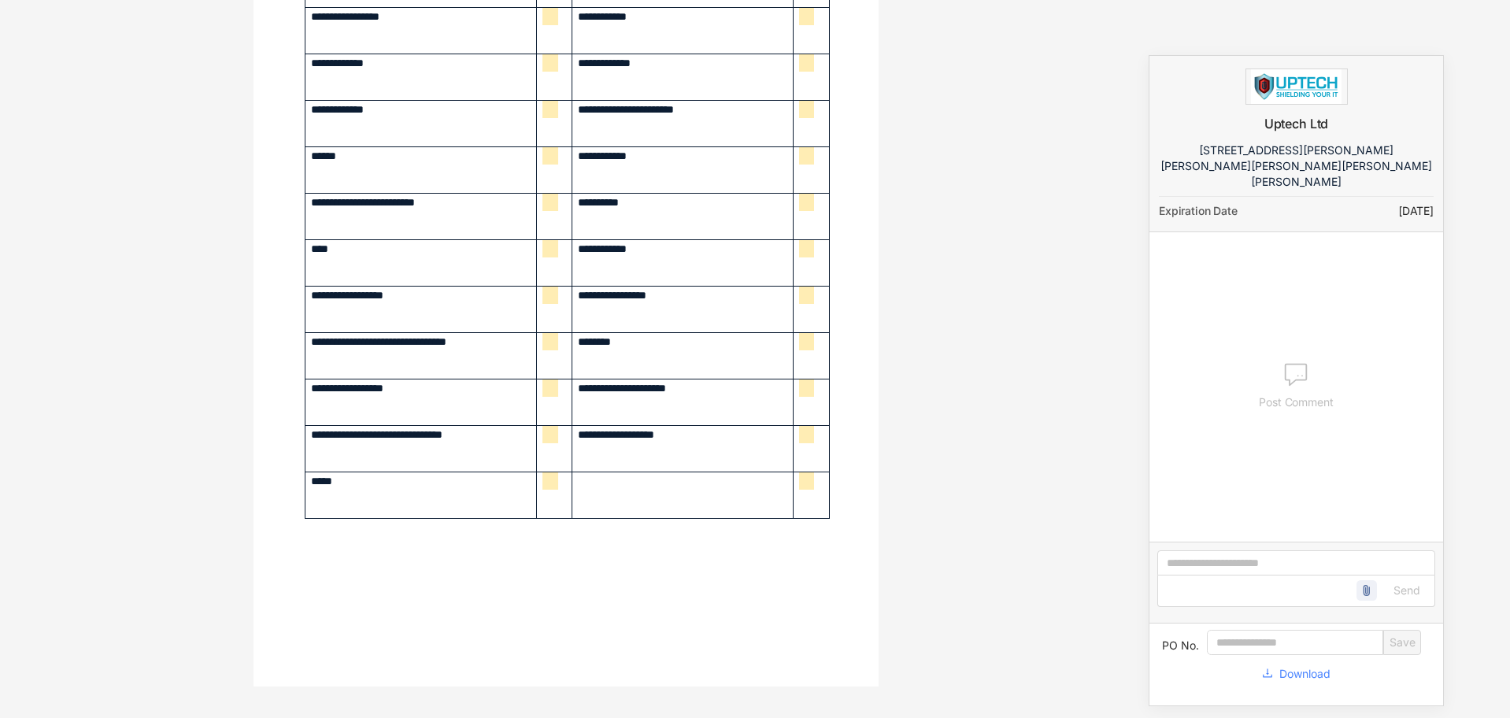
click at [549, 484] on span "**********" at bounding box center [576, 481] width 54 height 11
drag, startPoint x: 544, startPoint y: 435, endPoint x: 911, endPoint y: 383, distance: 370.5
click at [911, 383] on div "**********" at bounding box center [566, 359] width 1132 height 718
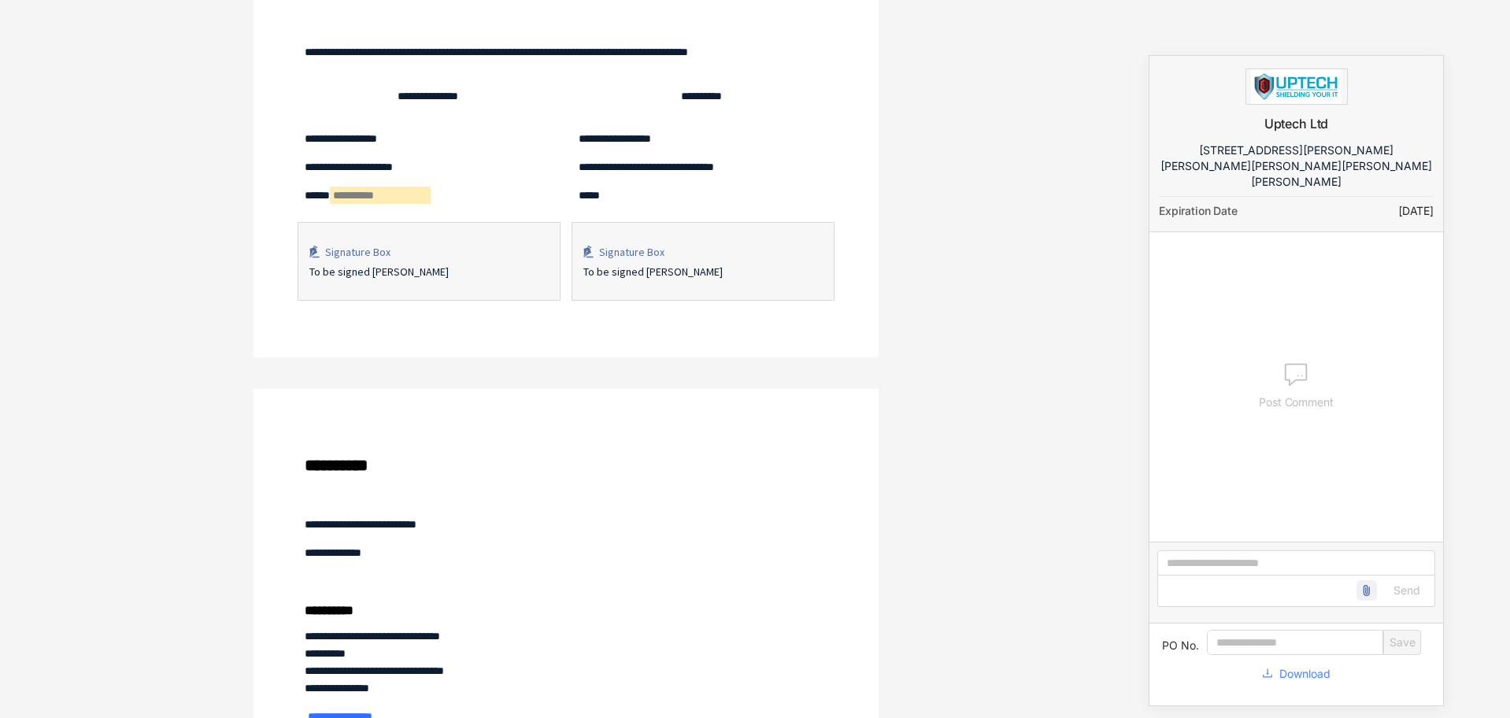
scroll to position [4953, 0]
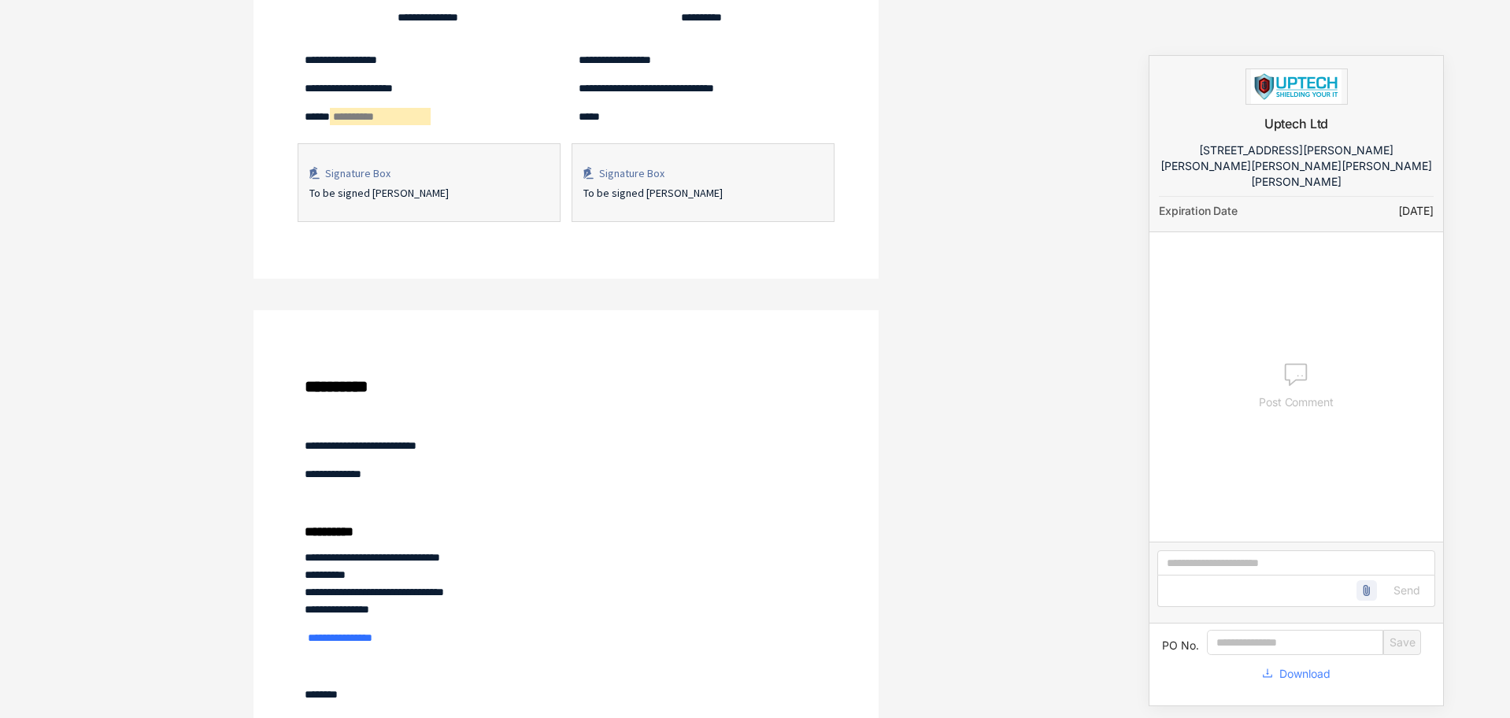
click at [684, 194] on div "To be signed [PERSON_NAME]" at bounding box center [702, 192] width 239 height 17
click at [613, 183] on div "Signature Box To be signed [PERSON_NAME]" at bounding box center [702, 183] width 239 height 37
click at [590, 197] on div "To be signed [PERSON_NAME]" at bounding box center [702, 192] width 239 height 17
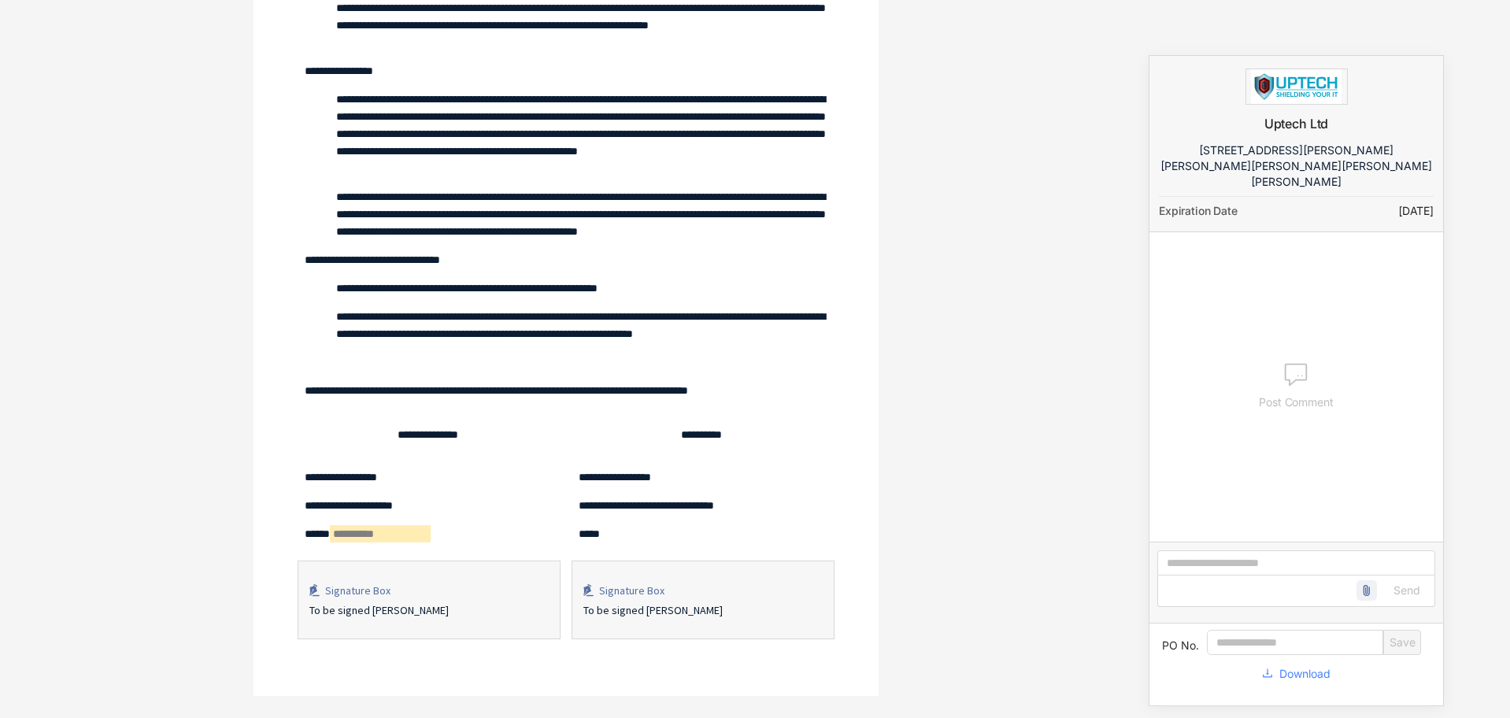
scroll to position [4481, 0]
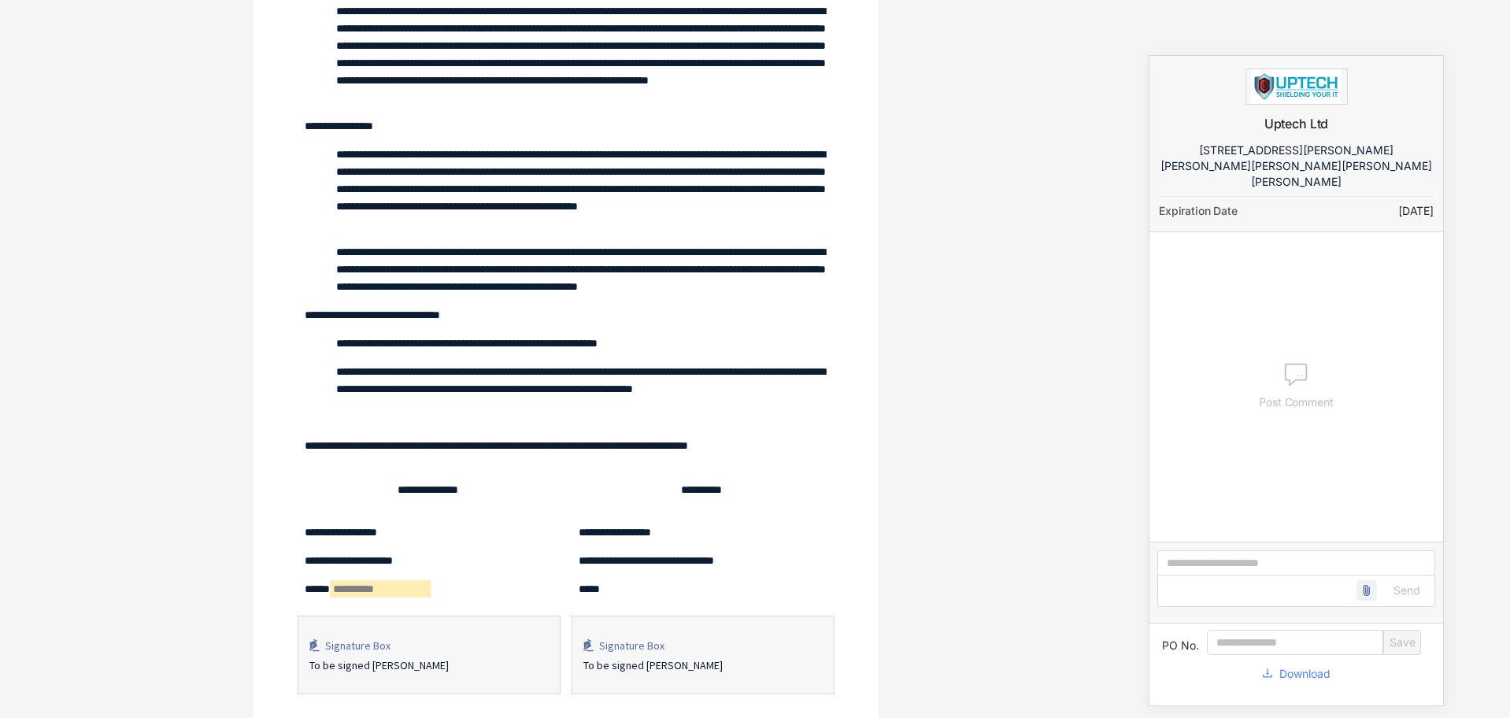
click at [619, 645] on div "Signature Box" at bounding box center [711, 645] width 224 height 17
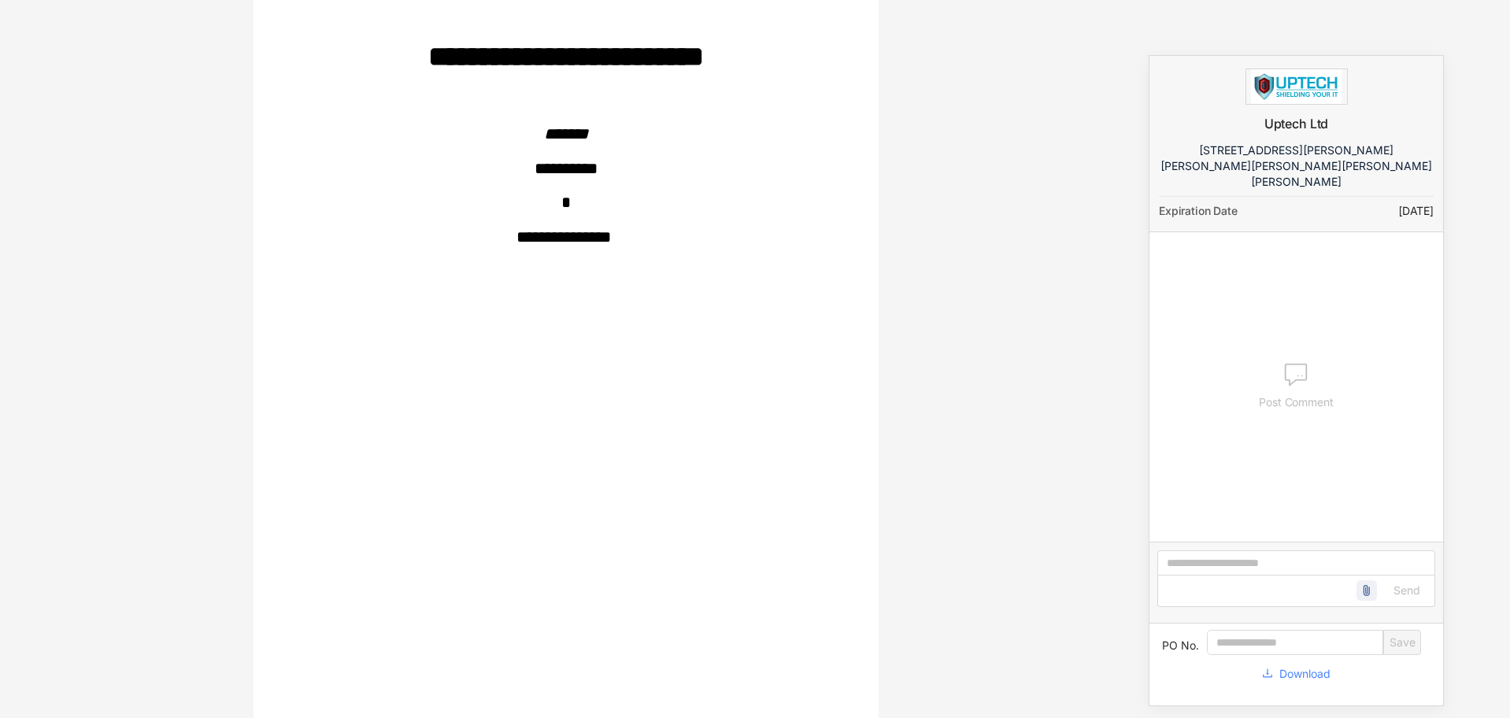
scroll to position [0, 0]
